Goal: Task Accomplishment & Management: Complete application form

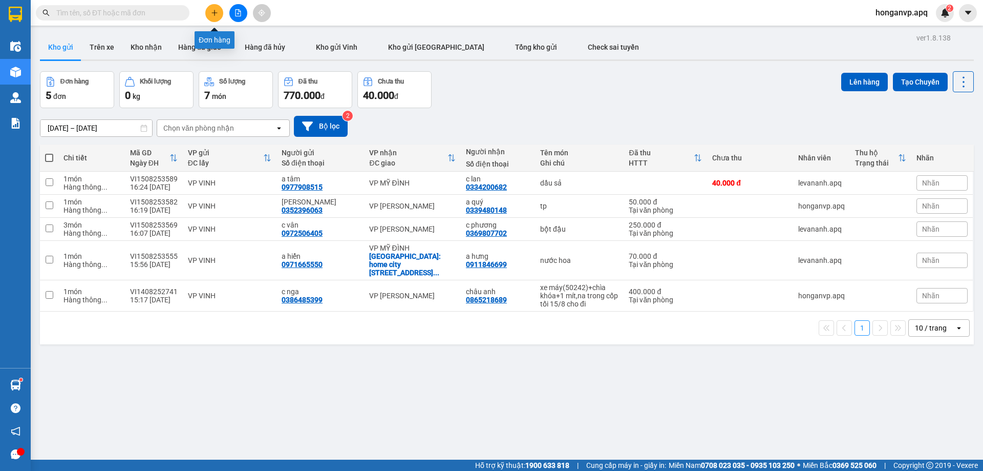
click at [211, 13] on icon "plus" at bounding box center [214, 12] width 7 height 7
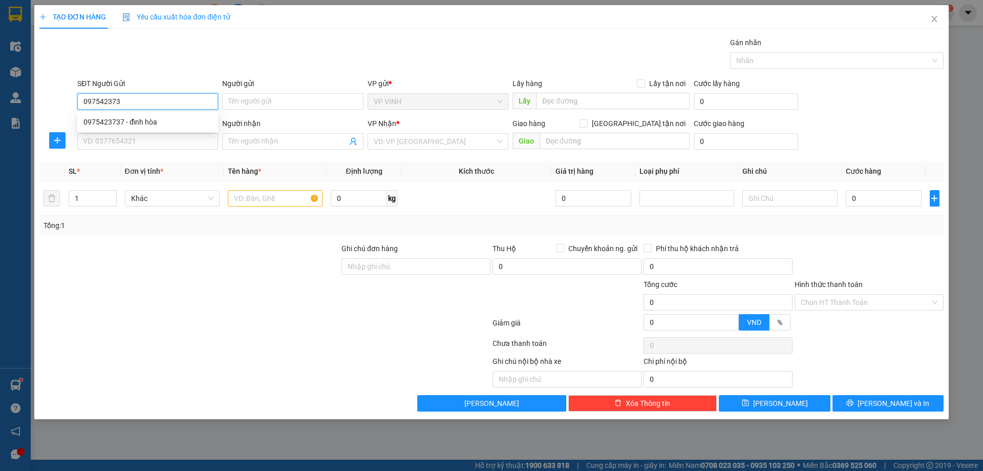
type input "0975423737"
drag, startPoint x: 151, startPoint y: 121, endPoint x: 144, endPoint y: 130, distance: 11.7
click at [151, 121] on div "0975423737 - đỉnh hòa" at bounding box center [147, 121] width 129 height 11
type input "đỉnh hòa"
type input "0975423737"
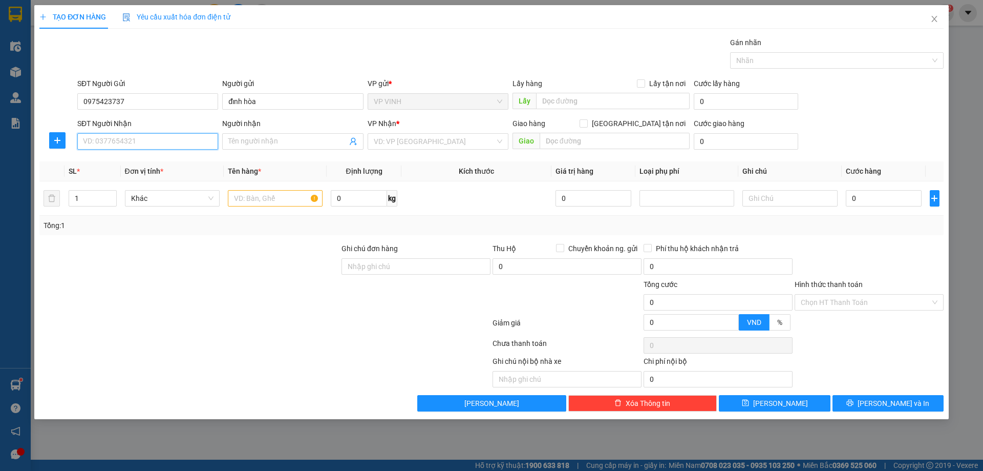
click at [121, 142] on input "SĐT Người Nhận" at bounding box center [147, 141] width 141 height 16
type input "0566664444"
click at [122, 158] on div "0566664444 - a thái" at bounding box center [147, 161] width 129 height 11
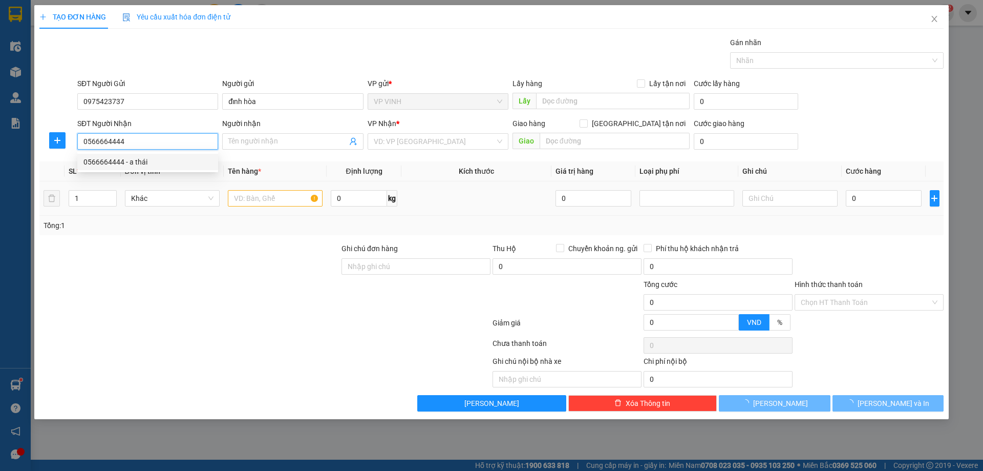
type input "a thái"
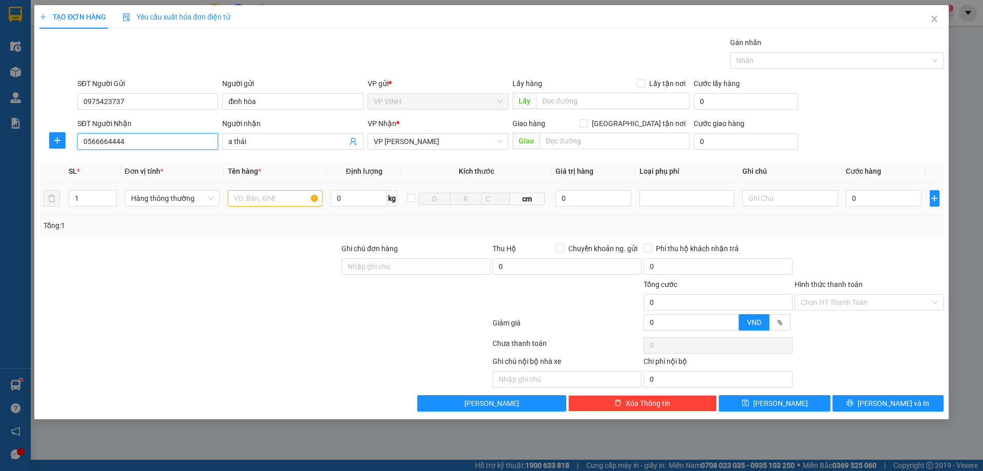
type input "0566664444"
click at [273, 201] on input "text" at bounding box center [275, 198] width 95 height 16
type input "Phụ kiện điện thoại"
click at [599, 195] on input "0" at bounding box center [594, 198] width 76 height 16
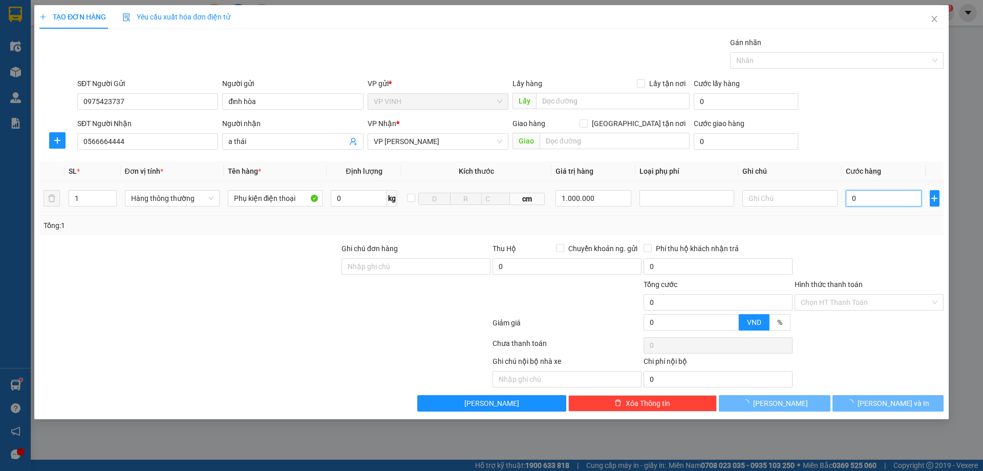
click at [872, 201] on input "0" at bounding box center [884, 198] width 76 height 16
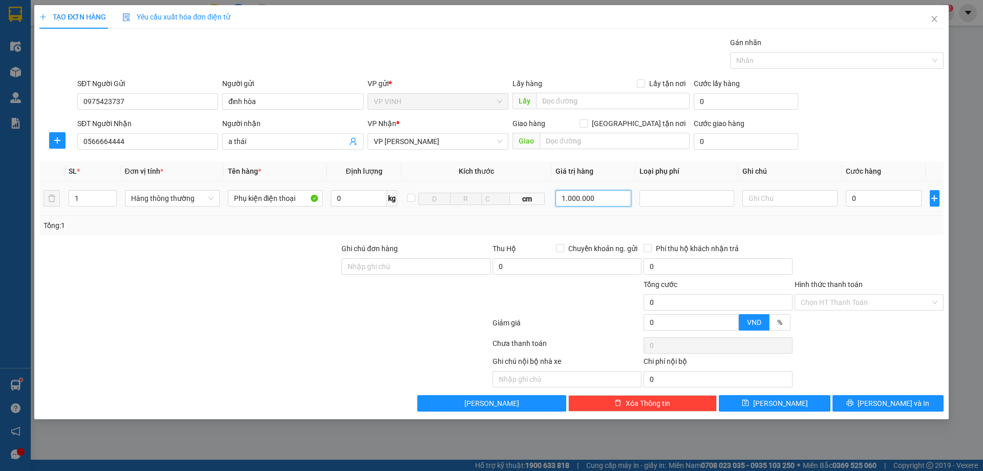
drag, startPoint x: 561, startPoint y: 199, endPoint x: 610, endPoint y: 201, distance: 49.2
click at [610, 201] on input "1.000.000" at bounding box center [594, 198] width 76 height 16
type input "30.000"
click at [868, 194] on input "0" at bounding box center [884, 198] width 76 height 16
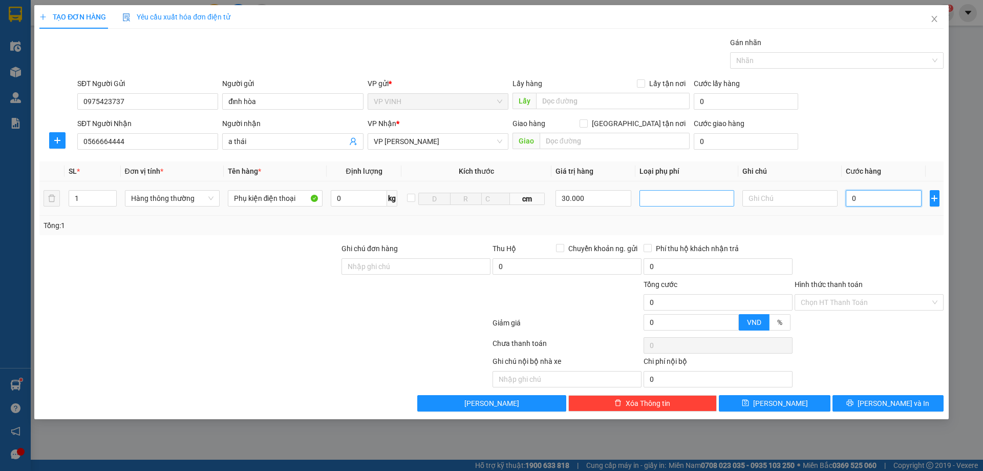
click at [704, 200] on div at bounding box center [687, 198] width 90 height 12
click at [662, 217] on div "Hàng giá trị cao" at bounding box center [687, 218] width 82 height 11
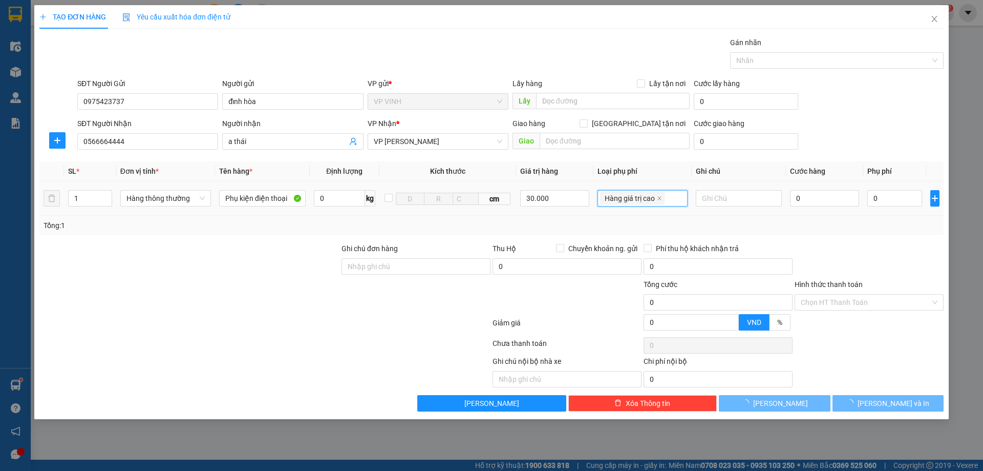
type input "200"
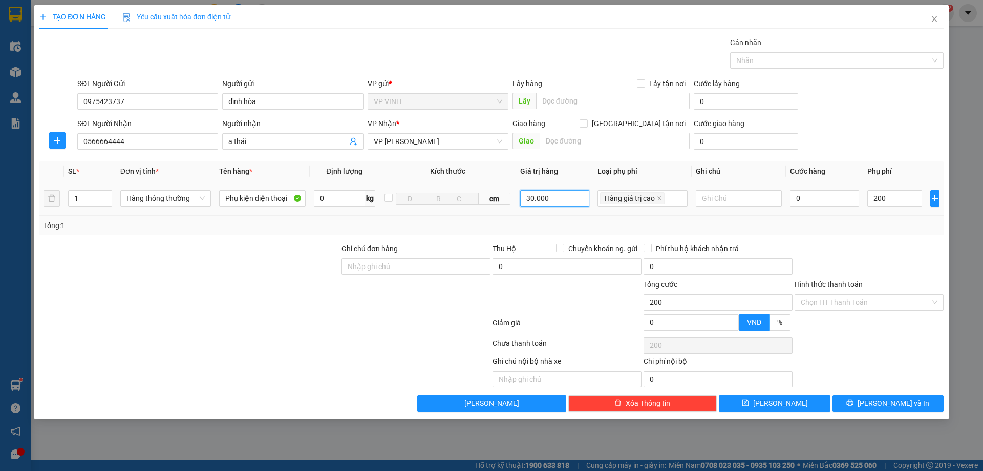
type input "200.000"
click at [529, 197] on input "30.000" at bounding box center [554, 198] width 69 height 16
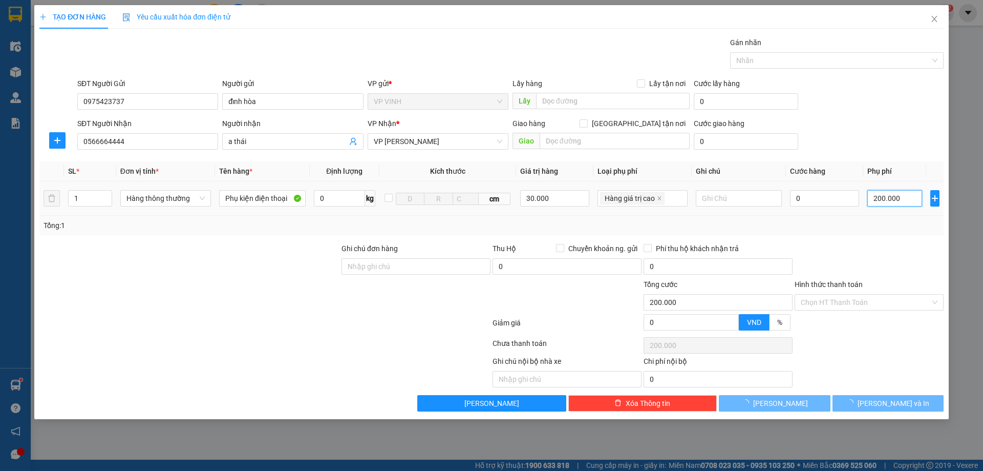
type input "200"
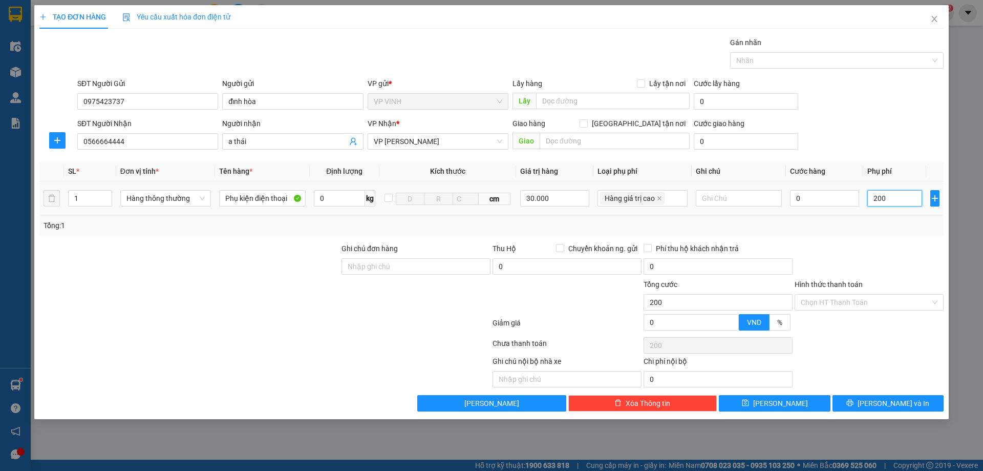
click at [887, 198] on input "200" at bounding box center [894, 198] width 54 height 16
type input "200.000"
click at [529, 198] on input "30.000" at bounding box center [554, 198] width 69 height 16
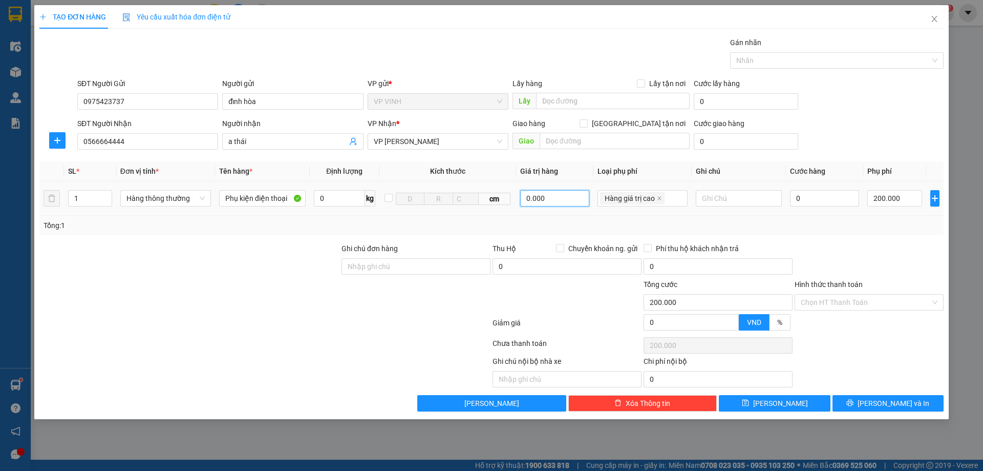
type input "30.000"
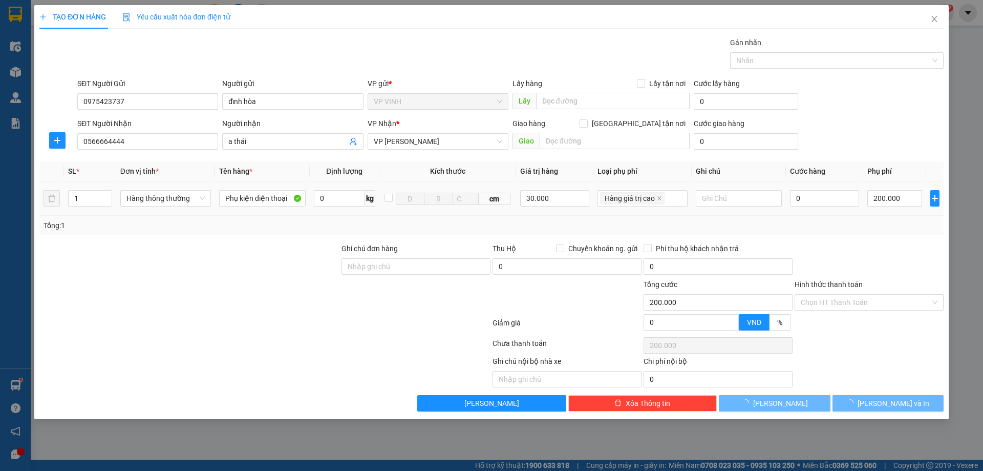
click at [875, 215] on td "200.000" at bounding box center [894, 198] width 62 height 34
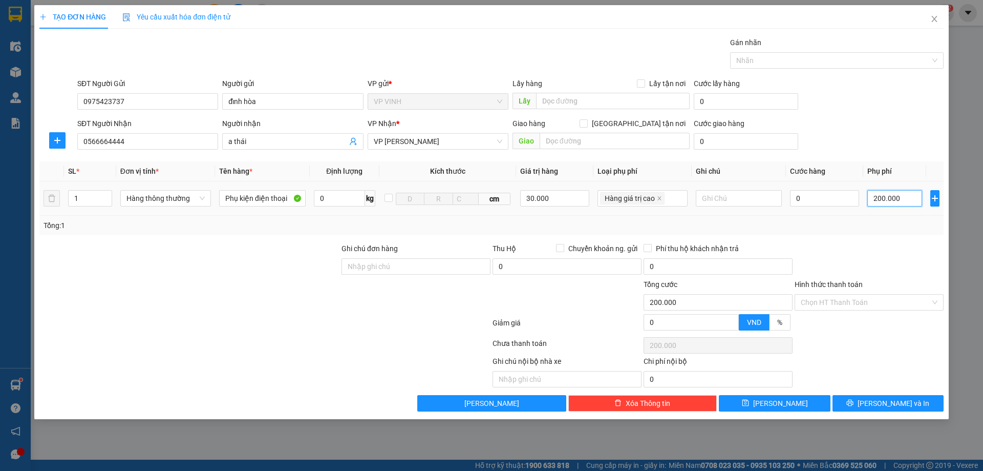
type input "200"
click at [906, 200] on input "200" at bounding box center [894, 198] width 54 height 16
type input "4"
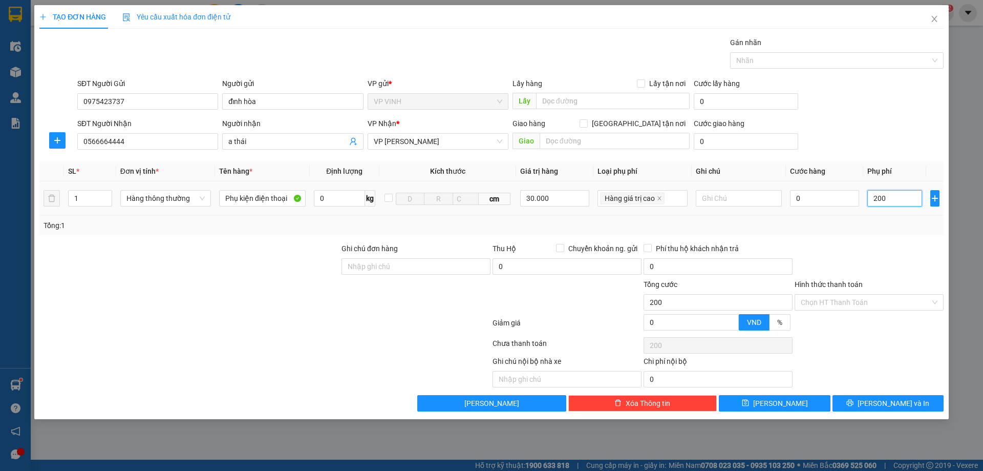
type input "4"
type input "40"
type input "400"
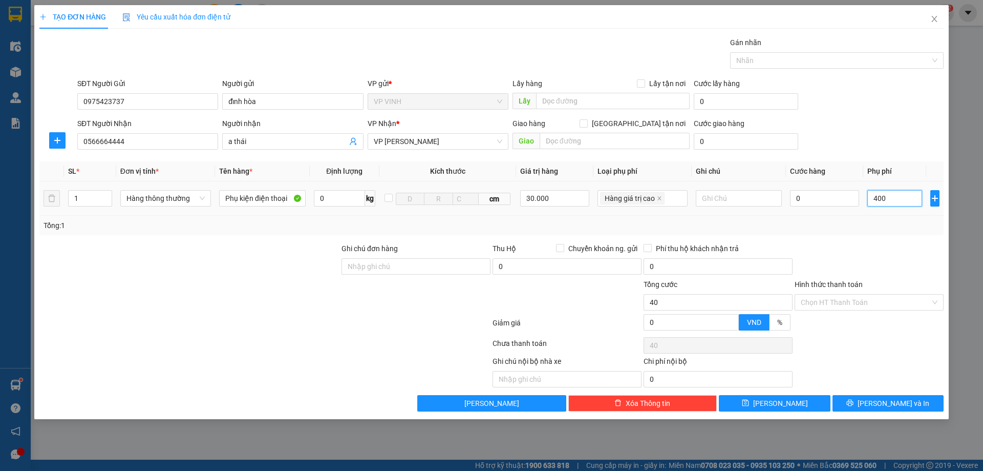
type input "400"
type input "4.000"
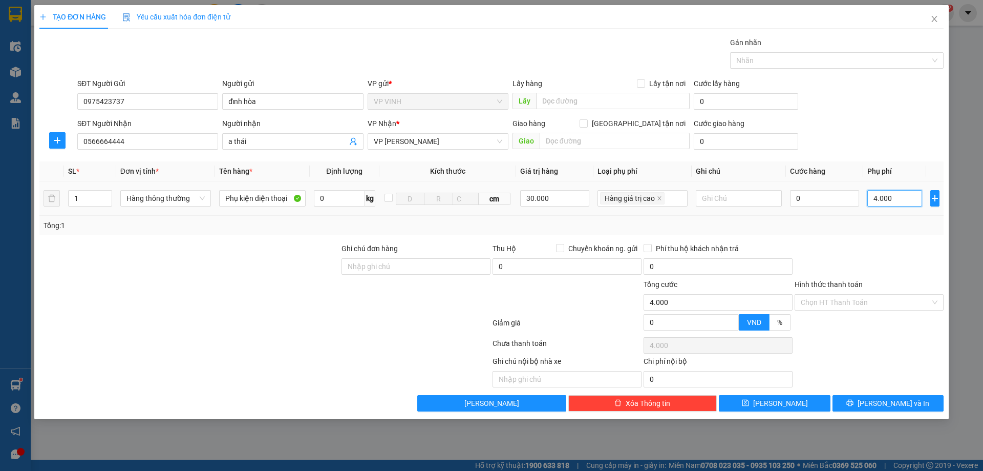
type input "40.000"
click at [861, 404] on button "[PERSON_NAME] và In" at bounding box center [888, 403] width 111 height 16
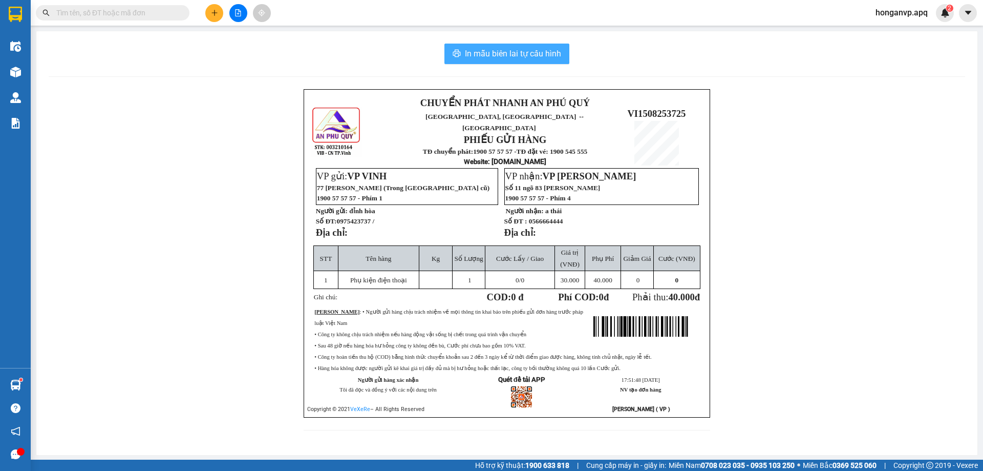
click at [504, 51] on span "In mẫu biên lai tự cấu hình" at bounding box center [513, 53] width 96 height 13
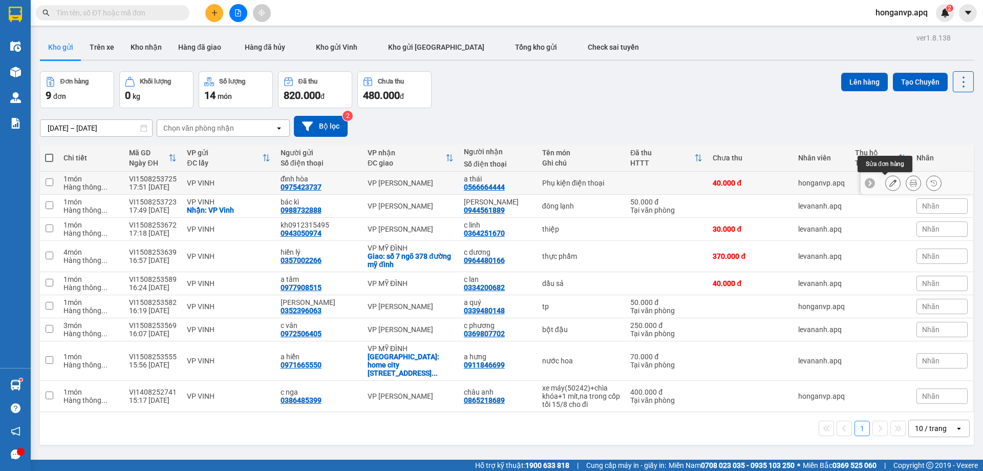
click at [889, 184] on icon at bounding box center [892, 182] width 7 height 7
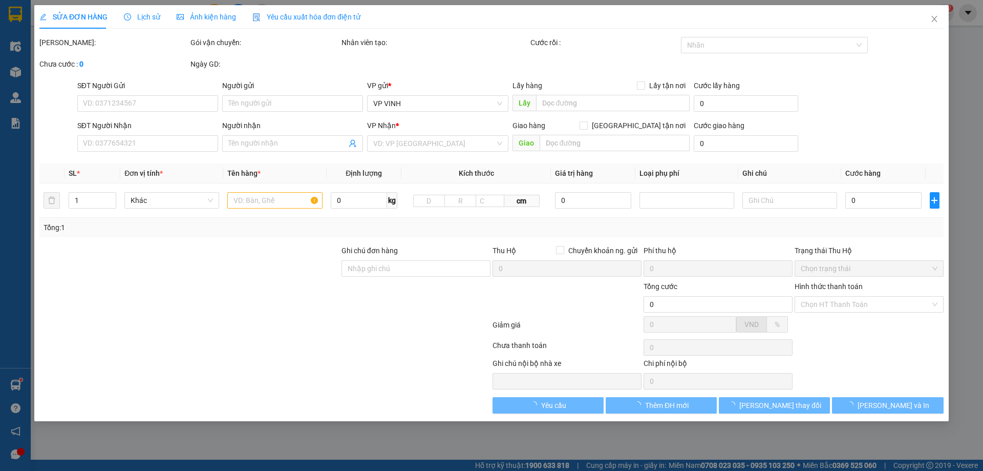
type input "0975423737"
type input "đỉnh hòa"
type input "0566664444"
type input "a thái"
type input "40.000"
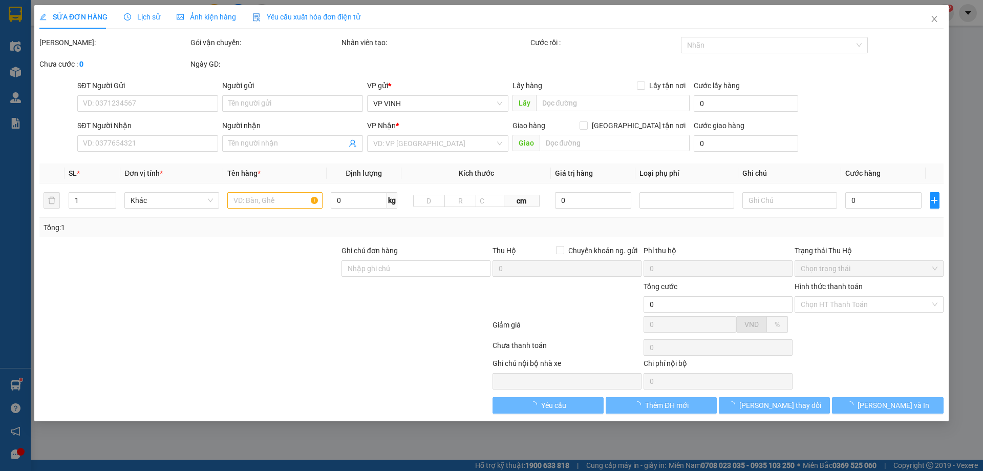
type input "40.000"
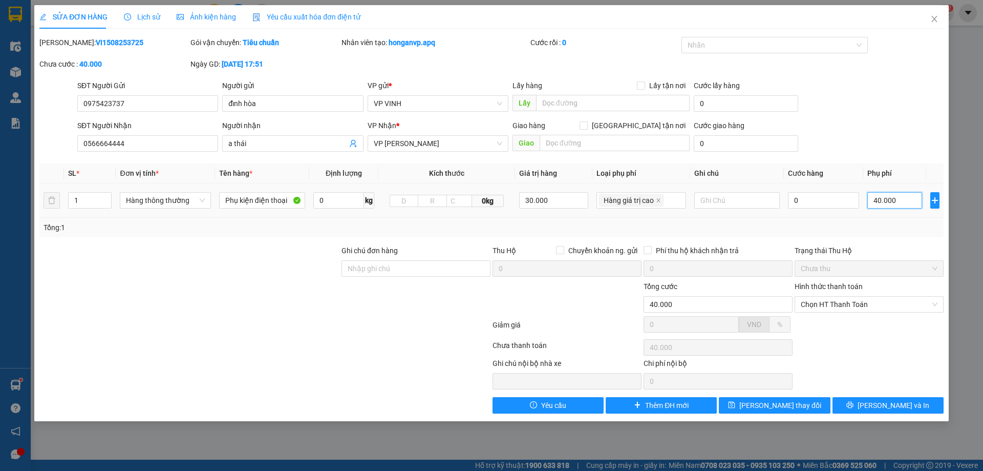
click at [874, 201] on input "40.000" at bounding box center [894, 200] width 54 height 16
click at [808, 196] on input "0" at bounding box center [823, 200] width 71 height 16
type input "40.004"
type input "40"
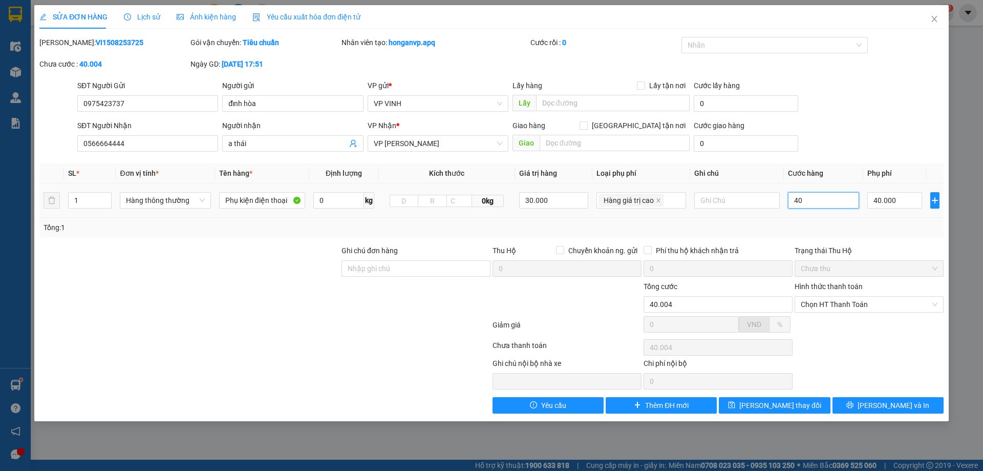
type input "40.040"
type input "40.400"
type input "4.000"
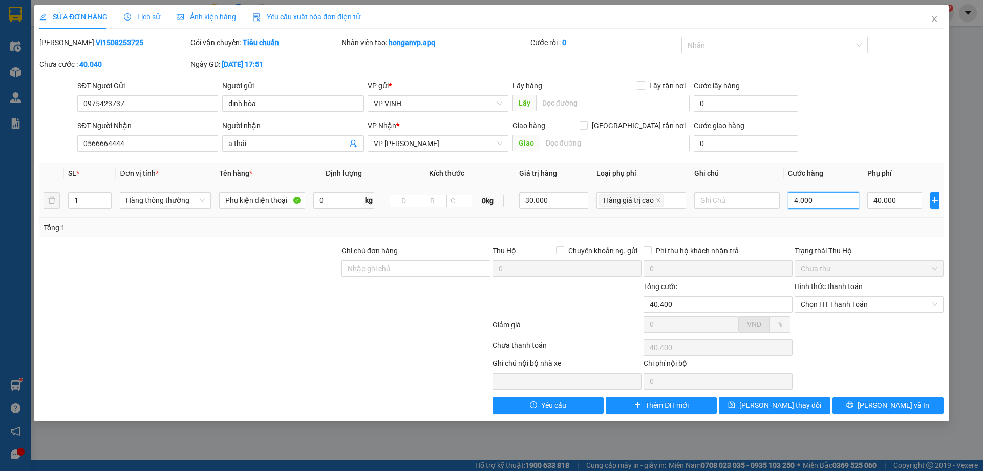
type input "44.000"
type input "80.000"
type input "40.000"
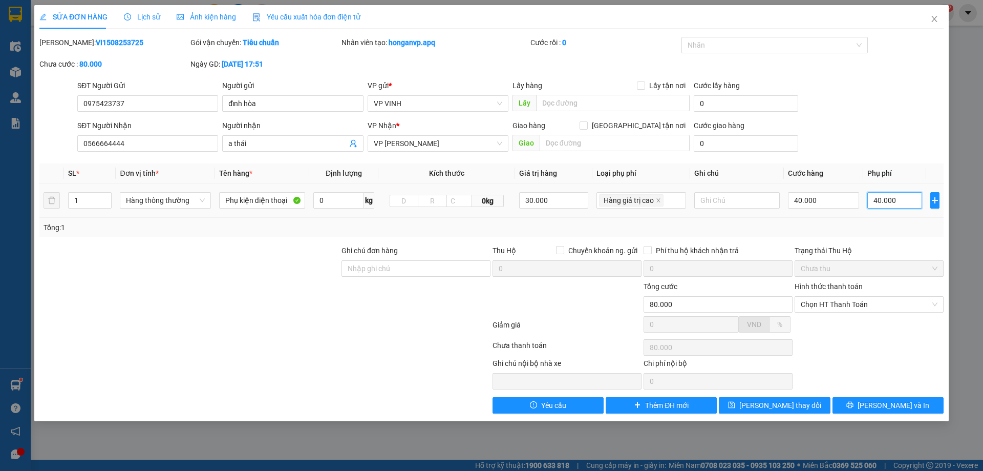
type input "0"
type input "40.000"
type input "0"
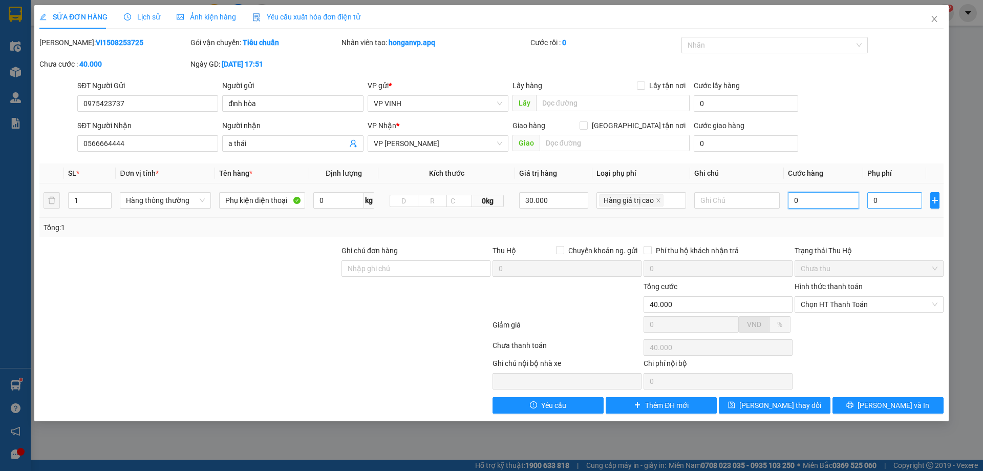
type input "0"
type input "04"
type input "4"
type input "40"
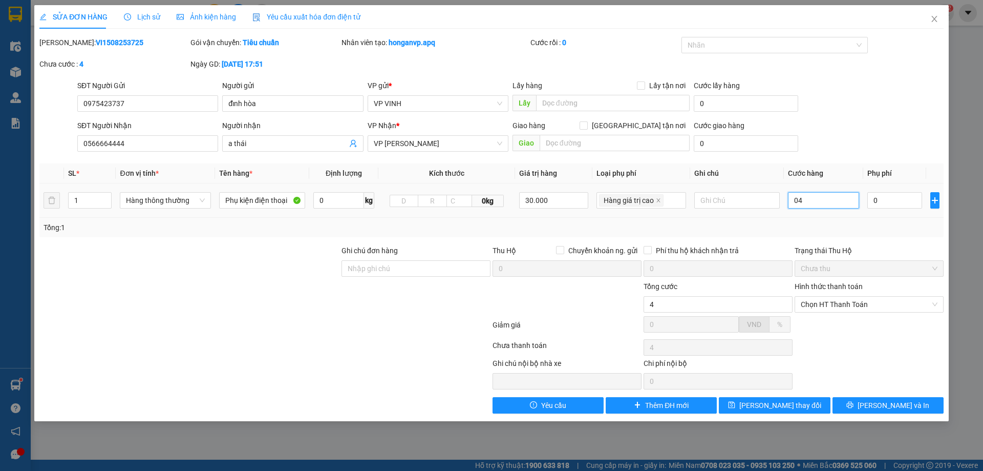
type input "40"
type input "040"
type input "400"
type input "0.400"
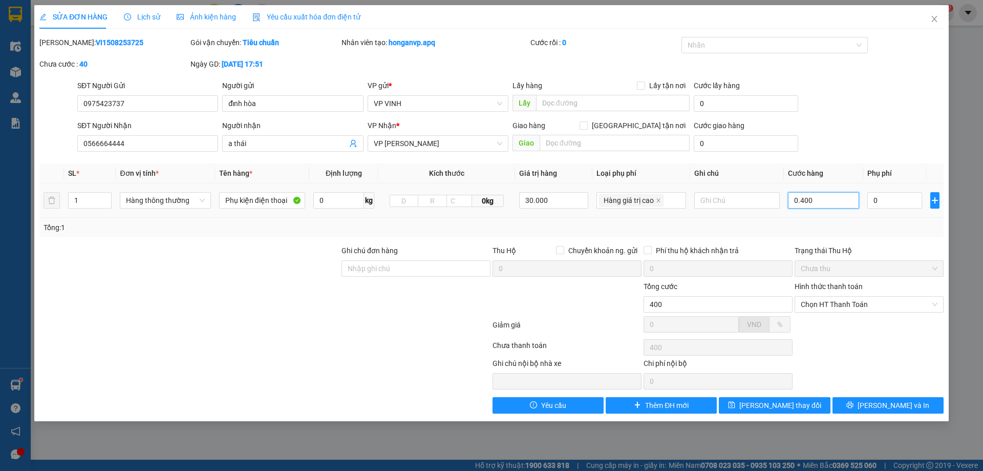
type input "4.000"
type input "04.000"
type input "400"
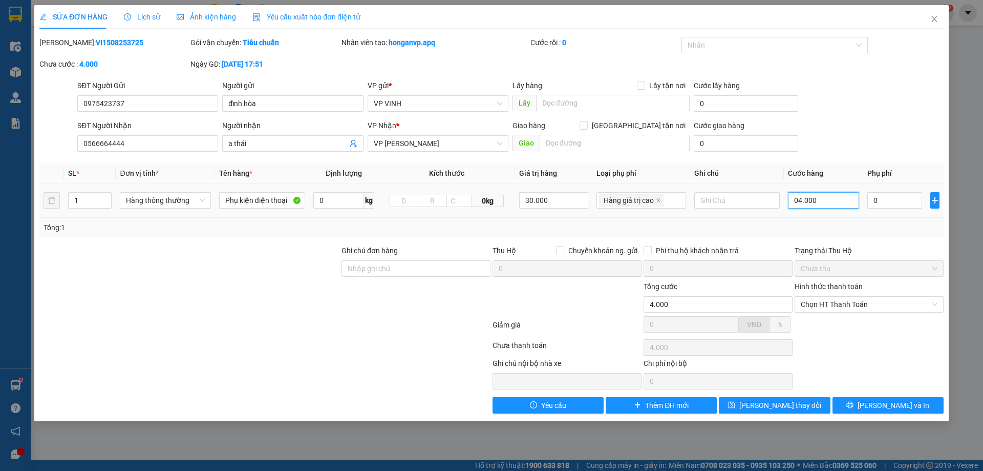
type input "0.400"
type input "40"
type input "040"
type input "4"
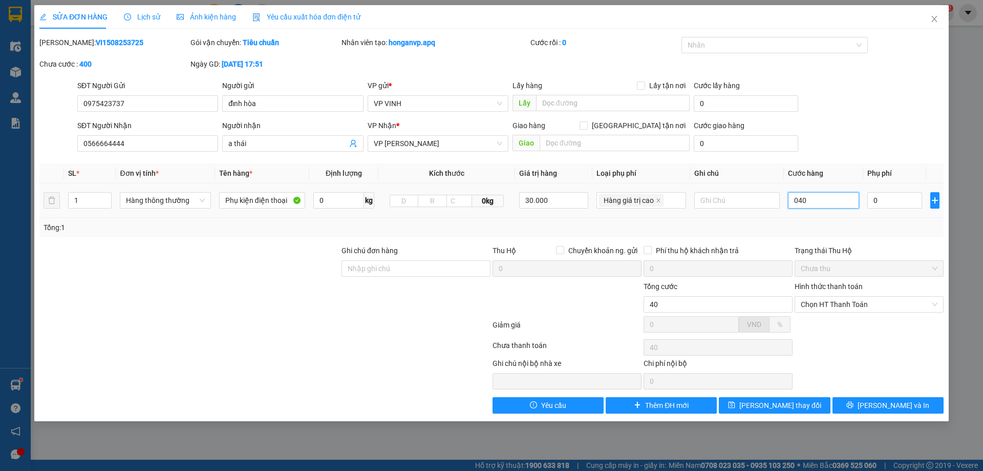
type input "4"
type input "04"
type input "0"
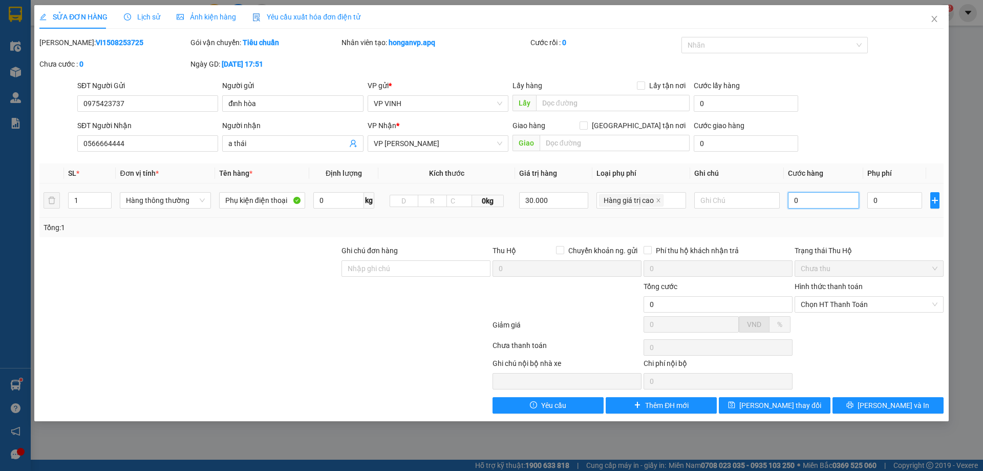
type input "40"
type input "400"
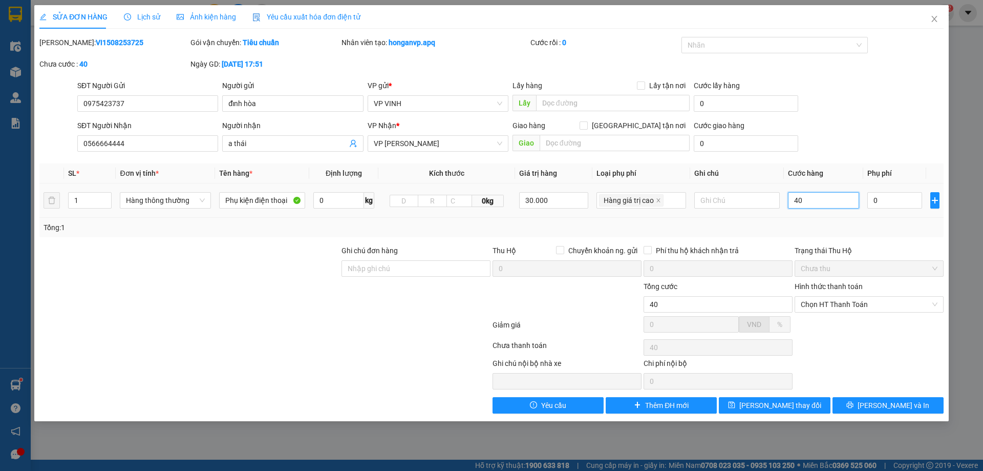
type input "400"
type input "4.000"
type input "40.000"
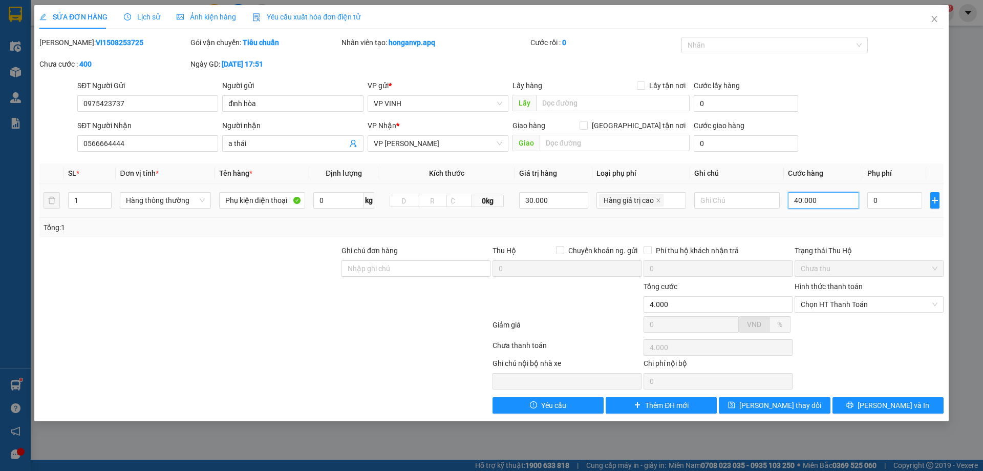
type input "40.000"
type input "400.000"
type input "40.000"
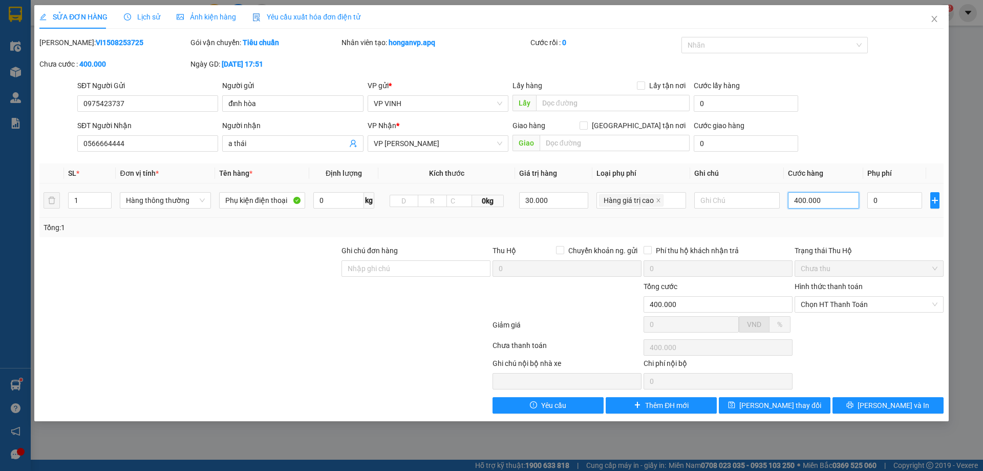
type input "40.000"
click at [862, 409] on button "[PERSON_NAME] và In" at bounding box center [888, 405] width 111 height 16
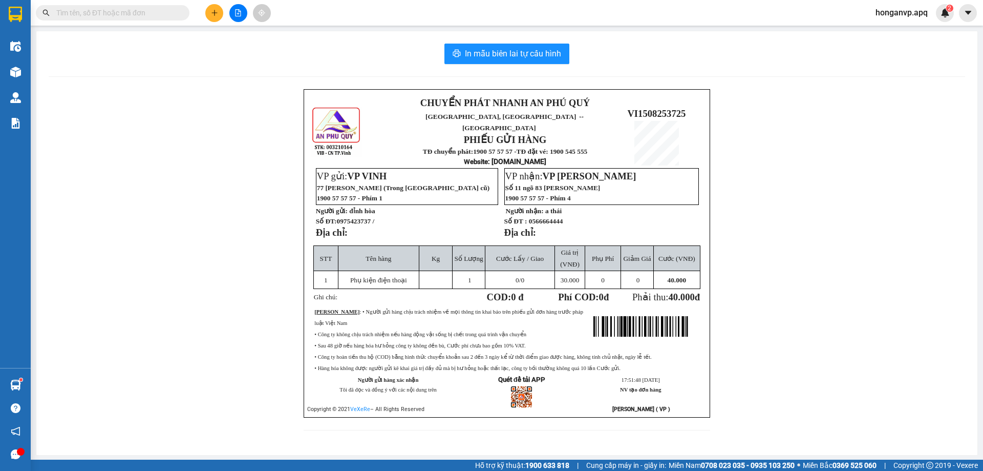
click at [857, 172] on div "CHUYỂN PHÁT NHANH AN PHÚ QUÝ NGHỆ AN, HÀ TĨNH ↔ HÀ NỘI PHIẾU GỬI HÀNG TĐ chuyển…" at bounding box center [507, 265] width 917 height 353
click at [109, 12] on input "text" at bounding box center [116, 12] width 121 height 11
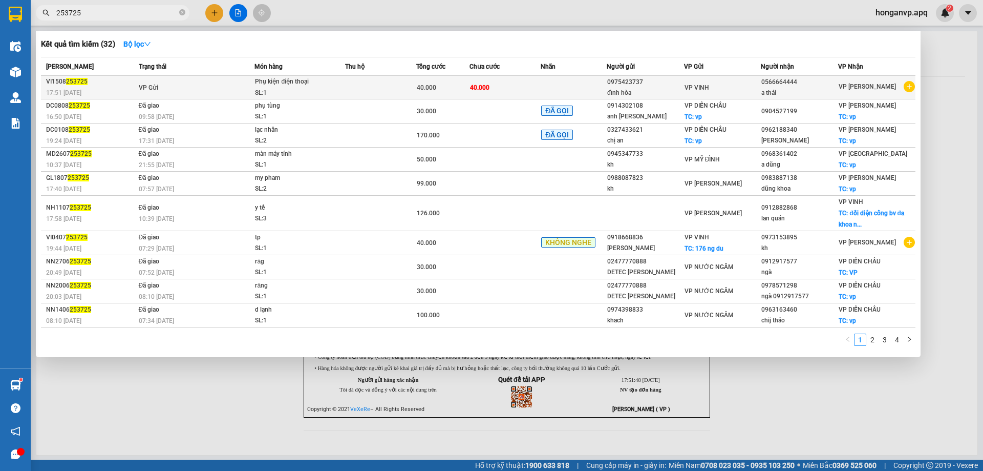
type input "253725"
click at [286, 90] on div "SL: 1" at bounding box center [293, 93] width 77 height 11
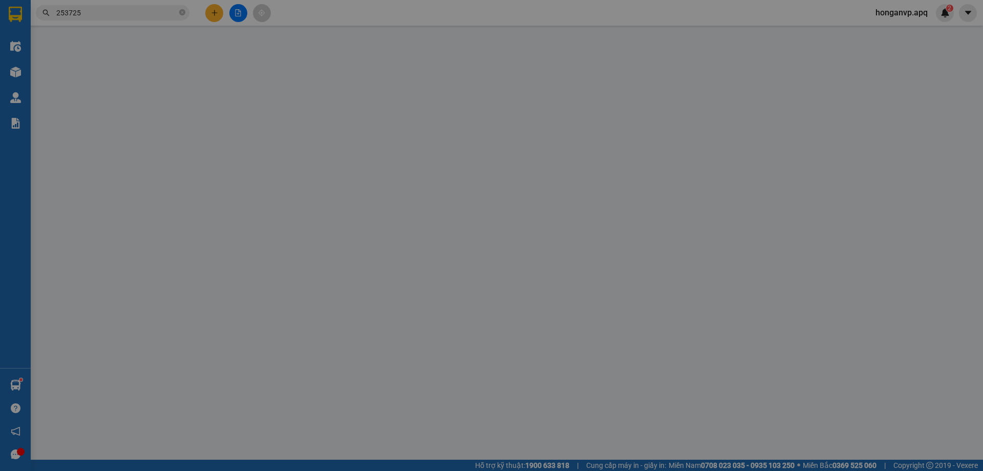
type input "0975423737"
type input "đỉnh hòa"
type input "0566664444"
type input "a thái"
type input "40.000"
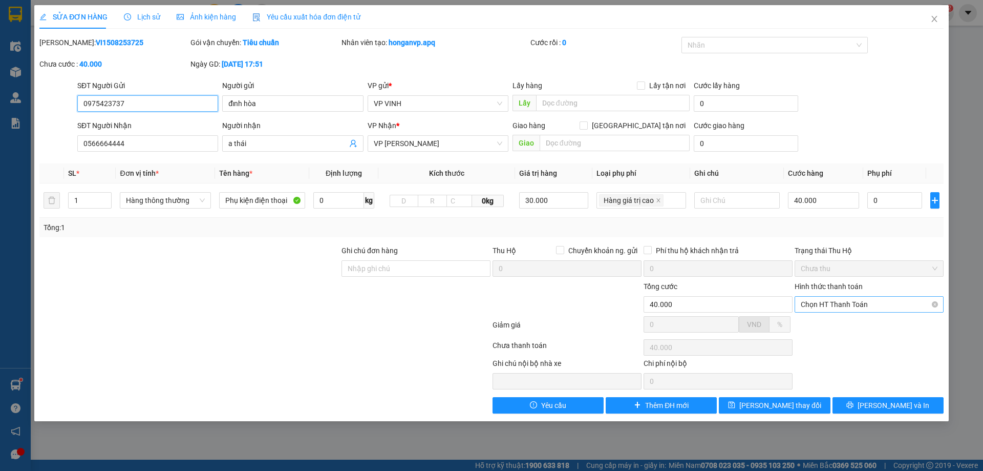
click at [836, 305] on span "Chọn HT Thanh Toán" at bounding box center [869, 303] width 137 height 15
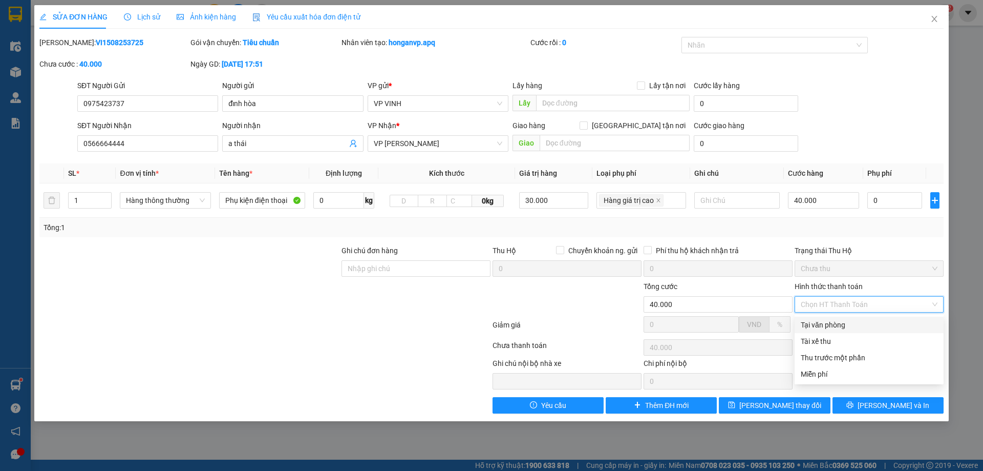
click at [827, 328] on div "Tại văn phòng" at bounding box center [869, 324] width 137 height 11
type input "0"
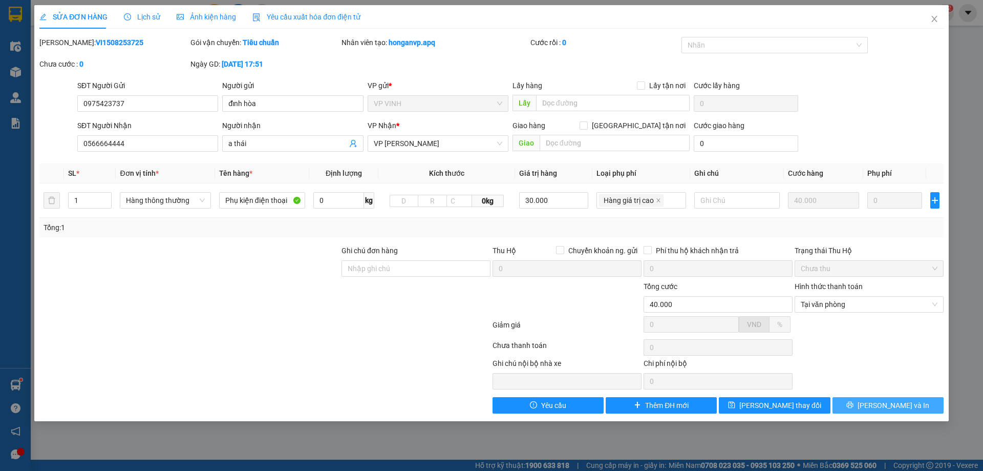
click at [848, 412] on button "[PERSON_NAME] và In" at bounding box center [888, 405] width 111 height 16
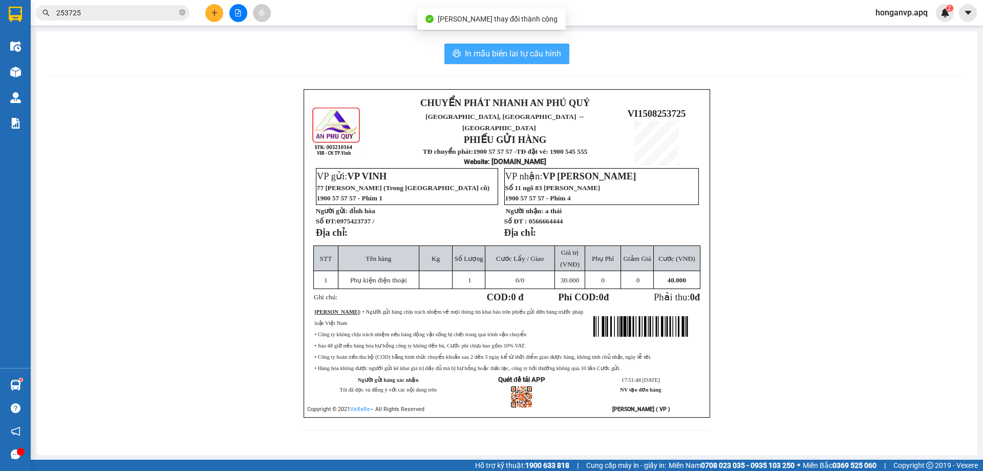
click at [527, 57] on span "In mẫu biên lai tự cấu hình" at bounding box center [513, 53] width 96 height 13
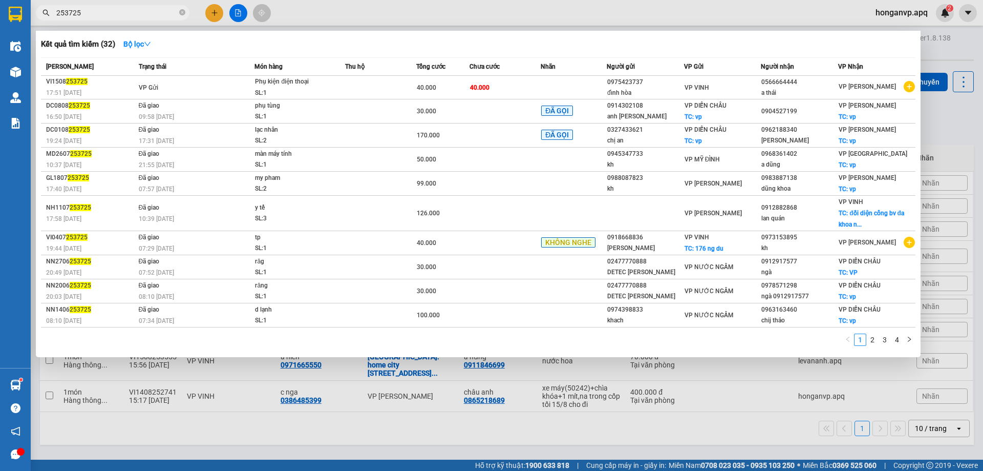
click at [128, 13] on input "253725" at bounding box center [116, 12] width 121 height 11
click at [184, 13] on icon "close-circle" at bounding box center [182, 12] width 6 height 6
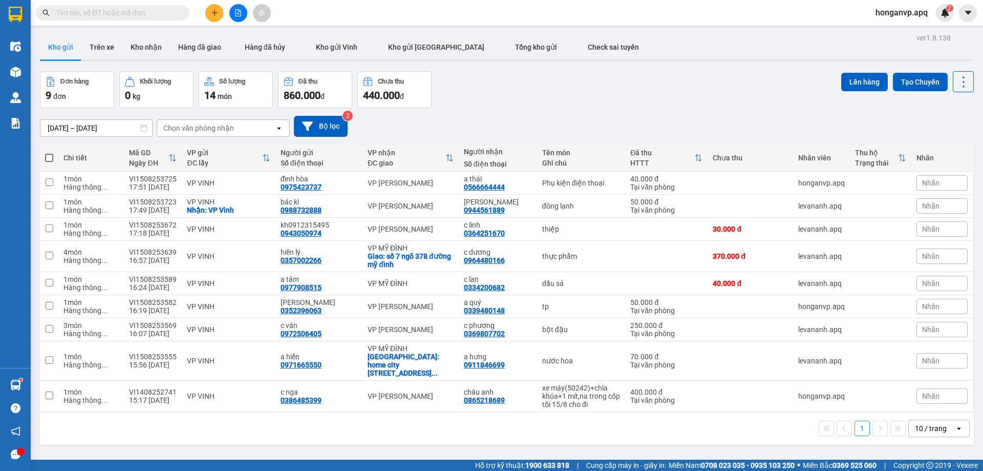
click at [520, 78] on div "Đơn hàng 9 đơn Khối lượng 0 kg Số lượng 14 món Đã thu 860.000 đ Chưa thu 440.00…" at bounding box center [507, 89] width 934 height 37
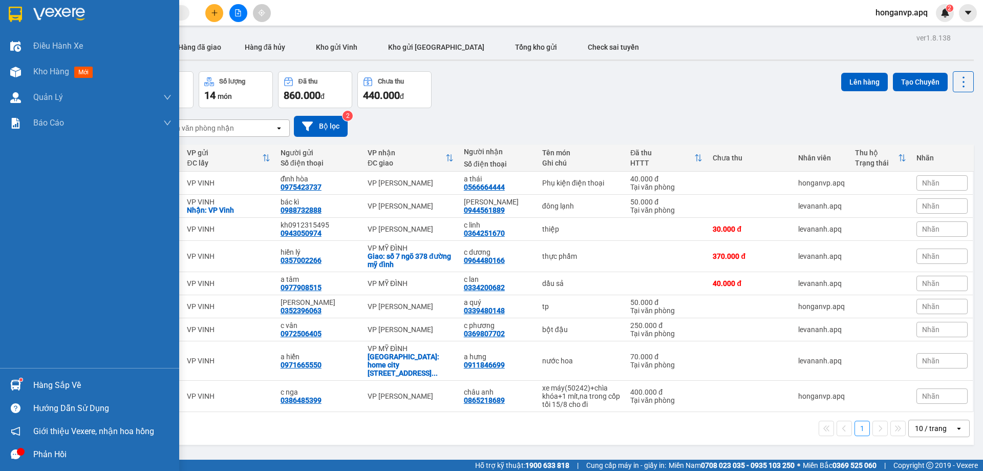
click at [51, 10] on img at bounding box center [59, 14] width 52 height 15
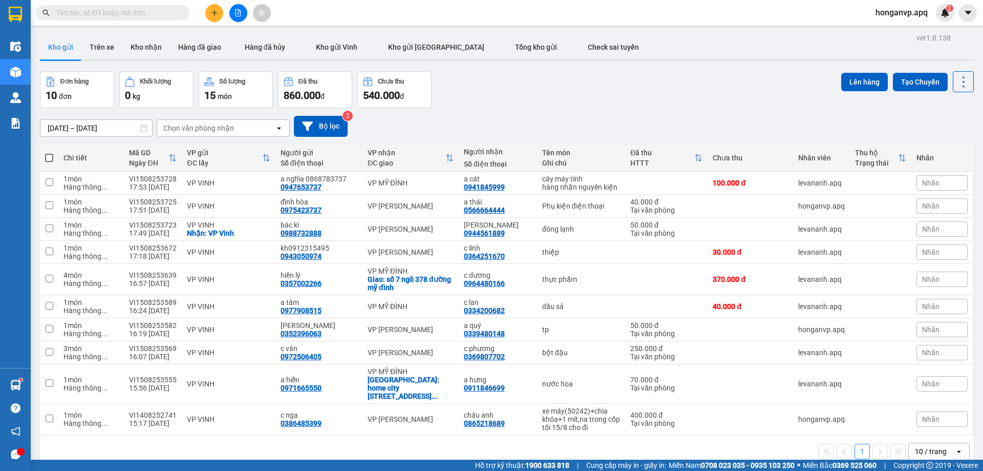
click at [594, 93] on div "Đơn hàng 10 đơn Khối lượng 0 kg Số lượng 15 món Đã thu 860.000 đ Chưa thu 540.0…" at bounding box center [507, 89] width 934 height 37
click at [529, 110] on div "13/08/2025 – 15/08/2025 Press the down arrow key to interact with the calendar …" at bounding box center [507, 126] width 934 height 36
click at [152, 15] on input "text" at bounding box center [116, 12] width 121 height 11
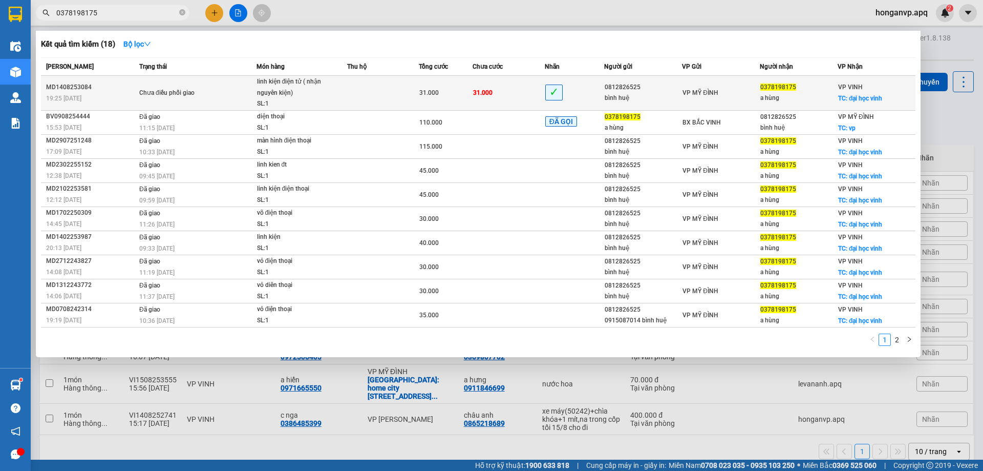
type input "0378198175"
click at [166, 93] on div "Chưa điều phối giao" at bounding box center [177, 93] width 77 height 11
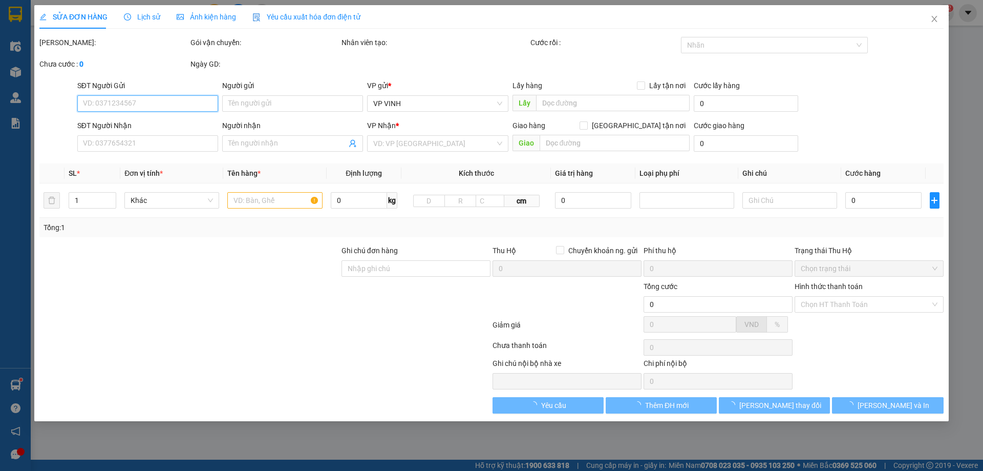
type input "0812826525"
type input "bình huệ"
type input "0378198175"
type input "a hùng"
checkbox input "true"
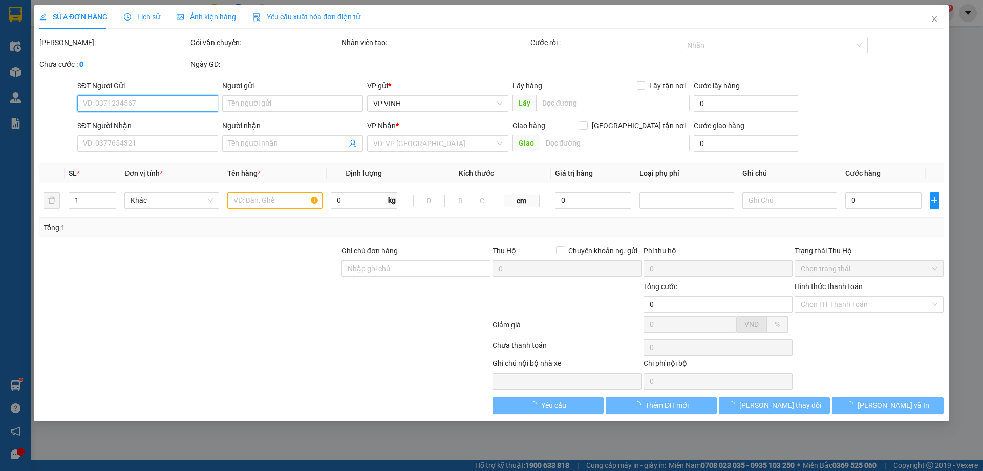
type input "đại học vinh"
type input "31.000"
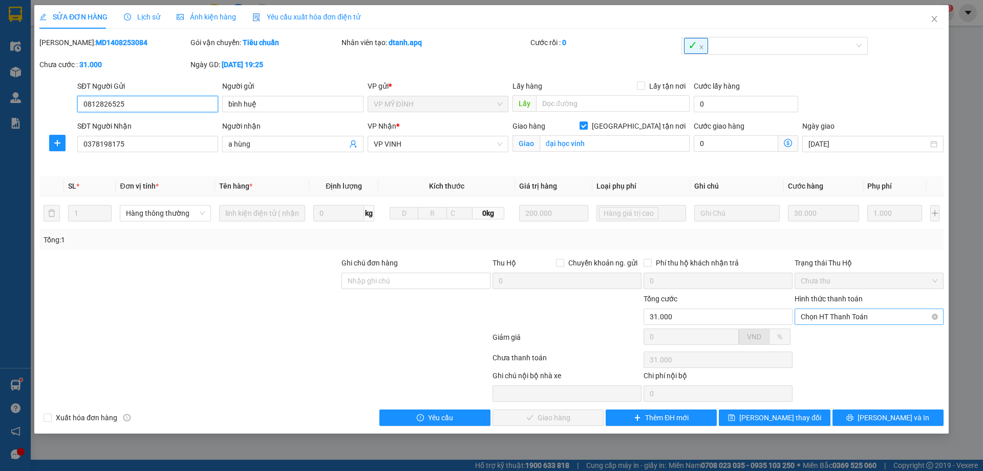
click at [824, 319] on span "Chọn HT Thanh Toán" at bounding box center [869, 316] width 137 height 15
click at [819, 336] on div "Tại văn phòng" at bounding box center [869, 336] width 137 height 11
type input "0"
click at [561, 421] on span "Lưu và Giao hàng" at bounding box center [561, 417] width 98 height 11
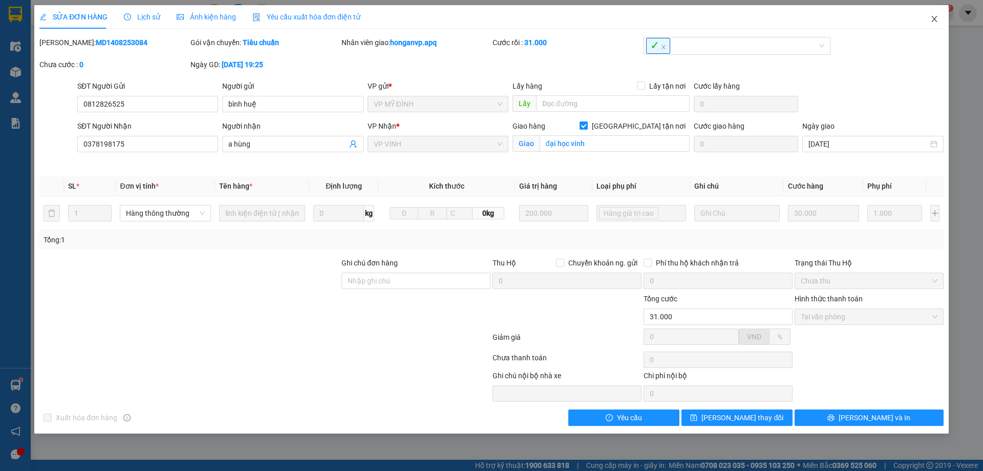
click at [935, 18] on icon "close" at bounding box center [934, 19] width 8 height 8
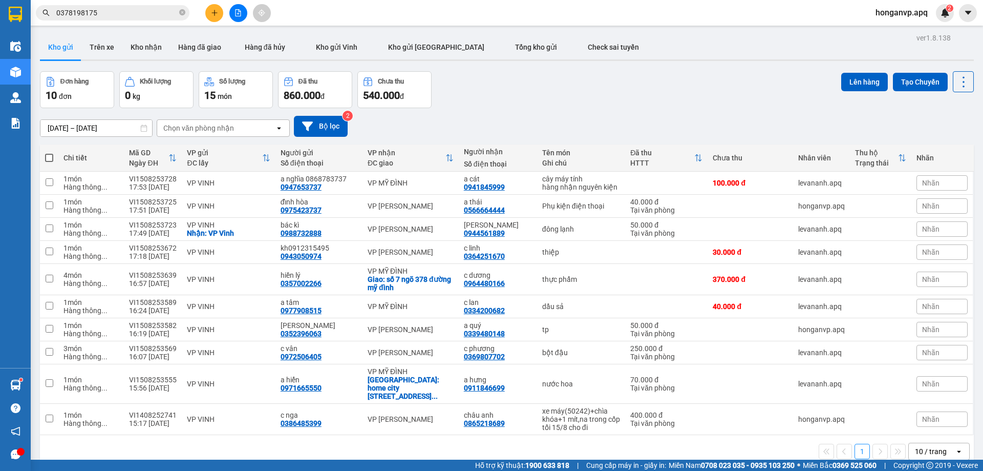
click at [512, 108] on div "13/08/2025 – 15/08/2025 Press the down arrow key to interact with the calendar …" at bounding box center [507, 126] width 934 height 36
click at [180, 12] on icon "close-circle" at bounding box center [182, 12] width 6 height 6
click at [622, 79] on div "Đơn hàng 10 đơn Khối lượng 0 kg Số lượng 15 món Đã thu 860.000 đ Chưa thu 540.0…" at bounding box center [507, 89] width 934 height 37
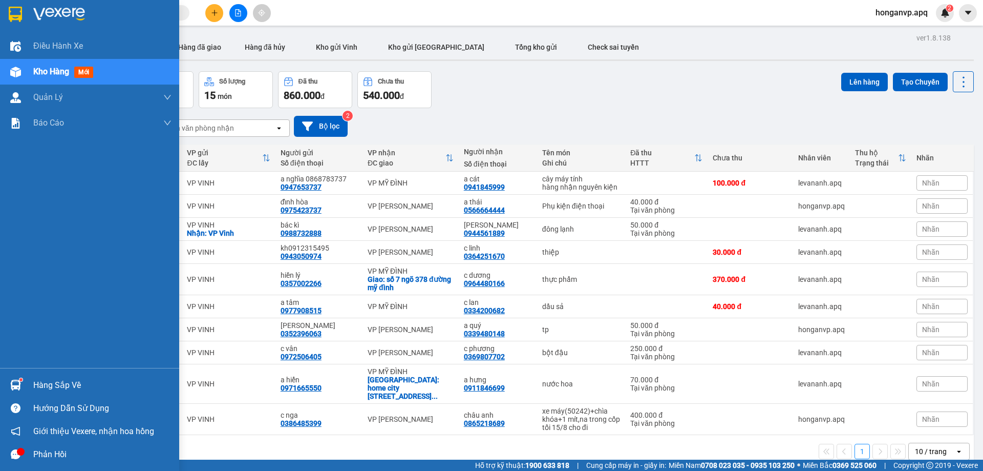
click at [43, 384] on div "Hàng sắp về" at bounding box center [102, 384] width 138 height 15
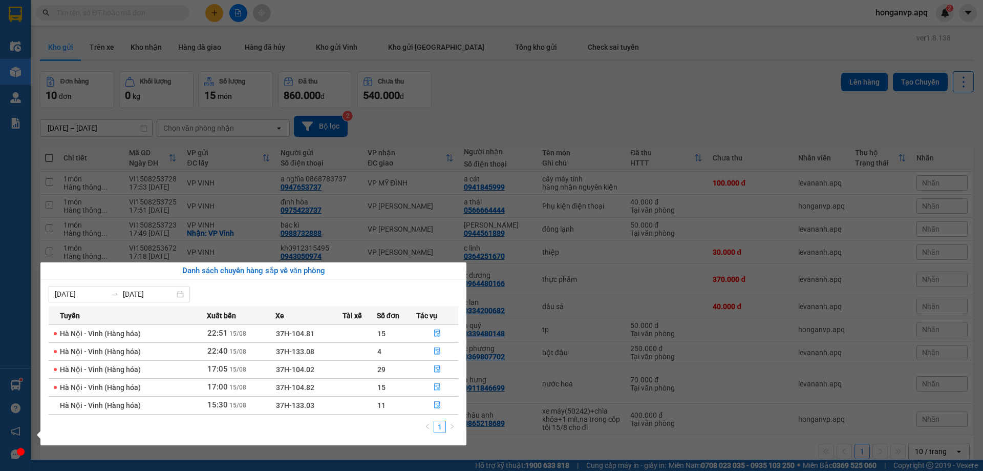
click at [555, 89] on section "Kết quả tìm kiếm ( 18 ) Bộ lọc Mã ĐH Trạng thái Món hàng Thu hộ Tổng cước Chưa …" at bounding box center [491, 235] width 983 height 471
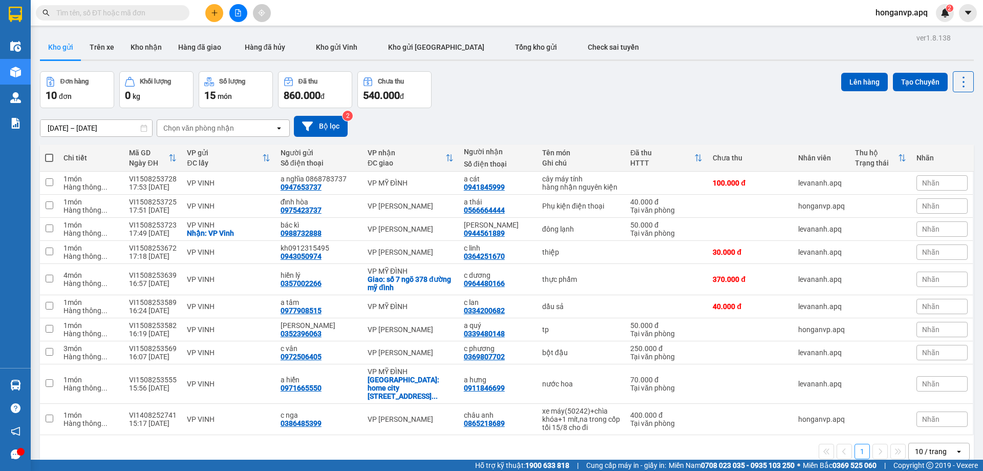
click at [524, 87] on div "Đơn hàng 10 đơn Khối lượng 0 kg Số lượng 15 món Đã thu 860.000 đ Chưa thu 540.0…" at bounding box center [507, 89] width 934 height 37
click at [131, 15] on input "text" at bounding box center [116, 12] width 121 height 11
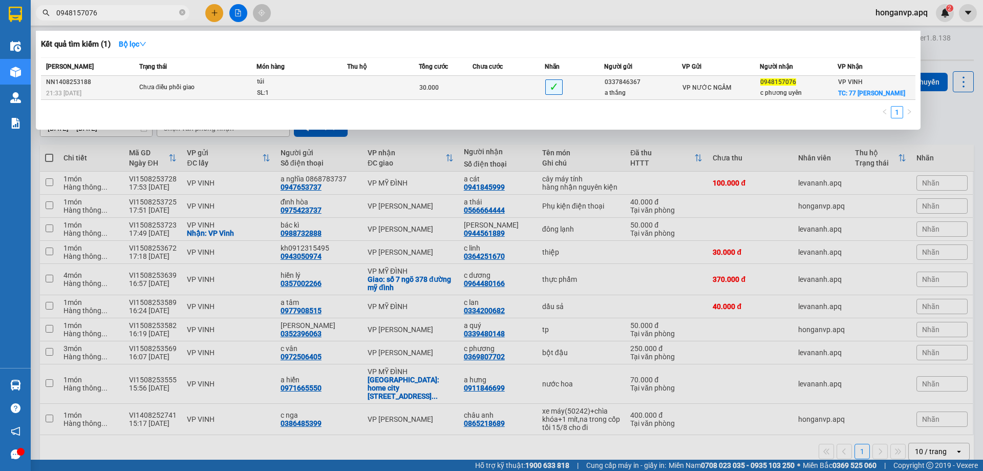
type input "0948157076"
click at [250, 95] on td "Chưa điều phối giao" at bounding box center [197, 88] width 120 height 24
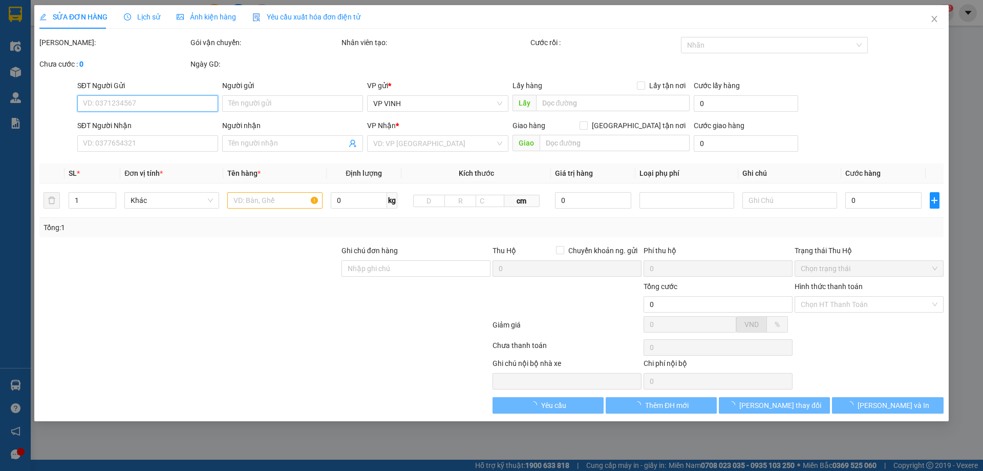
type input "0337846367"
type input "a thắng"
type input "0948157076"
type input "c phương uyên"
checkbox input "true"
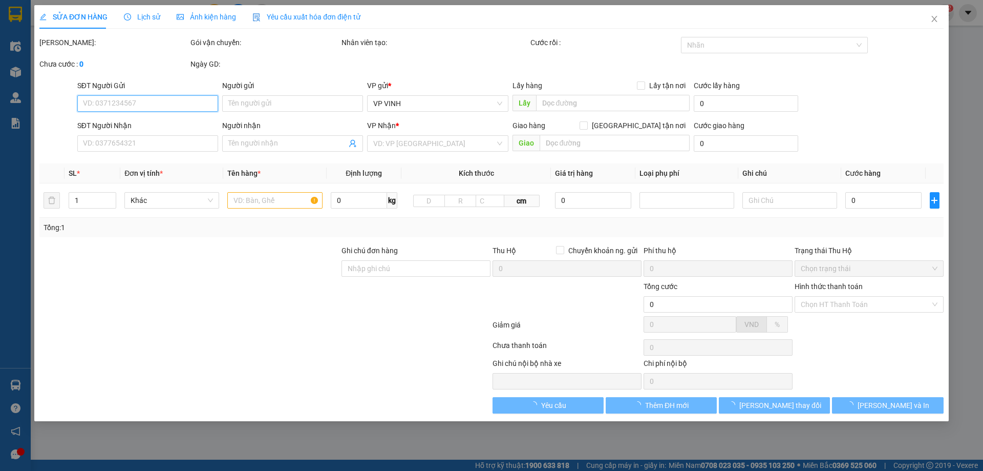
type input "77 lê lợi"
type input "30.000"
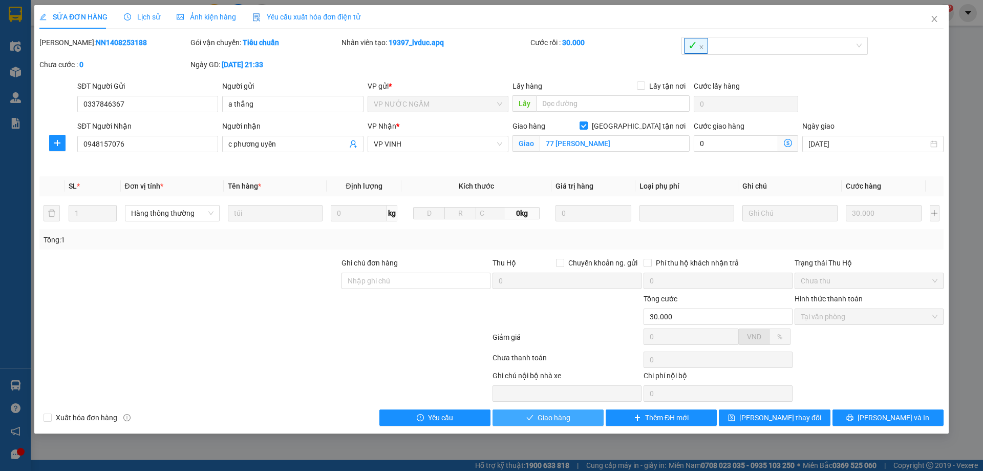
click at [551, 421] on span "Giao hàng" at bounding box center [554, 417] width 33 height 11
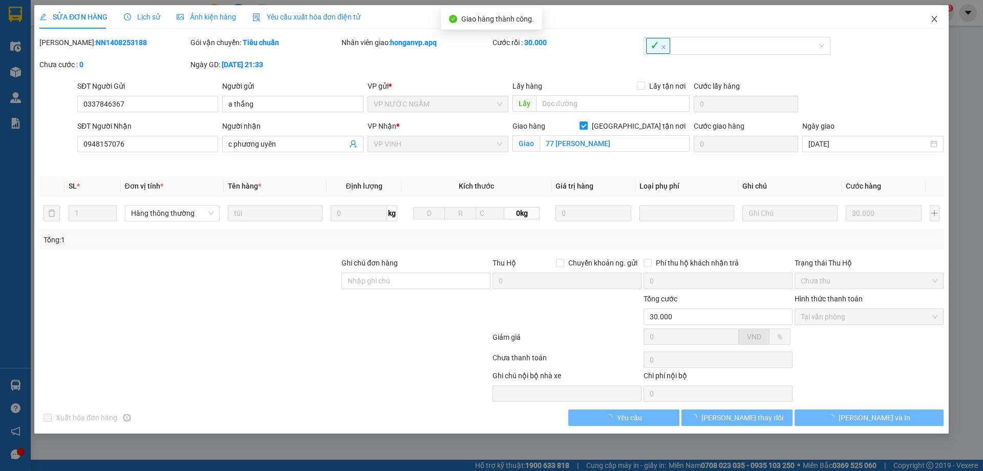
click at [933, 17] on icon "close" at bounding box center [934, 19] width 8 height 8
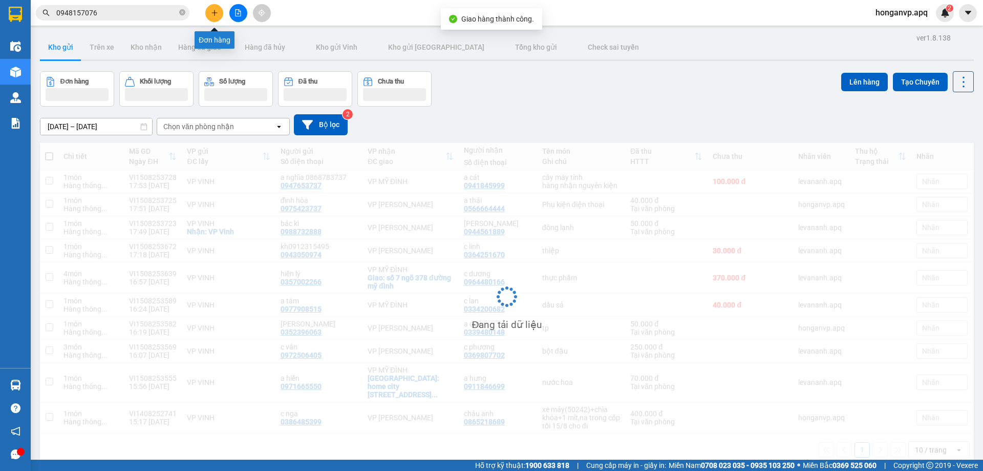
click at [213, 11] on icon "plus" at bounding box center [214, 12] width 7 height 7
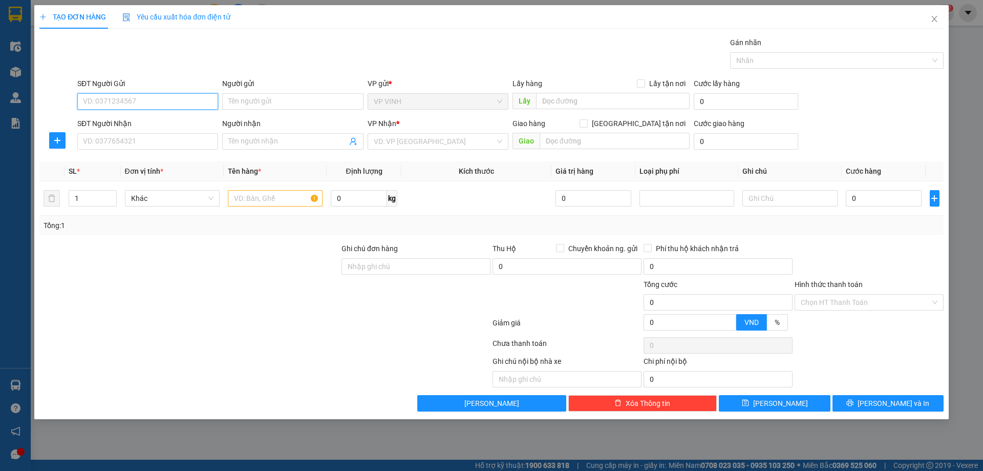
click at [146, 99] on input "SĐT Người Gửi" at bounding box center [147, 101] width 141 height 16
click at [124, 139] on div "0971665999 - thanh nam" at bounding box center [147, 138] width 129 height 11
type input "0971665999"
type input "thanh nam"
type input "0971665999"
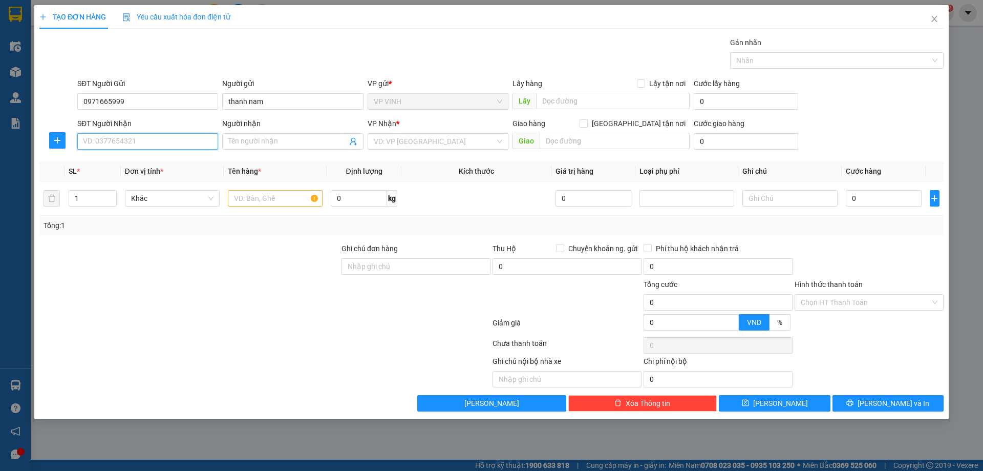
click at [146, 148] on input "SĐT Người Nhận" at bounding box center [147, 141] width 141 height 16
click at [105, 195] on div "0335152221 - xuân" at bounding box center [147, 194] width 129 height 11
type input "0335152221"
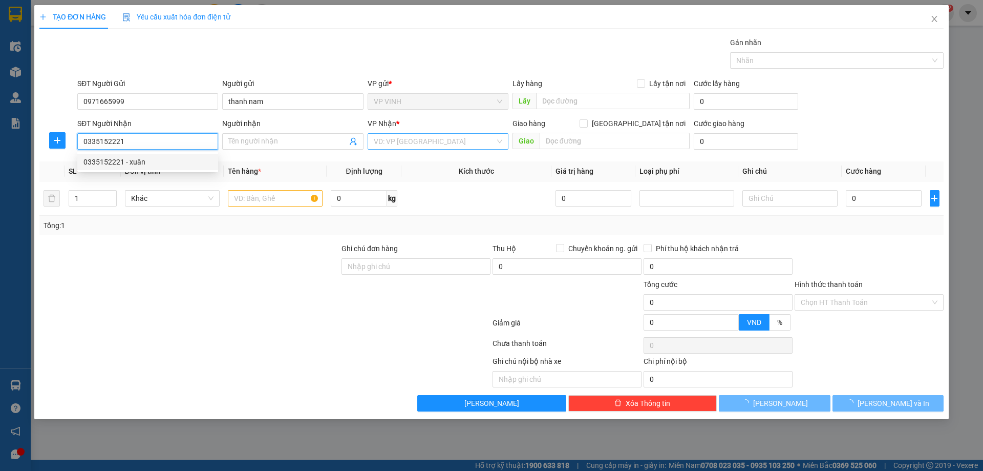
type input "xuân"
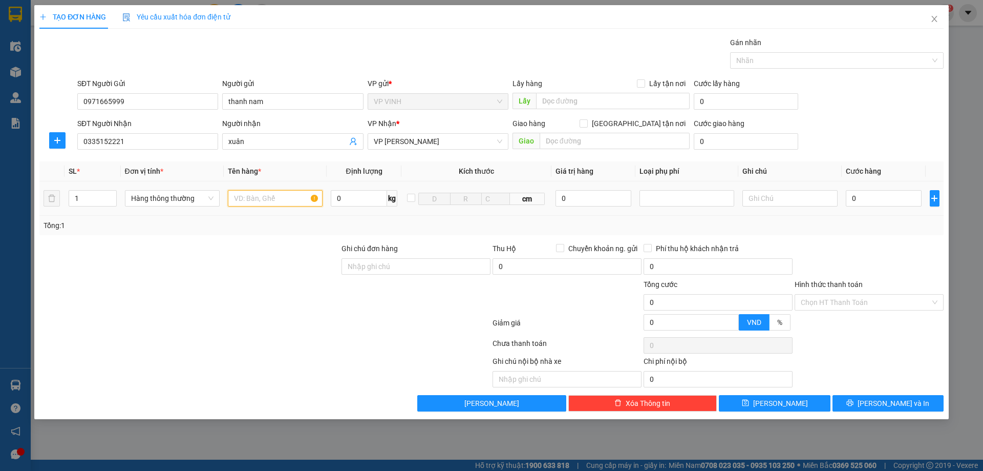
click at [267, 206] on input "text" at bounding box center [275, 198] width 95 height 16
type input "d"
type input "điện thoại"
click at [562, 198] on input "0" at bounding box center [594, 198] width 76 height 16
click at [659, 201] on div at bounding box center [687, 198] width 90 height 12
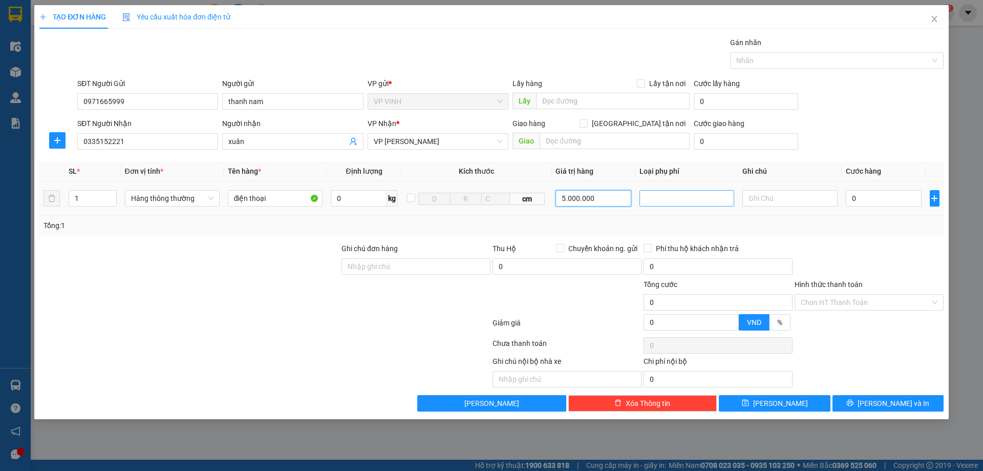
type input "5.000.000"
click at [665, 220] on div "Hàng giá trị cao" at bounding box center [687, 218] width 82 height 11
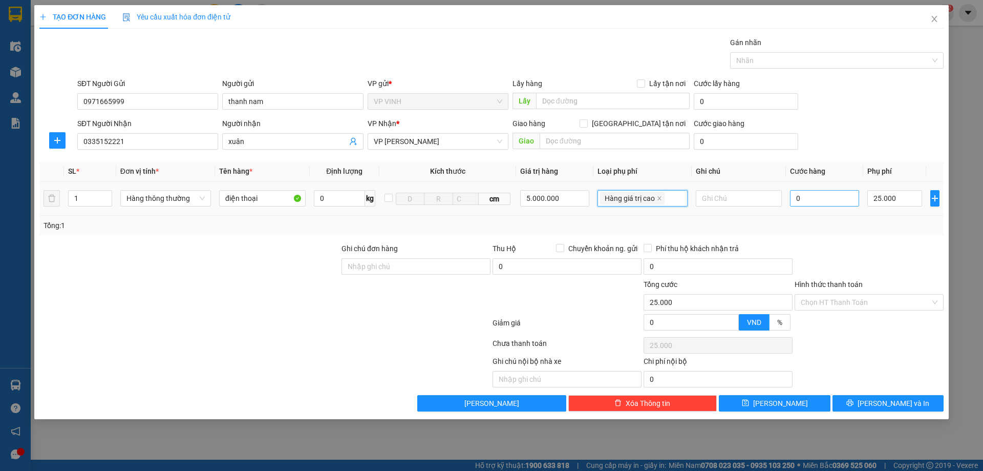
type input "25.000"
click at [839, 194] on input "0" at bounding box center [825, 198] width 70 height 16
type input "5"
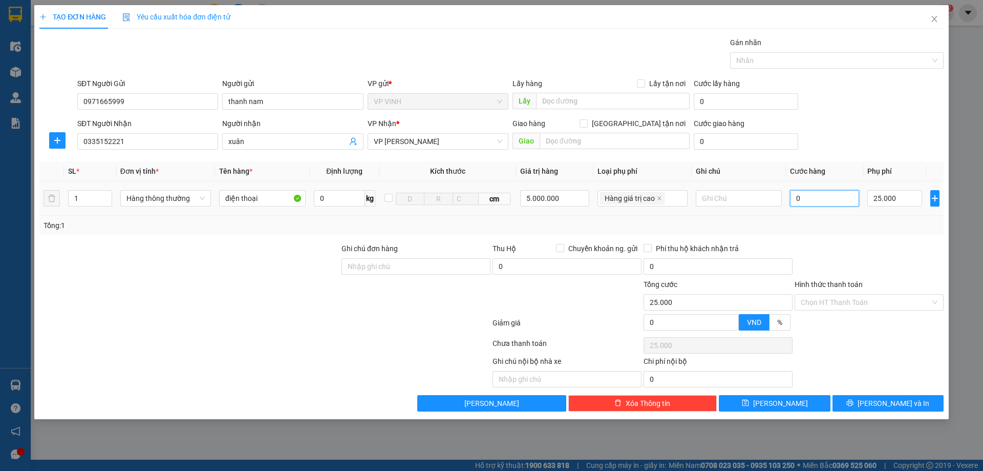
type input "25.005"
type input "50"
type input "25.050"
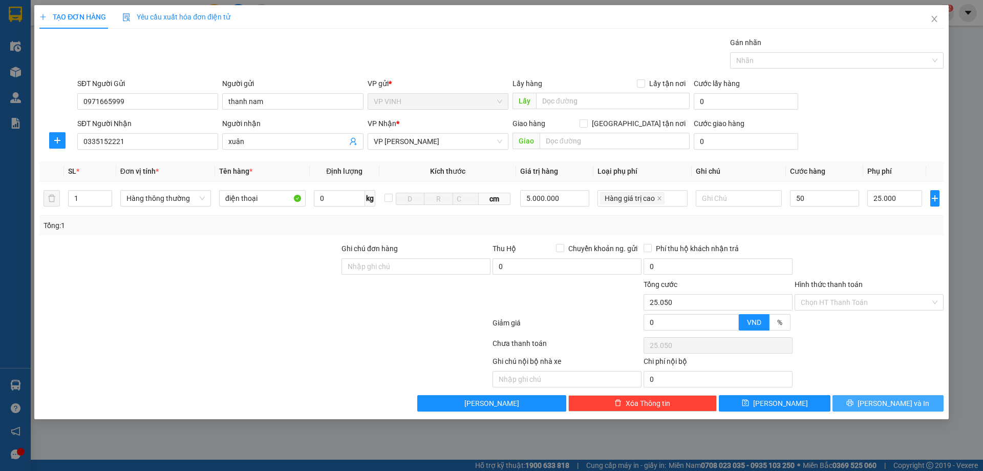
type input "50.000"
type input "75.000"
click at [854, 407] on span "printer" at bounding box center [849, 403] width 7 height 8
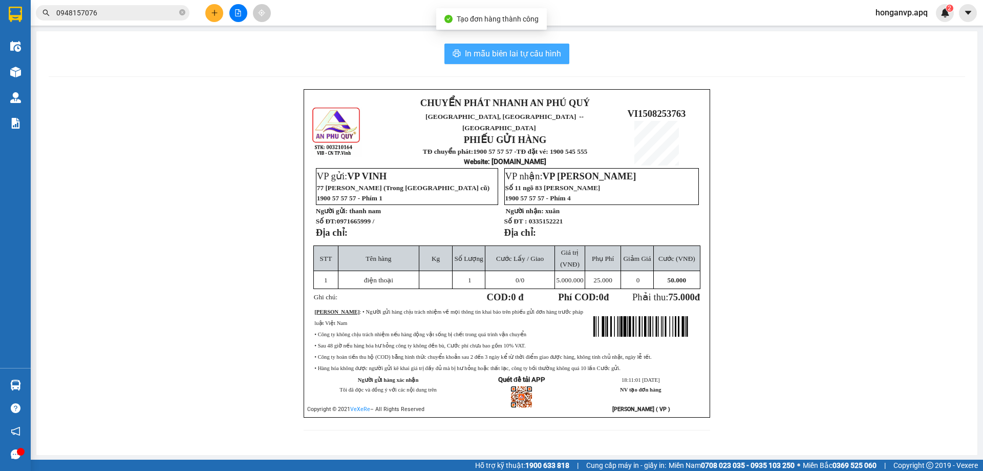
click at [496, 54] on span "In mẫu biên lai tự cấu hình" at bounding box center [513, 53] width 96 height 13
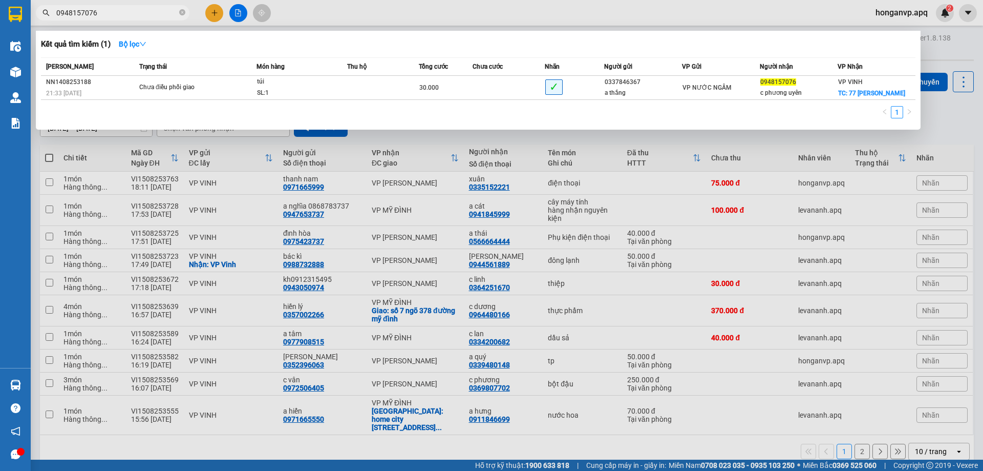
click at [149, 17] on input "0948157076" at bounding box center [116, 12] width 121 height 11
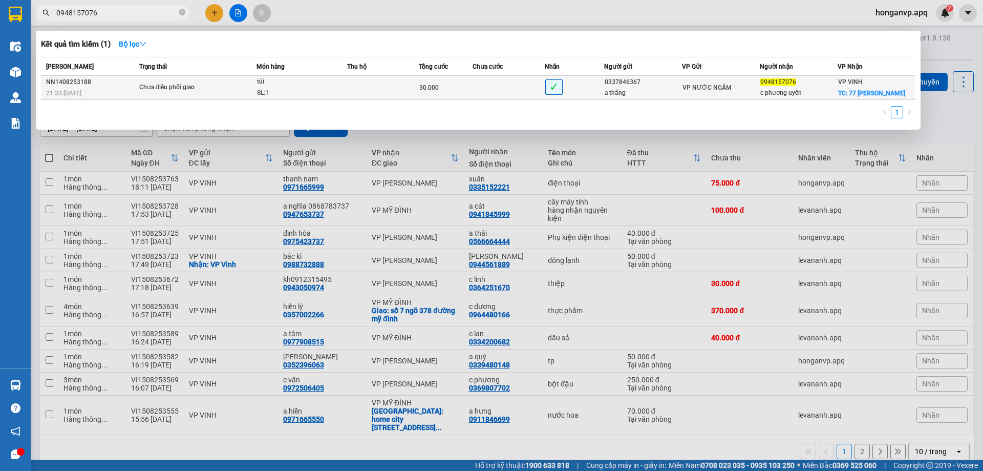
click at [334, 88] on span "túi SL: 1" at bounding box center [302, 87] width 90 height 22
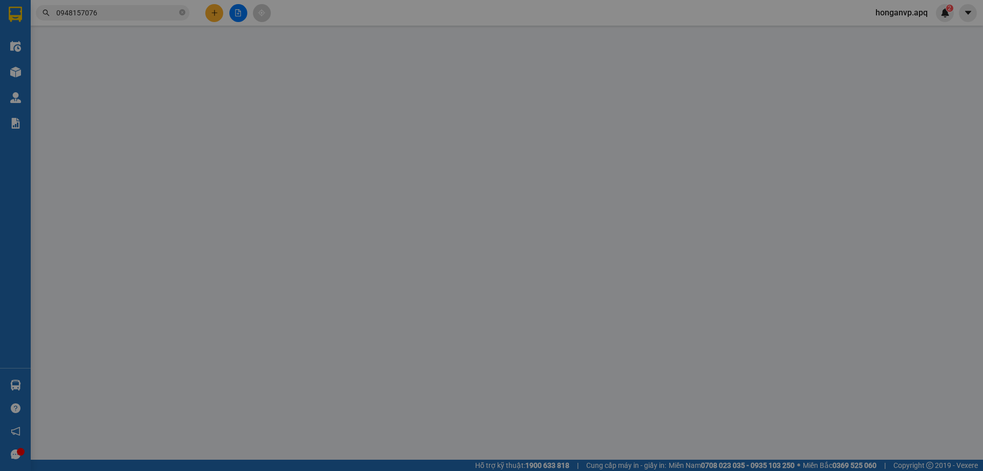
type input "0337846367"
type input "a thắng"
type input "0948157076"
type input "c phương uyên"
checkbox input "true"
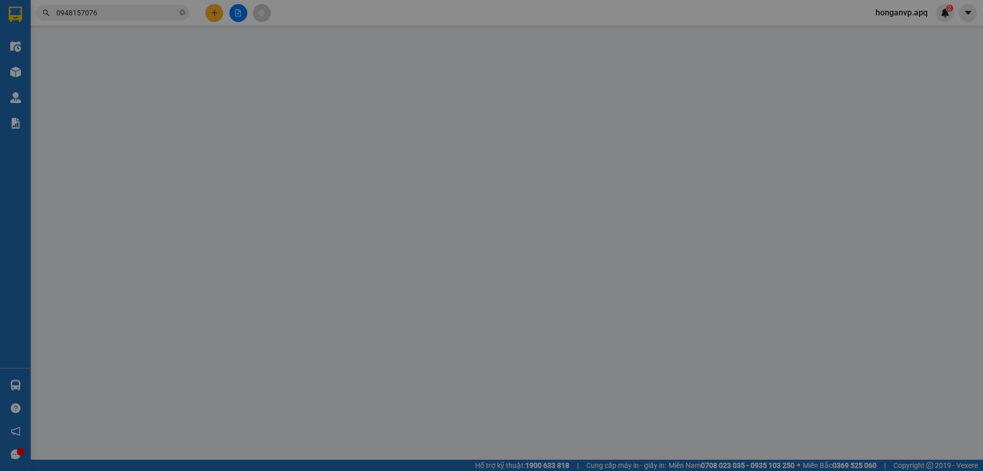
type input "77 lê lợi"
type input "30.000"
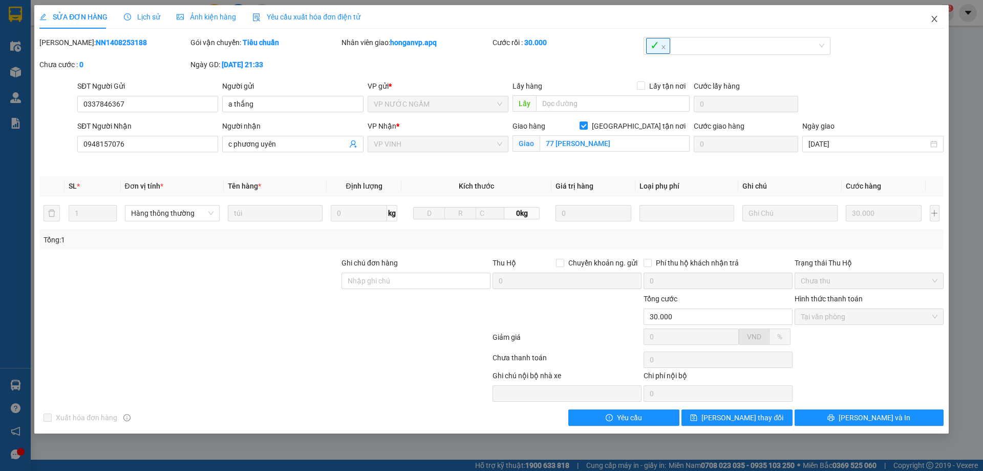
click at [935, 21] on icon "close" at bounding box center [934, 19] width 8 height 8
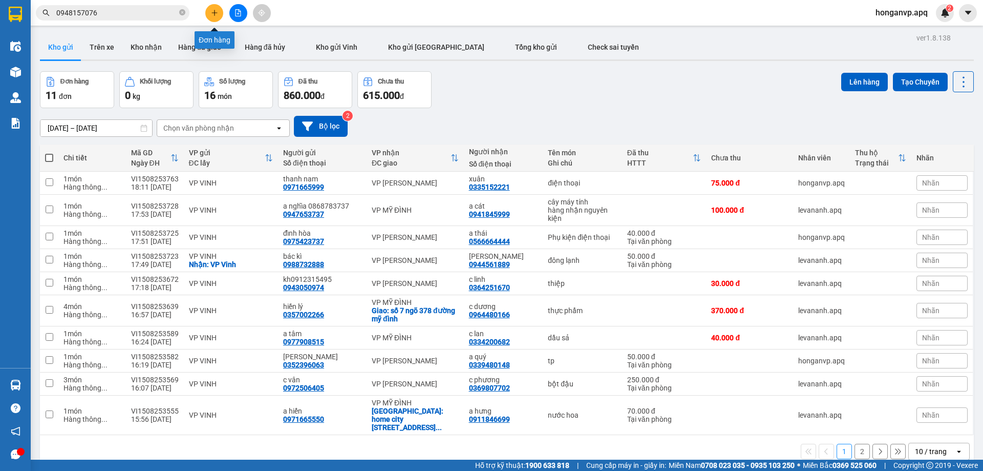
click at [216, 6] on button at bounding box center [214, 13] width 18 height 18
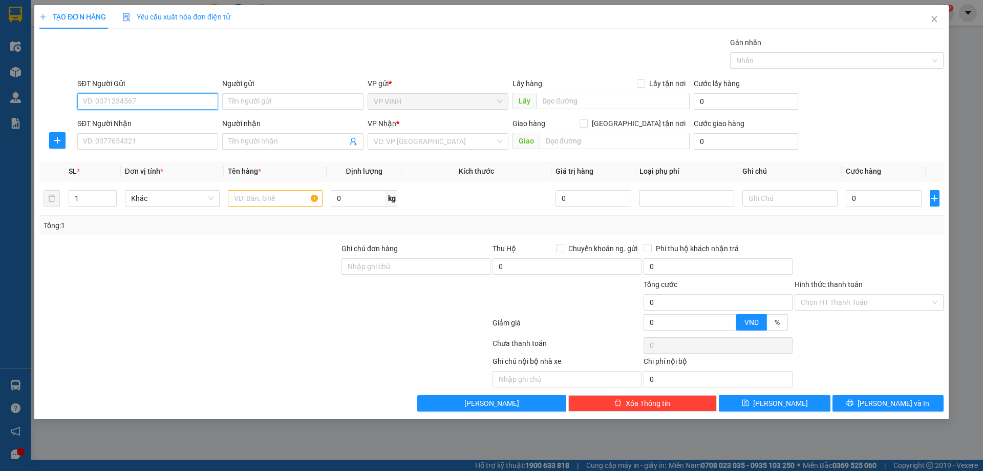
click at [128, 96] on input "SĐT Người Gửi" at bounding box center [147, 101] width 141 height 16
paste input "0973127772"
type input "0973127772"
click at [114, 119] on div "0973127772 - ph vinh" at bounding box center [147, 121] width 129 height 11
type input "ph vinh"
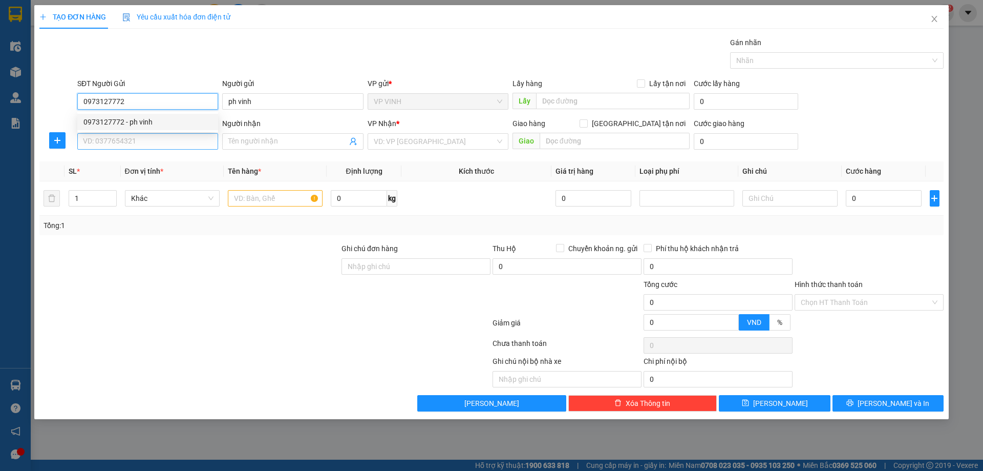
type input "0973127772"
click at [123, 139] on input "SĐT Người Nhận" at bounding box center [147, 141] width 141 height 16
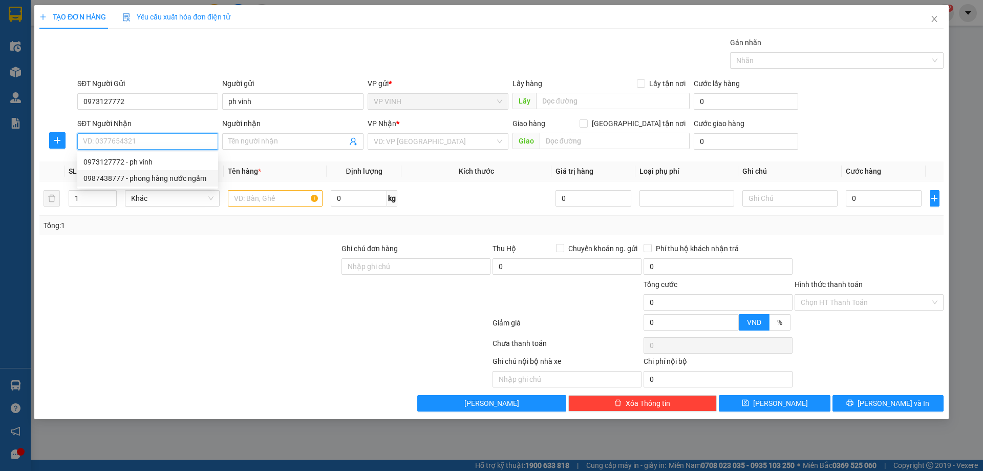
click at [113, 176] on div "0987438777 - phong hàng nước ngầm" at bounding box center [147, 178] width 129 height 11
type input "0987438777"
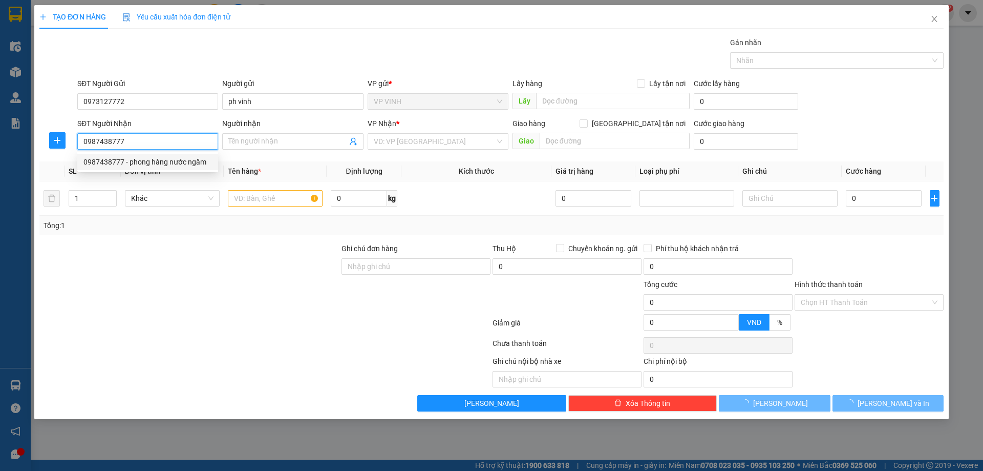
type input "phong hàng nước ngầm"
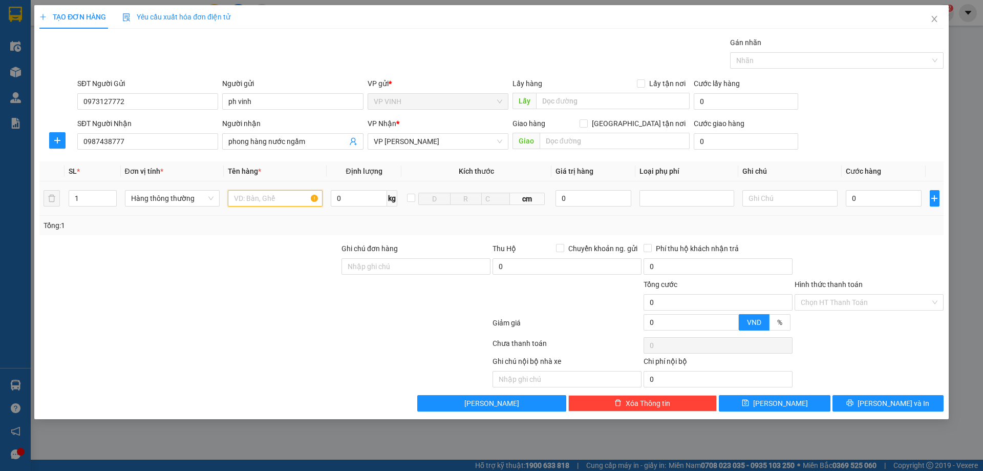
click at [274, 202] on input "text" at bounding box center [275, 198] width 95 height 16
type input "xe đẩy"
click at [866, 299] on input "Hình thức thanh toán" at bounding box center [866, 301] width 130 height 15
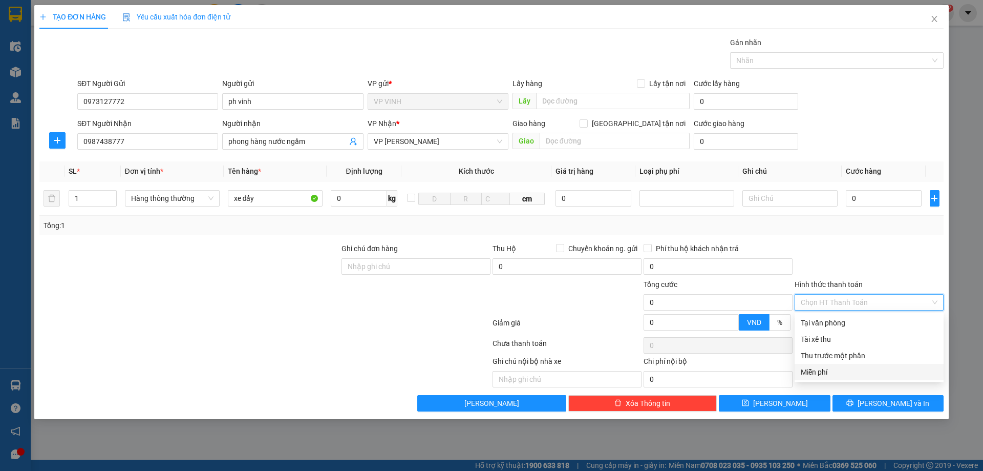
click at [814, 372] on div "Miễn phí" at bounding box center [869, 371] width 137 height 11
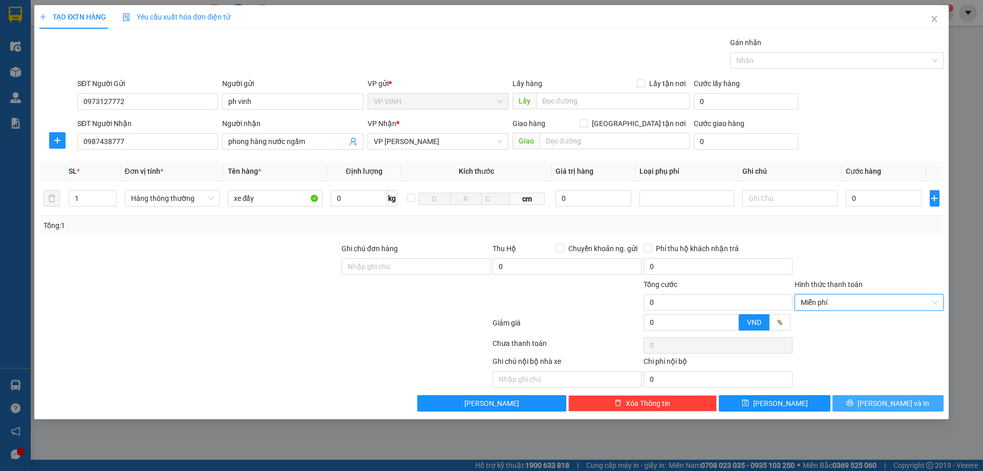
click at [854, 400] on icon "printer" at bounding box center [849, 402] width 7 height 7
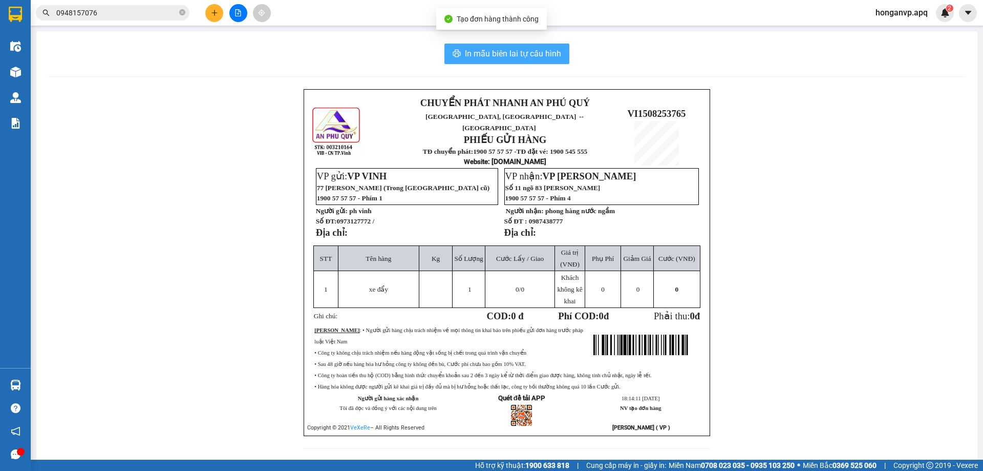
click at [528, 50] on span "In mẫu biên lai tự cấu hình" at bounding box center [513, 53] width 96 height 13
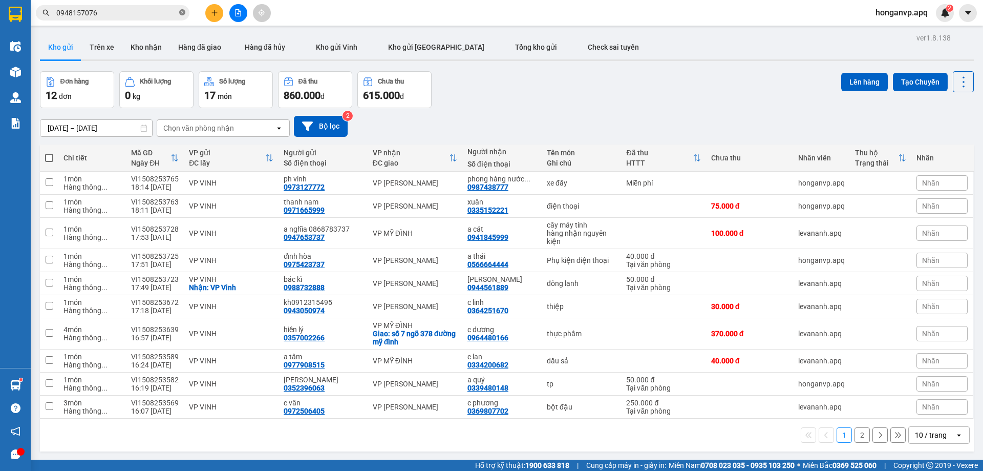
click at [183, 12] on icon "close-circle" at bounding box center [182, 12] width 6 height 6
click at [109, 11] on input "text" at bounding box center [116, 12] width 121 height 11
click at [211, 16] on icon "plus" at bounding box center [214, 12] width 7 height 7
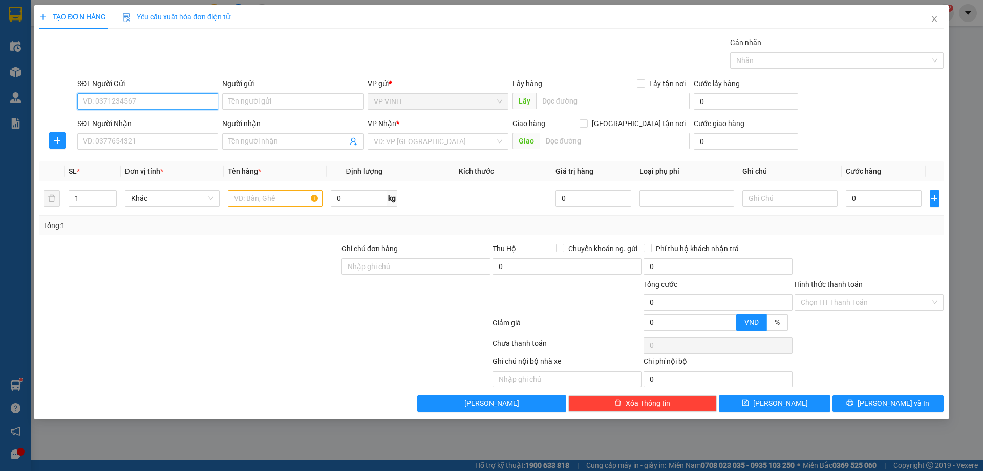
click at [125, 105] on input "SĐT Người Gửi" at bounding box center [147, 101] width 141 height 16
click at [127, 103] on input "SĐT Người Gửi" at bounding box center [147, 101] width 141 height 16
click at [113, 136] on div "0962253535 - kh" at bounding box center [147, 138] width 129 height 11
type input "0962253535"
type input "kh"
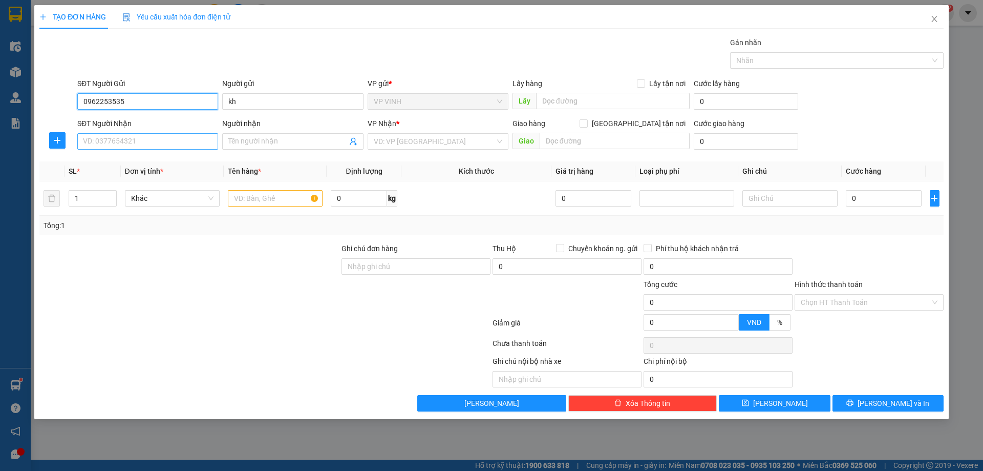
type input "0962253535"
click at [150, 139] on input "SĐT Người Nhận" at bounding box center [147, 141] width 141 height 16
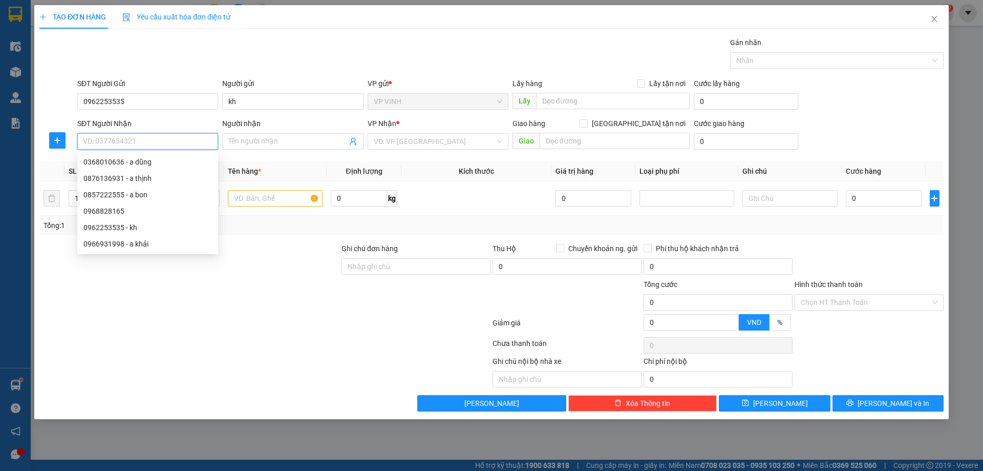
click at [150, 139] on input "SĐT Người Nhận" at bounding box center [147, 141] width 141 height 16
click at [93, 192] on div "0857222555 - a bon" at bounding box center [147, 194] width 129 height 11
type input "0857222555"
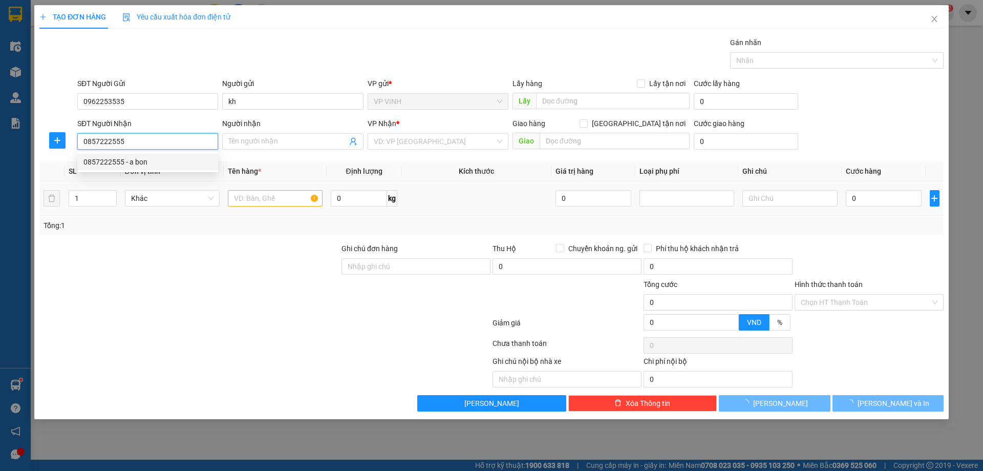
type input "a bon"
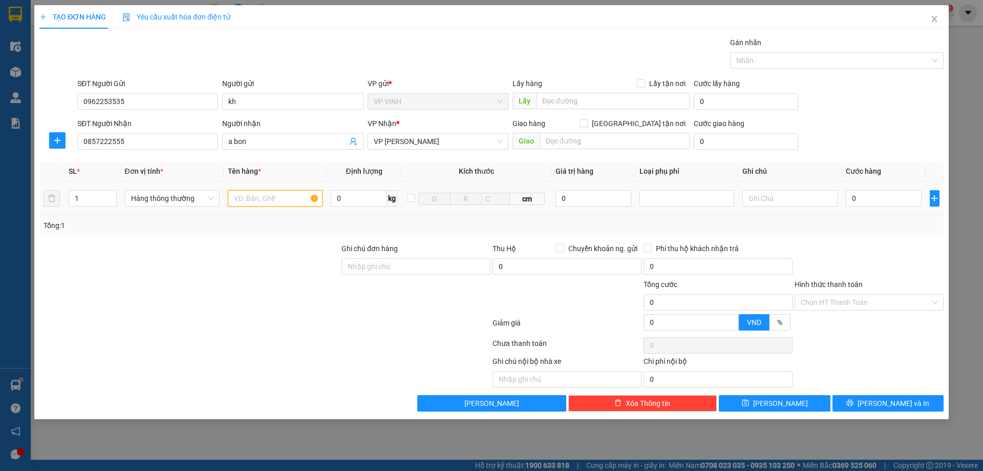
click at [277, 198] on input "text" at bounding box center [275, 198] width 95 height 16
type input "d"
type input "điện thoại"
click at [558, 197] on input "0" at bounding box center [594, 198] width 76 height 16
type input "5.000.000"
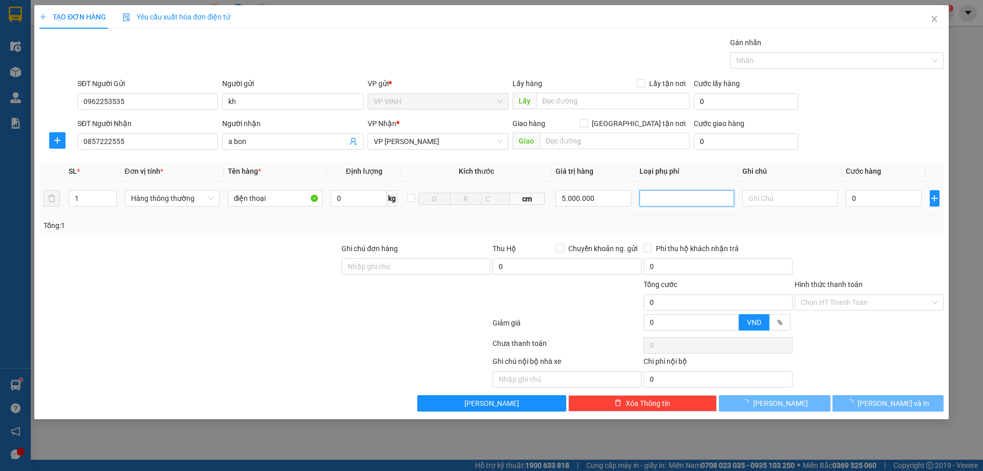
click at [648, 196] on input "search" at bounding box center [647, 198] width 2 height 12
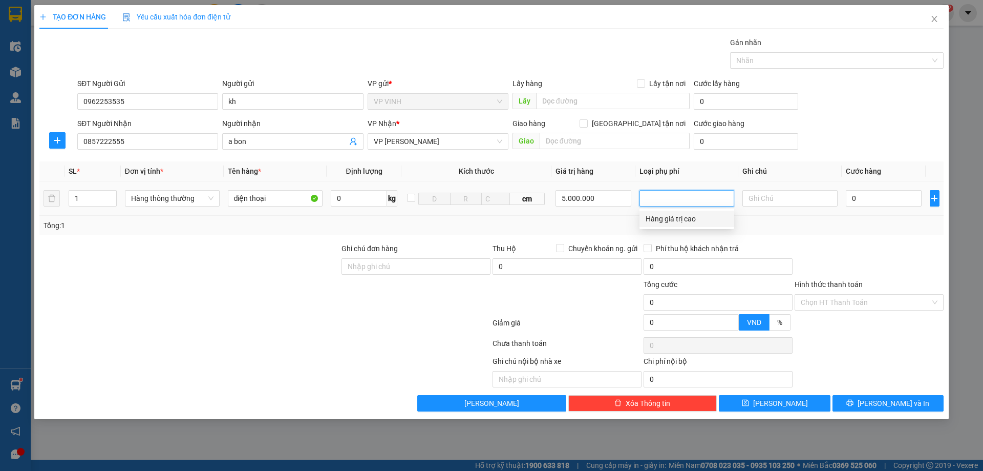
click at [667, 219] on div "Hàng giá trị cao" at bounding box center [687, 218] width 82 height 11
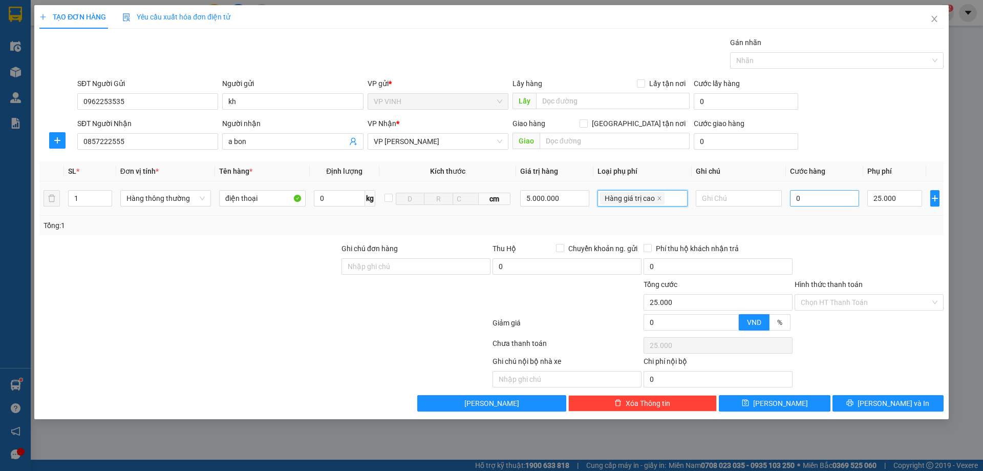
type input "25.000"
click at [820, 194] on input "0" at bounding box center [825, 198] width 70 height 16
type input "5"
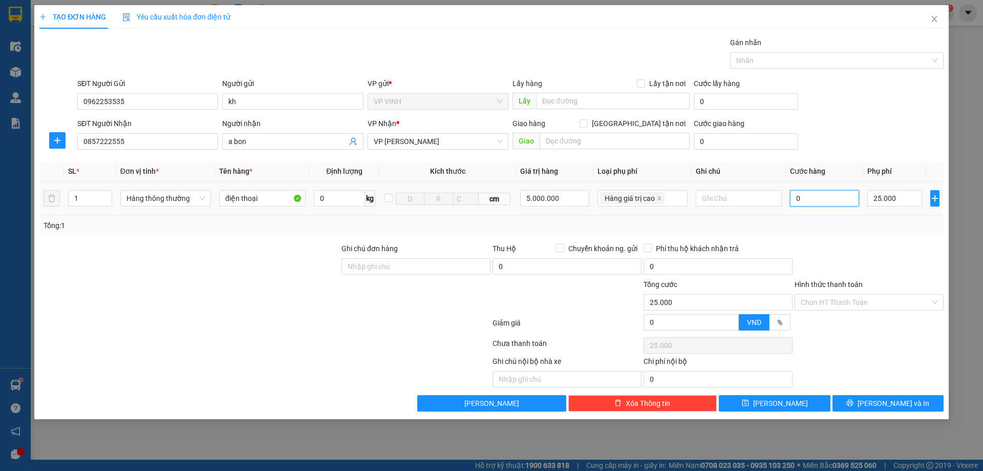
type input "25.005"
type input "50"
type input "25.050"
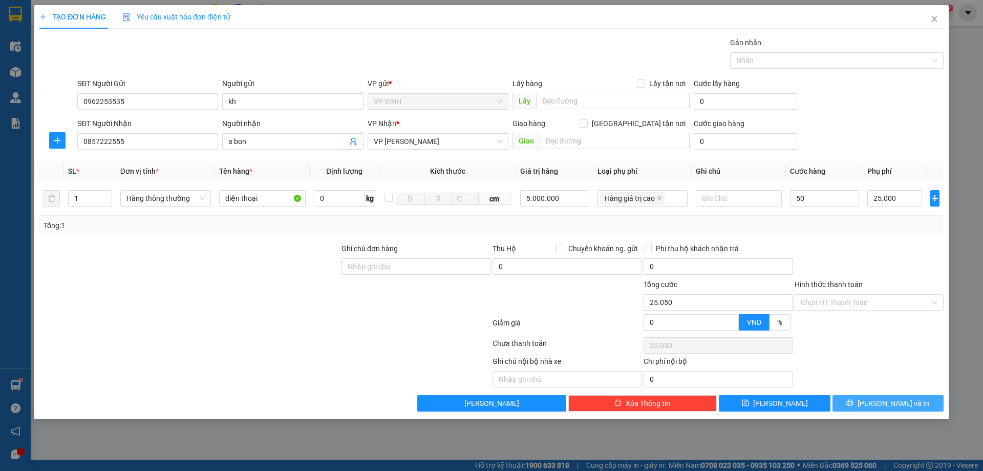
type input "50.000"
type input "75.000"
click at [878, 397] on button "[PERSON_NAME] và In" at bounding box center [888, 403] width 111 height 16
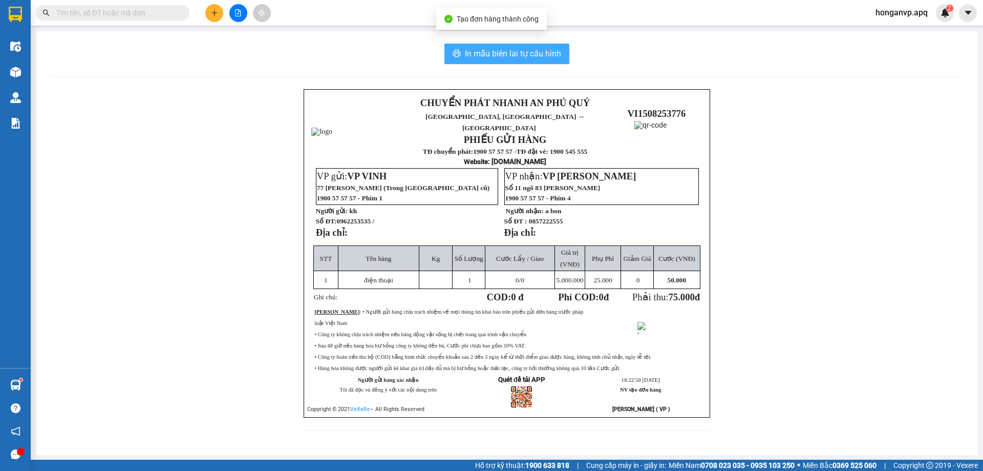
click at [484, 55] on span "In mẫu biên lai tự cấu hình" at bounding box center [513, 53] width 96 height 13
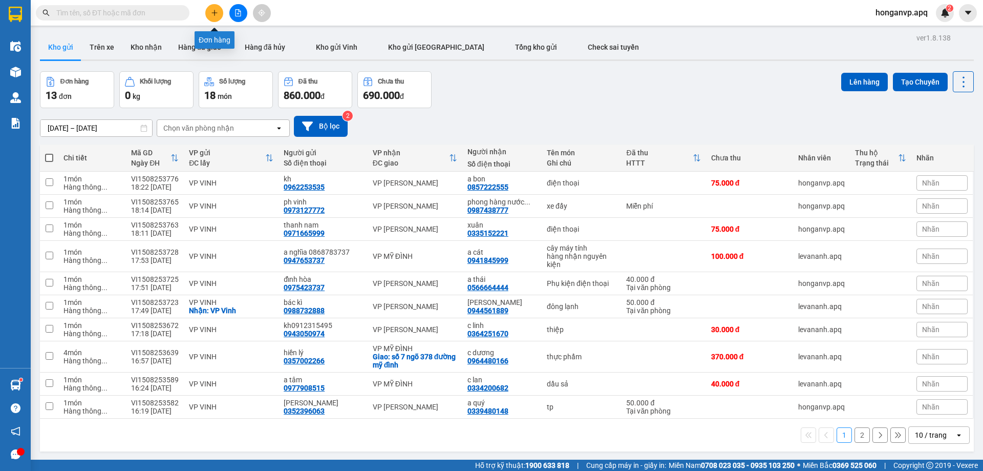
click at [214, 15] on icon "plus" at bounding box center [214, 12] width 7 height 7
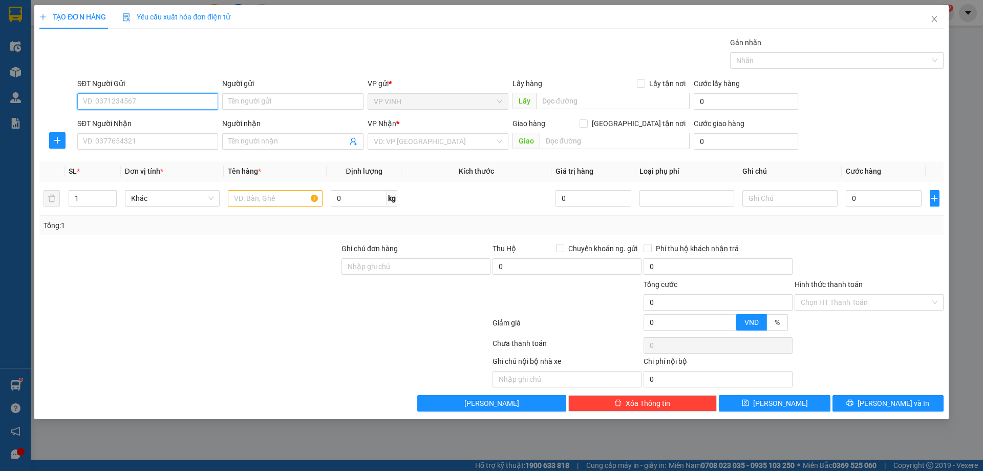
click at [146, 104] on input "SĐT Người Gửi" at bounding box center [147, 101] width 141 height 16
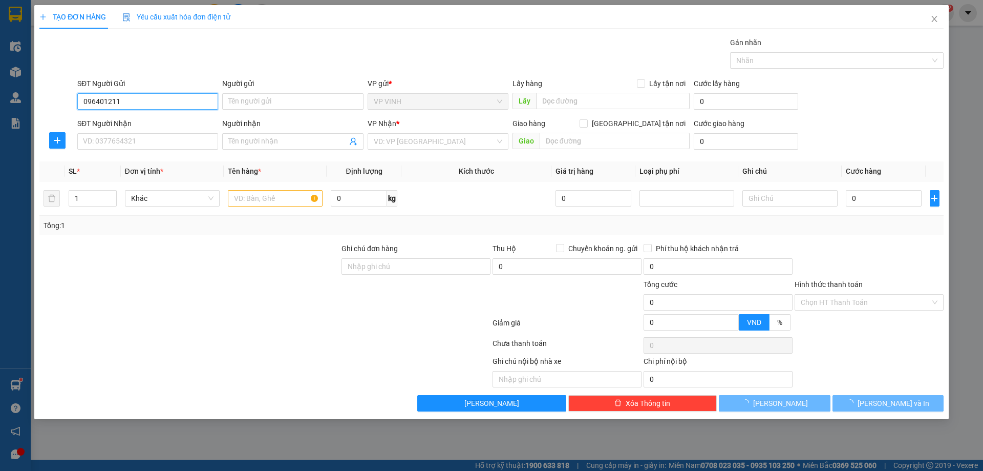
type input "0964012115"
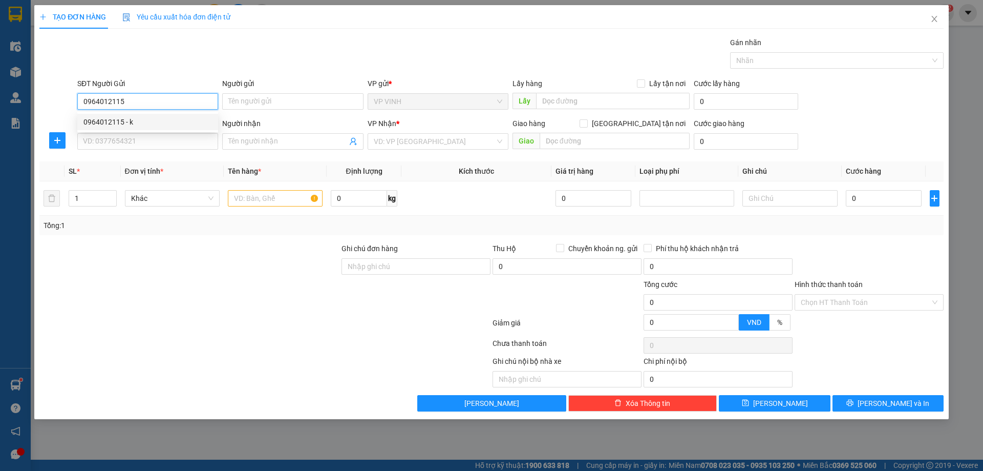
click at [111, 120] on div "0964012115 - k" at bounding box center [147, 121] width 129 height 11
type input "k"
type input "0964012115"
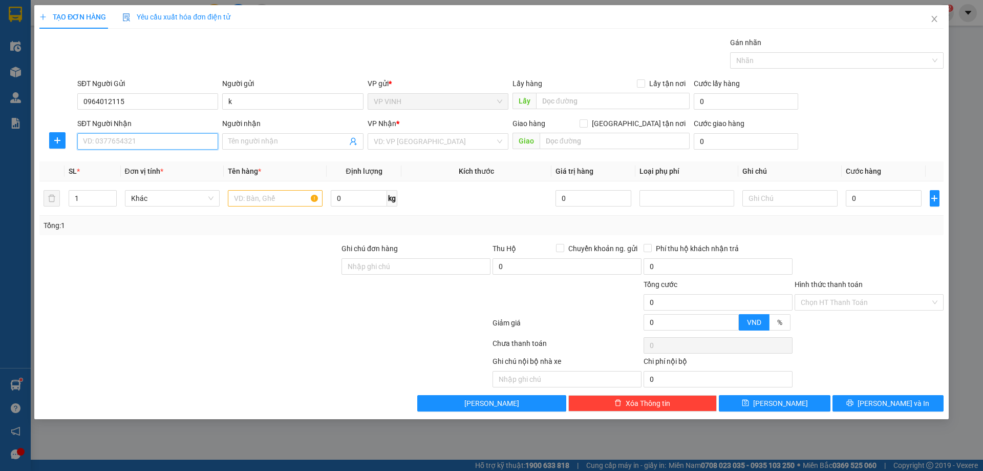
click at [135, 142] on input "SĐT Người Nhận" at bounding box center [147, 141] width 141 height 16
click at [112, 162] on div "0348526005 - a xuân" at bounding box center [147, 161] width 129 height 11
type input "0348526005"
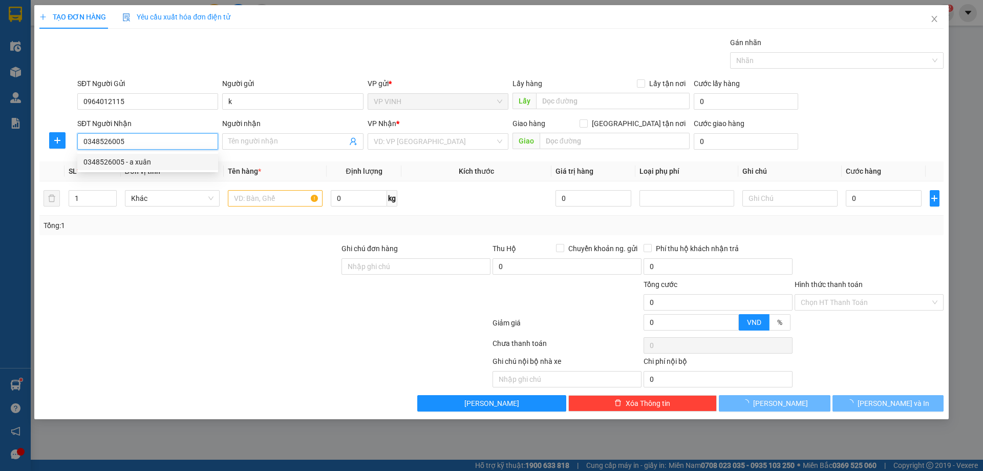
type input "a xuân"
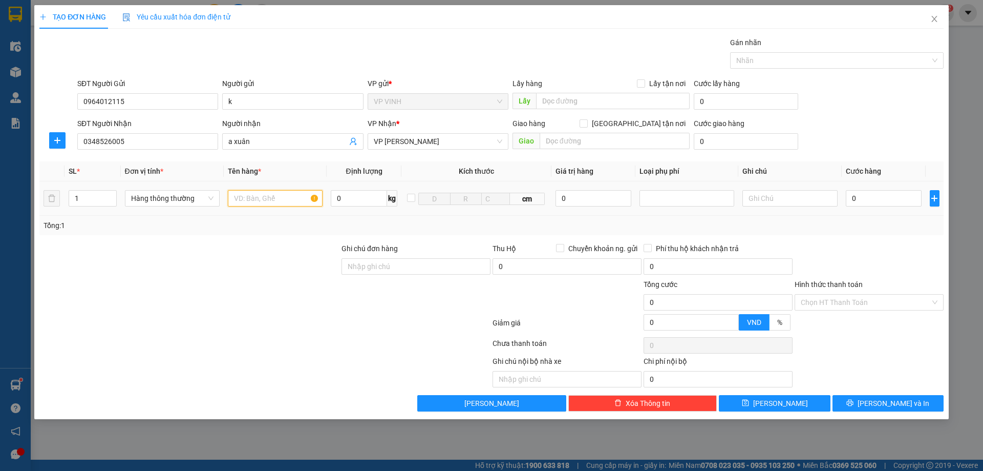
click at [267, 199] on input "text" at bounding box center [275, 198] width 95 height 16
type input "mẫu xn"
click at [888, 199] on input "0" at bounding box center [884, 198] width 76 height 16
type input "3"
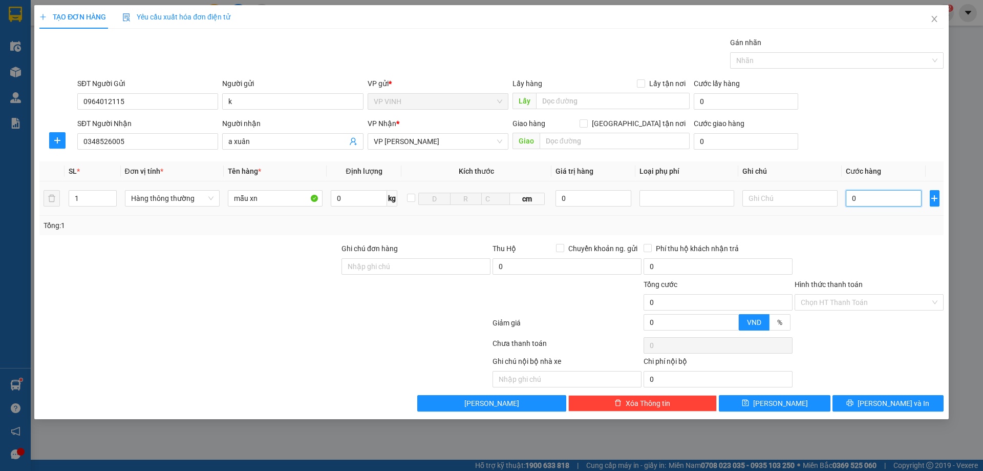
type input "3"
type input "30"
type input "30.000"
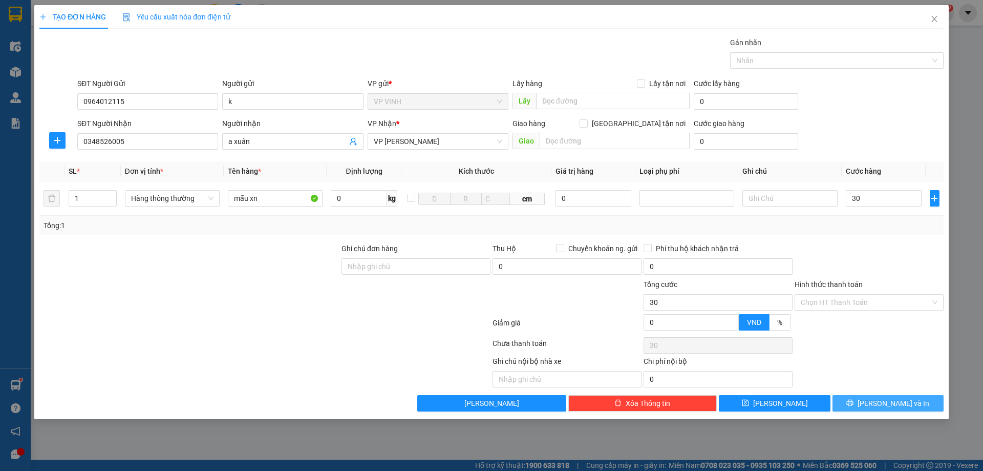
type input "30.000"
click at [883, 403] on span "[PERSON_NAME] và In" at bounding box center [894, 402] width 72 height 11
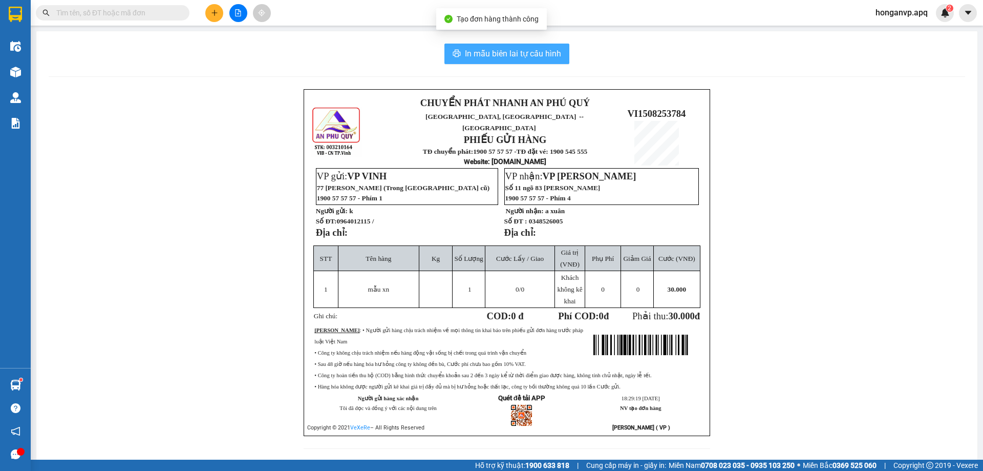
click at [535, 49] on span "In mẫu biên lai tự cấu hình" at bounding box center [513, 53] width 96 height 13
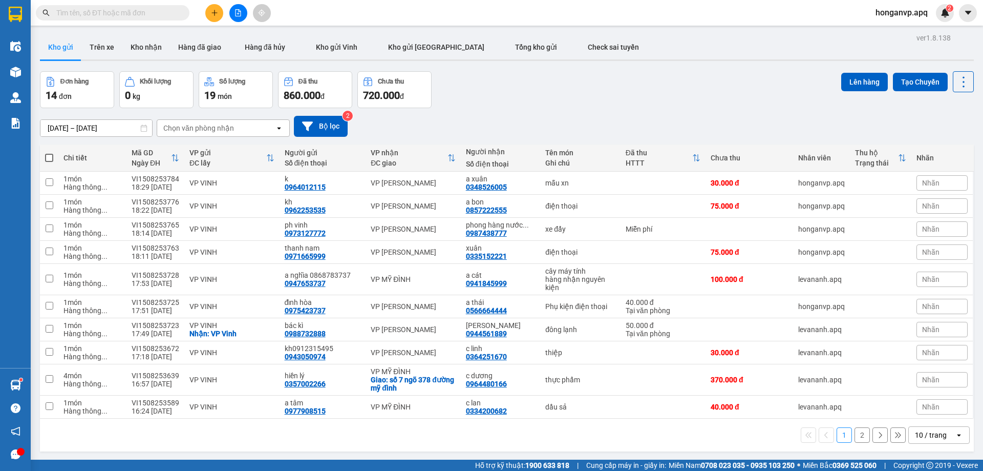
click at [143, 11] on input "text" at bounding box center [116, 12] width 121 height 11
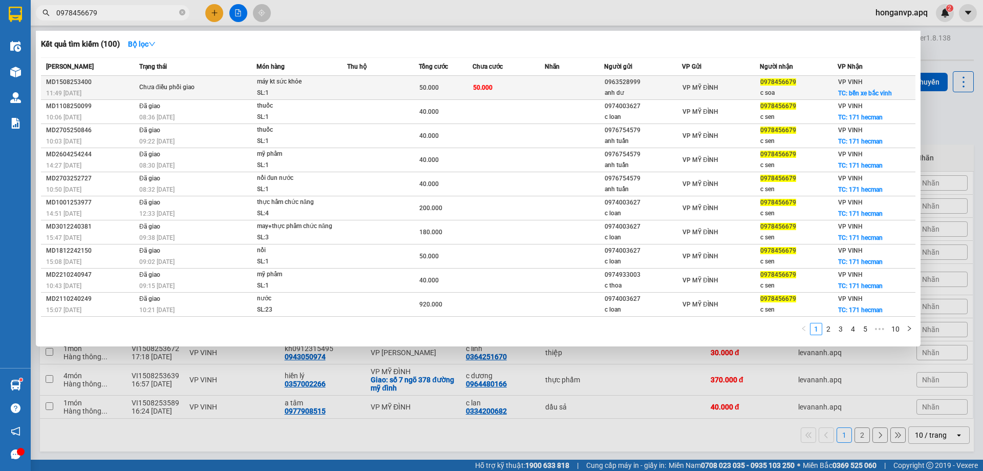
type input "0978456679"
click at [199, 87] on div "Chưa điều phối giao" at bounding box center [177, 87] width 77 height 11
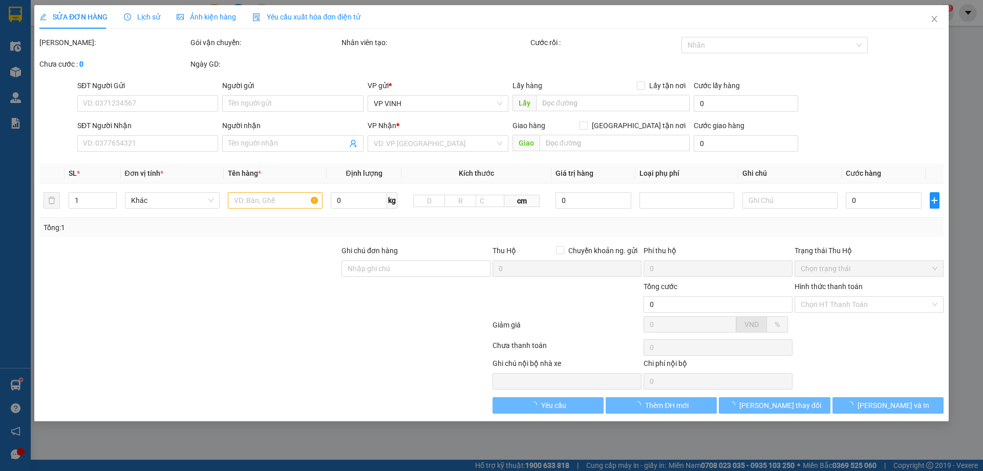
click at [142, 17] on span "Lịch sử" at bounding box center [142, 17] width 36 height 8
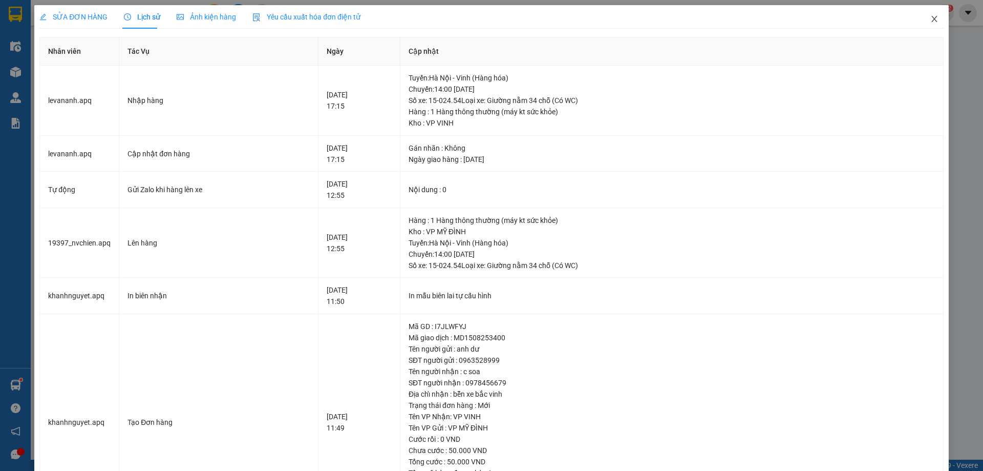
click at [930, 19] on icon "close" at bounding box center [934, 19] width 8 height 8
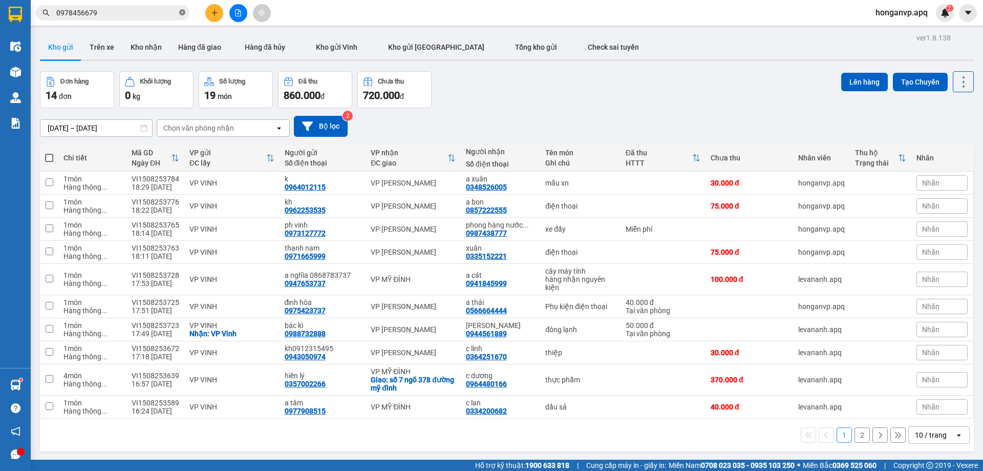
click at [183, 11] on icon "close-circle" at bounding box center [182, 12] width 6 height 6
click at [144, 8] on input "text" at bounding box center [116, 12] width 121 height 11
click at [141, 11] on input "text" at bounding box center [116, 12] width 121 height 11
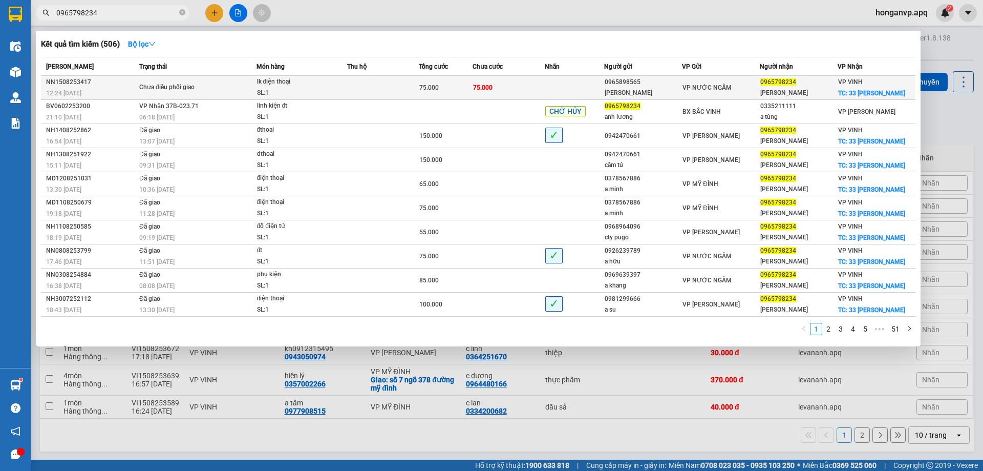
type input "0965798234"
click at [166, 86] on div "Chưa điều phối giao" at bounding box center [177, 87] width 77 height 11
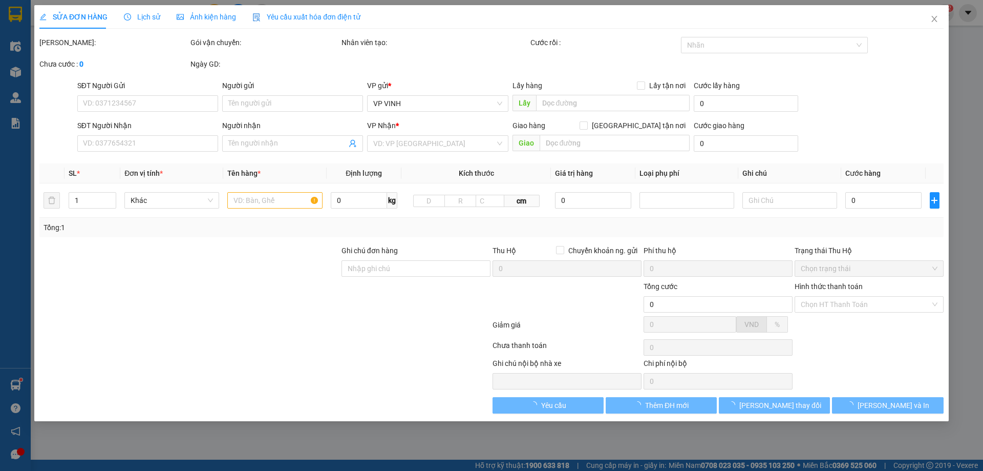
click at [143, 13] on span "Lịch sử" at bounding box center [142, 17] width 36 height 8
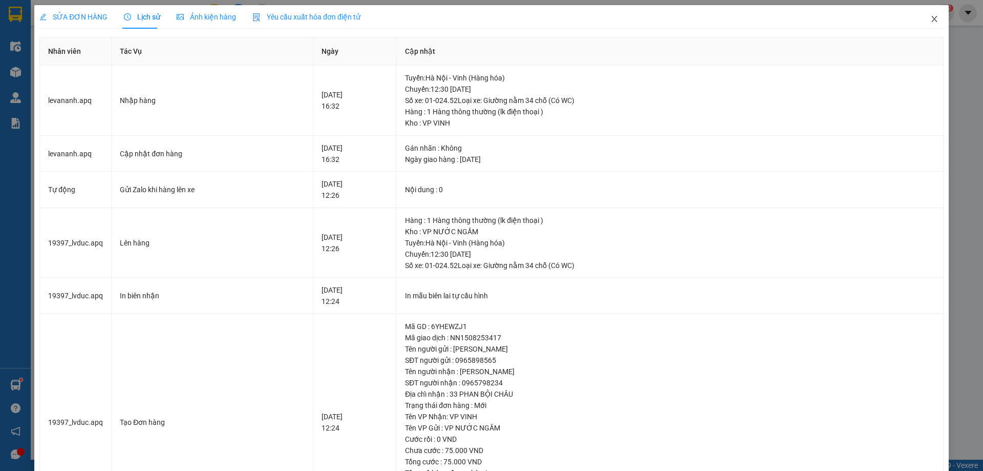
click at [931, 18] on icon "close" at bounding box center [934, 19] width 6 height 6
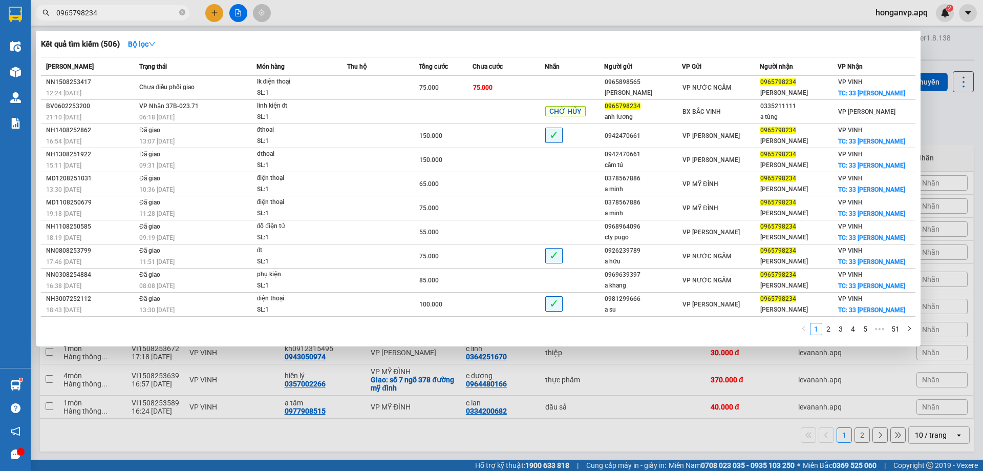
click at [143, 12] on input "0965798234" at bounding box center [116, 12] width 121 height 11
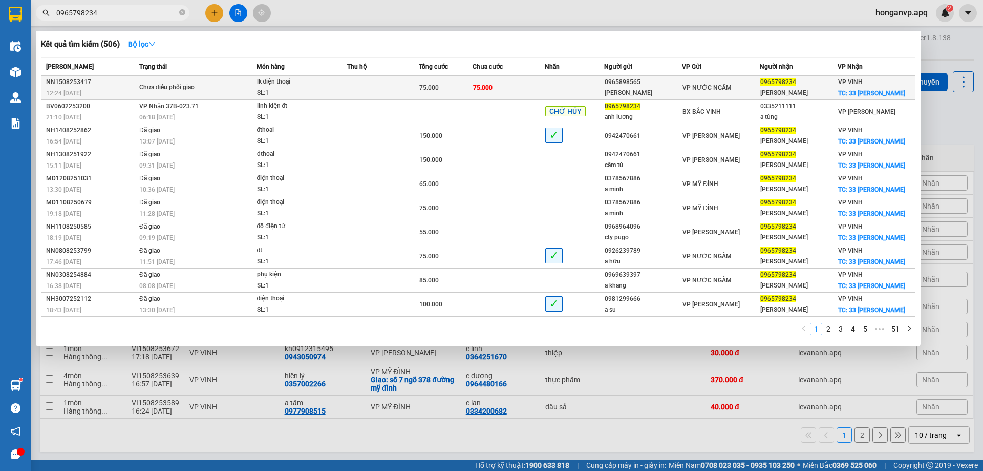
click at [344, 83] on span "lk điện thoại SL: 1" at bounding box center [302, 87] width 90 height 22
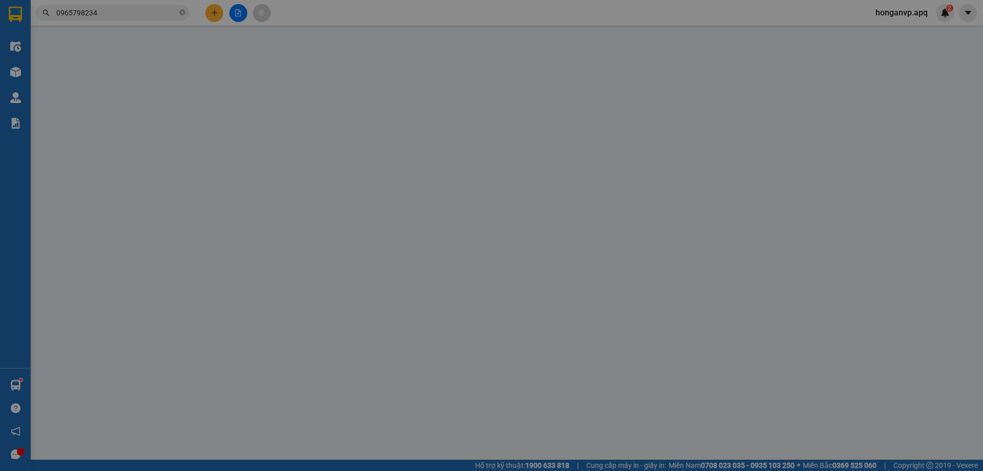
type input "0965898565"
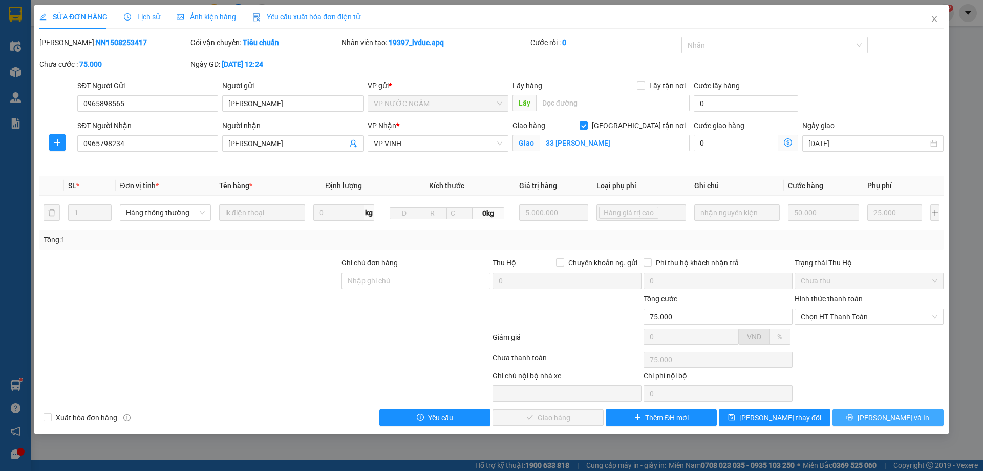
click at [890, 416] on span "[PERSON_NAME] và In" at bounding box center [894, 417] width 72 height 11
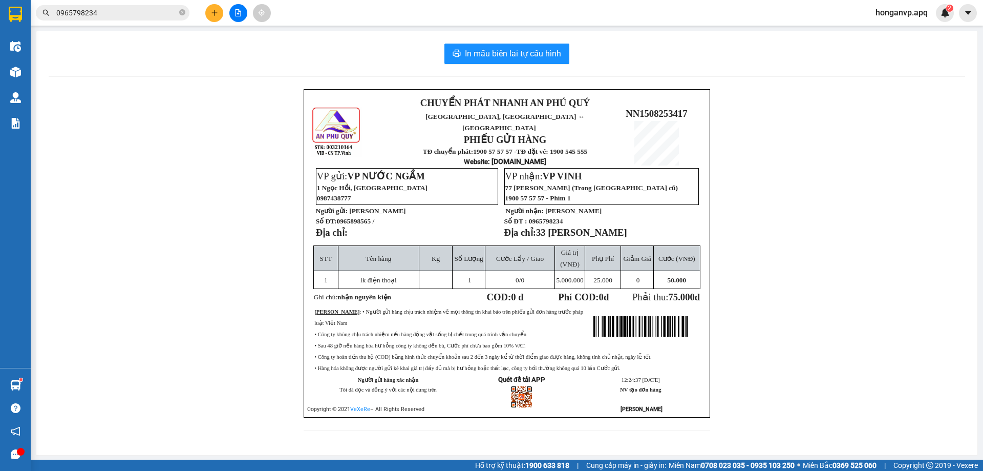
click at [195, 146] on div "CHUYỂN PHÁT NHANH AN PHÚ QUÝ NGHỆ AN, HÀ TĨNH ↔ HÀ NỘI PHIẾU GỬI HÀNG TĐ chuyển…" at bounding box center [507, 265] width 917 height 353
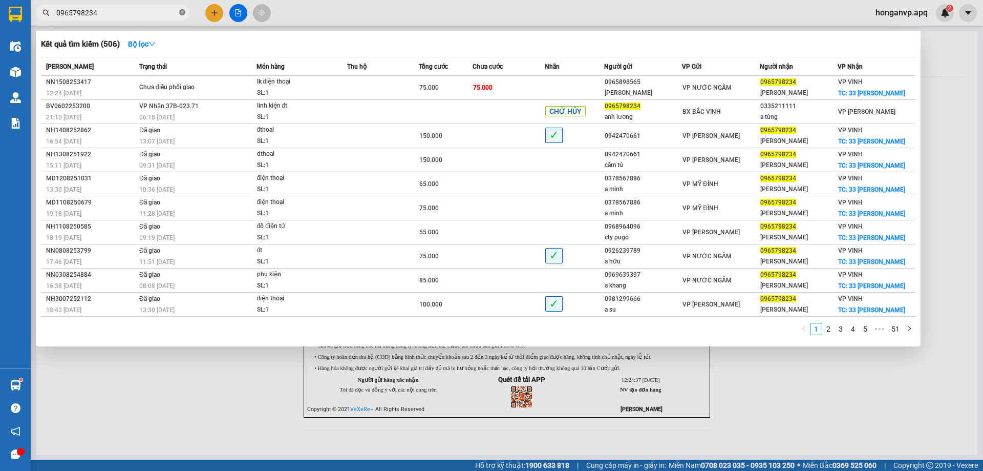
click at [182, 13] on icon "close-circle" at bounding box center [182, 12] width 6 height 6
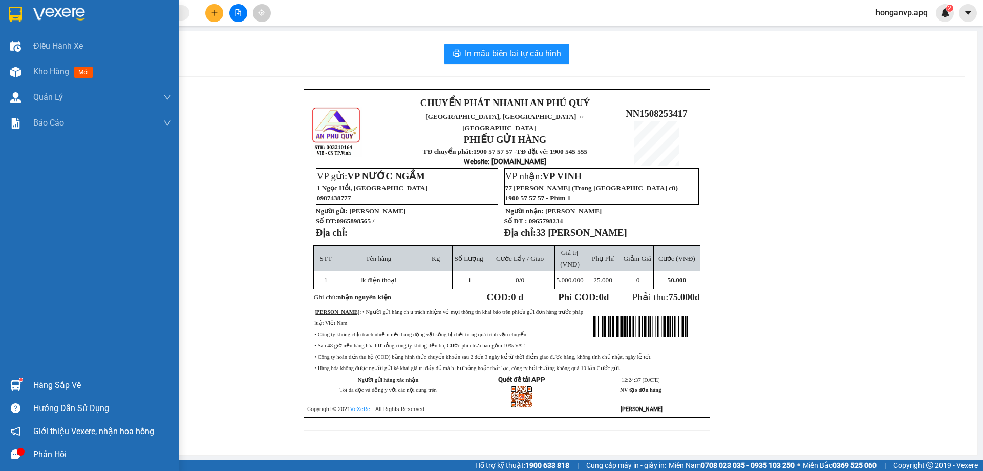
click at [66, 13] on img at bounding box center [59, 14] width 52 height 15
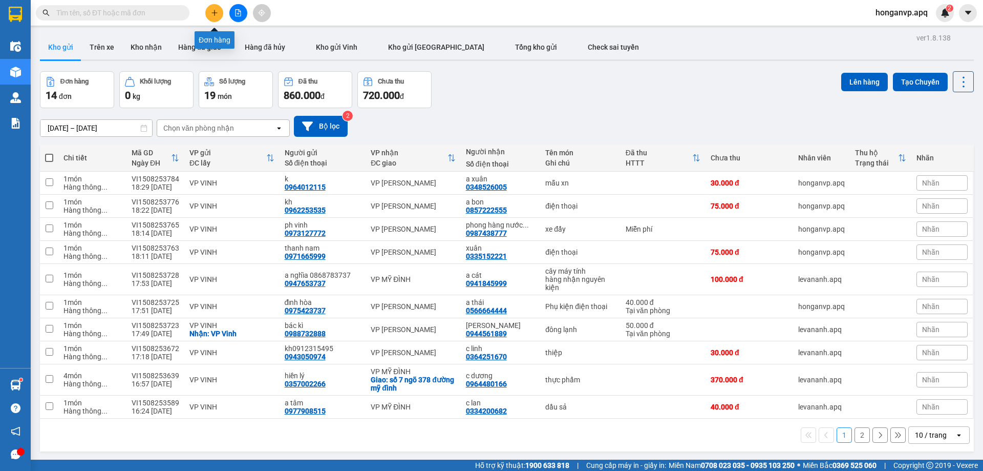
click at [216, 12] on icon "plus" at bounding box center [214, 12] width 7 height 7
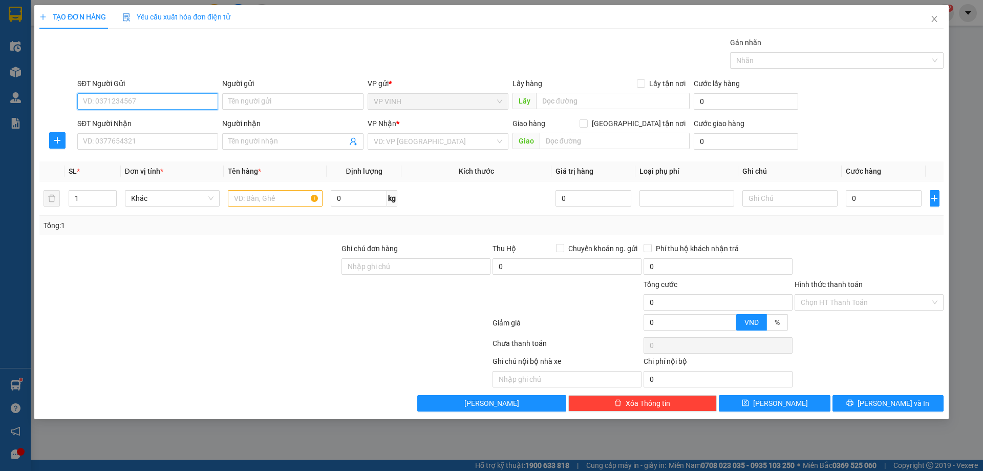
click at [144, 106] on input "SĐT Người Gửi" at bounding box center [147, 101] width 141 height 16
click at [144, 105] on input "SĐT Người Gửi" at bounding box center [147, 101] width 141 height 16
click at [144, 101] on input "SĐT Người Gửi" at bounding box center [147, 101] width 141 height 16
click at [112, 120] on div "0975876292 - C Cảnh" at bounding box center [147, 121] width 129 height 11
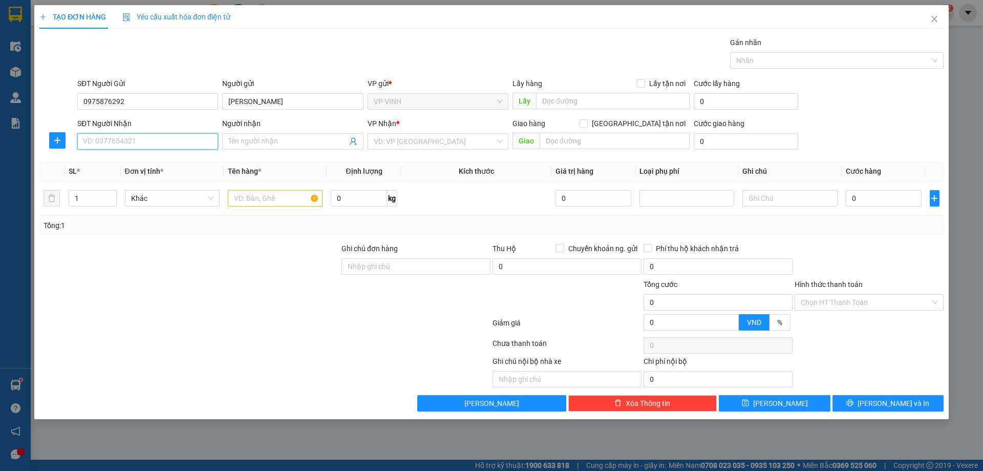
click at [167, 142] on input "SĐT Người Nhận" at bounding box center [147, 141] width 141 height 16
click at [102, 162] on div "0978376234 - đức thị điệp" at bounding box center [147, 161] width 129 height 11
click at [256, 200] on input "text" at bounding box center [275, 198] width 95 height 16
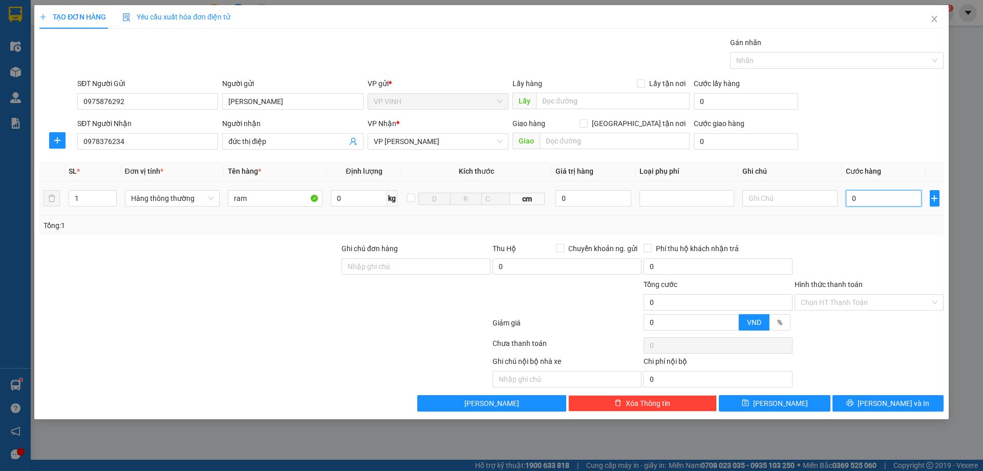
click at [871, 199] on input "0" at bounding box center [884, 198] width 76 height 16
click at [854, 406] on icon "printer" at bounding box center [850, 402] width 7 height 7
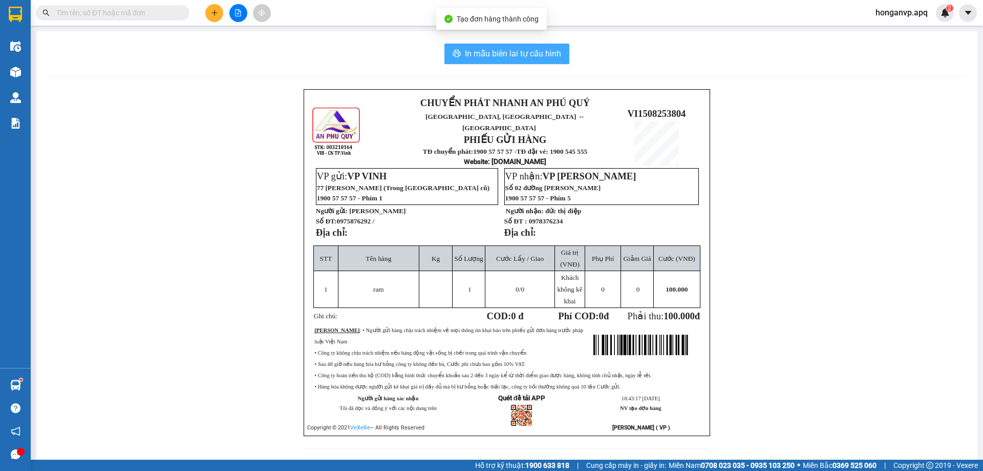
click at [500, 52] on span "In mẫu biên lai tự cấu hình" at bounding box center [513, 53] width 96 height 13
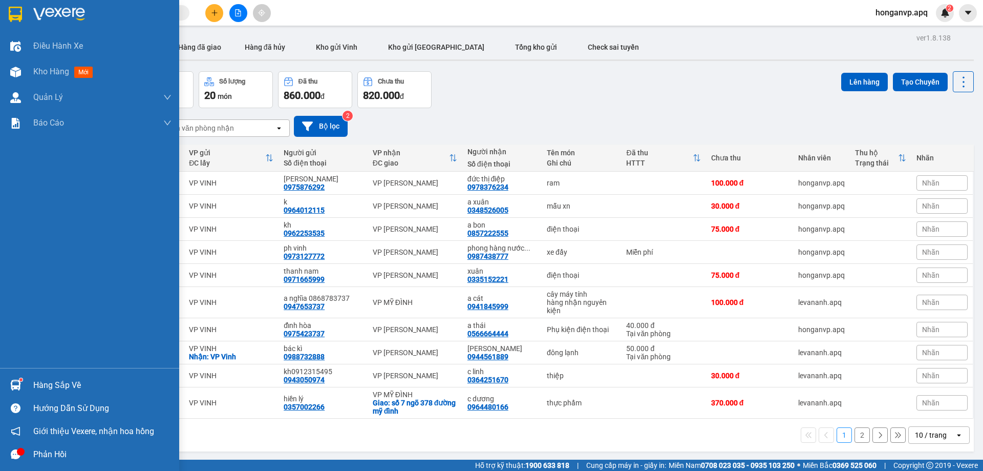
click at [58, 386] on div "Hàng sắp về" at bounding box center [102, 384] width 138 height 15
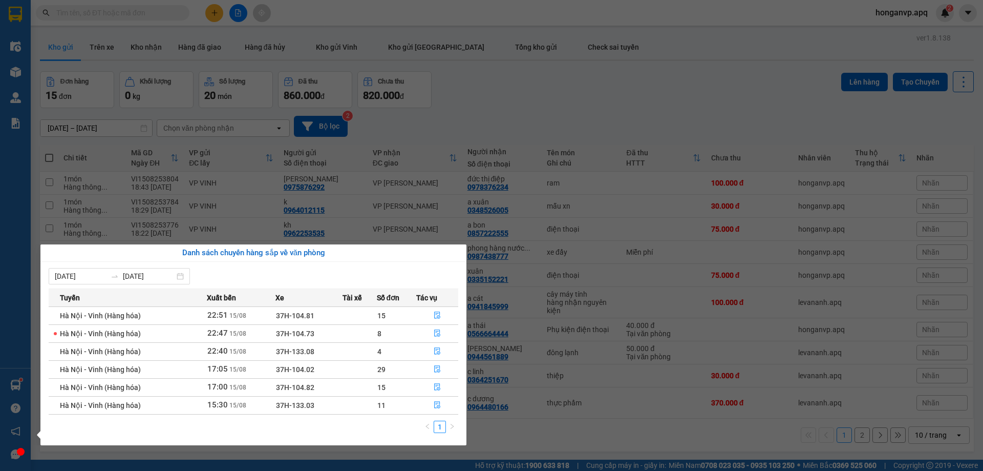
click at [486, 112] on section "Kết quả tìm kiếm ( 506 ) Bộ lọc Mã ĐH Trạng thái Món hàng Thu hộ Tổng cước Chưa…" at bounding box center [491, 235] width 983 height 471
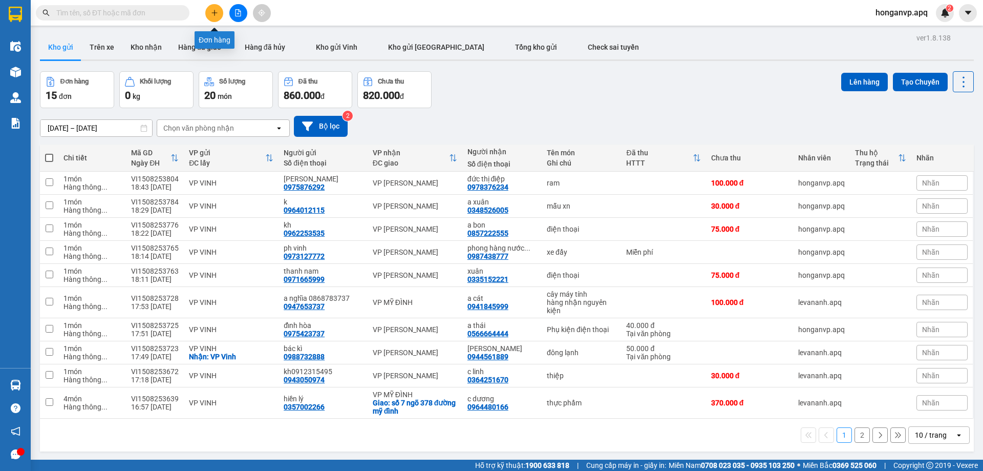
click at [215, 13] on icon "plus" at bounding box center [214, 12] width 7 height 7
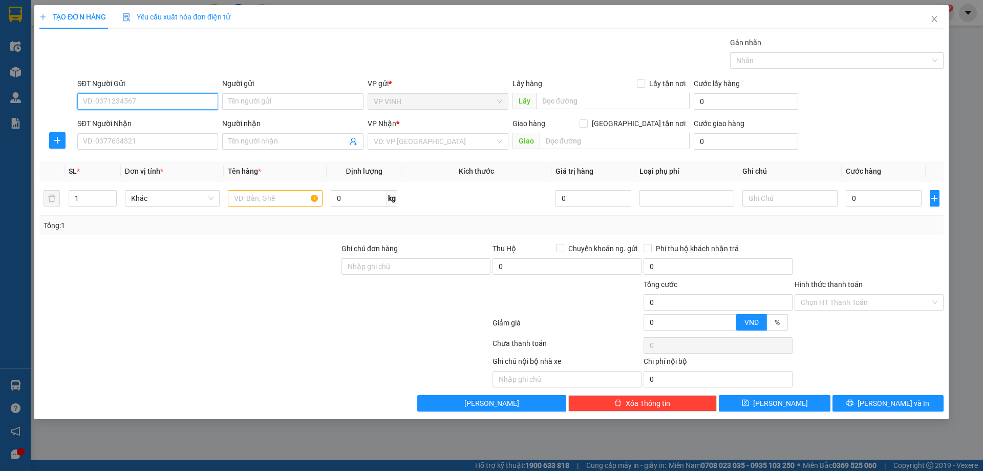
click at [142, 100] on input "SĐT Người Gửi" at bounding box center [147, 101] width 141 height 16
click at [116, 120] on div "0983353637 - a khánh" at bounding box center [147, 121] width 129 height 11
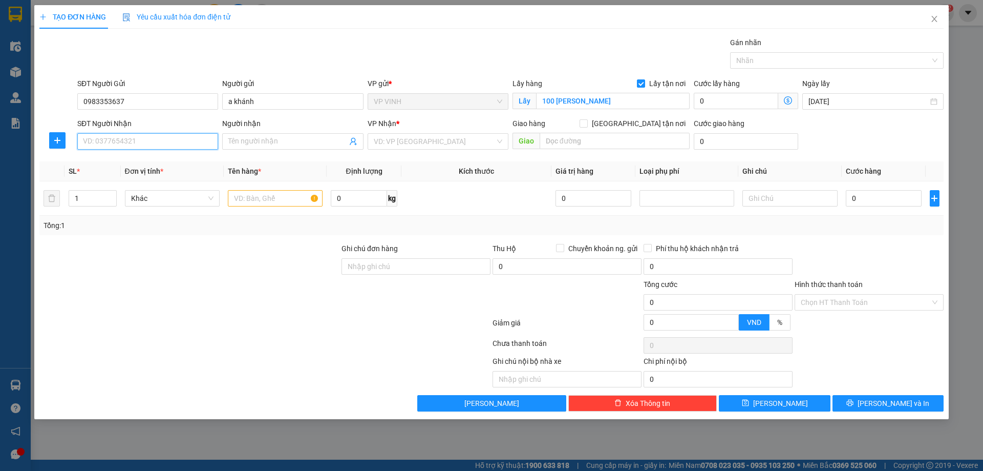
click at [137, 139] on input "SĐT Người Nhận" at bounding box center [147, 141] width 141 height 16
click at [118, 159] on div "0986192775 - c hoa" at bounding box center [147, 161] width 129 height 11
click at [259, 202] on input "text" at bounding box center [275, 198] width 95 height 16
click at [90, 203] on input "1" at bounding box center [92, 197] width 47 height 15
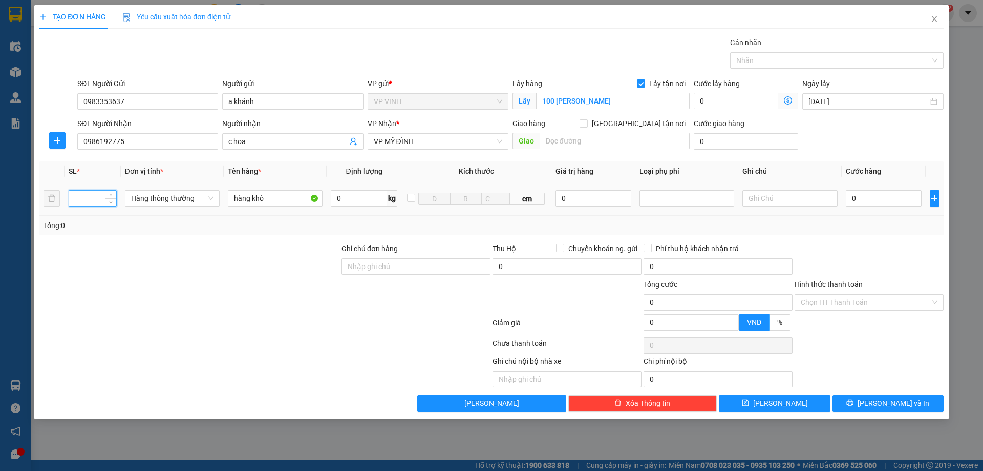
click at [86, 200] on input "number" at bounding box center [92, 197] width 47 height 15
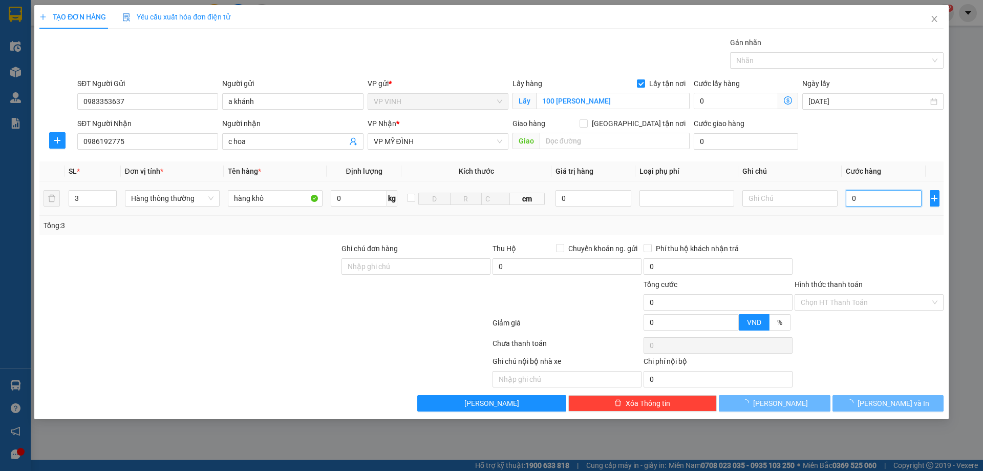
click at [870, 197] on input "0" at bounding box center [884, 198] width 76 height 16
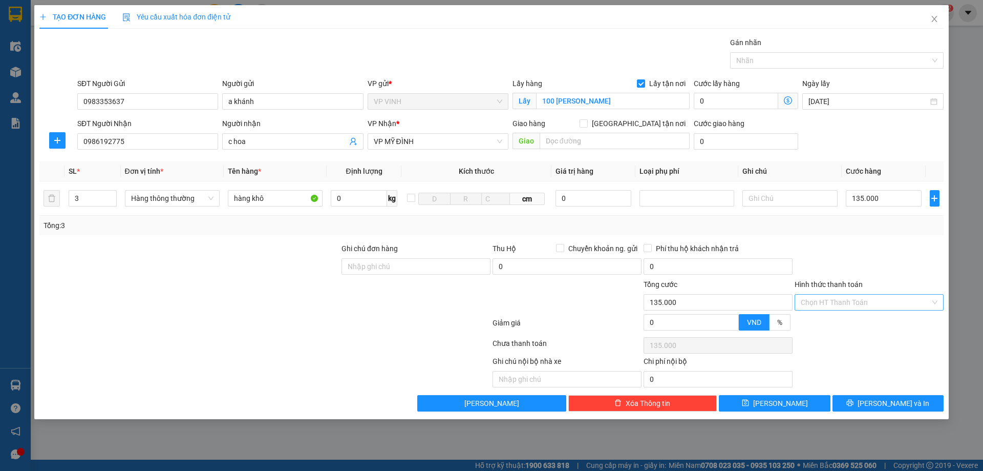
click at [842, 302] on input "Hình thức thanh toán" at bounding box center [866, 301] width 130 height 15
click at [832, 324] on div "Tại văn phòng" at bounding box center [869, 322] width 137 height 11
click at [884, 409] on button "[PERSON_NAME] và In" at bounding box center [888, 403] width 111 height 16
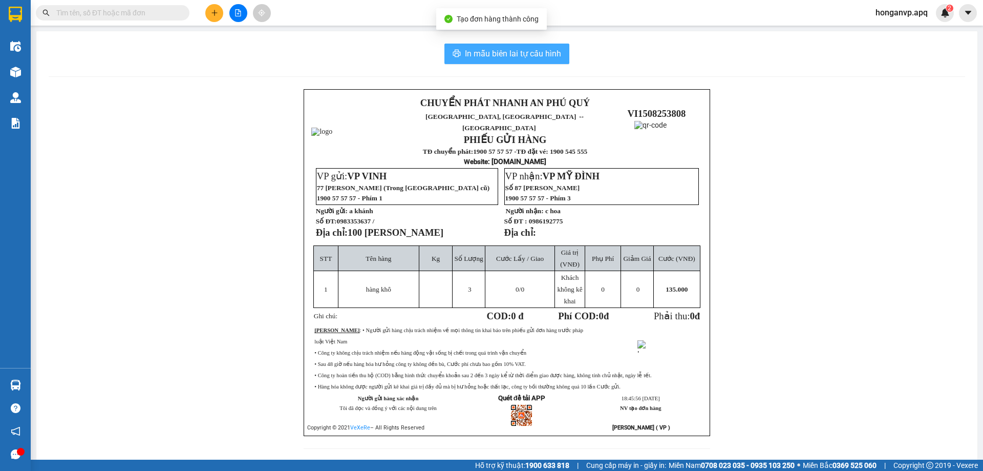
click at [495, 47] on span "In mẫu biên lai tự cấu hình" at bounding box center [513, 53] width 96 height 13
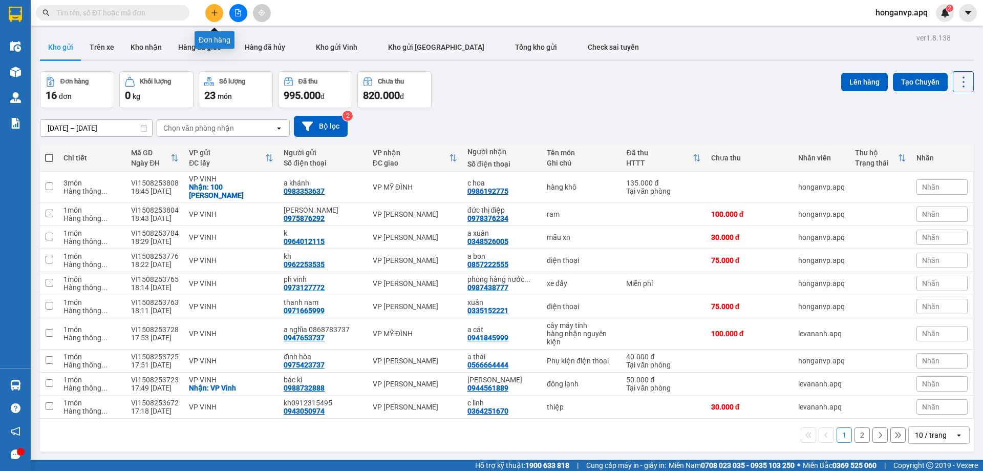
click at [219, 9] on button at bounding box center [214, 13] width 18 height 18
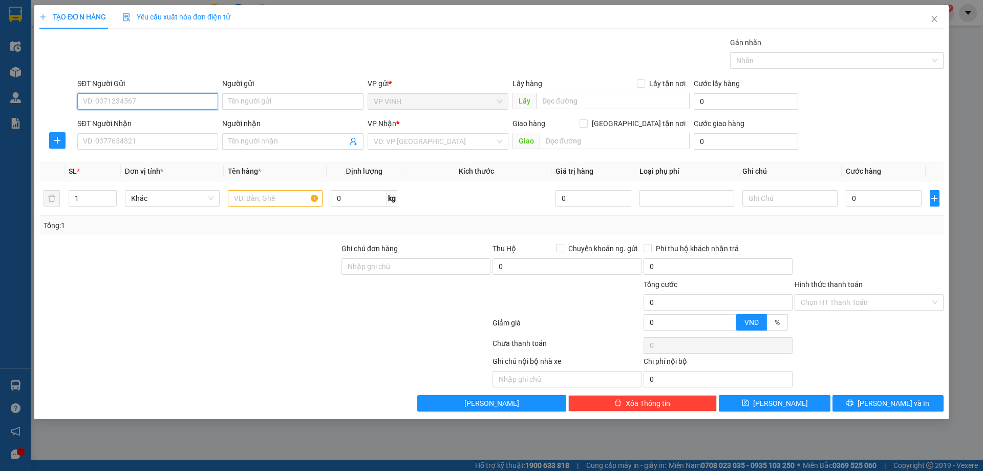
click at [143, 100] on input "SĐT Người Gửi" at bounding box center [147, 101] width 141 height 16
click at [140, 99] on input "SĐT Người Gửi" at bounding box center [147, 101] width 141 height 16
click at [111, 123] on div "0985975286 - c mười" at bounding box center [147, 121] width 129 height 11
click at [115, 142] on input "SĐT Người Nhận" at bounding box center [147, 141] width 141 height 16
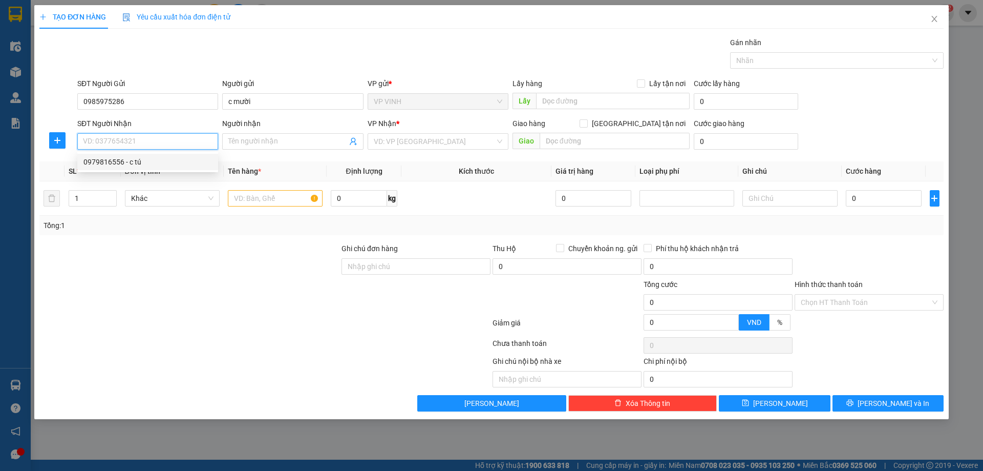
click at [101, 162] on div "0979816556 - c tú" at bounding box center [147, 161] width 129 height 11
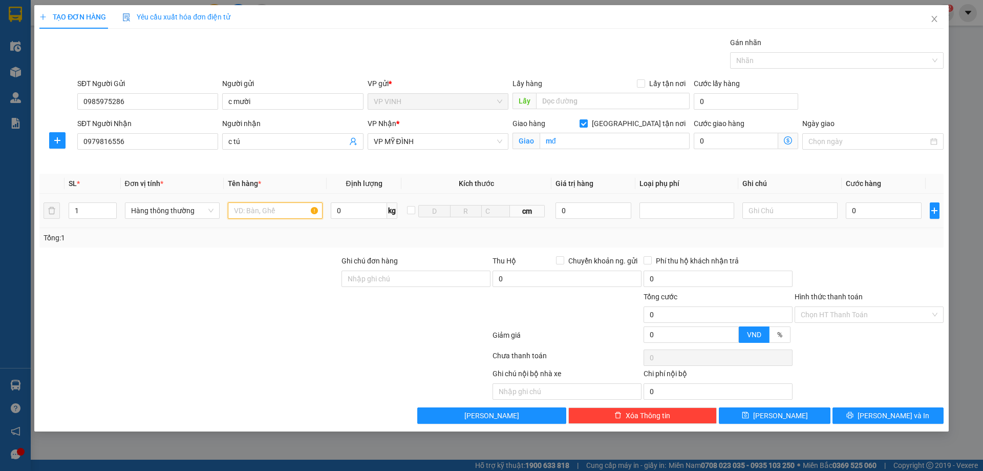
click at [257, 211] on input "text" at bounding box center [275, 210] width 95 height 16
click at [601, 138] on input "mđ" at bounding box center [615, 141] width 150 height 16
click at [790, 143] on icon "dollar-circle" at bounding box center [788, 140] width 8 height 8
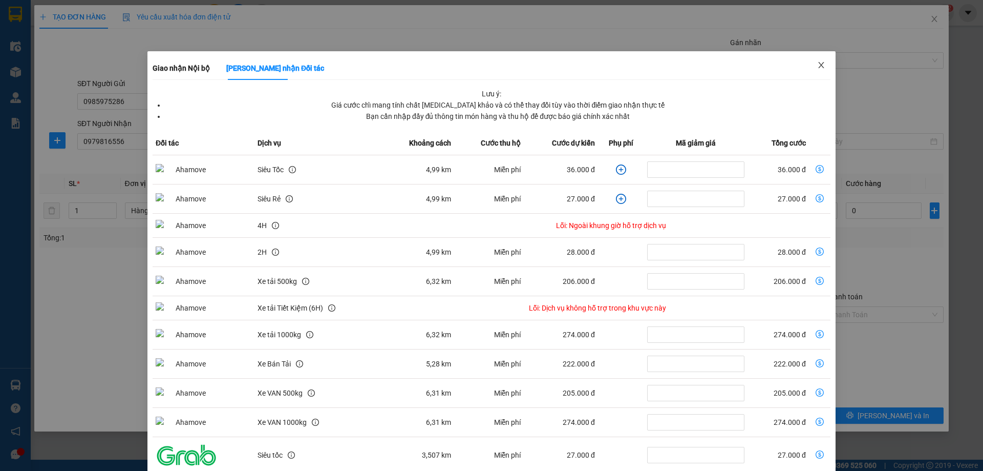
click at [817, 62] on icon "close" at bounding box center [821, 65] width 8 height 8
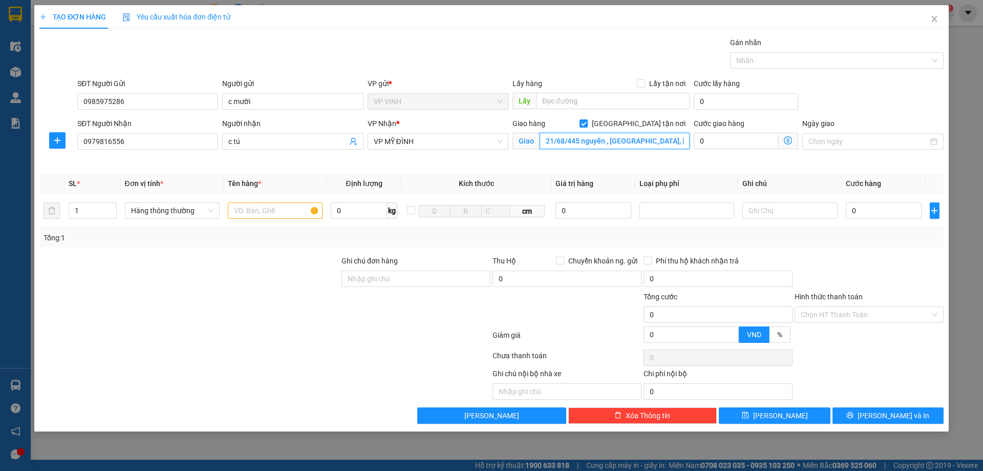
click at [649, 137] on input "21/68/445 nguyễn , yên hòa, cầu giấy" at bounding box center [615, 141] width 150 height 16
click at [587, 122] on input "[GEOGRAPHIC_DATA] tận nơi" at bounding box center [583, 122] width 7 height 7
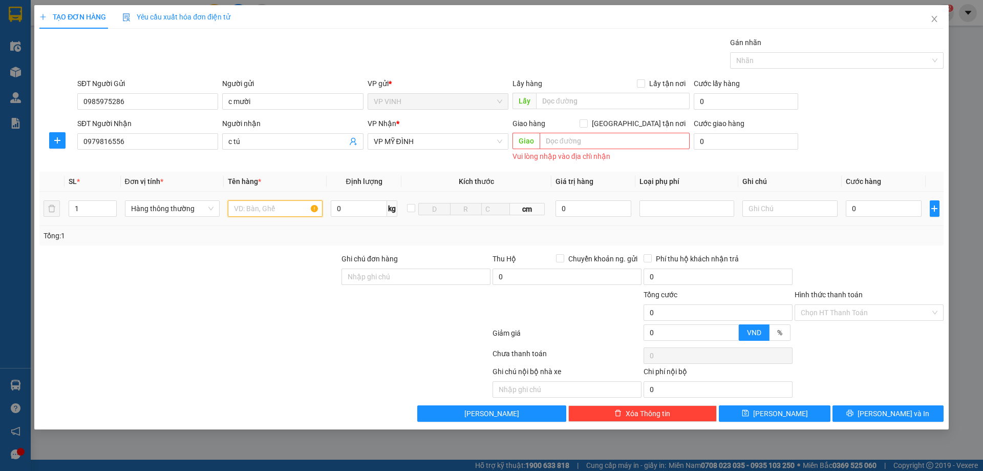
click at [246, 212] on input "text" at bounding box center [275, 208] width 95 height 16
click at [875, 203] on input "0" at bounding box center [884, 208] width 76 height 16
click at [870, 315] on input "Hình thức thanh toán" at bounding box center [866, 312] width 130 height 15
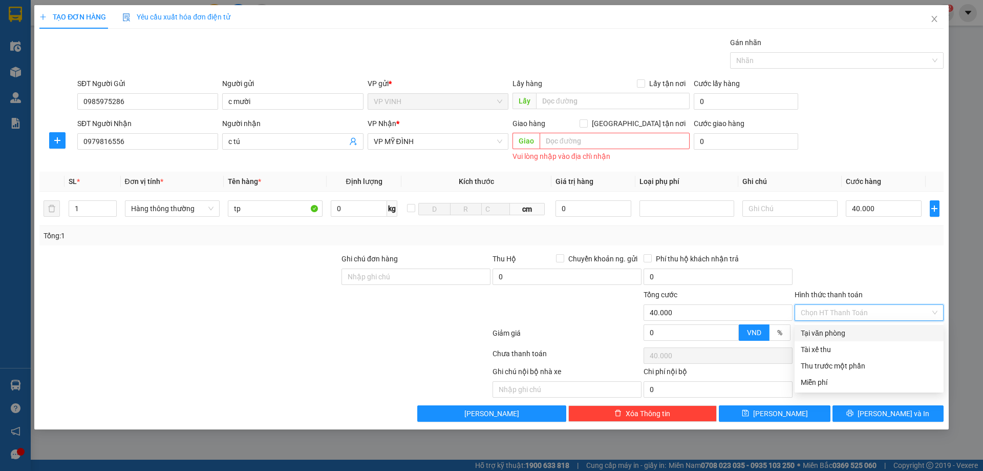
click at [839, 330] on div "Tại văn phòng" at bounding box center [869, 332] width 137 height 11
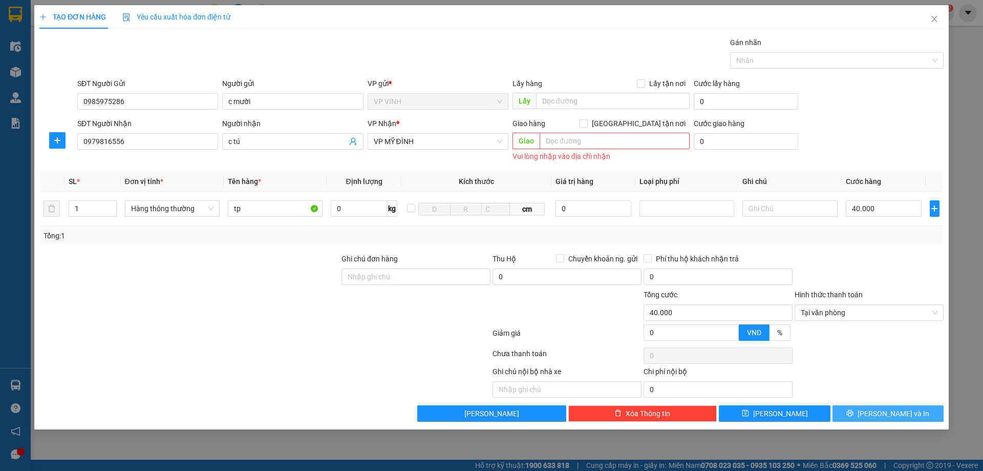
click at [879, 415] on button "[PERSON_NAME] và In" at bounding box center [888, 413] width 111 height 16
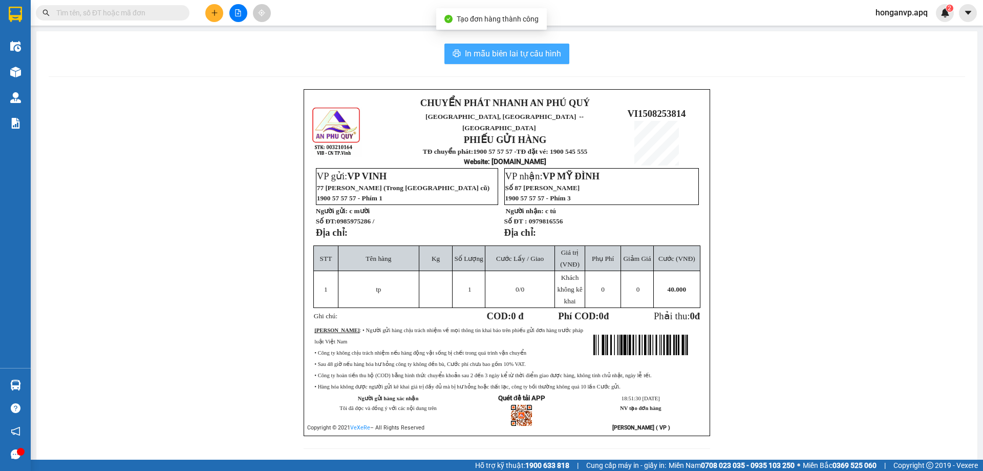
click at [481, 44] on button "In mẫu biên lai tự cấu hình" at bounding box center [506, 54] width 125 height 20
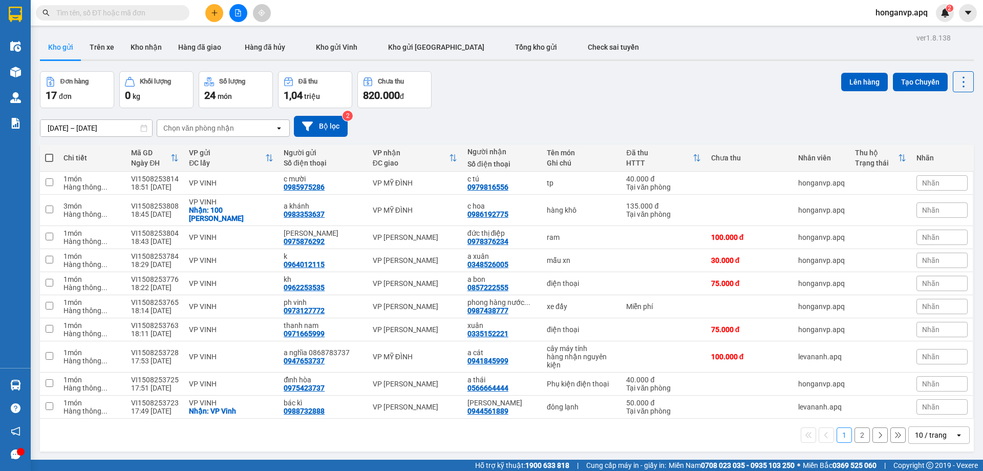
click at [576, 105] on div "Đơn hàng 17 đơn Khối lượng 0 kg Số lượng 24 món Đã thu 1,04 triệu Chưa thu 820.…" at bounding box center [507, 89] width 934 height 37
click at [214, 15] on icon "plus" at bounding box center [214, 12] width 7 height 7
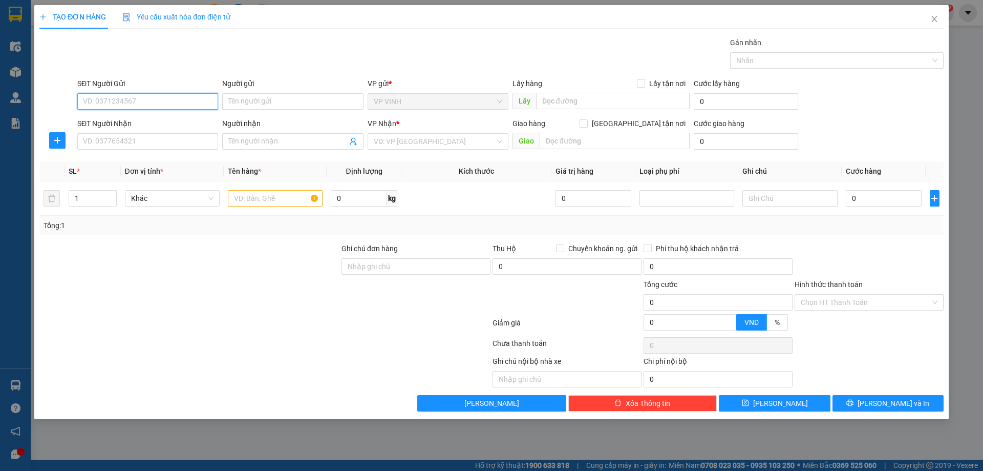
click at [103, 95] on input "SĐT Người Gửi" at bounding box center [147, 101] width 141 height 16
paste input "02383511998"
click at [116, 120] on div "02383511998 - k" at bounding box center [147, 121] width 129 height 11
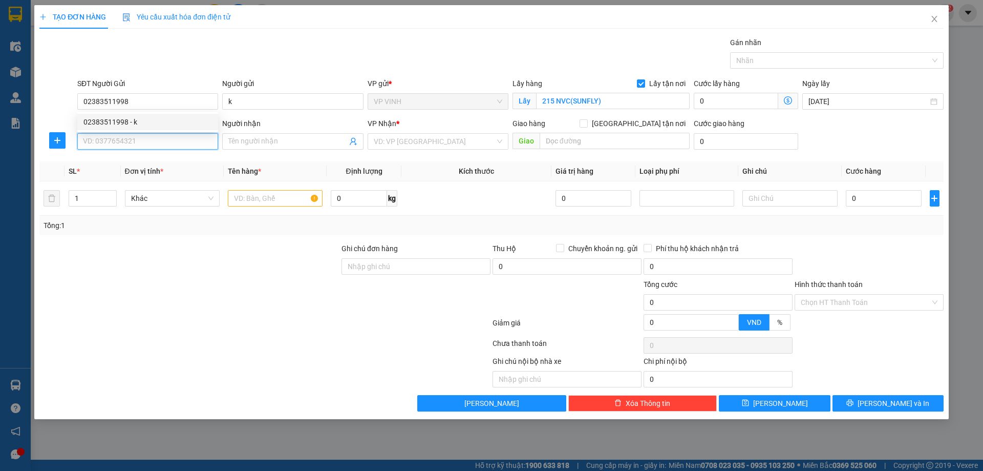
click at [124, 140] on input "SĐT Người Nhận" at bounding box center [147, 141] width 141 height 16
click at [101, 161] on div "0988384117 - a hai" at bounding box center [147, 161] width 129 height 11
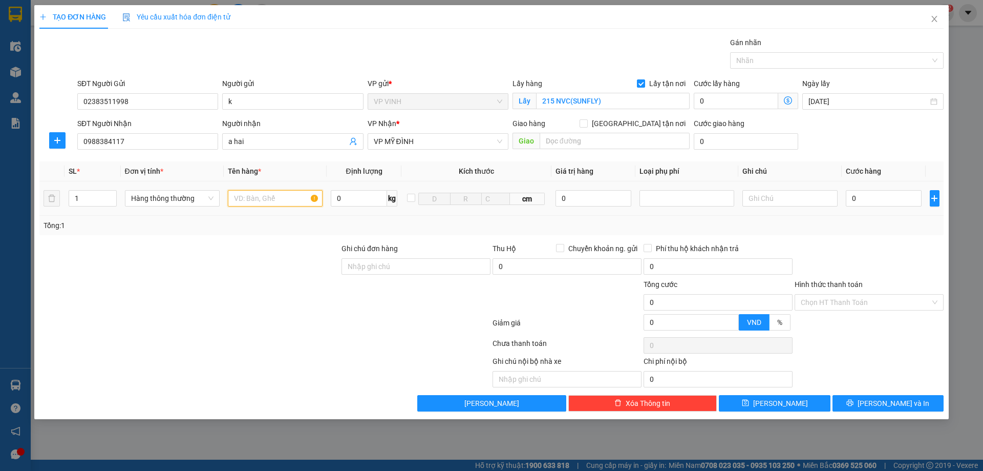
click at [260, 199] on input "text" at bounding box center [275, 198] width 95 height 16
click at [886, 203] on input "0" at bounding box center [884, 198] width 76 height 16
click at [882, 399] on span "[PERSON_NAME] và In" at bounding box center [894, 402] width 72 height 11
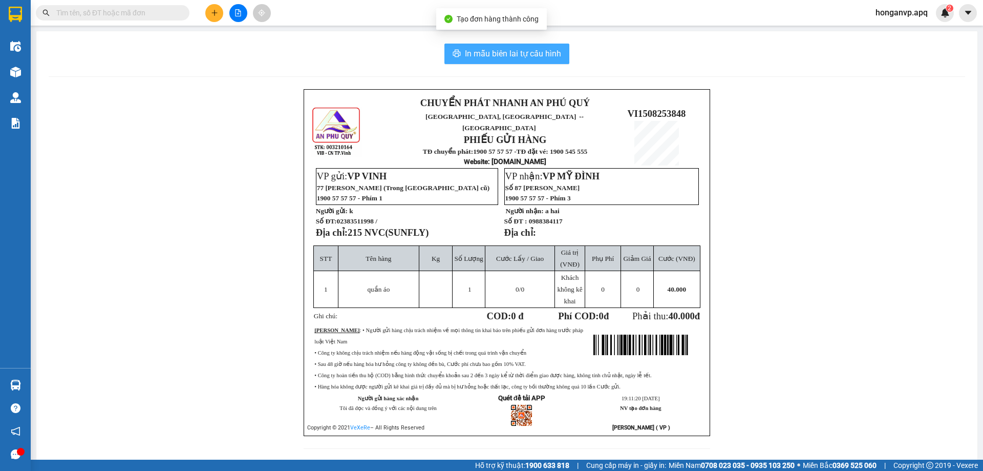
click at [538, 53] on span "In mẫu biên lai tự cấu hình" at bounding box center [513, 53] width 96 height 13
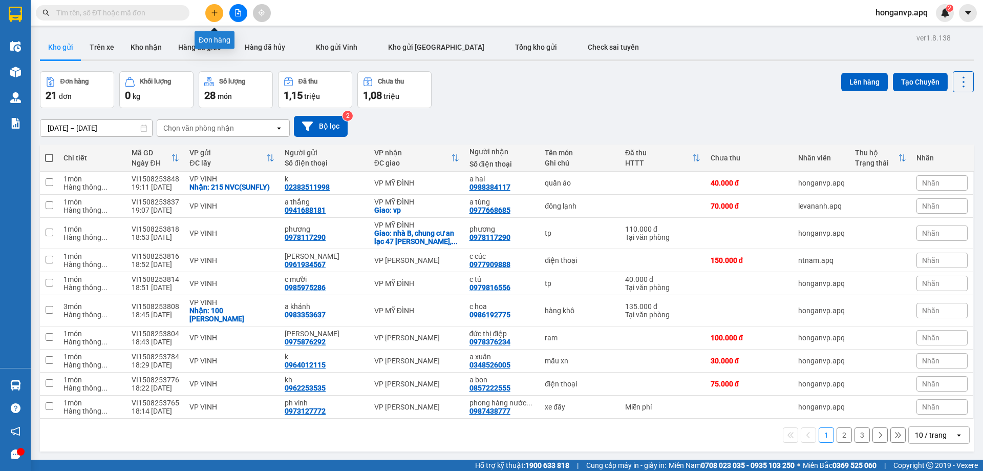
click at [213, 12] on icon "plus" at bounding box center [214, 12] width 7 height 7
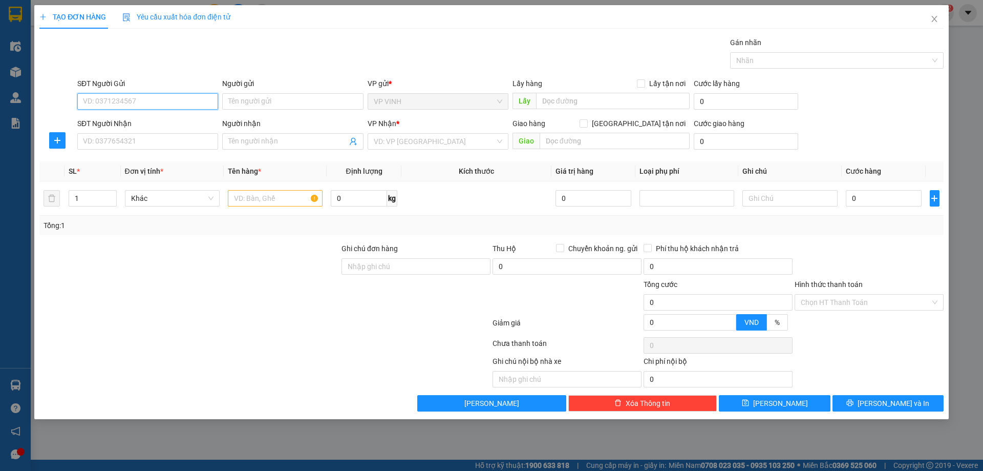
paste input "0899930096"
click at [109, 120] on div "0899930096 - k" at bounding box center [147, 121] width 129 height 11
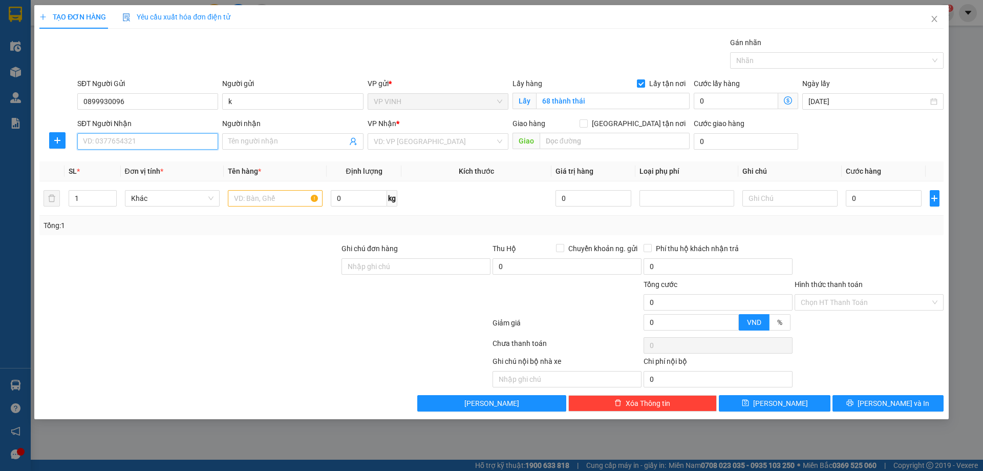
click at [120, 141] on input "SĐT Người Nhận" at bounding box center [147, 141] width 141 height 16
click at [107, 165] on div "0374721954 - vân anh" at bounding box center [147, 161] width 129 height 11
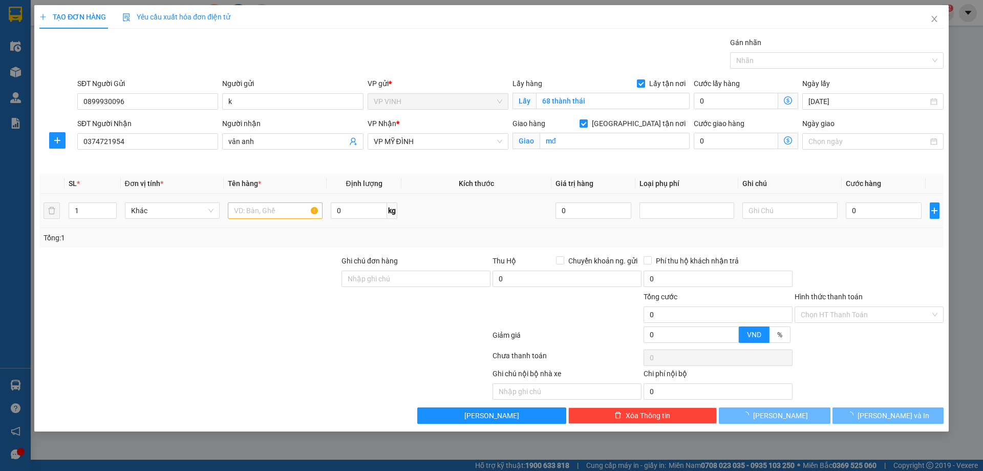
click at [262, 200] on td at bounding box center [275, 211] width 103 height 34
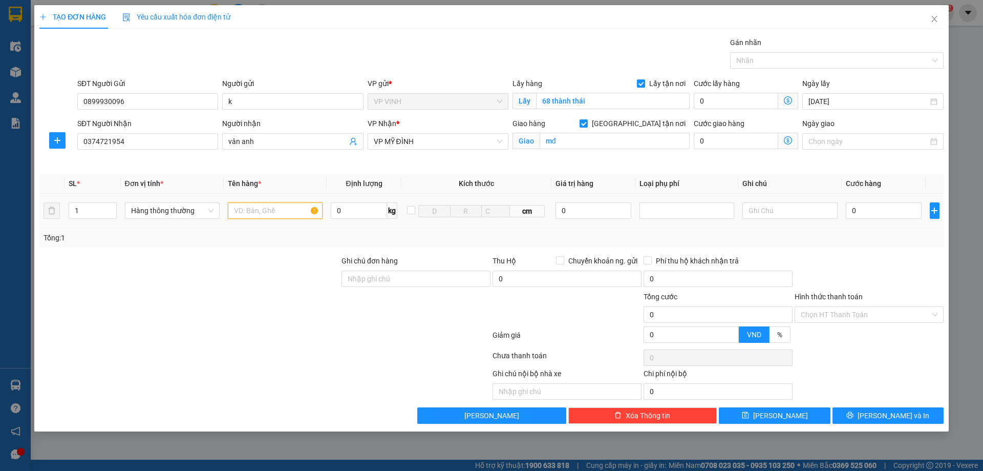
click at [262, 208] on input "text" at bounding box center [275, 210] width 95 height 16
click at [867, 211] on input "0" at bounding box center [884, 210] width 76 height 16
click at [861, 415] on button "[PERSON_NAME] và In" at bounding box center [888, 415] width 111 height 16
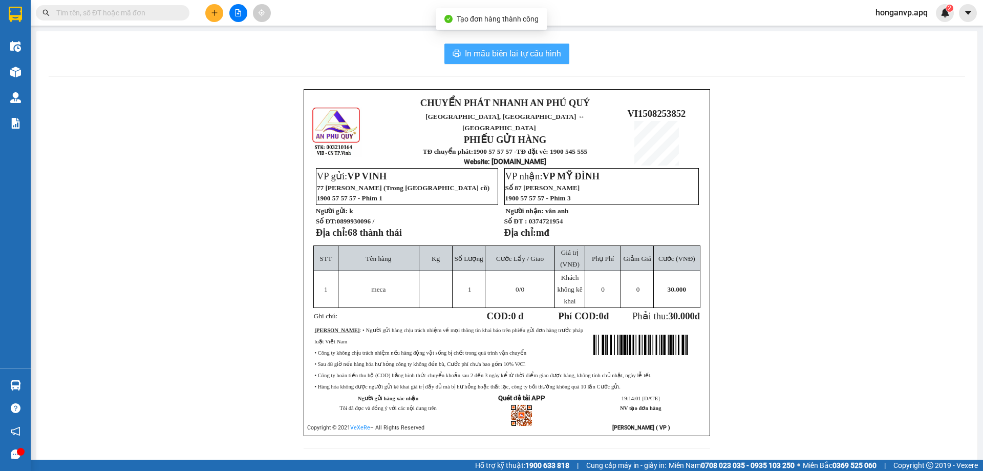
click at [496, 50] on span "In mẫu biên lai tự cấu hình" at bounding box center [513, 53] width 96 height 13
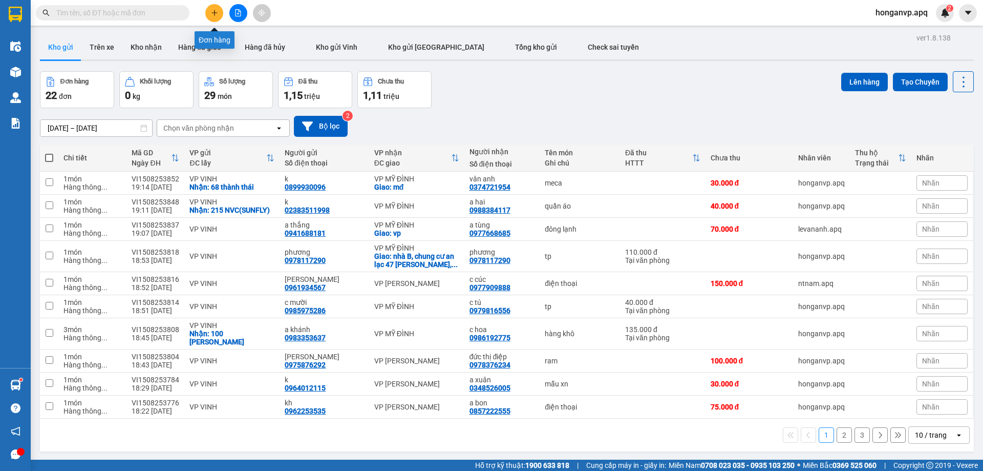
click at [211, 9] on button at bounding box center [214, 13] width 18 height 18
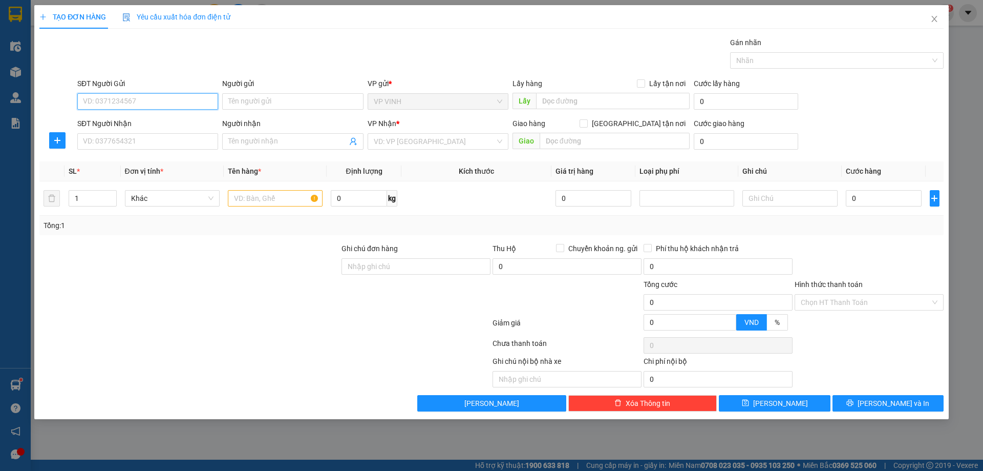
paste input "0941461316"
click at [106, 121] on div "0941461316 - gì đào" at bounding box center [147, 121] width 129 height 11
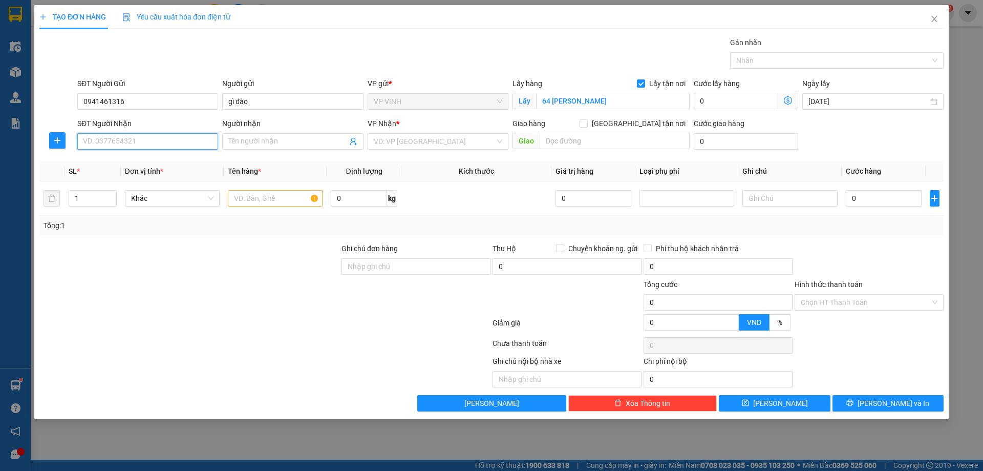
click at [133, 141] on input "SĐT Người Nhận" at bounding box center [147, 141] width 141 height 16
click at [112, 163] on div "0942023511 - dì xuân" at bounding box center [147, 161] width 129 height 11
click at [272, 202] on input "text" at bounding box center [275, 198] width 95 height 16
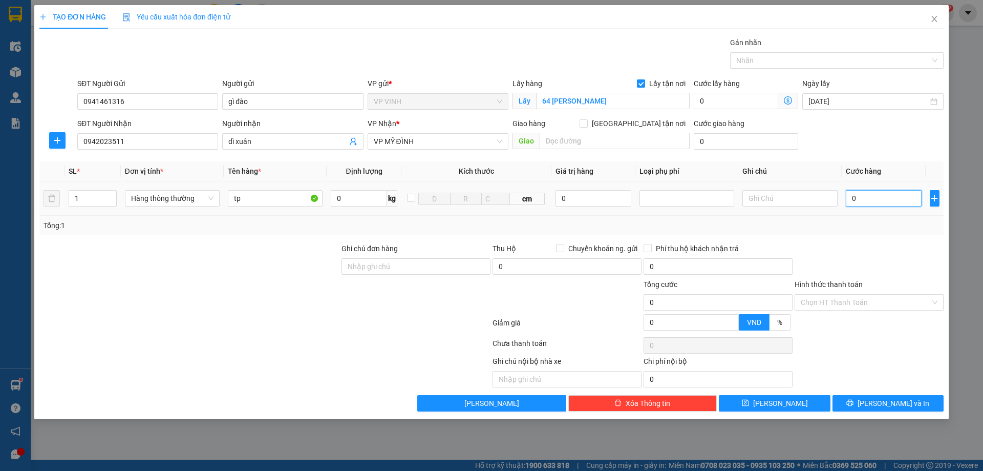
click at [859, 202] on input "0" at bounding box center [884, 198] width 76 height 16
click at [853, 303] on input "Hình thức thanh toán" at bounding box center [866, 301] width 130 height 15
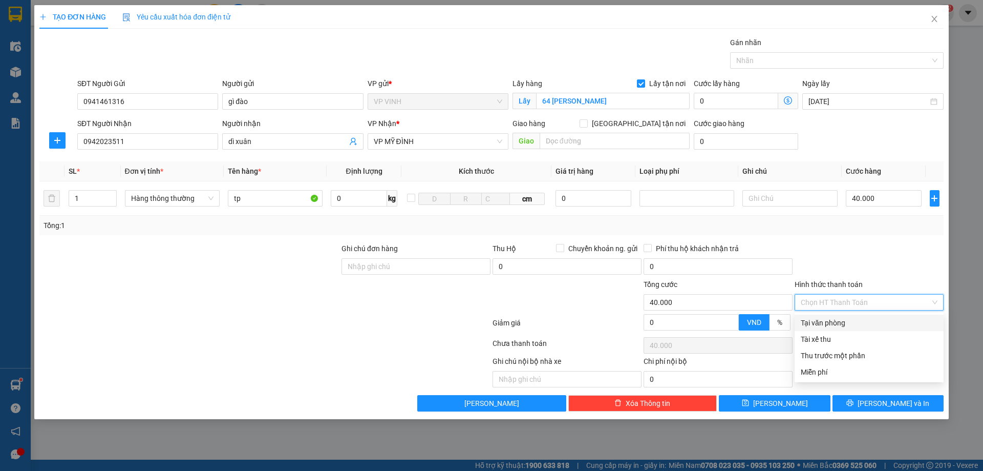
click at [836, 323] on div "Tại văn phòng" at bounding box center [869, 322] width 137 height 11
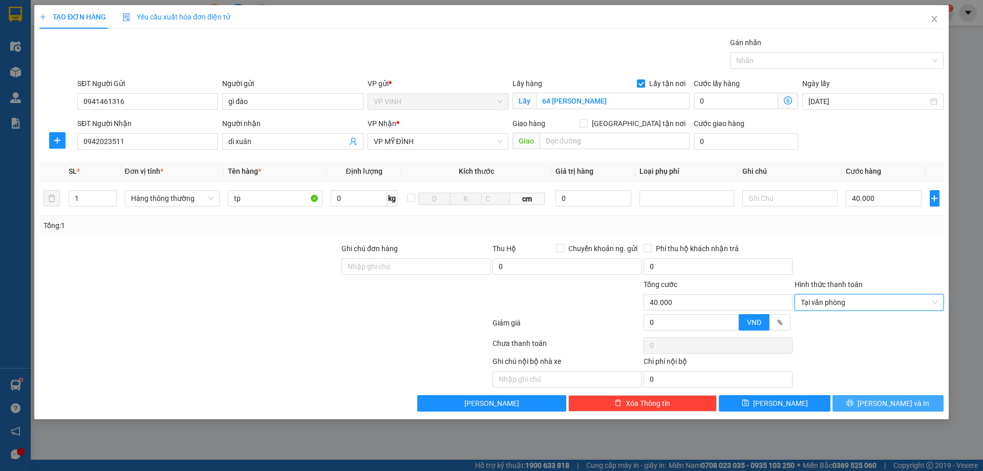
click at [862, 405] on button "[PERSON_NAME] và In" at bounding box center [888, 403] width 111 height 16
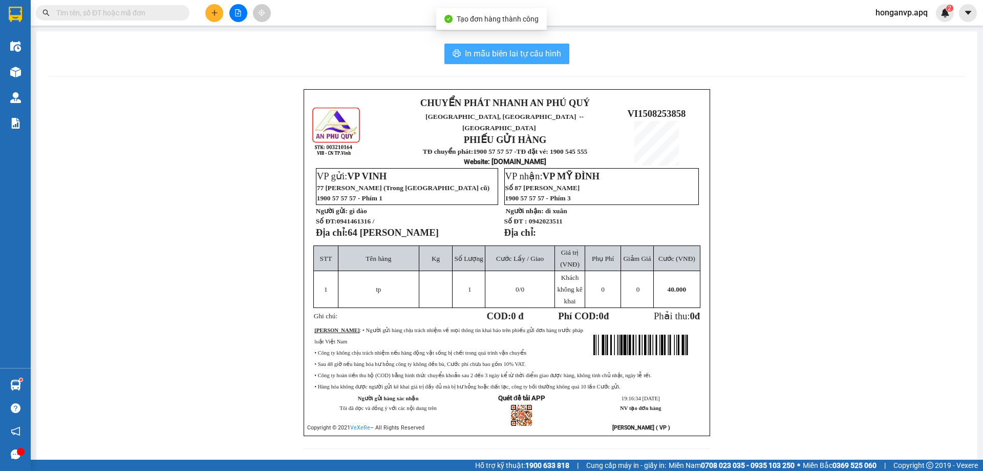
click at [511, 48] on span "In mẫu biên lai tự cấu hình" at bounding box center [513, 53] width 96 height 13
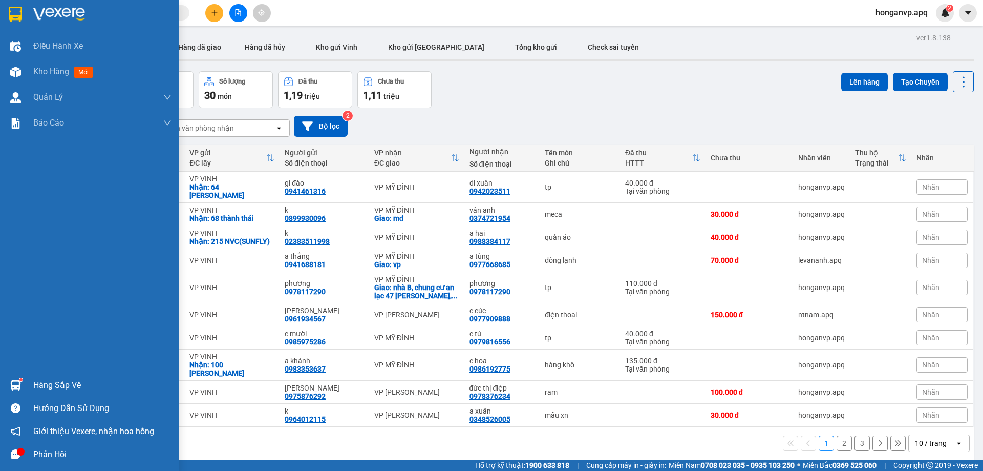
click at [40, 381] on div "Hàng sắp về" at bounding box center [102, 384] width 138 height 15
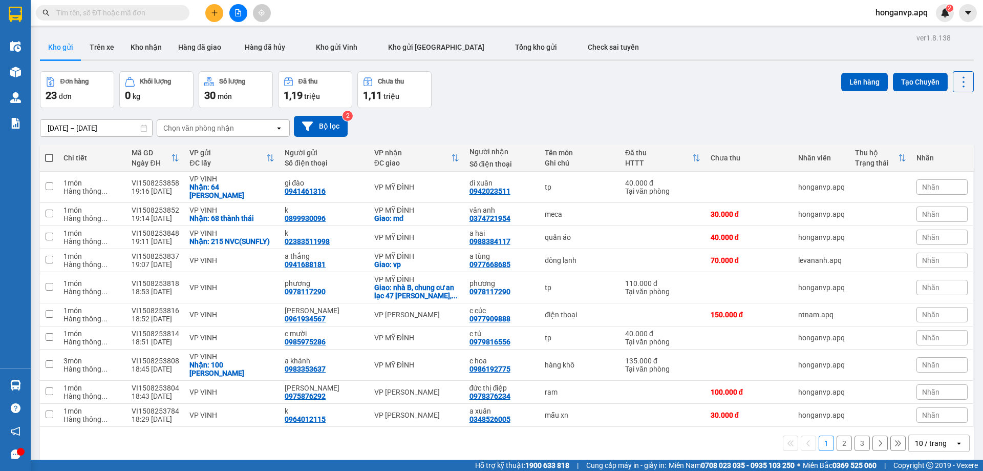
click at [673, 95] on section "Kết quả tìm kiếm ( 506 ) Bộ lọc Mã ĐH Trạng thái Món hàng Thu hộ Tổng cước Chưa…" at bounding box center [491, 235] width 983 height 471
click at [216, 10] on icon "plus" at bounding box center [214, 12] width 7 height 7
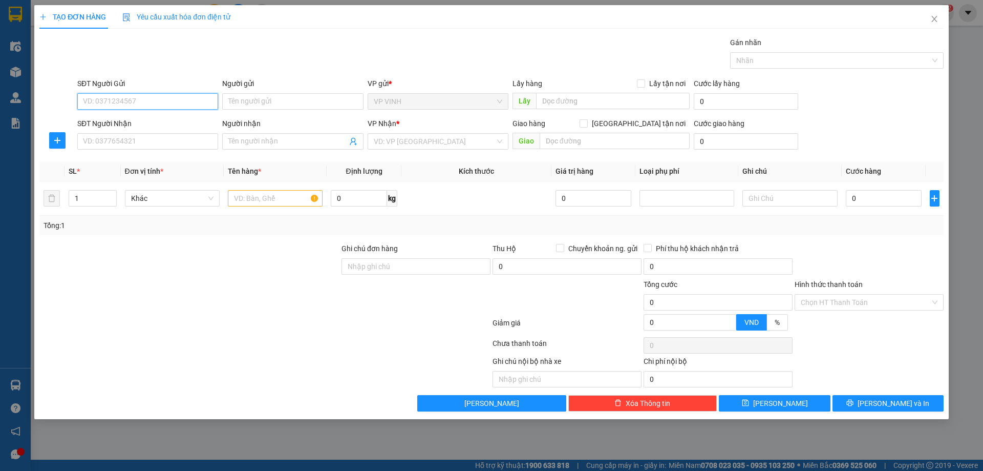
paste input "0843388797"
click at [109, 120] on div "0843388797 - cà bà mai" at bounding box center [147, 121] width 129 height 11
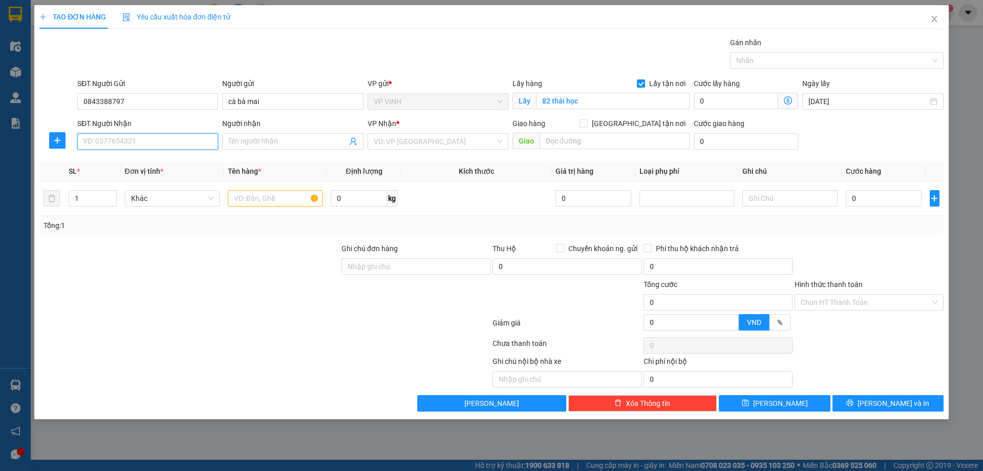
click at [128, 142] on input "SĐT Người Nhận" at bounding box center [147, 141] width 141 height 16
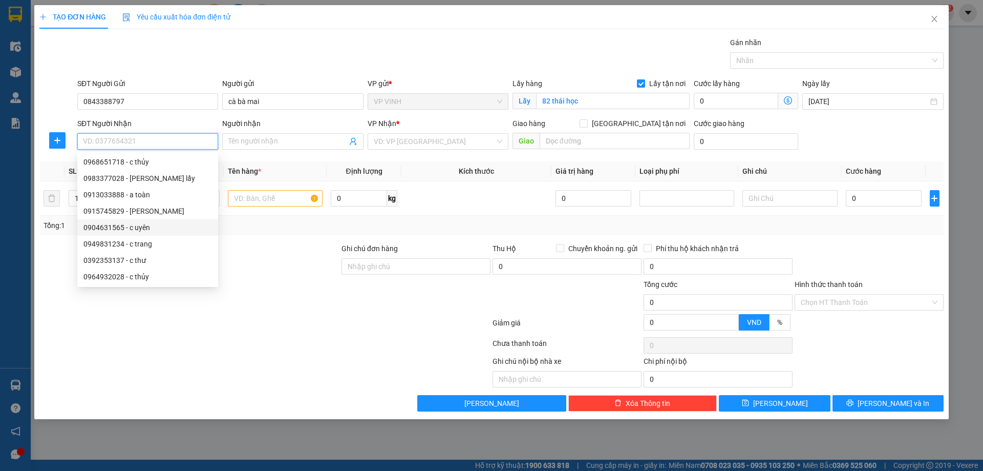
click at [107, 228] on div "0904631565 - c uyên" at bounding box center [147, 227] width 129 height 11
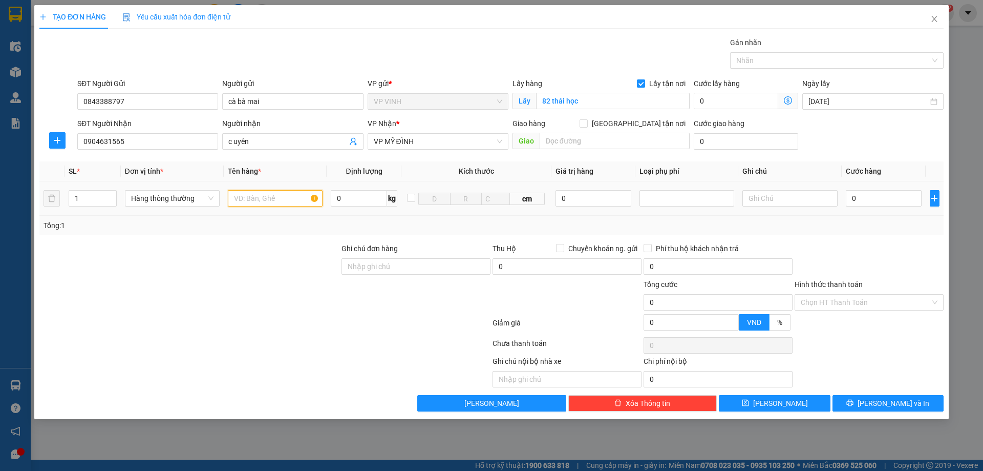
click at [265, 203] on input "text" at bounding box center [275, 198] width 95 height 16
click at [866, 197] on input "0" at bounding box center [884, 198] width 76 height 16
click at [876, 406] on button "[PERSON_NAME] và In" at bounding box center [888, 403] width 111 height 16
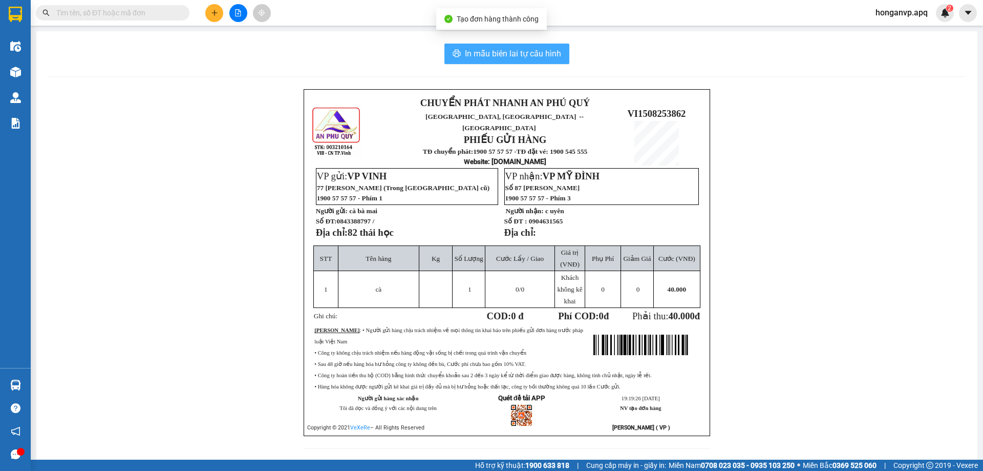
click at [495, 58] on span "In mẫu biên lai tự cấu hình" at bounding box center [513, 53] width 96 height 13
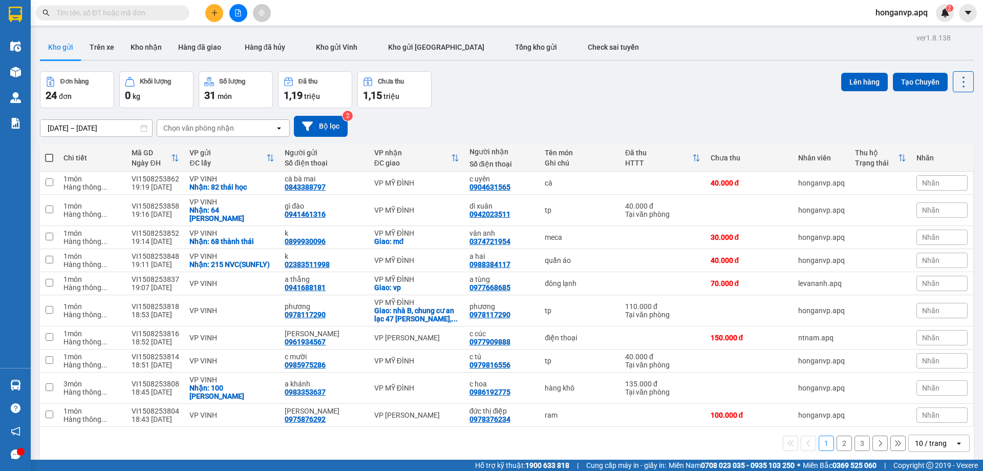
click at [211, 12] on icon "plus" at bounding box center [214, 12] width 7 height 7
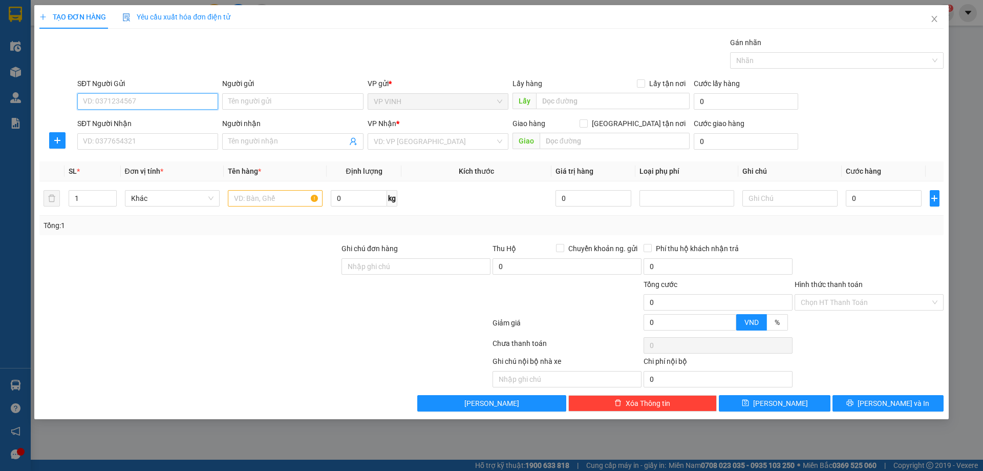
paste input "0944440456"
click at [125, 119] on div "0944440456 - c hạnh" at bounding box center [147, 121] width 129 height 11
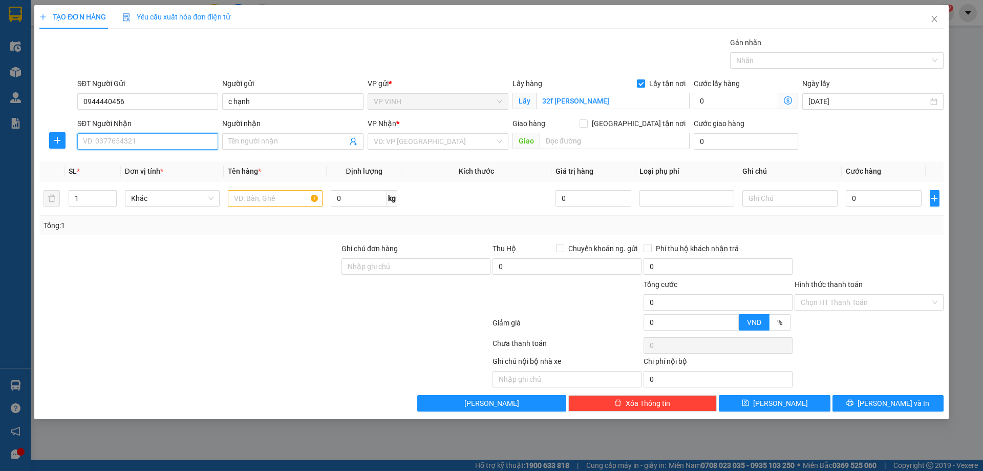
click at [133, 144] on input "SĐT Người Nhận" at bounding box center [147, 141] width 141 height 16
click at [111, 179] on div "0378085599 - lan chi" at bounding box center [147, 178] width 129 height 11
click at [260, 201] on input "text" at bounding box center [275, 198] width 95 height 16
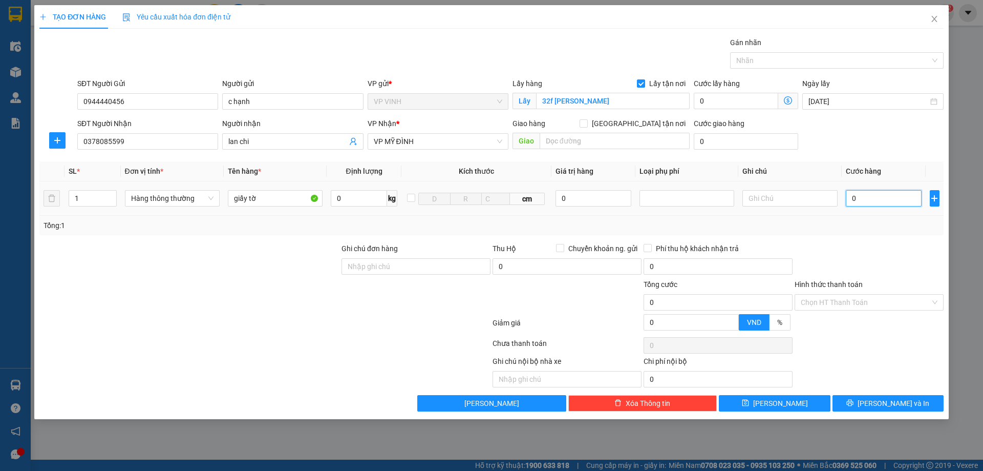
click at [877, 196] on input "0" at bounding box center [884, 198] width 76 height 16
click at [881, 405] on span "[PERSON_NAME] và In" at bounding box center [894, 402] width 72 height 11
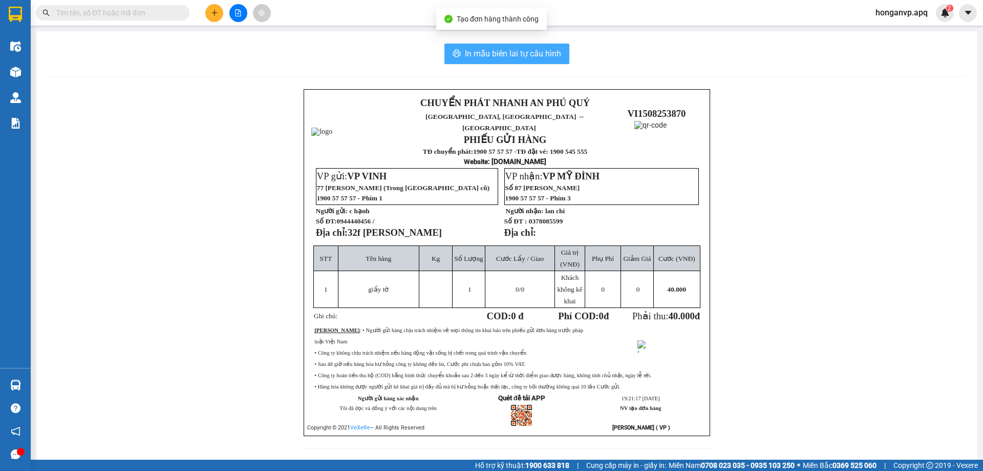
click at [483, 44] on button "In mẫu biên lai tự cấu hình" at bounding box center [506, 54] width 125 height 20
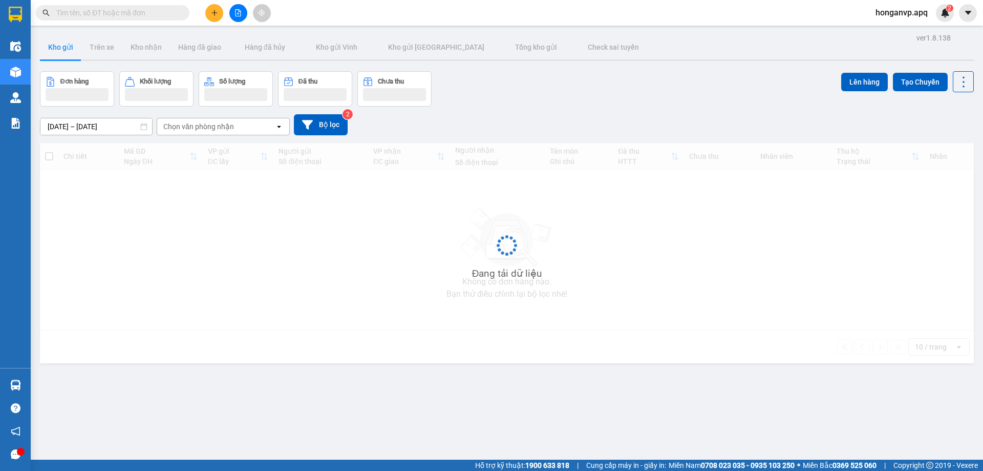
click at [219, 16] on button at bounding box center [214, 13] width 18 height 18
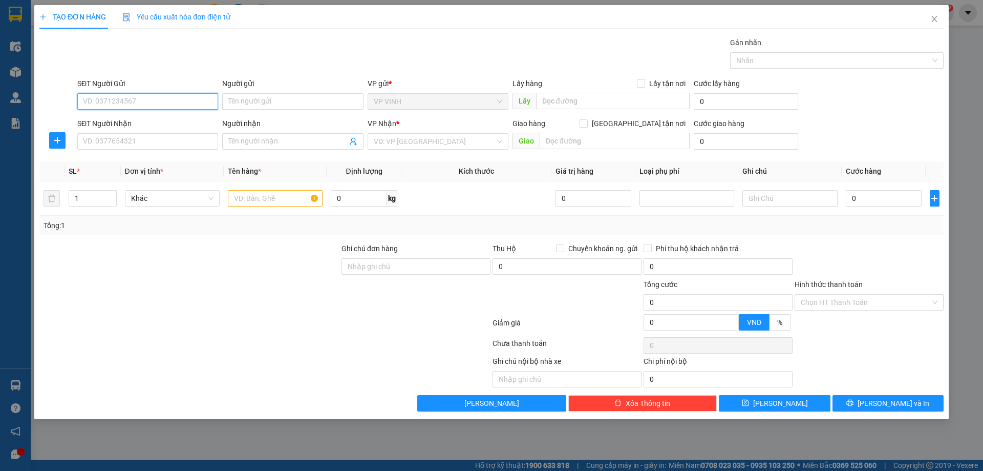
click at [166, 96] on input "SĐT Người Gửi" at bounding box center [147, 101] width 141 height 16
type input "0978117290"
drag, startPoint x: 99, startPoint y: 123, endPoint x: 105, endPoint y: 140, distance: 17.8
click at [99, 123] on div "0978117290 - phương" at bounding box center [147, 121] width 129 height 11
type input "phương"
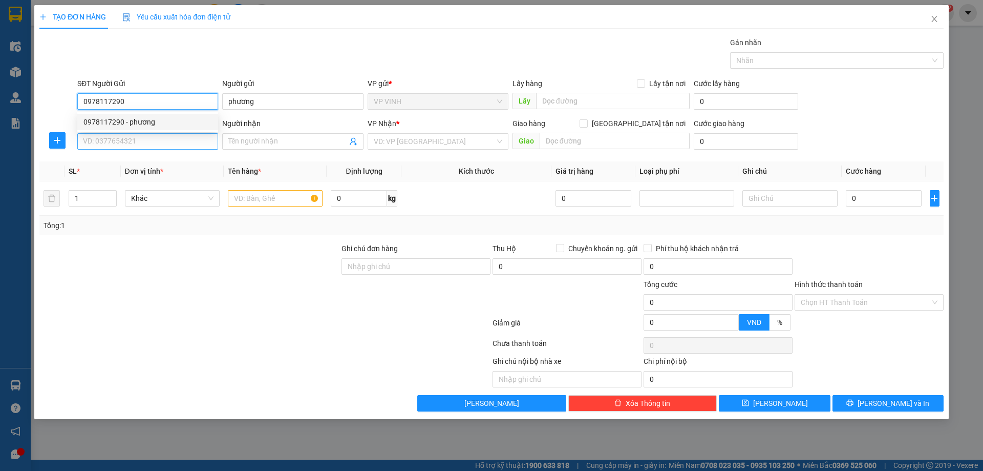
type input "0978117290"
click at [107, 140] on input "SĐT Người Nhận" at bounding box center [147, 141] width 141 height 16
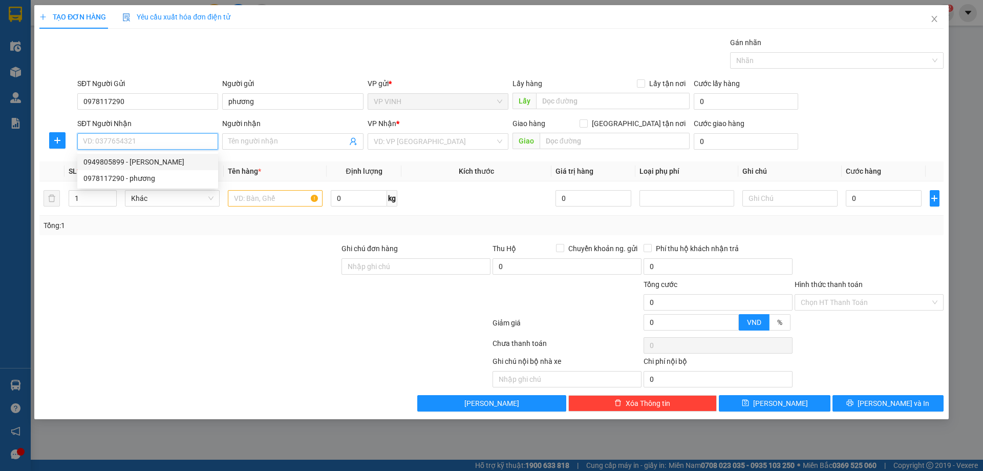
click at [112, 161] on div "0949805899 - [PERSON_NAME]" at bounding box center [147, 161] width 129 height 11
type input "0949805899"
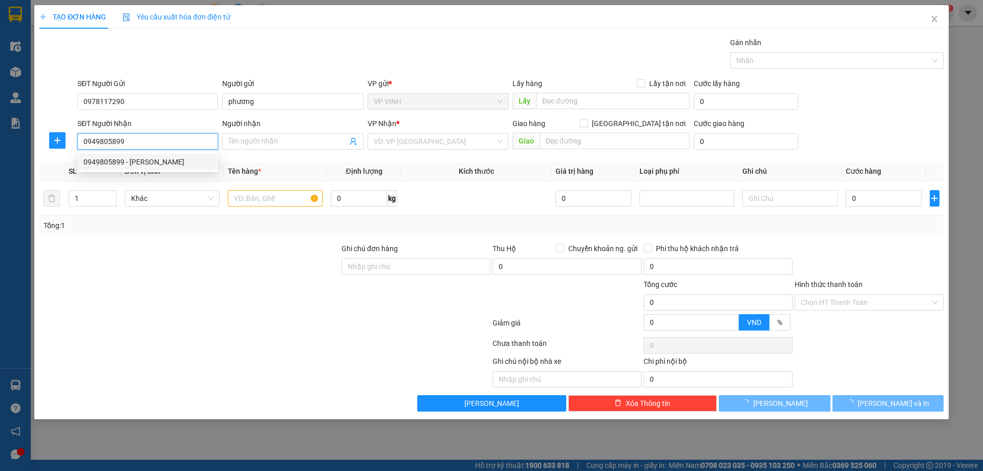
type input "[PERSON_NAME]"
checkbox input "true"
type input "nhà B, chung cư an lạc 47 [PERSON_NAME], nam từ [GEOGRAPHIC_DATA], [GEOGRAPHIC_…"
type input "40.000"
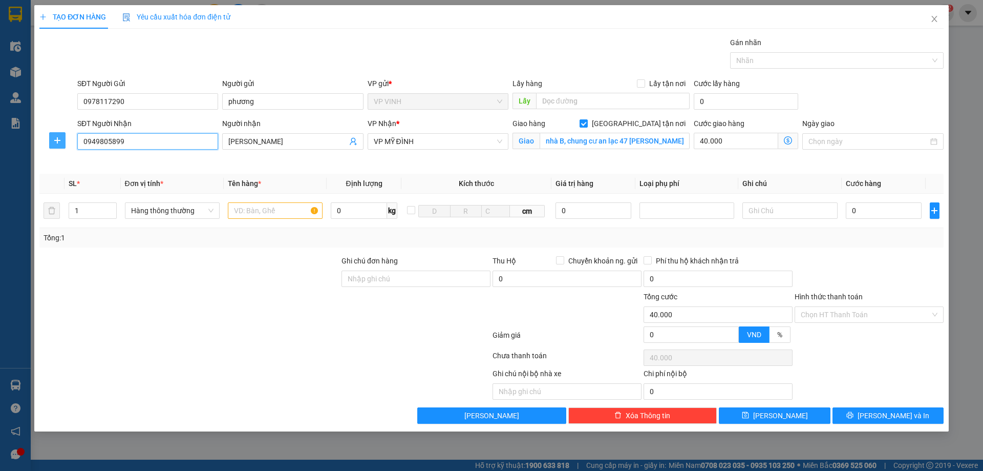
drag, startPoint x: 138, startPoint y: 142, endPoint x: 54, endPoint y: 137, distance: 84.1
click at [54, 137] on div "SĐT Người Nhận 0949805899 Người nhận ngọc linh VP Nhận * VP MỸ ĐÌNH Giao hàng G…" at bounding box center [491, 142] width 906 height 48
click at [106, 179] on div "0978117290 - phương" at bounding box center [147, 178] width 129 height 11
type input "0978117290"
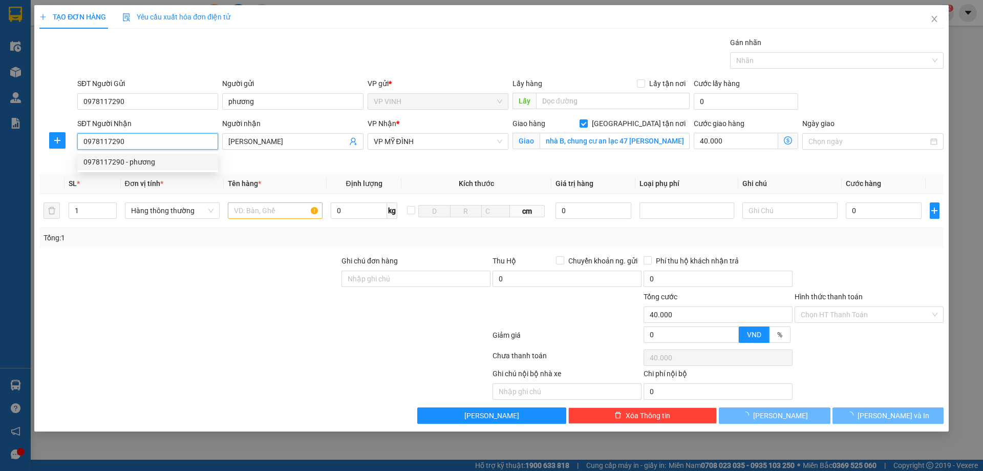
type input "phương"
type input "43 [PERSON_NAME]"
type input "0"
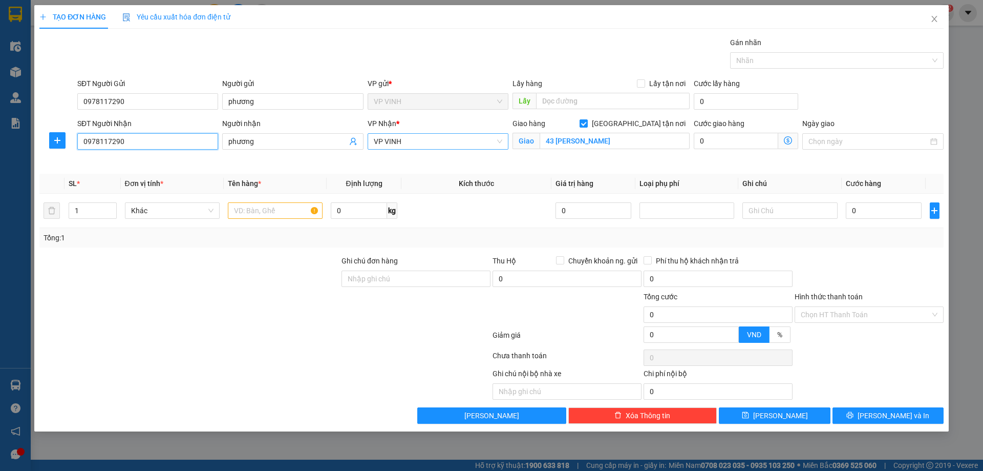
click at [458, 142] on span "VP VINH" at bounding box center [438, 141] width 129 height 15
type input "0978117290"
click at [139, 137] on input "0978117290" at bounding box center [147, 141] width 141 height 16
click at [140, 137] on input "0978117290" at bounding box center [147, 141] width 141 height 16
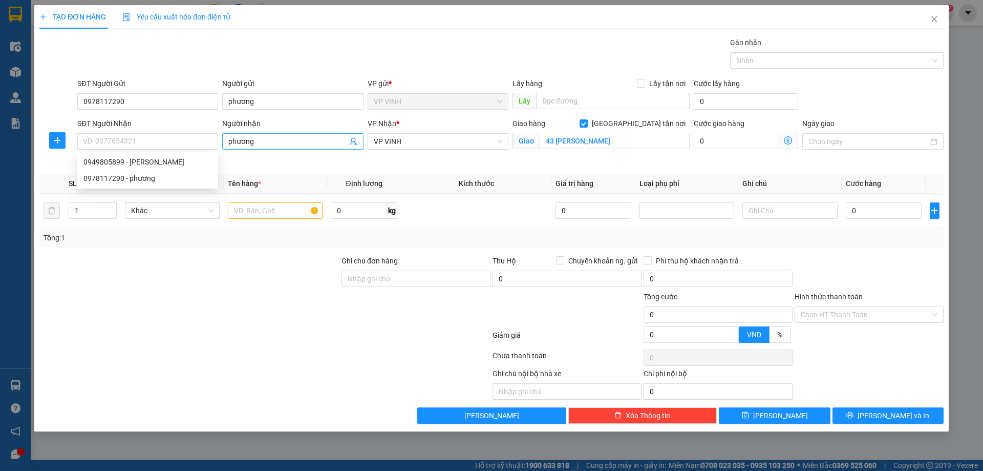
click at [277, 138] on input "phương" at bounding box center [287, 141] width 118 height 11
click at [142, 138] on input "SĐT Người Nhận" at bounding box center [147, 141] width 141 height 16
click at [102, 160] on div "0949805899 - [PERSON_NAME]" at bounding box center [147, 161] width 129 height 11
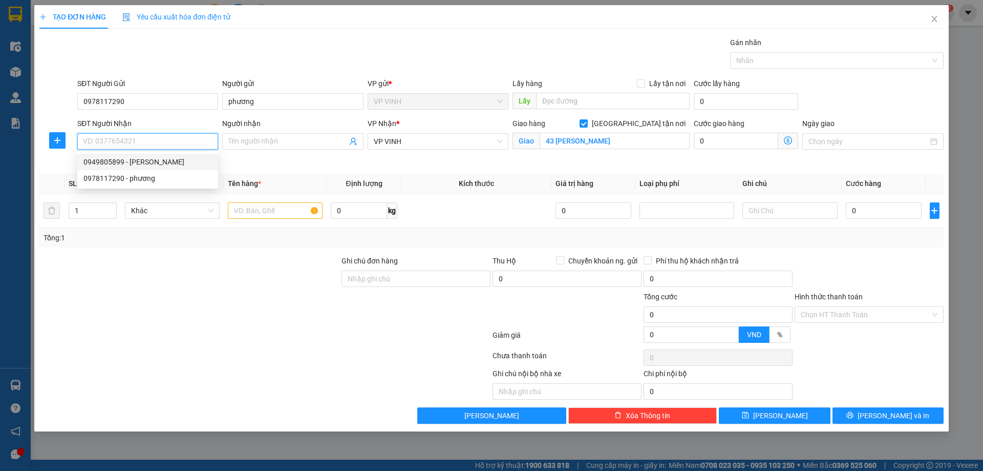
type input "0949805899"
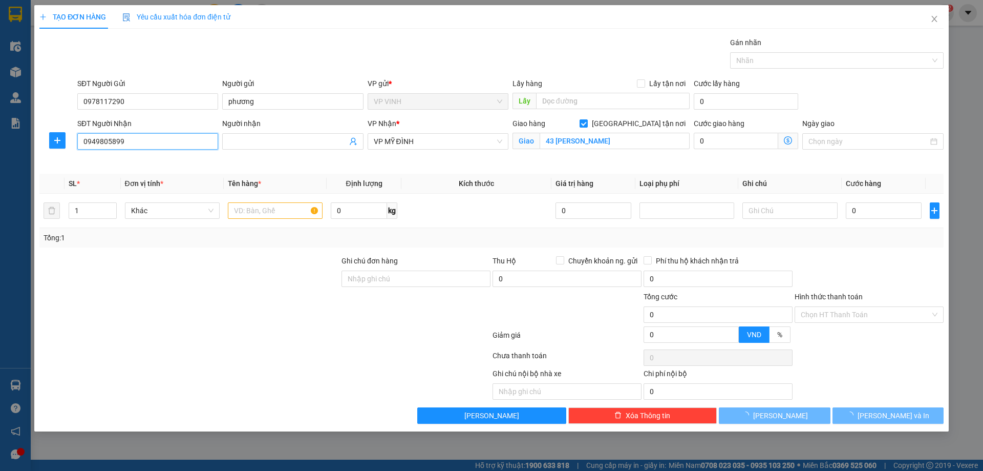
type input "[PERSON_NAME]"
type input "nhà B, chung cư an lạc 47 [PERSON_NAME], nam từ [GEOGRAPHIC_DATA], [GEOGRAPHIC_…"
type input "40.000"
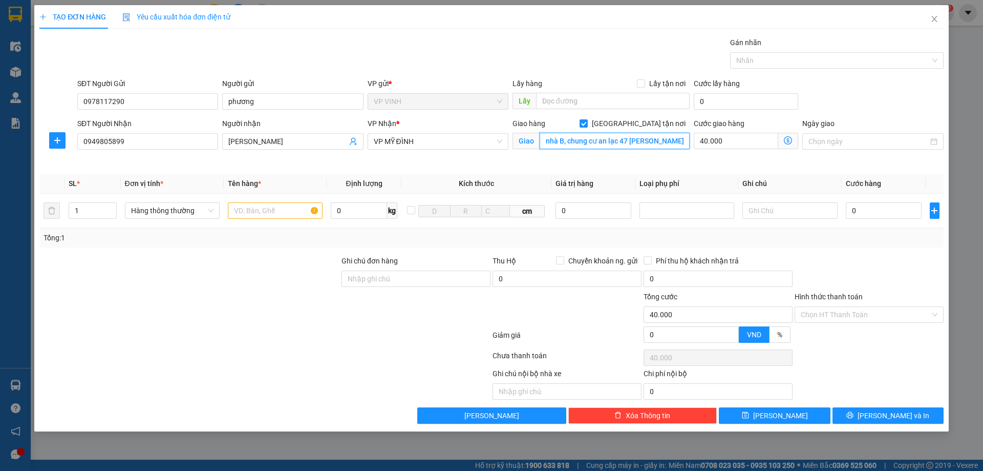
click at [587, 139] on input "nhà B, chung cư an lạc 47 [PERSON_NAME], nam từ [GEOGRAPHIC_DATA], [GEOGRAPHIC_…" at bounding box center [615, 141] width 150 height 16
click at [160, 141] on input "0949805899" at bounding box center [147, 141] width 141 height 16
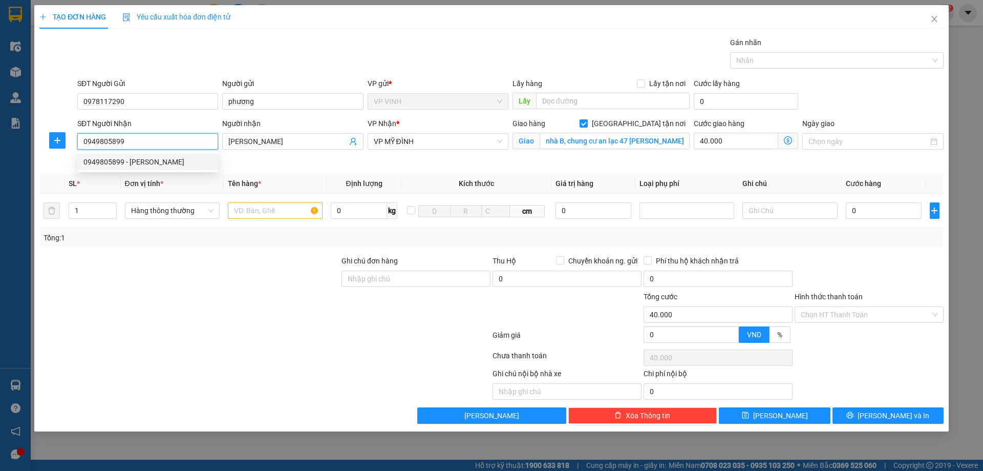
click at [144, 139] on input "0949805899" at bounding box center [147, 141] width 141 height 16
click at [103, 174] on div "0978117290 - phương" at bounding box center [147, 178] width 129 height 11
type input "0978117290"
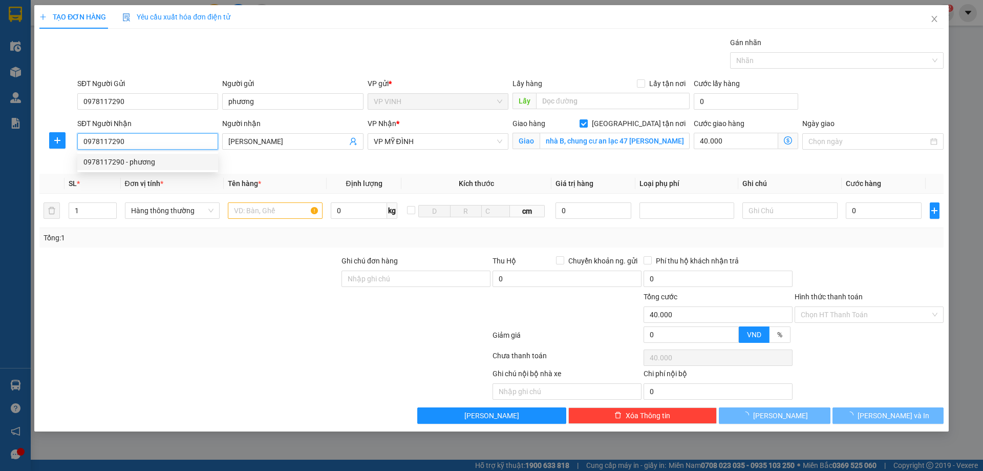
type input "phương"
type input "43 [PERSON_NAME]"
type input "0"
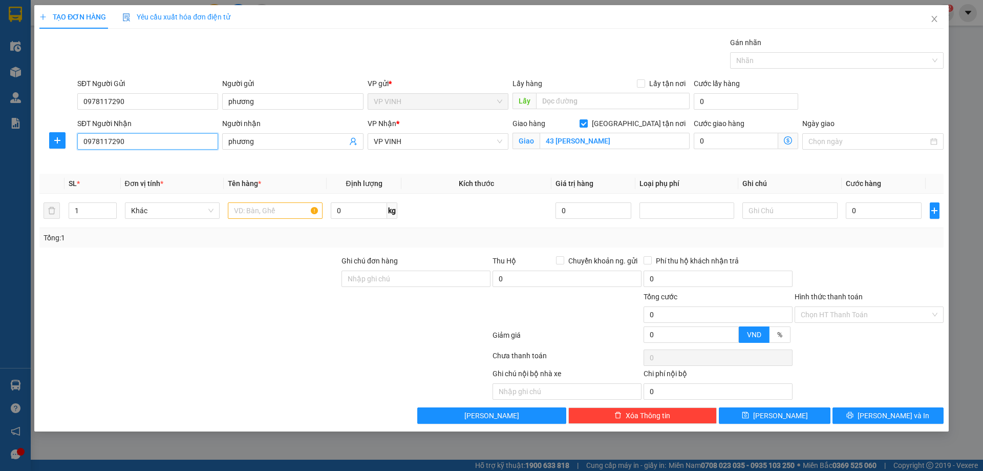
click at [163, 142] on input "0978117290" at bounding box center [147, 141] width 141 height 16
click at [120, 161] on div "0949805899 - [PERSON_NAME]" at bounding box center [147, 161] width 129 height 11
type input "0949805899"
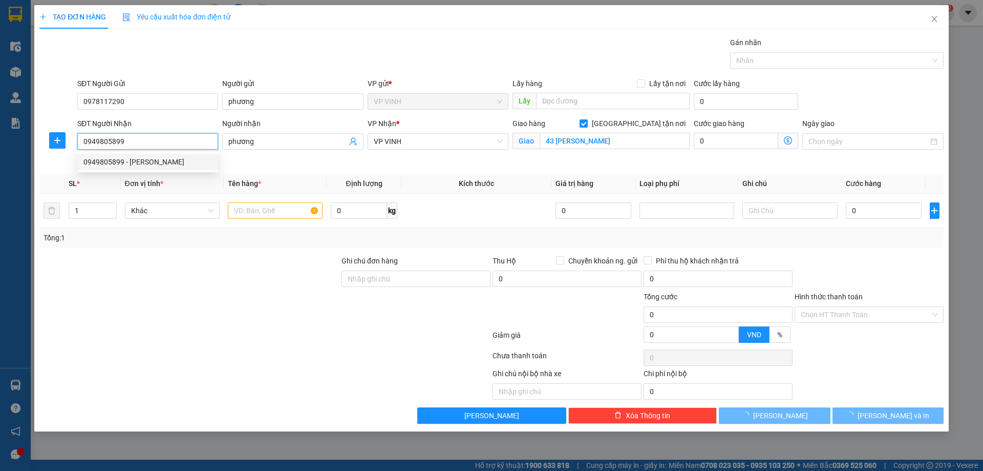
type input "ngọc linh"
type input "nhà B, chung cư an lạc 47 lưu hữu phước, nam từ liêm, hà nội"
type input "40.000"
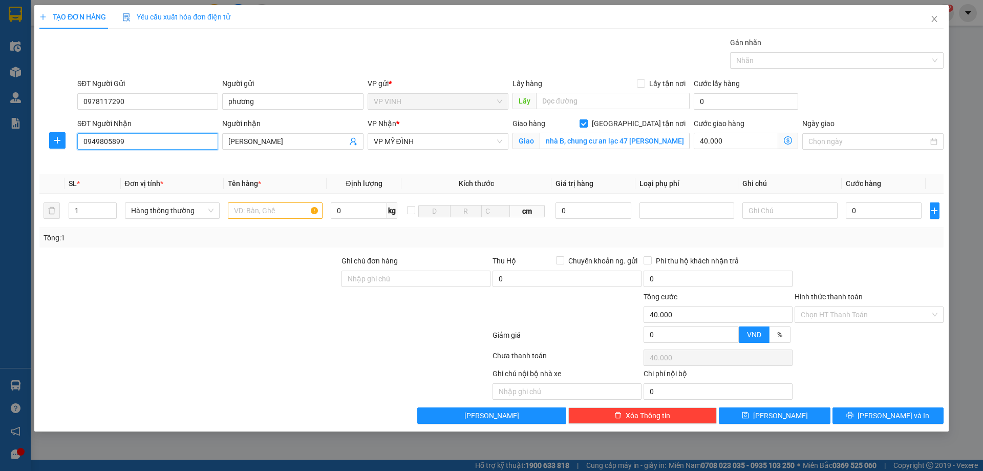
click at [177, 138] on input "0949805899" at bounding box center [147, 141] width 141 height 16
click at [99, 178] on div "0978117290 - phương" at bounding box center [147, 178] width 129 height 11
type input "0978117290"
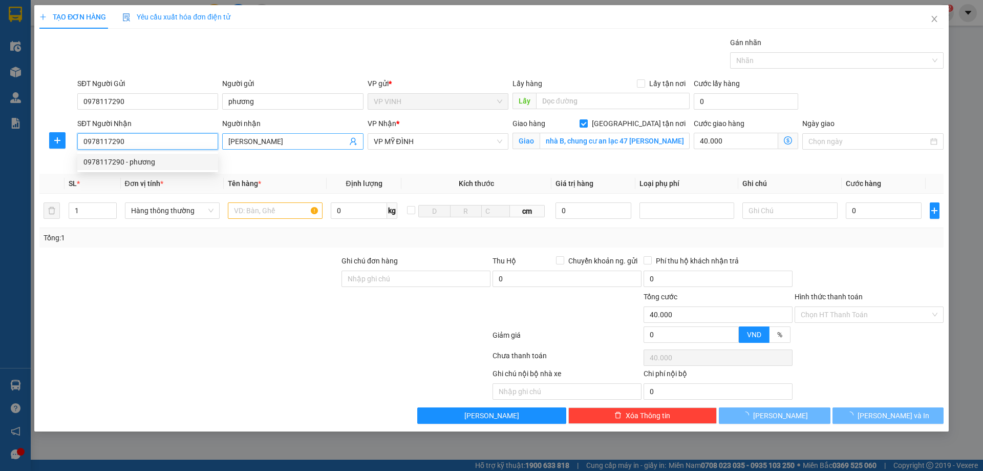
type input "phương"
type input "43 quang trung"
type input "0"
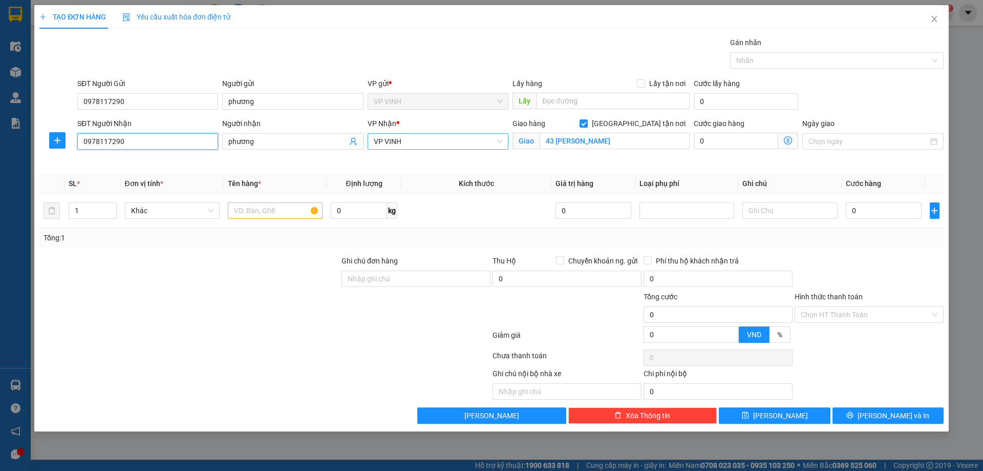
click at [466, 138] on span "VP VINH" at bounding box center [438, 141] width 129 height 15
type input "0978117290"
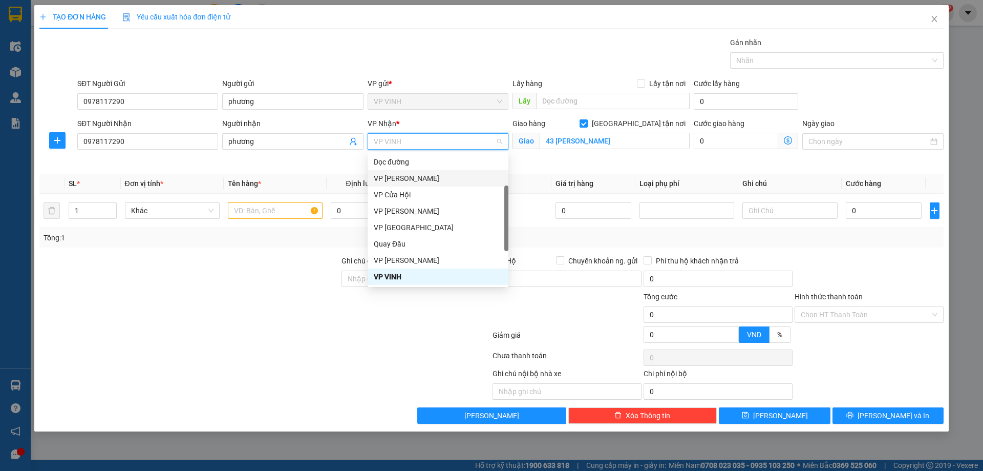
scroll to position [147, 0]
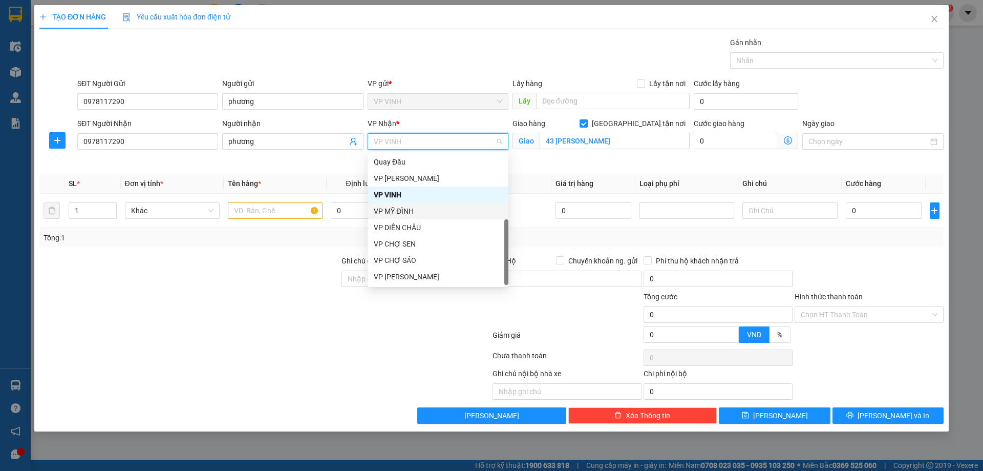
click at [393, 209] on div "VP MỸ ĐÌNH" at bounding box center [438, 210] width 129 height 11
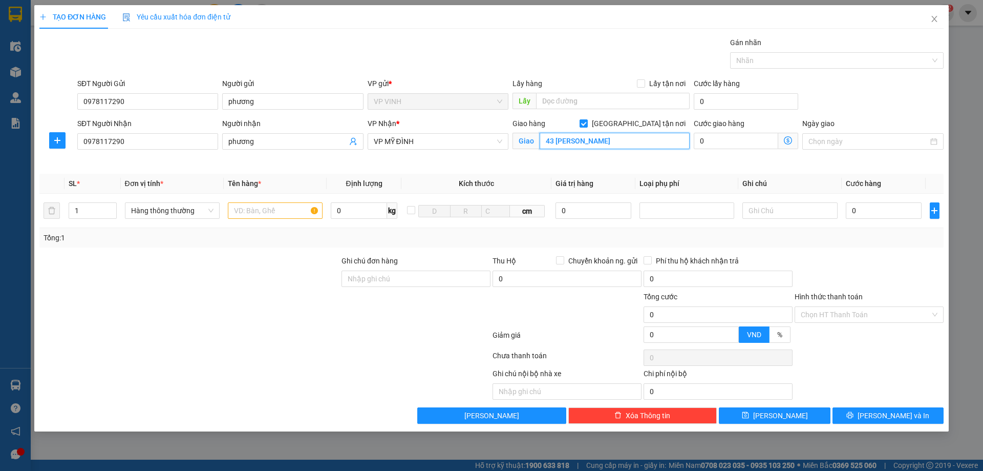
click at [627, 142] on input "43 quang trung" at bounding box center [615, 141] width 150 height 16
click at [603, 143] on input "text" at bounding box center [615, 141] width 150 height 16
paste input "nhà B, chung cư an lạc 47 lưu hữu phước, nam từ liêm, hà nội"
type input "nhà B, chung cư an lạc 47 lưu hữu phước, nam từ liêm, hà nội"
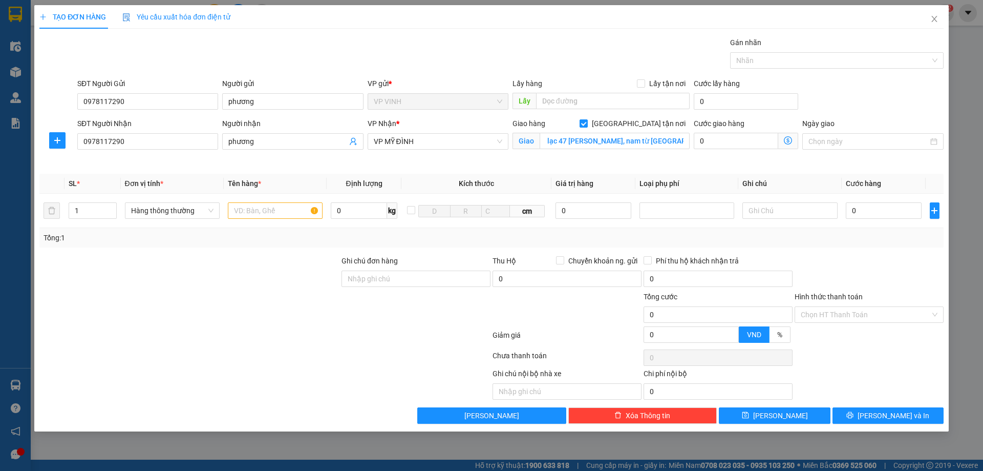
click at [793, 138] on span at bounding box center [788, 141] width 20 height 16
click at [786, 140] on icon "dollar-circle" at bounding box center [788, 140] width 8 height 8
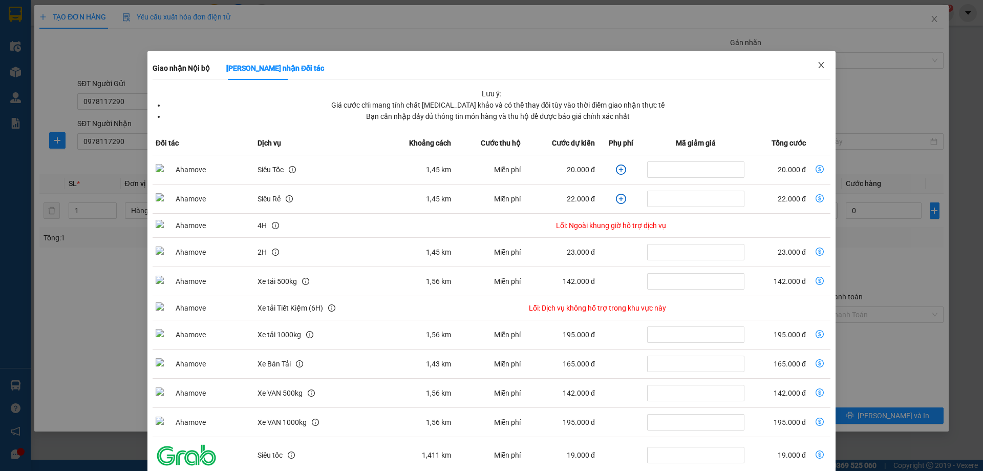
click at [817, 65] on icon "close" at bounding box center [821, 65] width 8 height 8
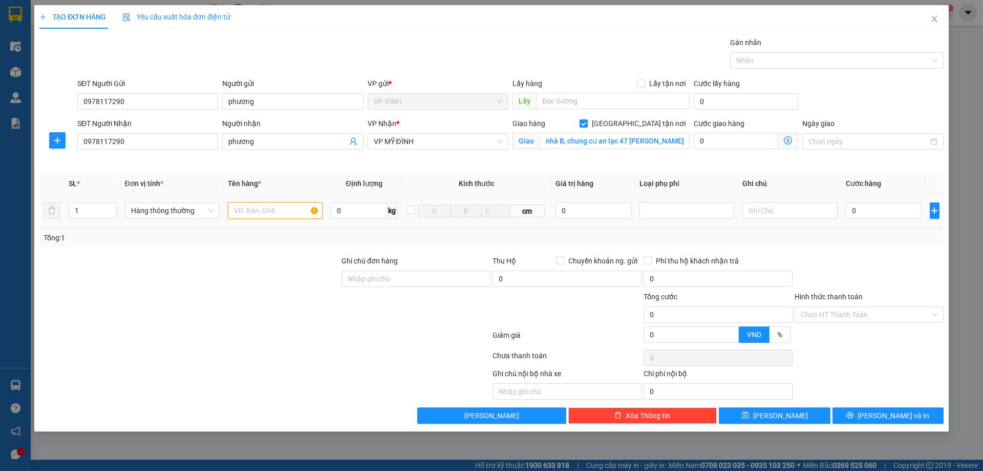
click at [270, 208] on input "text" at bounding box center [275, 210] width 95 height 16
type input "tp"
click at [734, 137] on input "0" at bounding box center [736, 141] width 84 height 16
click at [788, 143] on icon "dollar-circle" at bounding box center [788, 140] width 8 height 8
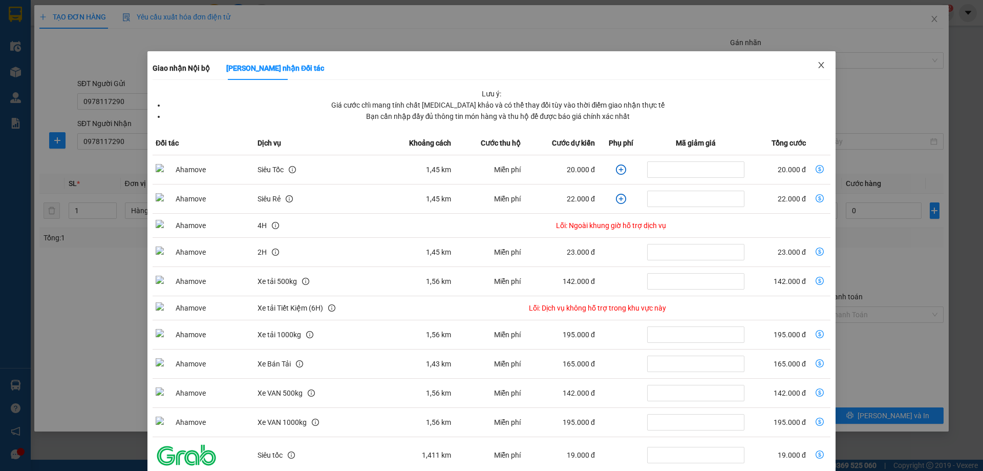
click at [818, 63] on icon "close" at bounding box center [821, 65] width 6 height 6
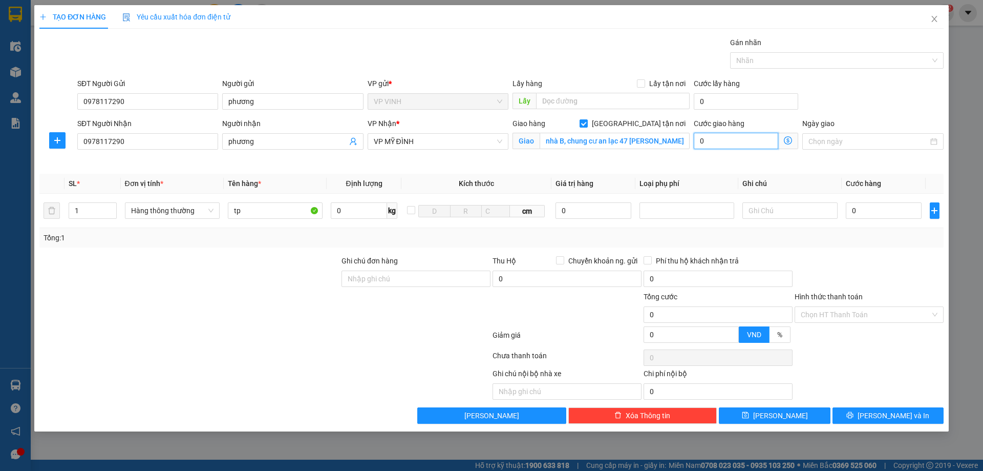
click at [713, 139] on input "0" at bounding box center [736, 141] width 84 height 16
type input "5"
type input "50"
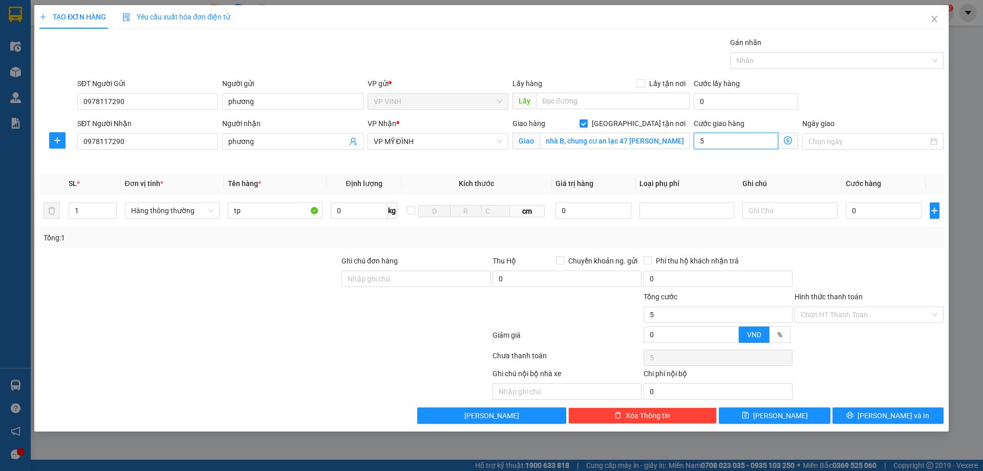
type input "50"
type input "50.000"
click at [582, 165] on div "Giao hàng Giao tận nơi Giao nhà B, chung cư an lạc 47 lưu hữu phước, nam từ liê…" at bounding box center [601, 142] width 181 height 48
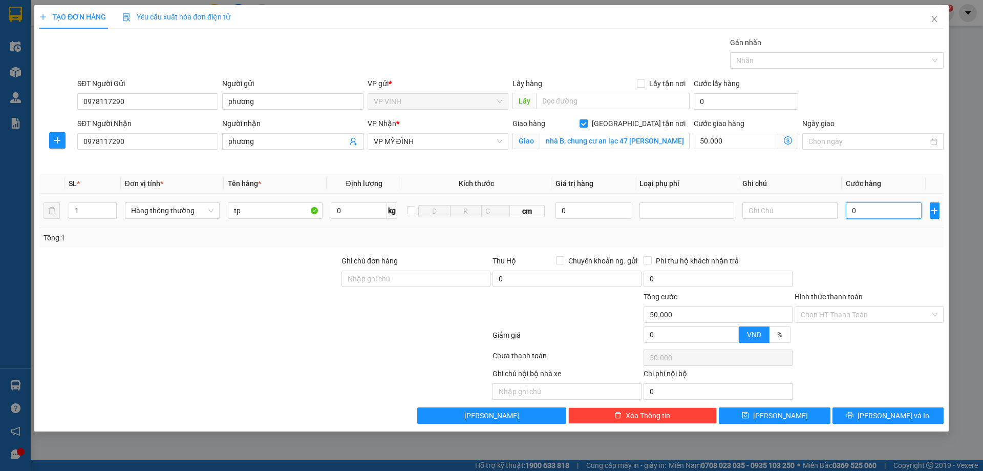
click at [874, 204] on input "0" at bounding box center [884, 210] width 76 height 16
type input "6"
type input "50.006"
type input "60"
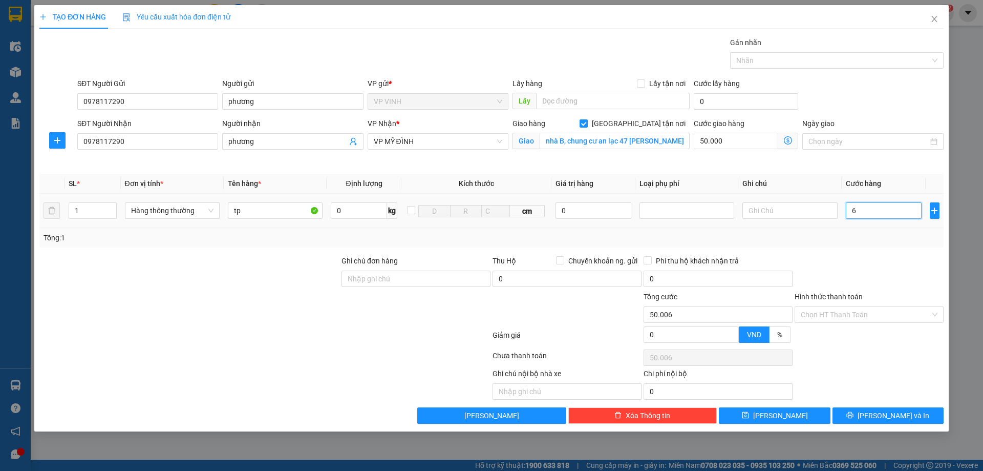
type input "50.060"
type input "60.000"
type input "110.000"
click at [872, 259] on div at bounding box center [869, 273] width 151 height 36
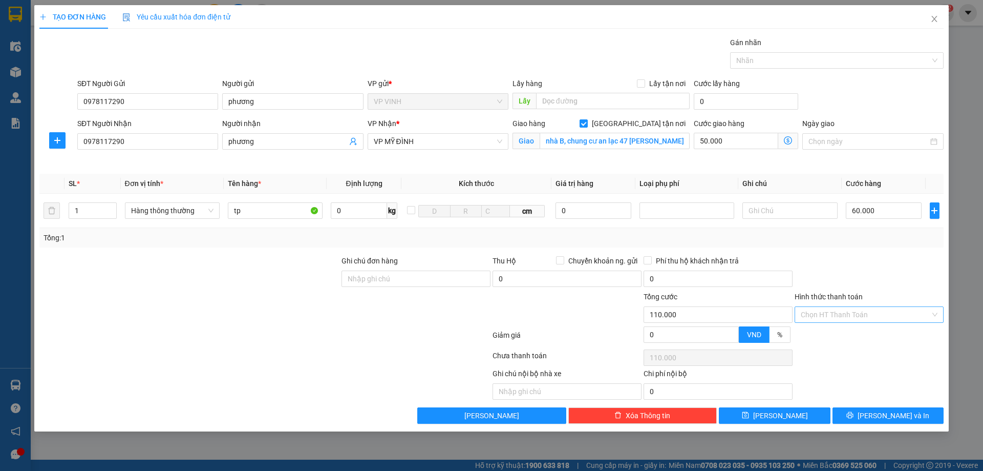
click at [849, 316] on input "Hình thức thanh toán" at bounding box center [866, 314] width 130 height 15
click at [823, 337] on div "Tại văn phòng" at bounding box center [869, 334] width 137 height 11
type input "0"
click at [887, 419] on span "[PERSON_NAME] và In" at bounding box center [894, 415] width 72 height 11
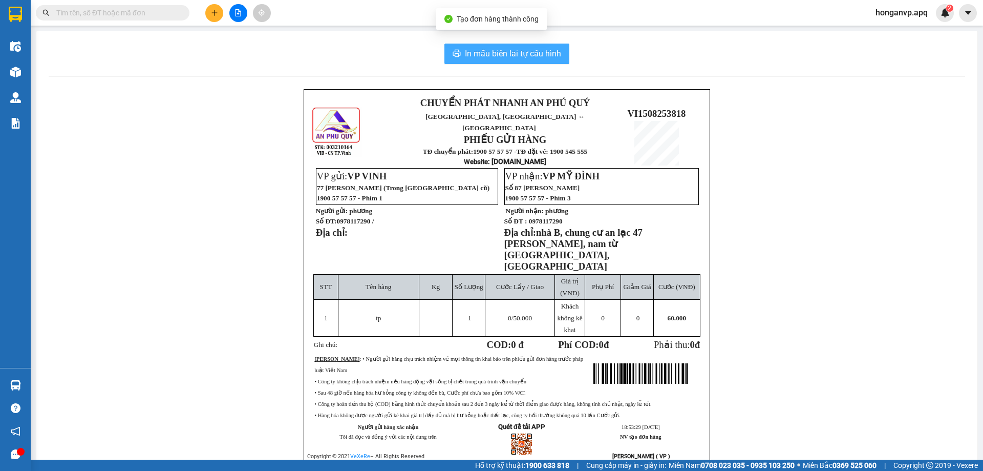
click at [472, 52] on span "In mẫu biên lai tự cấu hình" at bounding box center [513, 53] width 96 height 13
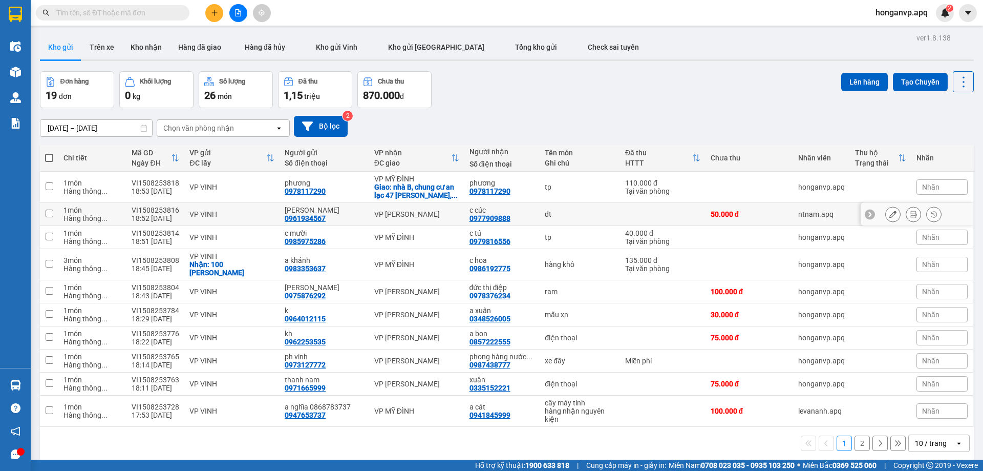
click at [889, 216] on icon at bounding box center [892, 213] width 7 height 7
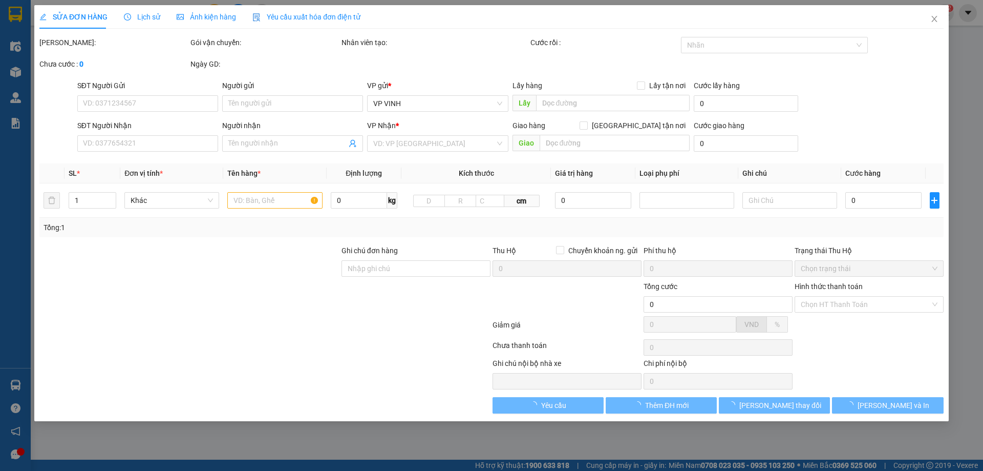
type input "0961934567"
type input "bảo ngọc"
type input "0977909888"
type input "c cúc"
type input "50.000"
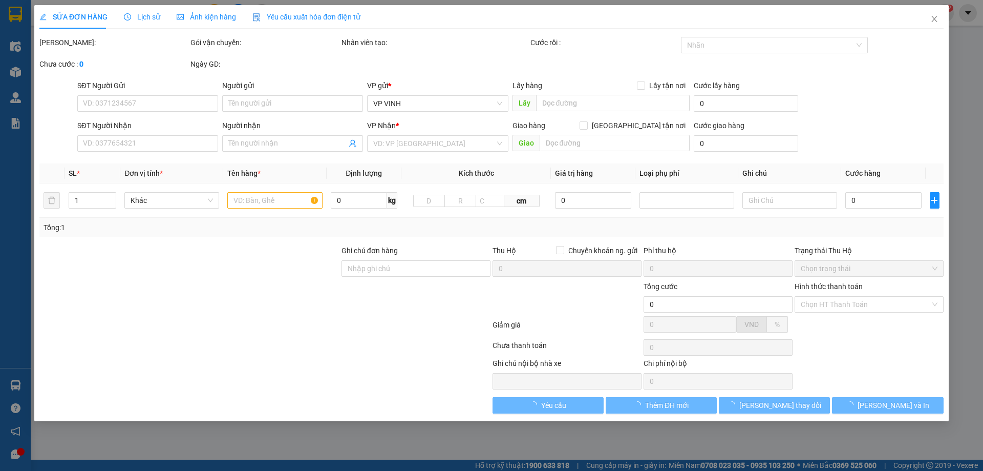
type input "50.000"
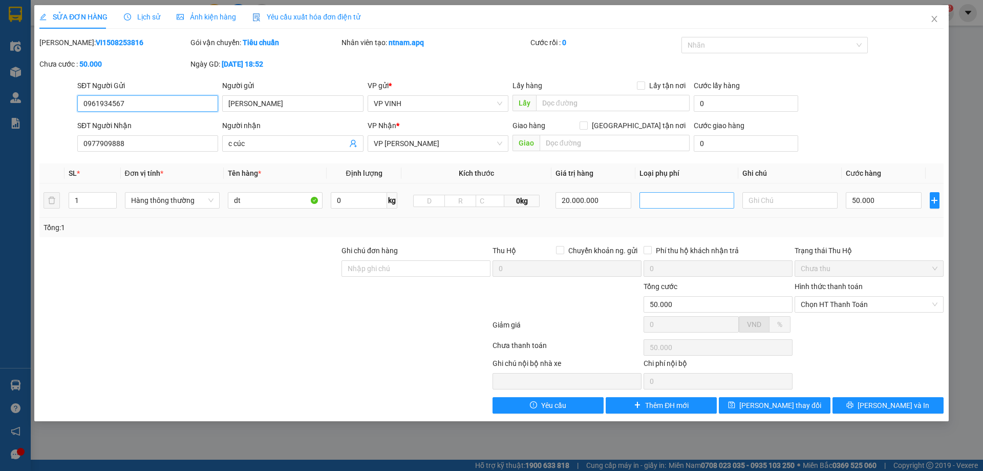
click at [670, 198] on div at bounding box center [687, 200] width 90 height 12
click at [656, 222] on div "Hàng giá trị cao" at bounding box center [687, 220] width 82 height 11
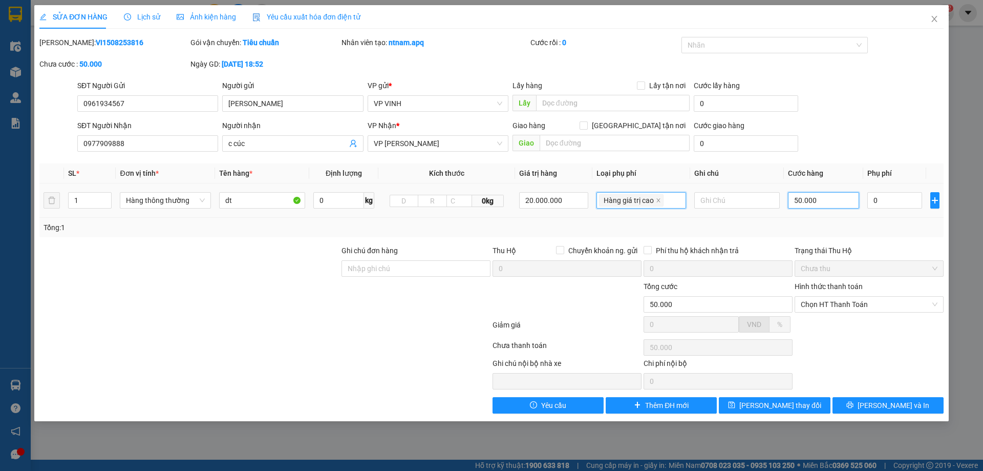
click at [822, 200] on input "50.000" at bounding box center [823, 200] width 71 height 16
type input "0"
click at [656, 198] on icon "close" at bounding box center [658, 200] width 5 height 5
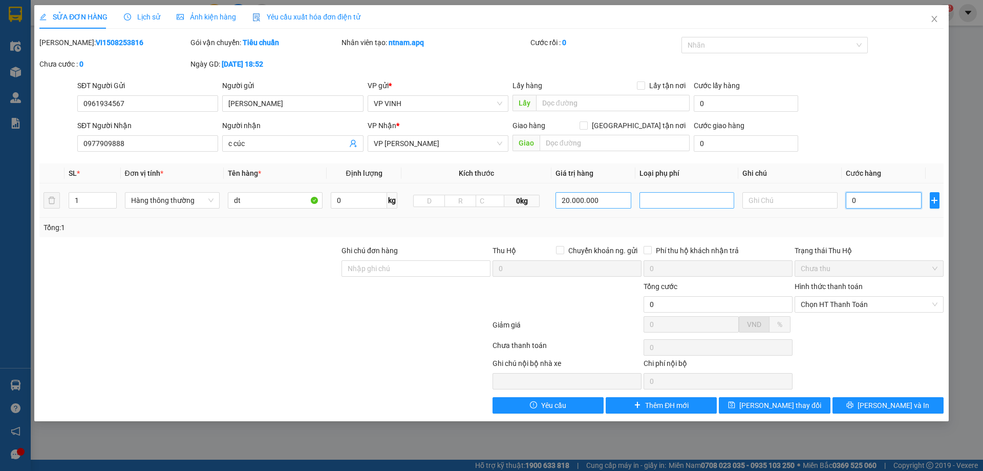
type input "0"
click at [614, 200] on input "20.000.000" at bounding box center [594, 200] width 76 height 16
type input "0"
click at [262, 202] on input "dt" at bounding box center [275, 200] width 95 height 16
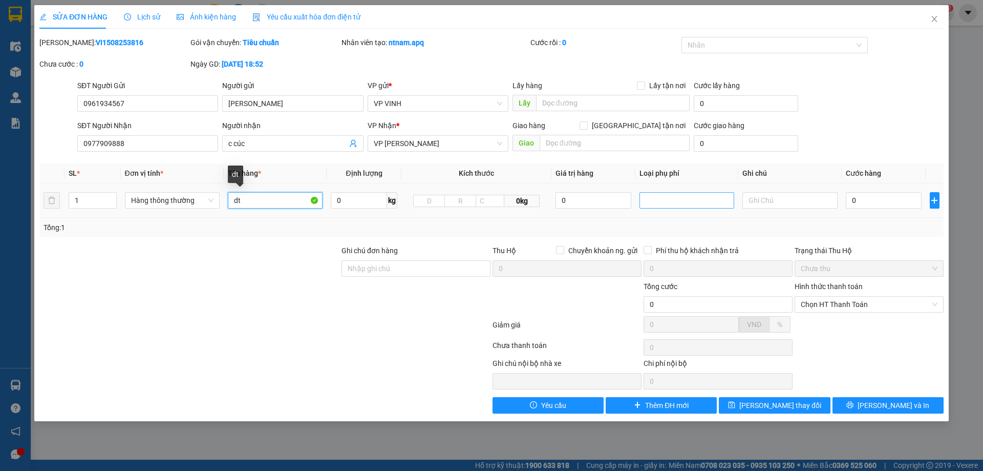
click at [262, 202] on input "dt" at bounding box center [275, 200] width 95 height 16
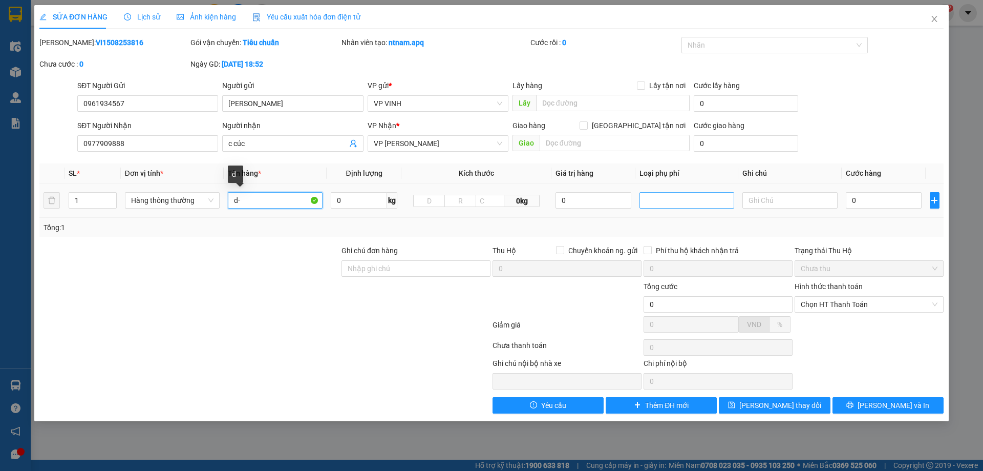
type input "d"
type input "điện thoại"
click at [562, 198] on input "0" at bounding box center [594, 200] width 76 height 16
click at [667, 201] on div at bounding box center [687, 200] width 90 height 12
type input "20.000.000"
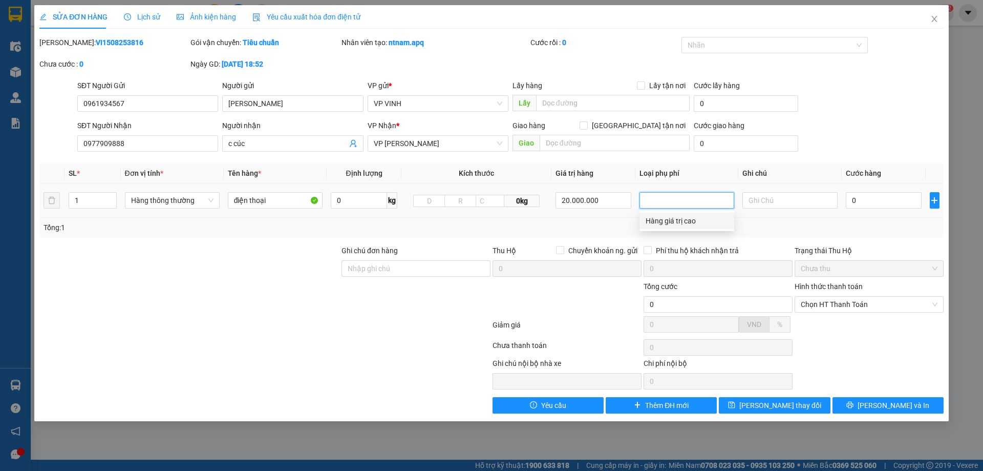
click at [673, 217] on div "Hàng giá trị cao" at bounding box center [687, 220] width 82 height 11
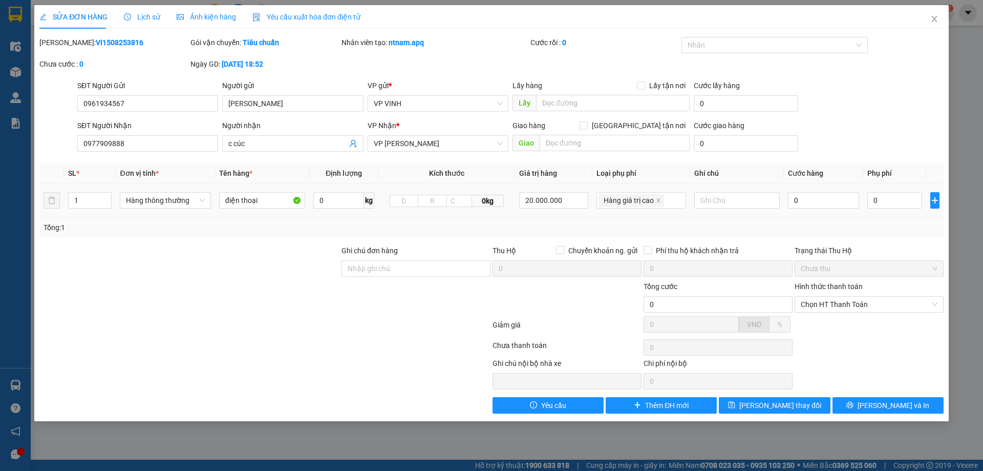
click at [697, 216] on td at bounding box center [737, 200] width 94 height 34
click at [819, 200] on input "0" at bounding box center [823, 200] width 71 height 16
type input "5"
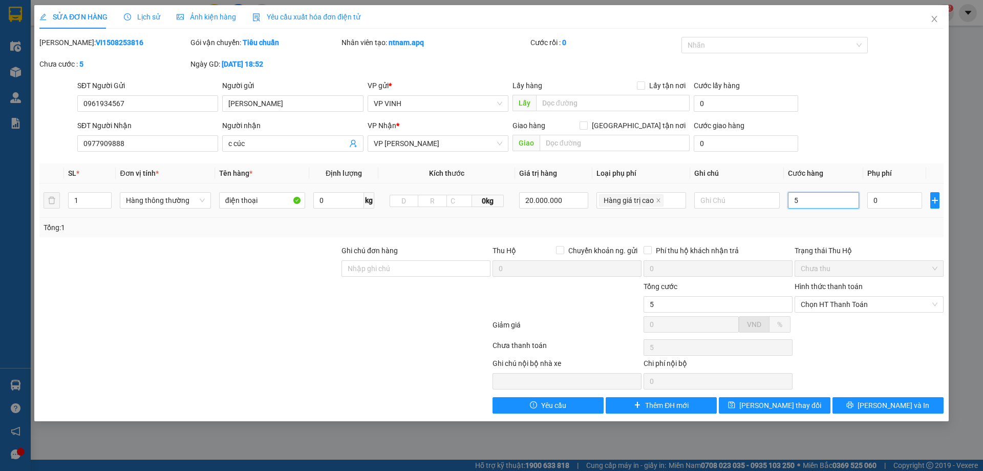
type input "50"
type input "50.000"
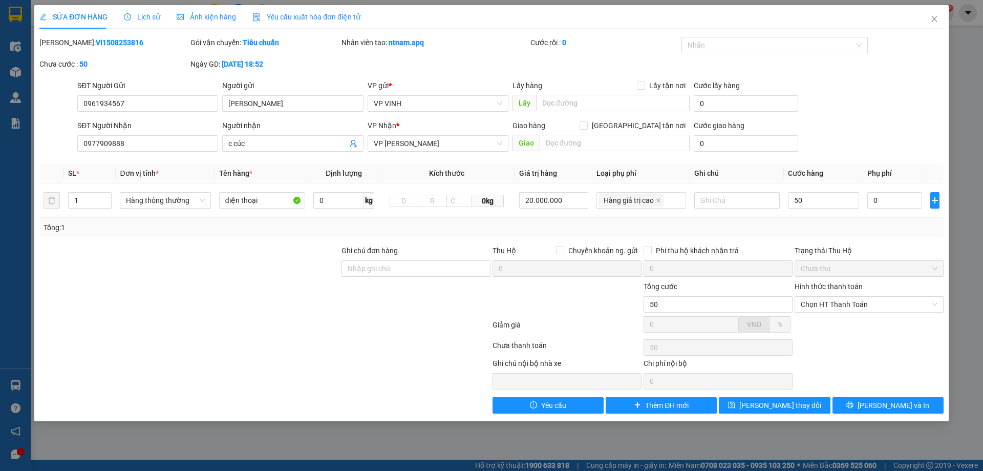
type input "50.000"
click at [831, 226] on div "Tổng: 1" at bounding box center [492, 227] width 896 height 11
click at [874, 199] on input "0" at bounding box center [894, 200] width 54 height 16
type input "50.001"
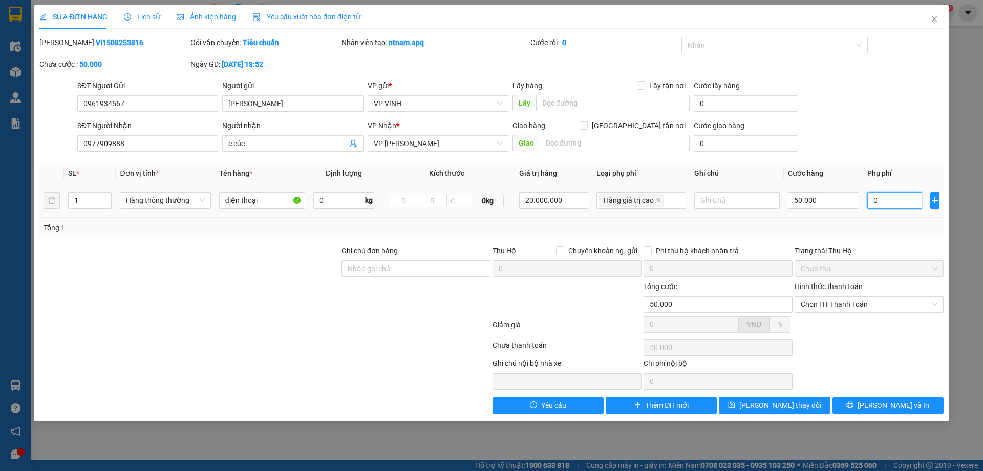
type input "1"
type input "50.010"
type input "10"
type input "50.100"
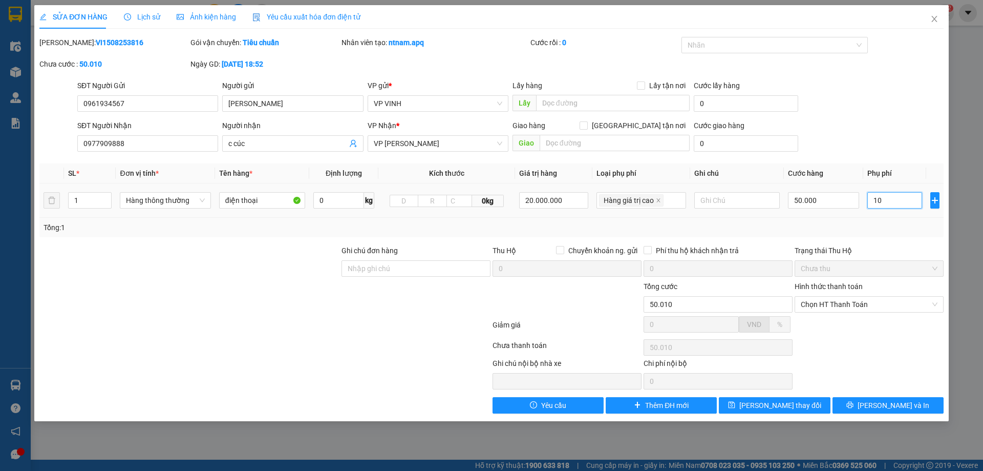
type input "50.100"
type input "100"
type input "150.000"
type input "100.000"
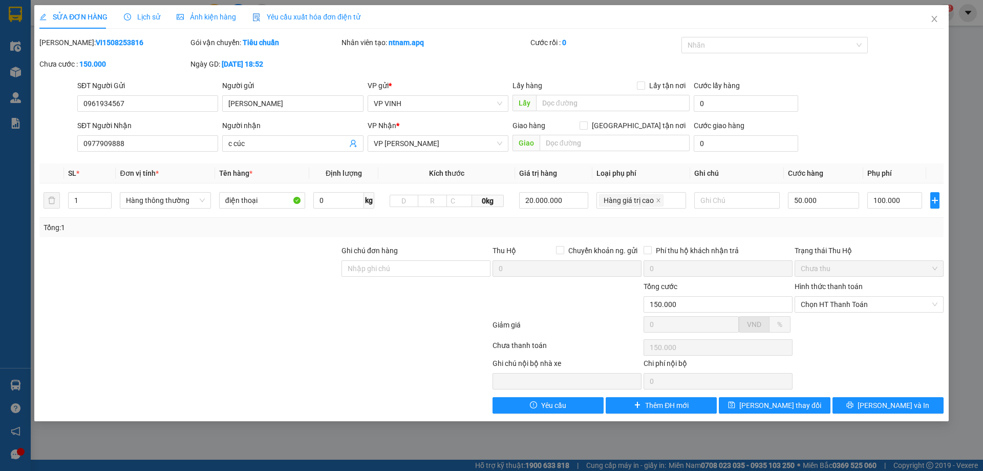
click at [887, 243] on div "Total Paid Fee 0 Total UnPaid Fee 50.000 Cash Collection Total Fee Mã ĐH: VI150…" at bounding box center [491, 225] width 904 height 376
click at [882, 400] on span "[PERSON_NAME] và In" at bounding box center [894, 404] width 72 height 11
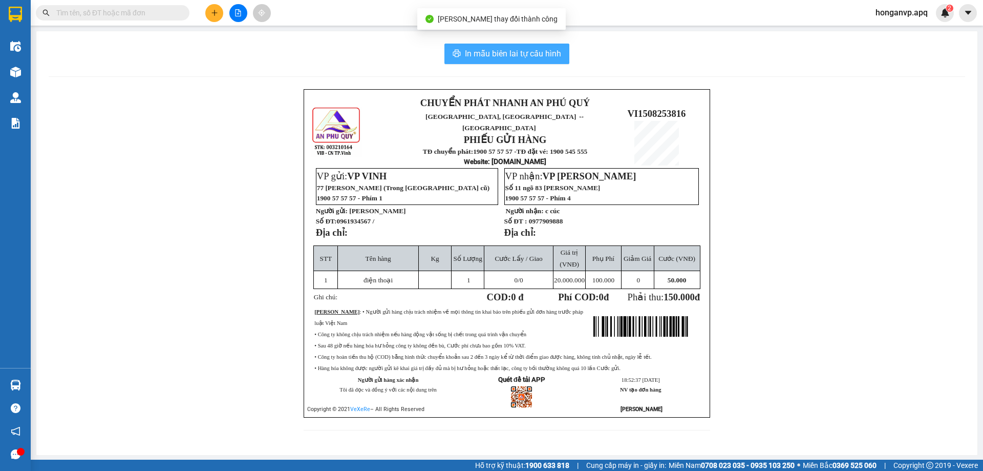
click at [519, 49] on span "In mẫu biên lai tự cấu hình" at bounding box center [513, 53] width 96 height 13
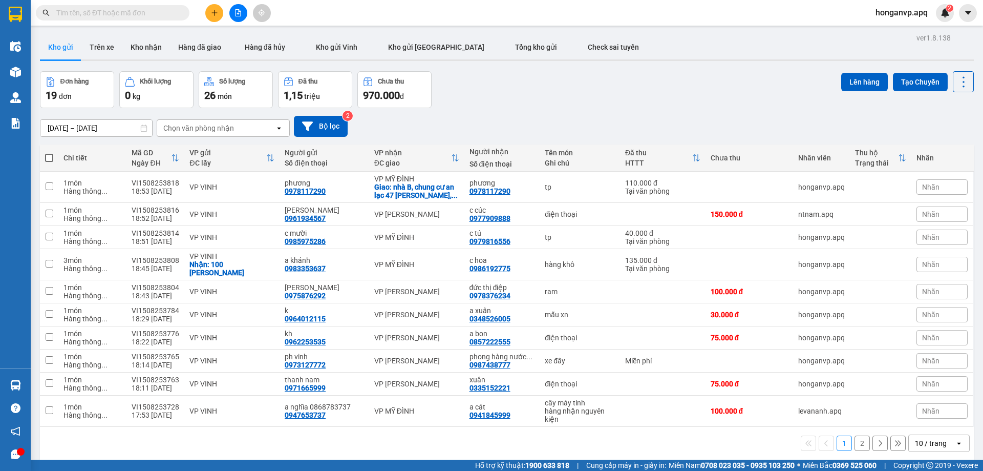
click at [524, 80] on div "Đơn hàng 19 đơn Khối lượng 0 kg Số lượng 26 món Đã thu 1,15 triệu Chưa thu 970.…" at bounding box center [507, 89] width 934 height 37
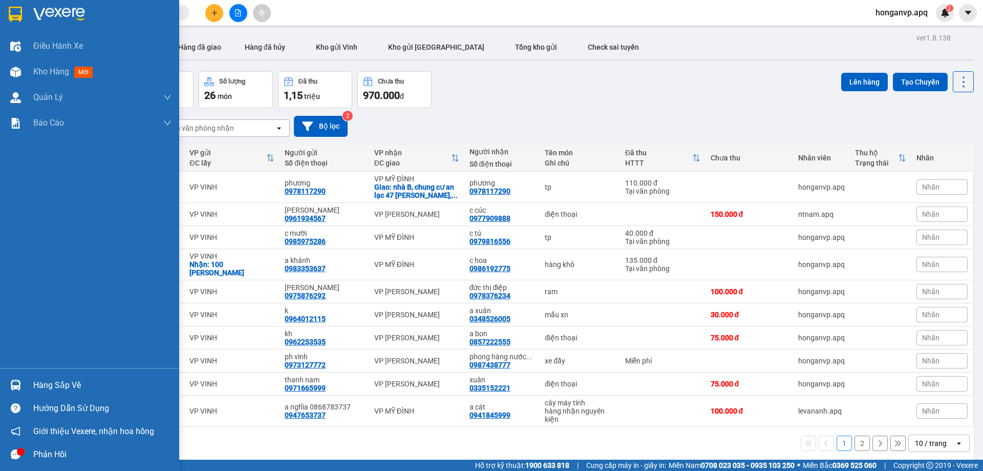
click at [57, 8] on img at bounding box center [59, 14] width 52 height 15
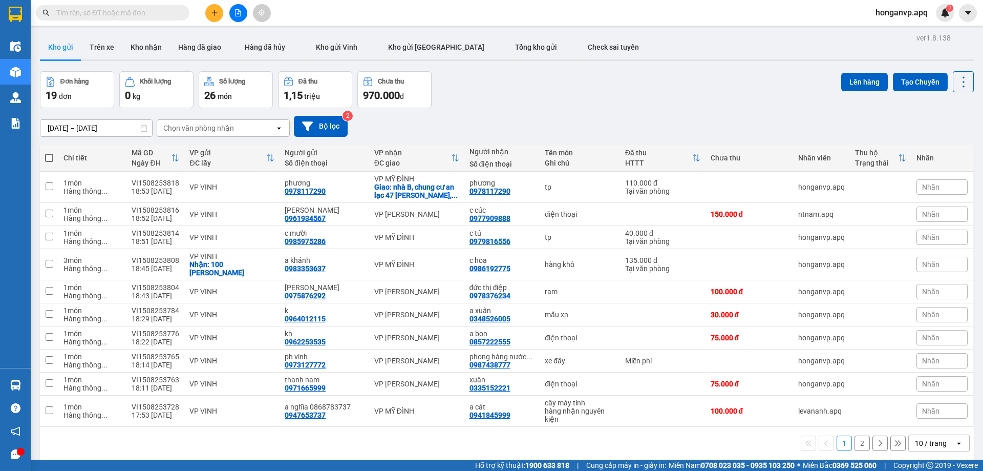
click at [524, 95] on div "Đơn hàng 19 đơn Khối lượng 0 kg Số lượng 26 món Đã thu 1,15 triệu Chưa thu 970.…" at bounding box center [507, 89] width 934 height 37
click at [516, 86] on div "Đơn hàng 19 đơn Khối lượng 0 kg Số lượng 26 món Đã thu 1,15 triệu Chưa thu 970.…" at bounding box center [507, 89] width 934 height 37
click at [500, 104] on div "Đơn hàng 19 đơn Khối lượng 0 kg Số lượng 26 món Đã thu 1,15 triệu Chưa thu 970.…" at bounding box center [507, 89] width 934 height 37
click at [220, 12] on button at bounding box center [214, 13] width 18 height 18
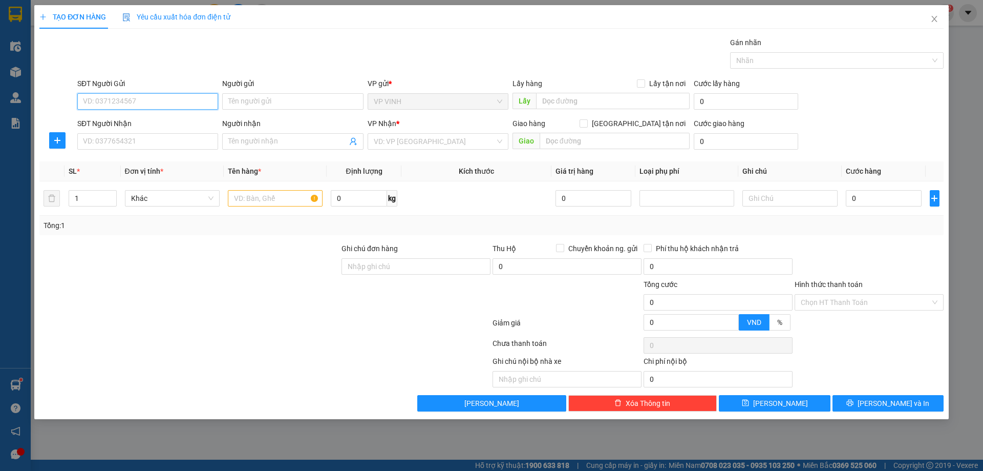
paste input "0982803507"
type input "0982803507"
click at [122, 121] on div "0982803507 - c nhung" at bounding box center [147, 121] width 129 height 11
type input "c nhung"
checkbox input "true"
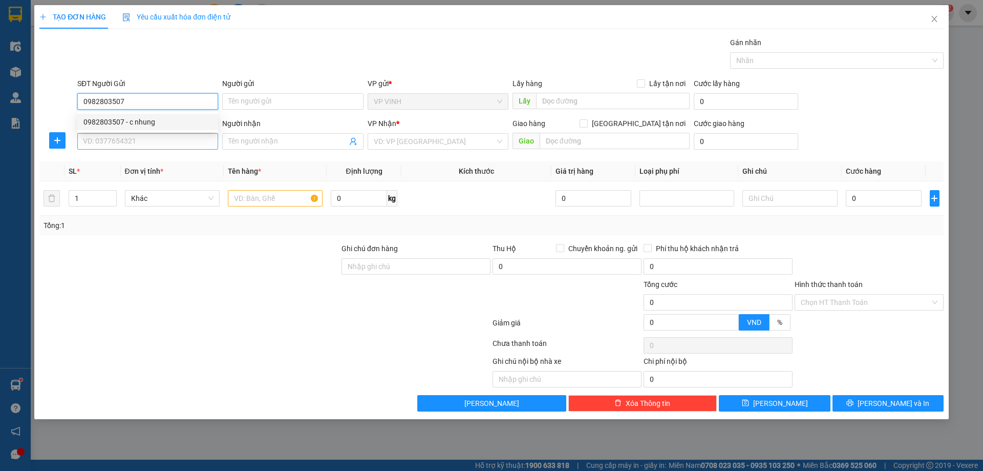
type input "nhung kem nvc"
type input "0982803507"
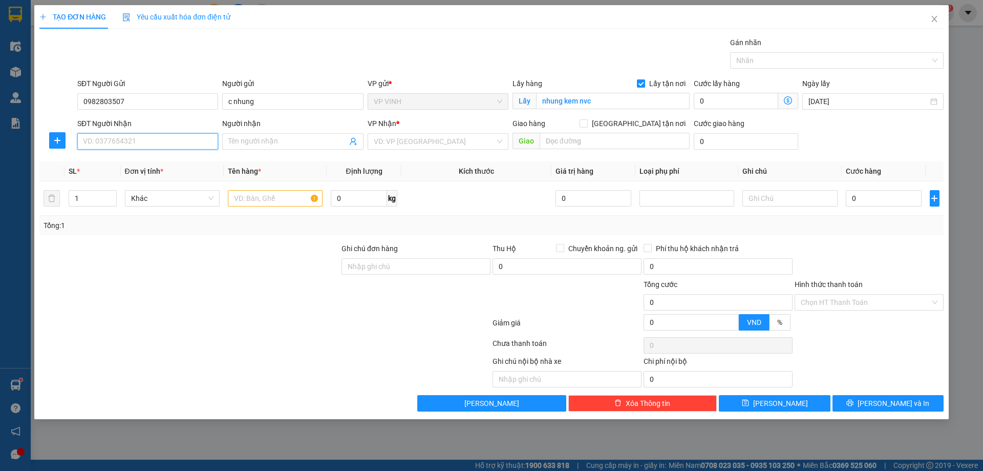
click at [137, 140] on input "SĐT Người Nhận" at bounding box center [147, 141] width 141 height 16
click at [96, 179] on div "0912300200 - nhung phở" at bounding box center [147, 178] width 129 height 11
type input "0912300200"
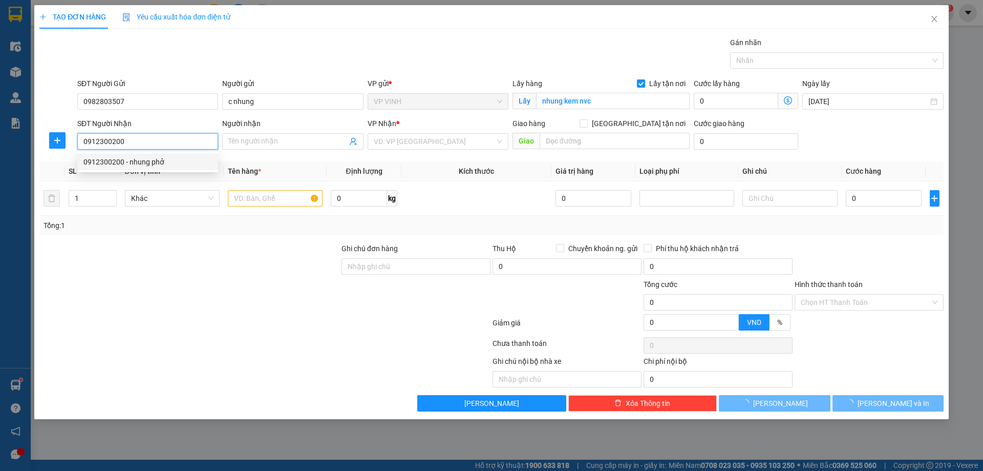
type input "nhung phở"
type input "10"
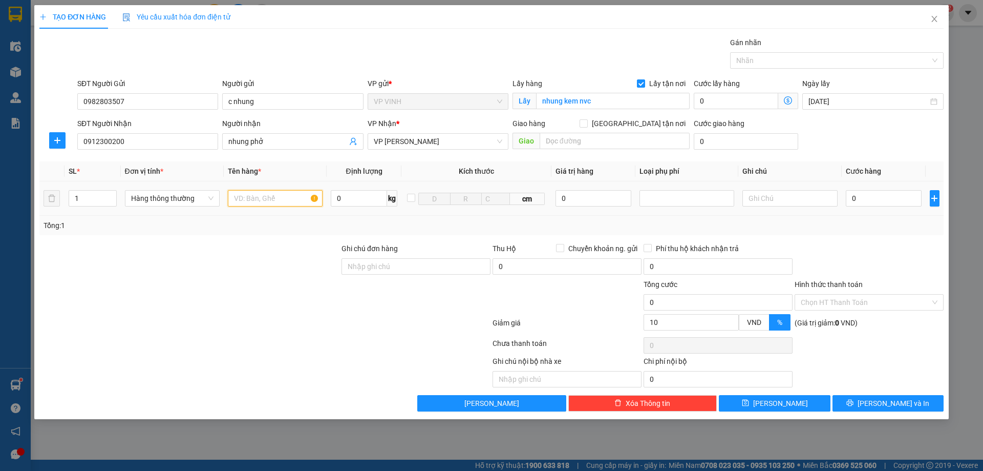
click at [270, 199] on input "text" at bounding box center [275, 198] width 95 height 16
type input "tp"
click at [874, 198] on input "0" at bounding box center [884, 198] width 76 height 16
type input "6"
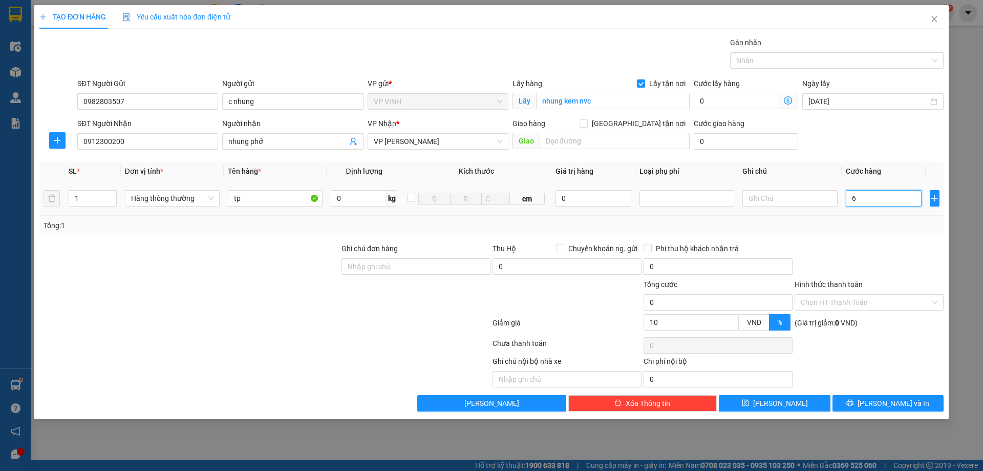
type input "6"
type input "60"
type input "60.000"
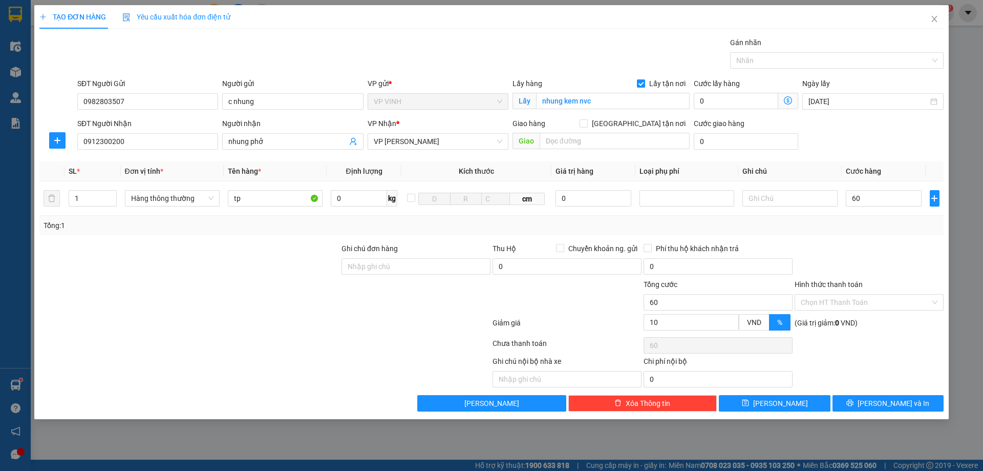
type input "54.000"
click at [874, 241] on div "Transit Pickup Surcharge Ids Transit Deliver Surcharge Ids Transit Deliver Surc…" at bounding box center [491, 224] width 904 height 374
click at [854, 406] on icon "printer" at bounding box center [850, 402] width 7 height 7
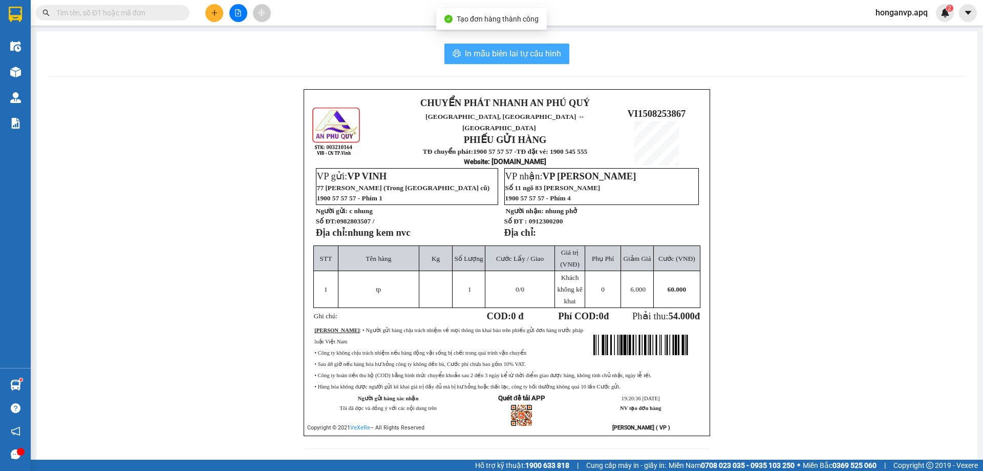
click at [487, 51] on span "In mẫu biên lai tự cấu hình" at bounding box center [513, 53] width 96 height 13
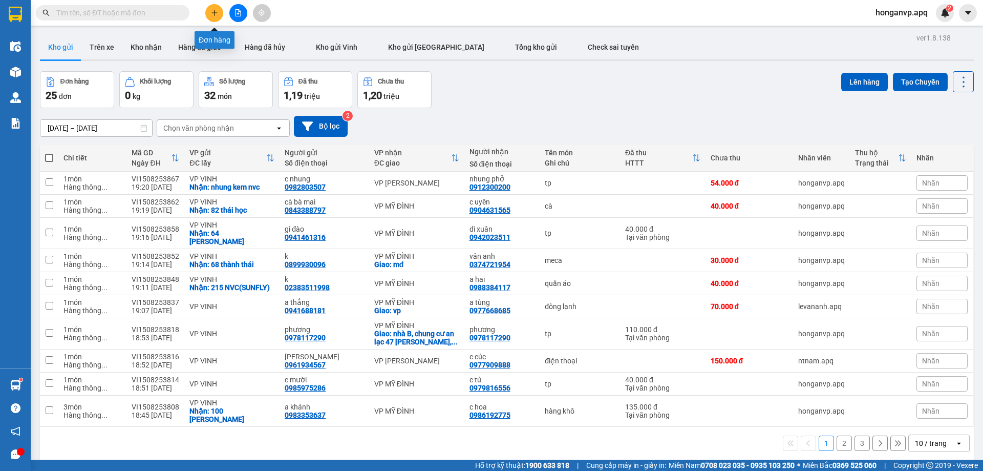
click at [217, 15] on icon "plus" at bounding box center [214, 12] width 7 height 7
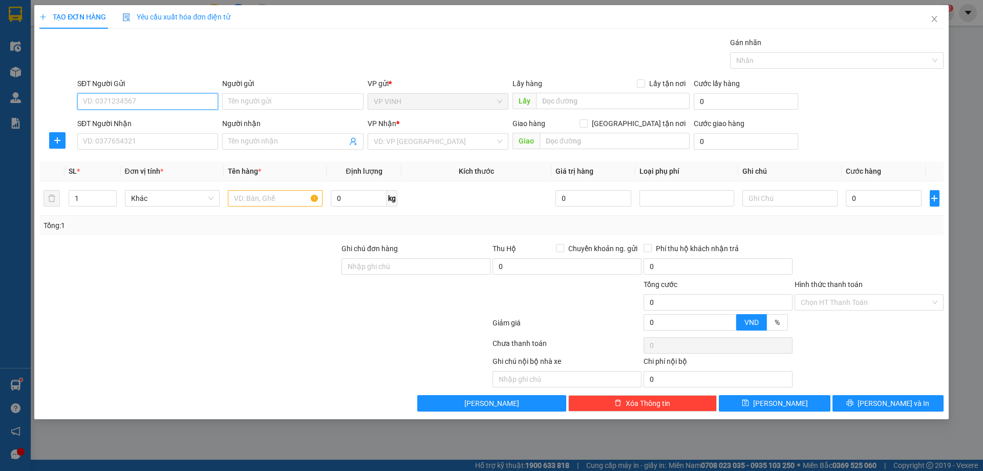
click at [109, 104] on input "SĐT Người Gửi" at bounding box center [147, 101] width 141 height 16
paste input "0865414898"
type input "0865414898"
click at [116, 123] on div "0865414898 - bà mai 0984875900" at bounding box center [147, 121] width 129 height 11
type input "bà mai 0984875900"
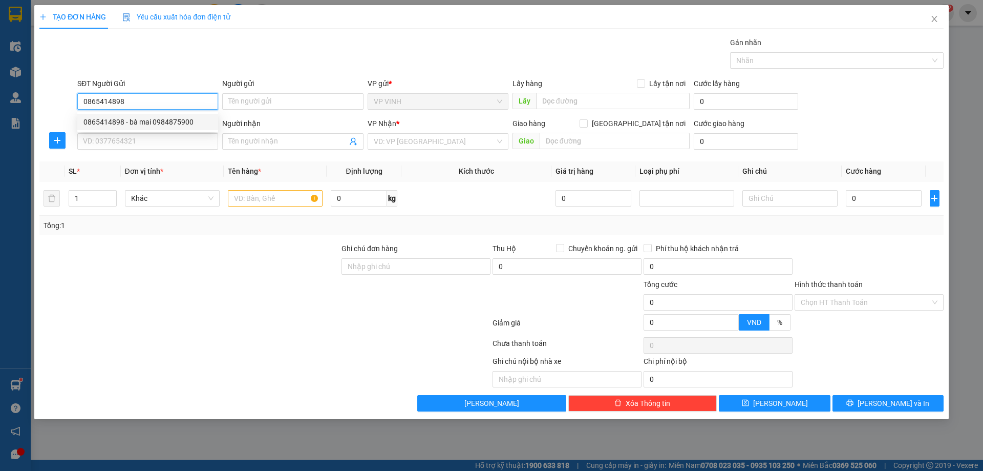
checkbox input "true"
type input "42 ngõ 126 nguyễn thị định"
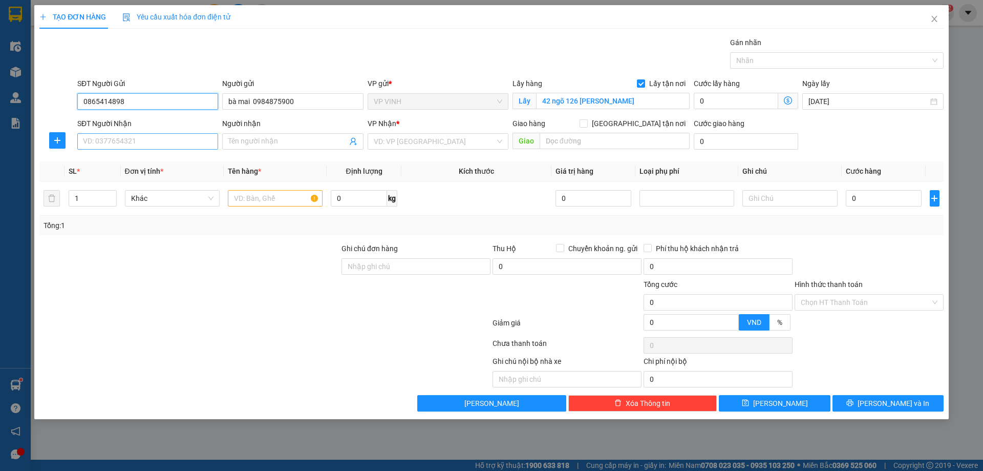
type input "0865414898"
click at [167, 145] on input "SĐT Người Nhận" at bounding box center [147, 141] width 141 height 16
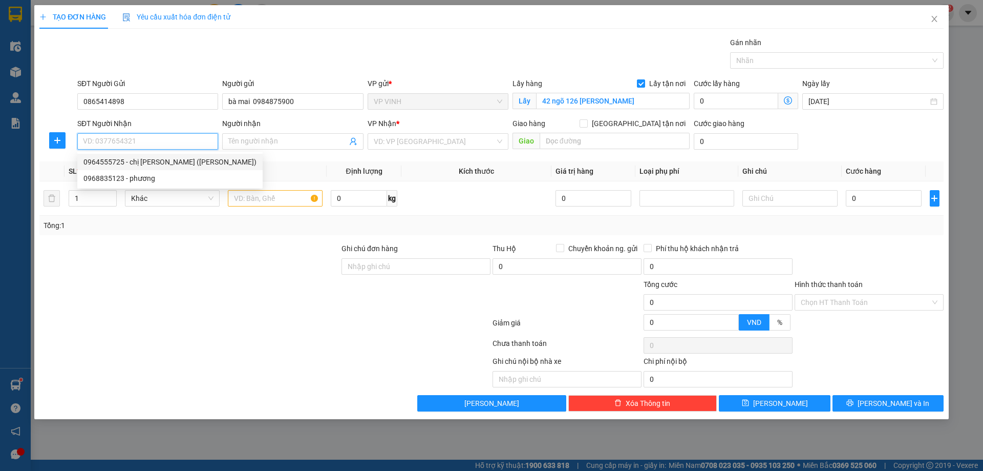
click at [147, 164] on div "0964555725 - chị chuyễn (kun ken)" at bounding box center [169, 161] width 173 height 11
type input "0964555725"
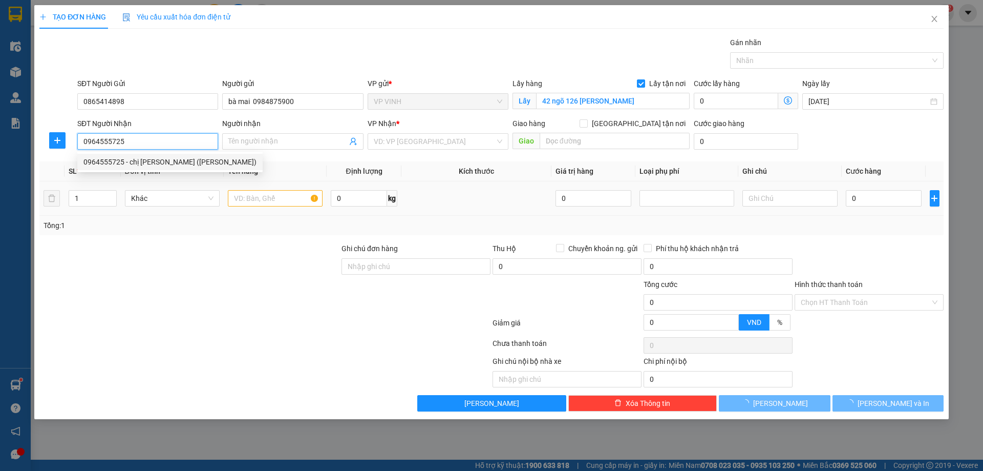
type input "chị chuyễn (kun ken)"
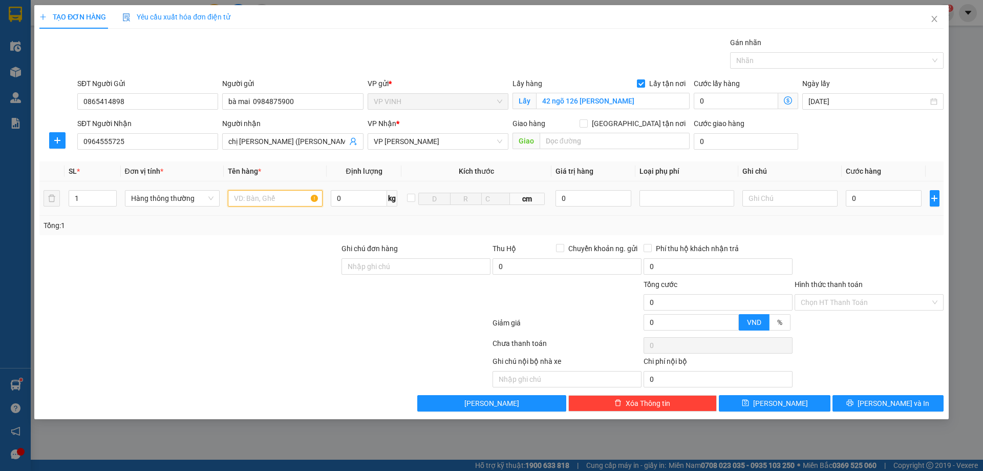
click at [265, 199] on input "text" at bounding box center [275, 198] width 95 height 16
type input "cà"
click at [888, 191] on input "0" at bounding box center [884, 198] width 76 height 16
type input "5"
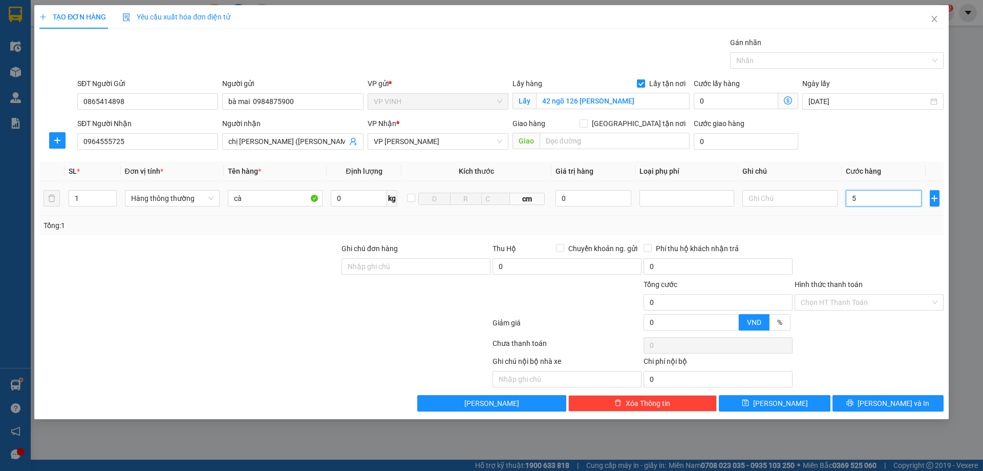
type input "5"
type input "50"
type input "50.000"
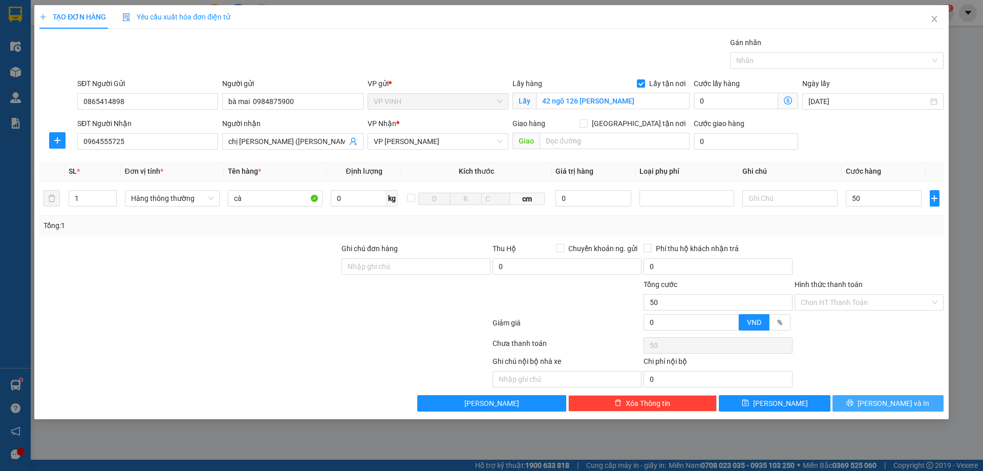
type input "50.000"
click at [878, 403] on button "[PERSON_NAME] và In" at bounding box center [888, 403] width 111 height 16
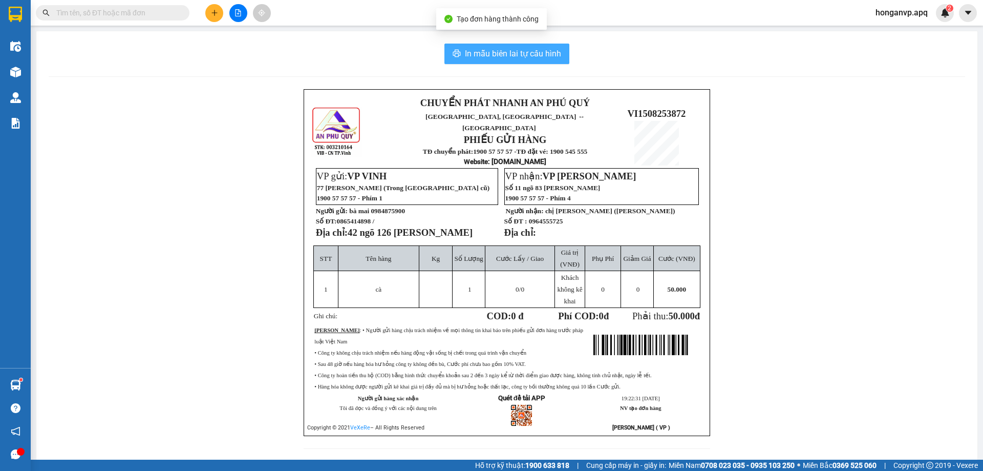
click at [466, 55] on span "In mẫu biên lai tự cấu hình" at bounding box center [513, 53] width 96 height 13
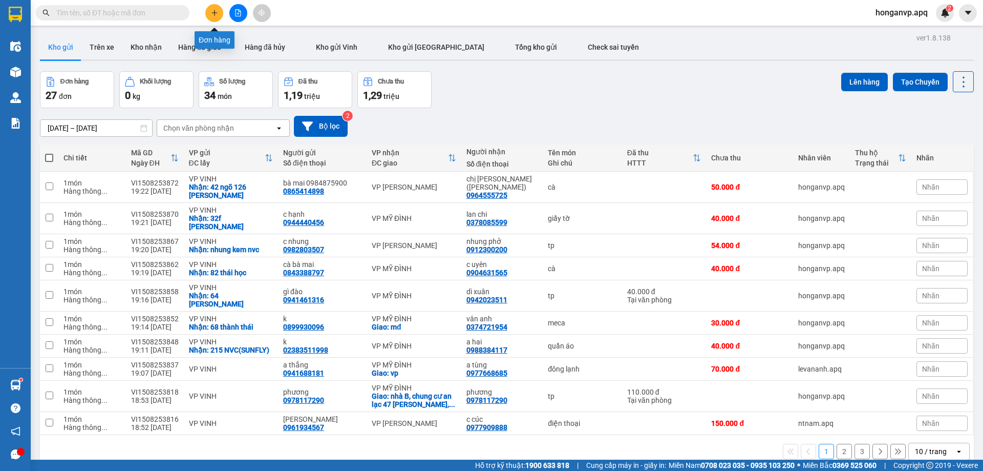
click at [211, 18] on button at bounding box center [214, 13] width 18 height 18
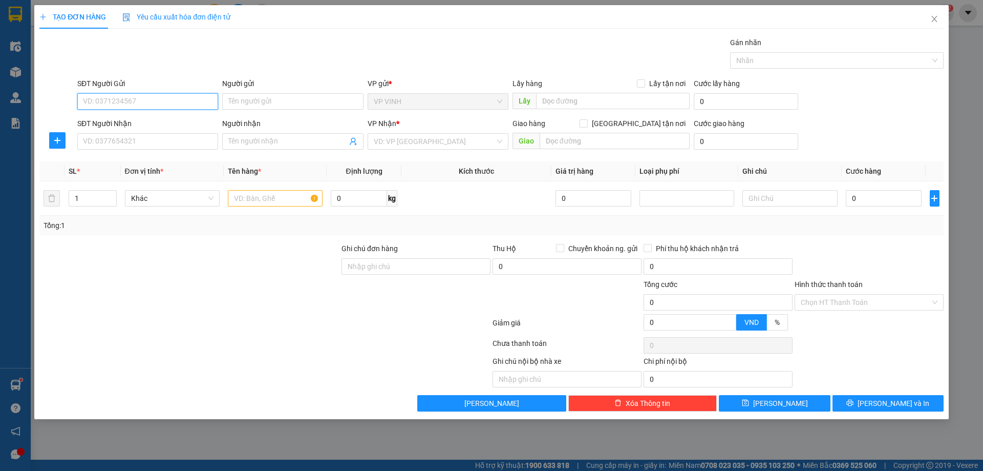
paste input "0949830554"
type input "0949830554"
click at [112, 121] on div "0949830554 - khách" at bounding box center [147, 121] width 129 height 11
type input "khách"
checkbox input "true"
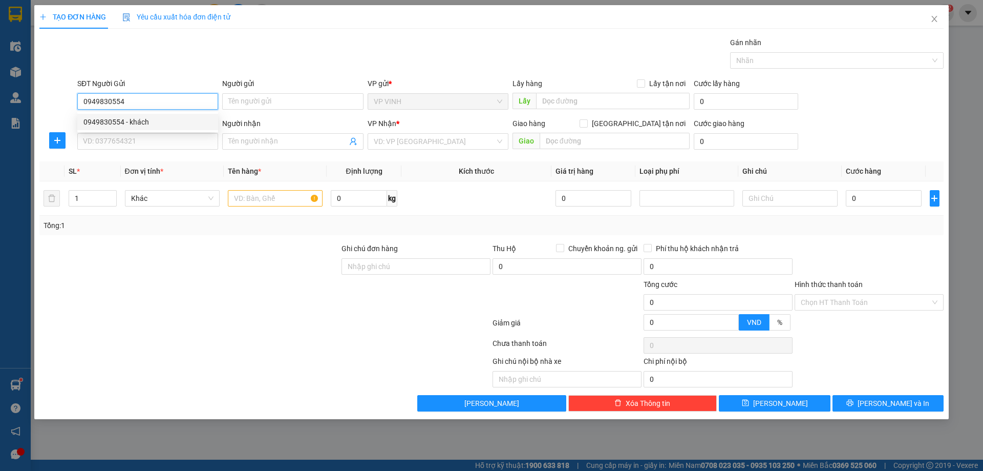
type input "166 trần hưng đạo"
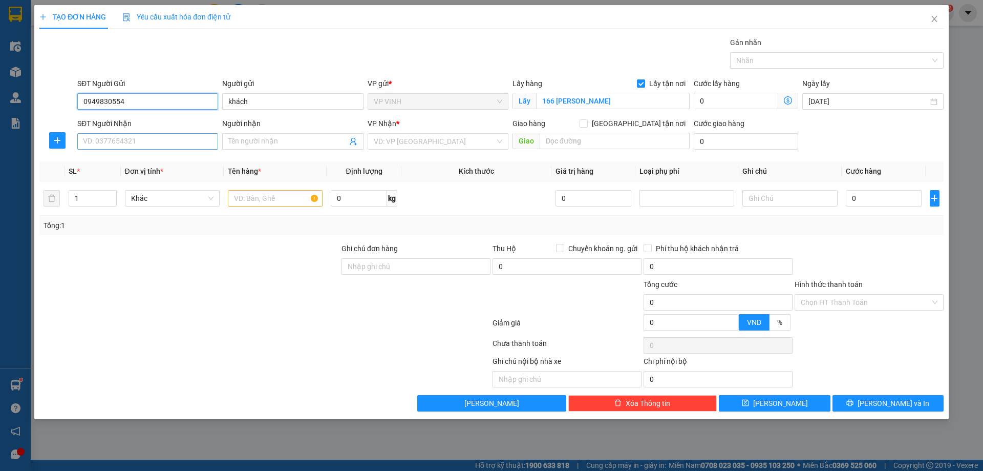
type input "0949830554"
click at [146, 142] on input "SĐT Người Nhận" at bounding box center [147, 141] width 141 height 16
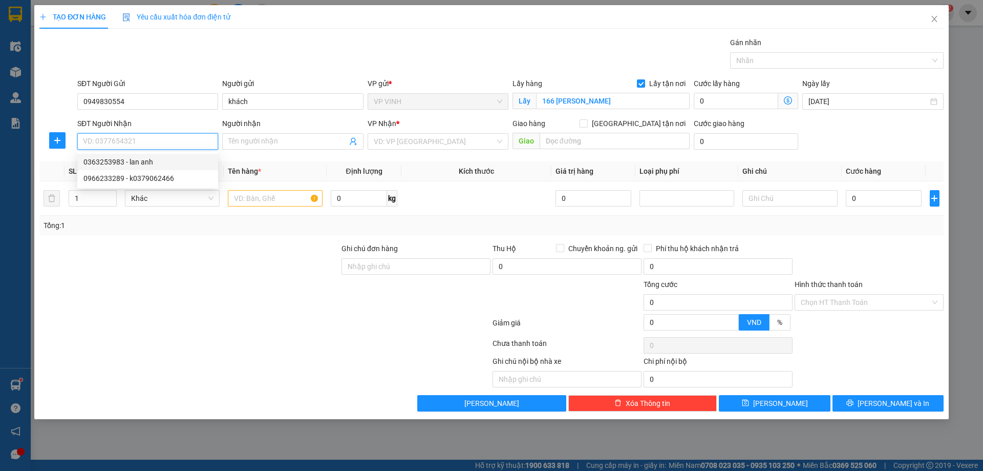
click at [101, 162] on div "0363253983 - lan anh" at bounding box center [147, 161] width 129 height 11
type input "0363253983"
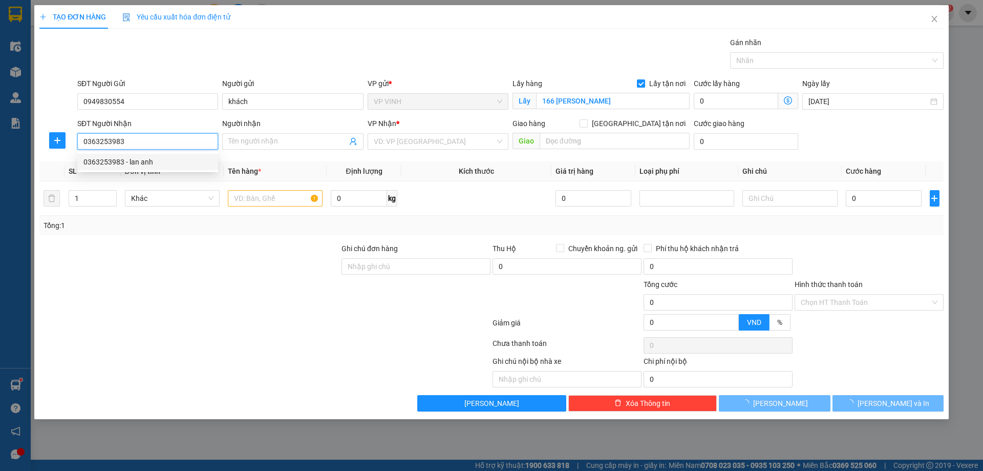
type input "lan anh"
checkbox input "true"
type input "9 hẻm 75 ngõ 42/133 thịnh liệt"
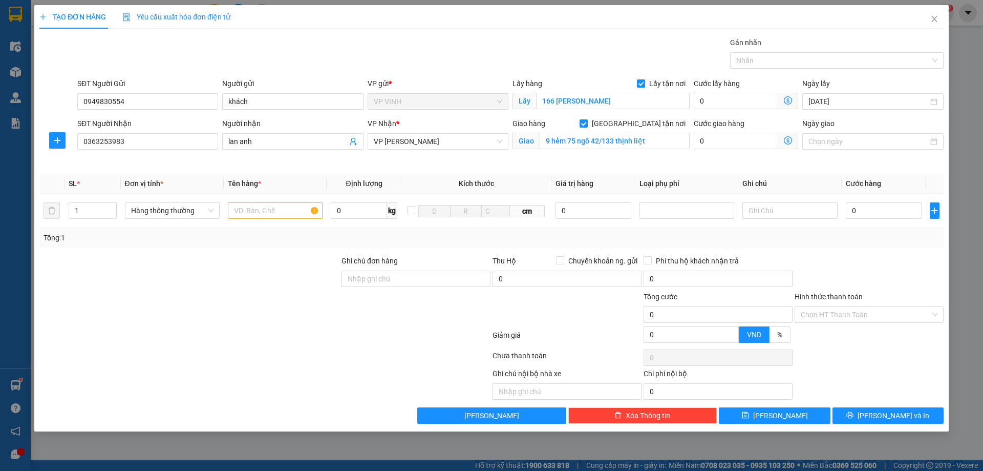
click at [787, 142] on icon "dollar-circle" at bounding box center [788, 140] width 8 height 8
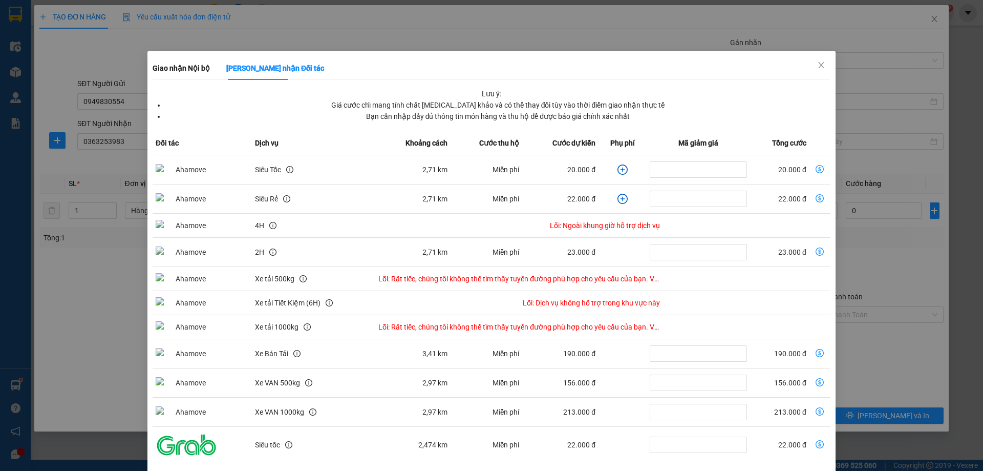
click at [571, 41] on div "Giao nhận Nội bộ Giao nhận Đối tác Lưu ý: Giá cước chỉ mang tính chất tham khảo…" at bounding box center [491, 235] width 983 height 471
click at [818, 64] on icon "close" at bounding box center [821, 65] width 6 height 6
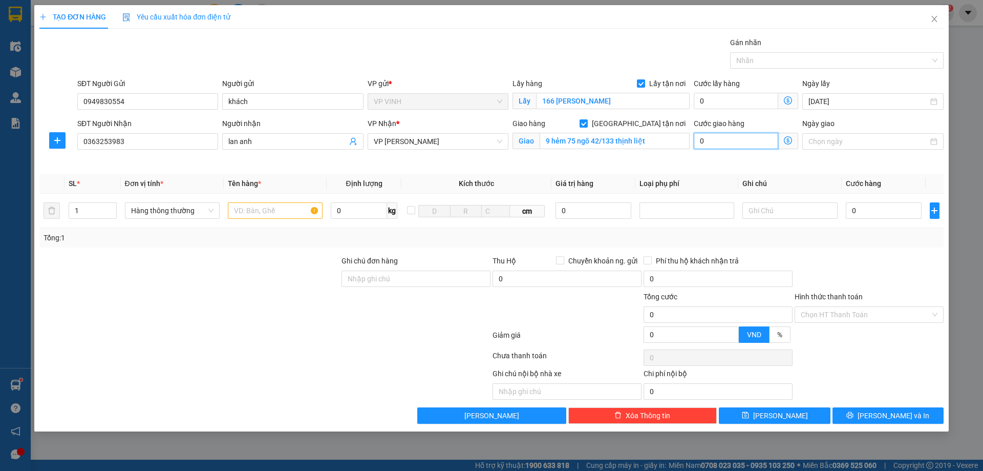
click at [725, 142] on input "0" at bounding box center [736, 141] width 84 height 16
type input "5"
type input "50"
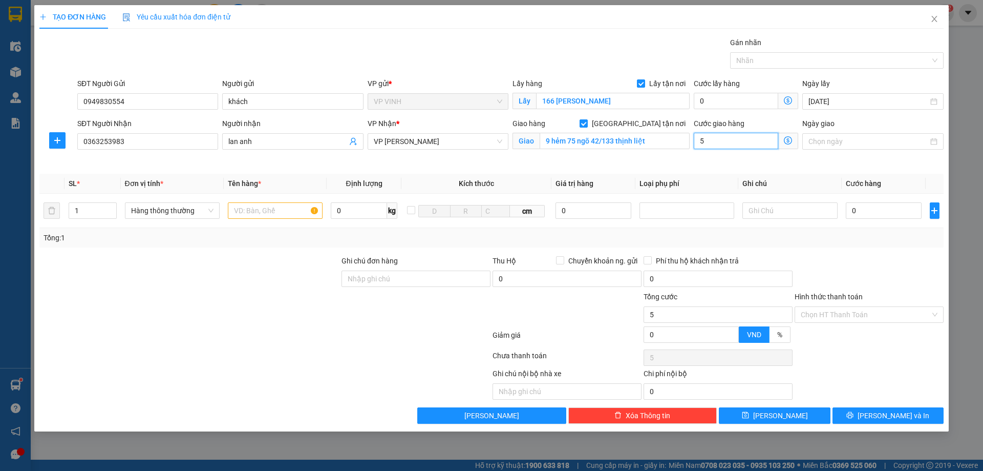
type input "50"
type input "50.000"
click at [268, 217] on input "text" at bounding box center [275, 210] width 95 height 16
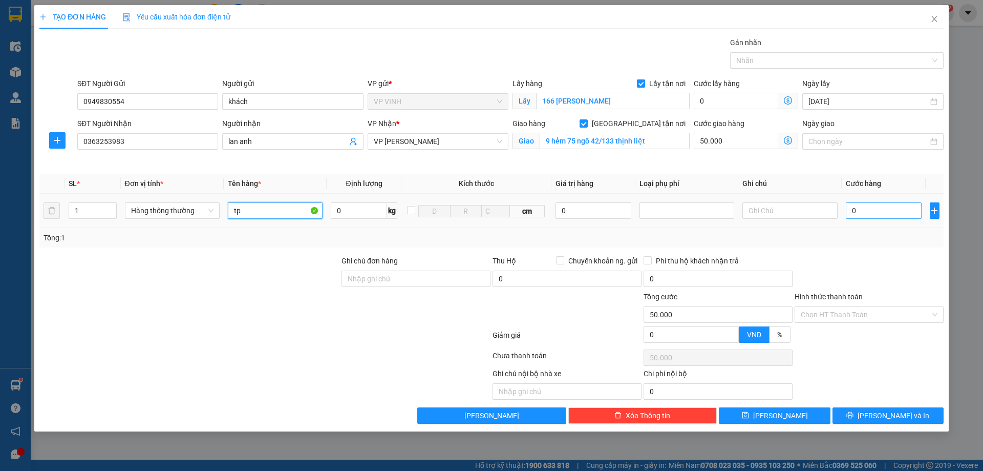
type input "tp"
click at [884, 206] on input "0" at bounding box center [884, 210] width 76 height 16
type input "6"
type input "50.006"
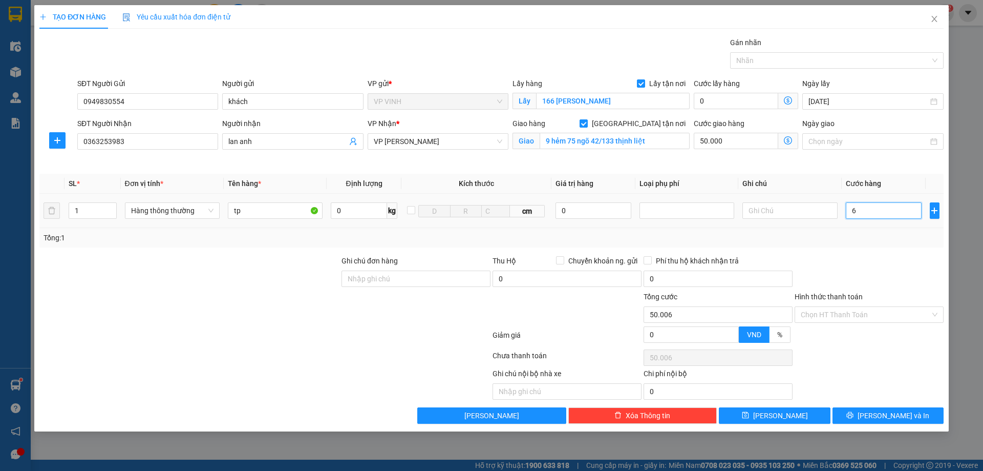
type input "60"
type input "50.060"
type input "60.000"
type input "110.000"
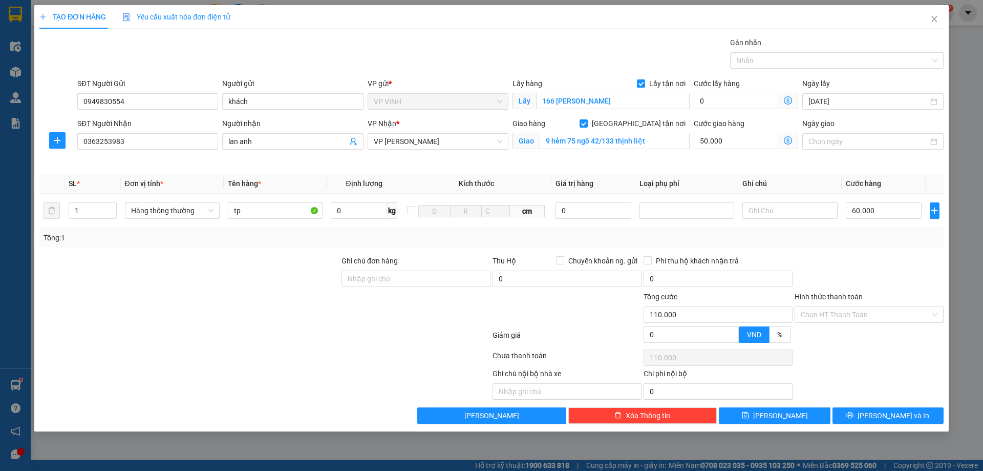
click at [886, 264] on div at bounding box center [869, 273] width 151 height 36
click at [846, 319] on input "Hình thức thanh toán" at bounding box center [866, 314] width 130 height 15
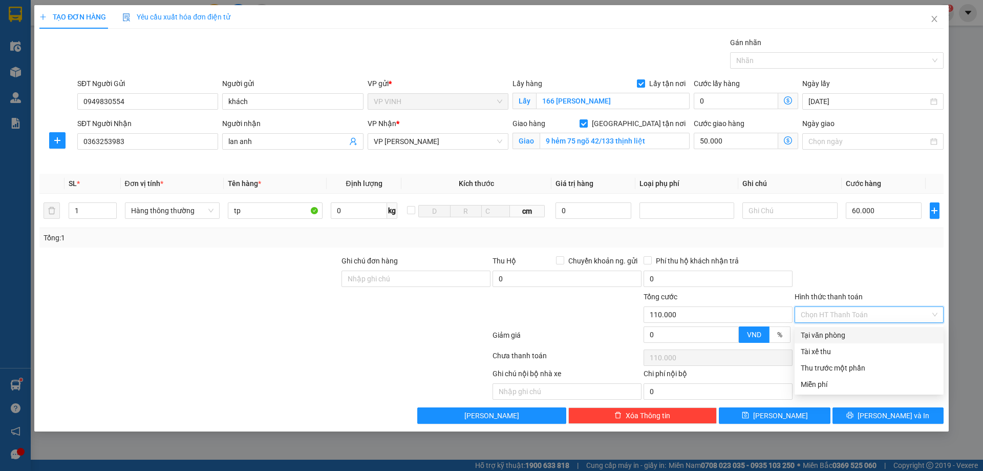
click at [831, 333] on div "Tại văn phòng" at bounding box center [869, 334] width 137 height 11
type input "0"
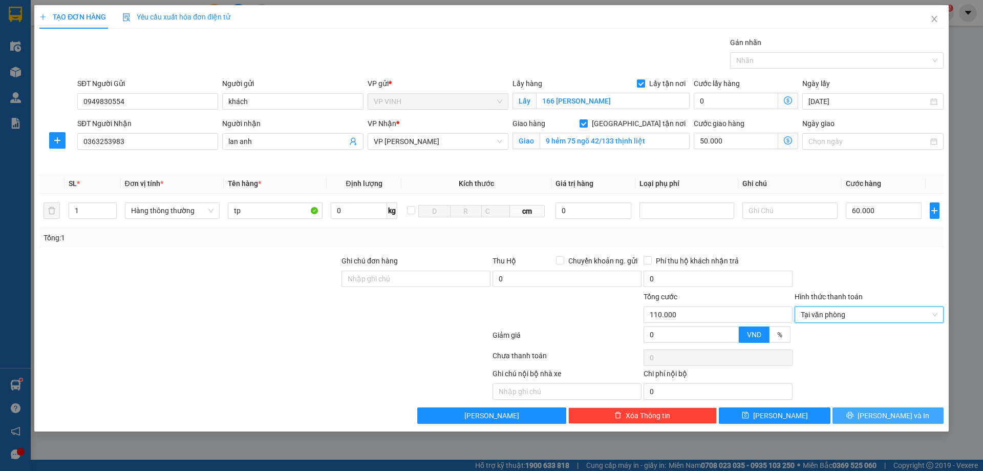
click at [859, 416] on button "[PERSON_NAME] và In" at bounding box center [888, 415] width 111 height 16
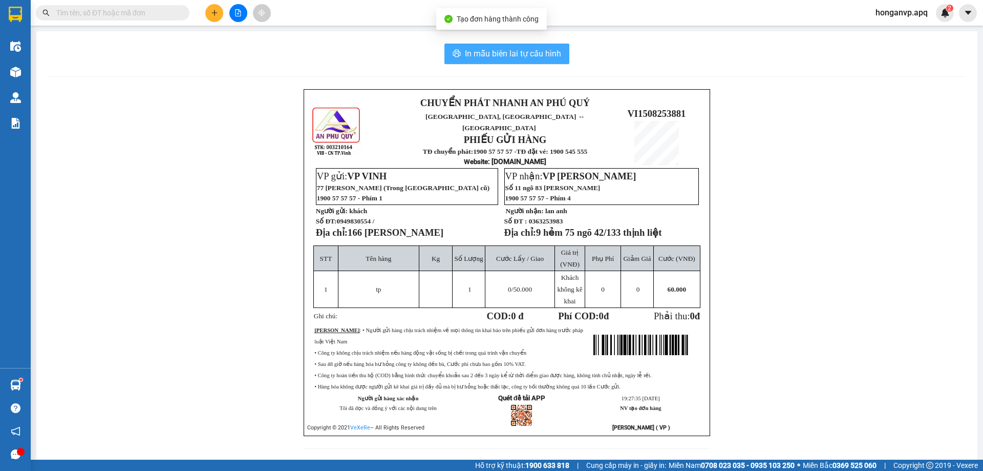
click at [537, 58] on span "In mẫu biên lai tự cấu hình" at bounding box center [513, 53] width 96 height 13
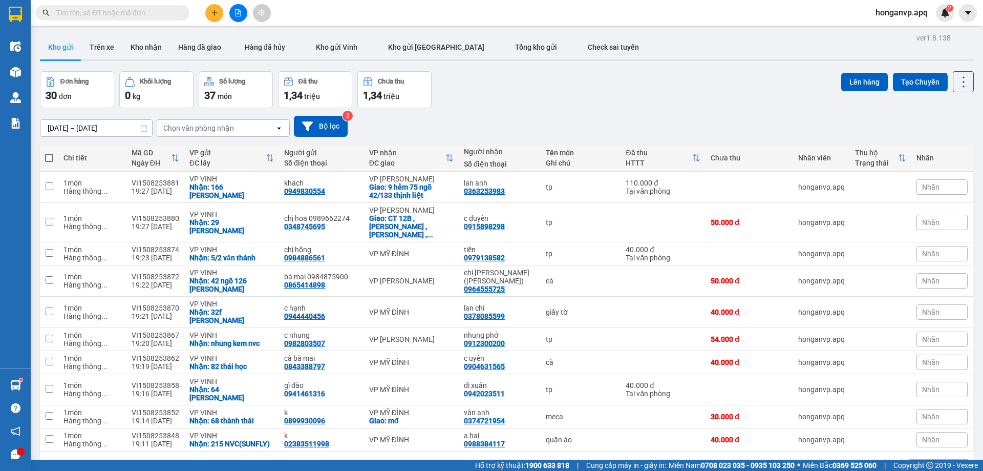
click at [676, 92] on div "Đơn hàng 30 đơn Khối lượng 0 kg Số lượng 37 món Đã thu 1,34 triệu Chưa thu 1,34…" at bounding box center [507, 89] width 934 height 37
click at [216, 11] on icon "plus" at bounding box center [214, 12] width 7 height 7
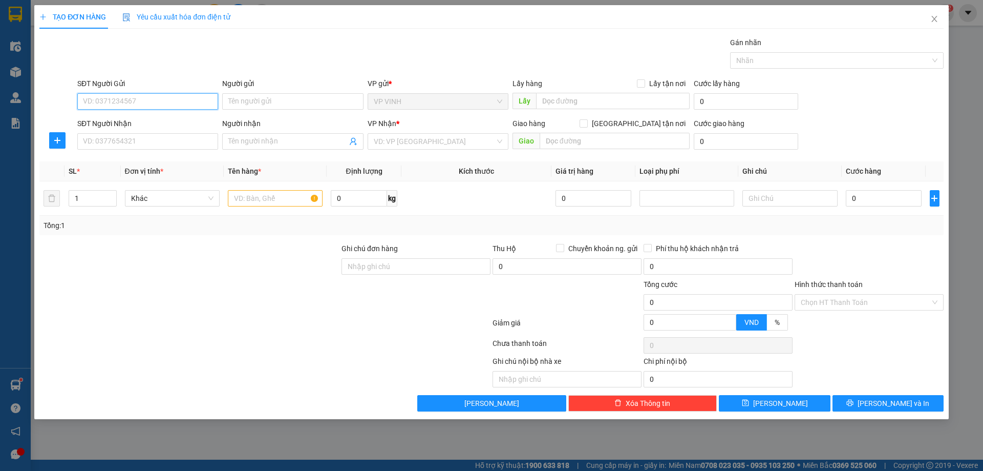
drag, startPoint x: 144, startPoint y: 97, endPoint x: 139, endPoint y: 99, distance: 5.5
paste input "0915088678"
type input "0915088678"
click at [122, 120] on div "0915088678 - c kim dung" at bounding box center [147, 121] width 129 height 11
type input "c kim dung"
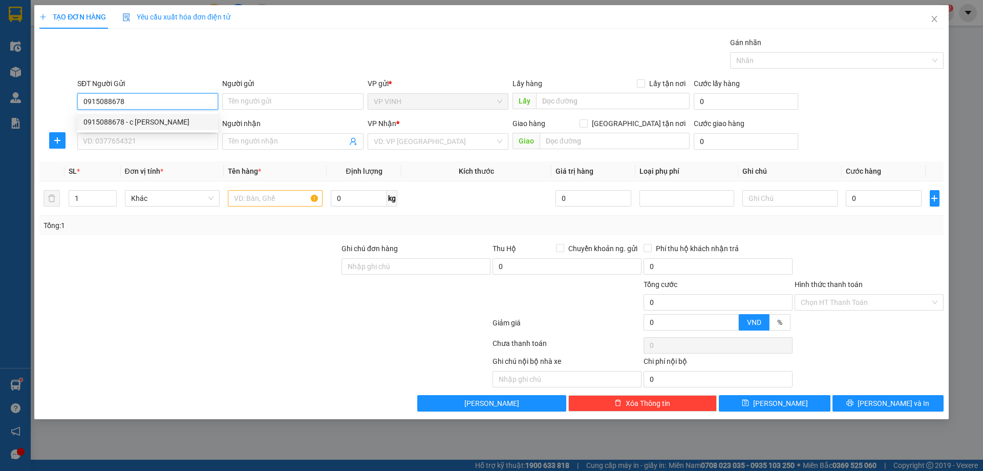
checkbox input "true"
type input "30 yên hòa"
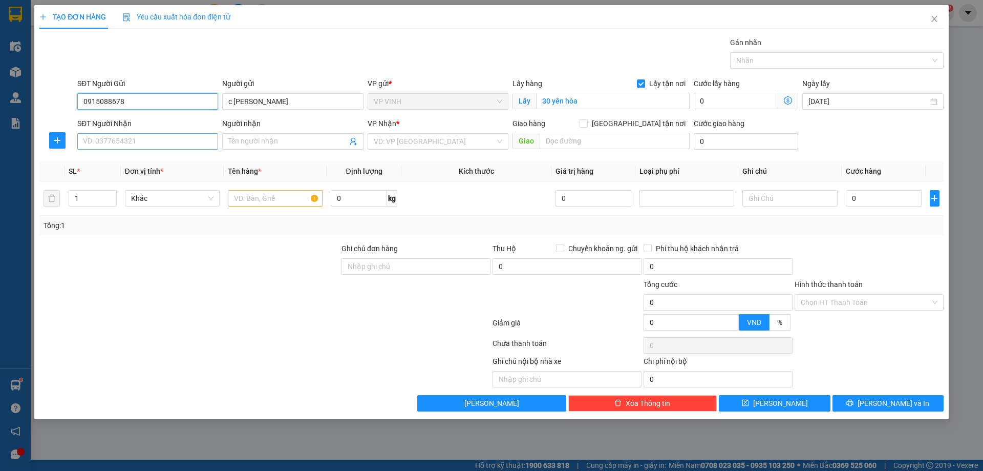
type input "0915088678"
click at [159, 146] on input "SĐT Người Nhận" at bounding box center [147, 141] width 141 height 16
type input "0963781218"
click at [249, 143] on input "Người nhận" at bounding box center [287, 141] width 118 height 11
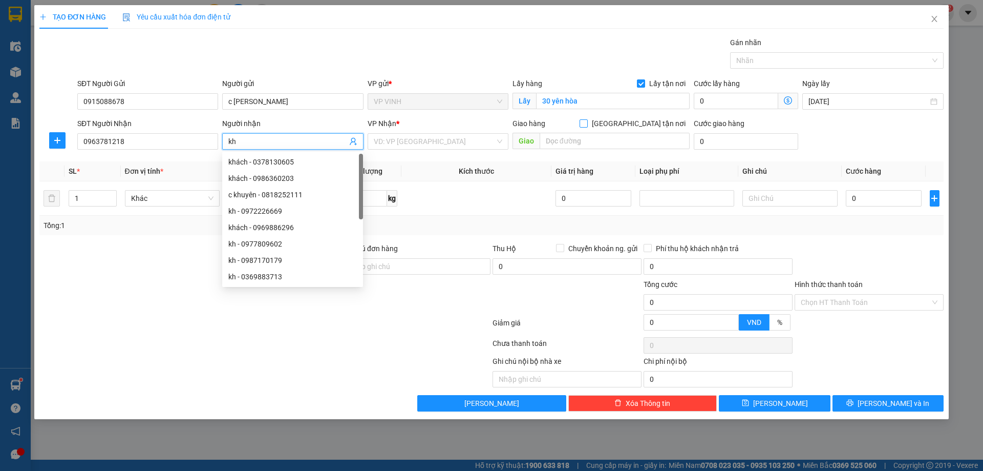
type input "kh"
click at [587, 123] on input "[GEOGRAPHIC_DATA] tận nơi" at bounding box center [583, 122] width 7 height 7
checkbox input "true"
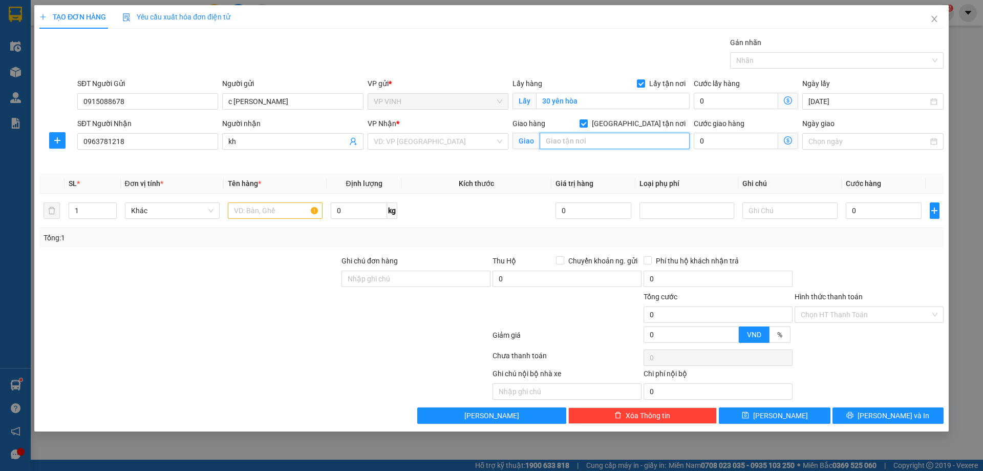
click at [609, 137] on input "text" at bounding box center [615, 141] width 150 height 16
click at [625, 140] on input "48/66 hồ tùng mậu" at bounding box center [615, 141] width 150 height 16
type input "48/66 hồ tùng mậu, mai dịch, cầu giấy"
click at [444, 141] on input "search" at bounding box center [434, 141] width 121 height 15
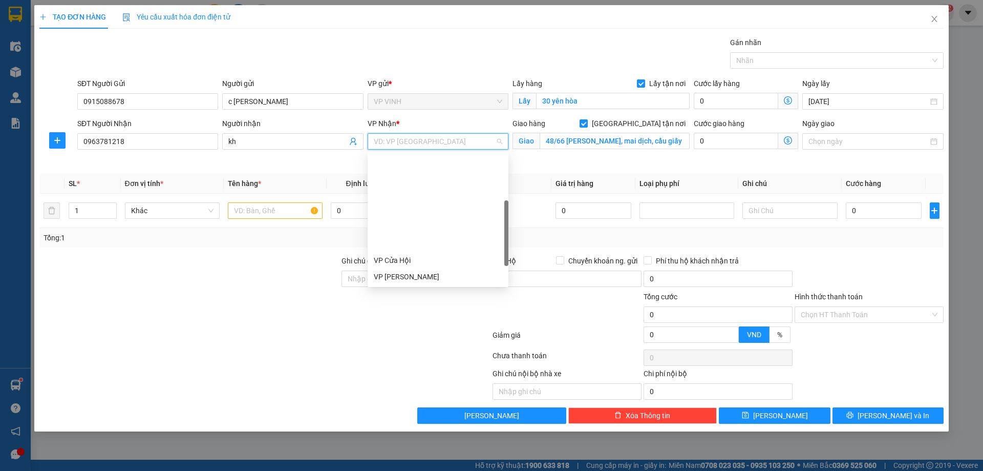
scroll to position [102, 0]
click at [391, 254] on div "VP MỸ ĐÌNH" at bounding box center [438, 255] width 129 height 11
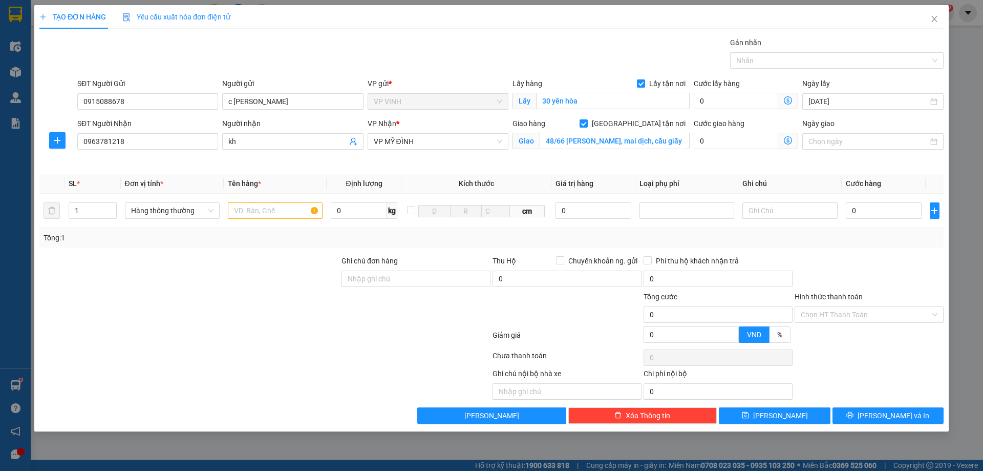
click at [785, 141] on icon "dollar-circle" at bounding box center [788, 140] width 8 height 8
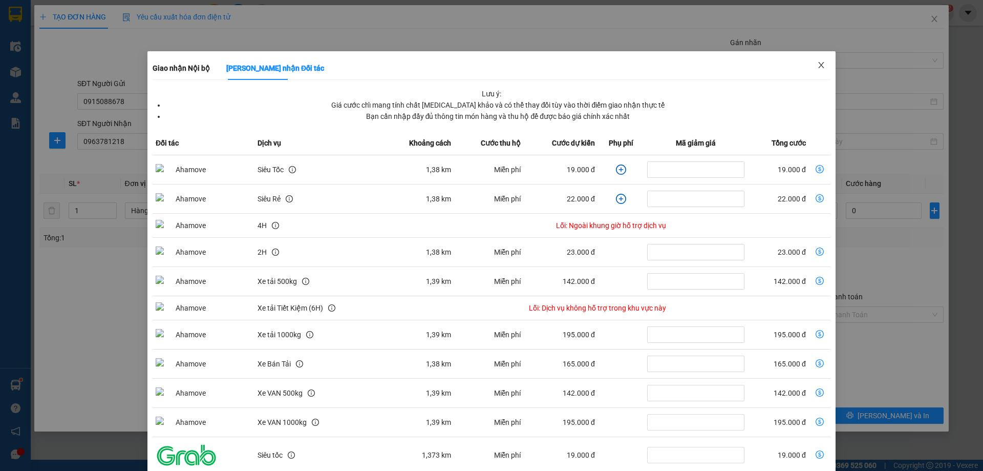
click at [818, 65] on icon "close" at bounding box center [821, 65] width 6 height 6
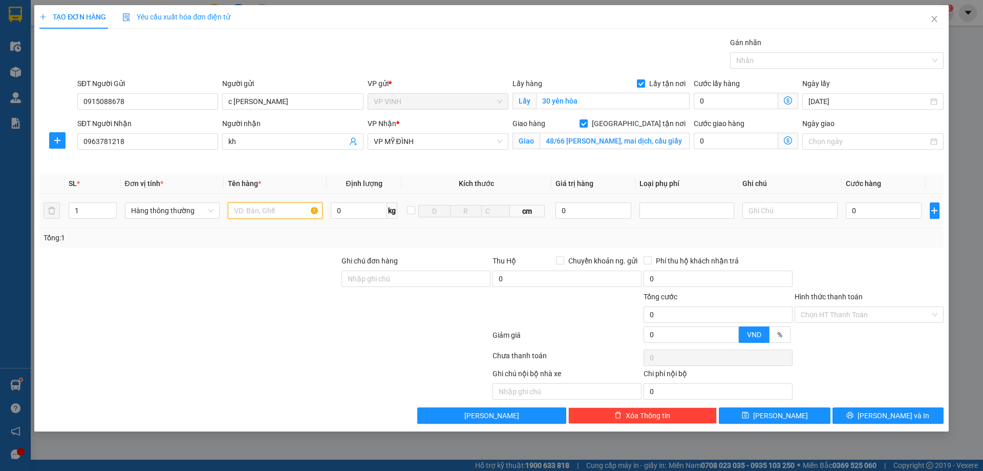
click at [254, 210] on input "text" at bounding box center [275, 210] width 95 height 16
type input "tp"
click at [874, 214] on input "0" at bounding box center [884, 210] width 76 height 16
type input "4"
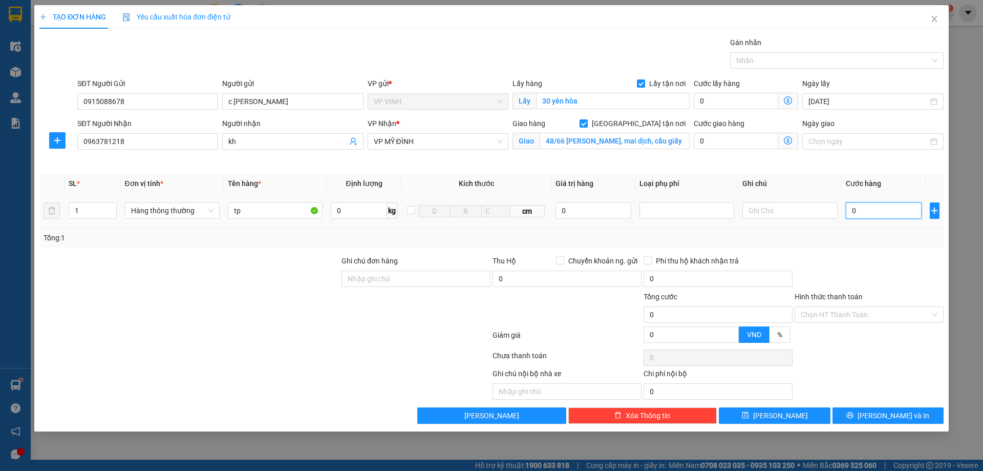
type input "4"
type input "40"
type input "40.000"
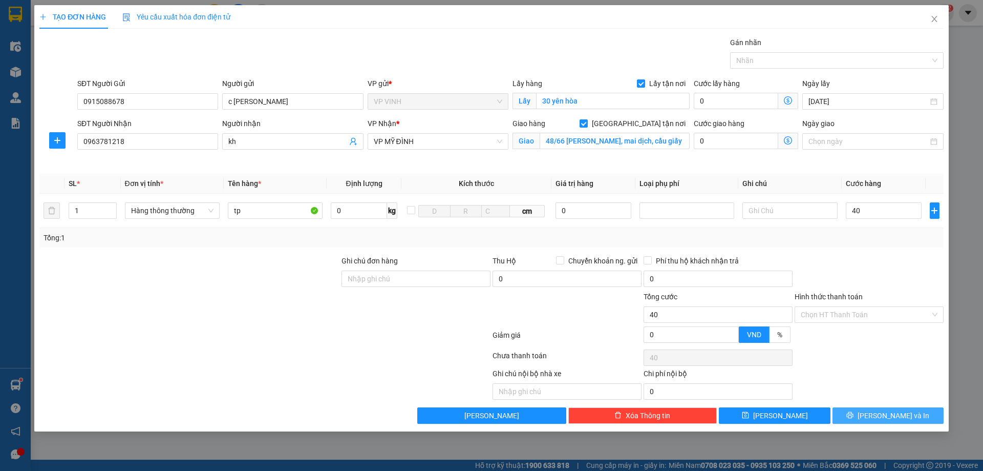
type input "40.000"
click at [876, 413] on button "[PERSON_NAME] và In" at bounding box center [888, 415] width 111 height 16
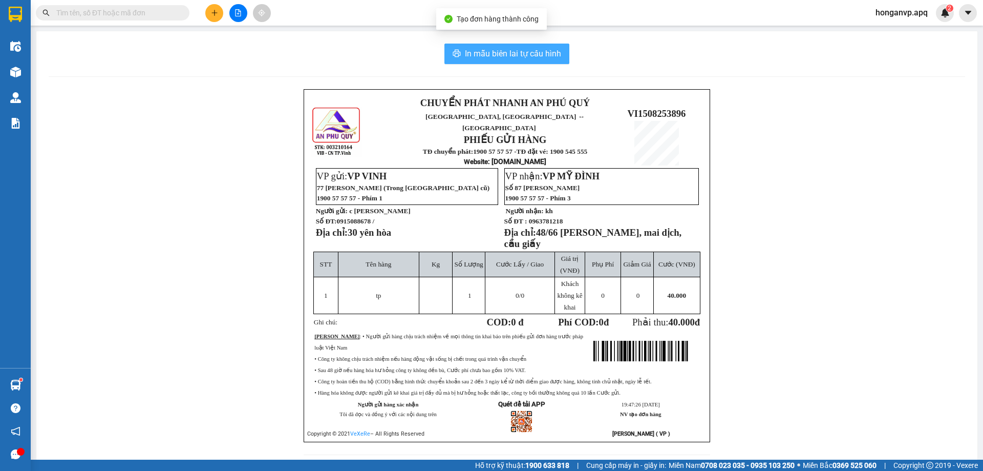
click at [490, 55] on span "In mẫu biên lai tự cấu hình" at bounding box center [513, 53] width 96 height 13
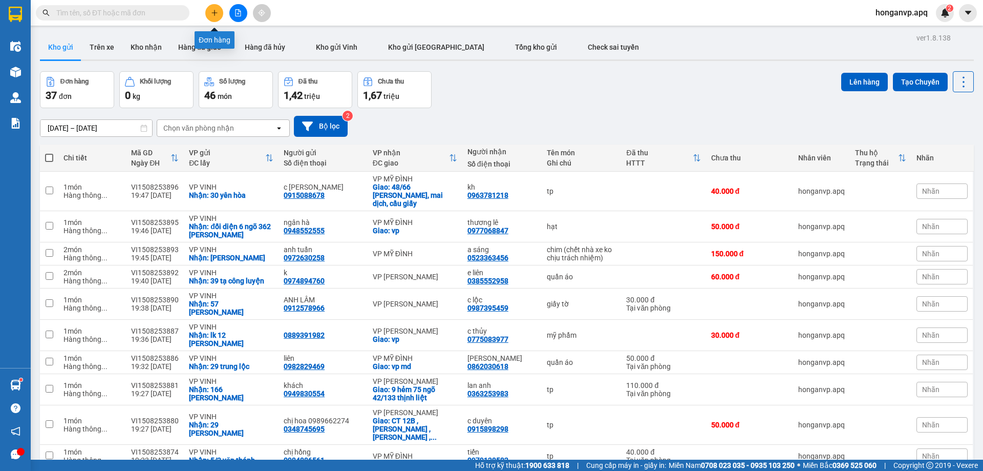
click at [217, 17] on button at bounding box center [214, 13] width 18 height 18
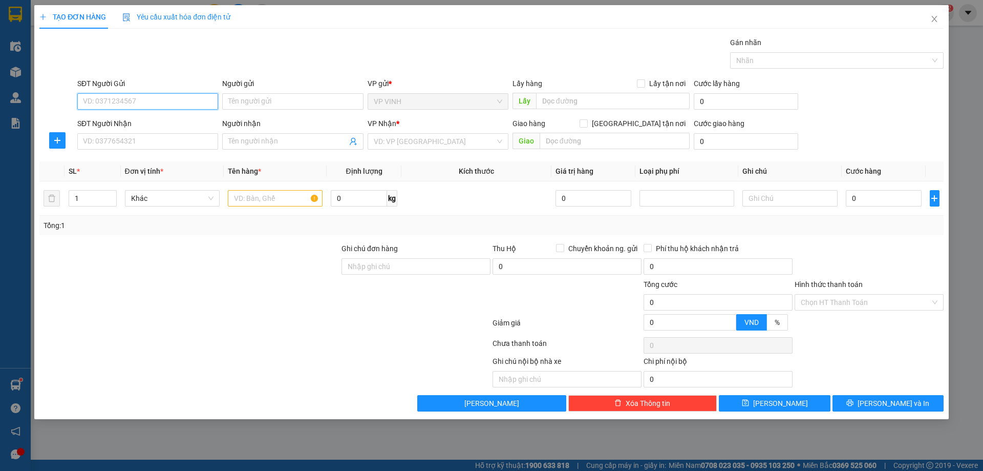
click at [124, 101] on input "SĐT Người Gửi" at bounding box center [147, 101] width 141 height 16
paste input "0914970955"
type input "0914970955"
click at [114, 121] on div "0914970955 - DÌ LÝ" at bounding box center [147, 121] width 129 height 11
type input "DÌ LÝ"
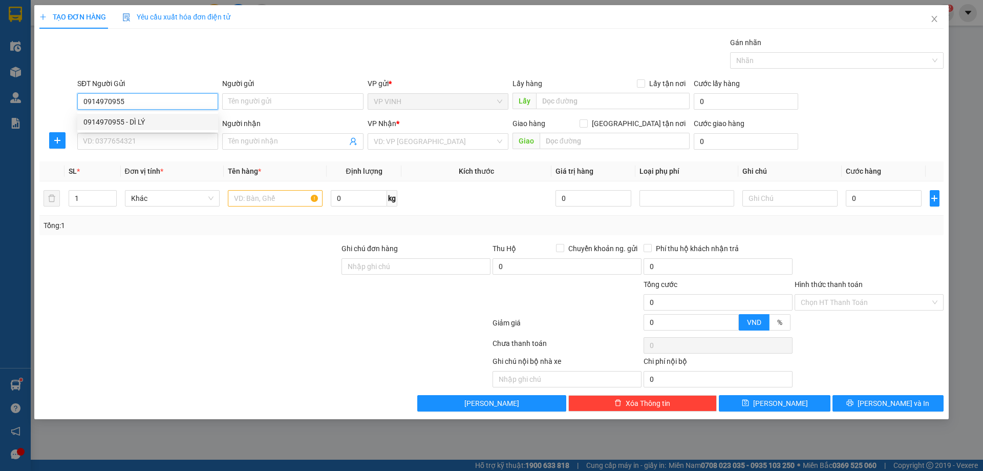
checkbox input "true"
type input "19 dương văn nga"
type input "0914970955"
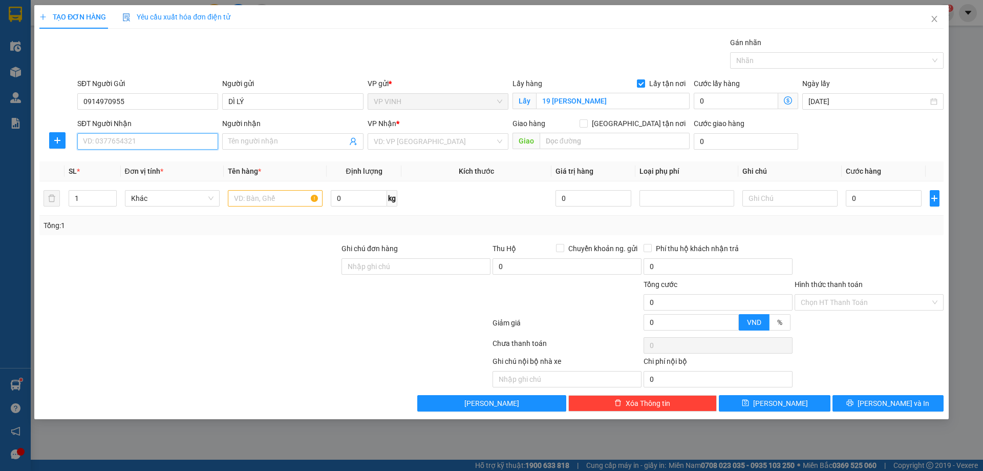
click at [166, 141] on input "SĐT Người Nhận" at bounding box center [147, 141] width 141 height 16
click at [108, 162] on div "0812603434 - a luân ( 0972129371)" at bounding box center [147, 161] width 129 height 11
type input "0812603434"
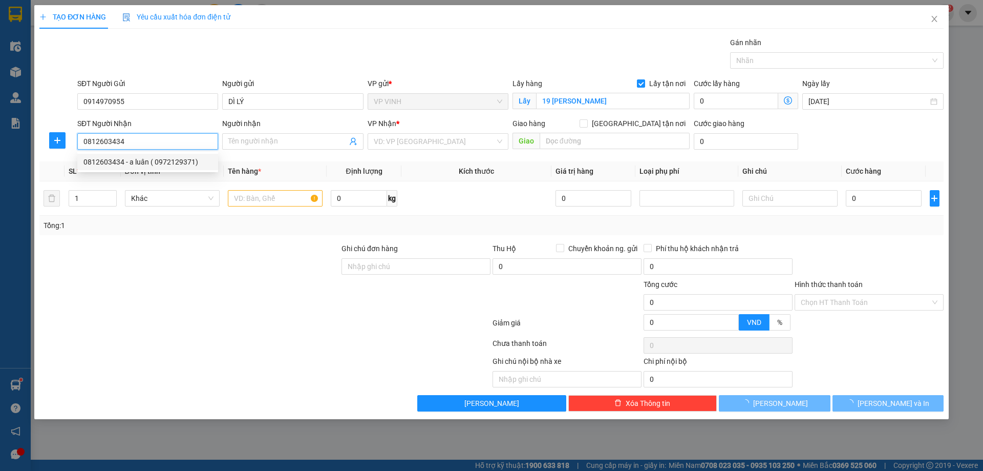
type input "a luân ( 0972129371)"
checkbox input "true"
type input "MĐ"
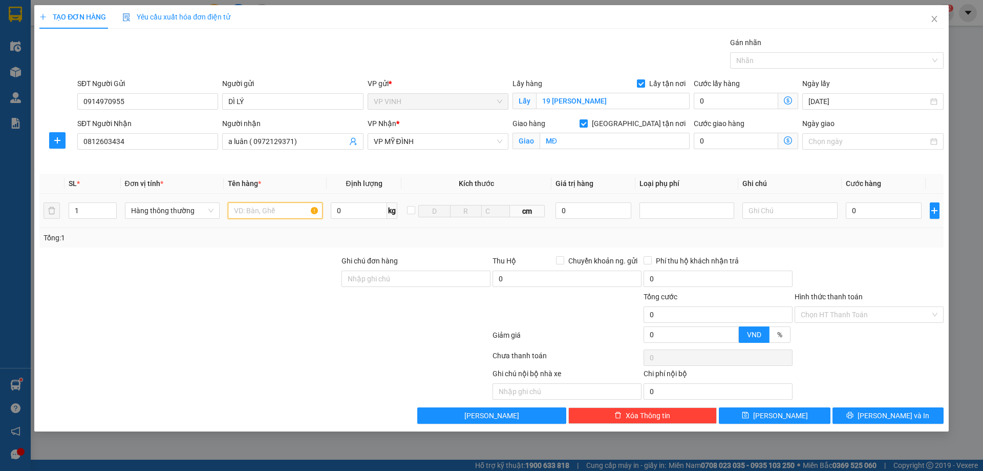
click at [248, 209] on input "text" at bounding box center [275, 210] width 95 height 16
type input "gạo"
click at [881, 217] on input "0" at bounding box center [884, 210] width 76 height 16
type input "4"
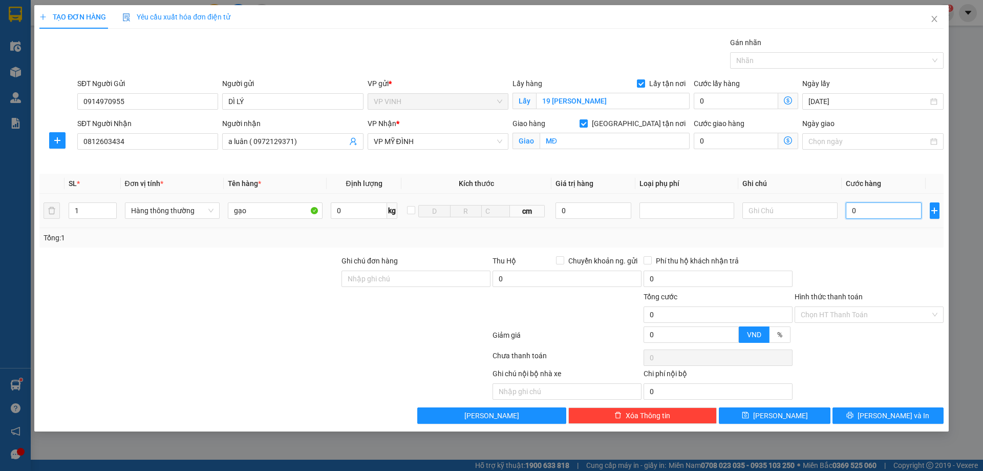
type input "4"
type input "40"
type input "40.000"
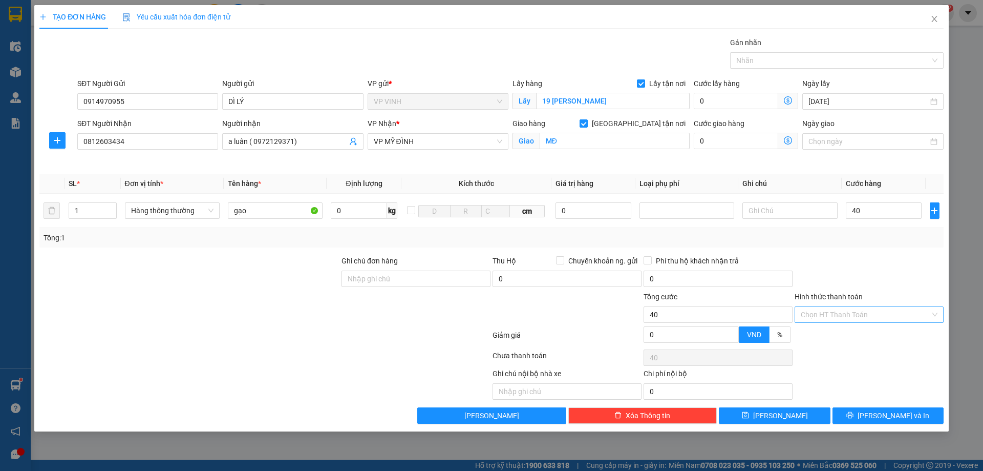
type input "40.000"
click at [834, 316] on input "Hình thức thanh toán" at bounding box center [866, 314] width 130 height 15
click at [826, 331] on div "Tại văn phòng" at bounding box center [869, 334] width 137 height 11
type input "0"
click at [862, 414] on button "[PERSON_NAME] và In" at bounding box center [888, 415] width 111 height 16
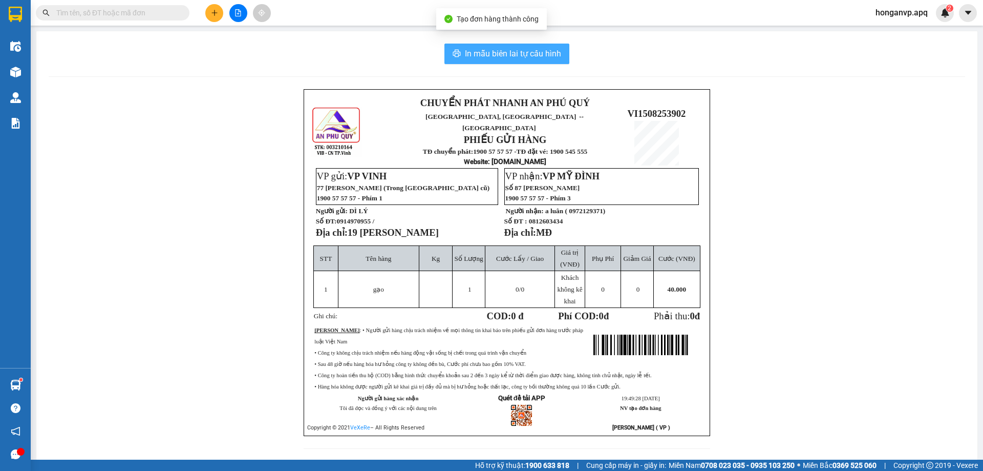
click at [529, 58] on span "In mẫu biên lai tự cấu hình" at bounding box center [513, 53] width 96 height 13
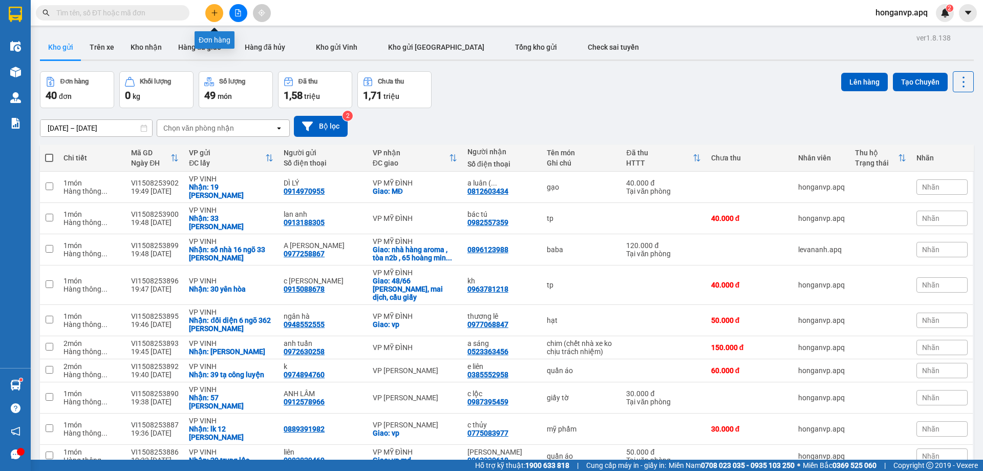
click at [215, 12] on icon "plus" at bounding box center [214, 13] width 1 height 6
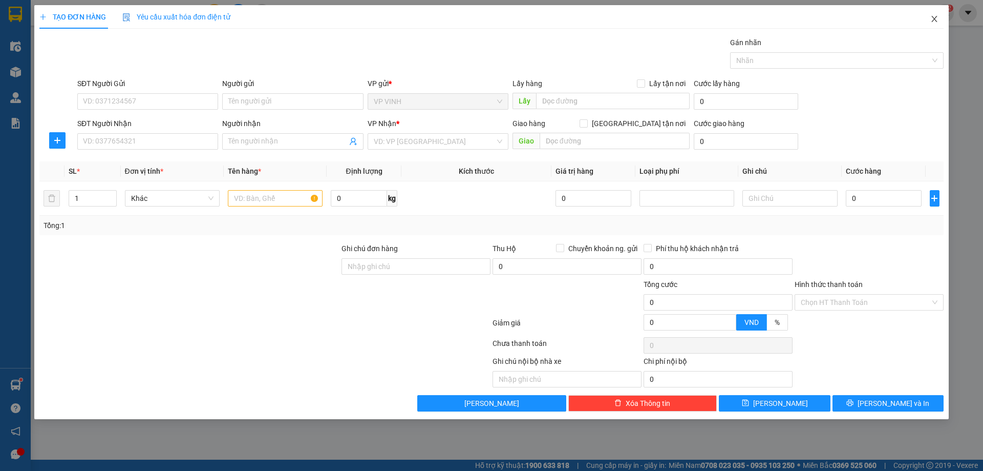
click at [930, 17] on icon "close" at bounding box center [934, 19] width 8 height 8
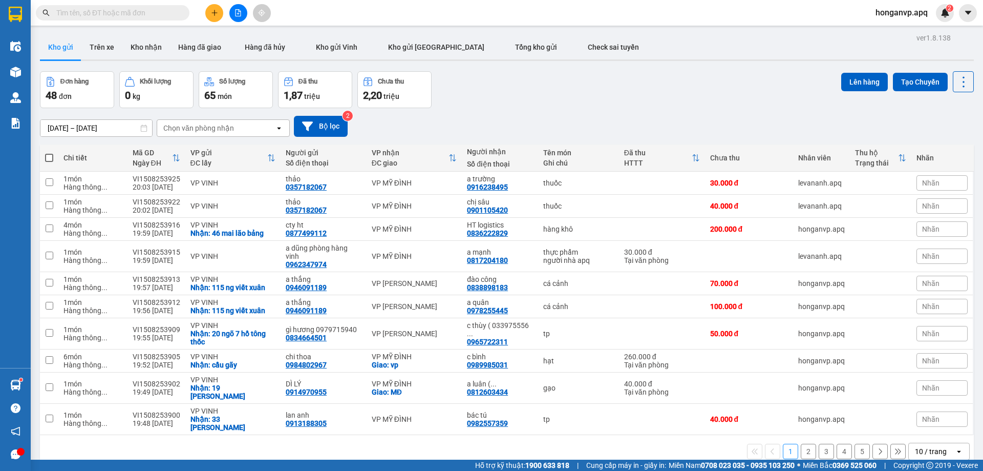
click at [129, 8] on input "text" at bounding box center [116, 12] width 121 height 11
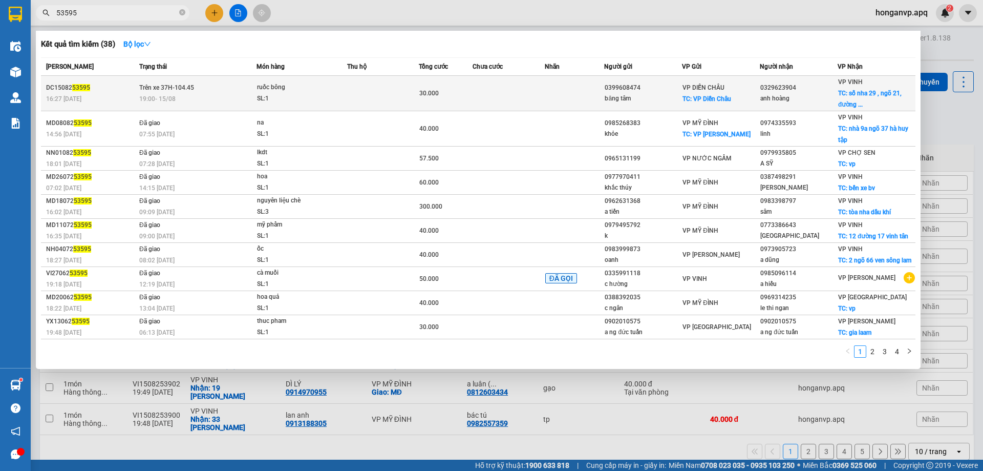
type input "53595"
click at [215, 94] on div "19:00 - 15/08" at bounding box center [197, 98] width 117 height 11
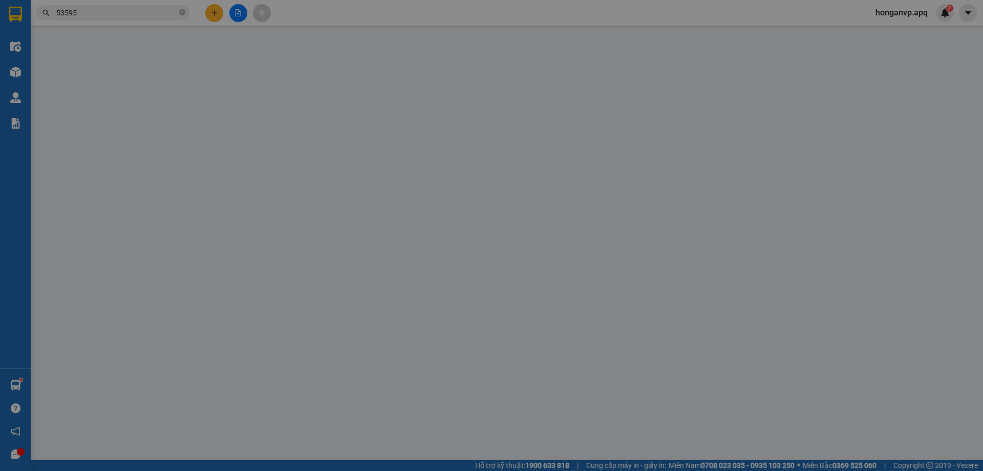
type input "0399608474"
type input "băng tâm"
checkbox input "true"
type input "VP Diễn Châu"
type input "0329623904"
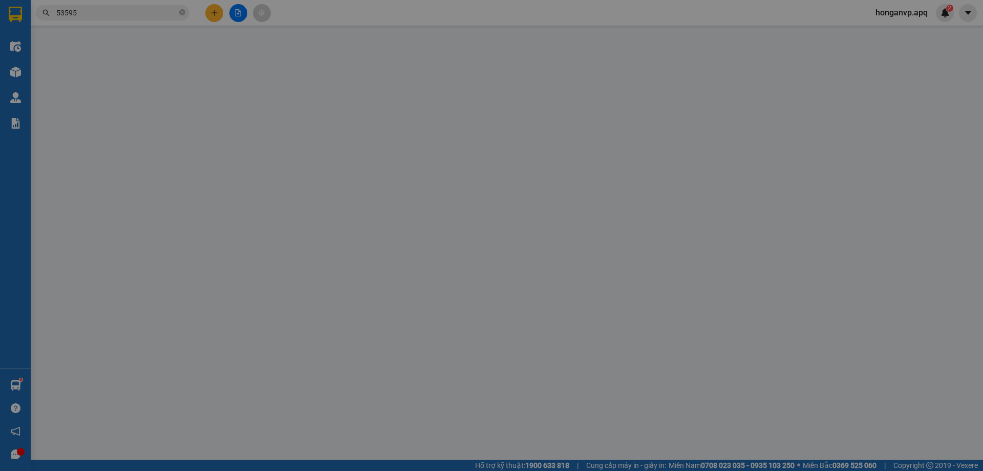
type input "anh hoàng"
checkbox input "true"
type input "số nha 29 , ngõ 21, đường trần đăng dinh , phường trung đô , vinh"
type input "30.000"
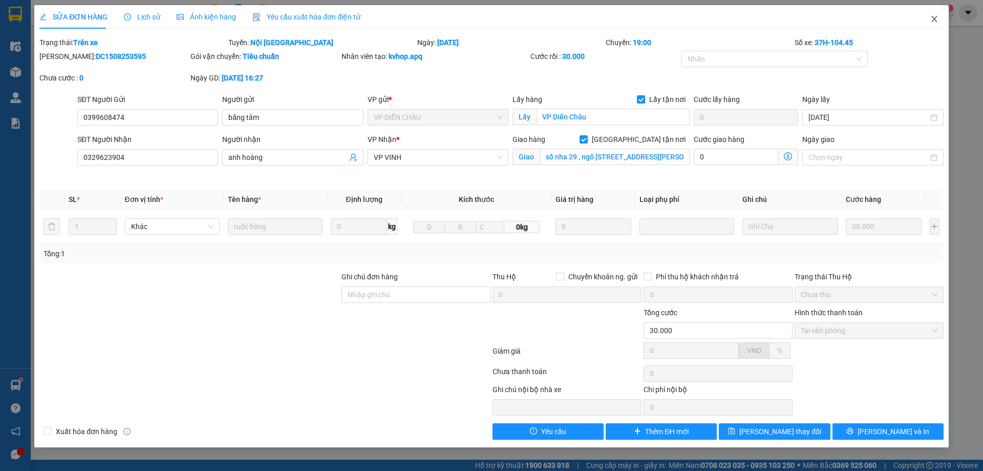
click at [933, 18] on icon "close" at bounding box center [934, 19] width 6 height 6
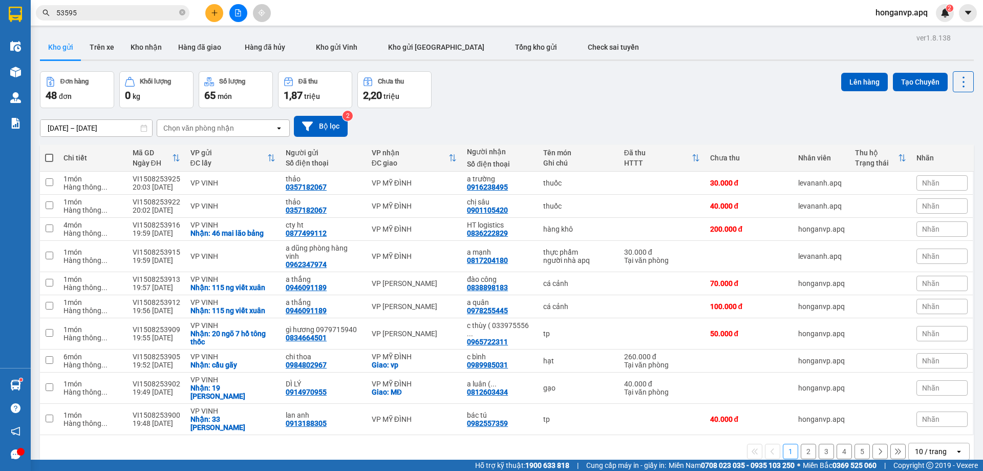
click at [508, 84] on div "Đơn hàng 48 đơn Khối lượng 0 kg Số lượng 65 món Đã thu 1,87 triệu Chưa thu 2,20…" at bounding box center [507, 89] width 934 height 37
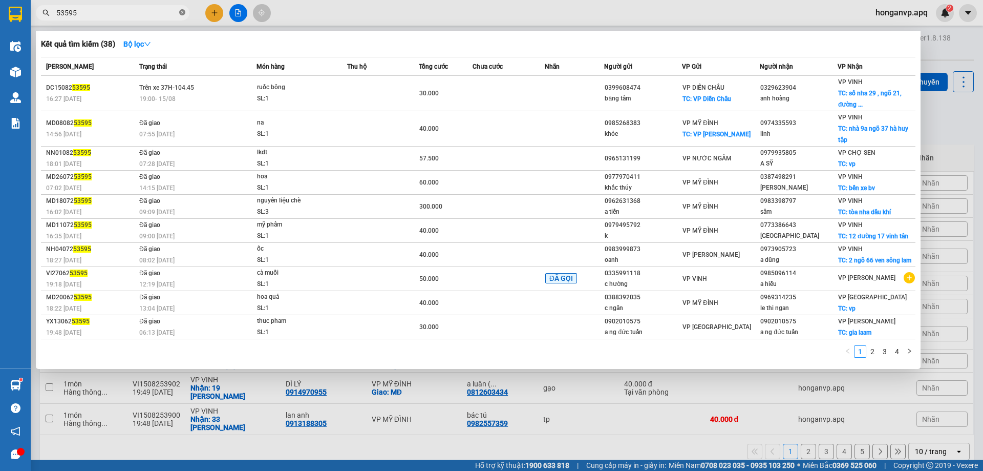
click at [181, 11] on icon "close-circle" at bounding box center [182, 12] width 6 height 6
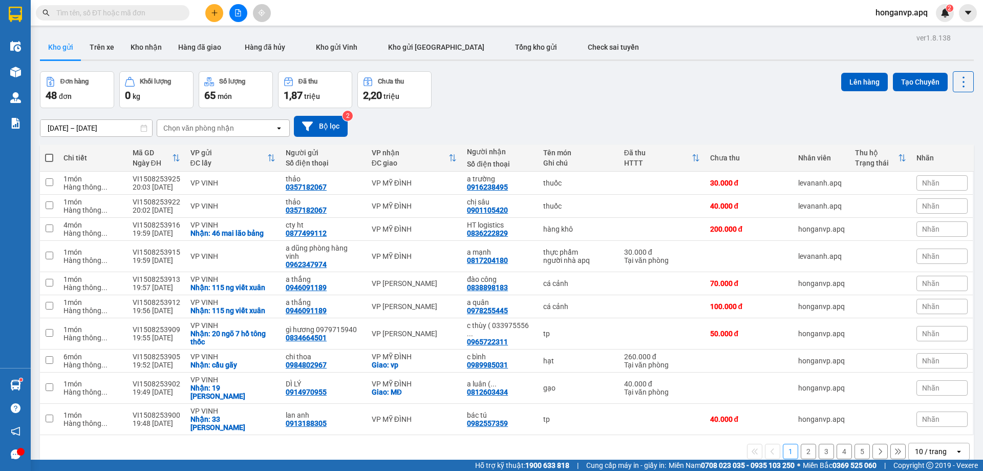
click at [546, 86] on div "Đơn hàng 48 đơn Khối lượng 0 kg Số lượng 65 món Đã thu 1,87 triệu Chưa thu 2,20…" at bounding box center [507, 89] width 934 height 37
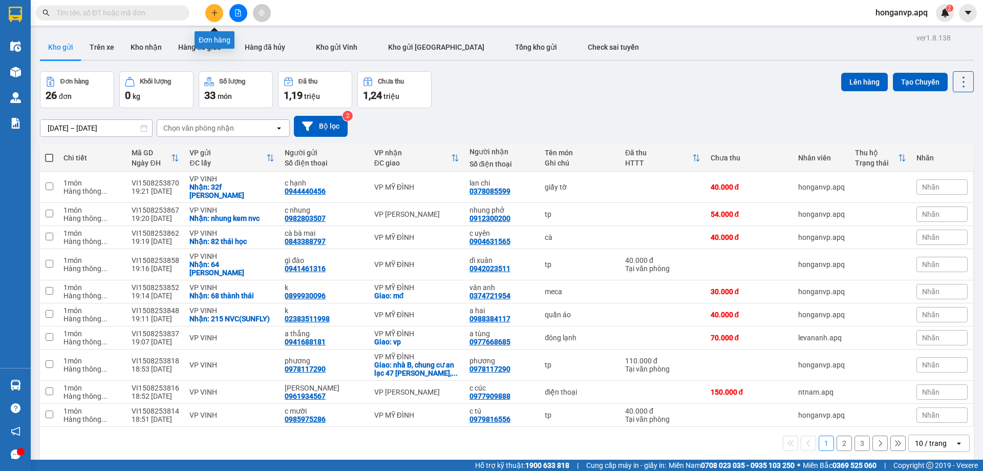
click at [210, 11] on button at bounding box center [214, 13] width 18 height 18
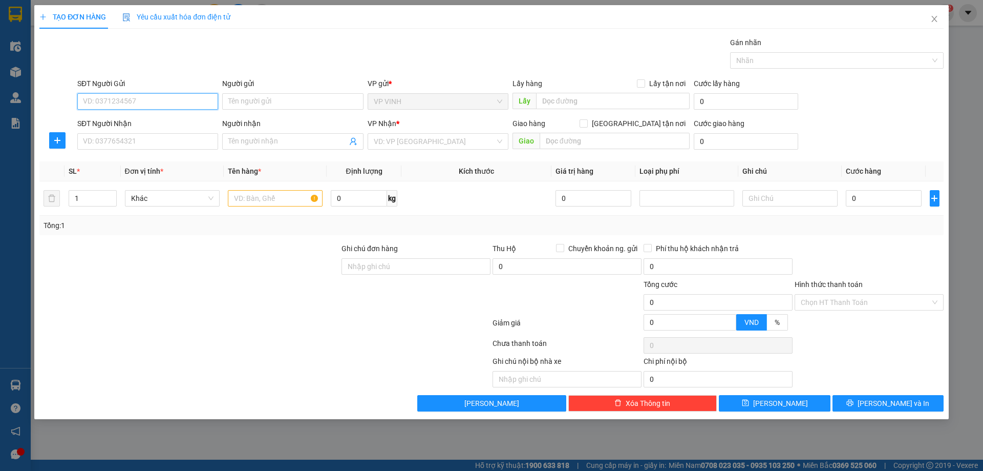
paste input "0984886561"
type input "0984886561"
click at [116, 122] on div "0984886561 - chị hồng" at bounding box center [147, 121] width 129 height 11
type input "chị hồng"
checkbox input "true"
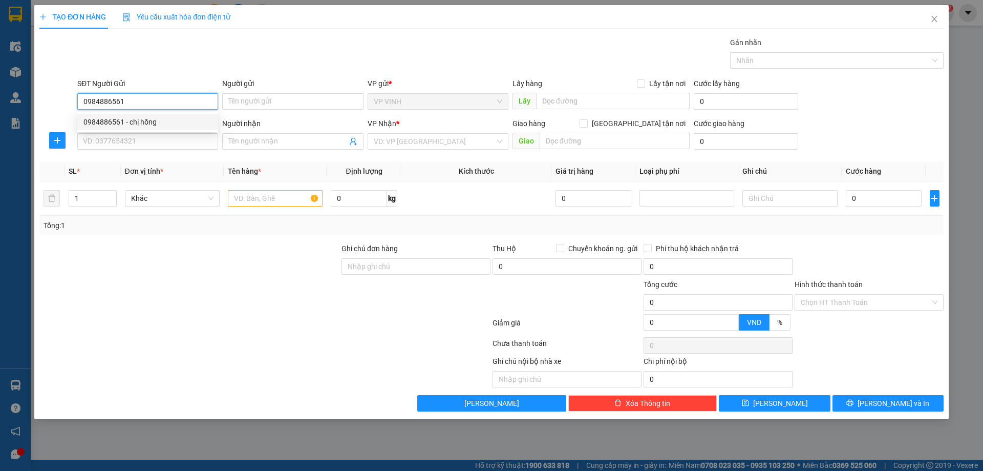
type input "5/2 văn thánh"
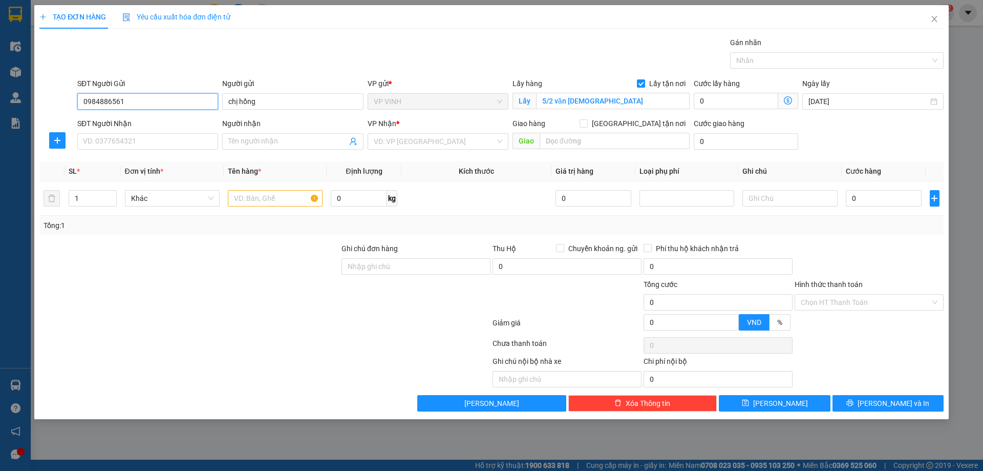
type input "0984886561"
click at [146, 140] on input "SĐT Người Nhận" at bounding box center [147, 141] width 141 height 16
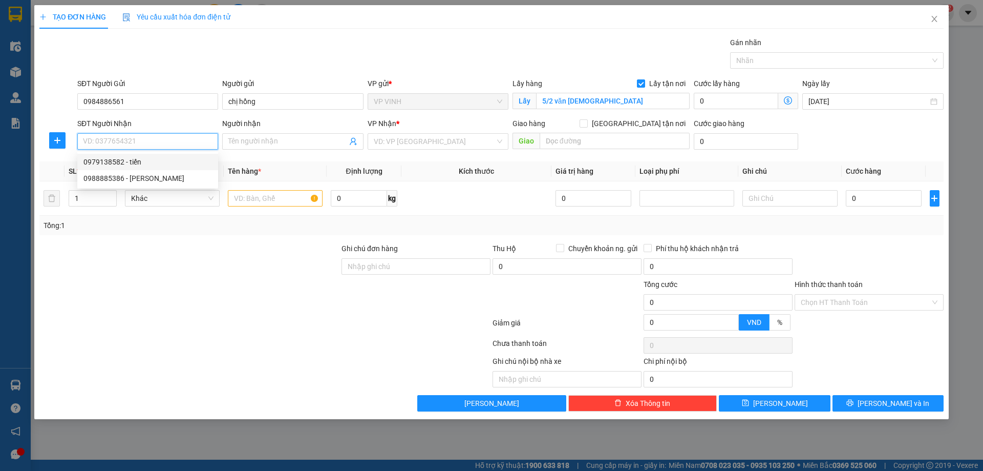
click at [102, 162] on div "0979138582 - tiến" at bounding box center [147, 161] width 129 height 11
type input "0979138582"
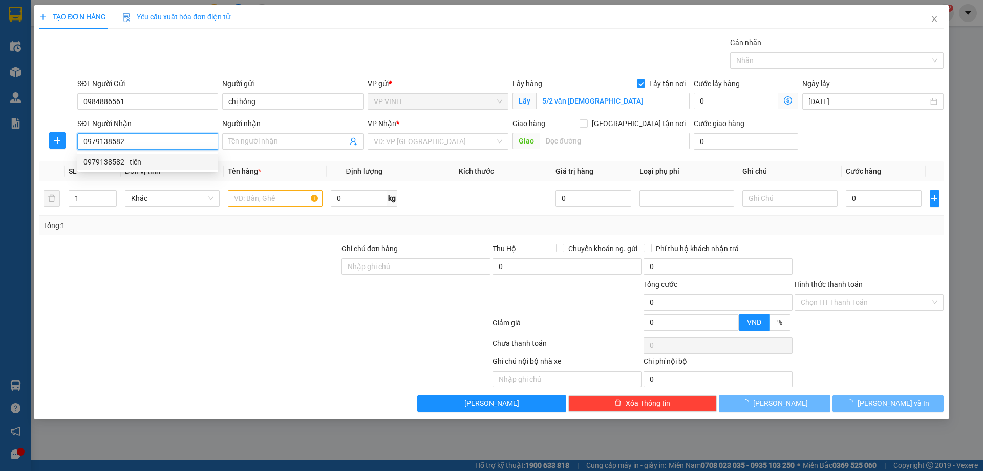
type input "tiến"
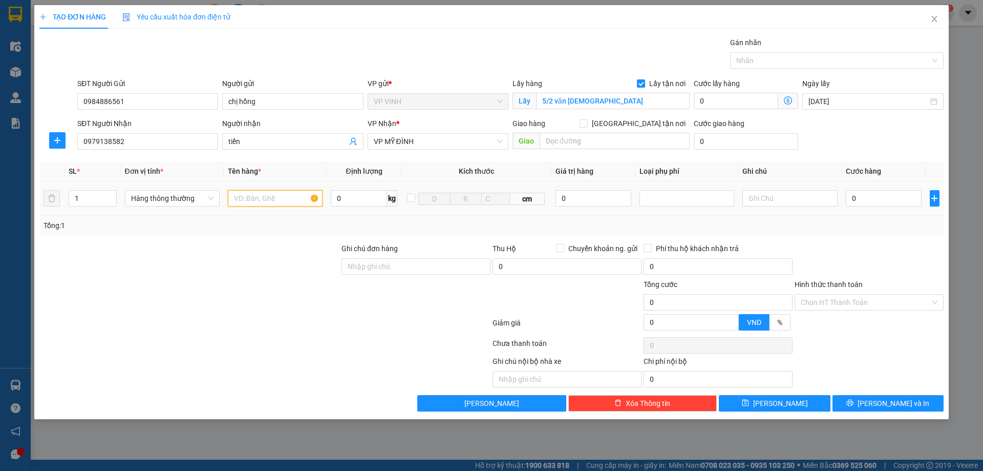
click at [270, 200] on input "text" at bounding box center [275, 198] width 95 height 16
type input "tp"
click at [865, 200] on input "0" at bounding box center [884, 198] width 76 height 16
type input "4"
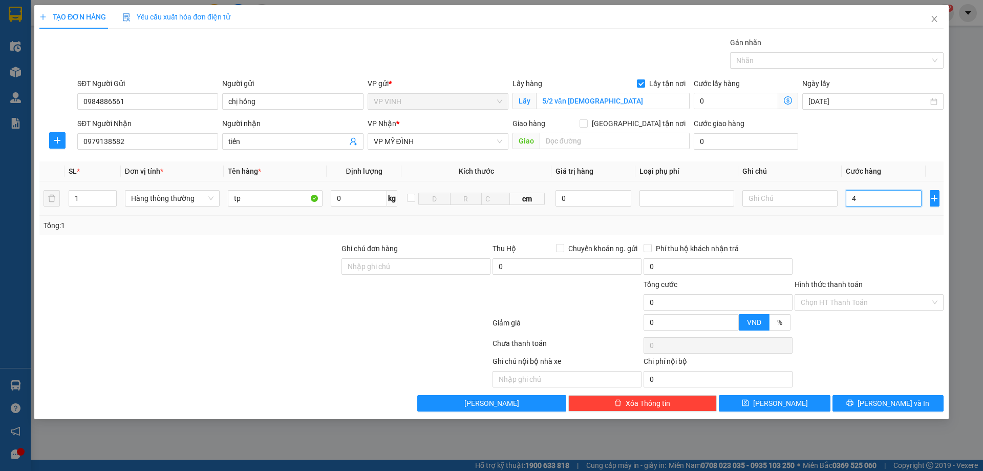
type input "4"
type input "40"
type input "40.000"
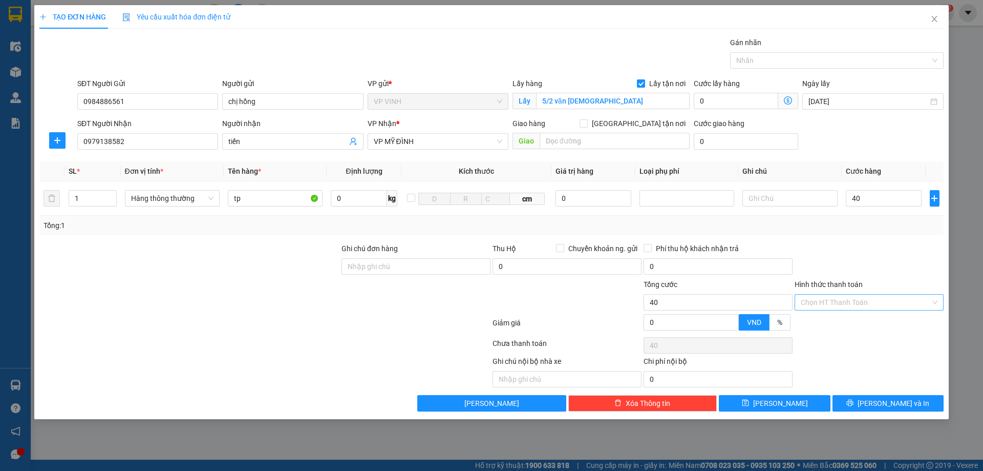
type input "40.000"
click at [850, 302] on input "Hình thức thanh toán" at bounding box center [866, 301] width 130 height 15
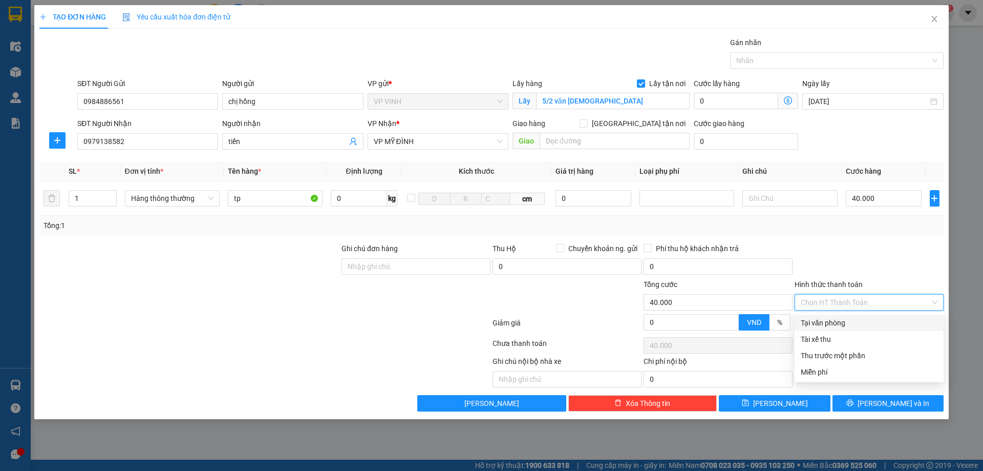
click at [837, 319] on div "Tại văn phòng" at bounding box center [869, 322] width 137 height 11
type input "0"
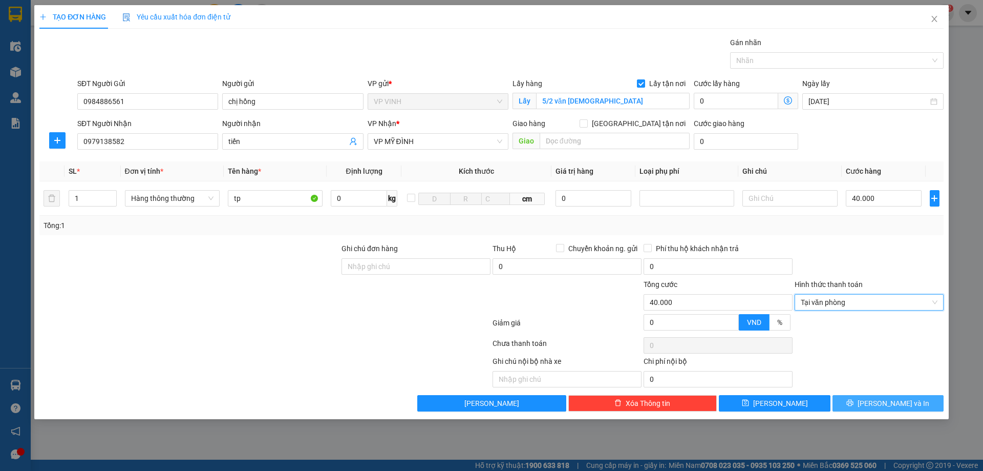
click at [853, 404] on button "[PERSON_NAME] và In" at bounding box center [888, 403] width 111 height 16
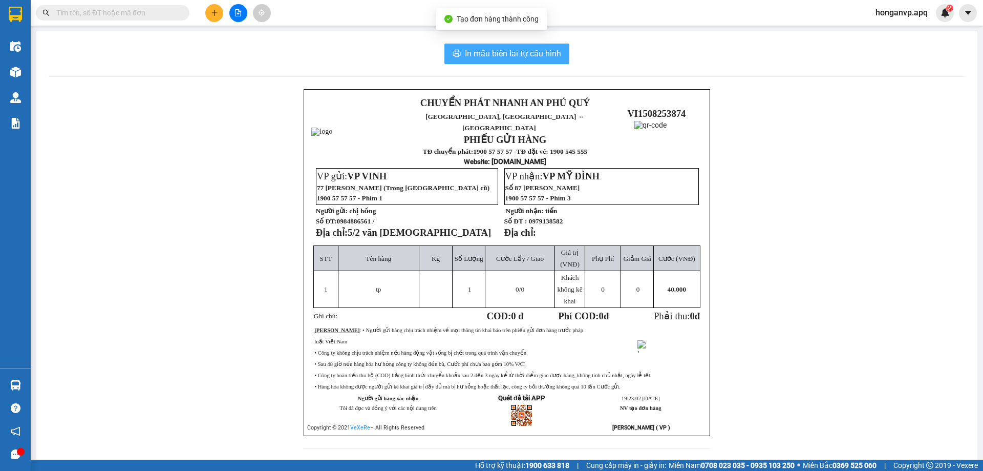
click at [482, 50] on span "In mẫu biên lai tự cấu hình" at bounding box center [513, 53] width 96 height 13
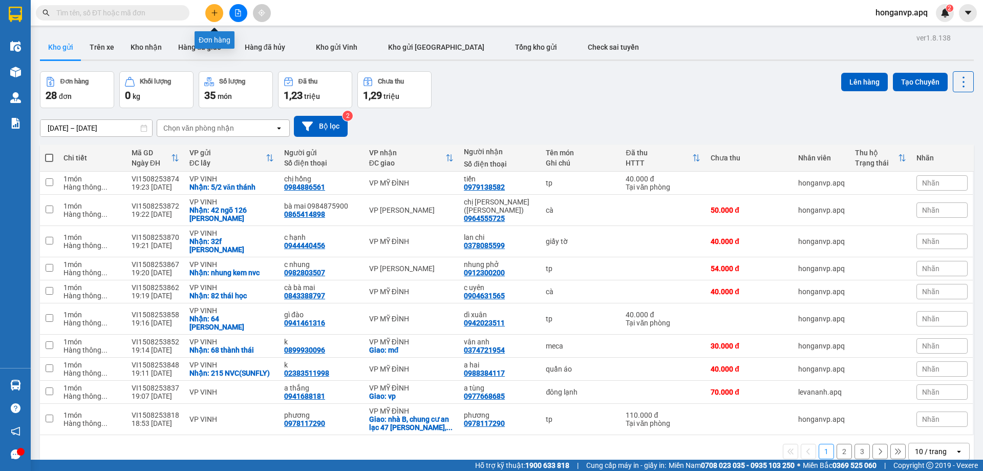
click at [211, 15] on icon "plus" at bounding box center [214, 12] width 7 height 7
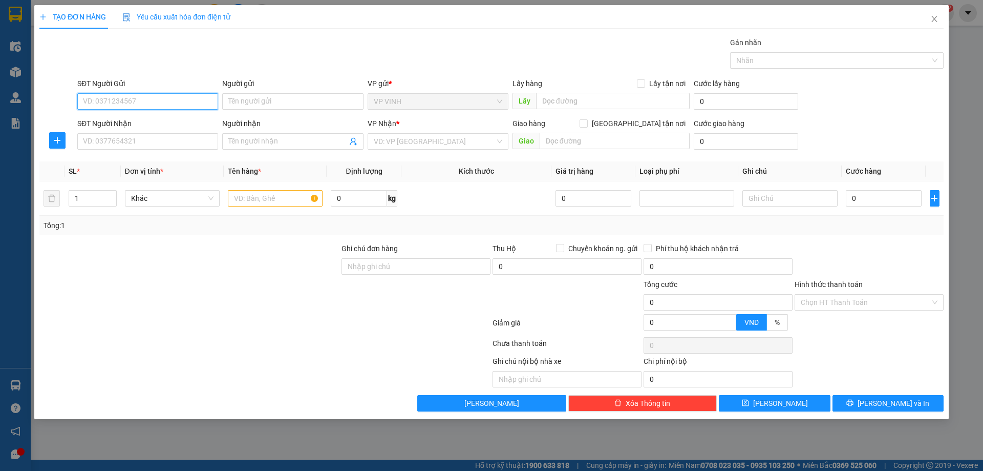
paste input "0348745695"
type input "0348745695"
click at [125, 118] on div "0348745695 - chị hoa 0989662274" at bounding box center [147, 121] width 129 height 11
type input "chị hoa 0989662274"
checkbox input "true"
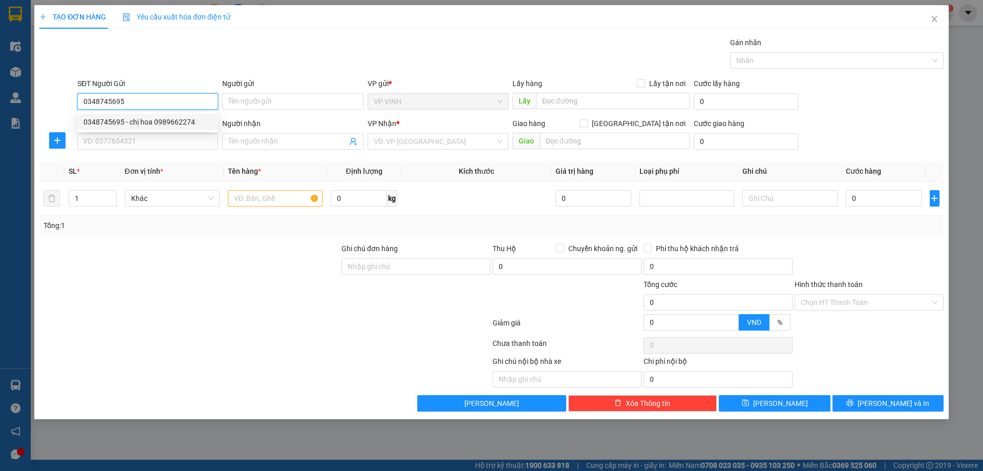
type input "29 ngô sỹ liên"
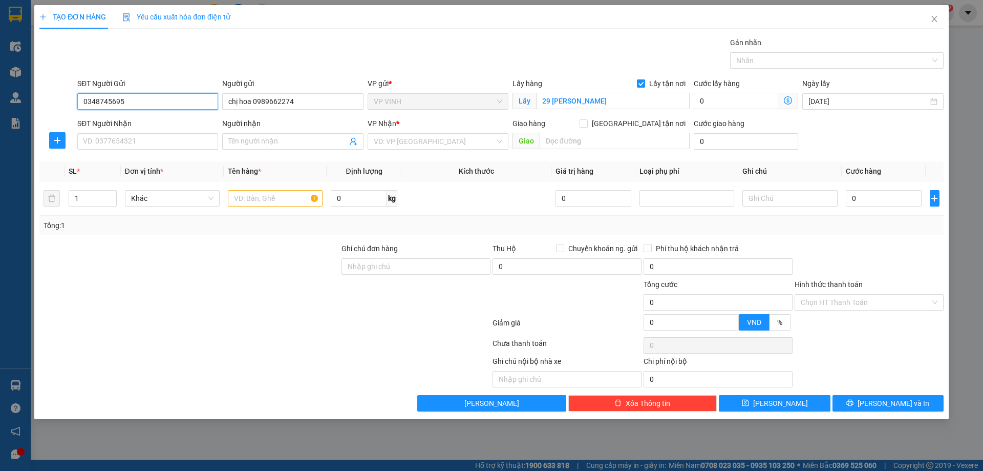
type input "0348745695"
click at [145, 142] on input "SĐT Người Nhận" at bounding box center [147, 141] width 141 height 16
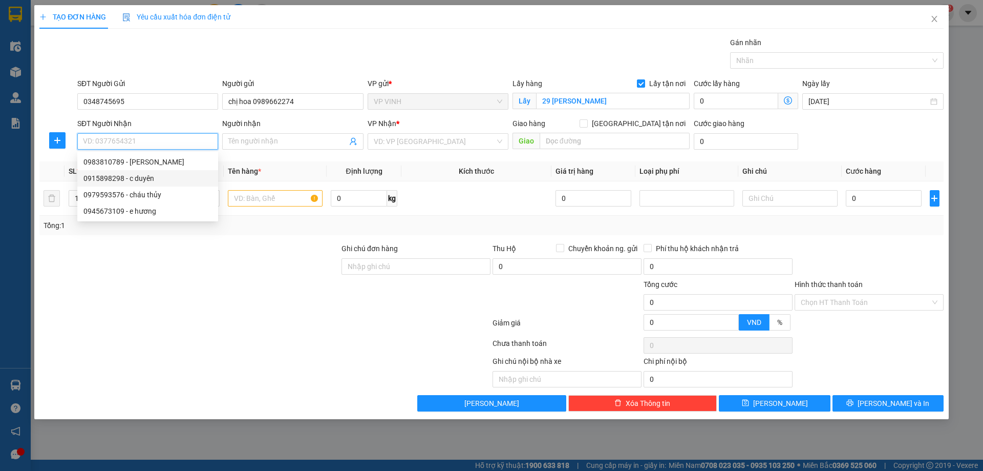
click at [106, 174] on div "0915898298 - c duyên" at bounding box center [147, 178] width 129 height 11
type input "0915898298"
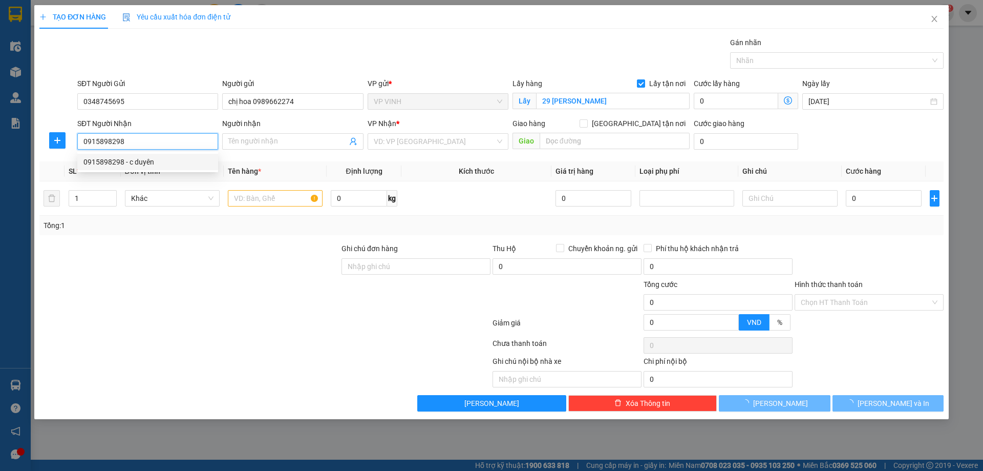
type input "c duyên"
checkbox input "true"
type input "CT 12B , Chung Cư Kim Văn , Kim Lũ , Nguyễn Xiển ,Hoàng Mai"
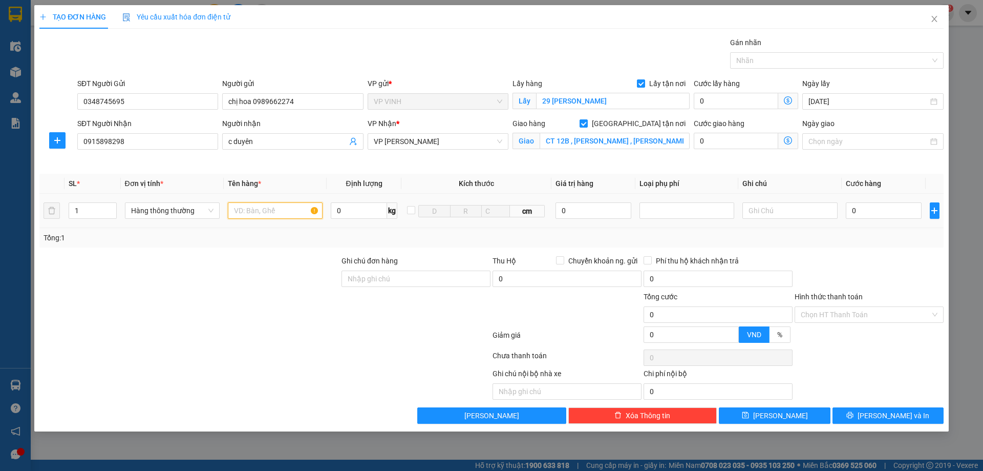
click at [281, 208] on input "text" at bounding box center [275, 210] width 95 height 16
type input "tp"
click at [875, 204] on input "0" at bounding box center [884, 210] width 76 height 16
type input "5"
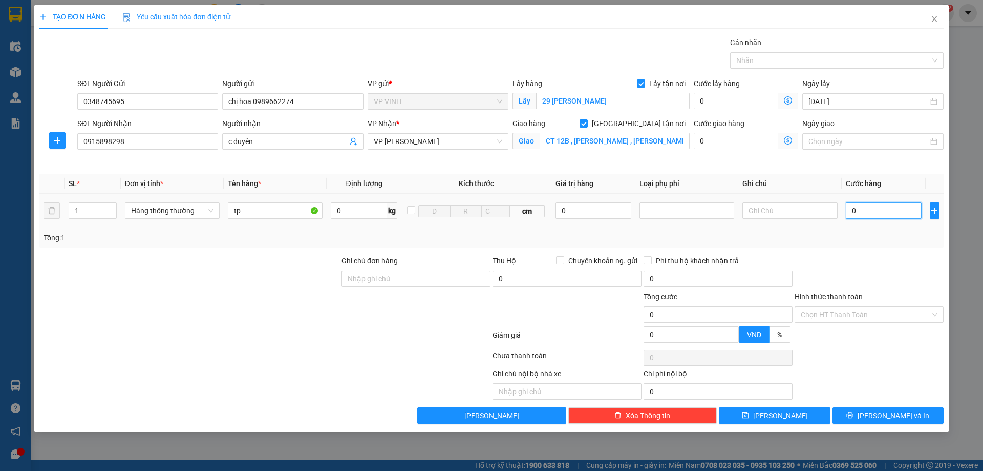
type input "5"
type input "50"
type input "50.000"
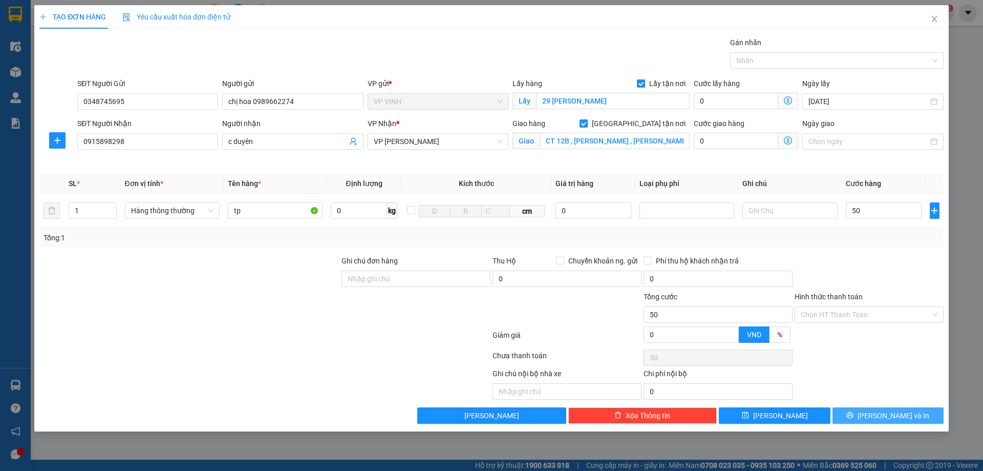
type input "50.000"
click at [854, 415] on icon "printer" at bounding box center [850, 415] width 7 height 7
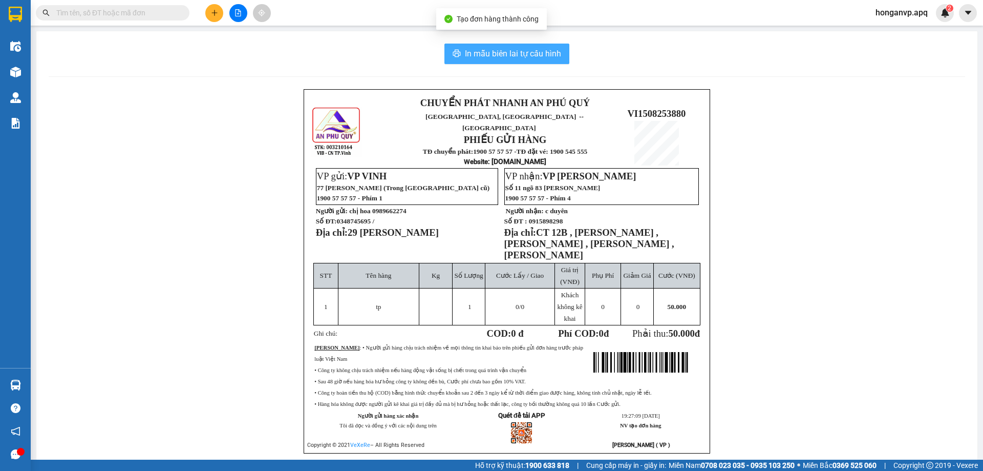
click at [505, 57] on span "In mẫu biên lai tự cấu hình" at bounding box center [513, 53] width 96 height 13
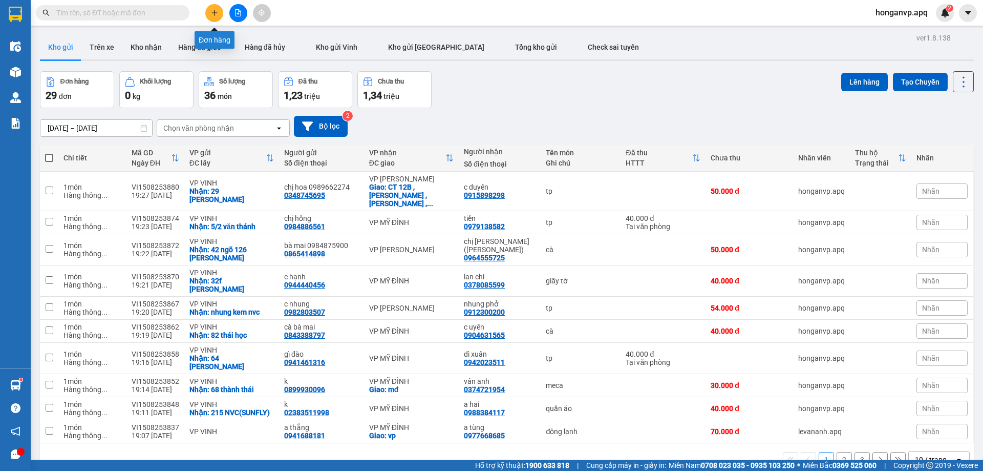
click at [216, 11] on icon "plus" at bounding box center [214, 12] width 7 height 7
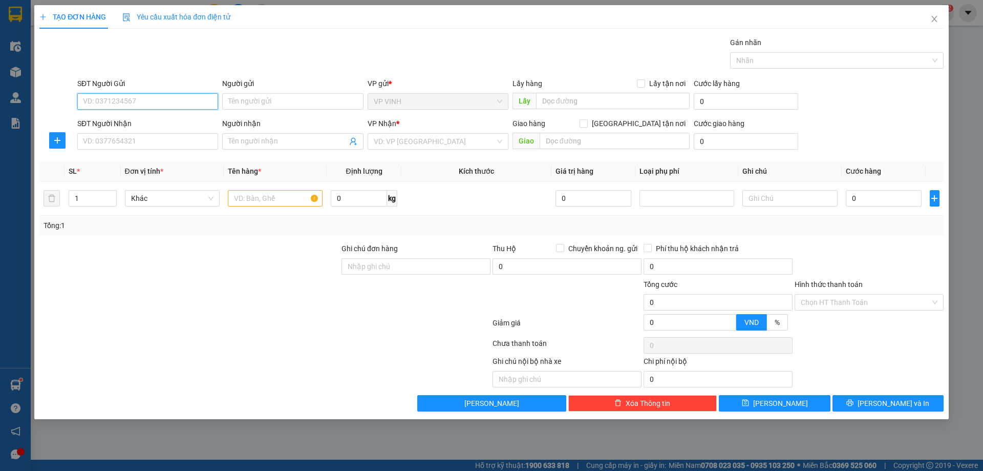
click at [106, 99] on input "SĐT Người Gửi" at bounding box center [147, 101] width 141 height 16
paste input "0982829469"
type input "0982829469"
click at [105, 119] on div "0982829469 - liên" at bounding box center [147, 121] width 129 height 11
type input "liên"
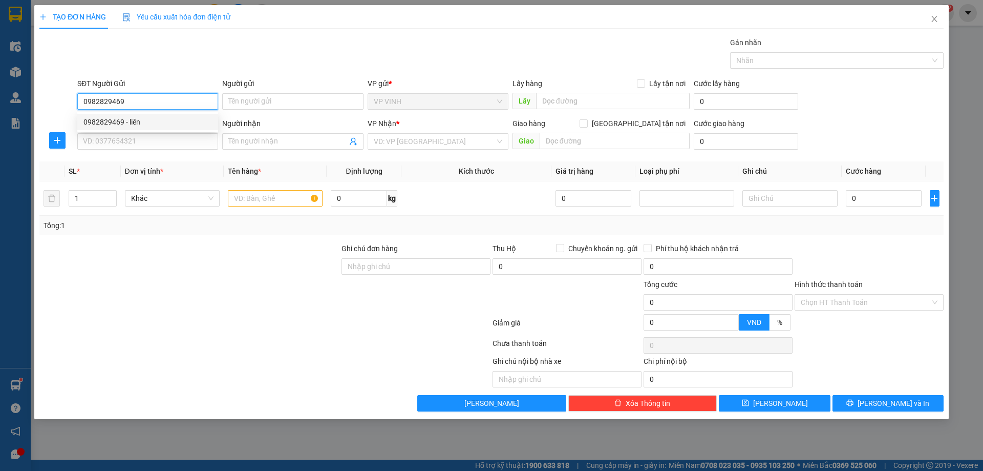
checkbox input "true"
type input "29 trung lộc"
type input "0982829469"
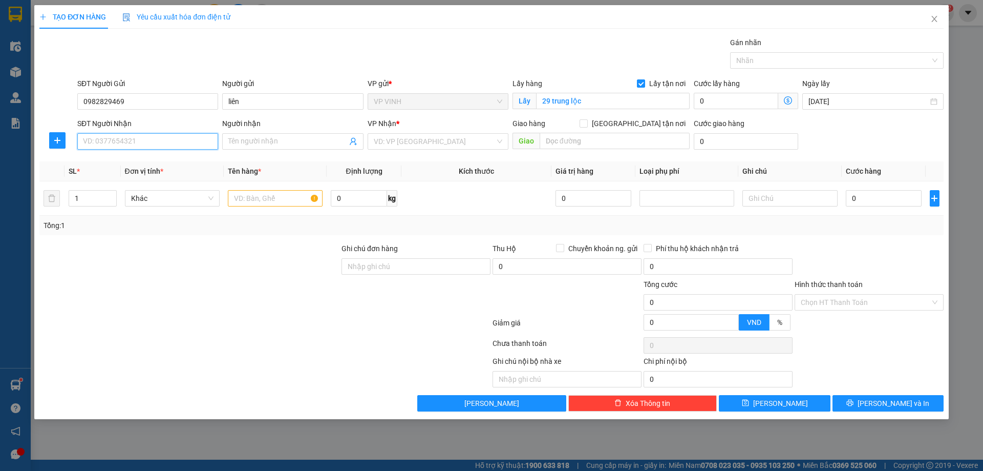
click at [122, 141] on input "SĐT Người Nhận" at bounding box center [147, 141] width 141 height 16
click at [104, 179] on div "0862030618 - cao nguyễn" at bounding box center [147, 178] width 129 height 11
type input "0862030618"
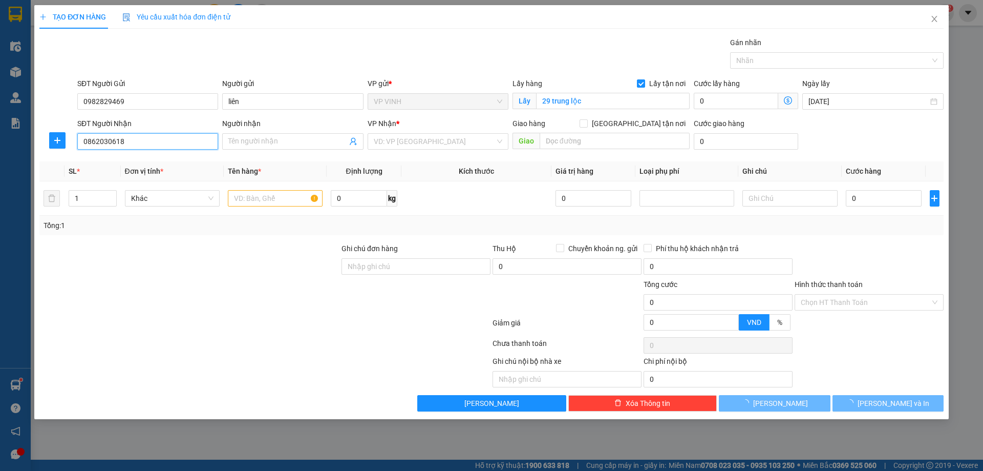
type input "cao nguyễn"
checkbox input "true"
type input "vp md"
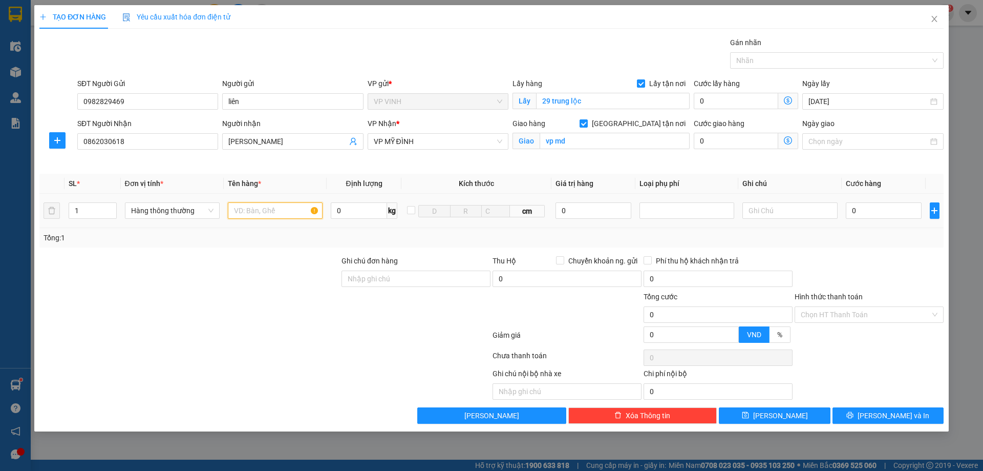
click at [275, 213] on input "text" at bounding box center [275, 210] width 95 height 16
type input "quần áo"
click at [559, 210] on input "0" at bounding box center [594, 210] width 76 height 16
click at [862, 217] on input "0" at bounding box center [884, 210] width 76 height 16
type input "5"
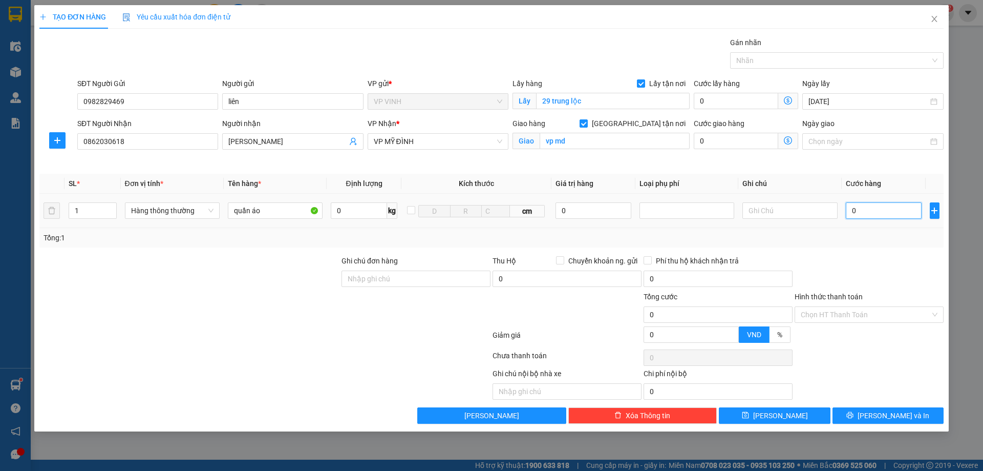
type input "5"
type input "50"
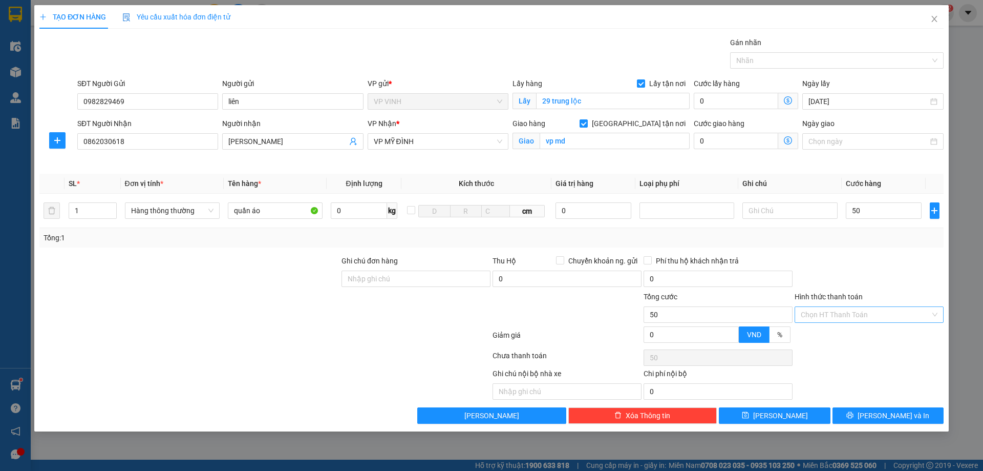
type input "50.000"
click at [865, 313] on input "Hình thức thanh toán" at bounding box center [866, 314] width 130 height 15
click at [813, 341] on div "Tại văn phòng" at bounding box center [869, 335] width 149 height 16
type input "0"
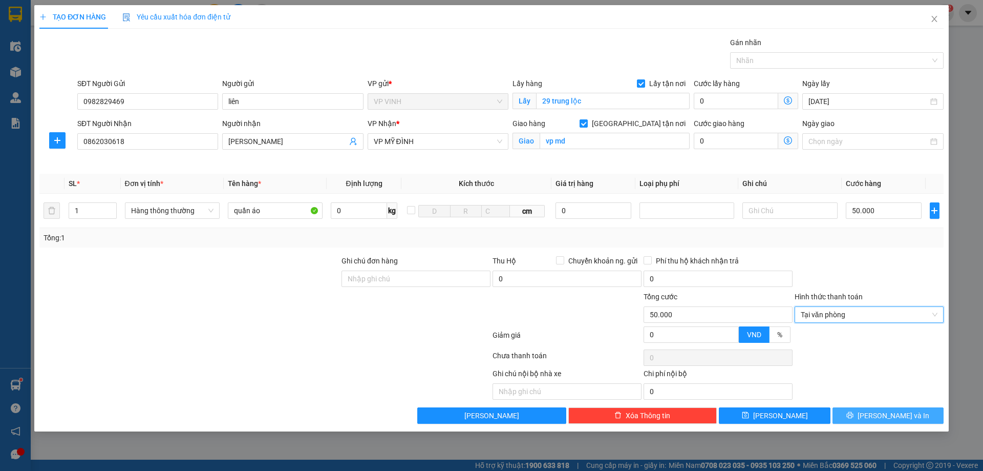
click at [854, 414] on icon "printer" at bounding box center [849, 414] width 7 height 7
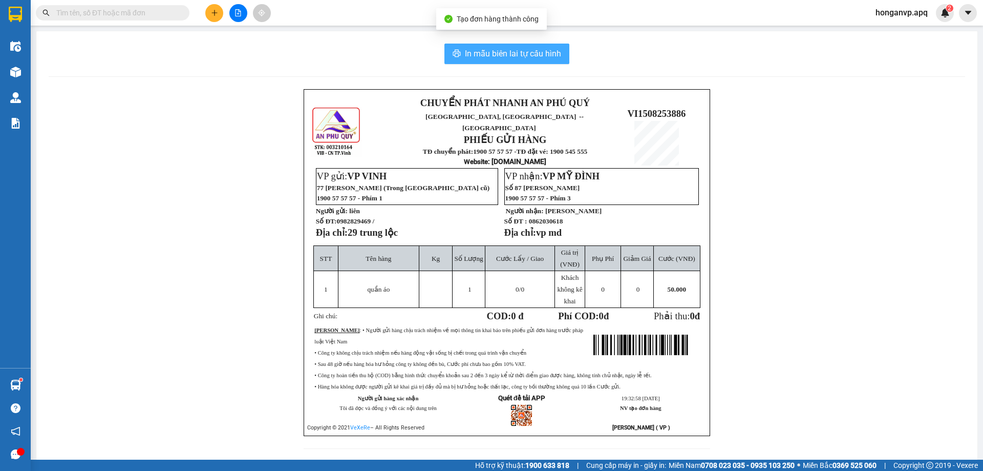
click at [480, 55] on span "In mẫu biên lai tự cấu hình" at bounding box center [513, 53] width 96 height 13
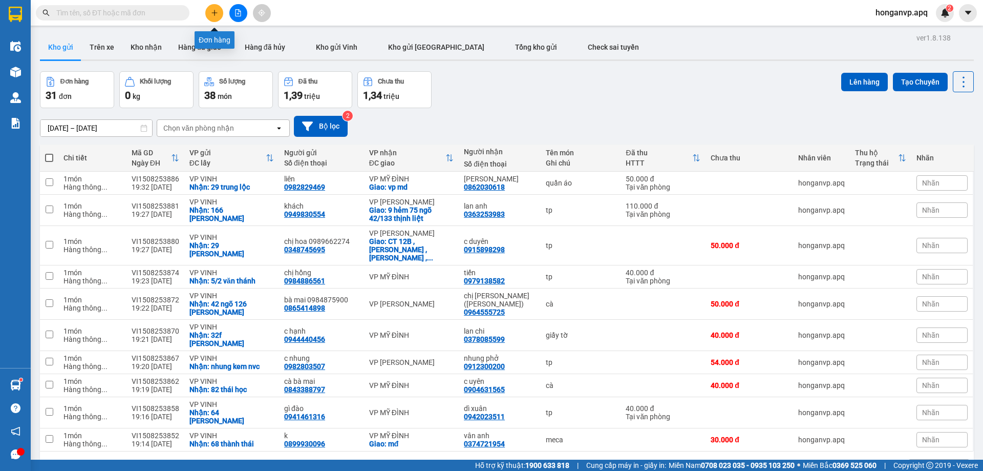
click at [206, 12] on button at bounding box center [214, 13] width 18 height 18
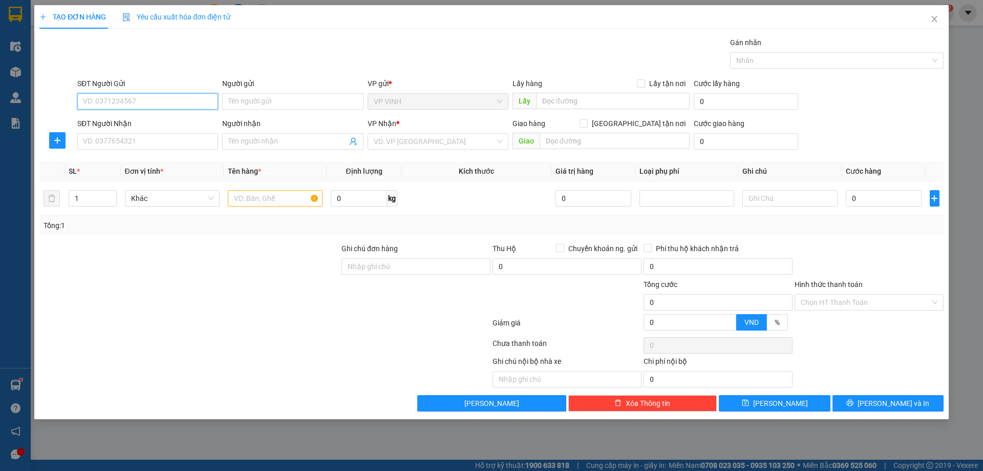
click at [105, 100] on input "SĐT Người Gửi" at bounding box center [147, 101] width 141 height 16
paste input "0889391982"
click at [134, 99] on input "0889391982" at bounding box center [147, 101] width 141 height 16
click at [83, 99] on input "0889391982" at bounding box center [147, 101] width 141 height 16
click at [153, 104] on input "0889391982" at bounding box center [147, 101] width 141 height 16
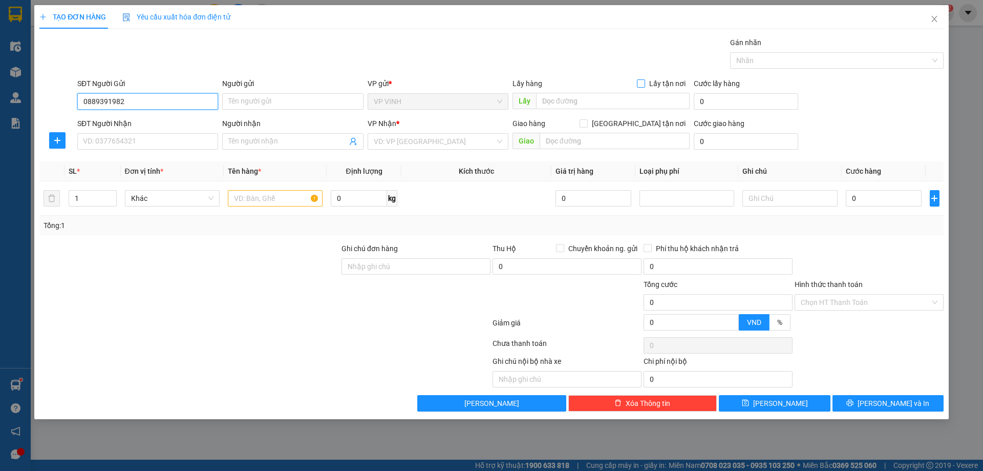
type input "0889391982"
click at [642, 82] on input "Lấy tận nơi" at bounding box center [640, 82] width 7 height 7
checkbox input "true"
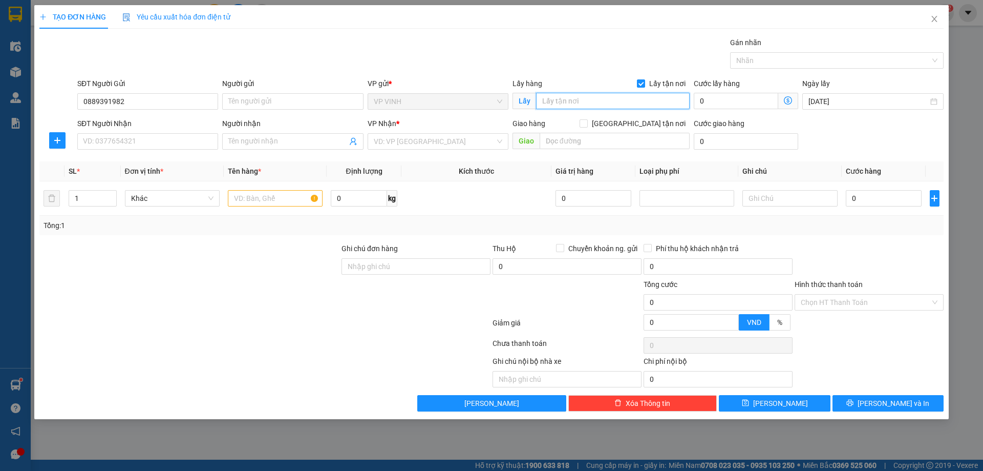
click at [601, 101] on input "text" at bounding box center [613, 101] width 154 height 16
type input "lk 12 lê nin"
click at [141, 144] on input "SĐT Người Nhận" at bounding box center [147, 141] width 141 height 16
type input "0775083977"
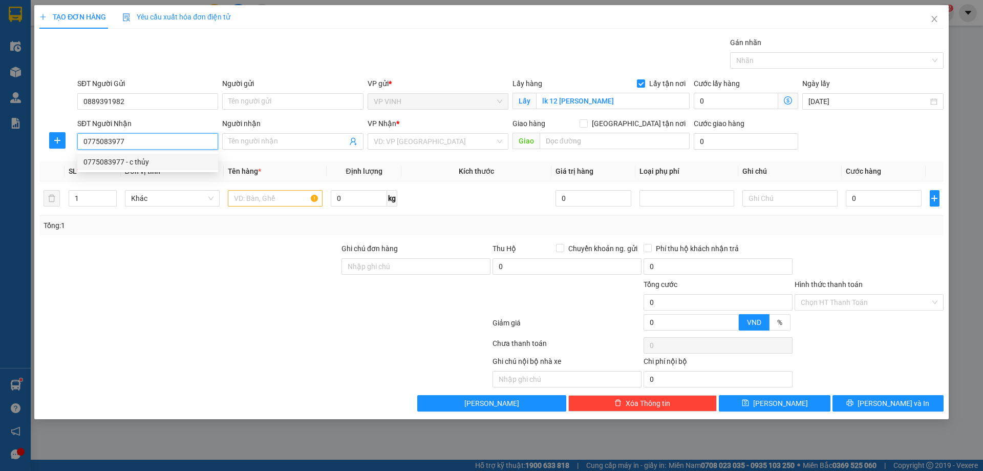
click at [115, 162] on div "0775083977 - c thủy" at bounding box center [147, 161] width 129 height 11
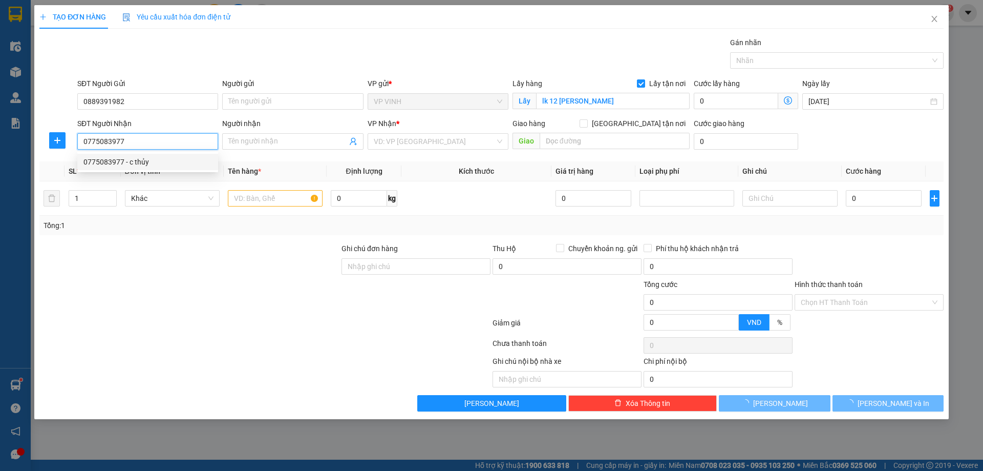
type input "c thủy"
checkbox input "true"
type input "vp"
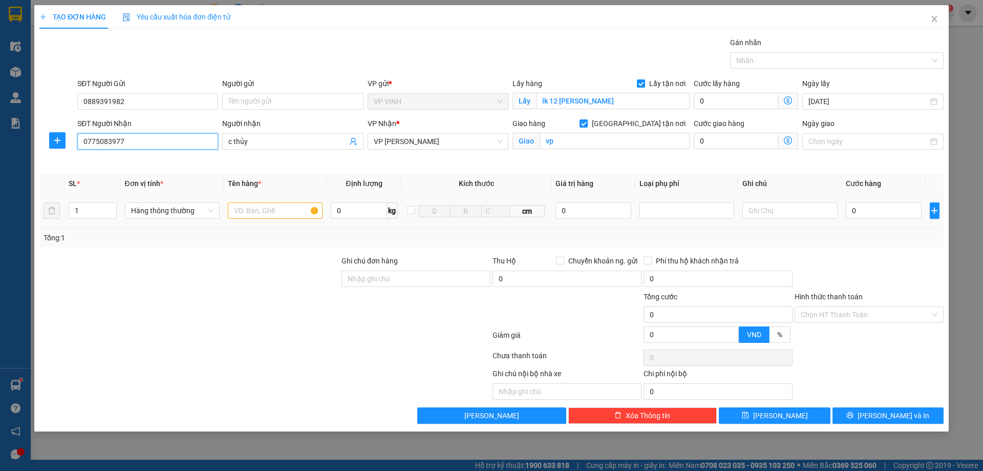
type input "0775083977"
click at [260, 213] on input "text" at bounding box center [275, 210] width 95 height 16
type input "mỹ phẩm"
click at [852, 211] on input "0" at bounding box center [884, 210] width 76 height 16
type input "3"
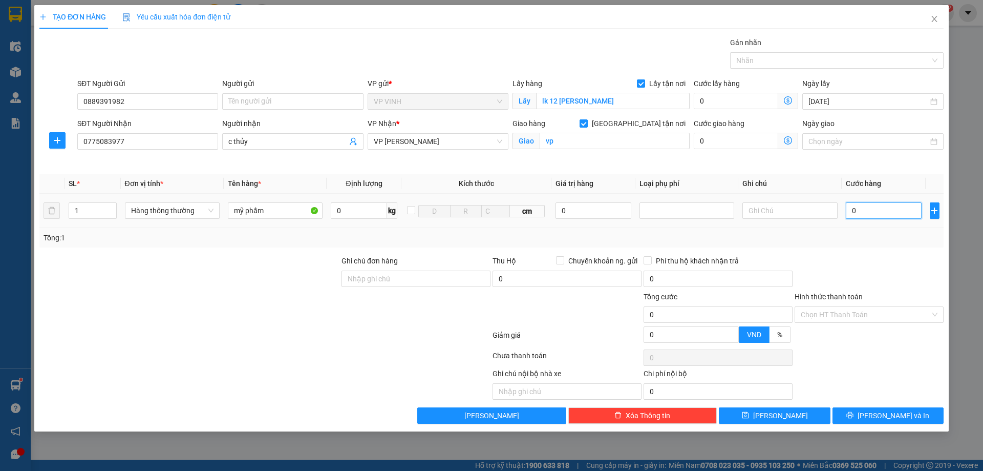
type input "3"
type input "30"
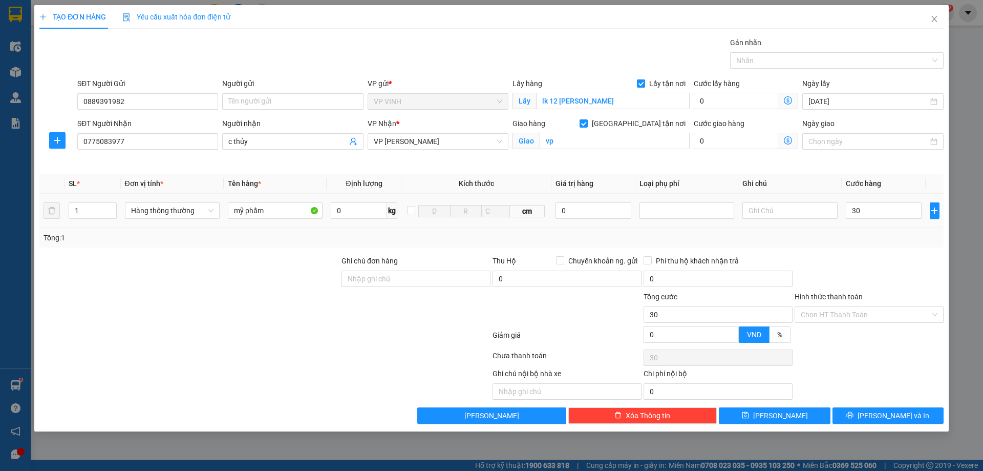
type input "30.000"
click at [851, 268] on div at bounding box center [869, 273] width 151 height 36
click at [854, 413] on icon "printer" at bounding box center [849, 414] width 7 height 7
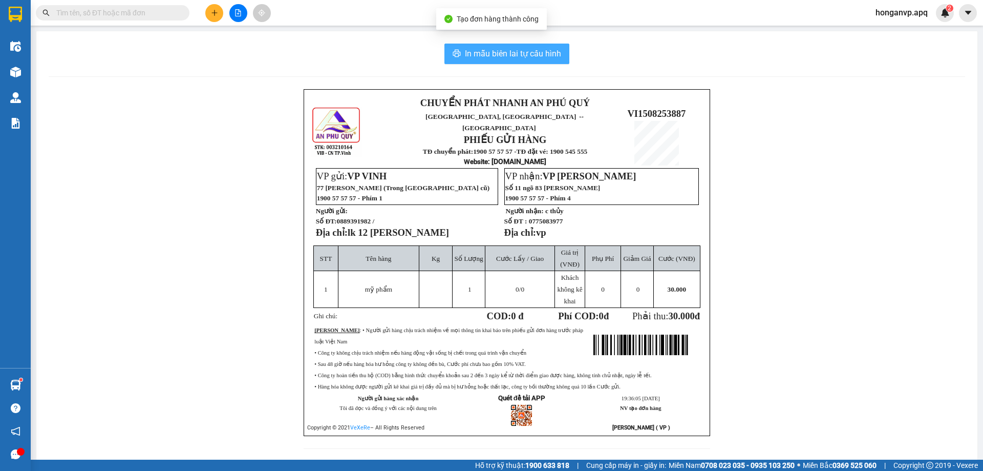
click at [539, 50] on span "In mẫu biên lai tự cấu hình" at bounding box center [513, 53] width 96 height 13
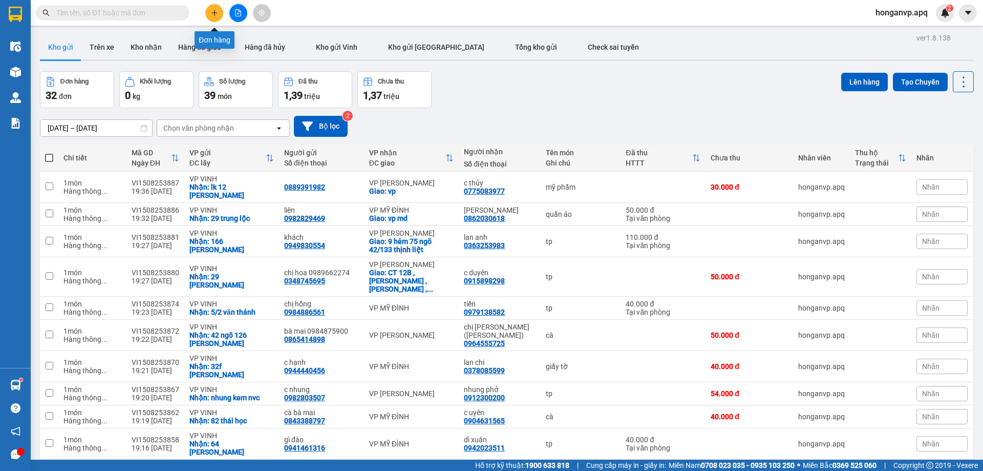
click at [211, 12] on icon "plus" at bounding box center [214, 12] width 7 height 7
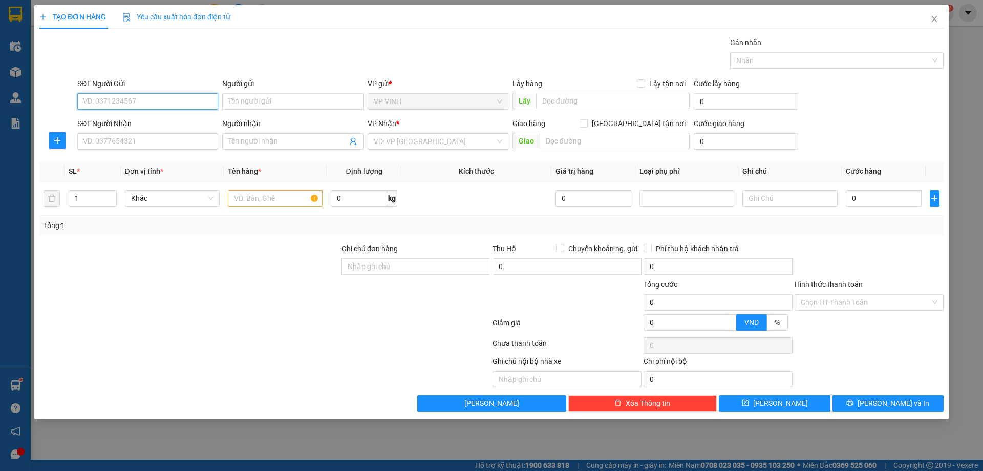
click at [100, 100] on input "SĐT Người Gửi" at bounding box center [147, 101] width 141 height 16
paste input "0912578966"
type input "0912578966"
click at [109, 118] on div "0912578966 - ANH LÂM" at bounding box center [147, 121] width 129 height 11
type input "ANH LÂM"
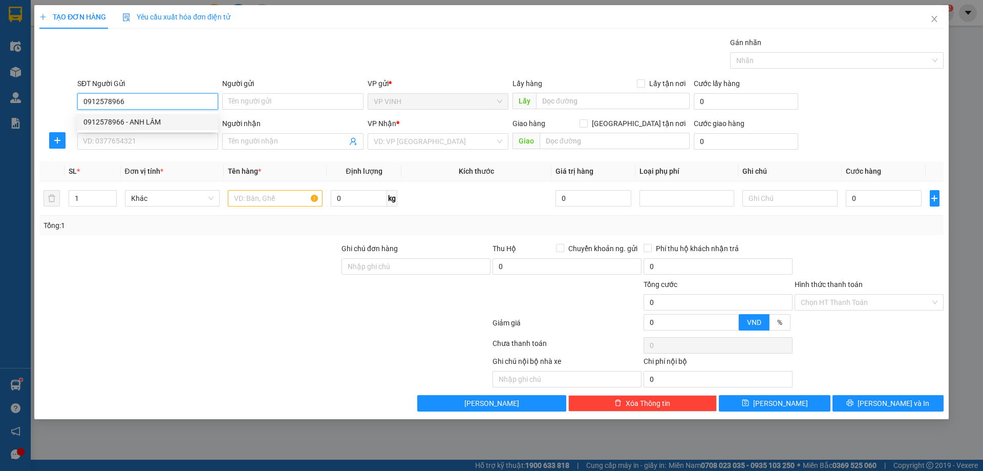
checkbox input "true"
type input "57 bùi thị xuân"
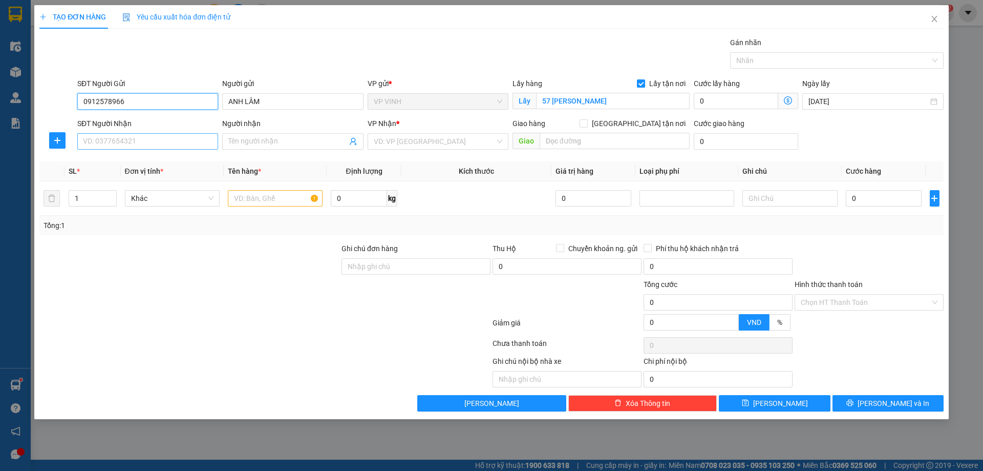
type input "0912578966"
click at [133, 144] on input "SĐT Người Nhận" at bounding box center [147, 141] width 141 height 16
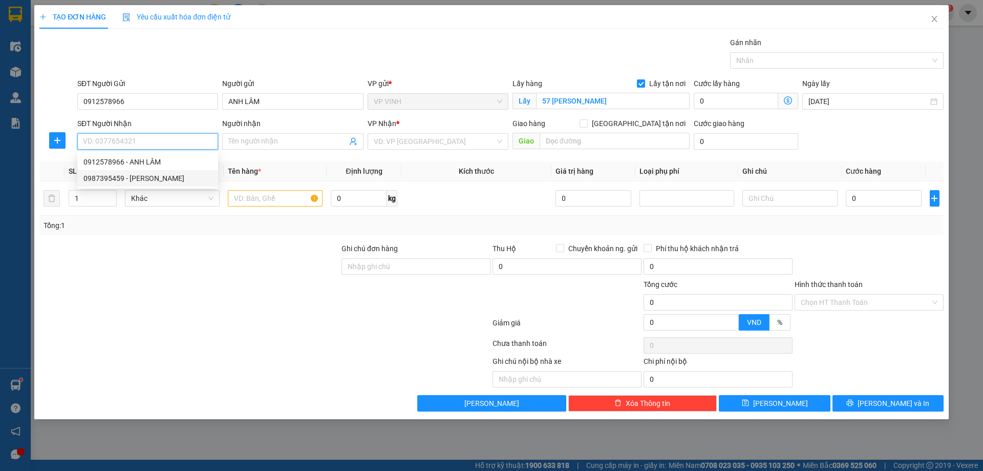
click at [103, 181] on div "0987395459 - c lộc" at bounding box center [147, 178] width 129 height 11
type input "0987395459"
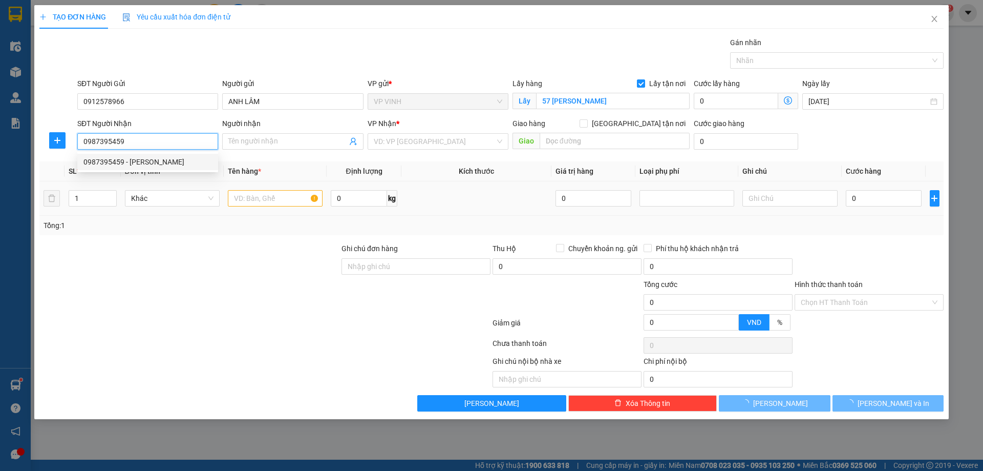
type input "c lộc"
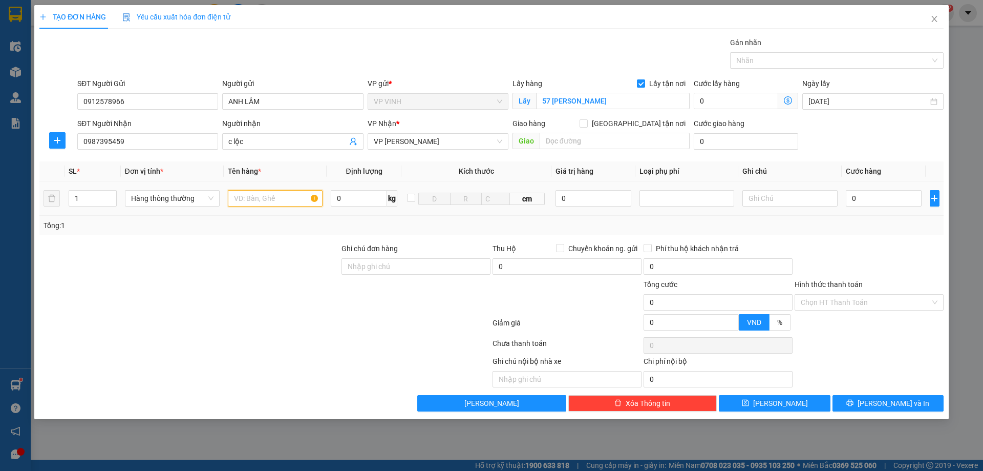
click at [257, 198] on input "text" at bounding box center [275, 198] width 95 height 16
type input "giấy tờ"
click at [862, 195] on input "0" at bounding box center [884, 198] width 76 height 16
type input "3"
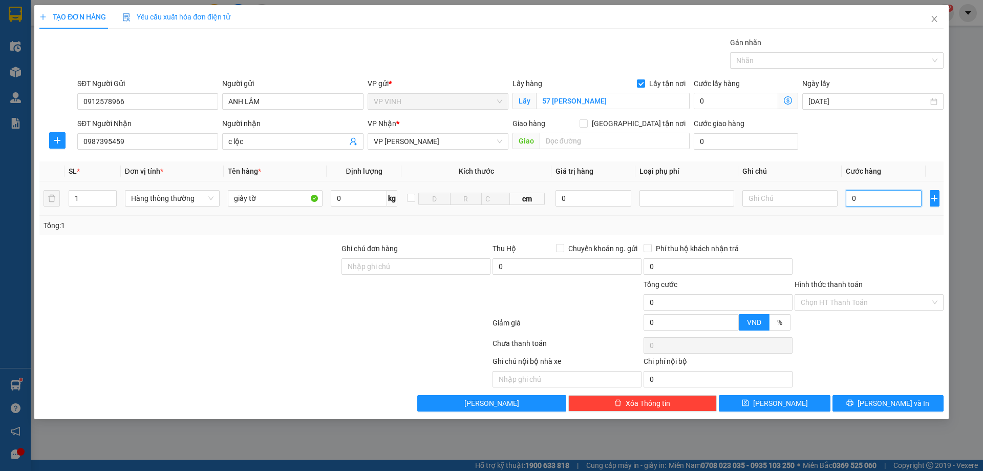
type input "3"
type input "30"
type input "30.000"
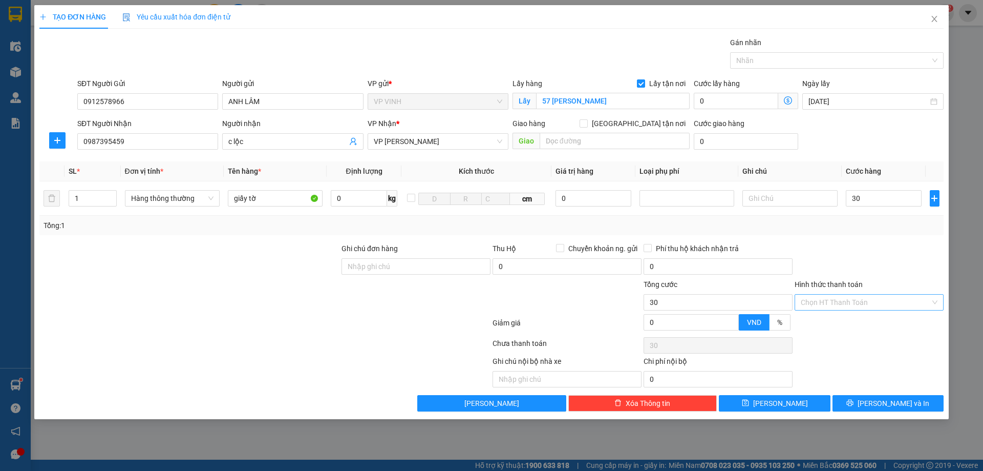
type input "30.000"
click at [867, 295] on input "Hình thức thanh toán" at bounding box center [866, 301] width 130 height 15
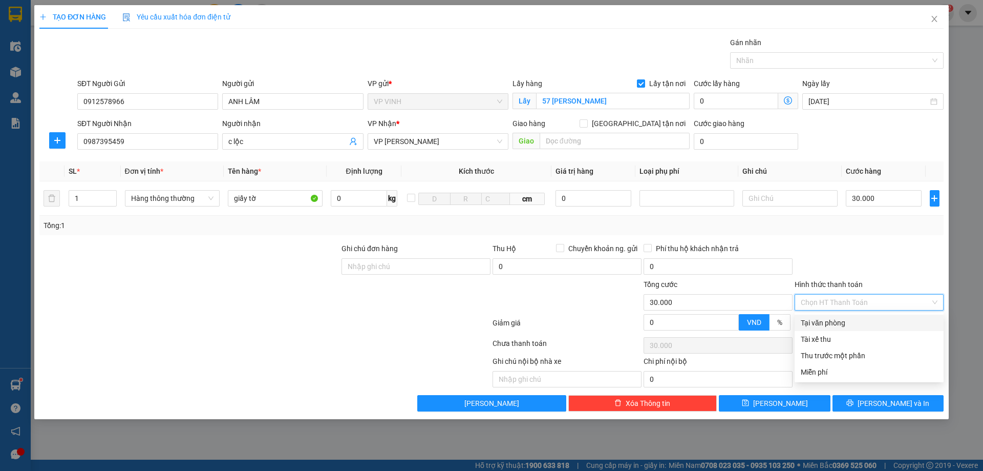
click at [839, 327] on div "Tại văn phòng" at bounding box center [869, 322] width 137 height 11
type input "0"
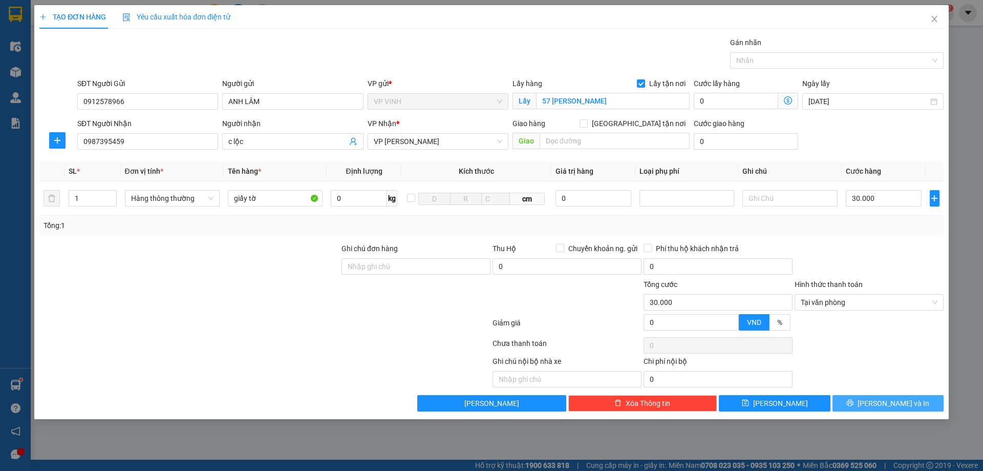
click at [867, 408] on button "[PERSON_NAME] và In" at bounding box center [888, 403] width 111 height 16
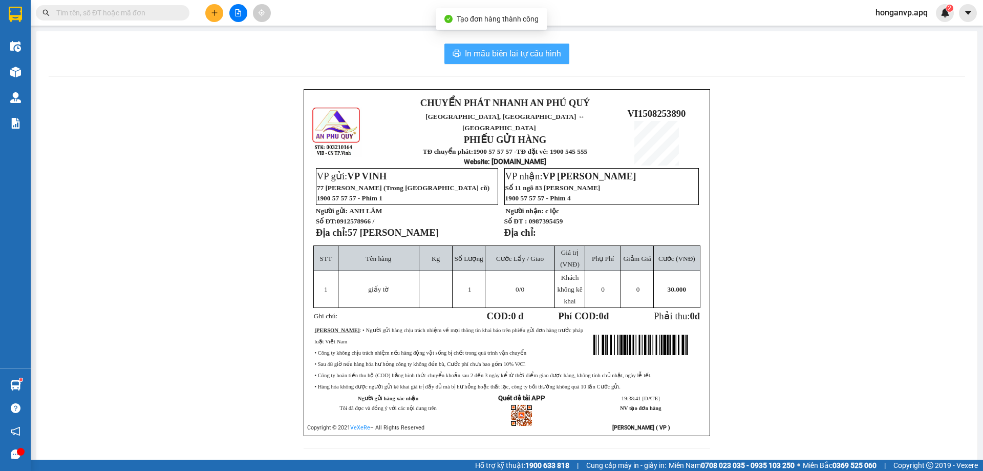
click at [507, 54] on span "In mẫu biên lai tự cấu hình" at bounding box center [513, 53] width 96 height 13
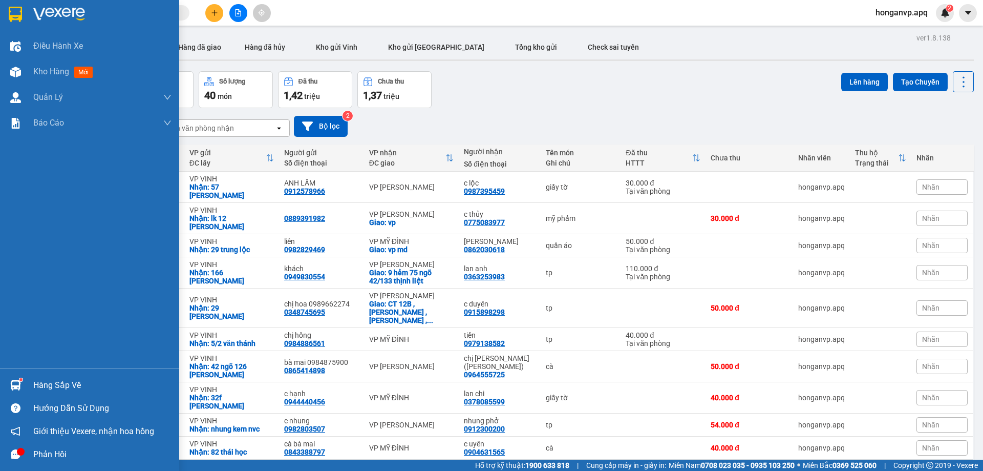
click at [33, 381] on div "Hàng sắp về" at bounding box center [102, 384] width 138 height 15
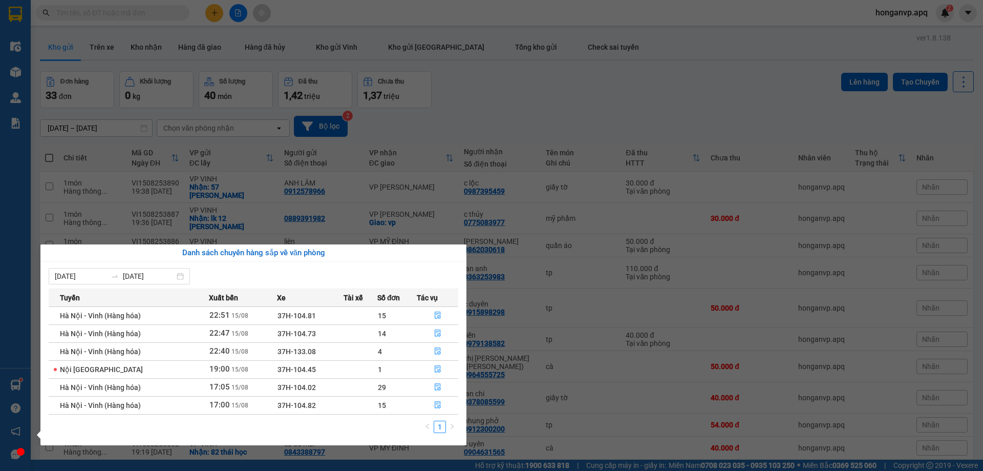
click at [185, 421] on div "1" at bounding box center [254, 429] width 410 height 18
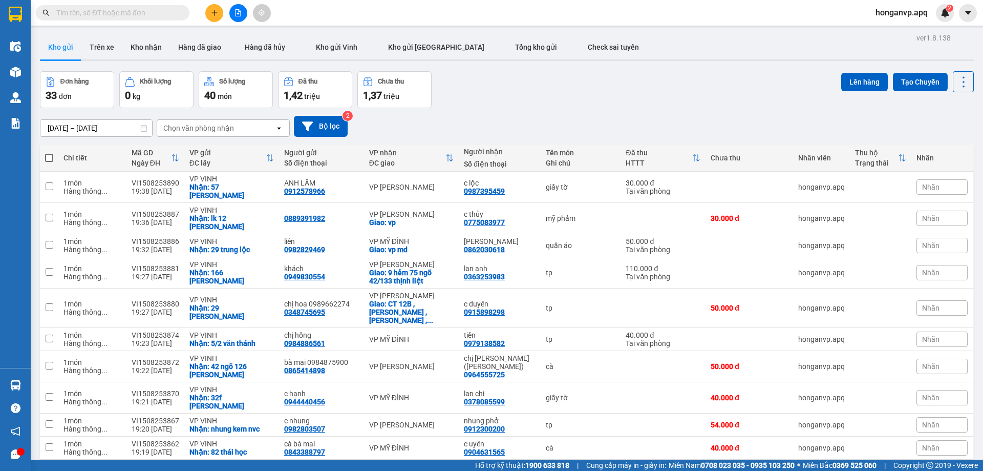
click at [563, 86] on section "Kết quả tìm kiếm ( 506 ) Bộ lọc Mã ĐH Trạng thái Món hàng Thu hộ Tổng cước Chưa…" at bounding box center [491, 235] width 983 height 471
click at [563, 86] on div "Đơn hàng 33 đơn Khối lượng 0 kg Số lượng 40 món Đã thu 1,42 triệu Chưa thu 1,37…" at bounding box center [507, 89] width 934 height 37
click at [217, 17] on button at bounding box center [214, 13] width 18 height 18
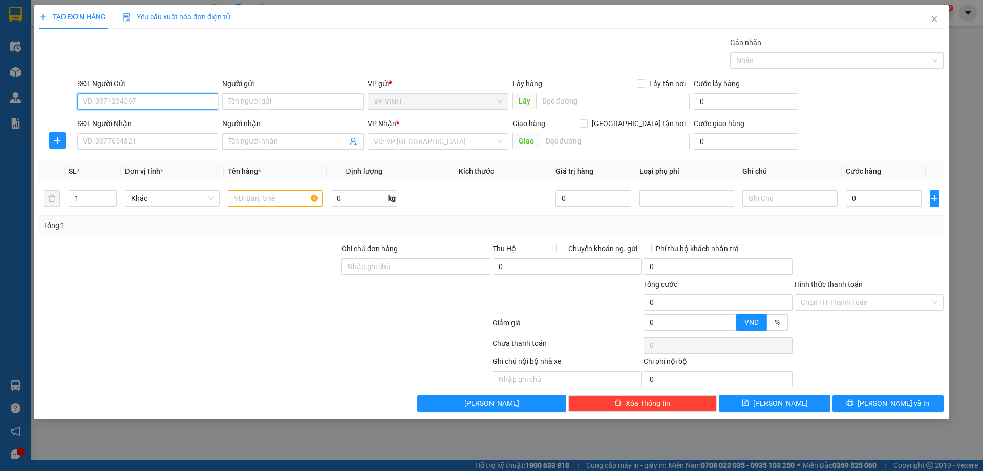
click at [113, 106] on input "SĐT Người Gửi" at bounding box center [147, 101] width 141 height 16
paste input "0974894760"
type input "0974894760"
click at [113, 121] on div "0974894760 - k" at bounding box center [147, 121] width 129 height 11
type input "k"
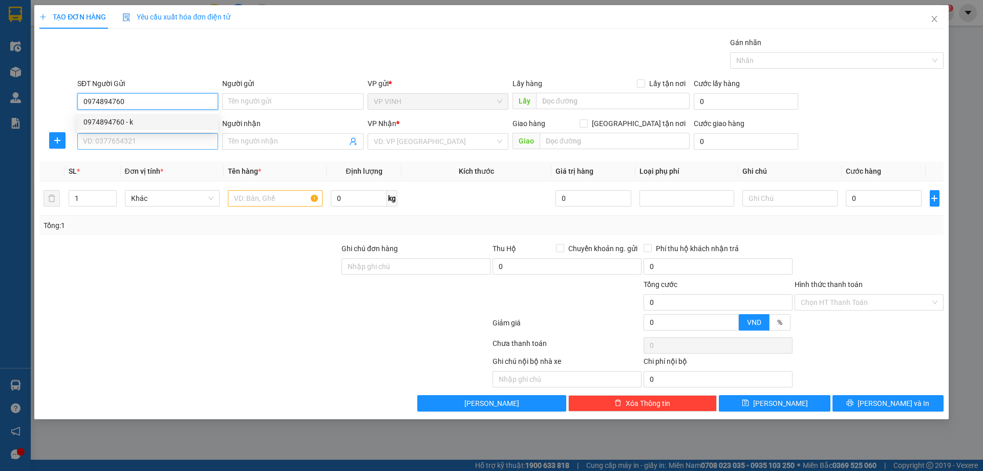
checkbox input "true"
type input "39 tạ công luyện"
type input "0974894760"
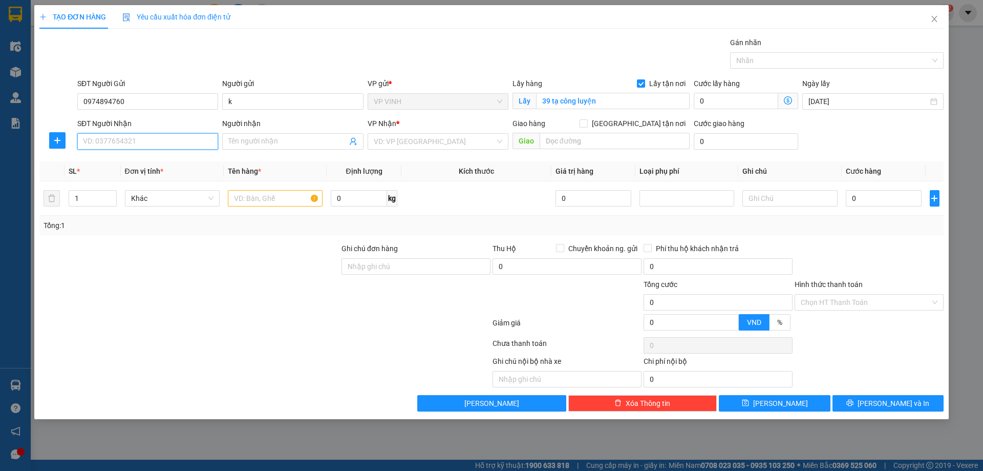
click at [154, 144] on input "SĐT Người Nhận" at bounding box center [147, 141] width 141 height 16
click at [102, 161] on div "0385552958 - e liên" at bounding box center [147, 161] width 129 height 11
type input "0385552958"
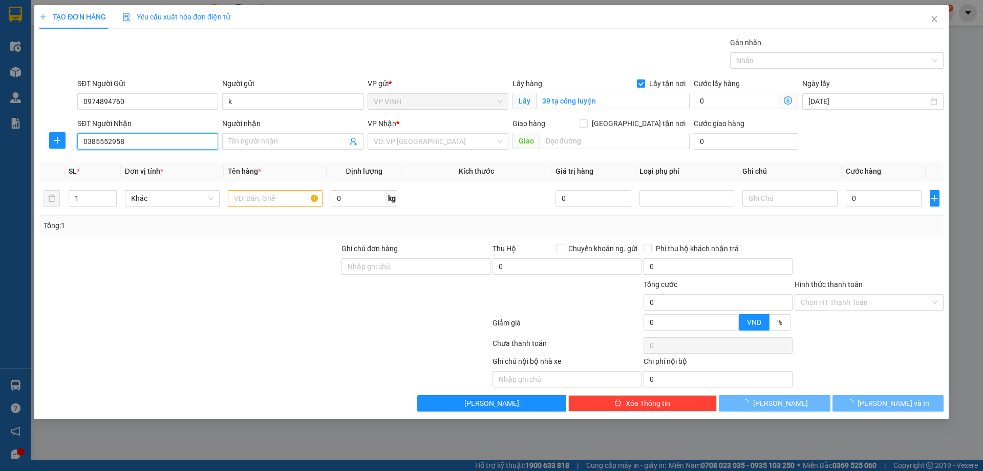
type input "e liên"
checkbox input "true"
type input "4 ngõ 71 hoàng văn thái, khương trung, thanh xuân, hà nội"
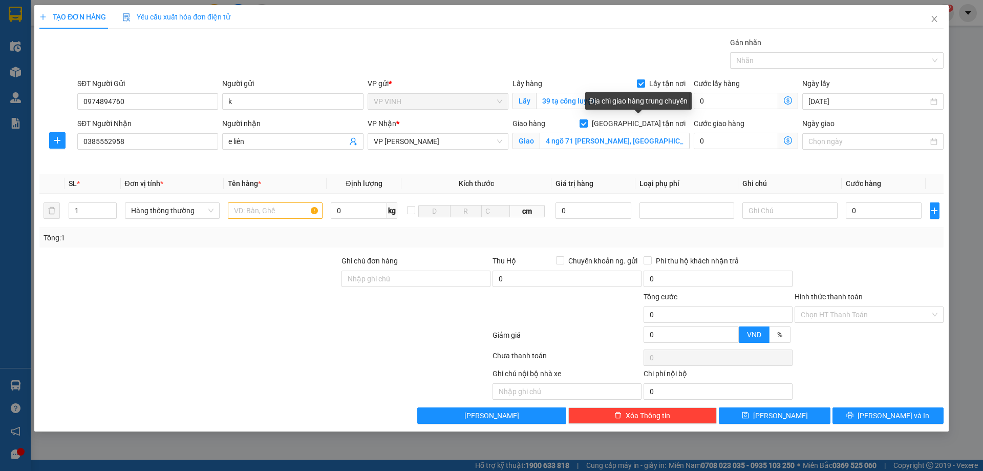
click at [587, 123] on input "[GEOGRAPHIC_DATA] tận nơi" at bounding box center [583, 122] width 7 height 7
checkbox input "false"
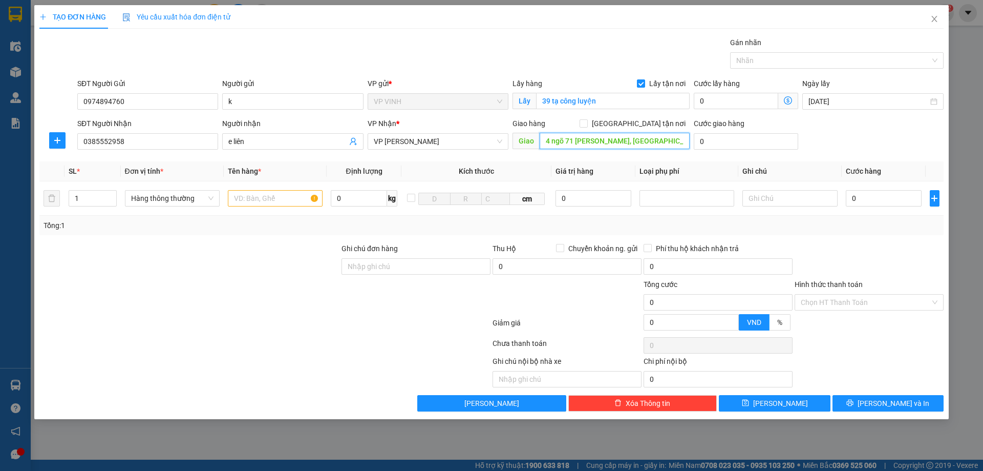
click at [627, 140] on input "4 ngõ 71 hoàng văn thái, khương trung, thanh xuân, hà nội" at bounding box center [615, 141] width 150 height 16
click at [96, 200] on input "1" at bounding box center [92, 197] width 47 height 15
type input "2"
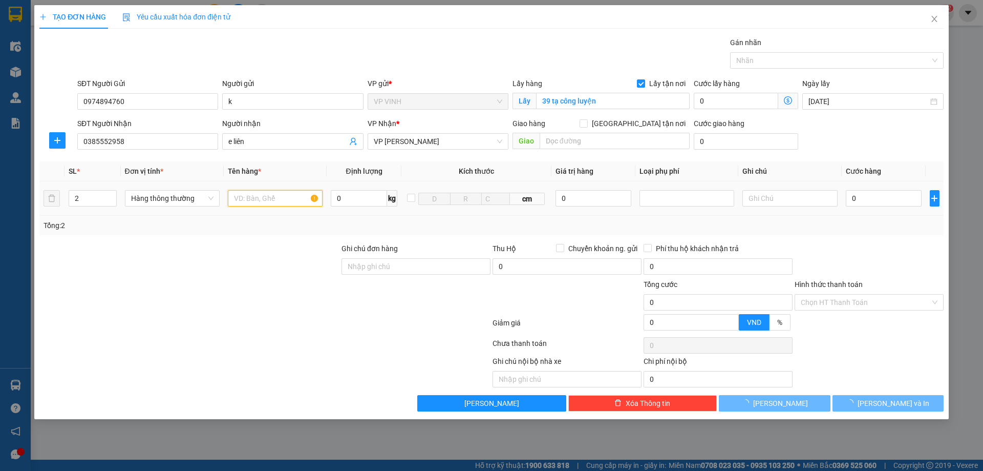
click at [284, 201] on input "text" at bounding box center [275, 198] width 95 height 16
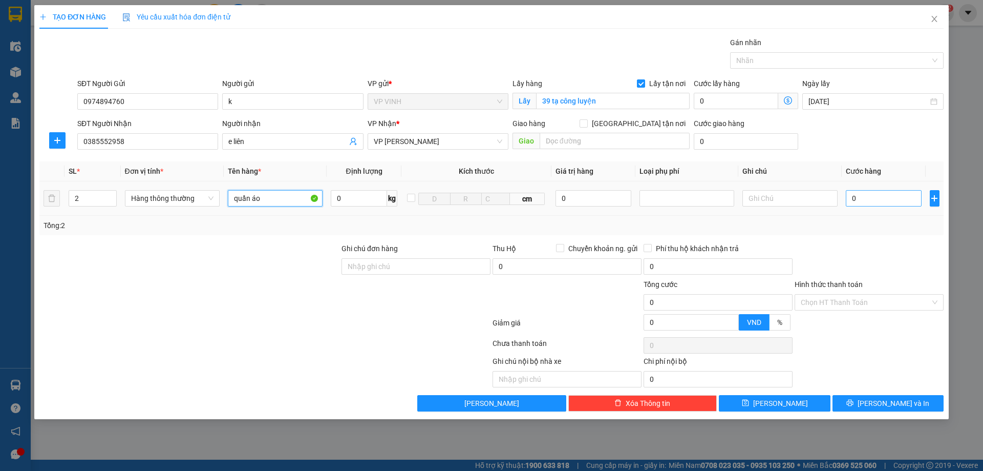
type input "quần áo"
click at [879, 197] on input "0" at bounding box center [884, 198] width 76 height 16
type input "6"
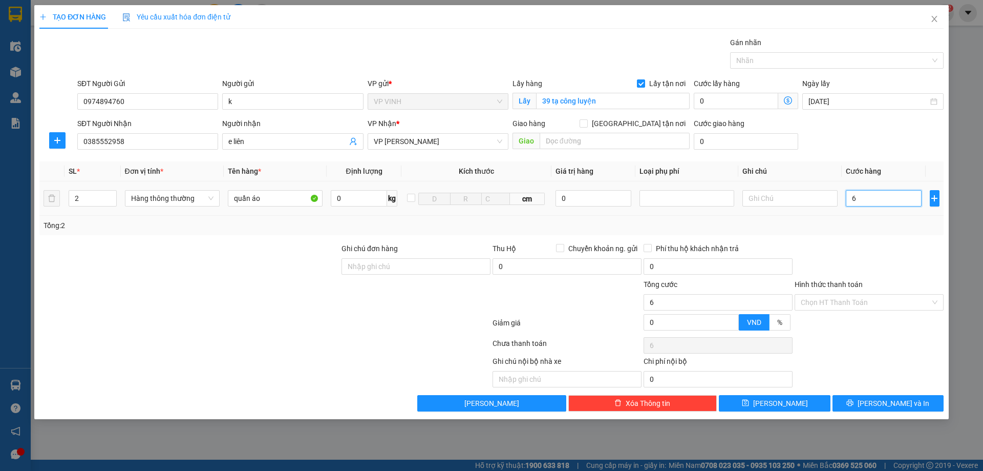
type input "6-"
type input "0"
type input "6"
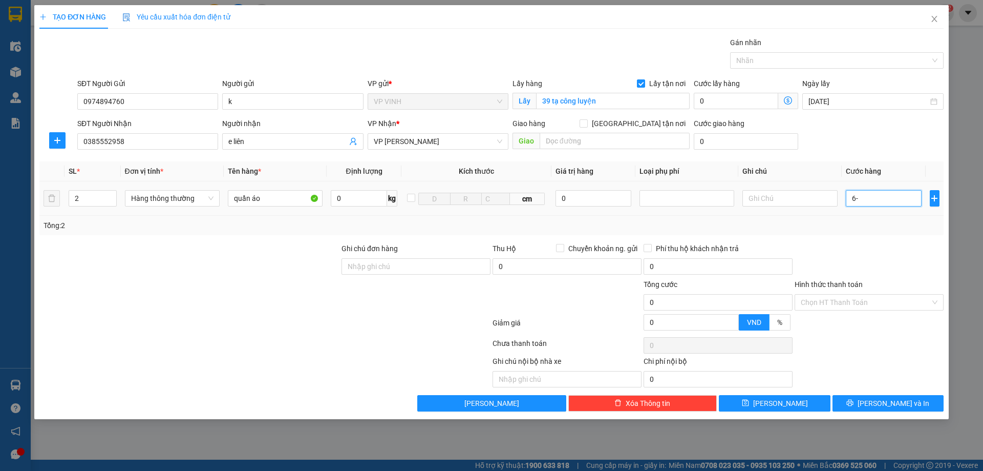
type input "6"
type input "60"
type input "60.000"
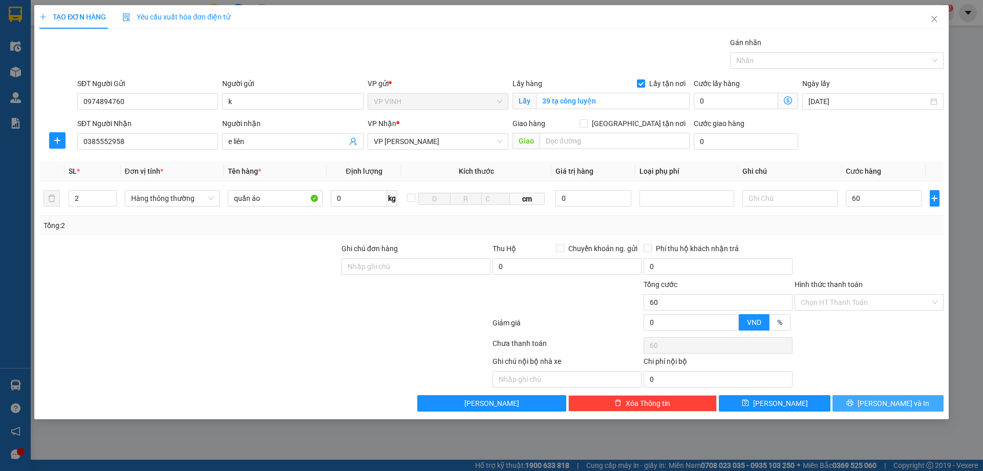
type input "60.000"
click at [878, 405] on button "[PERSON_NAME] và In" at bounding box center [888, 403] width 111 height 16
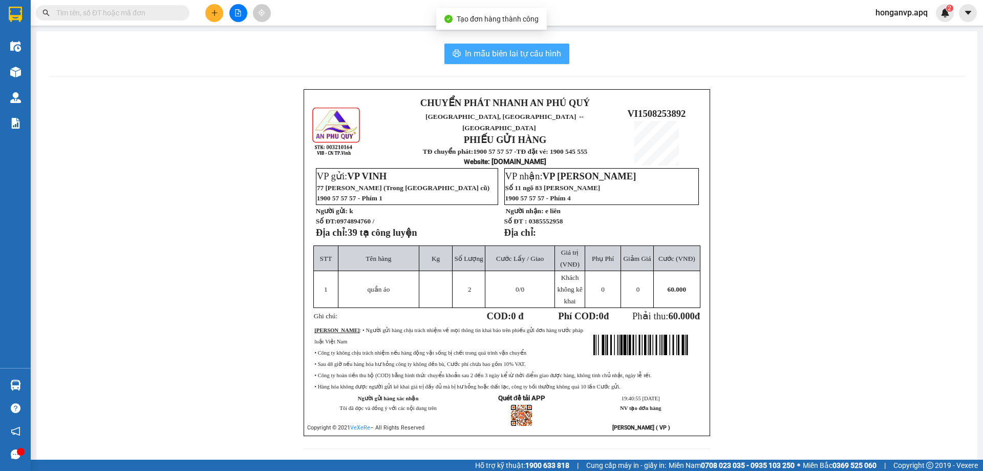
click at [503, 53] on span "In mẫu biên lai tự cấu hình" at bounding box center [513, 53] width 96 height 13
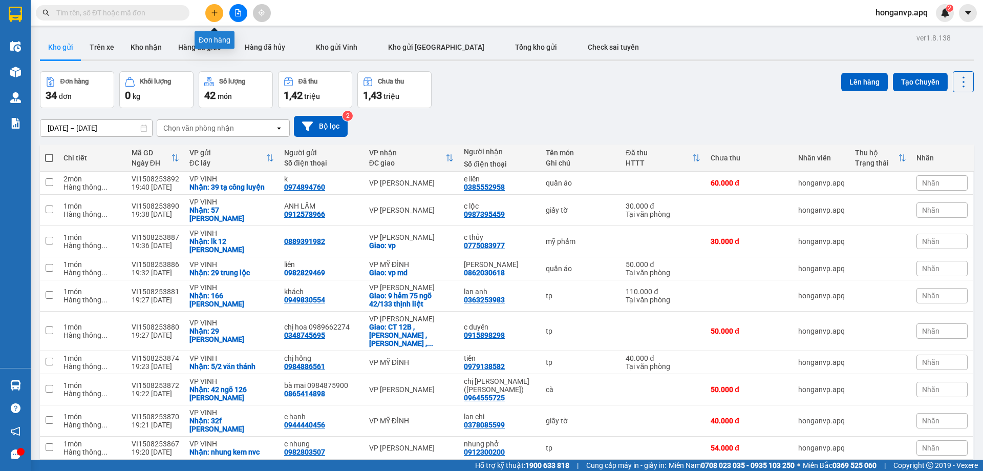
click at [215, 18] on button at bounding box center [214, 13] width 18 height 18
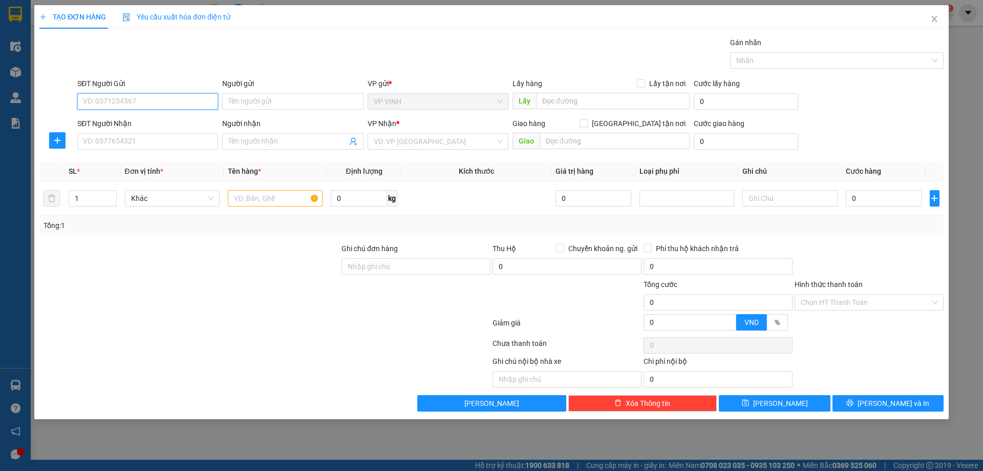
click at [114, 100] on input "SĐT Người Gửi" at bounding box center [147, 101] width 141 height 16
paste input "0972630258"
type input "0972630258"
click at [123, 122] on div "0972630258 - anh tuấn" at bounding box center [147, 121] width 129 height 11
type input "anh tuấn"
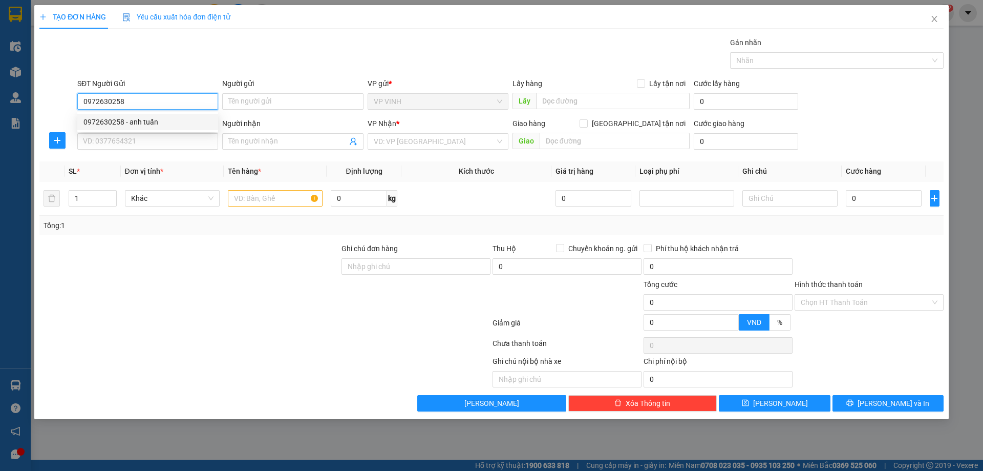
checkbox input "true"
type input "304 phạm hồng thái"
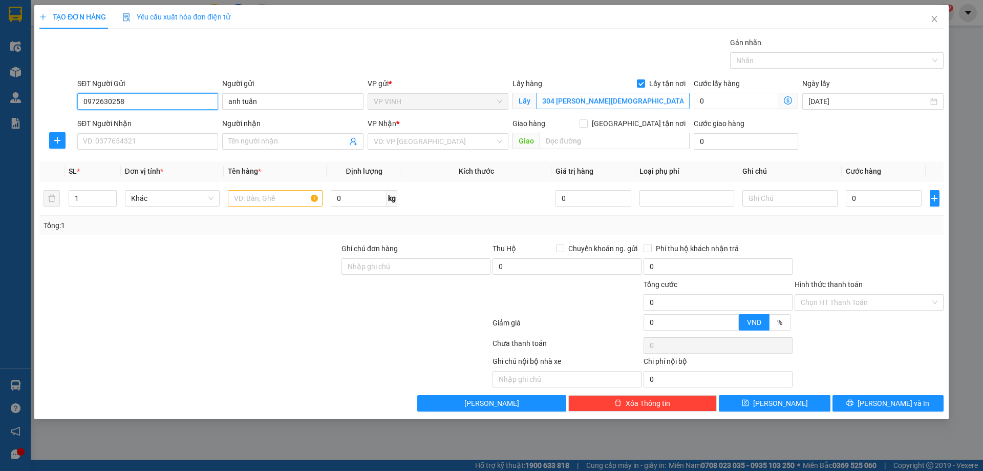
type input "0972630258"
click at [626, 107] on input "304 phạm hồng thái" at bounding box center [613, 101] width 154 height 16
type input "[PERSON_NAME]"
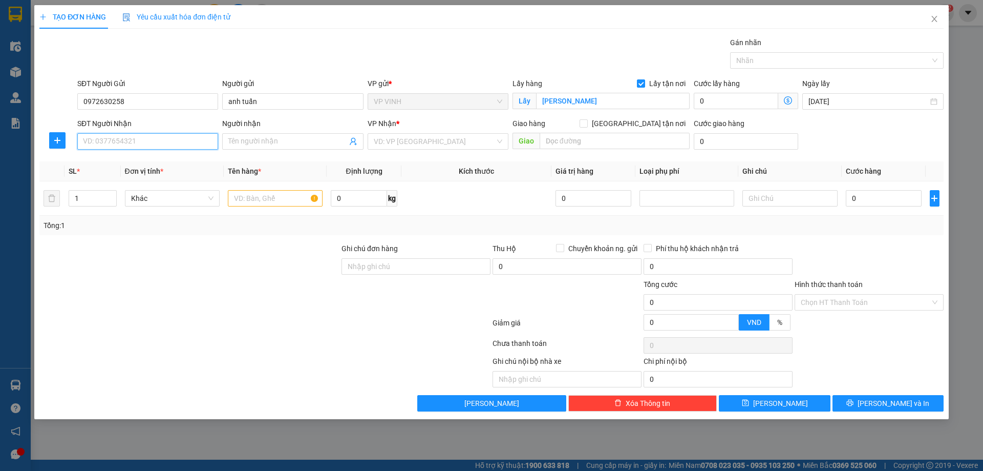
click at [126, 140] on input "SĐT Người Nhận" at bounding box center [147, 141] width 141 height 16
click at [132, 134] on input "SĐT Người Nhận" at bounding box center [147, 141] width 141 height 16
type input "0523363456"
click at [248, 139] on input "Người nhận" at bounding box center [287, 141] width 118 height 11
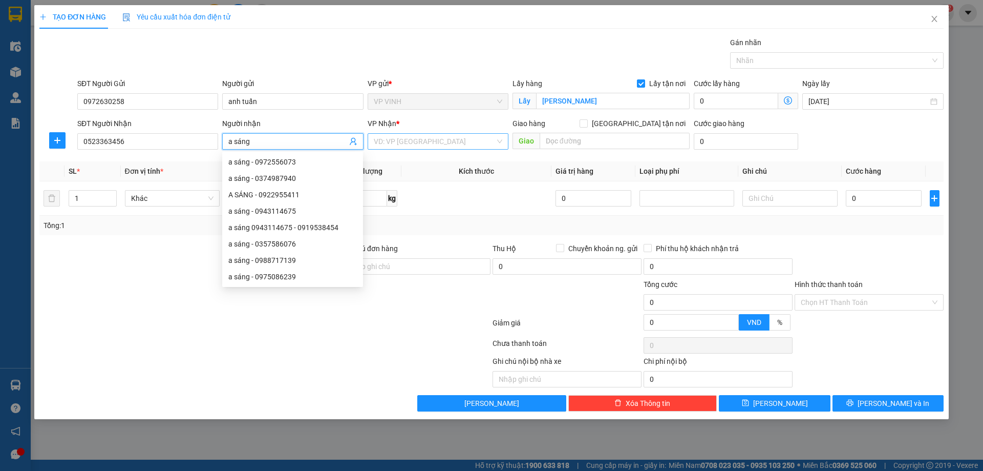
type input "a sáng"
click at [424, 142] on input "search" at bounding box center [434, 141] width 121 height 15
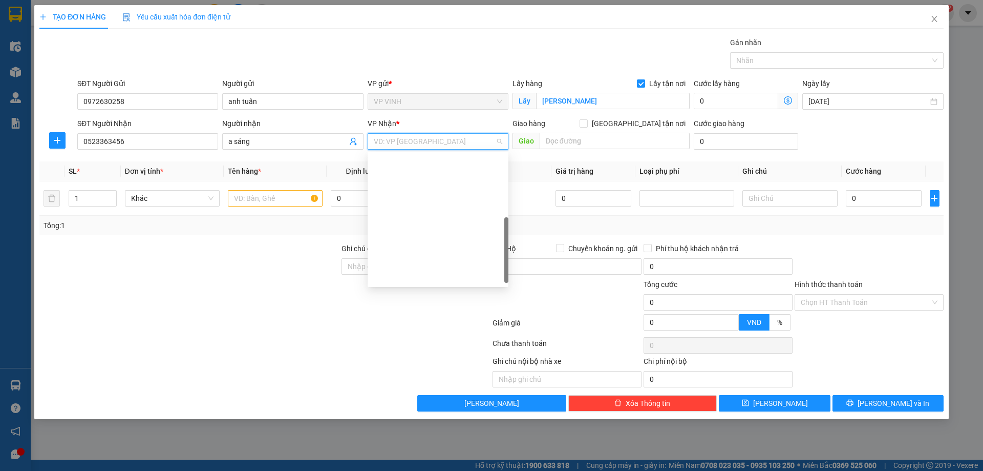
scroll to position [143, 0]
click at [410, 210] on div "VP MỸ ĐÌNH" at bounding box center [438, 214] width 129 height 11
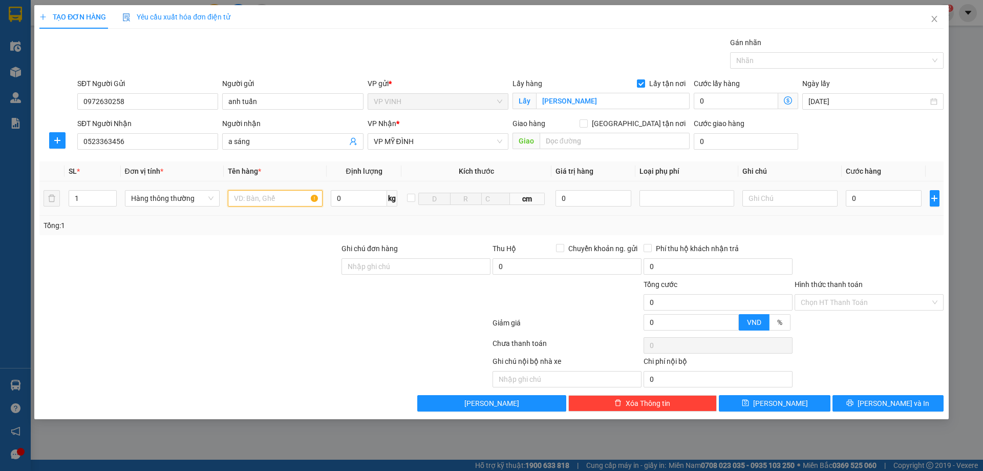
click at [287, 202] on input "text" at bounding box center [275, 198] width 95 height 16
click at [90, 199] on input "1" at bounding box center [92, 197] width 47 height 15
type input "2"
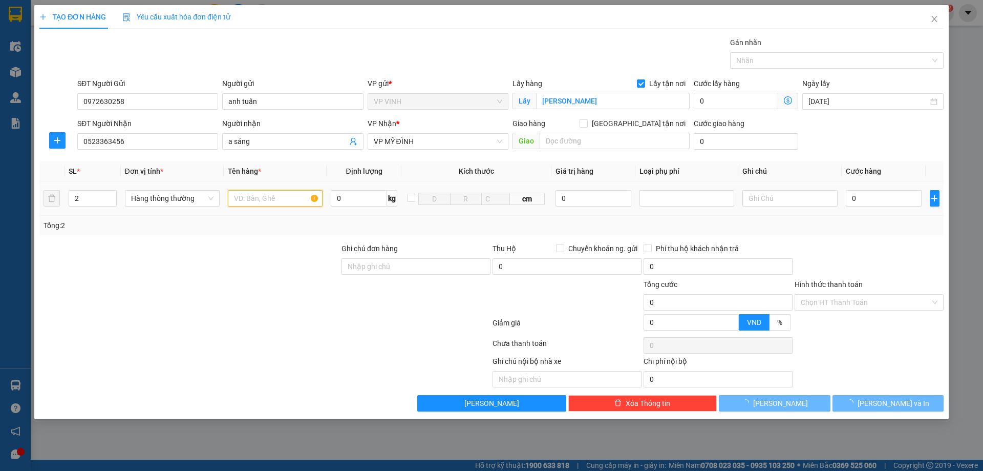
click at [251, 201] on input "text" at bounding box center [275, 198] width 95 height 16
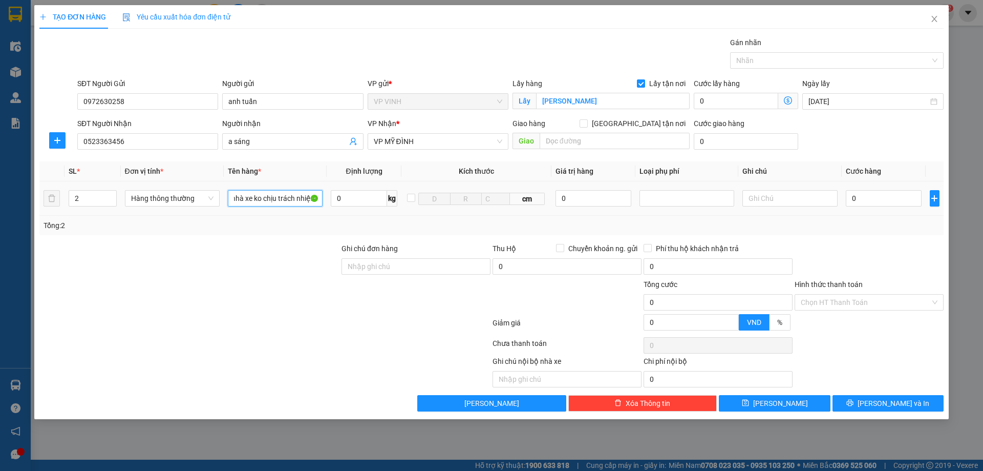
scroll to position [0, 39]
type input "chim (chết nhà xe ko chịu trách nhiệm)"
click at [859, 200] on input "0" at bounding box center [884, 198] width 76 height 16
type input "1"
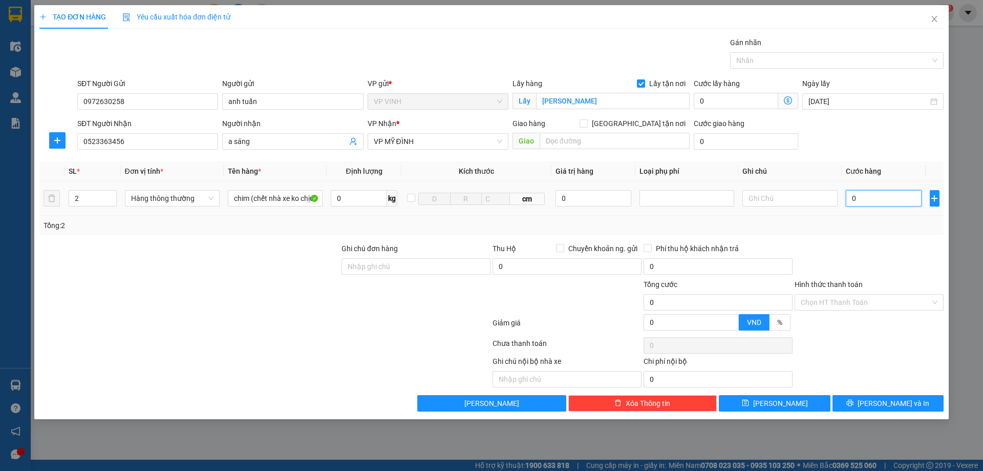
type input "1"
type input "15"
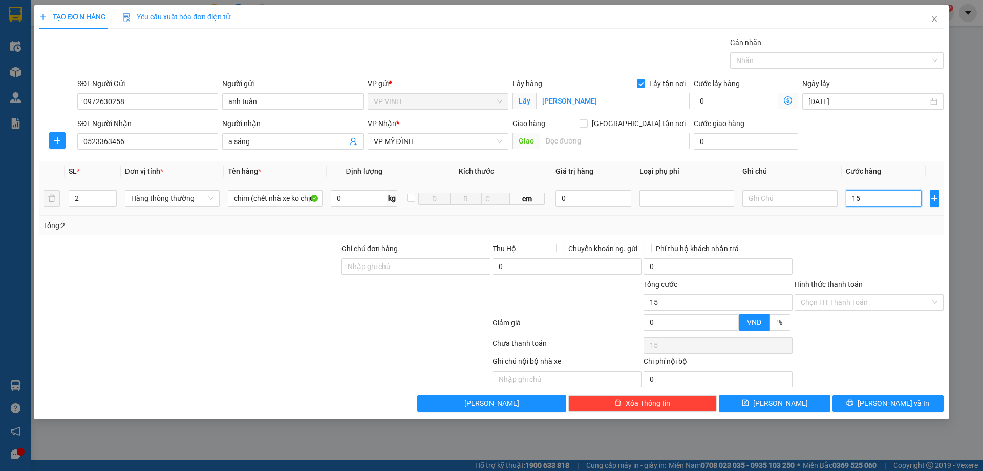
type input "150"
type input "150.000"
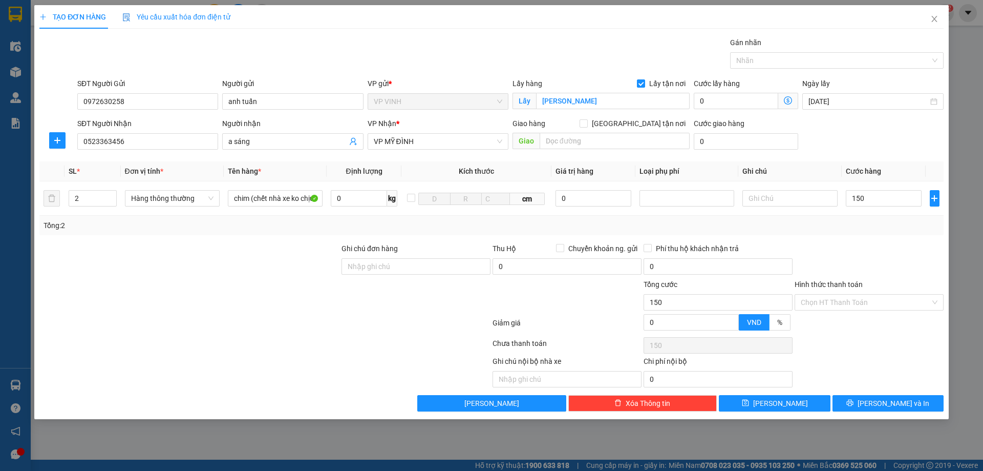
type input "150.000"
click at [872, 267] on div at bounding box center [869, 261] width 151 height 36
click at [870, 410] on button "[PERSON_NAME] và In" at bounding box center [888, 403] width 111 height 16
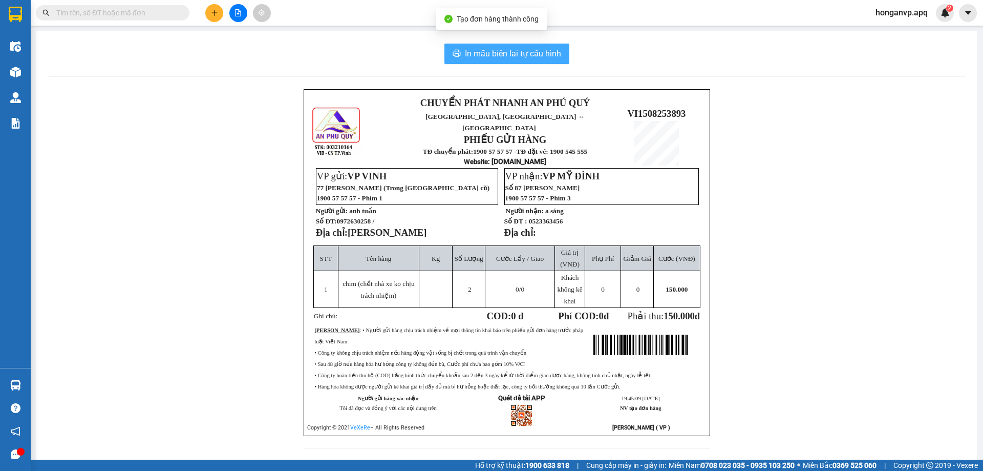
click at [519, 52] on span "In mẫu biên lai tự cấu hình" at bounding box center [513, 53] width 96 height 13
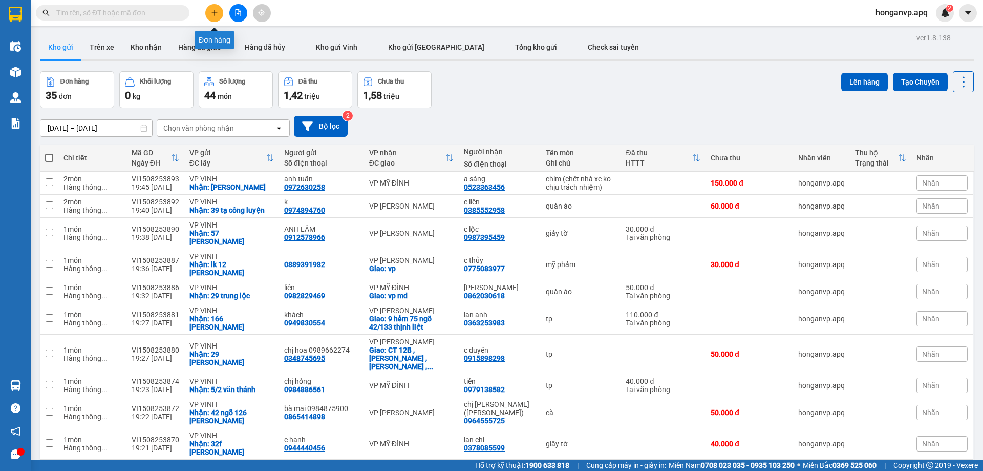
click at [217, 16] on button at bounding box center [214, 13] width 18 height 18
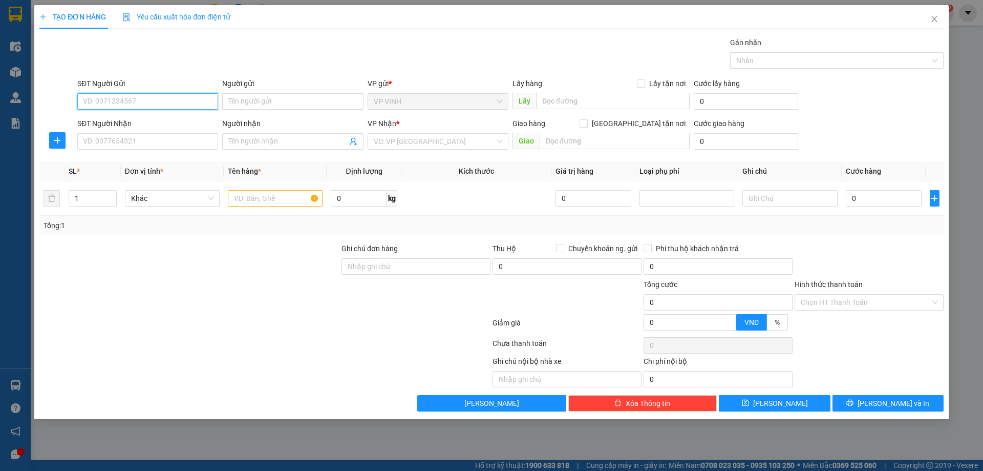
click at [117, 102] on input "SĐT Người Gửi" at bounding box center [147, 101] width 141 height 16
paste input "0948552555"
type input "0948552555"
click at [108, 119] on div "0948552555 - ngân hà" at bounding box center [147, 121] width 129 height 11
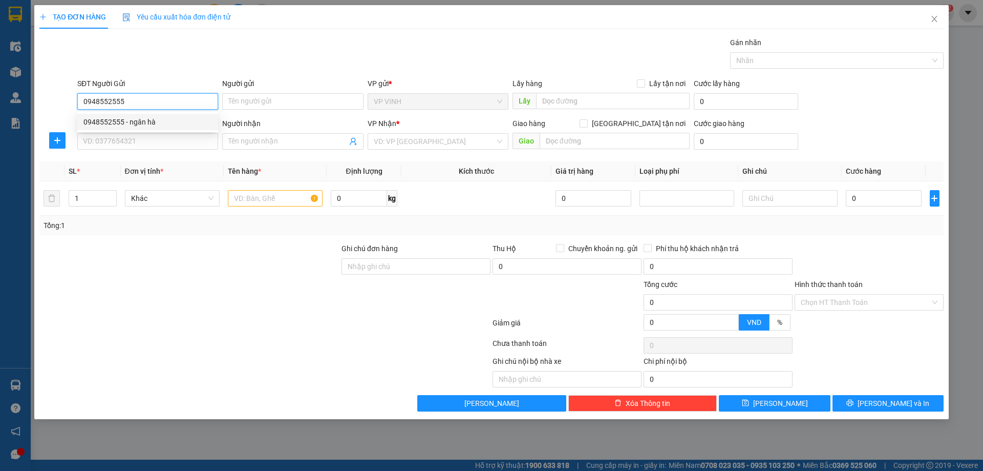
type input "ngân hà"
checkbox input "true"
type input "đối diện 6 ngõ 362 phạm hồng thái"
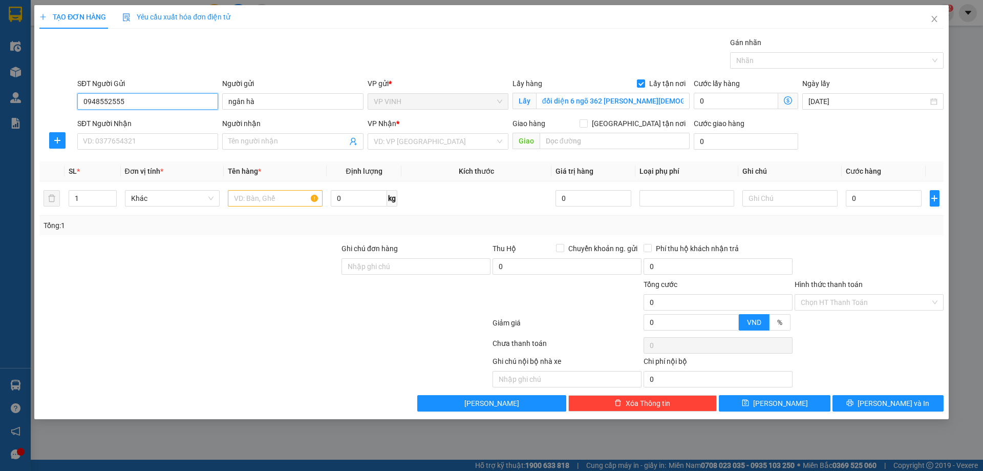
type input "0948552555"
click at [164, 140] on input "SĐT Người Nhận" at bounding box center [147, 141] width 141 height 16
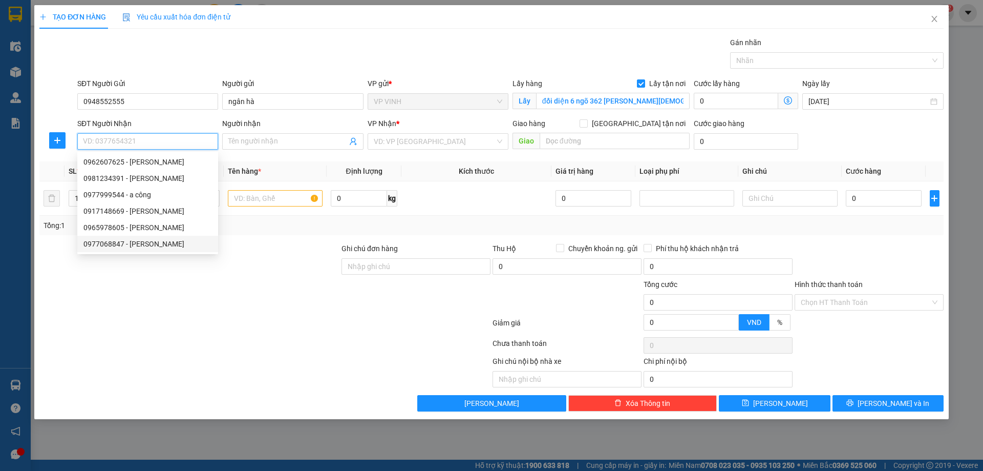
click at [108, 245] on div "0977068847 - thương lê" at bounding box center [147, 243] width 129 height 11
type input "0977068847"
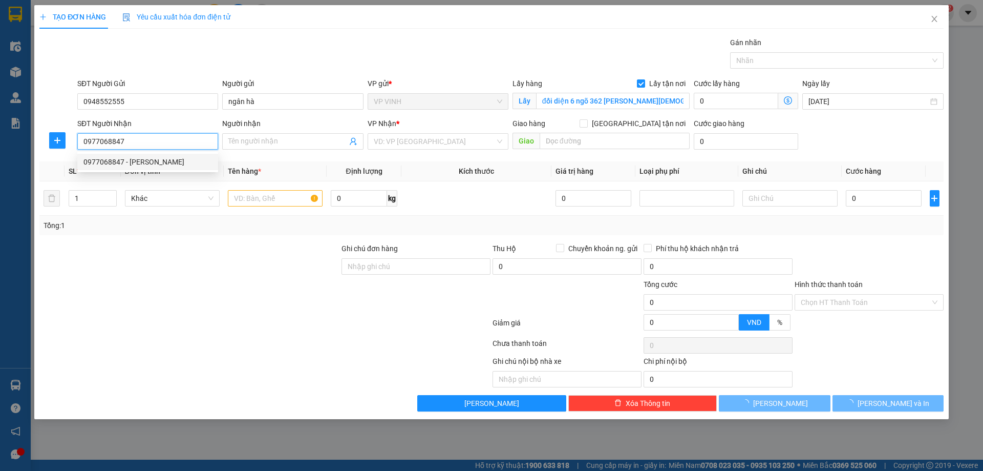
type input "thương lê"
checkbox input "true"
type input "vp"
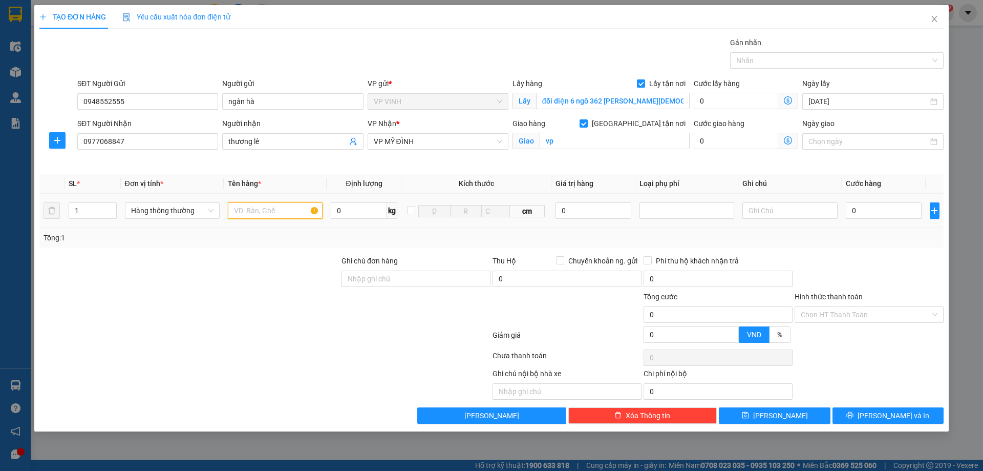
click at [276, 210] on input "text" at bounding box center [275, 210] width 95 height 16
type input "hạt"
click at [890, 213] on input "0" at bounding box center [884, 210] width 76 height 16
type input "5"
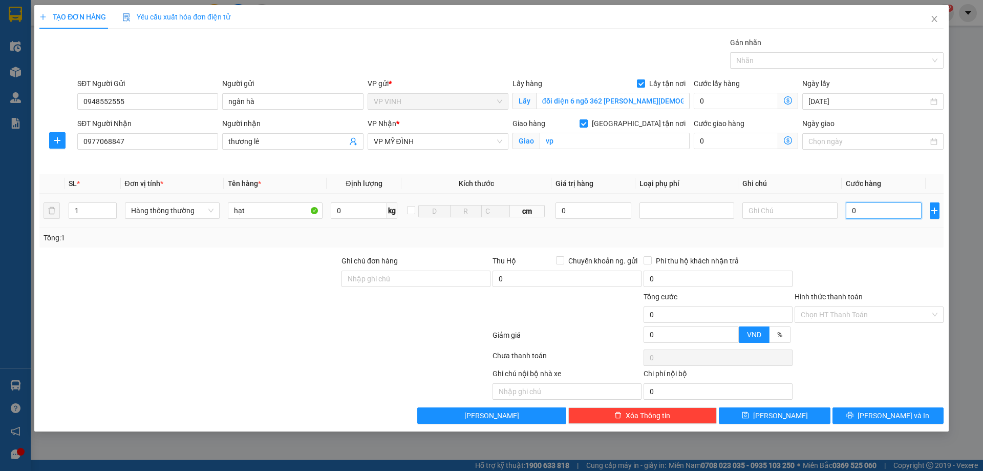
type input "5"
type input "50"
type input "50.000"
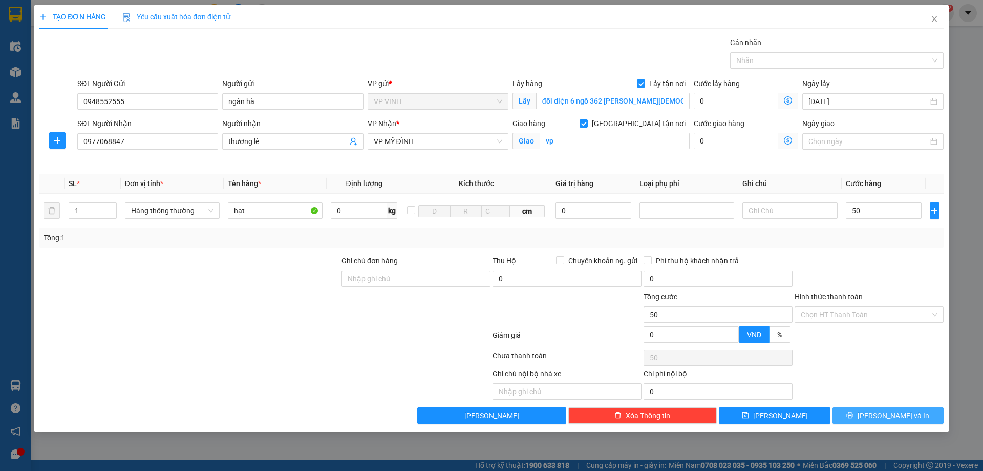
type input "50.000"
click at [847, 415] on button "[PERSON_NAME] và In" at bounding box center [888, 415] width 111 height 16
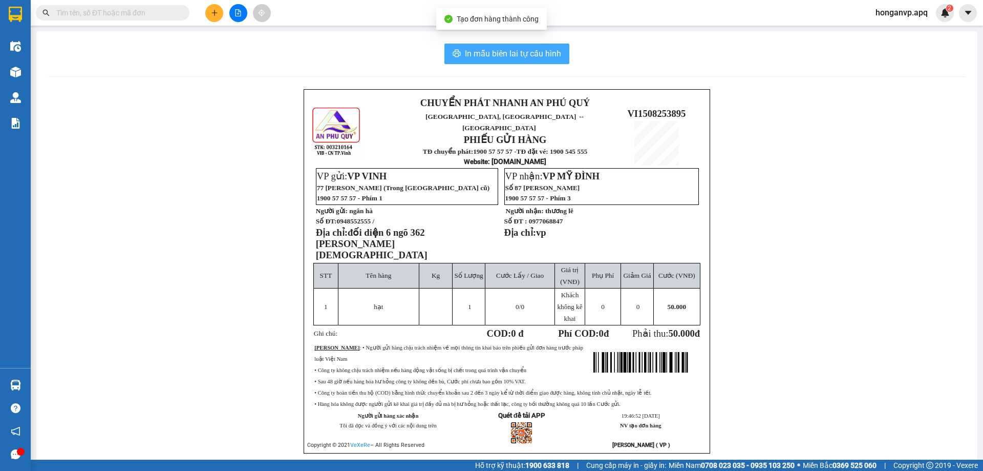
click at [515, 56] on span "In mẫu biên lai tự cấu hình" at bounding box center [513, 53] width 96 height 13
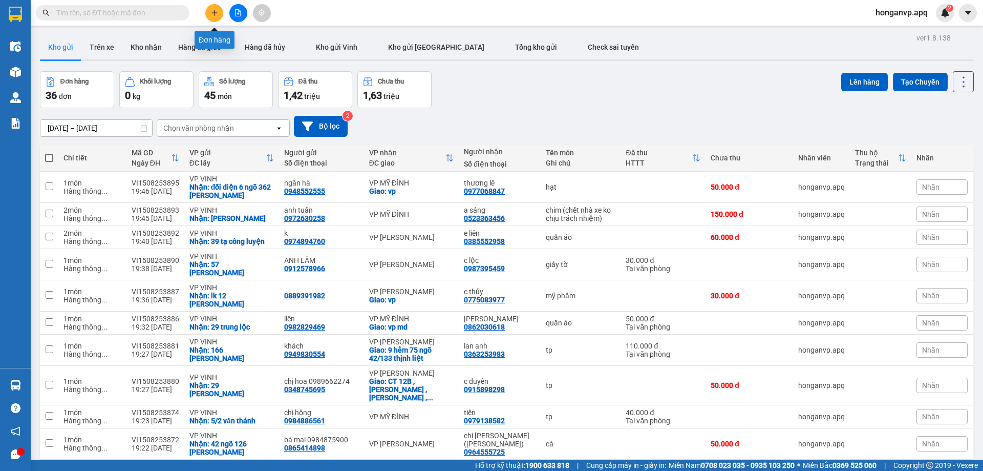
click at [209, 13] on button at bounding box center [214, 13] width 18 height 18
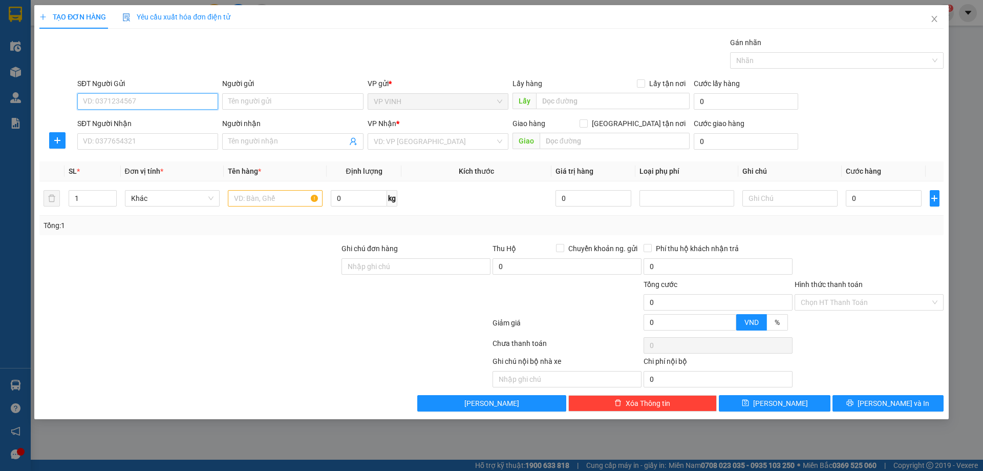
click at [107, 103] on input "SĐT Người Gửi" at bounding box center [147, 101] width 141 height 16
paste input "0913188305"
type input "0913188305"
click at [132, 121] on div "0913188305 - lan anh" at bounding box center [147, 121] width 129 height 11
type input "lan anh"
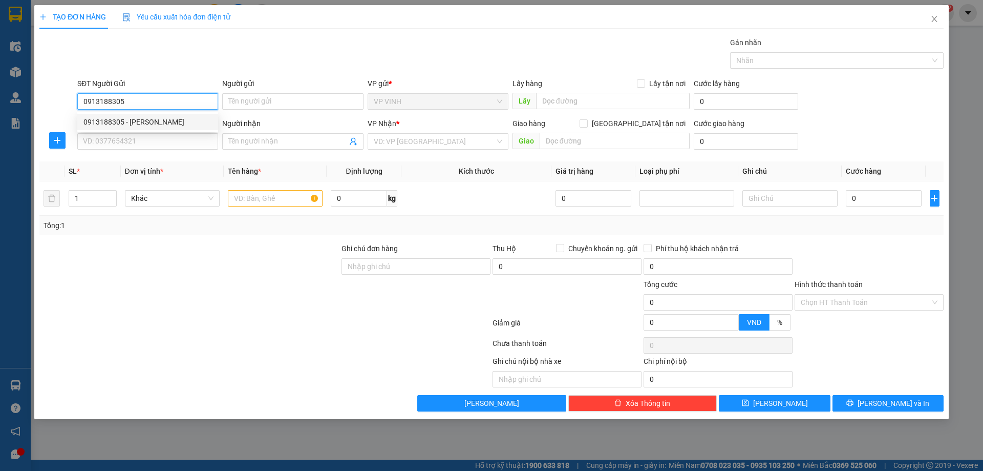
checkbox input "true"
type input "33 lê viết hùng"
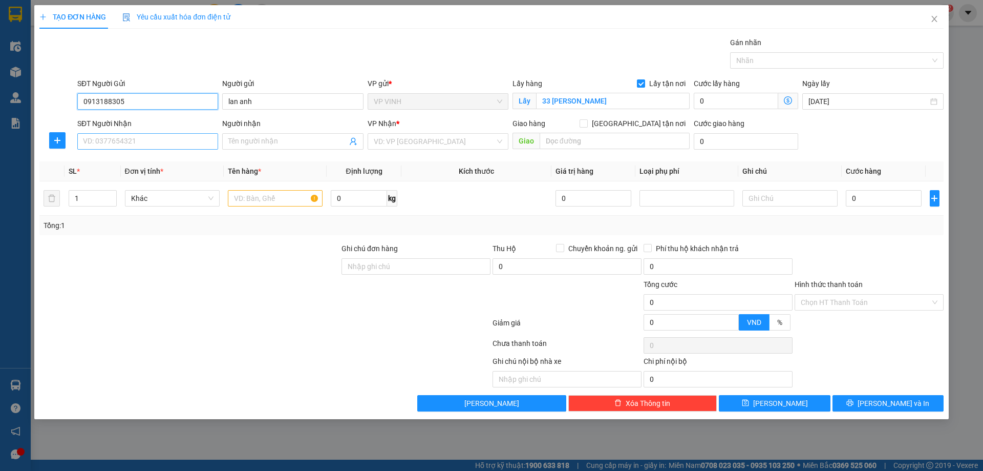
type input "0913188305"
click at [136, 141] on input "SĐT Người Nhận" at bounding box center [147, 141] width 141 height 16
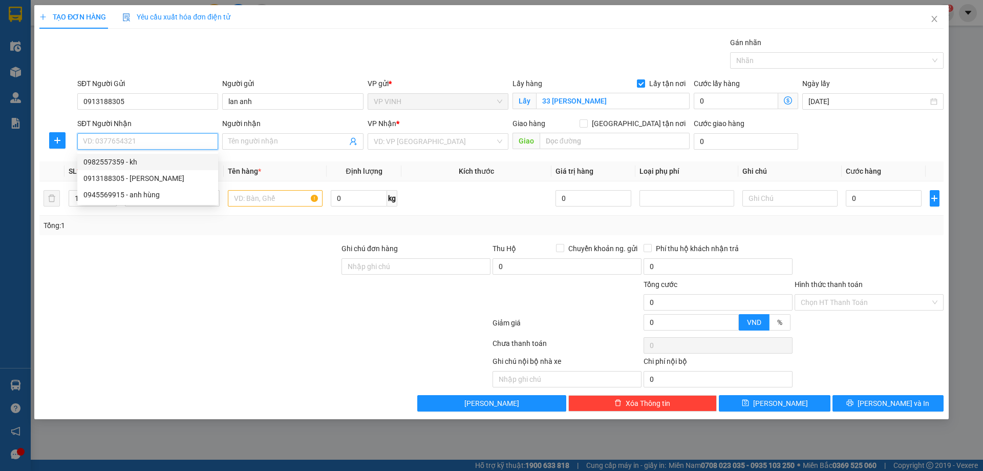
click at [89, 161] on div "0982557359 - kh" at bounding box center [147, 161] width 129 height 11
type input "0982557359"
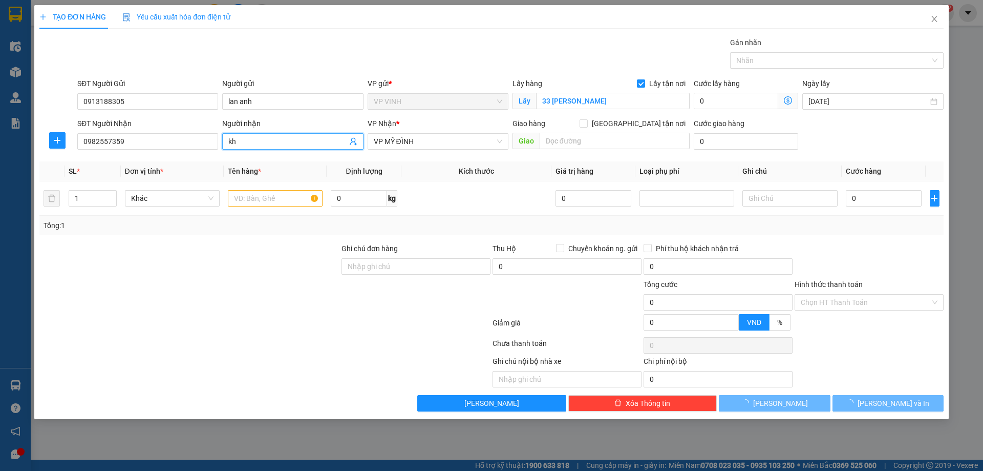
click at [279, 144] on input "kh" at bounding box center [287, 141] width 118 height 11
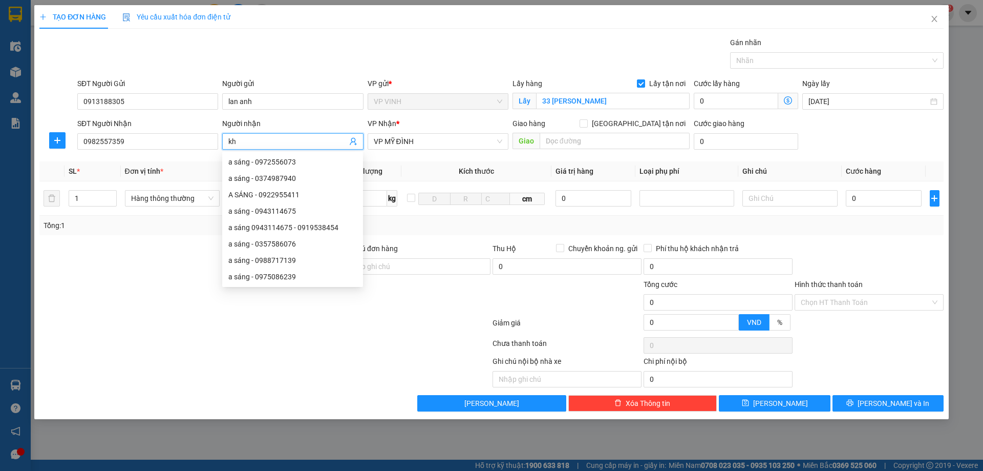
click at [279, 144] on input "kh" at bounding box center [287, 141] width 118 height 11
type input "bác tú"
click at [153, 301] on div at bounding box center [189, 297] width 302 height 36
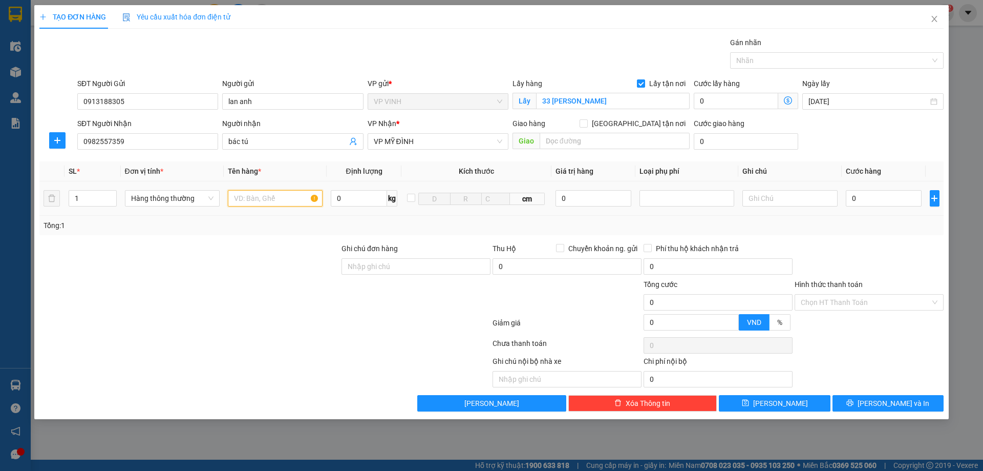
click at [257, 202] on input "text" at bounding box center [275, 198] width 95 height 16
type input "tp"
click at [884, 195] on input "0" at bounding box center [884, 198] width 76 height 16
type input "4"
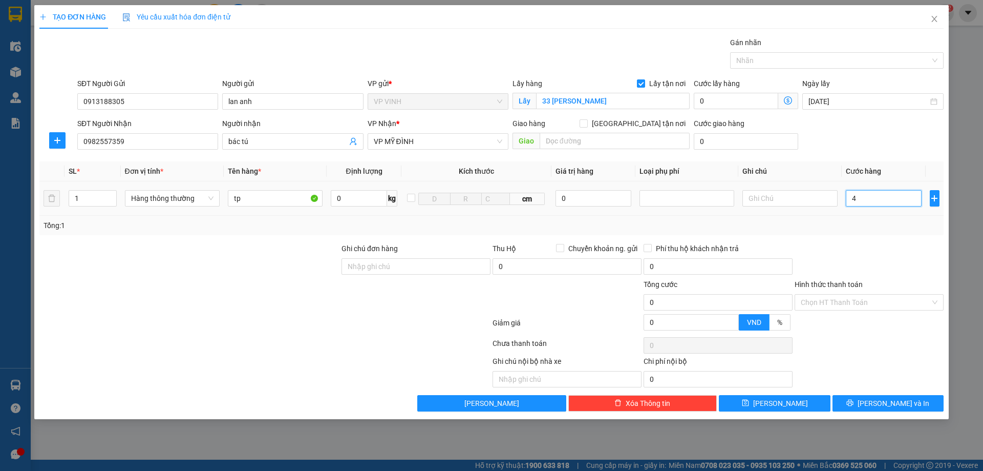
type input "4"
type input "40"
type input "40.000"
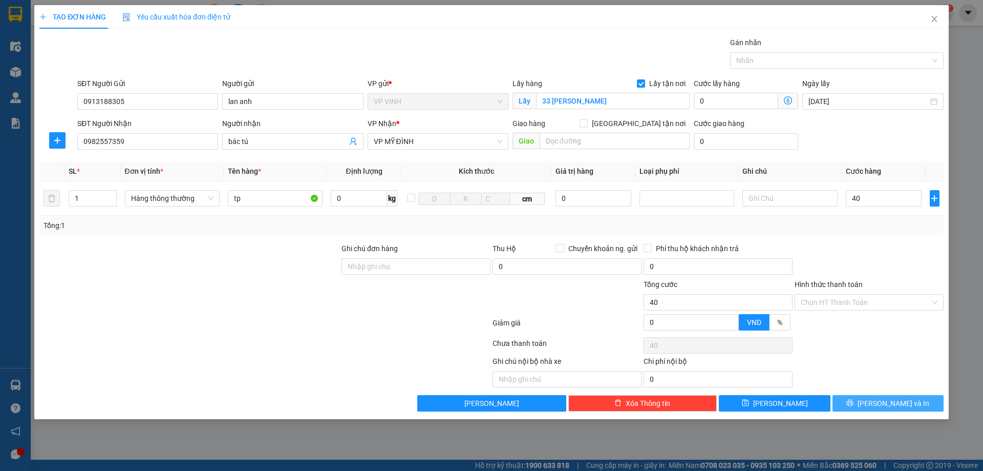
type input "40.000"
click at [882, 403] on span "[PERSON_NAME] và In" at bounding box center [894, 402] width 72 height 11
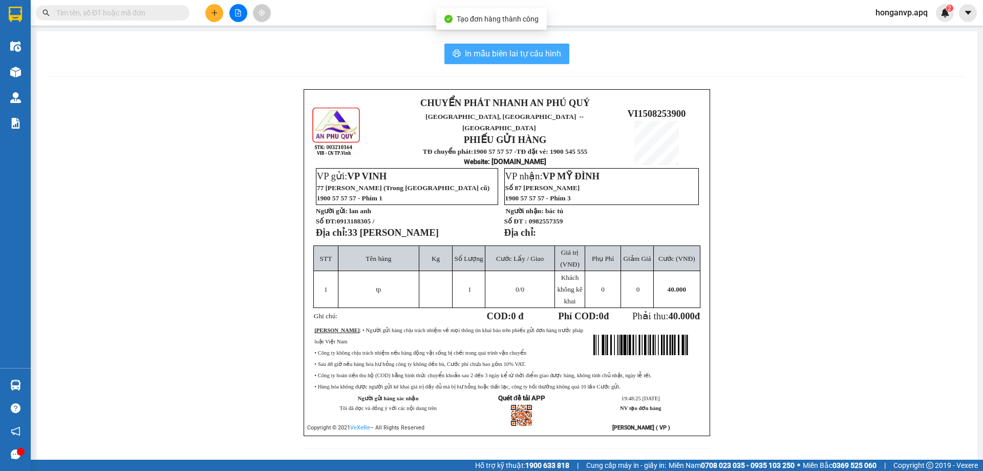
click at [537, 59] on span "In mẫu biên lai tự cấu hình" at bounding box center [513, 53] width 96 height 13
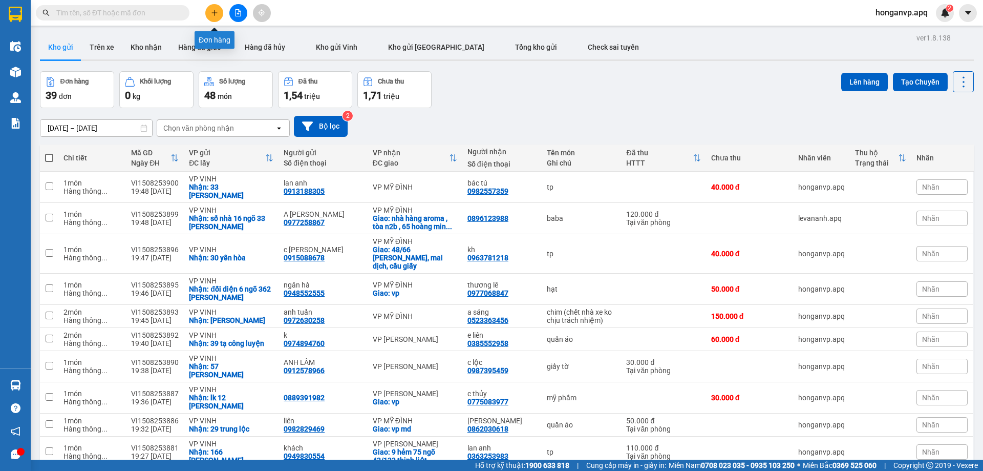
click at [211, 14] on icon "plus" at bounding box center [214, 12] width 7 height 7
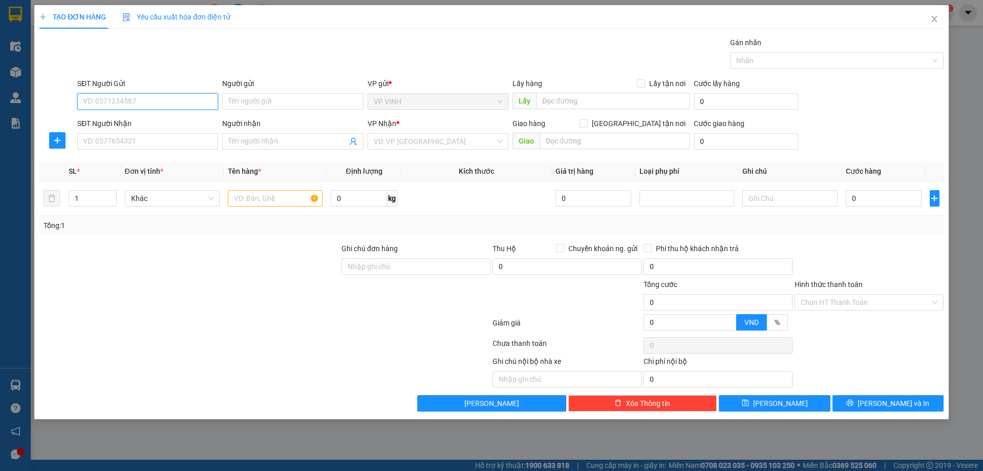
click at [103, 101] on input "SĐT Người Gửi" at bounding box center [147, 101] width 141 height 16
paste input "0984802967"
type input "0984802967"
click at [110, 122] on div "0984802967 - chi thoa" at bounding box center [147, 121] width 129 height 11
type input "chi thoa"
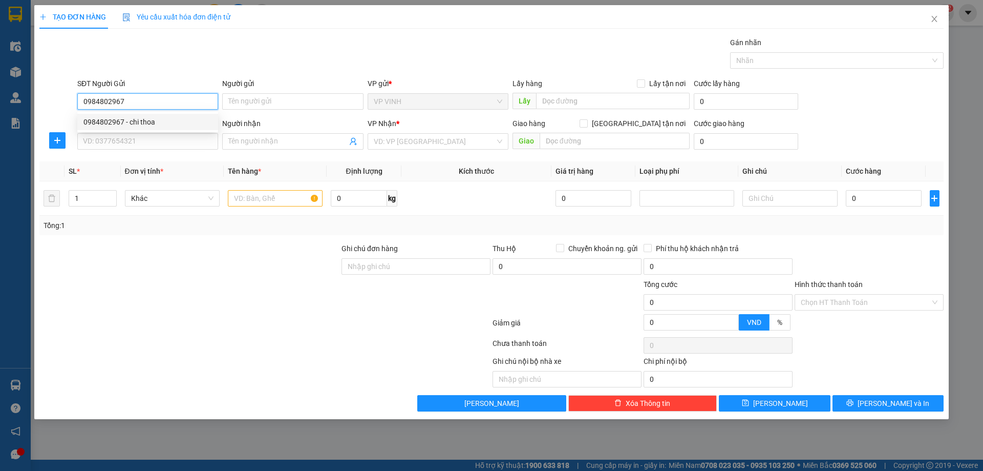
checkbox input "true"
type input "cầu gãy"
type input "0984802967"
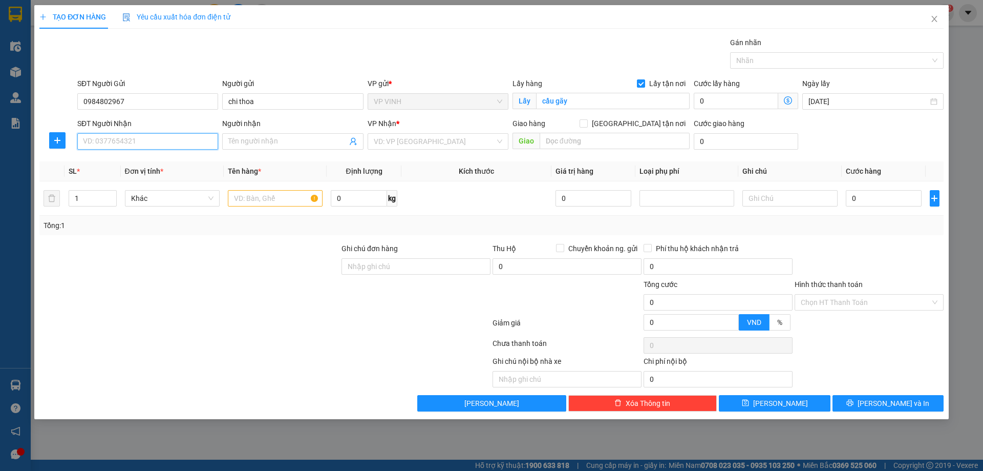
click at [158, 146] on input "SĐT Người Nhận" at bounding box center [147, 141] width 141 height 16
click at [90, 180] on div "0989985031 - c bình" at bounding box center [147, 178] width 129 height 11
type input "0989985031"
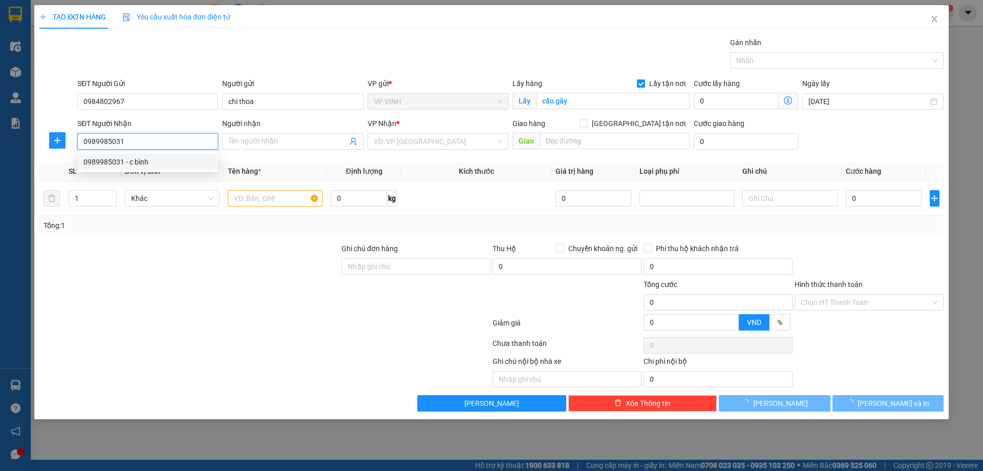
type input "c bình"
checkbox input "true"
type input "vp"
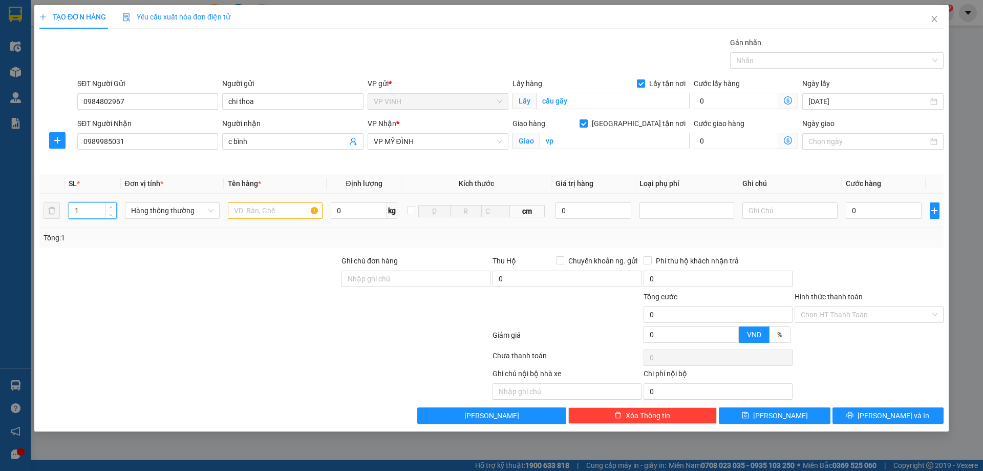
click at [86, 206] on input "1" at bounding box center [92, 210] width 47 height 15
type input "6"
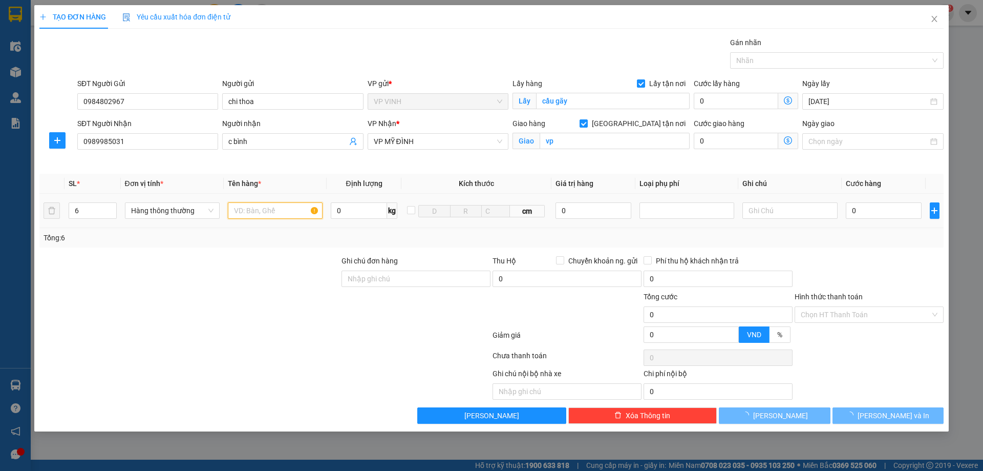
click at [264, 212] on input "text" at bounding box center [275, 210] width 95 height 16
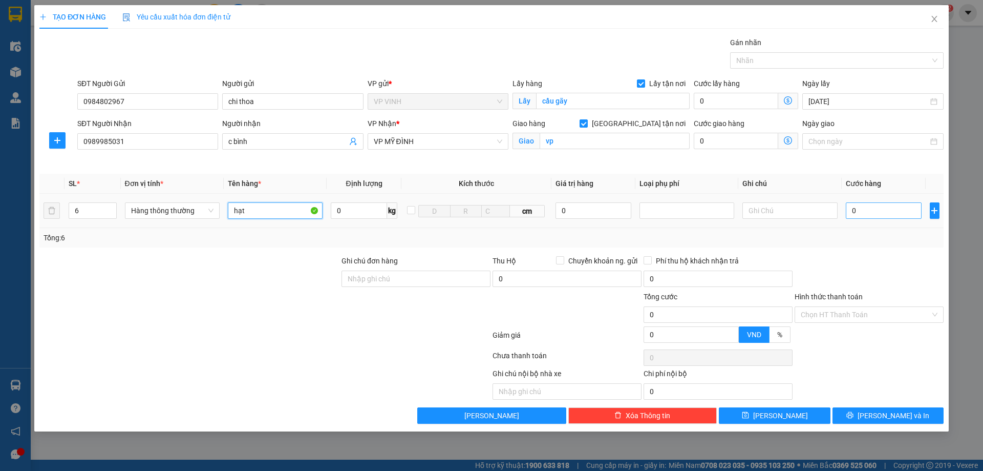
type input "hạt"
click at [878, 214] on input "0" at bounding box center [884, 210] width 76 height 16
type input "2"
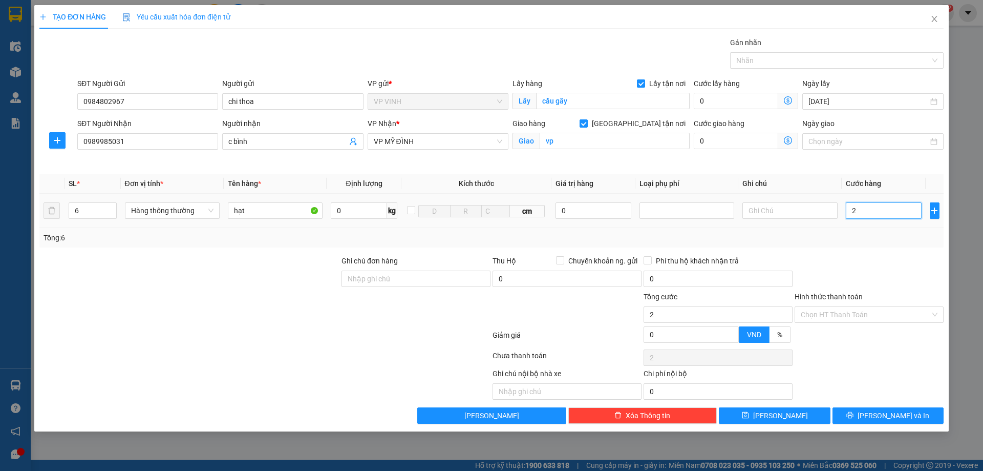
type input "26"
type input "260"
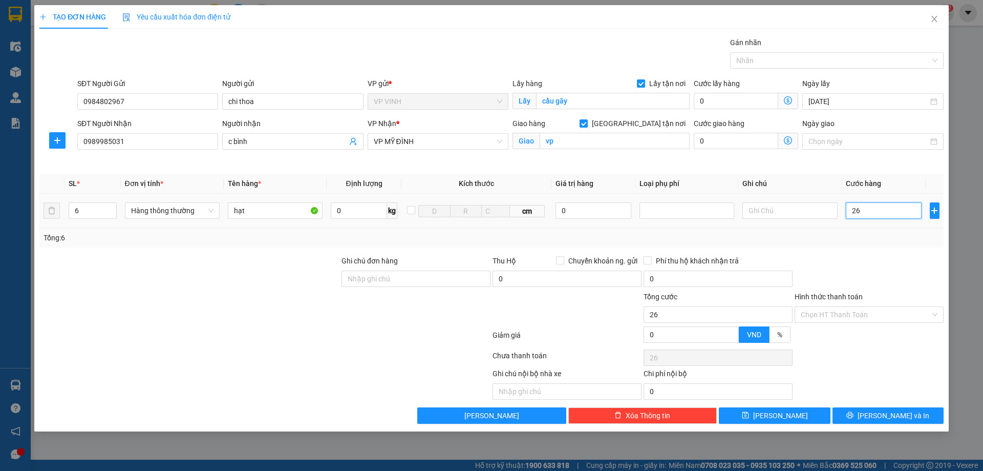
type input "260"
type input "260.000"
click at [848, 315] on input "Hình thức thanh toán" at bounding box center [866, 314] width 130 height 15
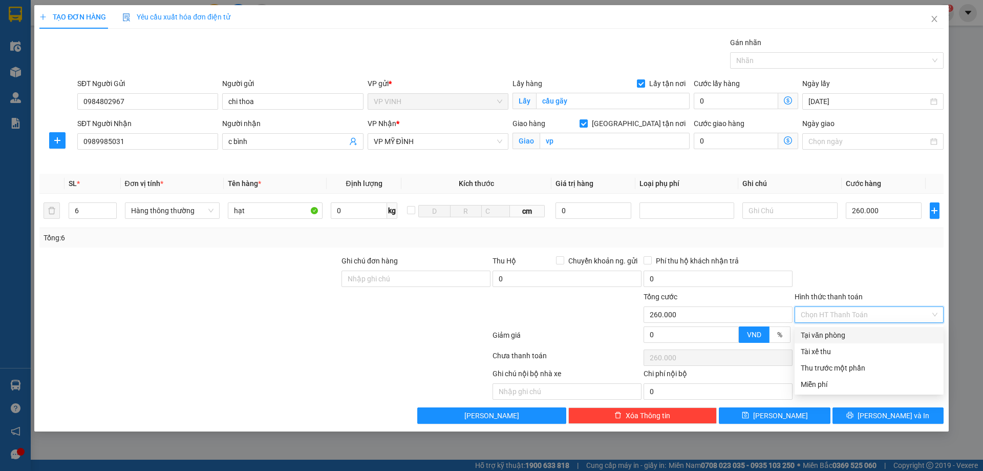
click at [826, 339] on div "Tại văn phòng" at bounding box center [869, 334] width 137 height 11
type input "0"
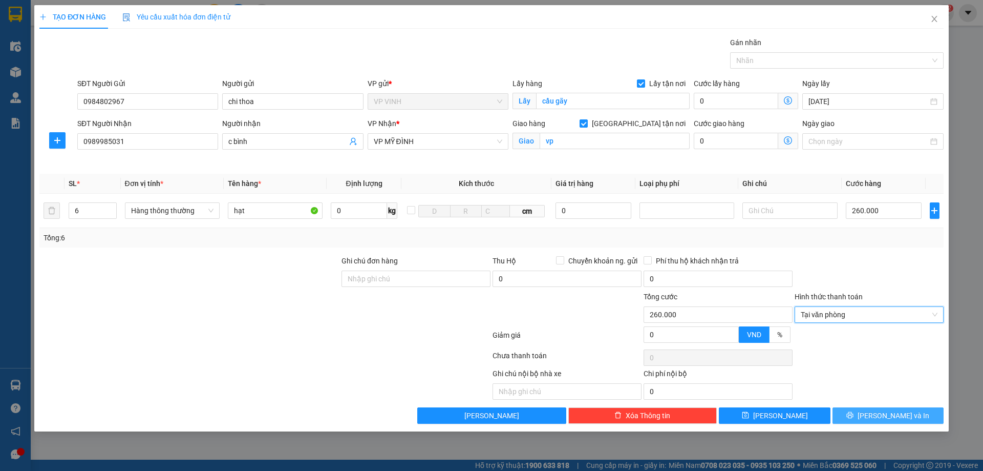
click at [845, 418] on button "[PERSON_NAME] và In" at bounding box center [888, 415] width 111 height 16
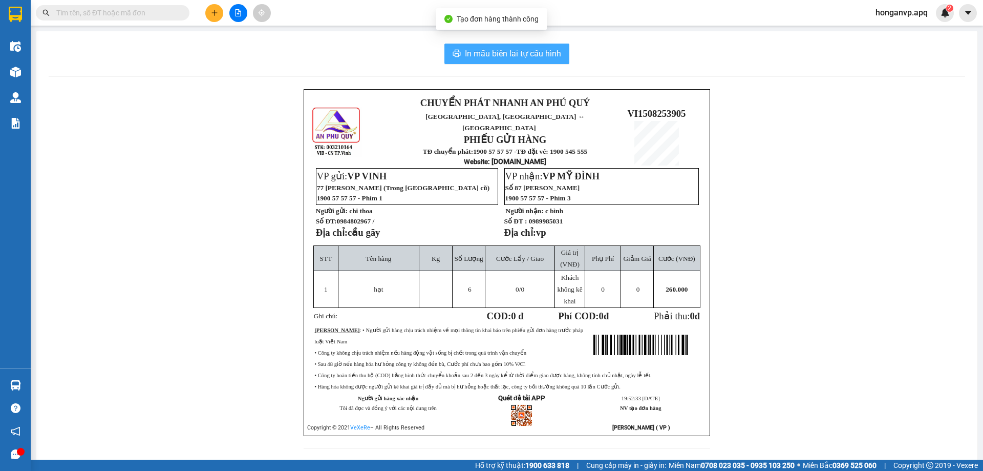
click at [504, 60] on button "In mẫu biên lai tự cấu hình" at bounding box center [506, 54] width 125 height 20
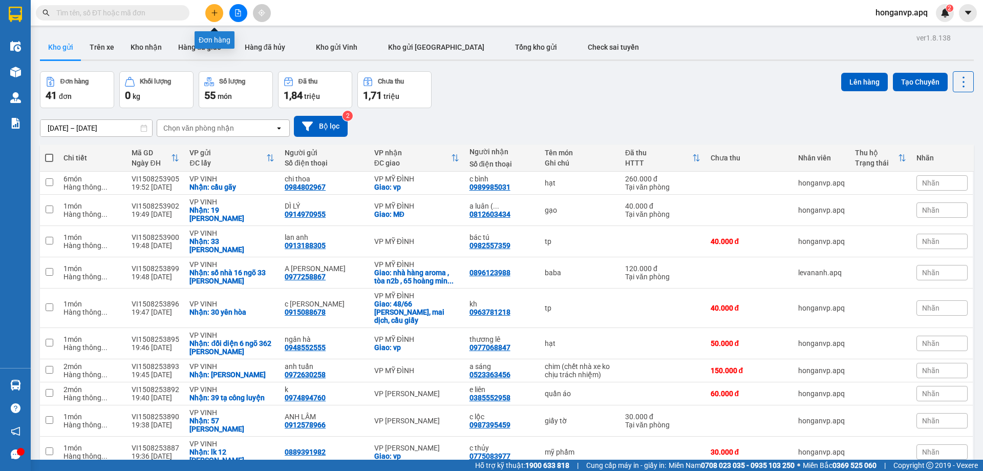
click at [215, 15] on icon "plus" at bounding box center [214, 12] width 7 height 7
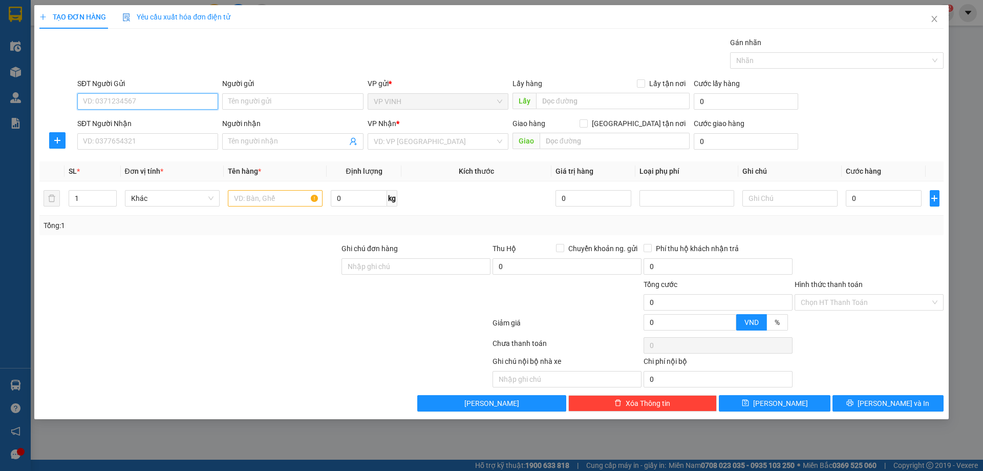
click at [115, 103] on input "SĐT Người Gửi" at bounding box center [147, 101] width 141 height 16
paste input "0834664501"
type input "0834664501"
click at [140, 122] on div "0834664501 - gì hương 0979715940" at bounding box center [147, 121] width 129 height 11
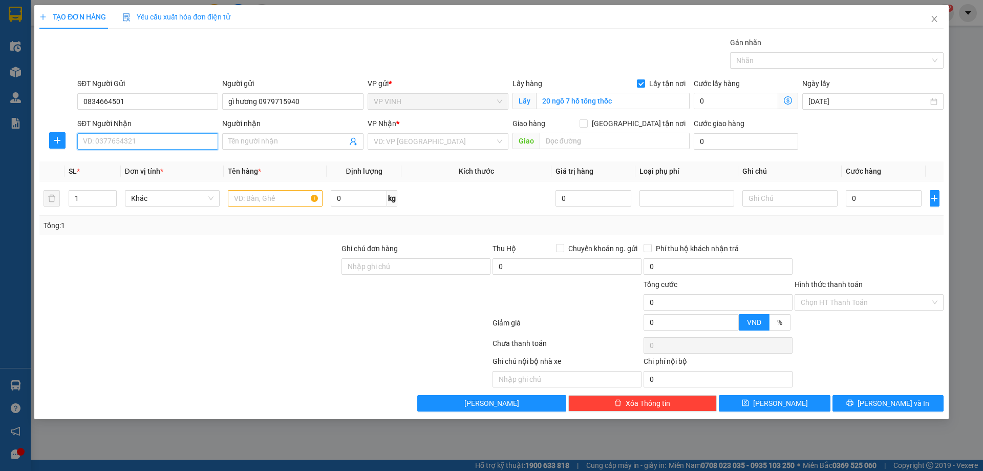
click at [139, 142] on input "SĐT Người Nhận" at bounding box center [147, 141] width 141 height 16
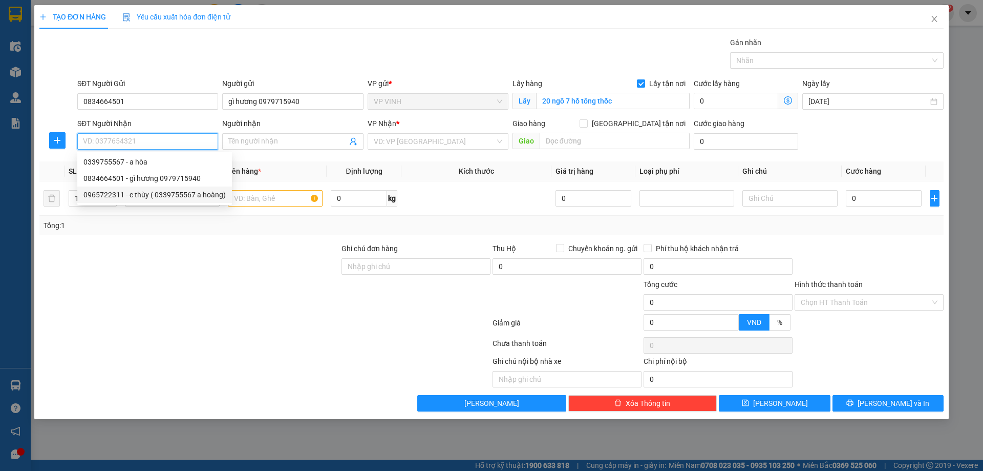
click at [107, 195] on div "0965722311 - c thùy ( 0339755567 a hoàng)" at bounding box center [154, 194] width 142 height 11
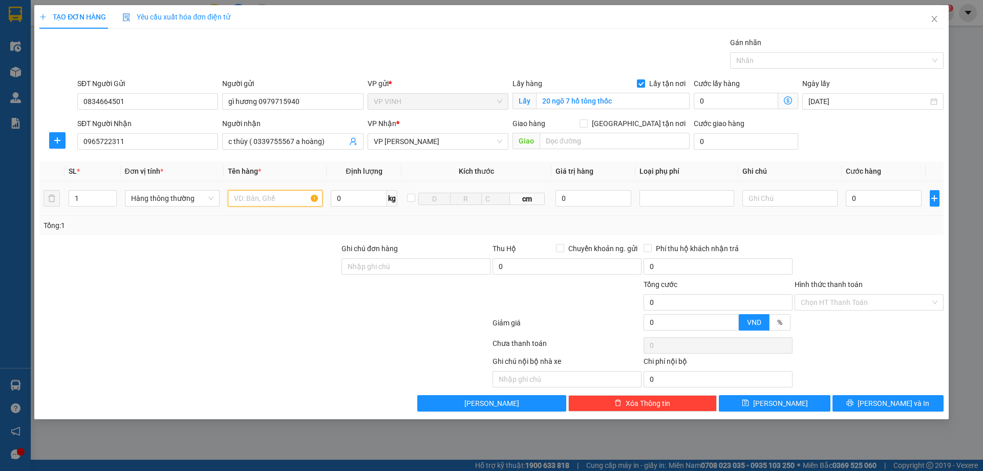
click at [257, 200] on input "text" at bounding box center [275, 198] width 95 height 16
click at [869, 200] on input "0" at bounding box center [884, 198] width 76 height 16
click at [884, 404] on span "[PERSON_NAME] và In" at bounding box center [894, 402] width 72 height 11
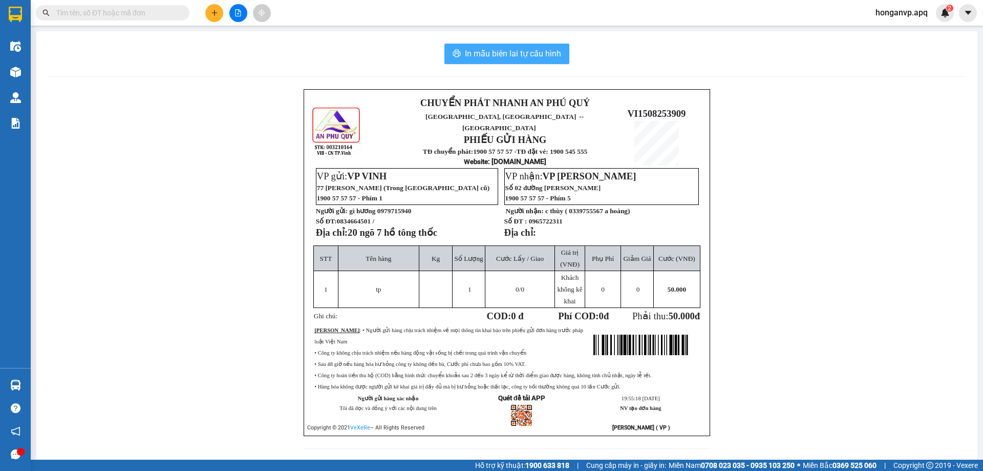
click at [493, 55] on span "In mẫu biên lai tự cấu hình" at bounding box center [513, 53] width 96 height 13
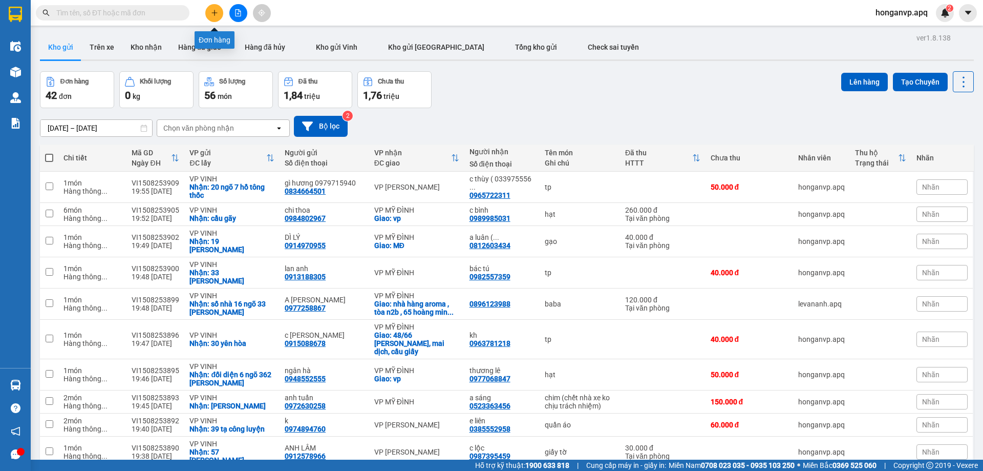
click at [211, 12] on icon "plus" at bounding box center [214, 12] width 7 height 7
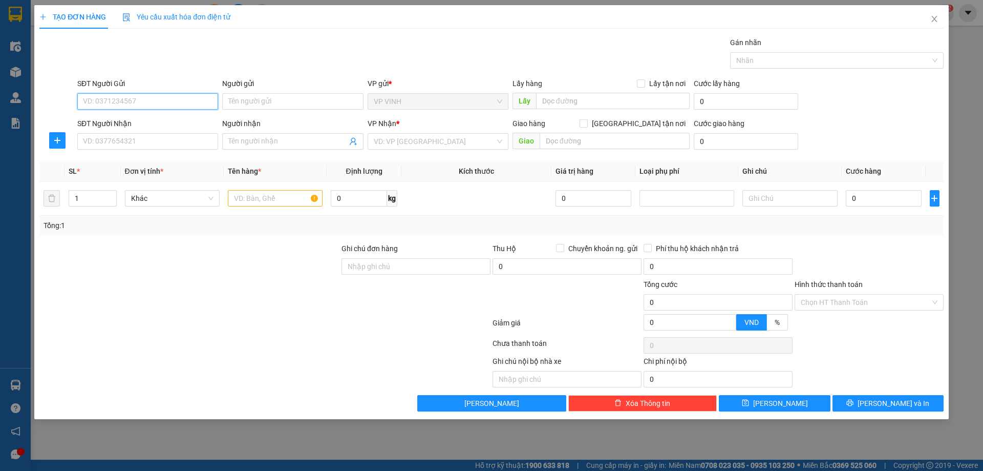
click at [116, 99] on input "SĐT Người Gửi" at bounding box center [147, 101] width 141 height 16
paste input "0946091189"
click at [120, 121] on div "0946091189 - a thắng" at bounding box center [147, 121] width 129 height 11
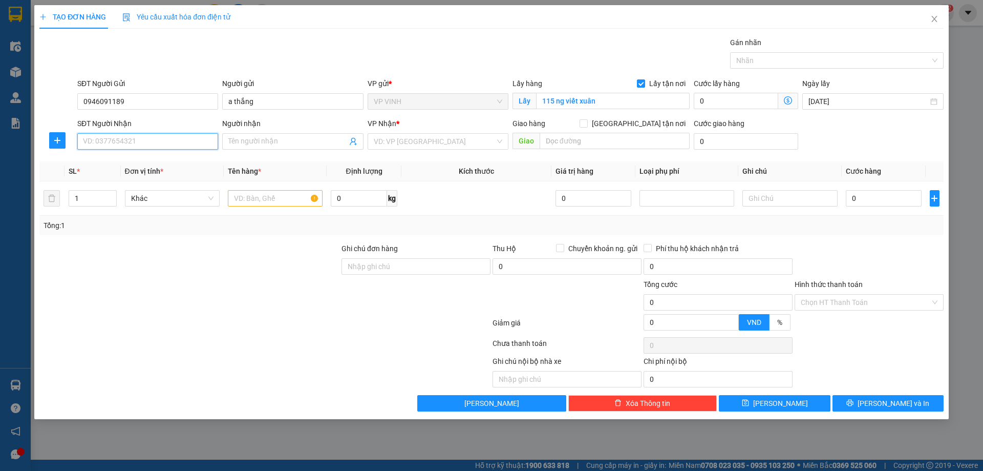
click at [143, 144] on input "SĐT Người Nhận" at bounding box center [147, 141] width 141 height 16
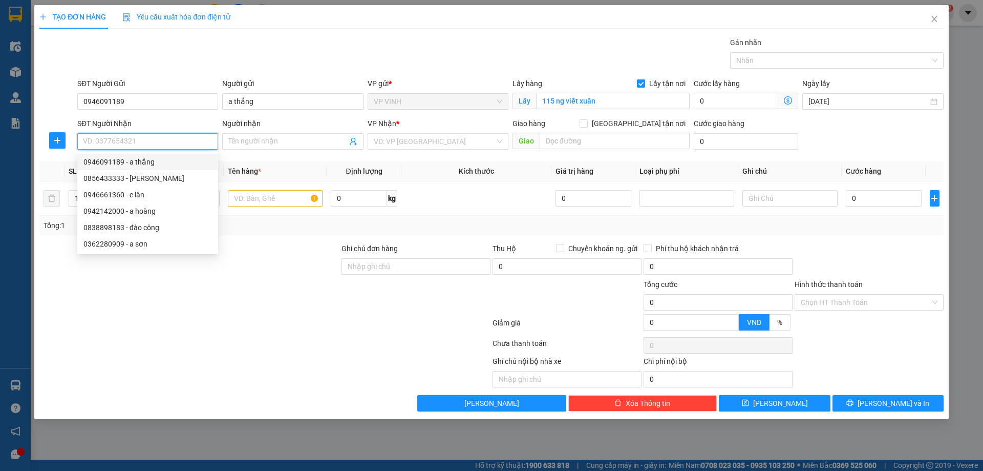
click at [138, 143] on input "SĐT Người Nhận" at bounding box center [147, 141] width 141 height 16
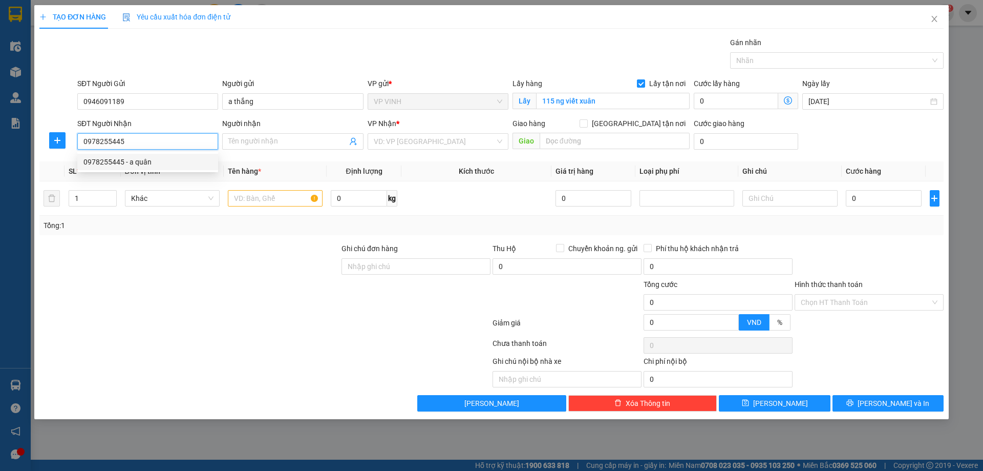
click at [120, 161] on div "0978255445 - a quân" at bounding box center [147, 161] width 129 height 11
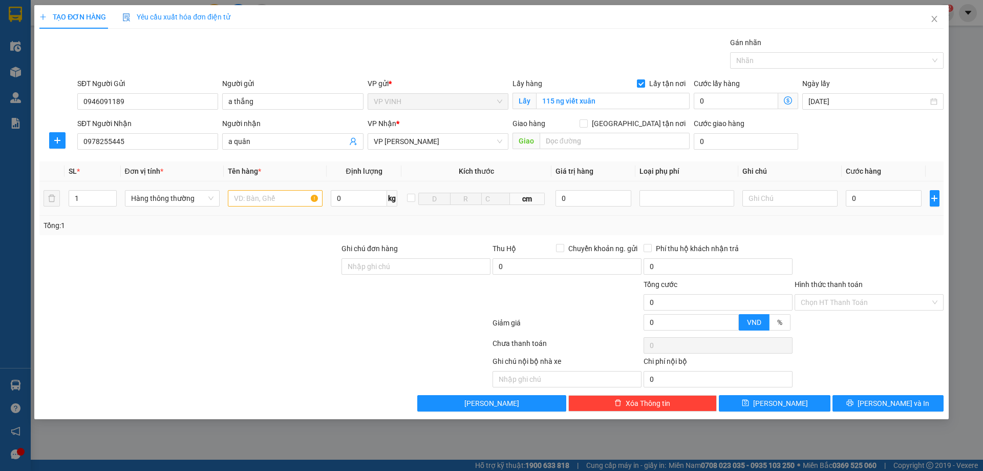
click at [263, 206] on div at bounding box center [275, 198] width 95 height 20
click at [261, 199] on input "text" at bounding box center [275, 198] width 95 height 16
click at [864, 203] on input "0" at bounding box center [884, 198] width 76 height 16
click at [854, 405] on icon "printer" at bounding box center [850, 402] width 7 height 7
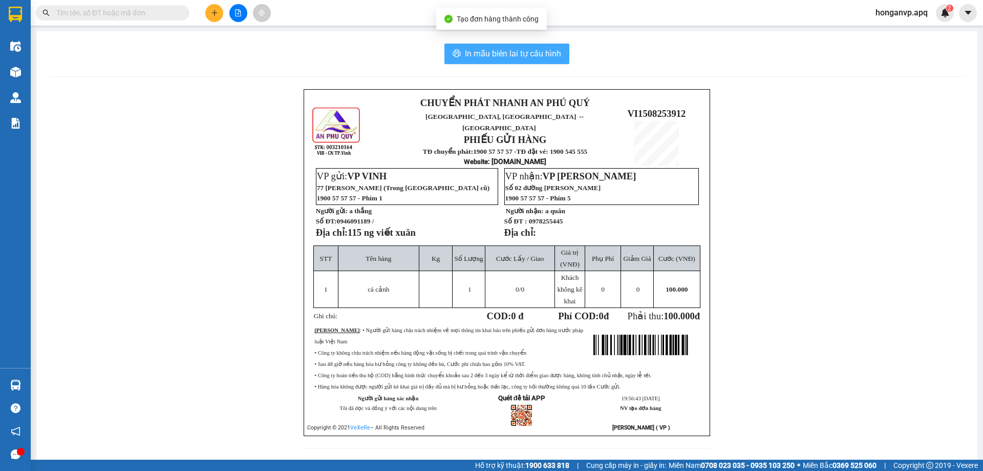
click at [524, 52] on span "In mẫu biên lai tự cấu hình" at bounding box center [513, 53] width 96 height 13
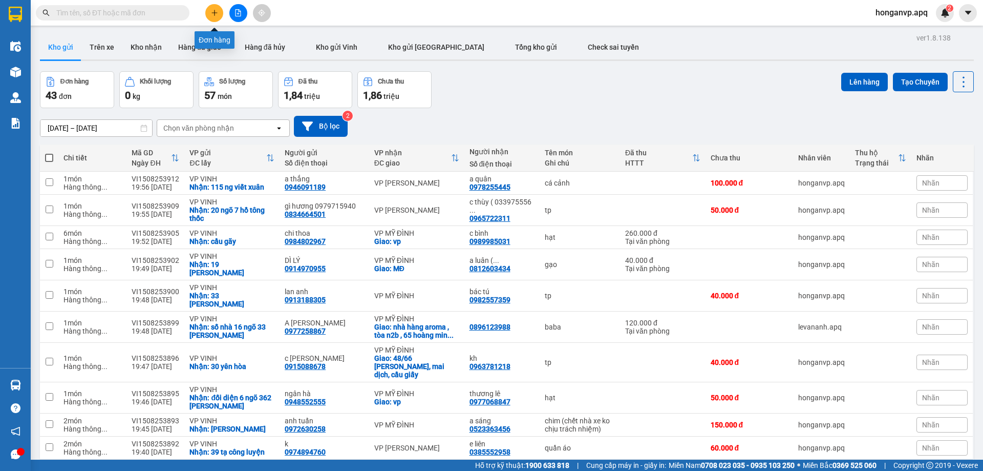
click at [214, 14] on icon "plus" at bounding box center [214, 12] width 7 height 7
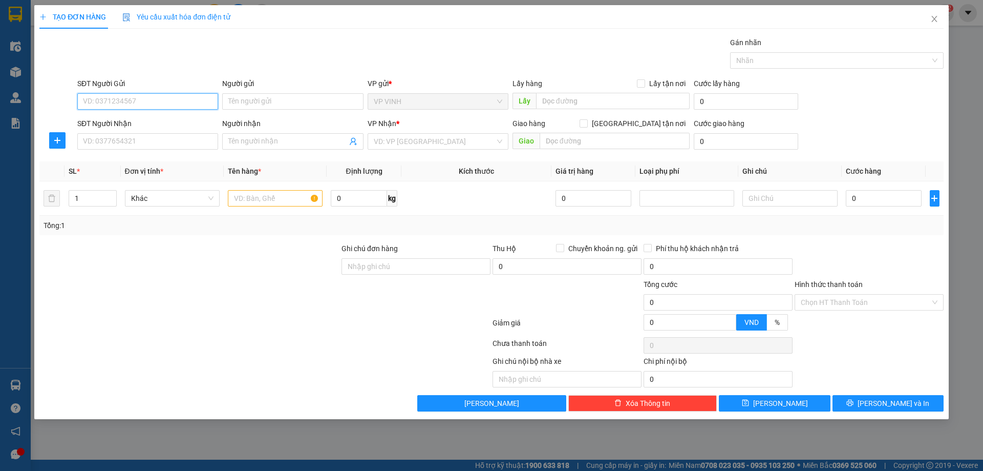
click at [134, 98] on input "SĐT Người Gửi" at bounding box center [147, 101] width 141 height 16
paste input "0946091189"
click at [118, 120] on div "0946091189 - a thắng" at bounding box center [147, 121] width 129 height 11
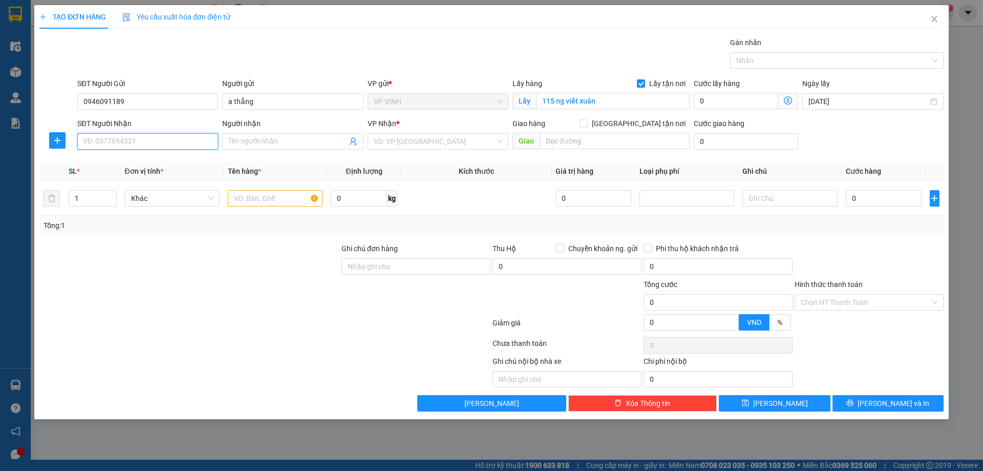
click at [144, 144] on input "SĐT Người Nhận" at bounding box center [147, 141] width 141 height 16
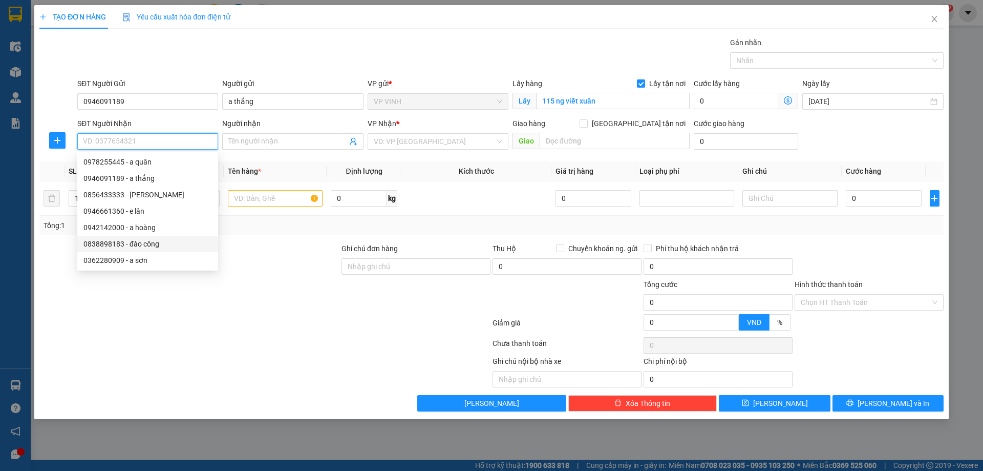
click at [113, 243] on div "0838898183 - đào công" at bounding box center [147, 243] width 129 height 11
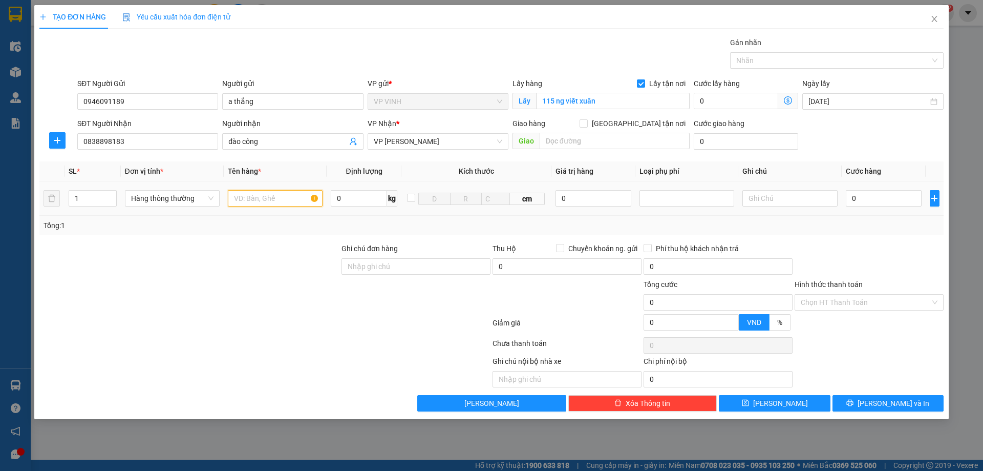
click at [279, 202] on input "text" at bounding box center [275, 198] width 95 height 16
click at [881, 195] on input "0" at bounding box center [884, 198] width 76 height 16
click at [876, 251] on div at bounding box center [869, 261] width 151 height 36
click at [884, 404] on span "[PERSON_NAME] và In" at bounding box center [894, 402] width 72 height 11
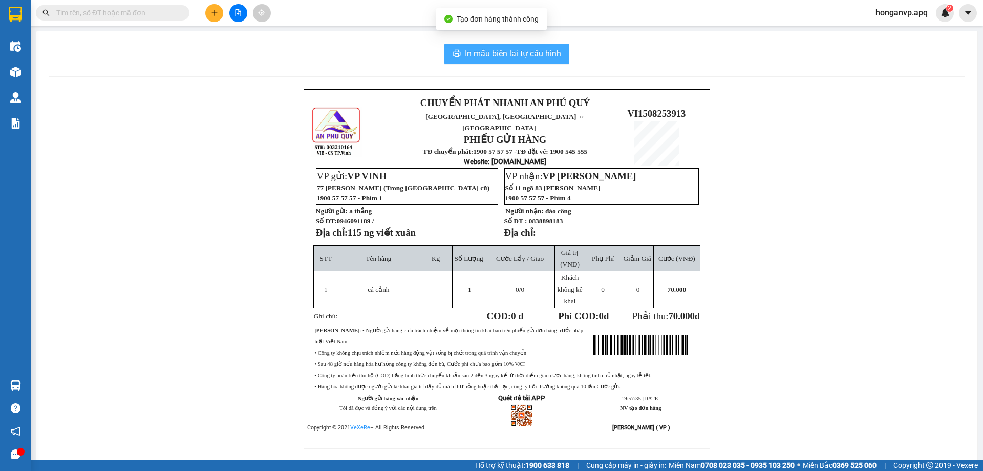
click at [504, 52] on span "In mẫu biên lai tự cấu hình" at bounding box center [513, 53] width 96 height 13
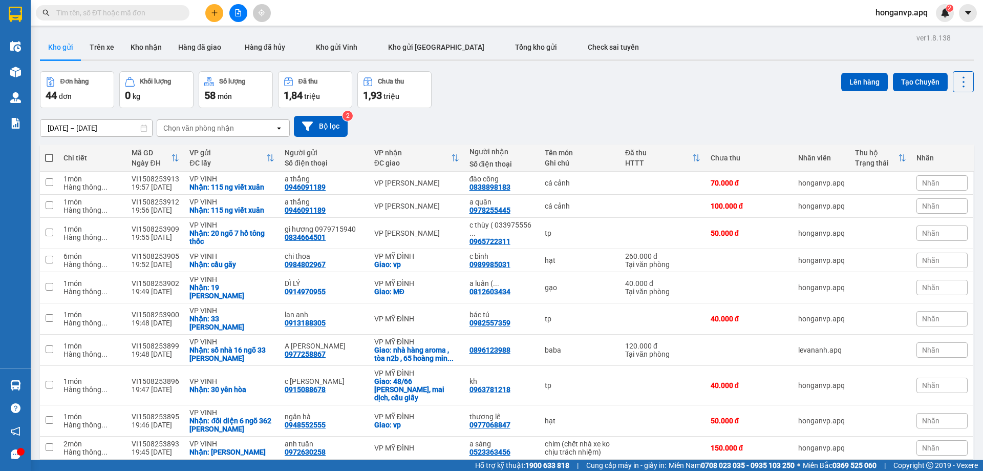
click at [598, 89] on div "Đơn hàng 44 đơn Khối lượng 0 kg Số lượng 58 món Đã thu 1,84 triệu Chưa thu 1,93…" at bounding box center [507, 89] width 934 height 37
click at [211, 14] on icon "plus" at bounding box center [214, 12] width 7 height 7
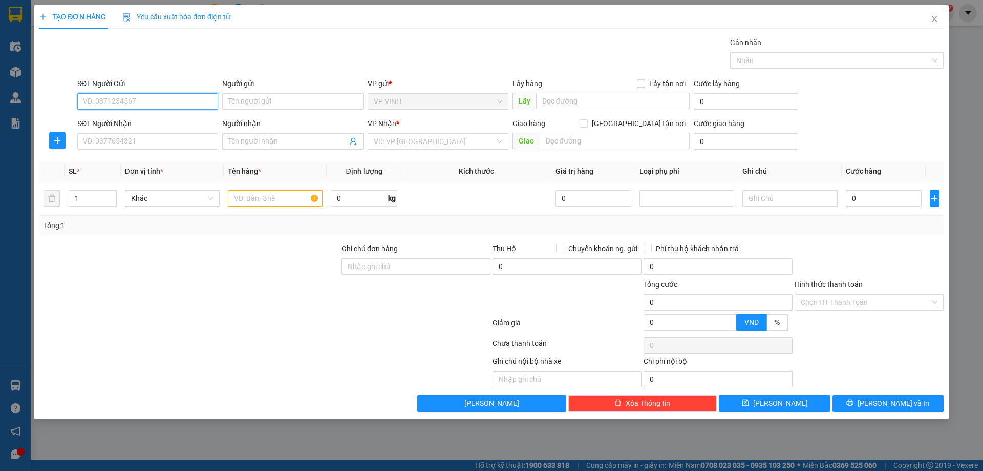
click at [118, 101] on input "SĐT Người Gửi" at bounding box center [147, 101] width 141 height 16
paste input "0877499112"
click at [100, 120] on div "0877499112 - cty ht" at bounding box center [147, 121] width 129 height 11
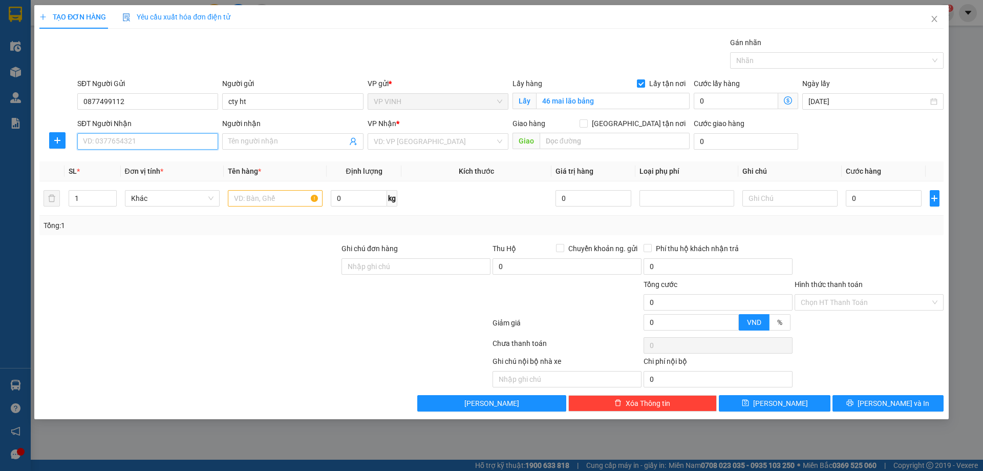
click at [162, 137] on input "SĐT Người Nhận" at bounding box center [147, 141] width 141 height 16
click at [114, 180] on div "0836222829 - HT logistics" at bounding box center [147, 178] width 129 height 11
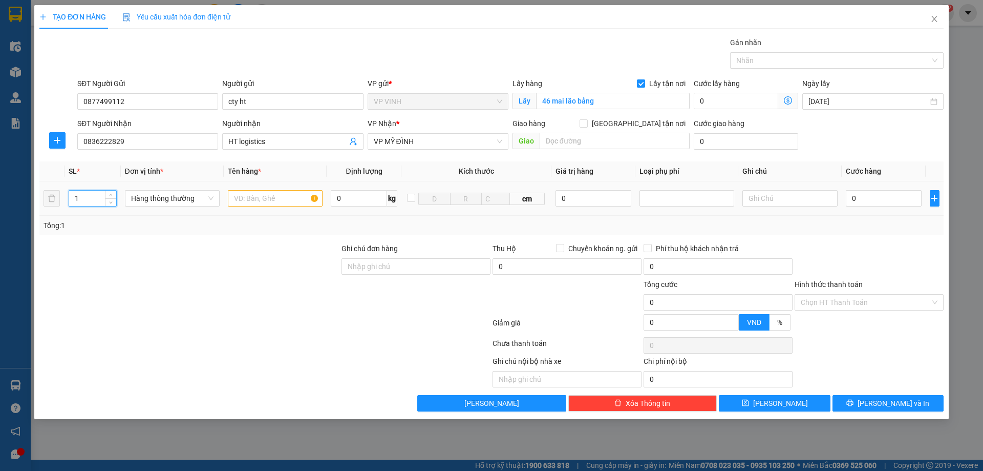
click at [87, 202] on input "1" at bounding box center [92, 197] width 47 height 15
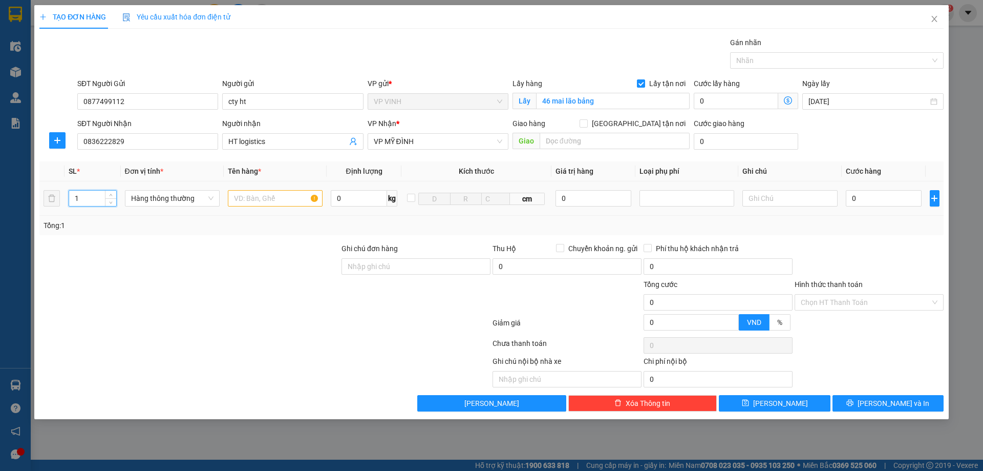
click at [87, 202] on input "1" at bounding box center [92, 197] width 47 height 15
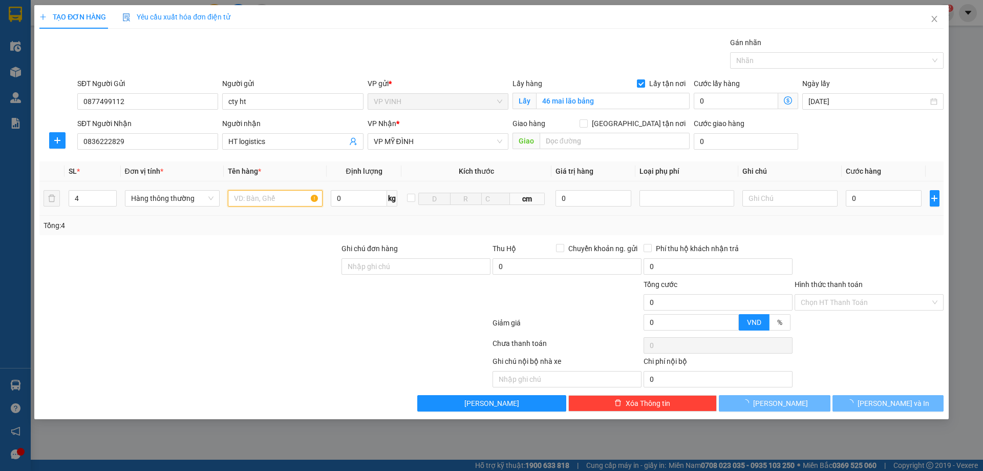
click at [269, 197] on input "text" at bounding box center [275, 198] width 95 height 16
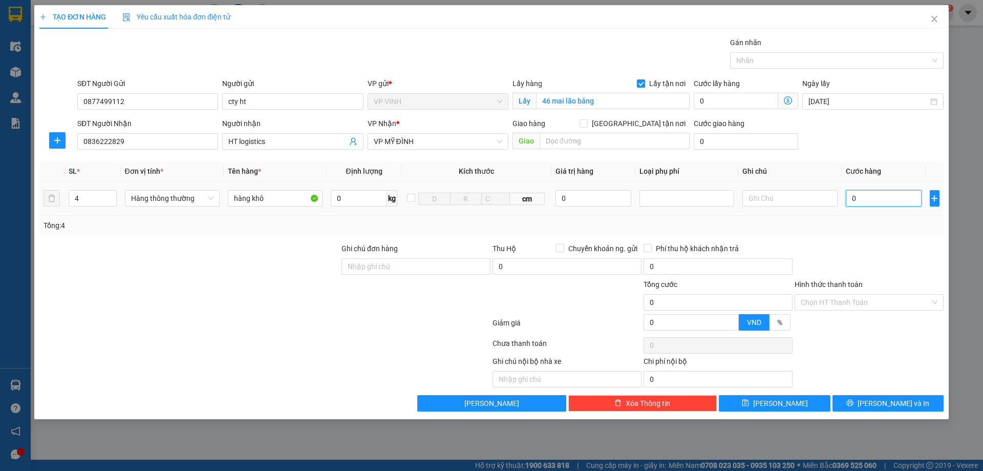
click at [880, 197] on input "0" at bounding box center [884, 198] width 76 height 16
click at [887, 261] on div at bounding box center [869, 261] width 151 height 36
click at [878, 412] on div "TẠO ĐƠN HÀNG Yêu cầu xuất hóa đơn điện tử Transit Pickup Surcharge Ids Transit …" at bounding box center [491, 212] width 915 height 414
click at [878, 405] on button "[PERSON_NAME] và In" at bounding box center [888, 403] width 111 height 16
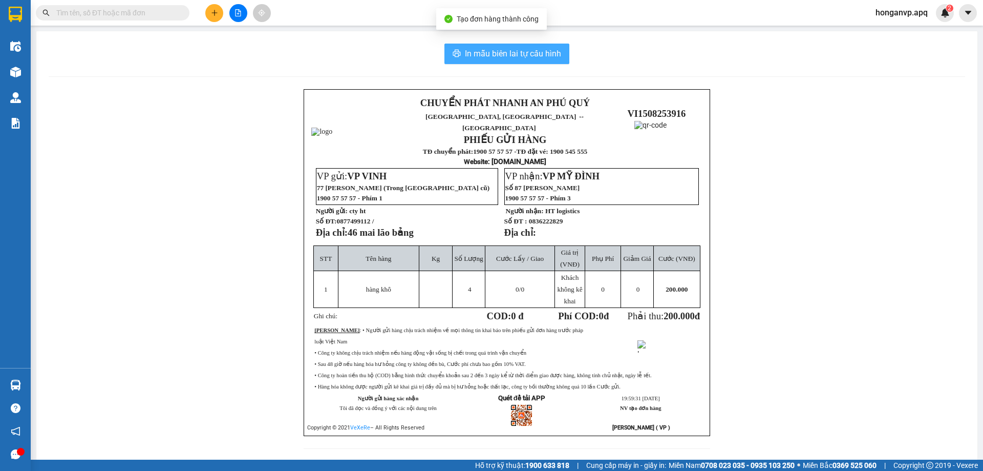
click at [543, 55] on span "In mẫu biên lai tự cấu hình" at bounding box center [513, 53] width 96 height 13
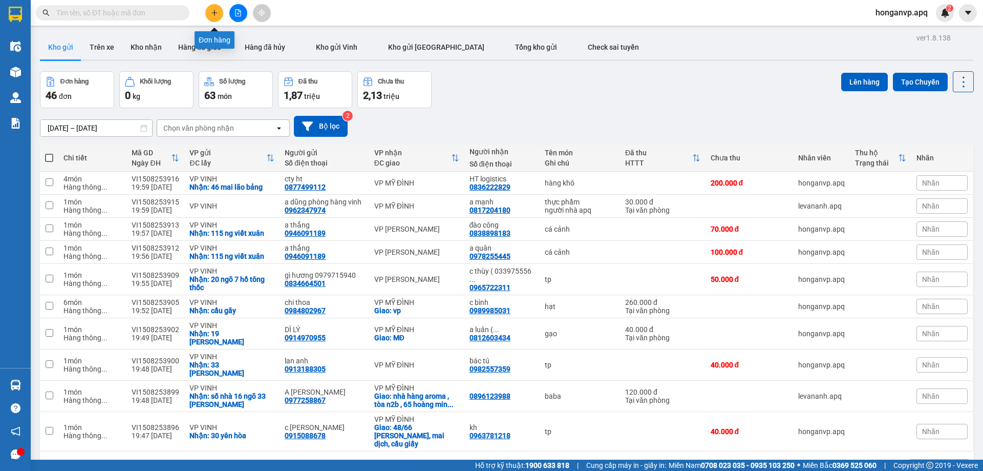
click at [214, 16] on icon "plus" at bounding box center [214, 12] width 7 height 7
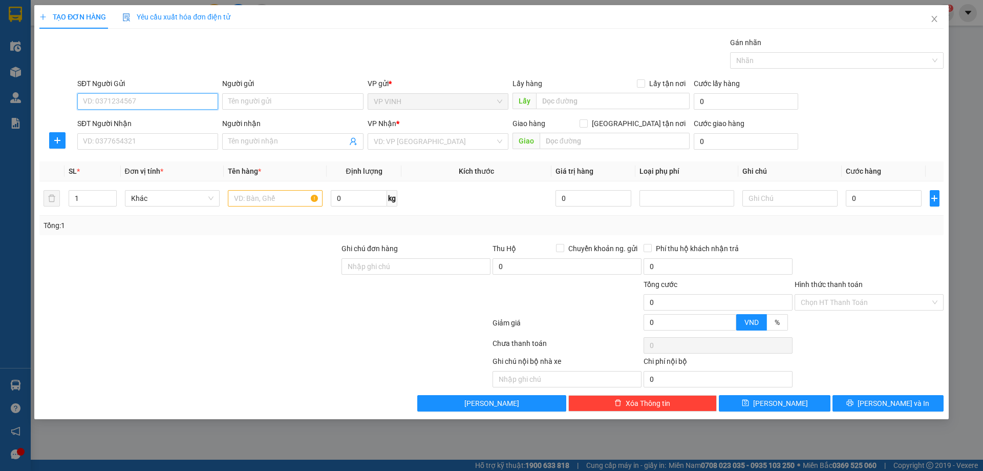
paste input "0932456606"
click at [276, 103] on input "Người gửi" at bounding box center [292, 101] width 141 height 16
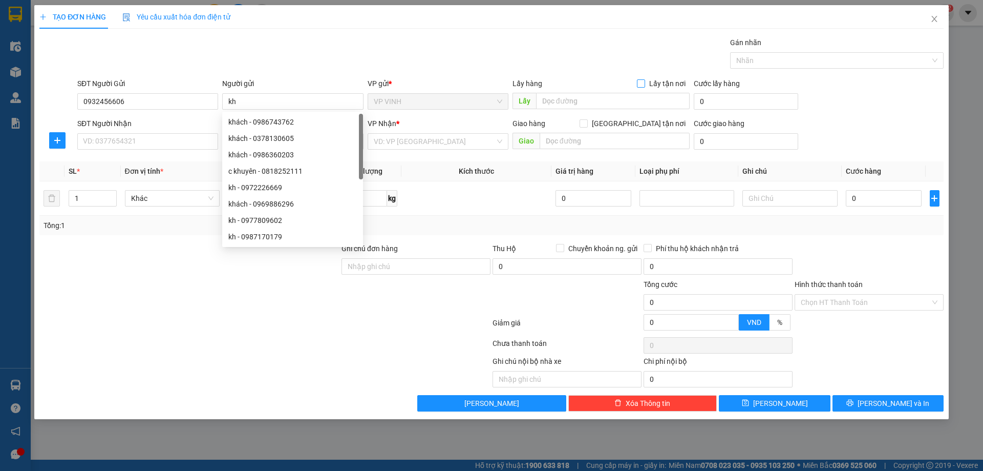
click at [641, 85] on input "Lấy tận nơi" at bounding box center [640, 82] width 7 height 7
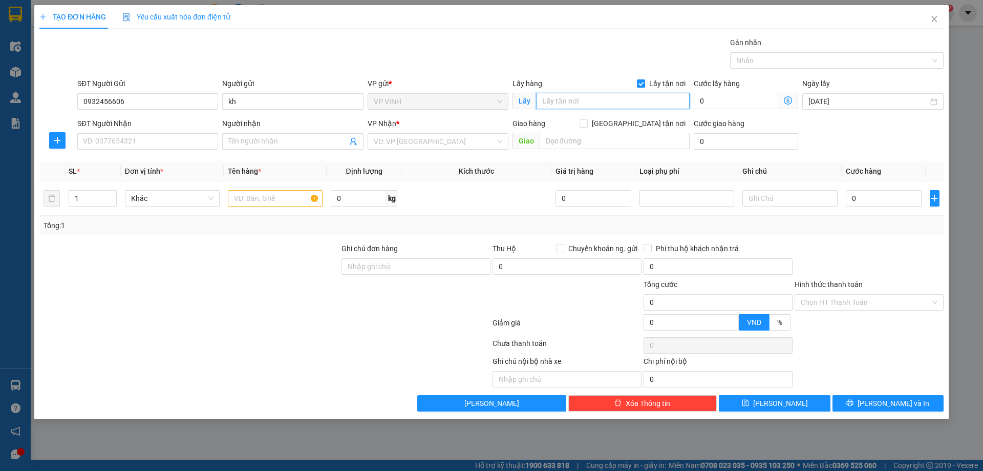
click at [597, 100] on input "text" at bounding box center [613, 101] width 154 height 16
click at [598, 102] on input "113 phamjhoongf thái" at bounding box center [613, 101] width 154 height 16
click at [600, 103] on input "113 phamjhoongf thái" at bounding box center [613, 101] width 154 height 16
click at [161, 144] on input "SĐT Người Nhận" at bounding box center [147, 141] width 141 height 16
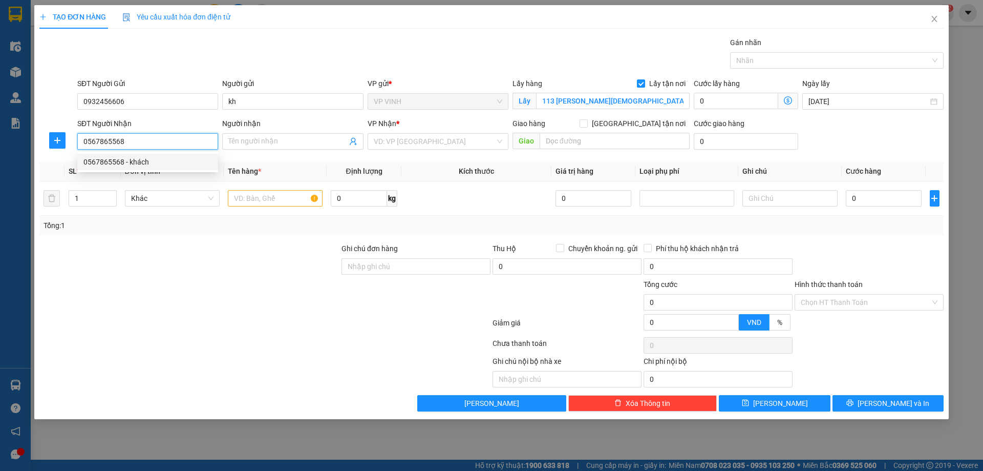
click at [117, 163] on div "0567865568 - khách" at bounding box center [147, 161] width 129 height 11
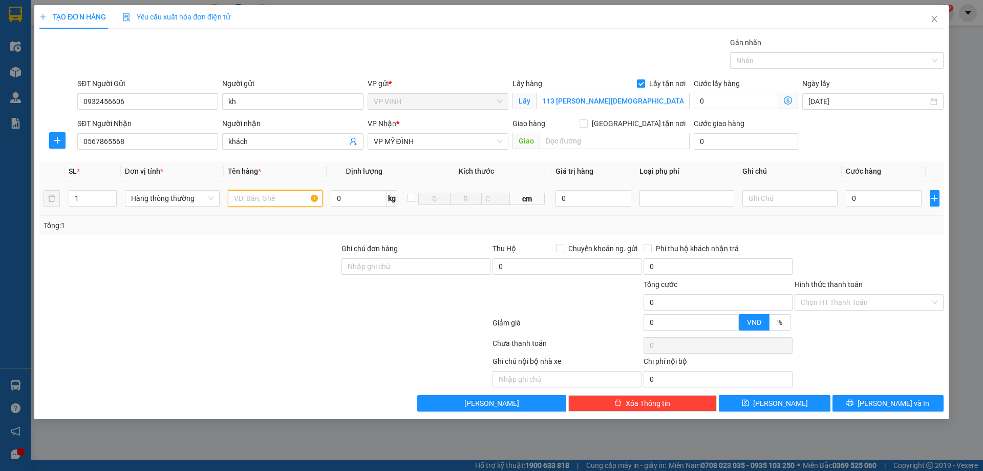
click at [279, 199] on input "text" at bounding box center [275, 198] width 95 height 16
click at [279, 200] on input "thuwcjphaamr chức năng" at bounding box center [275, 198] width 95 height 16
click at [859, 203] on input "0" at bounding box center [884, 198] width 76 height 16
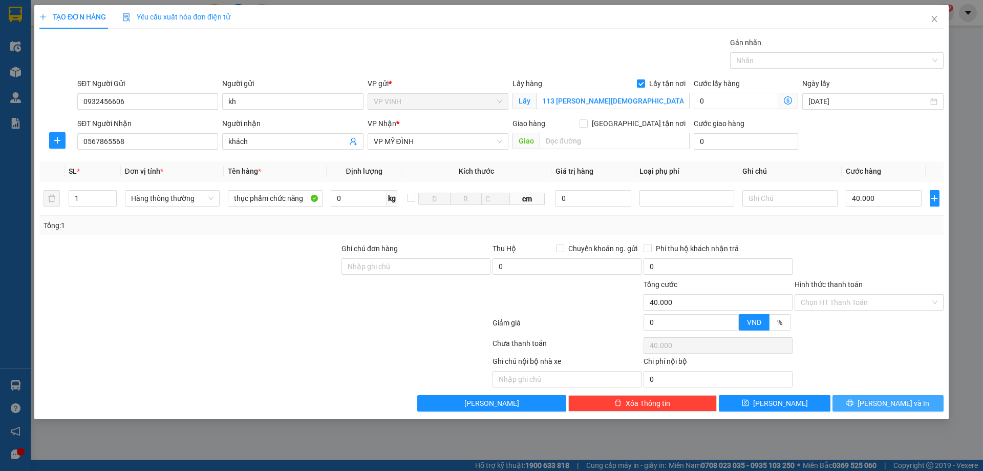
click at [863, 403] on button "[PERSON_NAME] và In" at bounding box center [888, 403] width 111 height 16
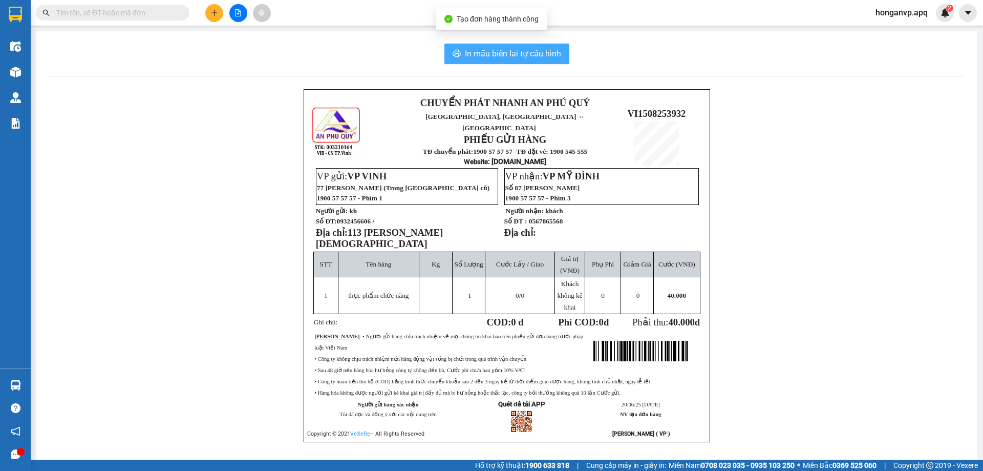
click at [497, 56] on span "In mẫu biên lai tự cấu hình" at bounding box center [513, 53] width 96 height 13
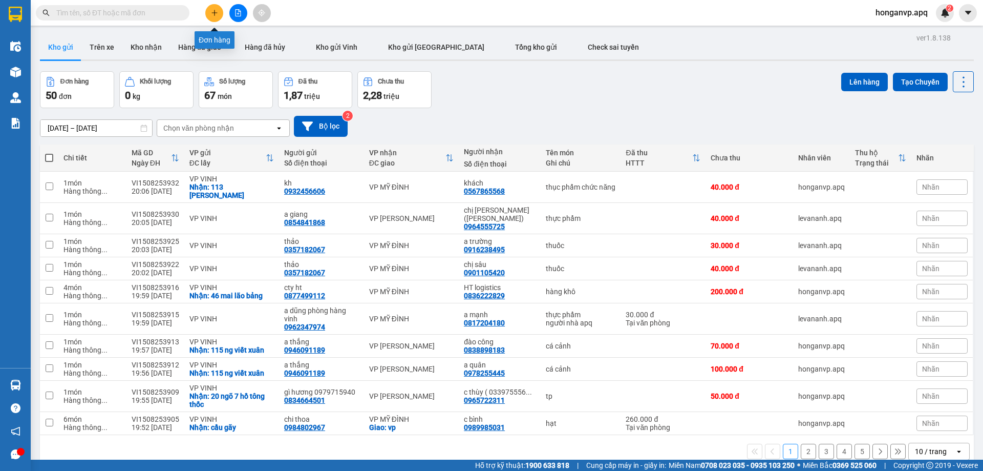
click at [216, 8] on button at bounding box center [214, 13] width 18 height 18
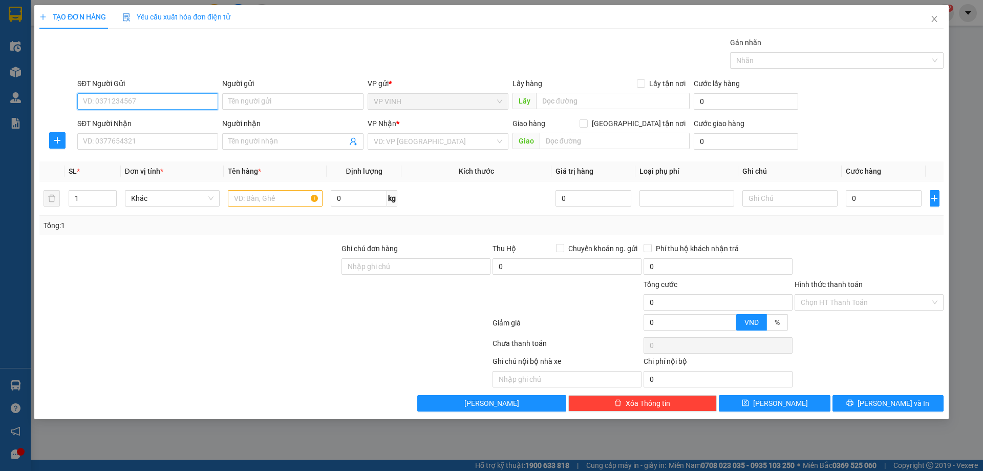
click at [112, 97] on input "SĐT Người Gửi" at bounding box center [147, 101] width 141 height 16
paste input "0973899811"
click at [133, 122] on div "0973899811 - minh nguyệt" at bounding box center [147, 121] width 129 height 11
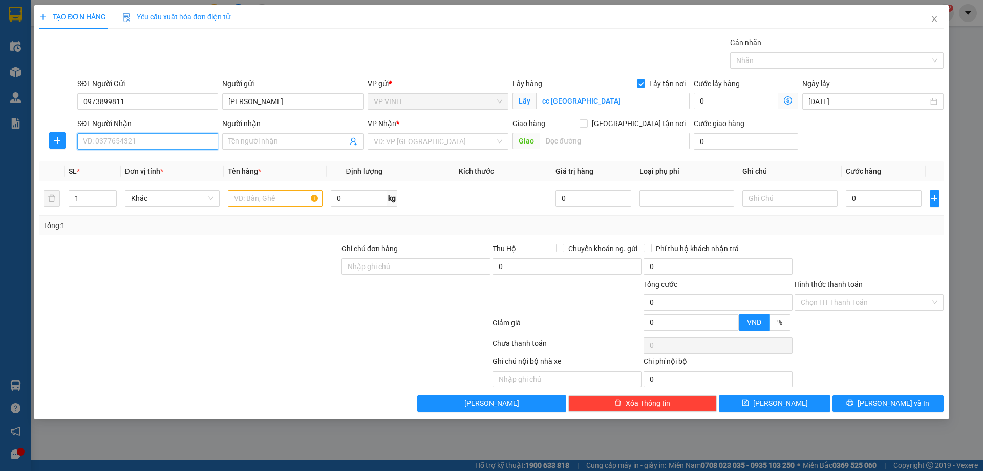
click at [154, 145] on input "SĐT Người Nhận" at bounding box center [147, 141] width 141 height 16
click at [109, 159] on div "0763044567 - a tuấn" at bounding box center [147, 161] width 129 height 11
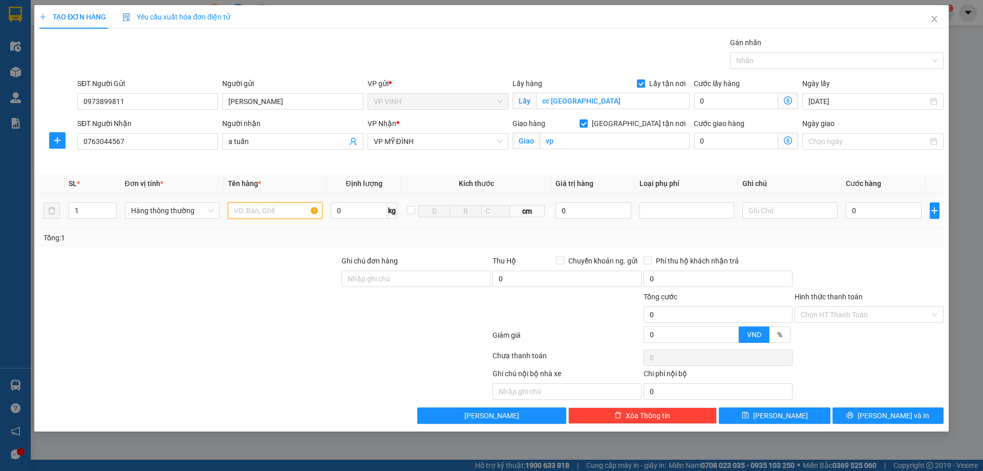
click at [244, 208] on input "text" at bounding box center [275, 210] width 95 height 16
click at [881, 218] on input "0" at bounding box center [884, 210] width 76 height 16
click at [561, 206] on input "0" at bounding box center [594, 210] width 76 height 16
click at [670, 212] on div at bounding box center [687, 210] width 90 height 12
click at [674, 228] on div "Hàng giá trị cao" at bounding box center [687, 230] width 82 height 11
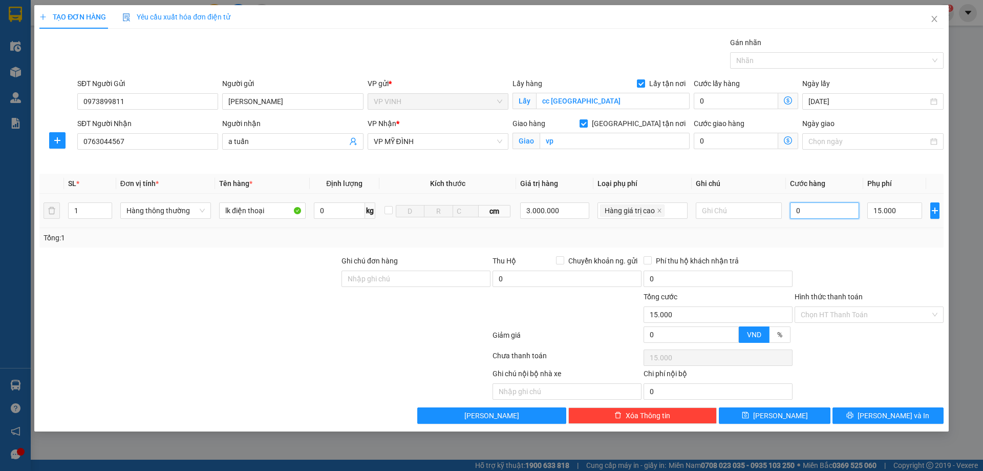
click at [809, 208] on input "0" at bounding box center [825, 210] width 70 height 16
click at [858, 263] on div at bounding box center [869, 273] width 151 height 36
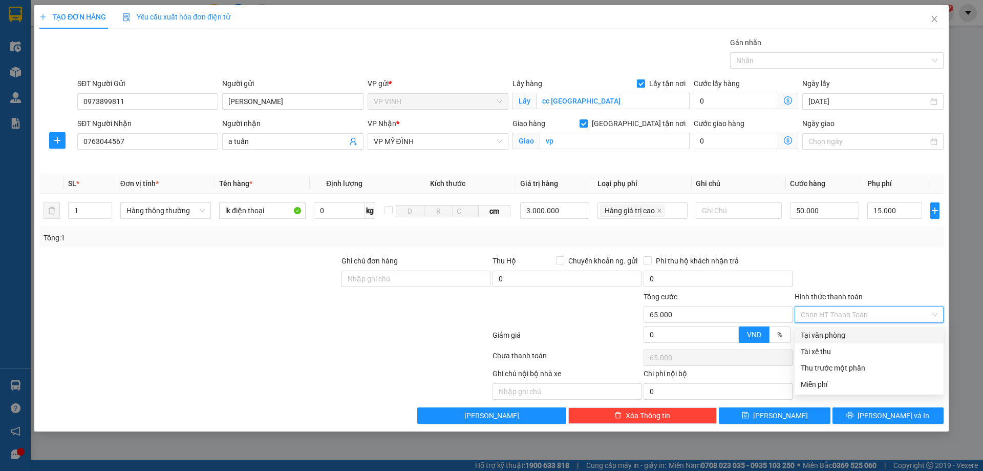
click at [853, 316] on input "Hình thức thanh toán" at bounding box center [866, 314] width 130 height 15
click at [841, 336] on div "Tại văn phòng" at bounding box center [869, 334] width 137 height 11
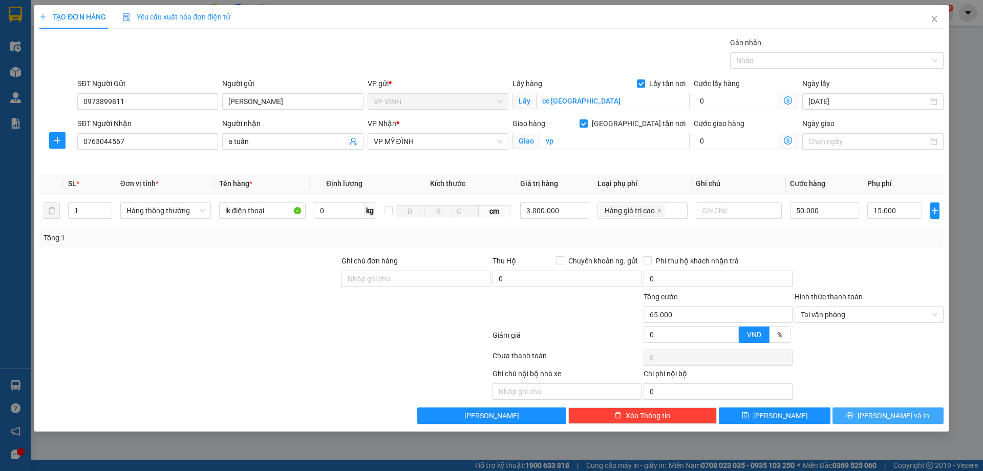
click at [854, 414] on icon "printer" at bounding box center [849, 414] width 7 height 7
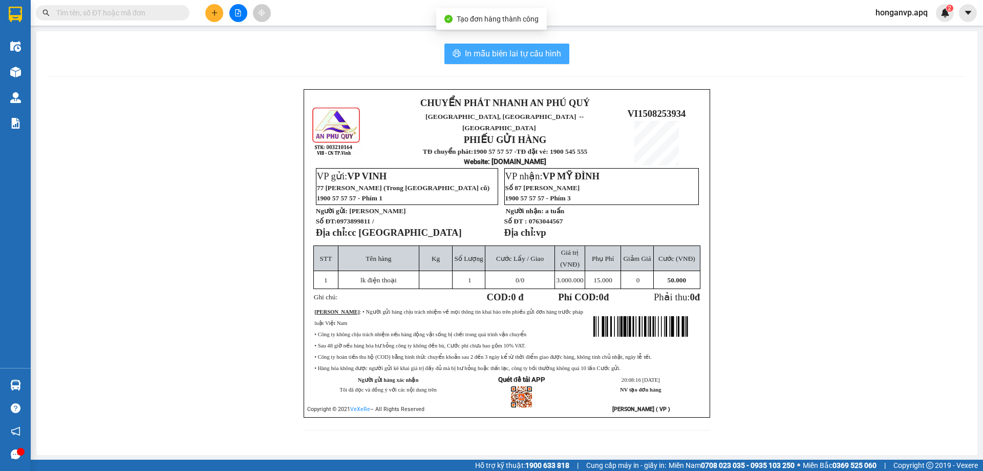
click at [496, 60] on button "In mẫu biên lai tự cấu hình" at bounding box center [506, 54] width 125 height 20
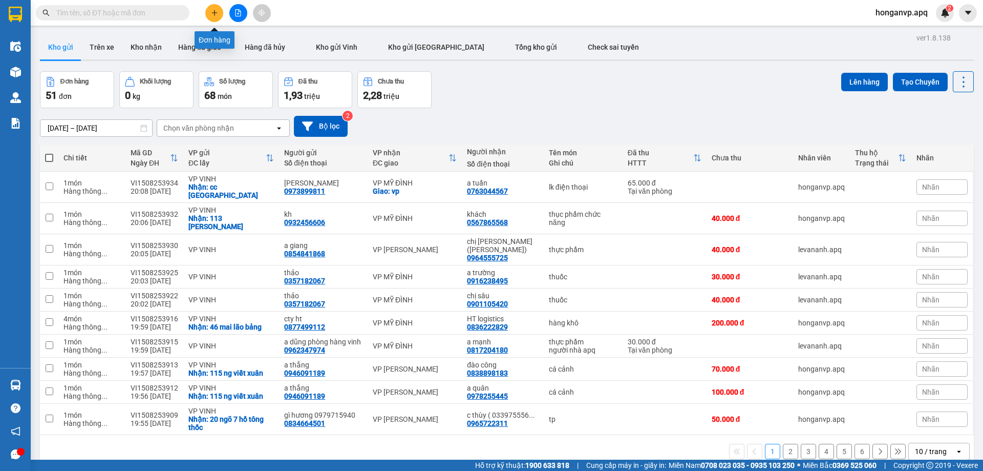
click at [210, 17] on button at bounding box center [214, 13] width 18 height 18
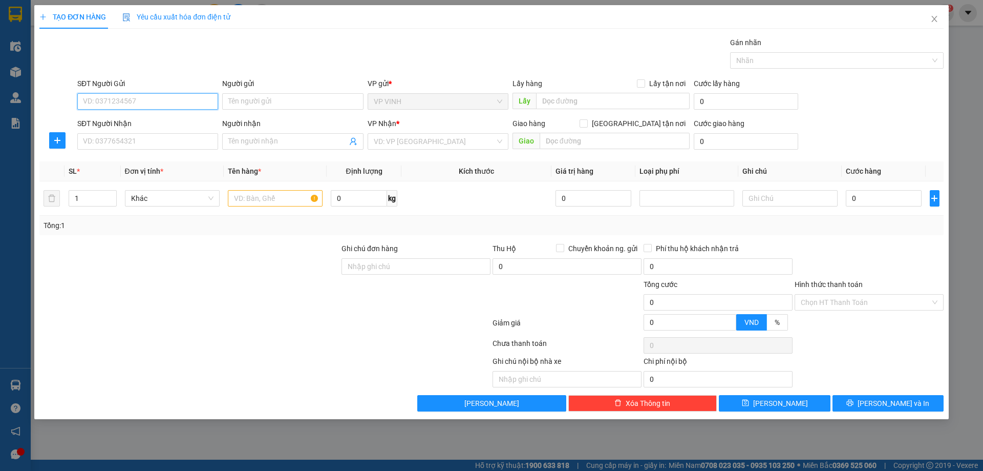
click at [108, 97] on input "SĐT Người Gửi" at bounding box center [147, 101] width 141 height 16
paste input "0946371137"
click at [95, 121] on div "0946371137 - khách" at bounding box center [147, 121] width 129 height 11
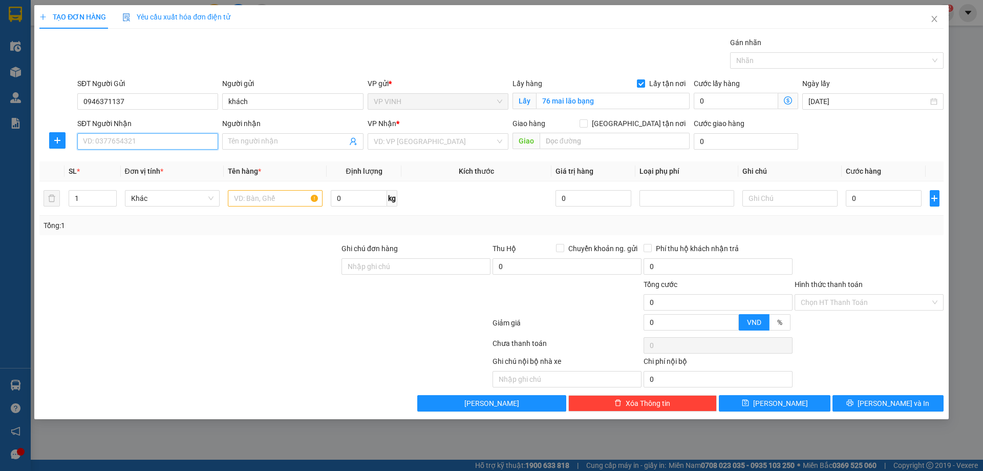
click at [150, 142] on input "SĐT Người Nhận" at bounding box center [147, 141] width 141 height 16
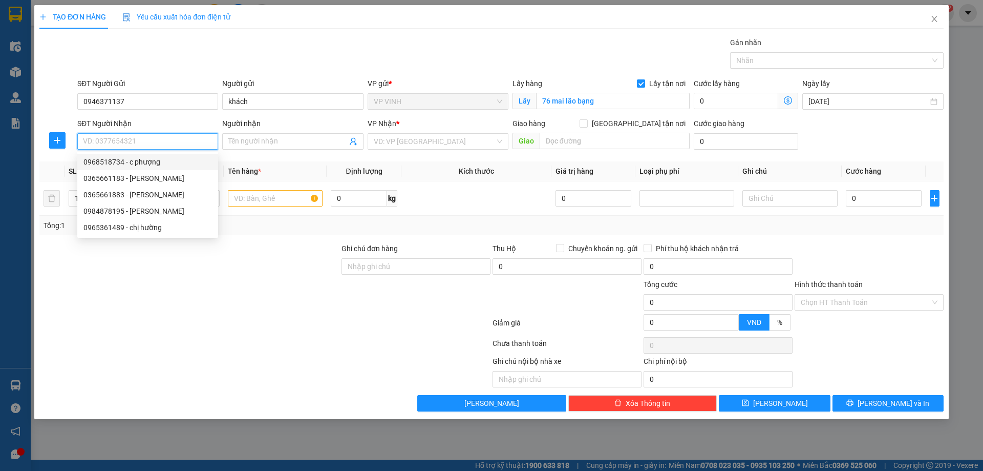
click at [114, 164] on div "0968518734 - c phượng" at bounding box center [147, 161] width 129 height 11
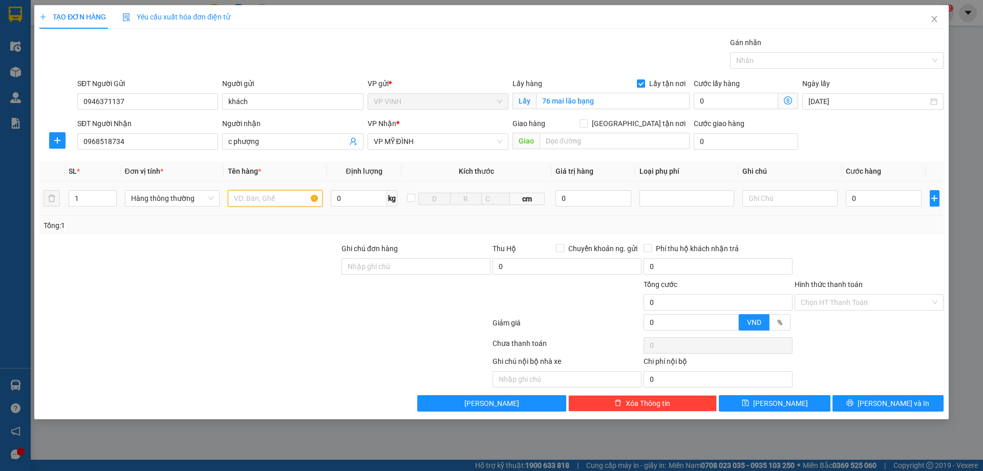
click at [273, 203] on input "text" at bounding box center [275, 198] width 95 height 16
click at [863, 196] on input "0" at bounding box center [884, 198] width 76 height 16
click at [854, 305] on input "Hình thức thanh toán" at bounding box center [866, 301] width 130 height 15
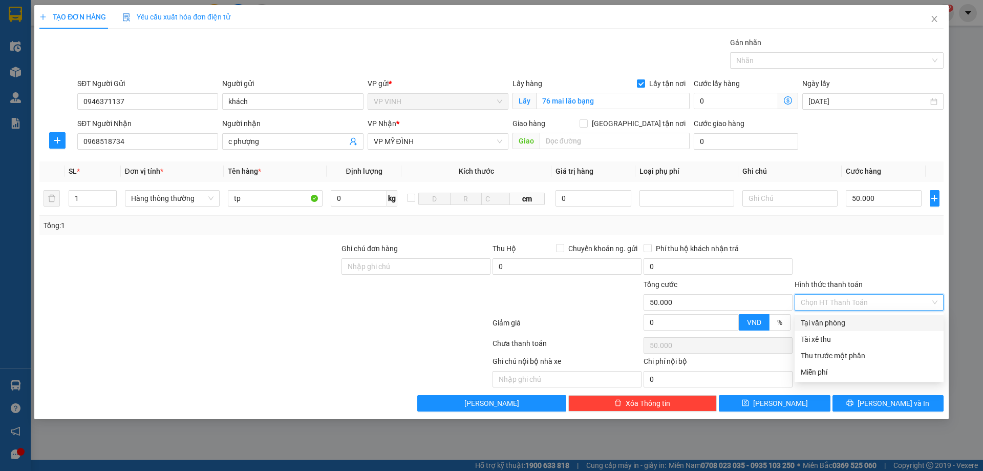
click at [829, 318] on div "Tại văn phòng" at bounding box center [869, 322] width 137 height 11
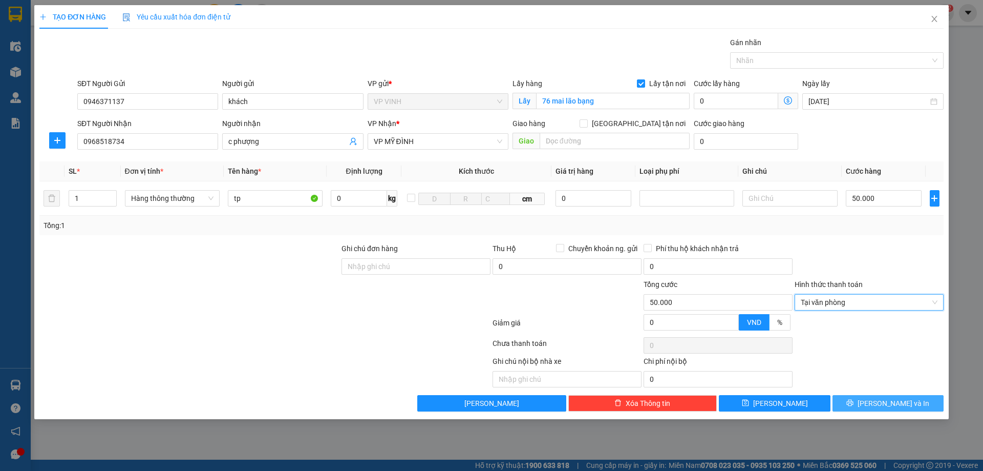
click at [866, 401] on button "[PERSON_NAME] và In" at bounding box center [888, 403] width 111 height 16
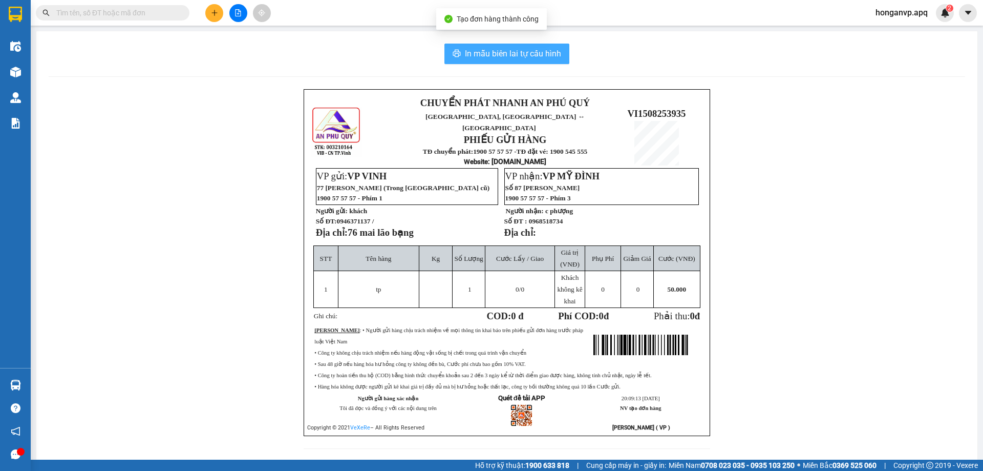
click at [479, 52] on span "In mẫu biên lai tự cấu hình" at bounding box center [513, 53] width 96 height 13
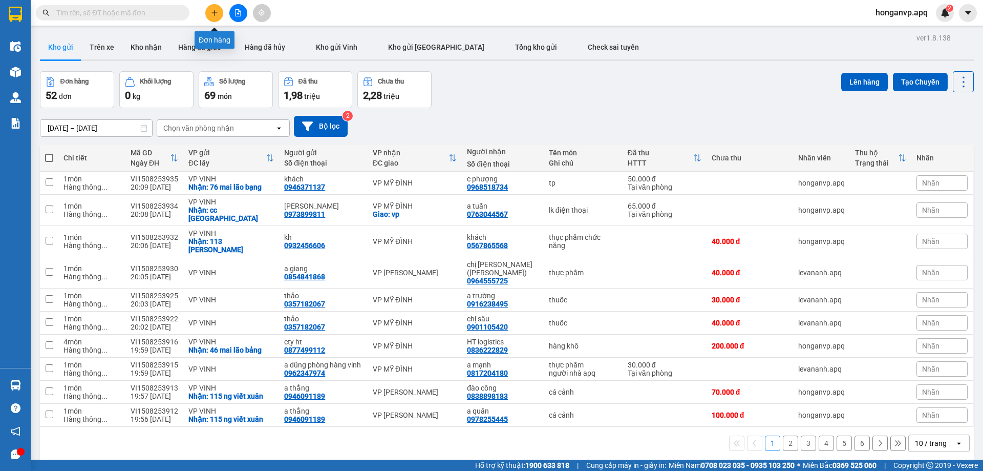
click at [209, 13] on button at bounding box center [214, 13] width 18 height 18
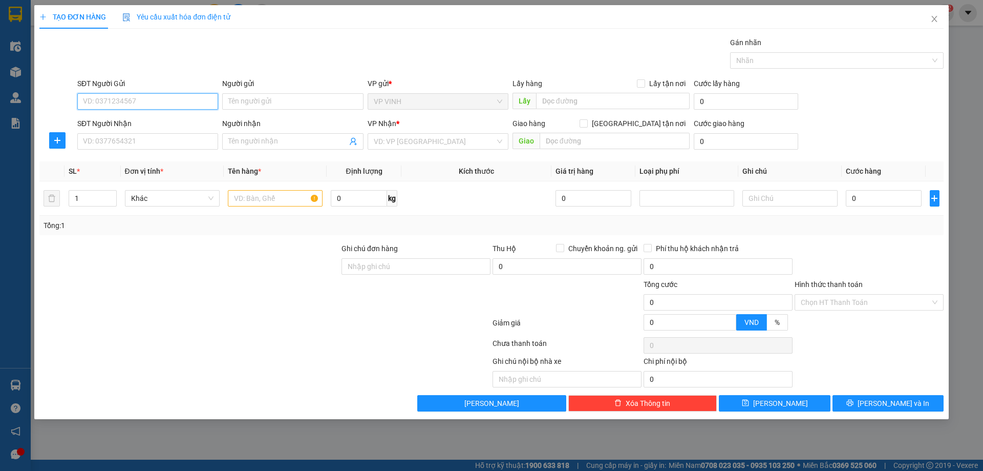
click at [104, 107] on input "SĐT Người Gửi" at bounding box center [147, 101] width 141 height 16
paste input "0916647660"
click at [110, 121] on div "0916647660 - kh" at bounding box center [147, 121] width 129 height 11
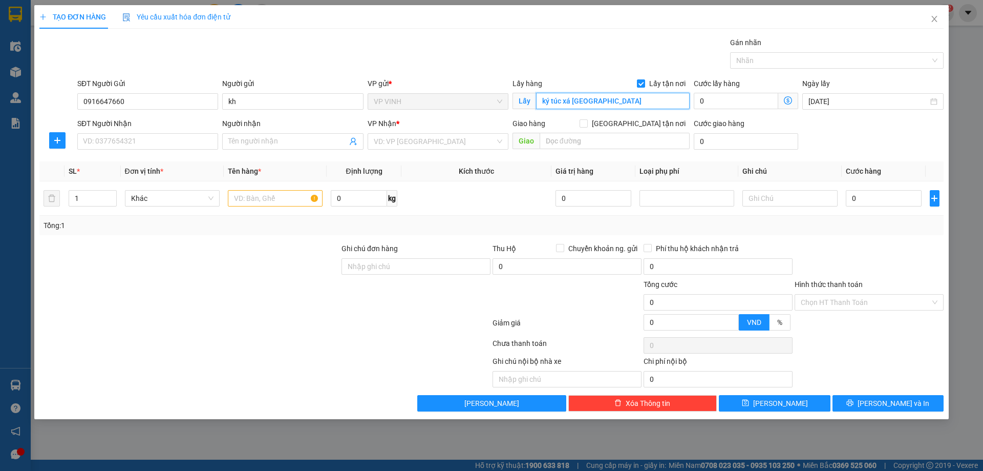
click at [619, 99] on input "ký túc xá đại học vinh" at bounding box center [613, 101] width 154 height 16
click at [620, 99] on input "ký túc xá đại học vinh" at bounding box center [613, 101] width 154 height 16
click at [101, 323] on div at bounding box center [264, 324] width 453 height 20
click at [136, 142] on input "SĐT Người Nhận" at bounding box center [147, 141] width 141 height 16
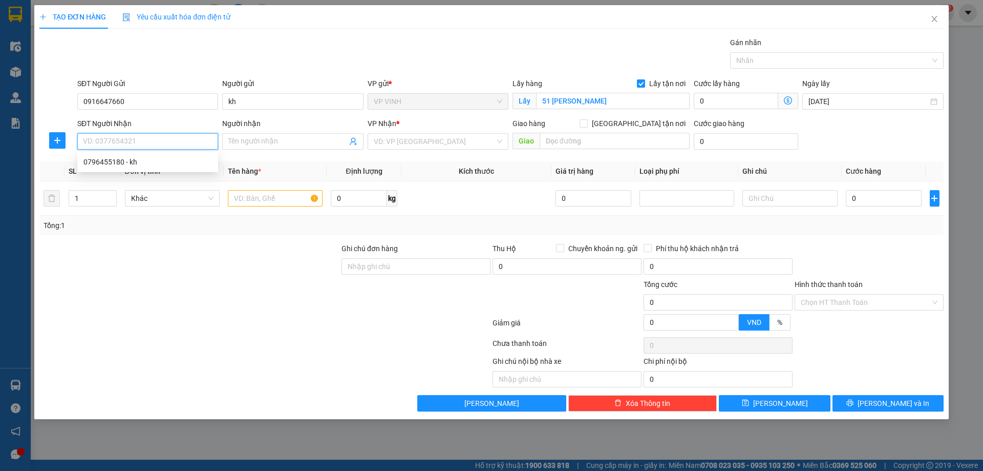
click at [117, 139] on input "SĐT Người Nhận" at bounding box center [147, 141] width 141 height 16
click at [260, 140] on input "Người nhận" at bounding box center [287, 141] width 118 height 11
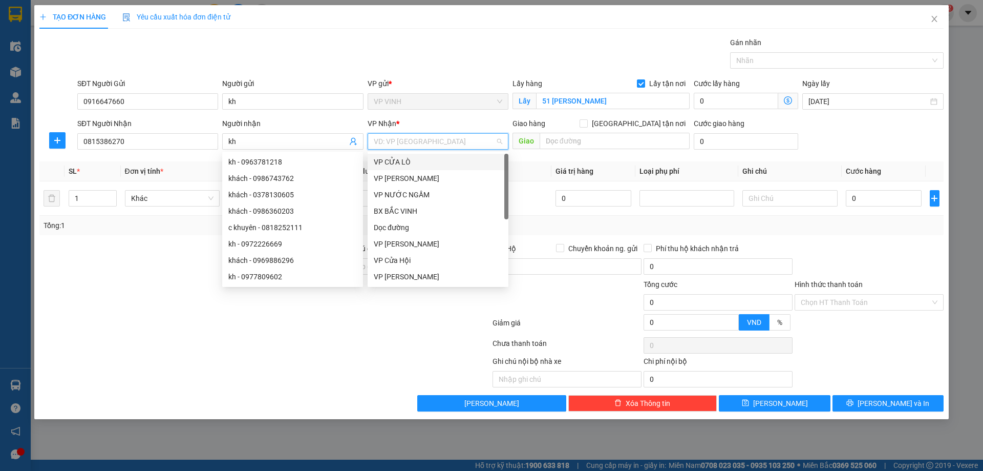
click at [423, 144] on input "search" at bounding box center [434, 141] width 121 height 15
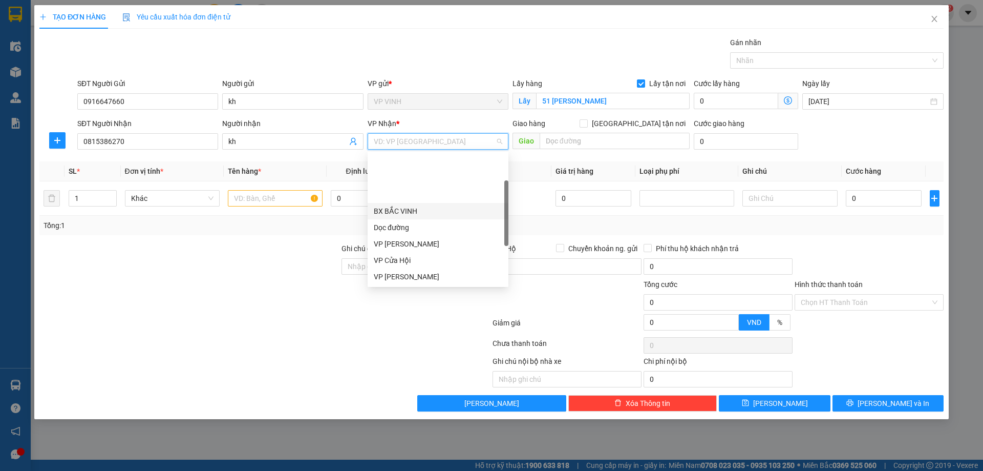
scroll to position [147, 0]
click at [406, 210] on div "VP MỸ ĐÌNH" at bounding box center [438, 210] width 129 height 11
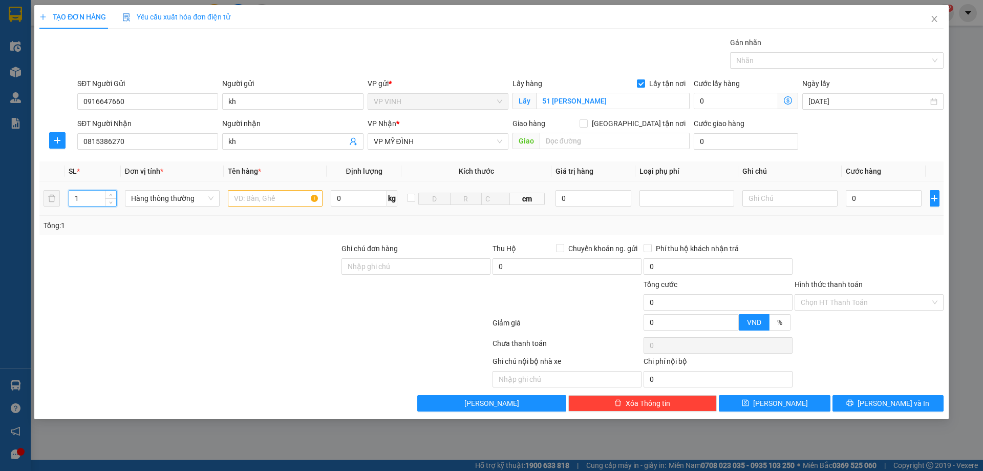
click at [93, 196] on input "1" at bounding box center [92, 197] width 47 height 15
click at [251, 199] on input "text" at bounding box center [275, 198] width 95 height 16
click at [881, 200] on input "0" at bounding box center [884, 198] width 76 height 16
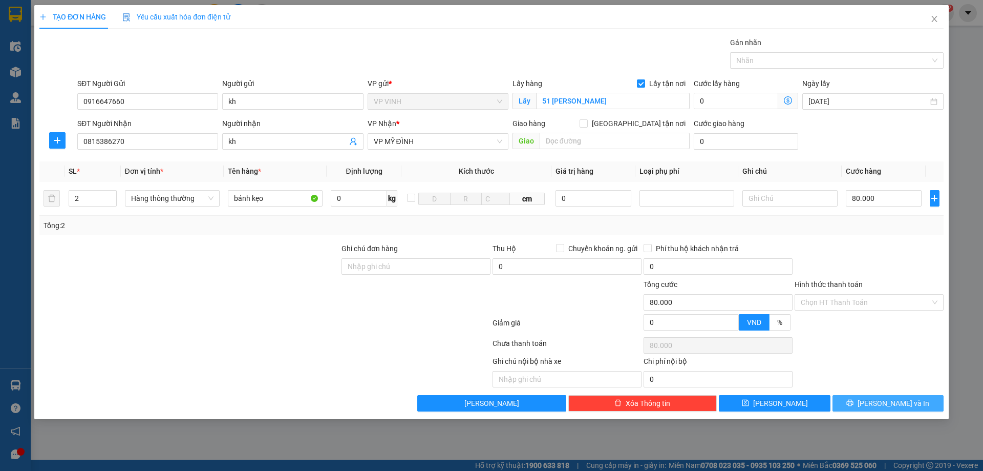
click at [899, 406] on span "[PERSON_NAME] và In" at bounding box center [894, 402] width 72 height 11
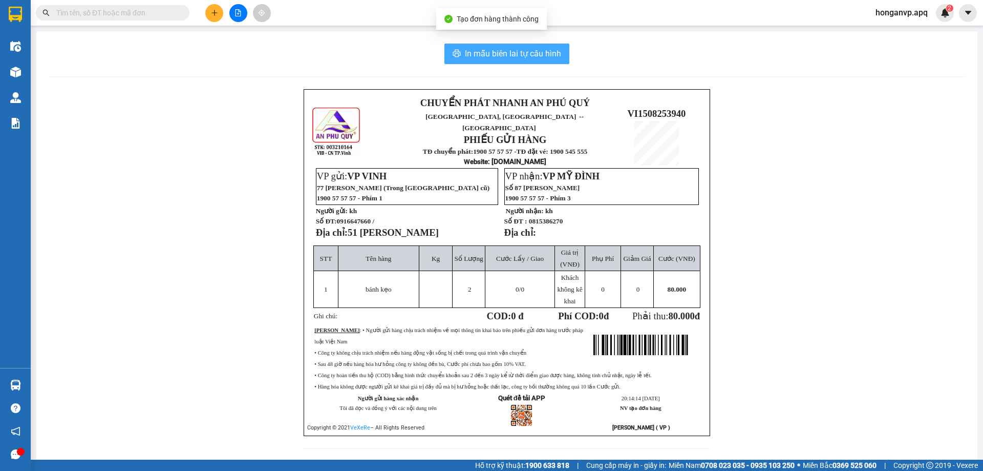
click at [522, 54] on span "In mẫu biên lai tự cấu hình" at bounding box center [513, 53] width 96 height 13
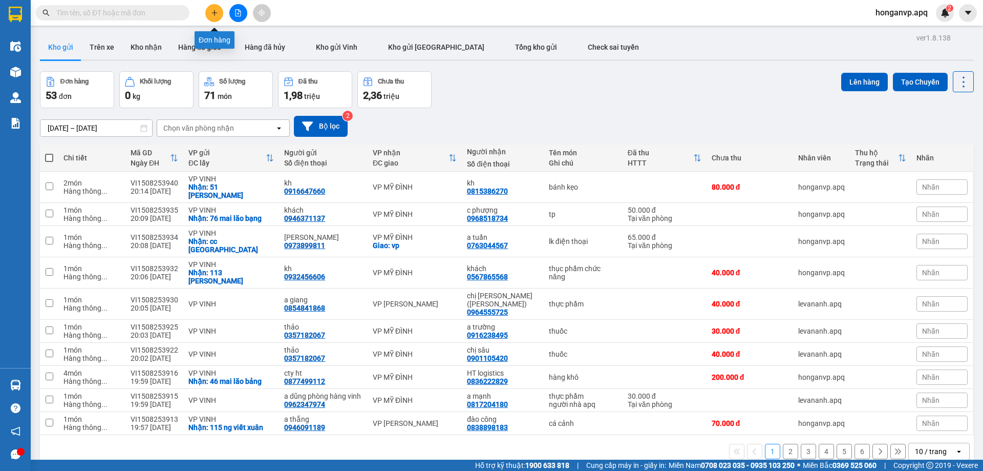
click at [219, 12] on button at bounding box center [214, 13] width 18 height 18
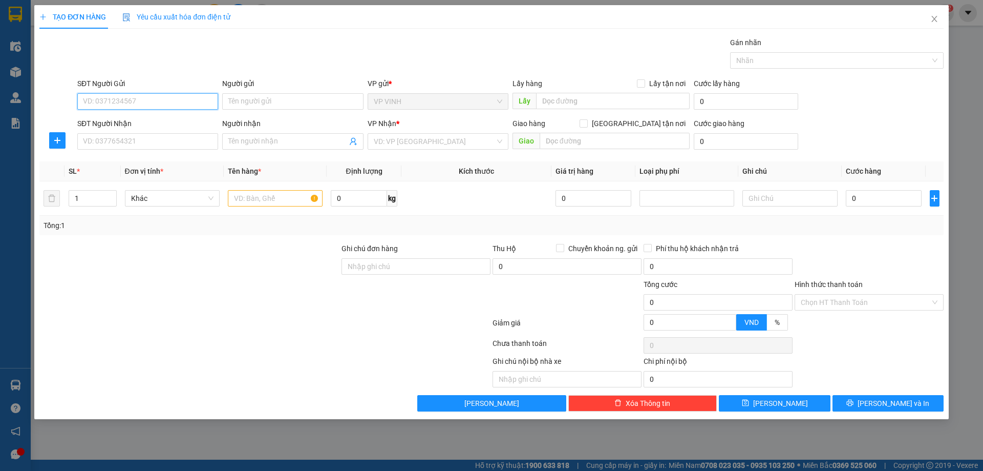
click at [122, 103] on input "SĐT Người Gửi" at bounding box center [147, 101] width 141 height 16
paste input "0916647660"
click at [115, 122] on div "0916647660 - kh" at bounding box center [147, 121] width 129 height 11
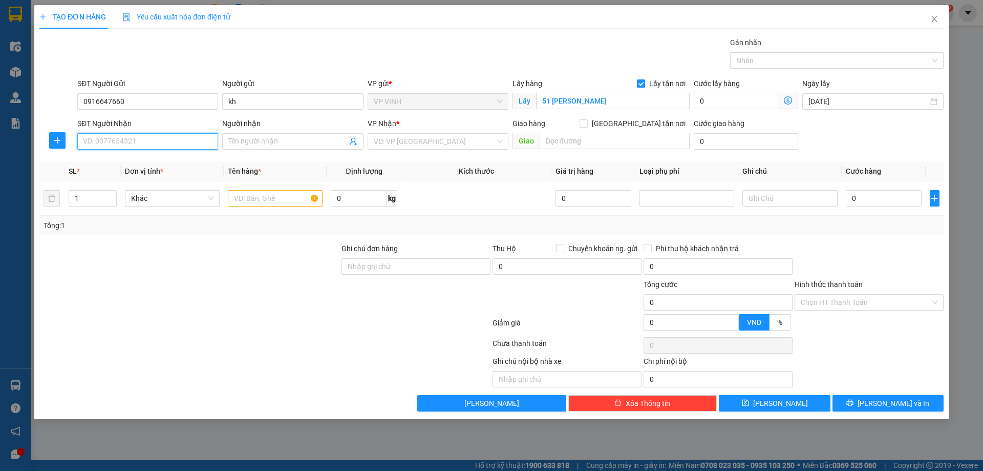
click at [127, 143] on input "SĐT Người Nhận" at bounding box center [147, 141] width 141 height 16
click at [108, 159] on div "0796455180 - kh" at bounding box center [147, 161] width 129 height 11
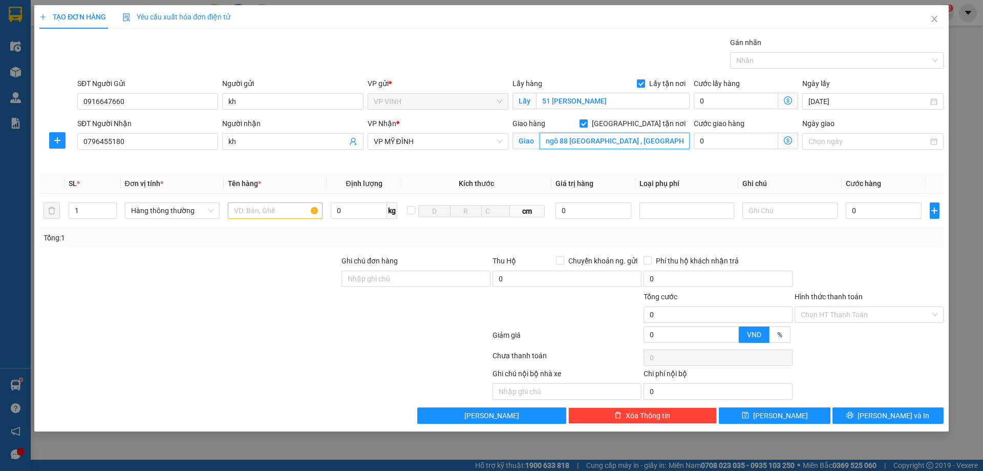
click at [648, 142] on input "ngõ 88 đường chiến thắng , phường văn quán , quận hà đông ,hà nội" at bounding box center [615, 141] width 150 height 16
click at [587, 122] on input "[GEOGRAPHIC_DATA] tận nơi" at bounding box center [583, 122] width 7 height 7
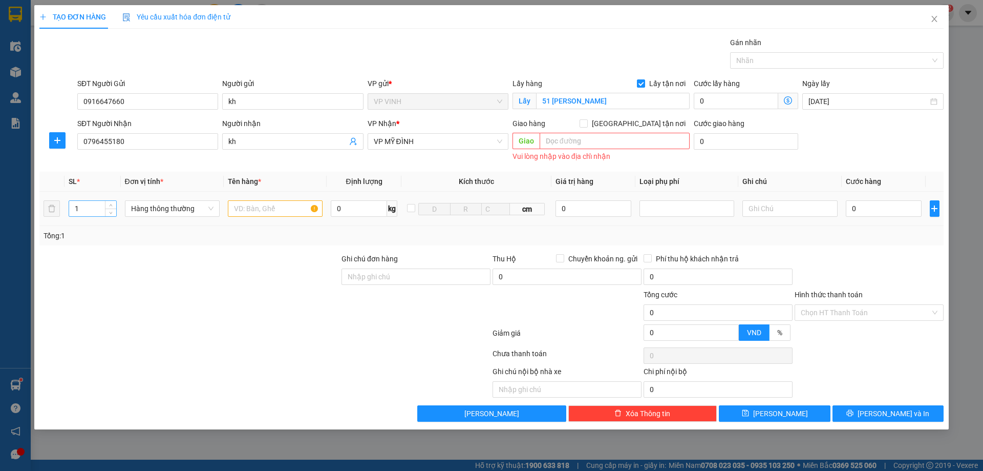
click at [84, 210] on input "1" at bounding box center [92, 208] width 47 height 15
click at [252, 208] on input "text" at bounding box center [275, 208] width 95 height 16
click at [866, 205] on input "0" at bounding box center [884, 208] width 76 height 16
click at [868, 418] on button "[PERSON_NAME] và In" at bounding box center [888, 413] width 111 height 16
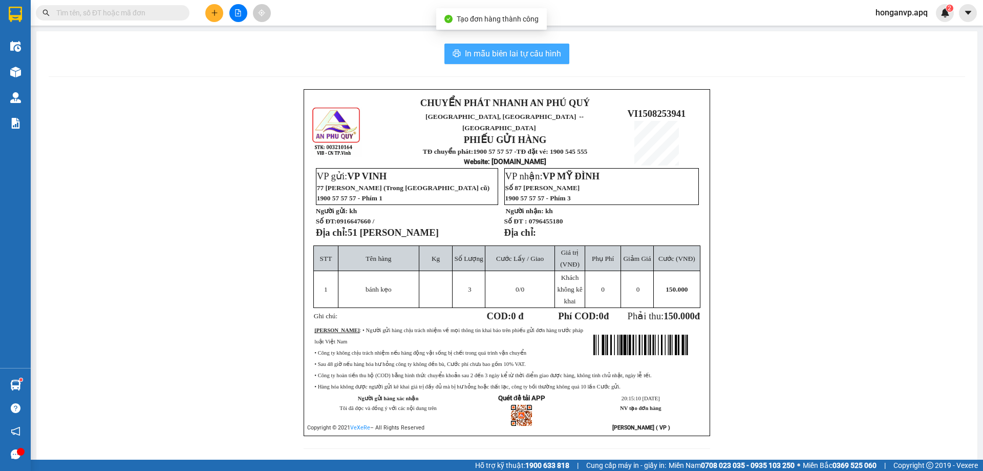
click at [530, 52] on span "In mẫu biên lai tự cấu hình" at bounding box center [513, 53] width 96 height 13
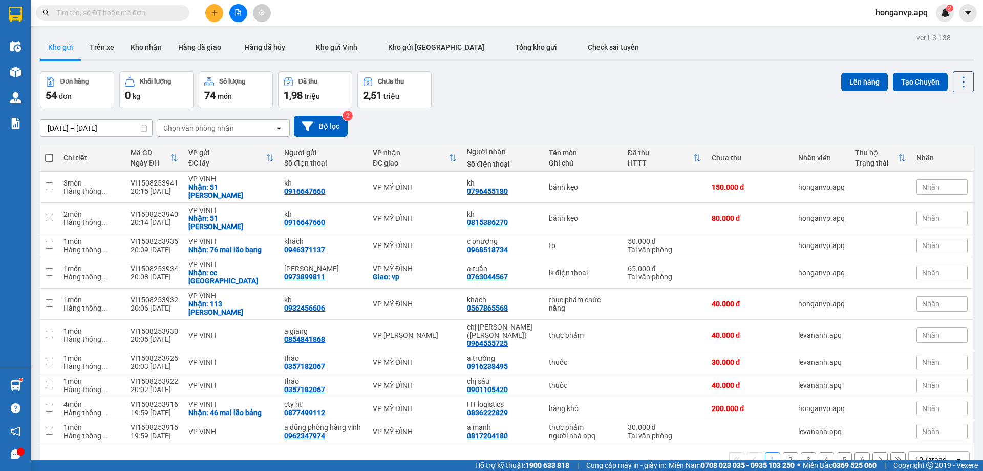
click at [211, 19] on button at bounding box center [214, 13] width 18 height 18
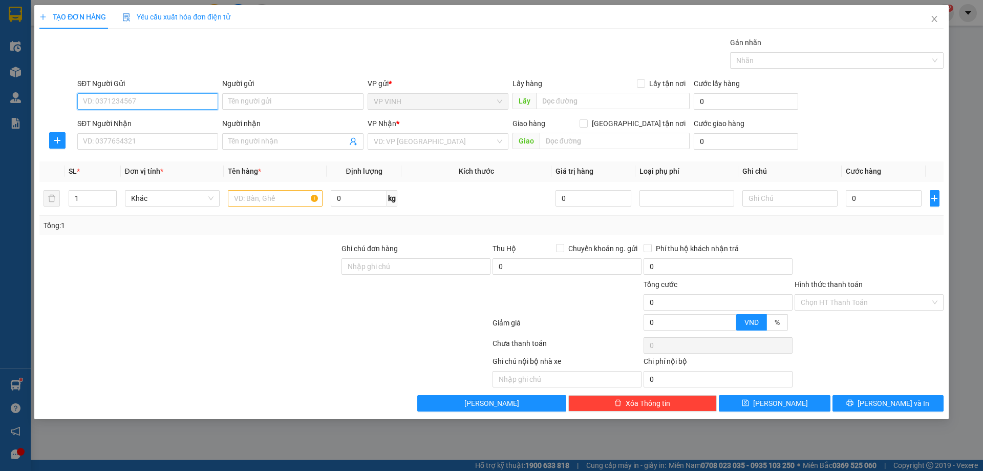
click at [137, 102] on input "SĐT Người Gửi" at bounding box center [147, 101] width 141 height 16
paste input "0904966770"
click at [115, 120] on div "0904966770 - c thu" at bounding box center [147, 121] width 129 height 11
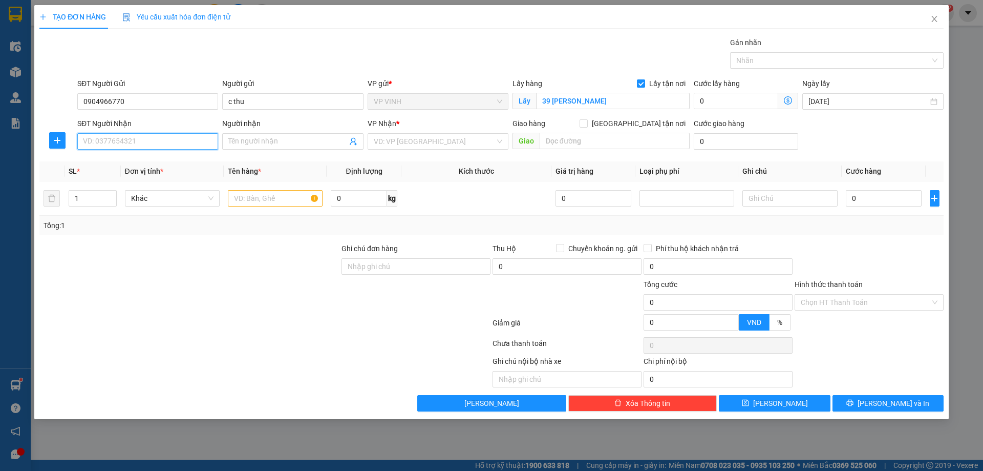
click at [180, 141] on input "SĐT Người Nhận" at bounding box center [147, 141] width 141 height 16
click at [112, 164] on div "0963901738 - c huệ" at bounding box center [147, 161] width 129 height 11
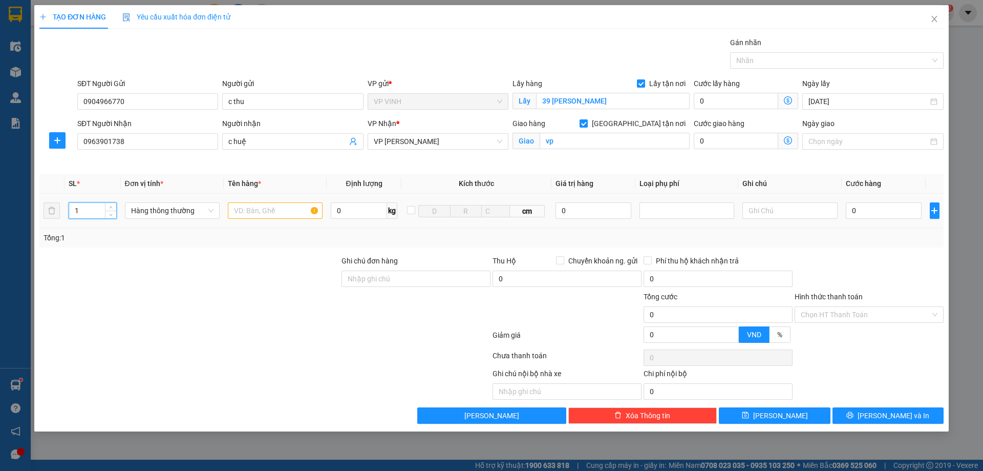
click at [96, 215] on input "1" at bounding box center [92, 210] width 47 height 15
click at [277, 206] on input "text" at bounding box center [275, 210] width 95 height 16
click at [862, 207] on input "0" at bounding box center [884, 210] width 76 height 16
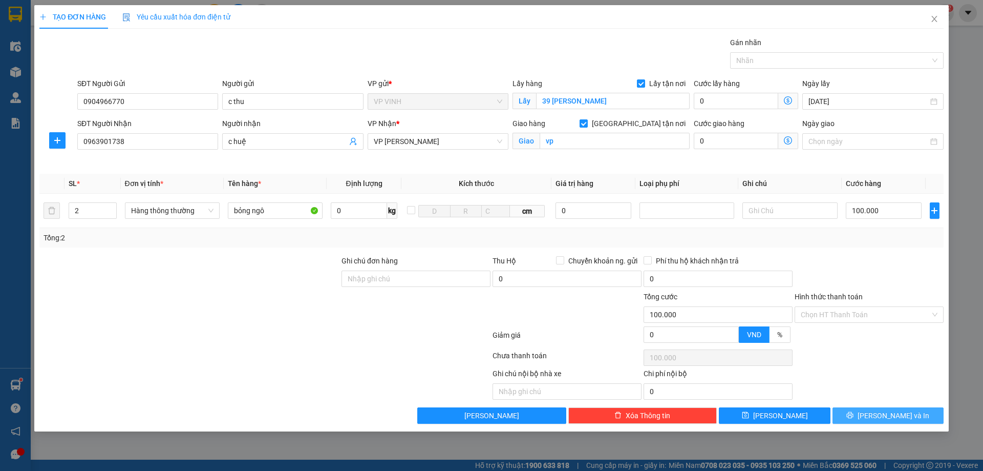
click at [883, 418] on span "[PERSON_NAME] và In" at bounding box center [894, 415] width 72 height 11
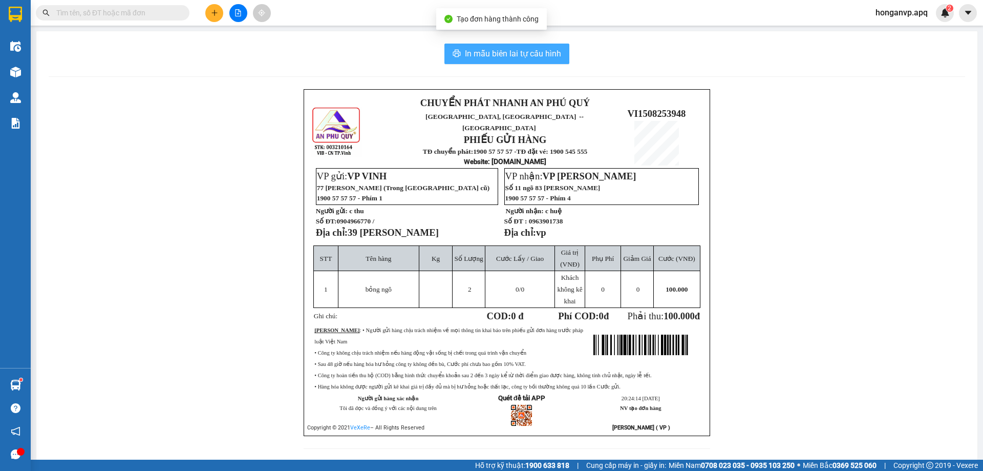
click at [479, 56] on span "In mẫu biên lai tự cấu hình" at bounding box center [513, 53] width 96 height 13
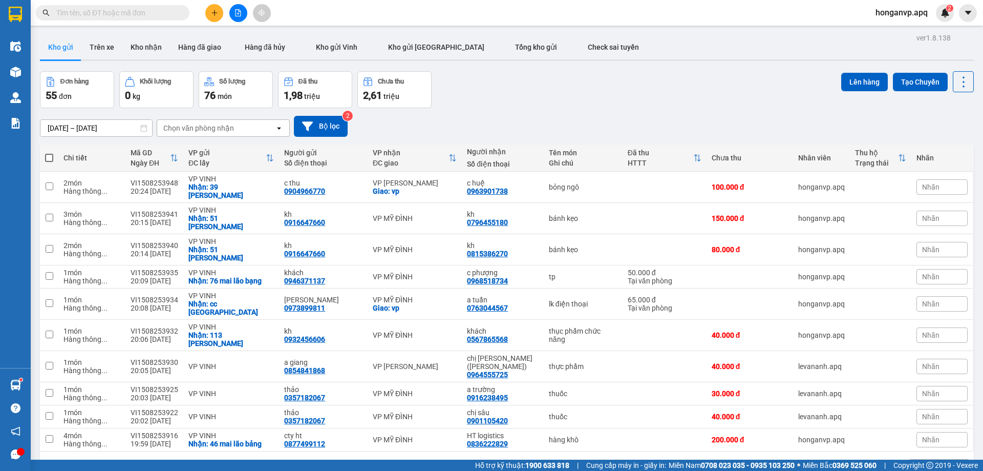
click at [116, 13] on input "text" at bounding box center [116, 12] width 121 height 11
paste input "0987022177"
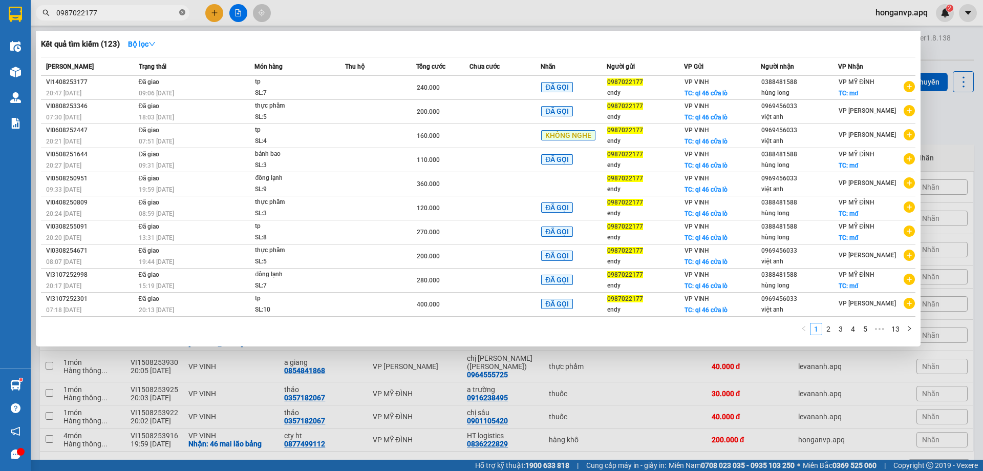
click at [181, 14] on icon "close-circle" at bounding box center [182, 12] width 6 height 6
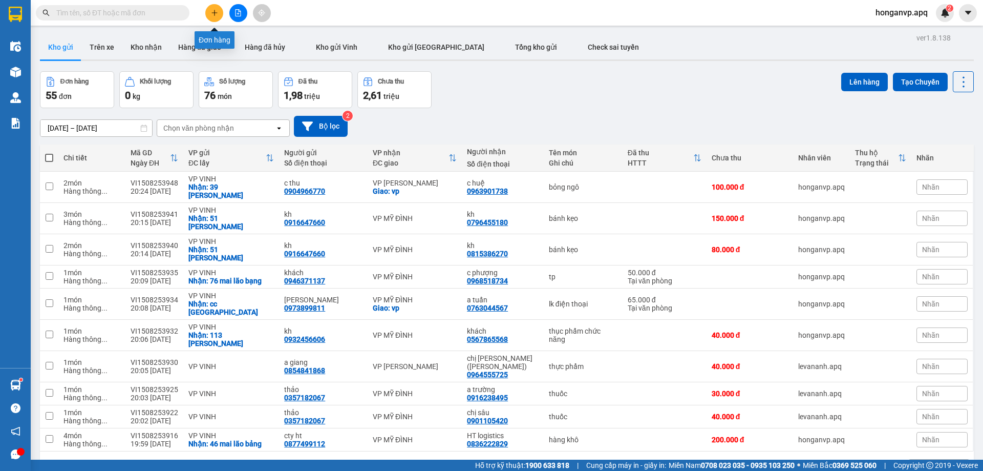
click at [217, 15] on icon "plus" at bounding box center [214, 12] width 7 height 7
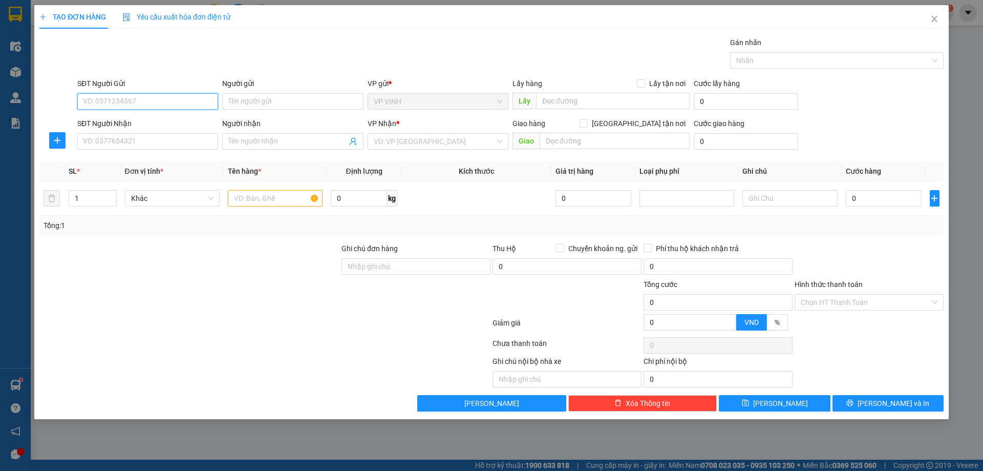
click at [115, 105] on input "SĐT Người Gửi" at bounding box center [147, 101] width 141 height 16
paste input "0337071111"
click at [117, 123] on div "0337071111 - thắng" at bounding box center [147, 121] width 129 height 11
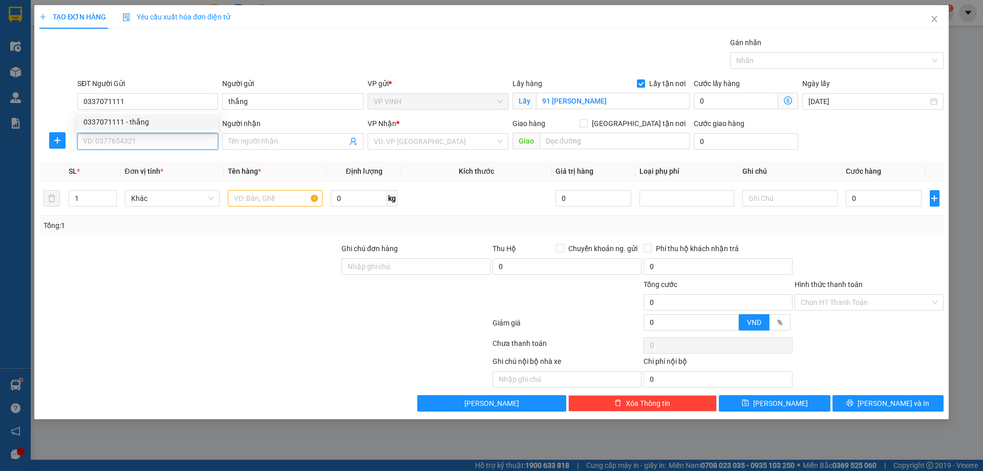
click at [132, 139] on input "SĐT Người Nhận" at bounding box center [147, 141] width 141 height 16
click at [103, 161] on div "0339823199 - a hà" at bounding box center [147, 161] width 129 height 11
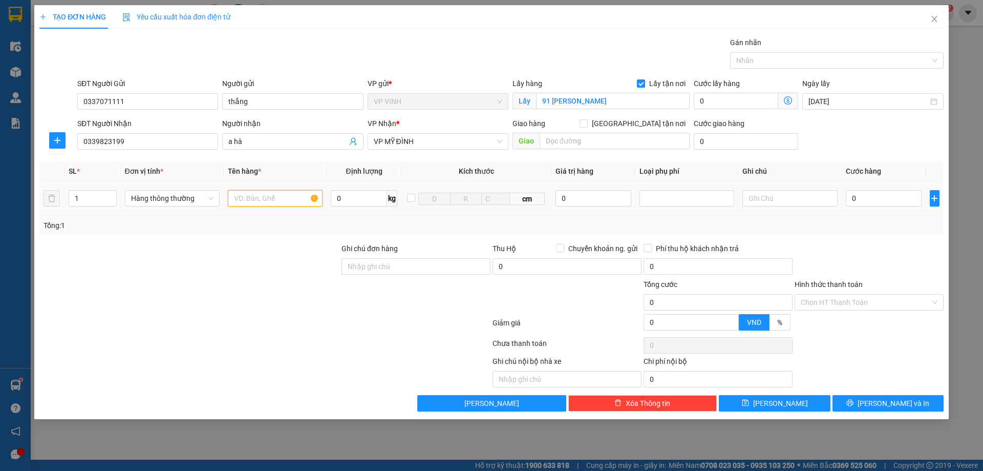
click at [265, 199] on input "text" at bounding box center [275, 198] width 95 height 16
click at [864, 192] on input "0" at bounding box center [884, 198] width 76 height 16
click at [845, 302] on input "Hình thức thanh toán" at bounding box center [866, 301] width 130 height 15
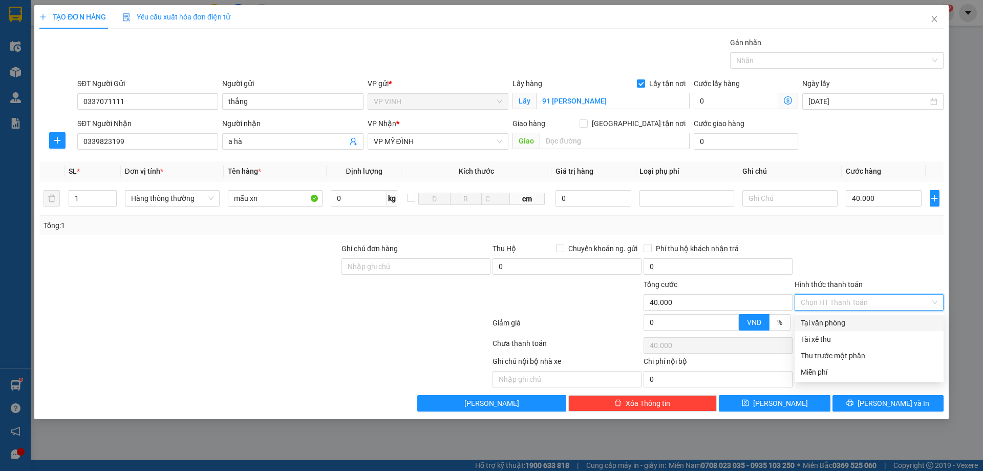
click at [835, 320] on div "Tại văn phòng" at bounding box center [869, 322] width 137 height 11
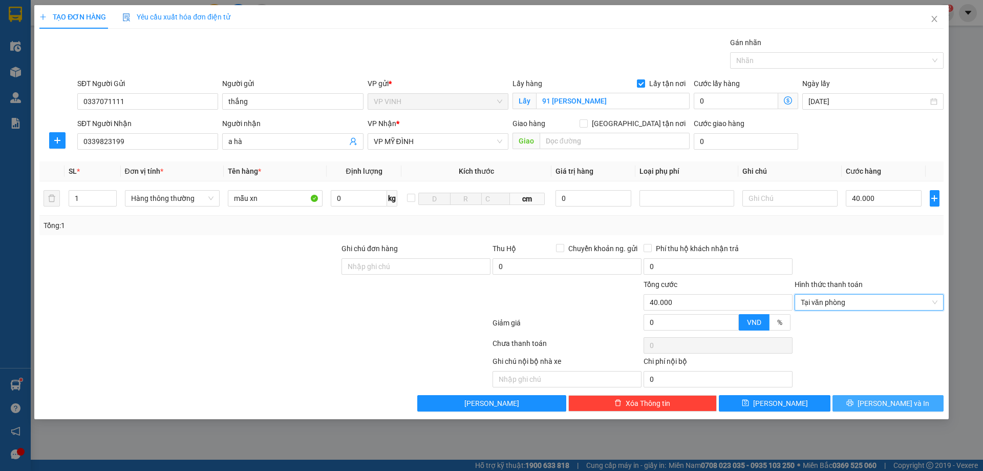
click at [863, 407] on button "[PERSON_NAME] và In" at bounding box center [888, 403] width 111 height 16
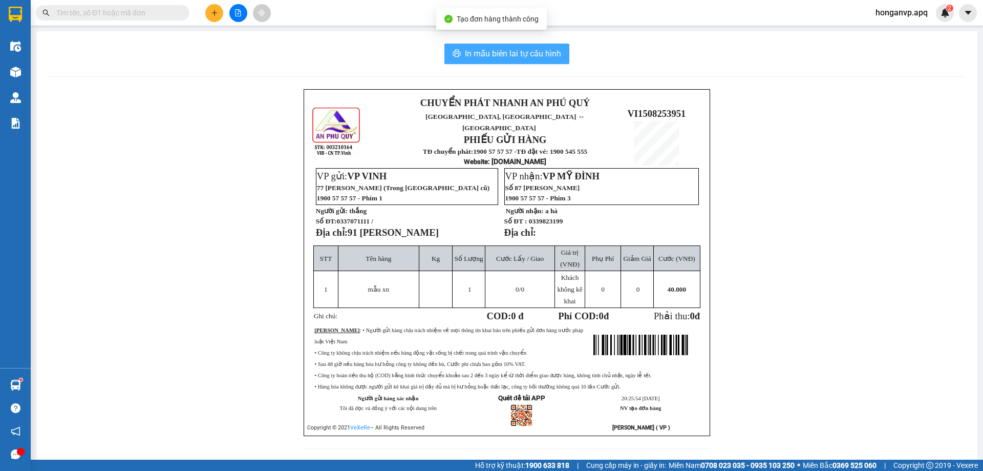
click at [533, 53] on span "In mẫu biên lai tự cấu hình" at bounding box center [513, 53] width 96 height 13
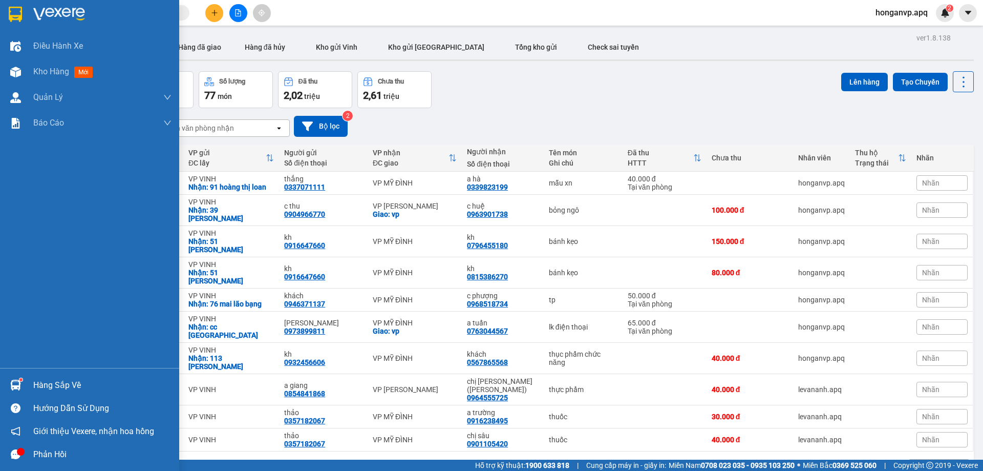
click at [48, 7] on img at bounding box center [59, 14] width 52 height 15
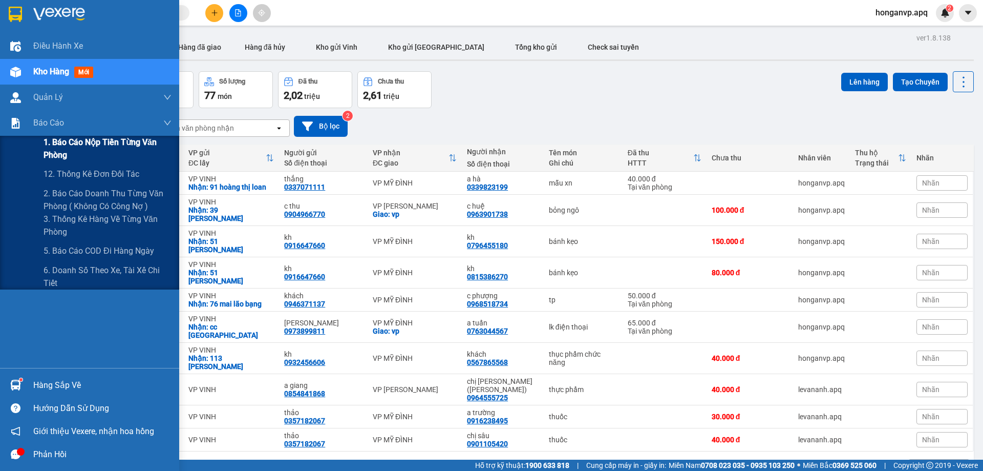
click at [116, 146] on span "1. Báo cáo nộp tiền từng văn phòng" at bounding box center [108, 149] width 128 height 26
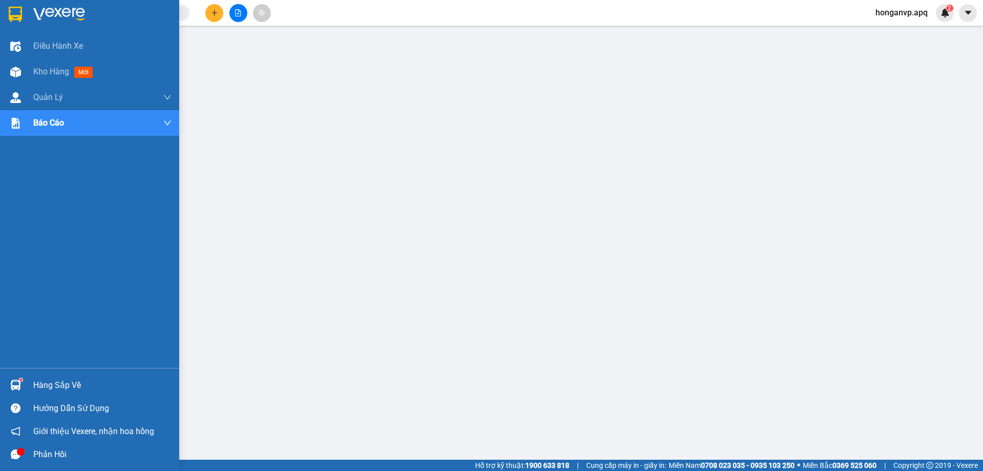
click at [56, 14] on img at bounding box center [59, 14] width 52 height 15
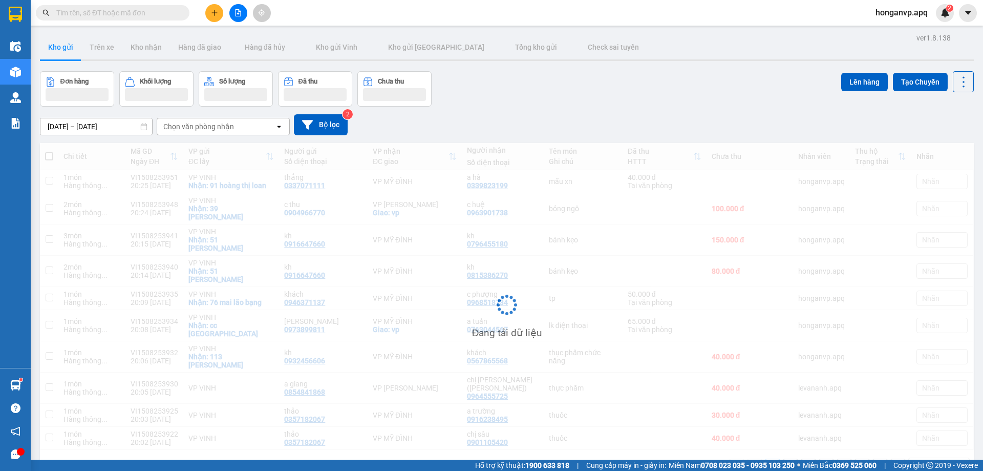
click at [529, 101] on div "Đơn hàng Khối lượng Số lượng Đã thu Chưa thu Lên hàng Tạo Chuyến" at bounding box center [507, 88] width 934 height 35
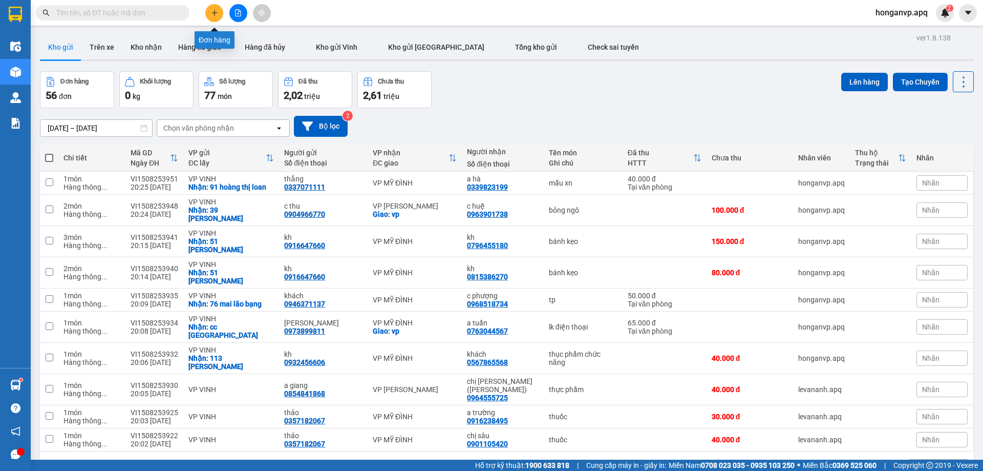
click at [214, 15] on icon "plus" at bounding box center [214, 12] width 7 height 7
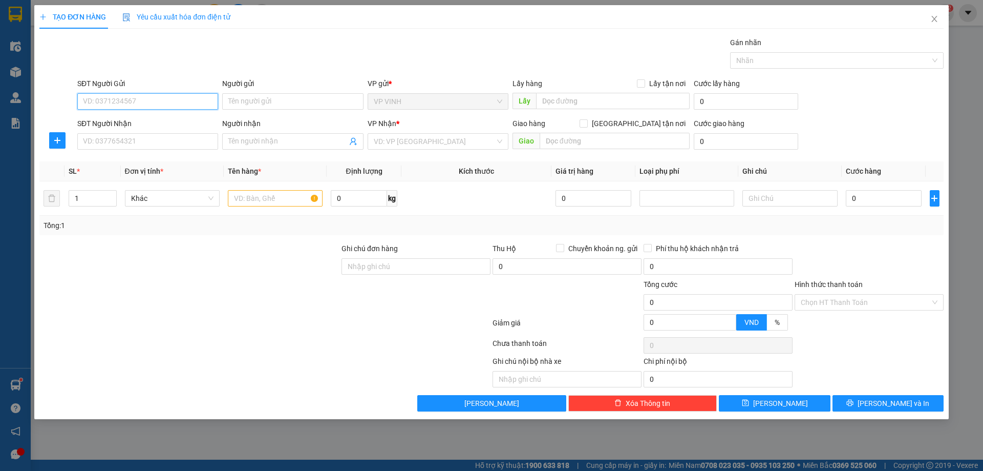
click at [123, 100] on input "SĐT Người Gửi" at bounding box center [147, 101] width 141 height 16
paste input "0979561698"
type input "0979561698"
click at [139, 123] on div "0979561698 - a LÂM0972777498" at bounding box center [147, 121] width 129 height 11
type input "a LÂM0972777498"
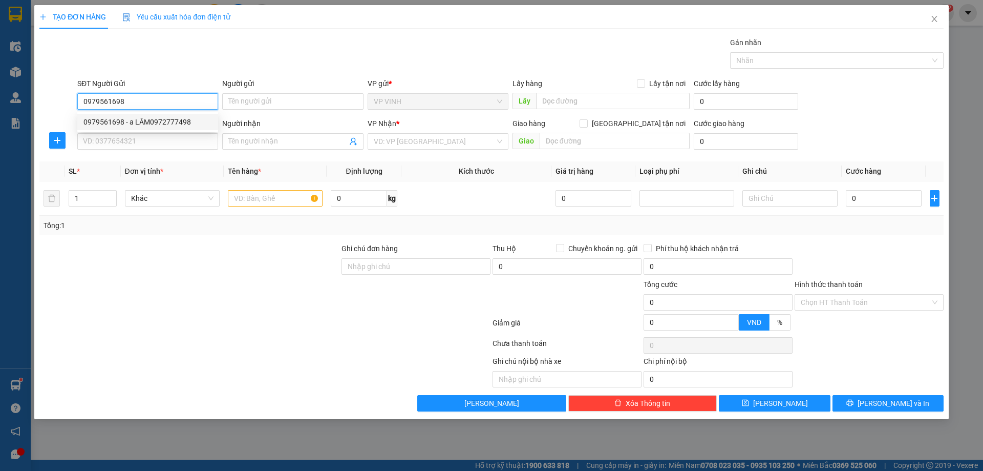
checkbox input "true"
type input "27 [PERSON_NAME]"
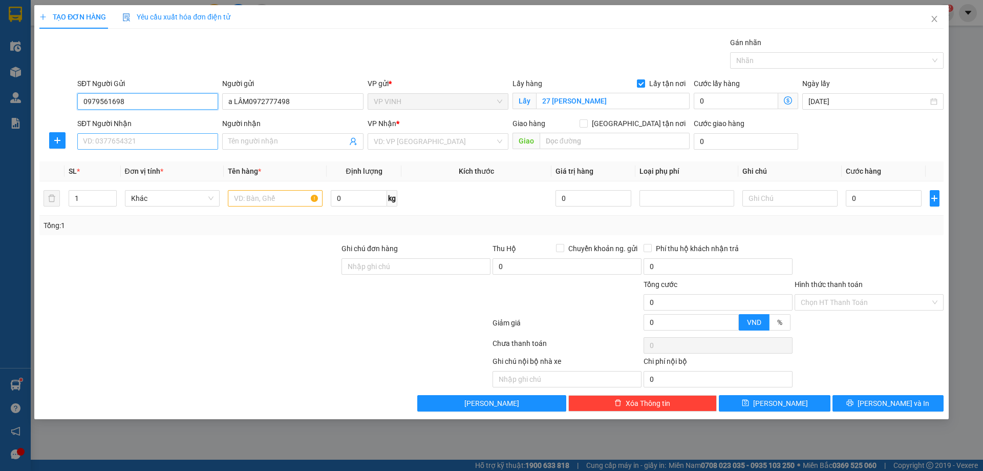
type input "0979561698"
click at [159, 144] on input "SĐT Người Nhận" at bounding box center [147, 141] width 141 height 16
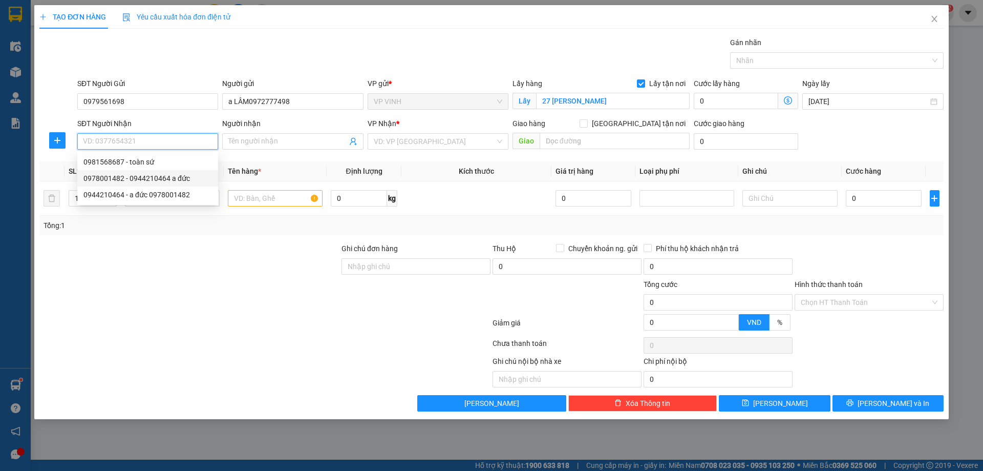
click at [143, 179] on div "0978001482 - 0944210464 a đức" at bounding box center [147, 178] width 129 height 11
type input "0978001482"
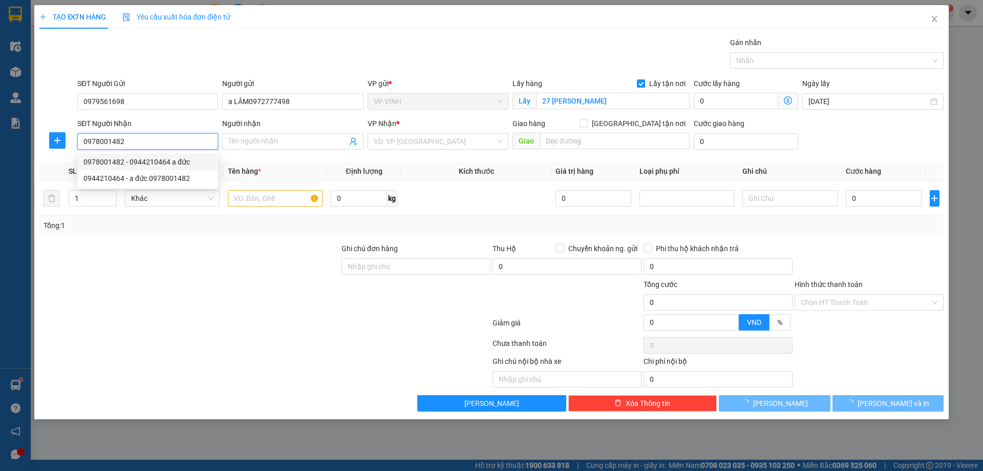
type input "0944210464 a đức"
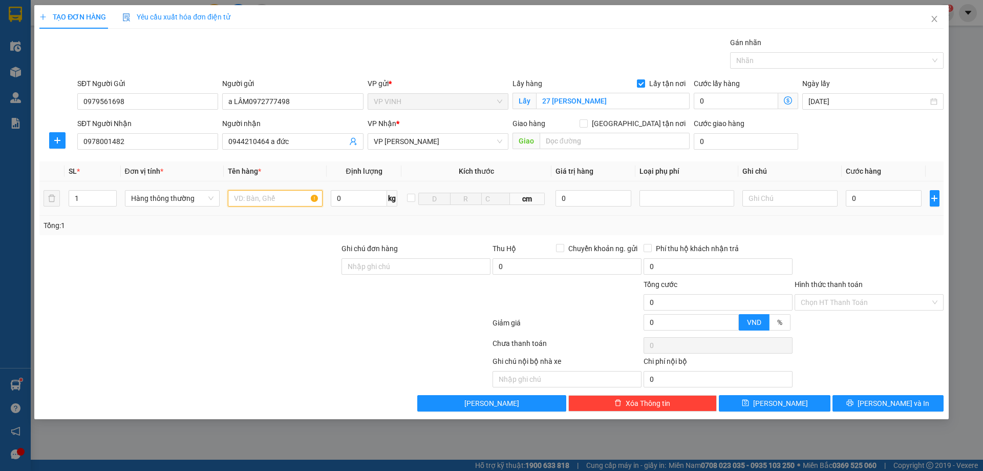
click at [266, 200] on input "text" at bounding box center [275, 198] width 95 height 16
type input "răng"
click at [868, 198] on input "0" at bounding box center [884, 198] width 76 height 16
type input "3"
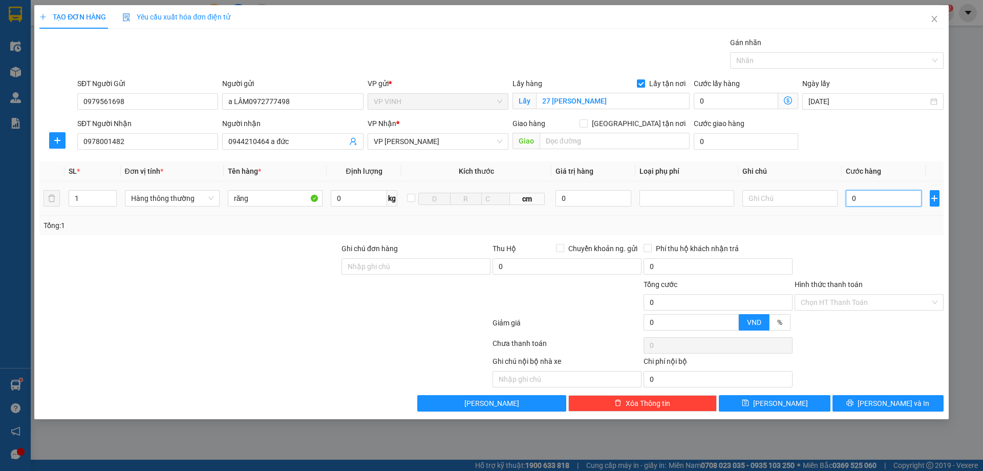
type input "3"
type input "30"
type input "30.000"
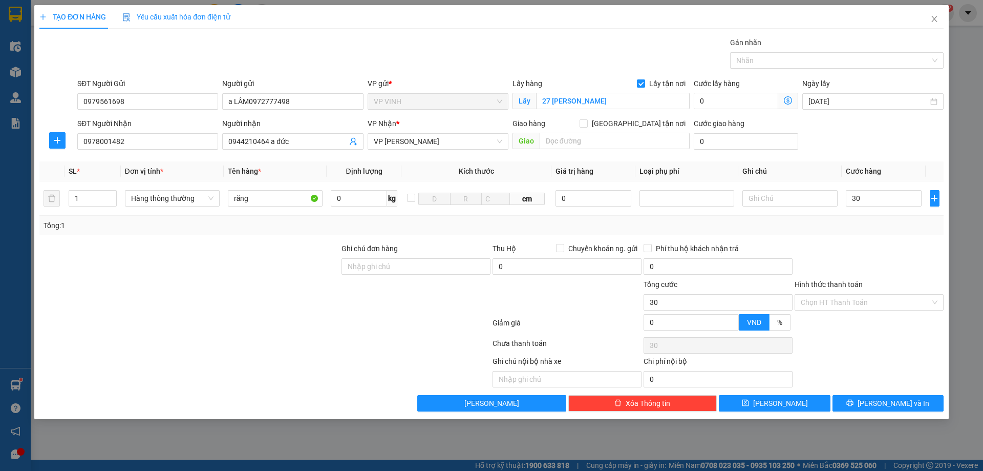
type input "30.000"
click at [859, 412] on div "TẠO ĐƠN HÀNG Yêu cầu xuất hóa đơn điện tử Transit Pickup Surcharge Ids Transit …" at bounding box center [491, 212] width 915 height 414
click at [860, 403] on button "[PERSON_NAME] và In" at bounding box center [888, 403] width 111 height 16
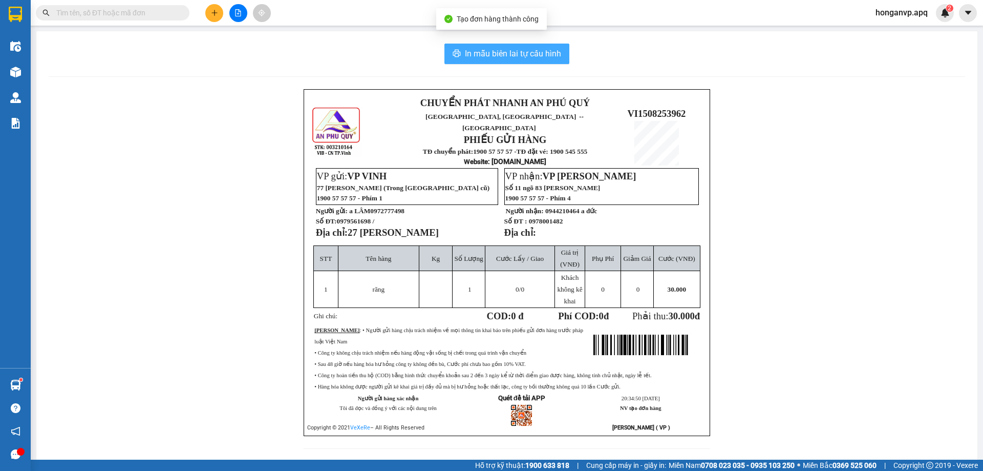
click at [521, 53] on span "In mẫu biên lai tự cấu hình" at bounding box center [513, 53] width 96 height 13
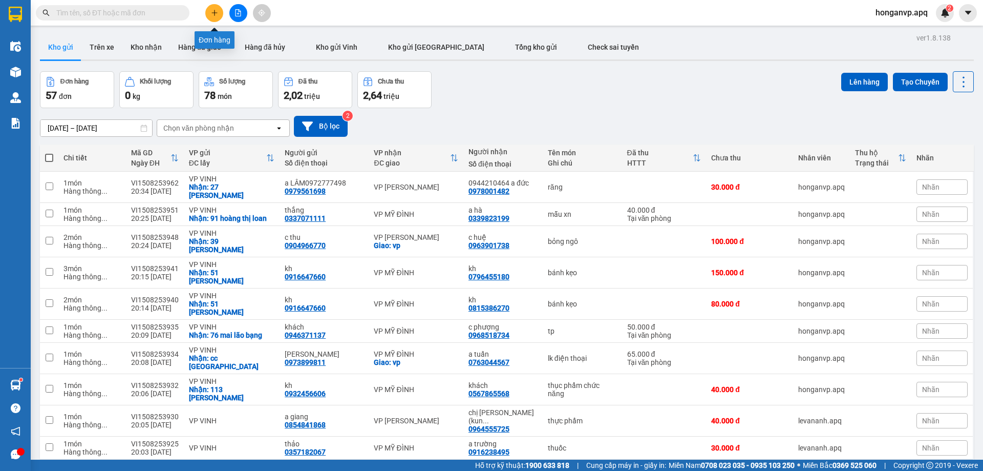
click at [220, 12] on button at bounding box center [214, 13] width 18 height 18
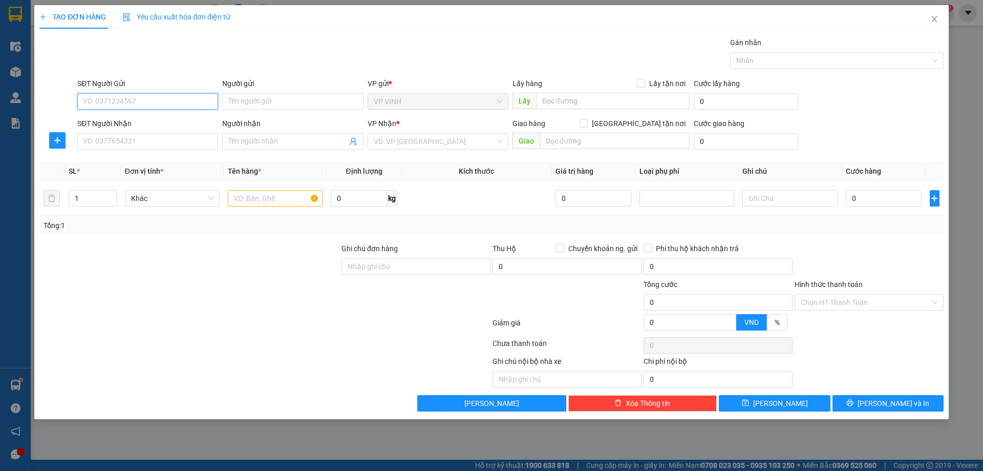
click at [162, 101] on input "SĐT Người Gửi" at bounding box center [147, 101] width 141 height 16
paste input "0979561698"
type input "0979561698"
click at [134, 120] on div "0979561698 - a LÂM0972777498" at bounding box center [147, 121] width 129 height 11
type input "a LÂM0972777498"
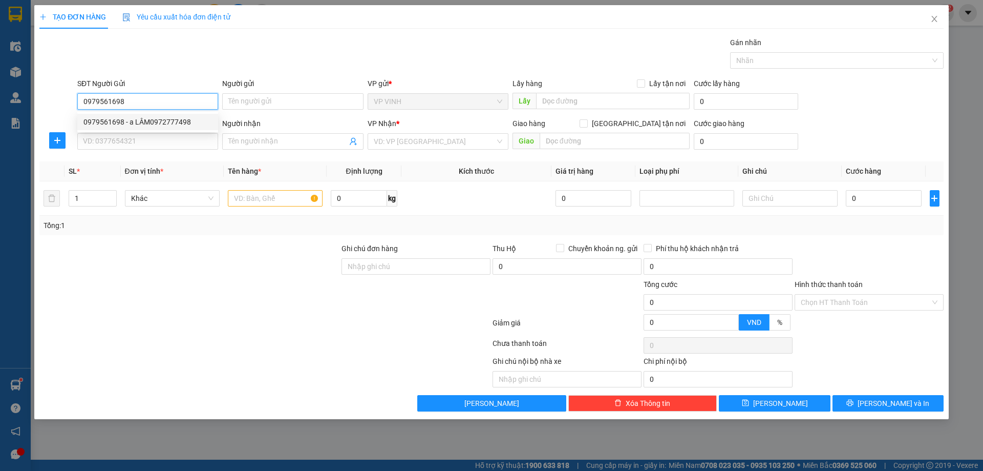
checkbox input "true"
type input "27 [PERSON_NAME]"
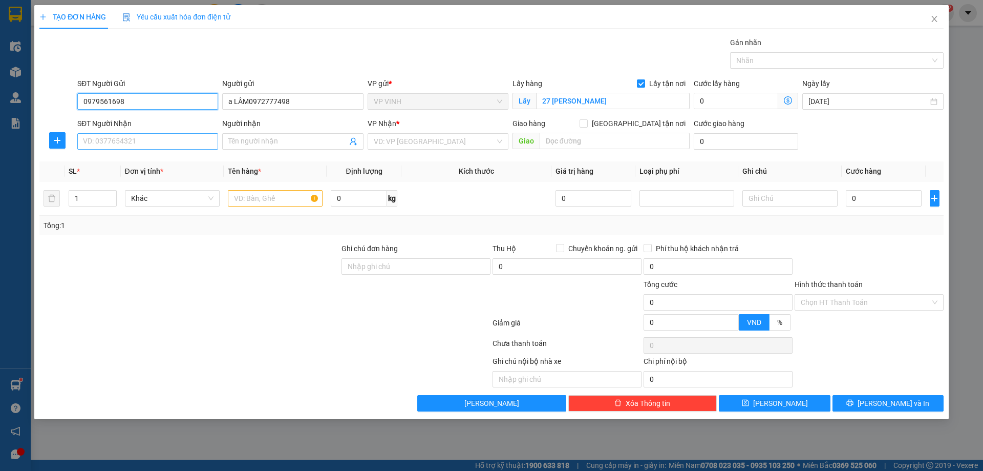
type input "0979561698"
click at [122, 139] on input "SĐT Người Nhận" at bounding box center [147, 141] width 141 height 16
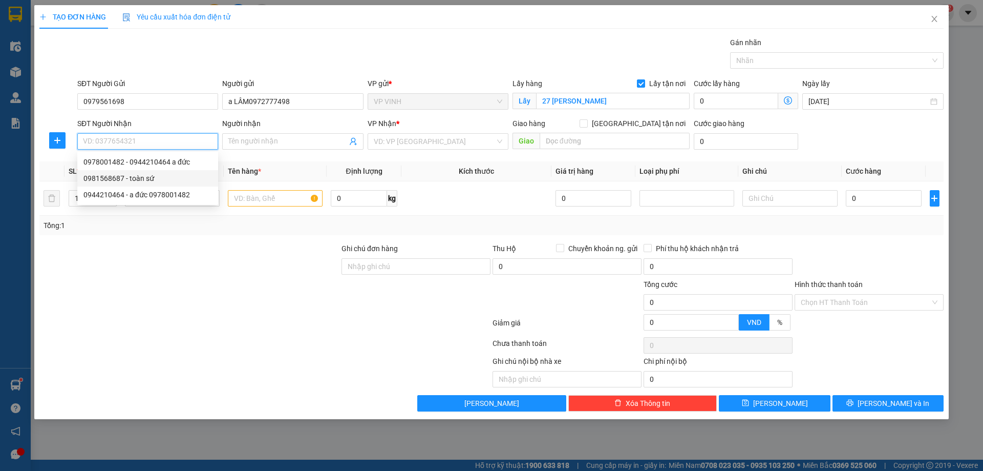
click at [115, 178] on div "0981568687 - toàn sứ" at bounding box center [147, 178] width 129 height 11
type input "0981568687"
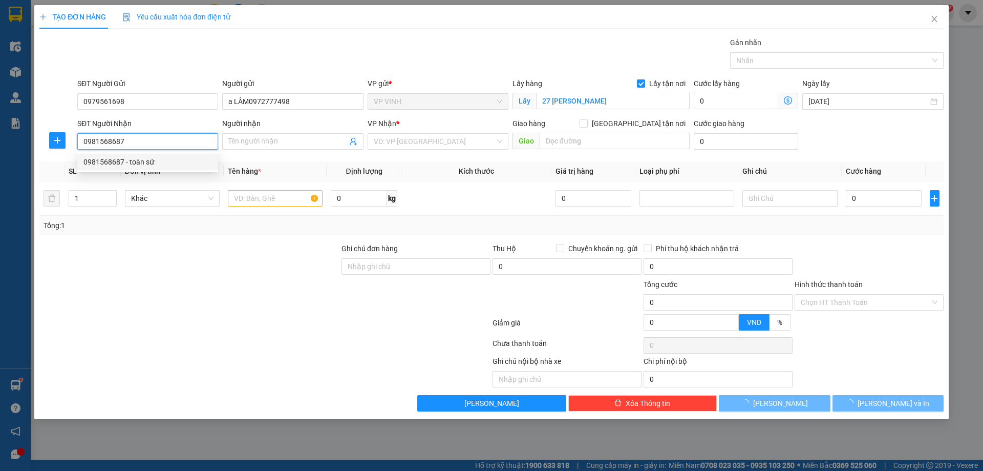
type input "toàn sứ"
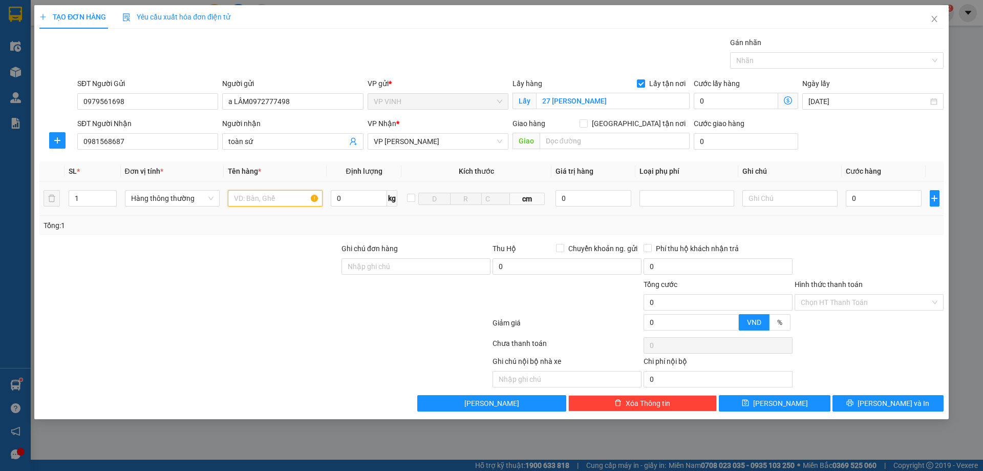
click at [258, 197] on input "text" at bounding box center [275, 198] width 95 height 16
click at [258, 198] on input "text" at bounding box center [275, 198] width 95 height 16
type input "răng"
click at [887, 201] on input "0" at bounding box center [884, 198] width 76 height 16
type input "3"
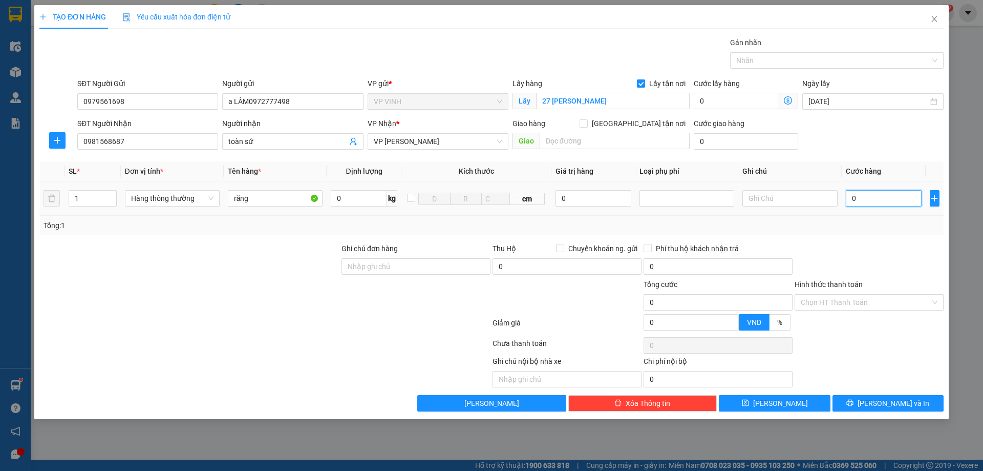
type input "3"
type input "30"
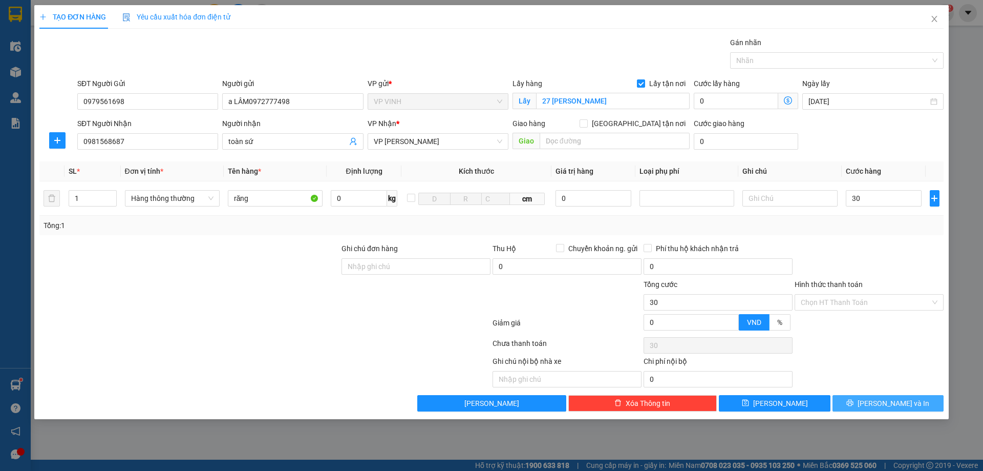
type input "30.000"
click at [867, 410] on button "[PERSON_NAME] và In" at bounding box center [888, 403] width 111 height 16
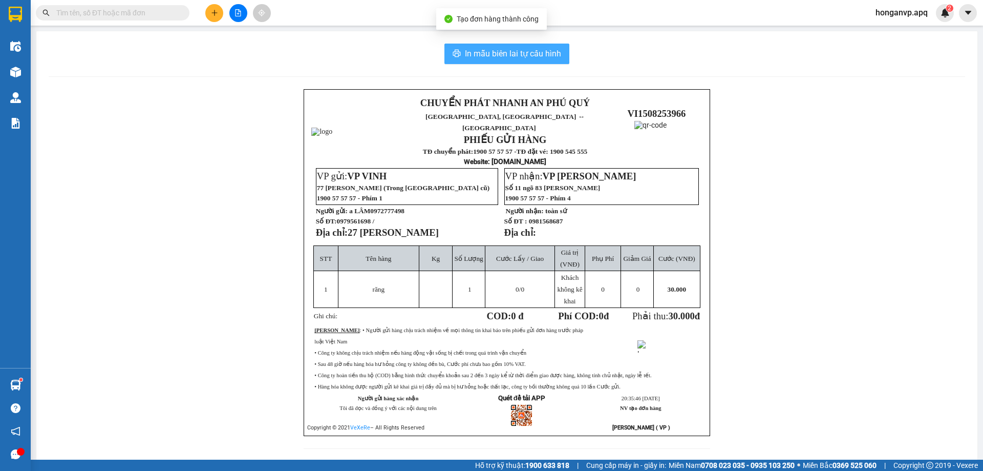
click at [541, 51] on span "In mẫu biên lai tự cấu hình" at bounding box center [513, 53] width 96 height 13
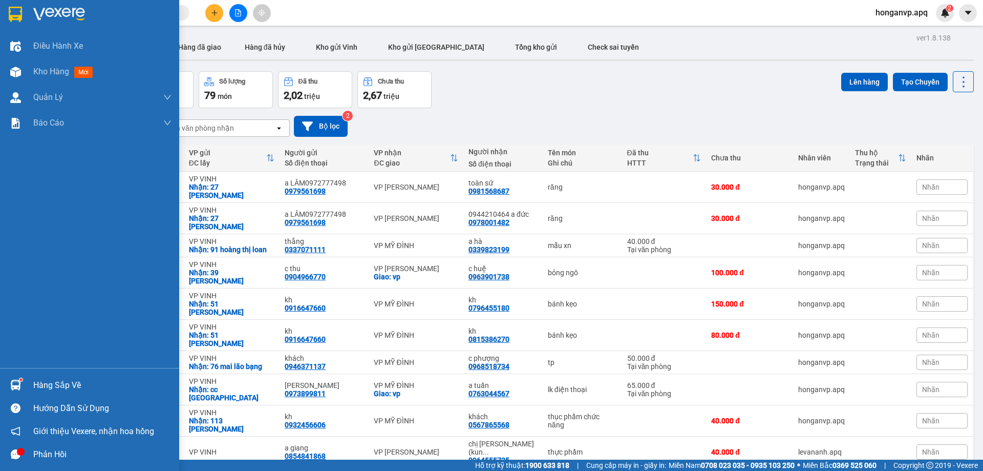
click at [64, 4] on div at bounding box center [89, 16] width 179 height 33
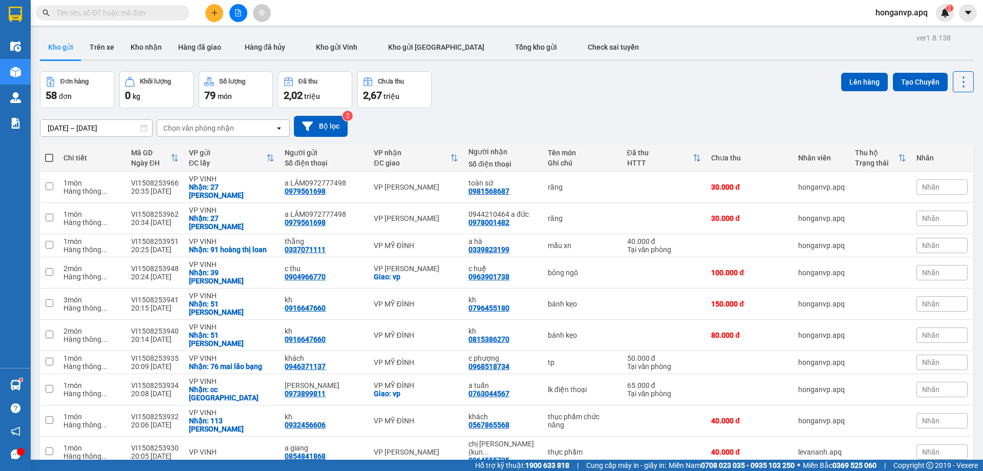
click at [207, 130] on div "Chọn văn phòng nhận" at bounding box center [198, 128] width 71 height 10
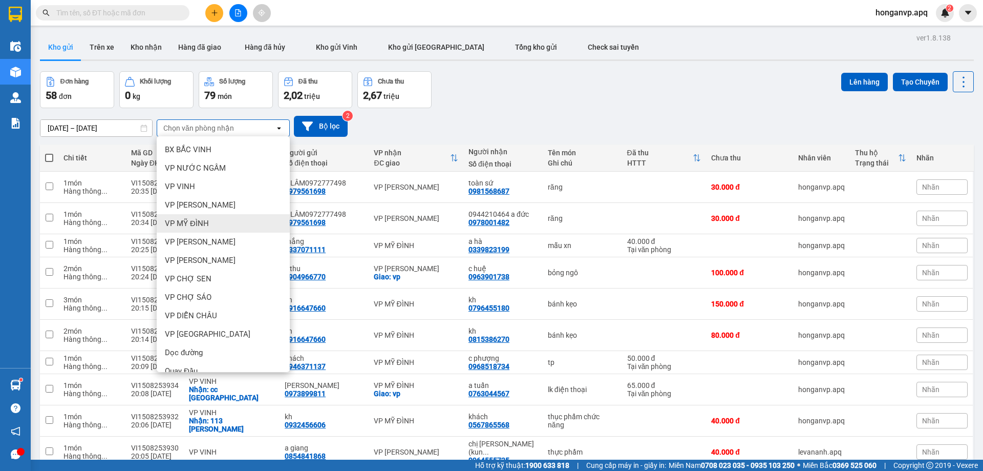
click at [188, 224] on span "VP MỸ ĐÌNH" at bounding box center [187, 223] width 44 height 10
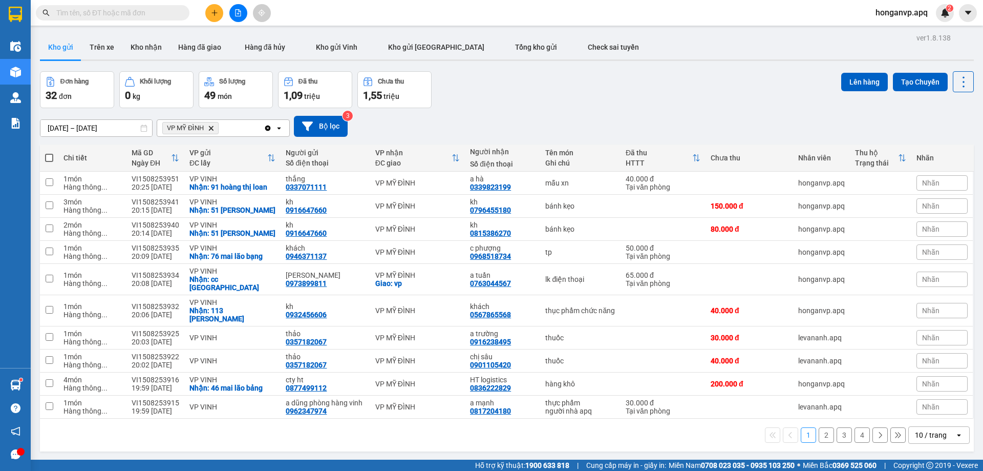
click at [209, 128] on icon "Delete" at bounding box center [211, 128] width 6 height 6
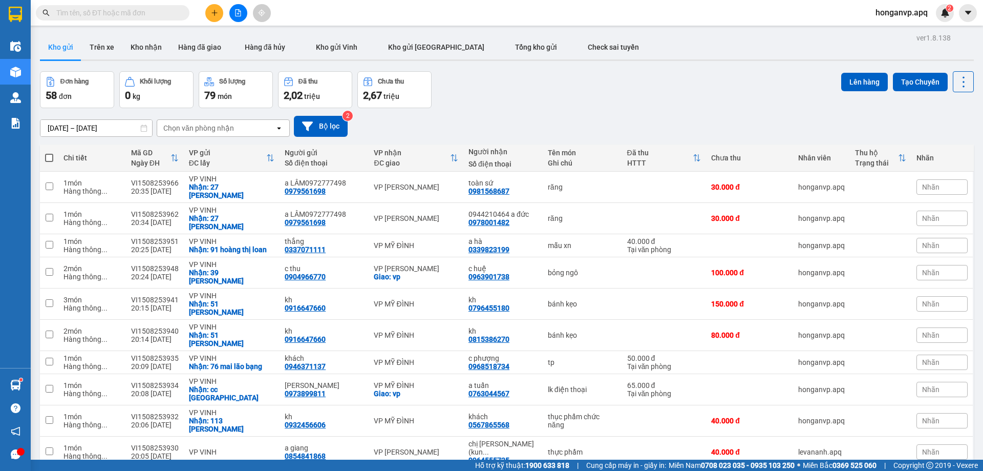
click at [214, 128] on div "Chọn văn phòng nhận" at bounding box center [198, 128] width 71 height 10
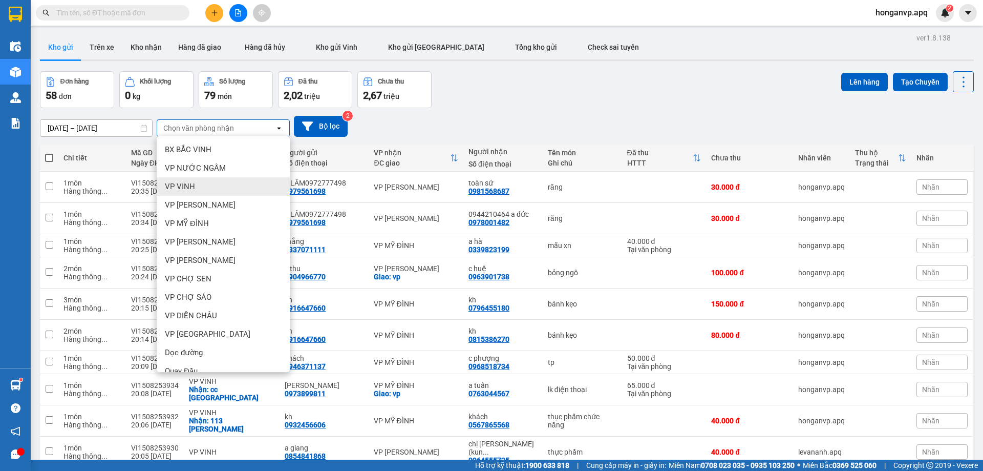
scroll to position [86, 0]
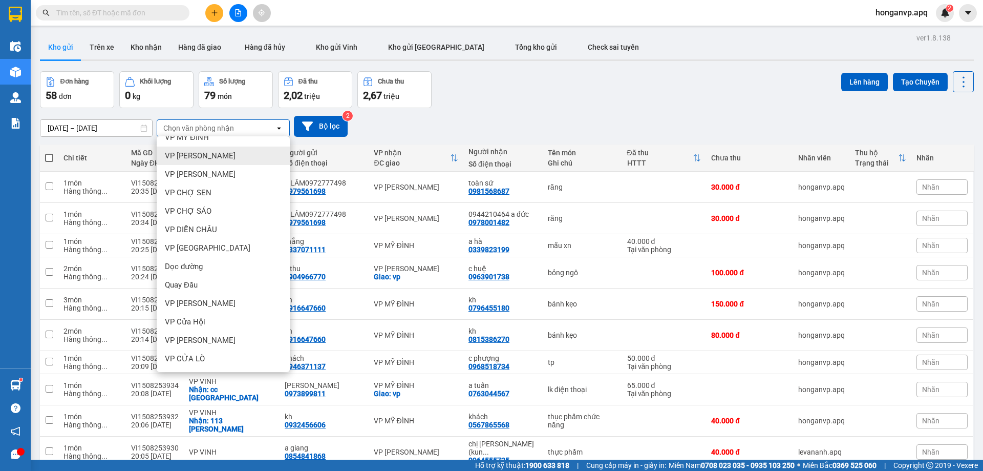
click at [203, 148] on div "VP [PERSON_NAME]" at bounding box center [223, 155] width 133 height 18
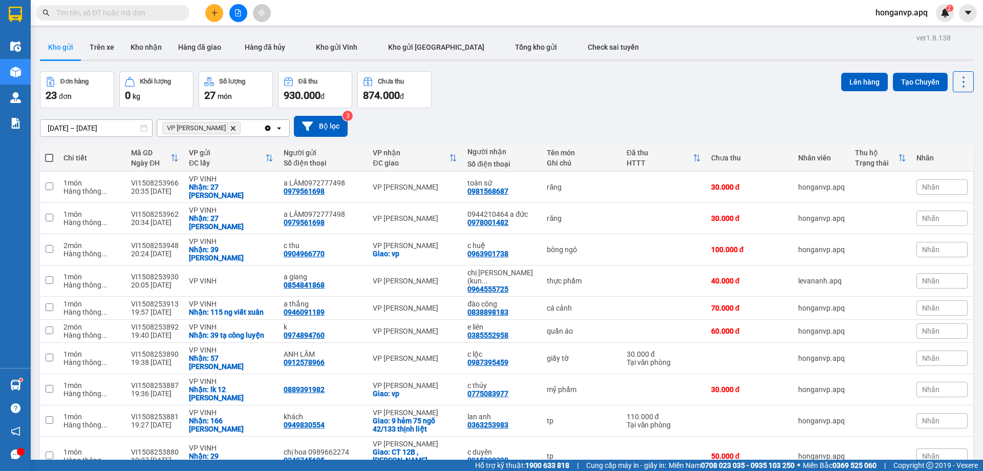
click at [230, 128] on icon "Delete" at bounding box center [233, 128] width 6 height 6
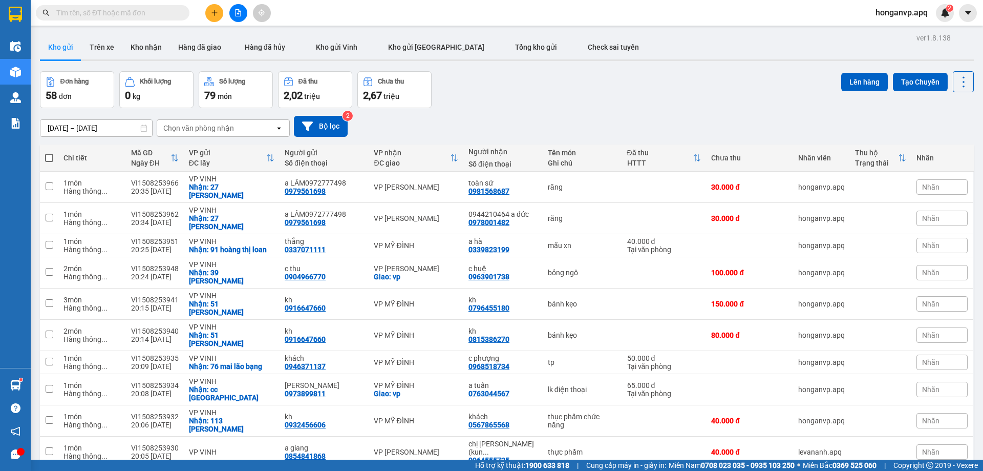
click at [214, 128] on div "Chọn văn phòng nhận" at bounding box center [198, 128] width 71 height 10
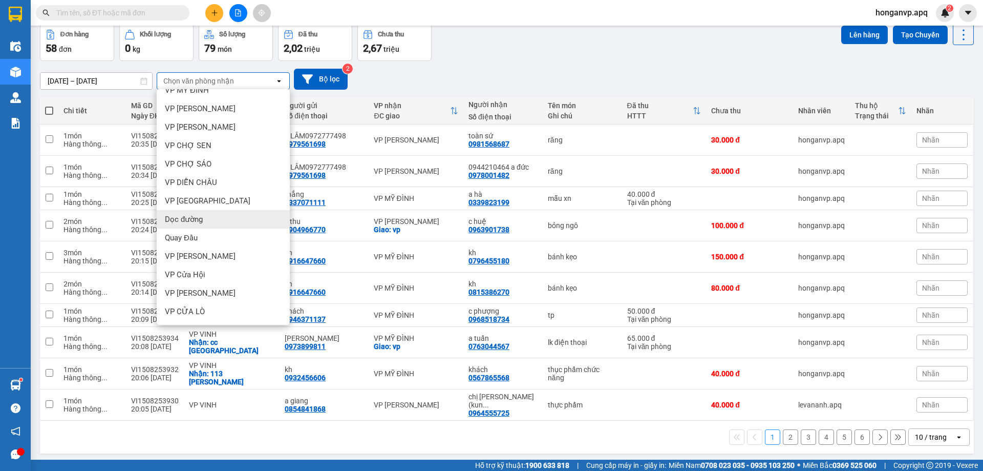
scroll to position [0, 0]
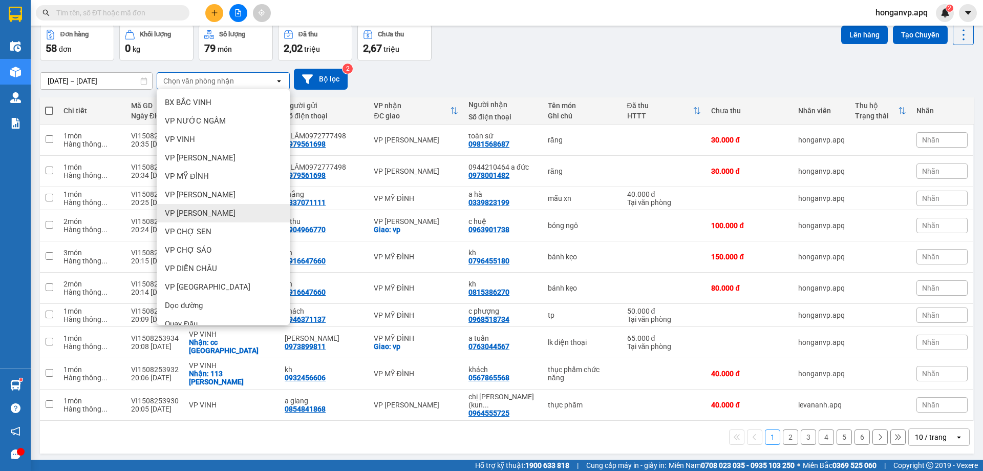
click at [188, 209] on span "VP [PERSON_NAME]" at bounding box center [200, 213] width 71 height 10
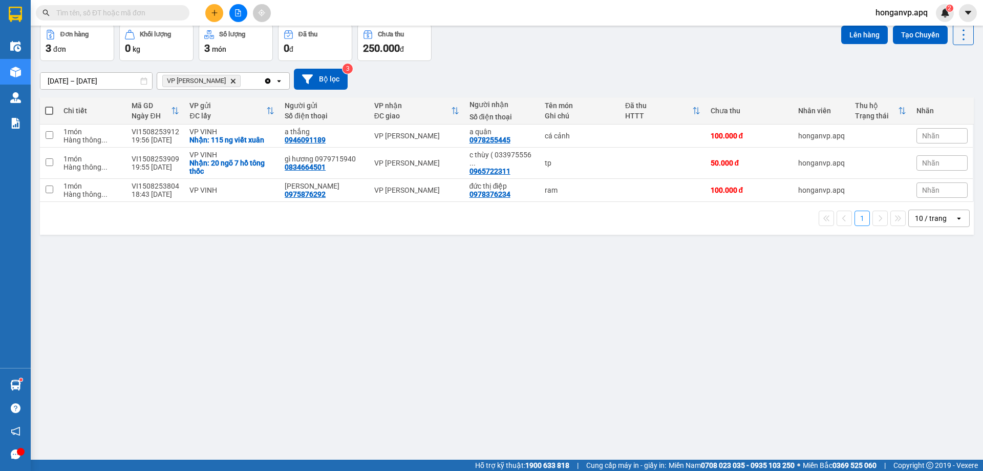
click at [231, 81] on icon "VP GIA LÂM, close by backspace" at bounding box center [233, 80] width 5 height 5
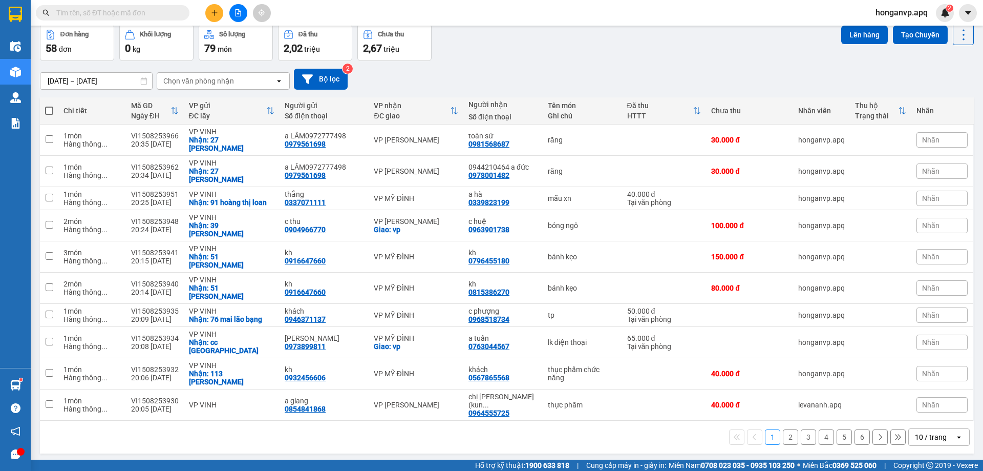
click at [527, 60] on div "Đơn hàng 58 đơn Khối lượng 0 kg Số lượng 79 món Đã thu 2,02 triệu Chưa thu 2,67…" at bounding box center [507, 42] width 934 height 37
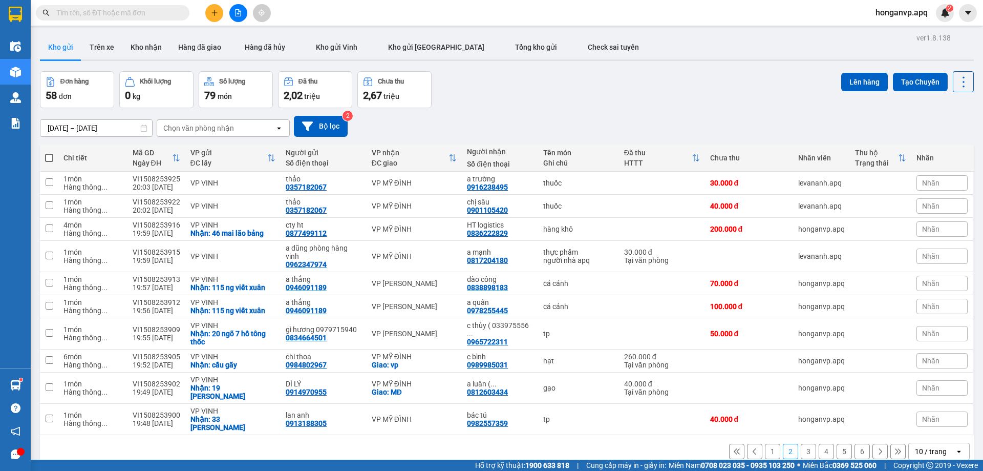
click at [801, 443] on button "3" at bounding box center [808, 450] width 15 height 15
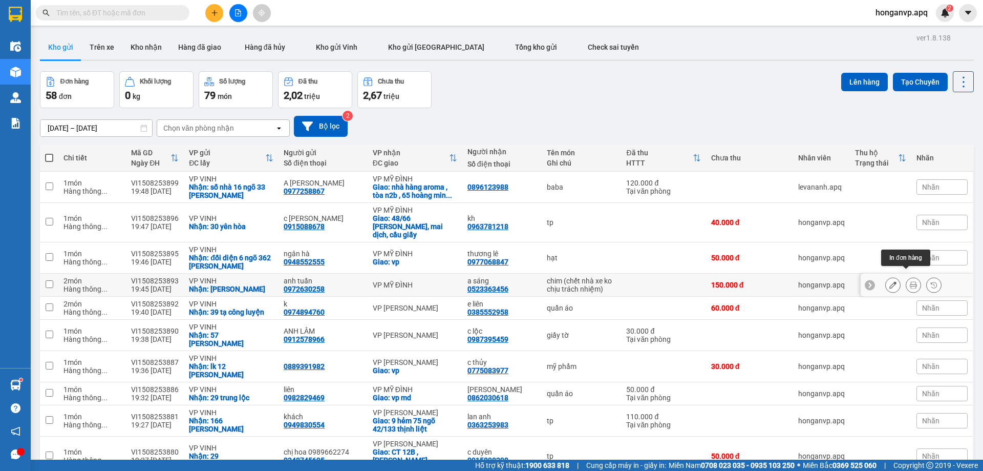
click at [910, 281] on icon at bounding box center [913, 284] width 7 height 7
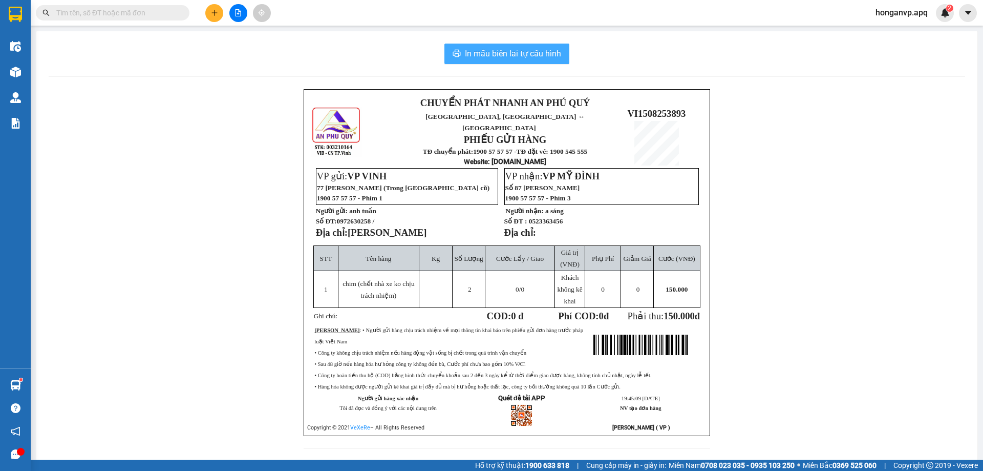
click at [511, 56] on span "In mẫu biên lai tự cấu hình" at bounding box center [513, 53] width 96 height 13
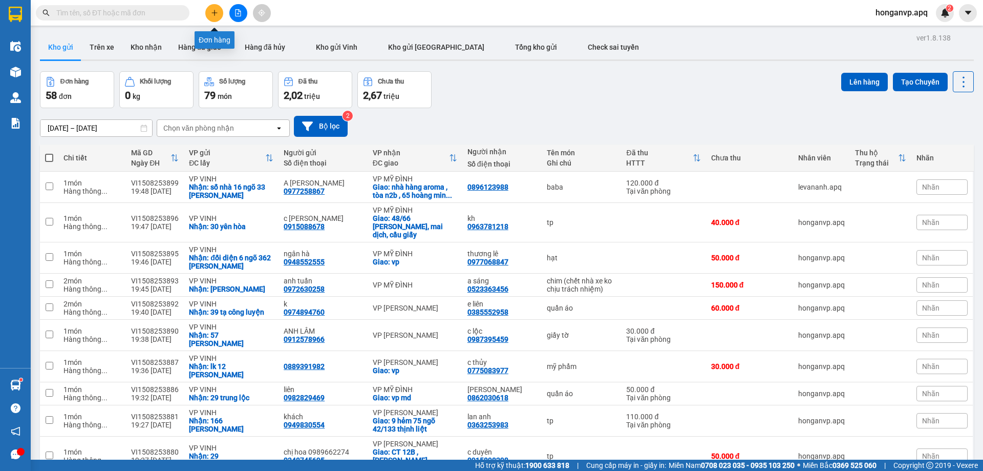
click at [214, 10] on icon "plus" at bounding box center [214, 12] width 7 height 7
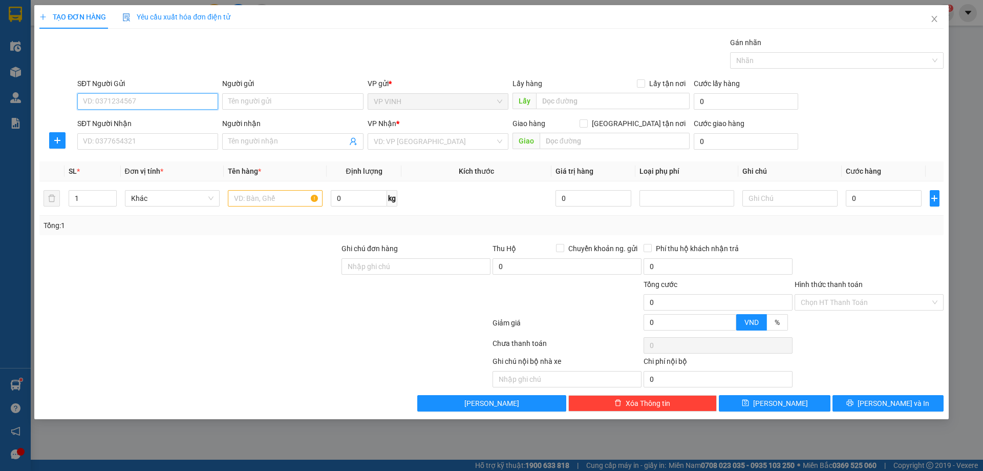
click at [111, 97] on input "SĐT Người Gửi" at bounding box center [147, 101] width 141 height 16
click at [105, 156] on div "0974577393 - bac chín" at bounding box center [147, 154] width 129 height 11
type input "0974577393"
type input "bac chín"
type input "0974577393"
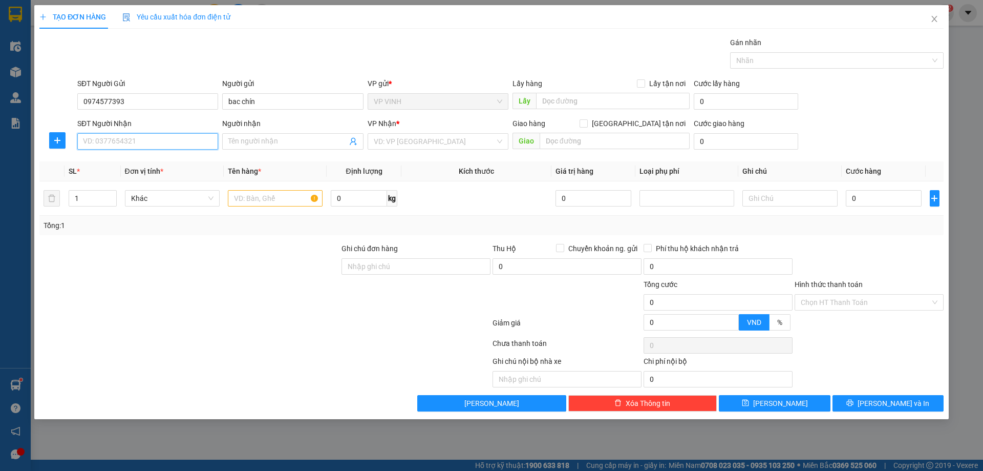
click at [166, 144] on input "SĐT Người Nhận" at bounding box center [147, 141] width 141 height 16
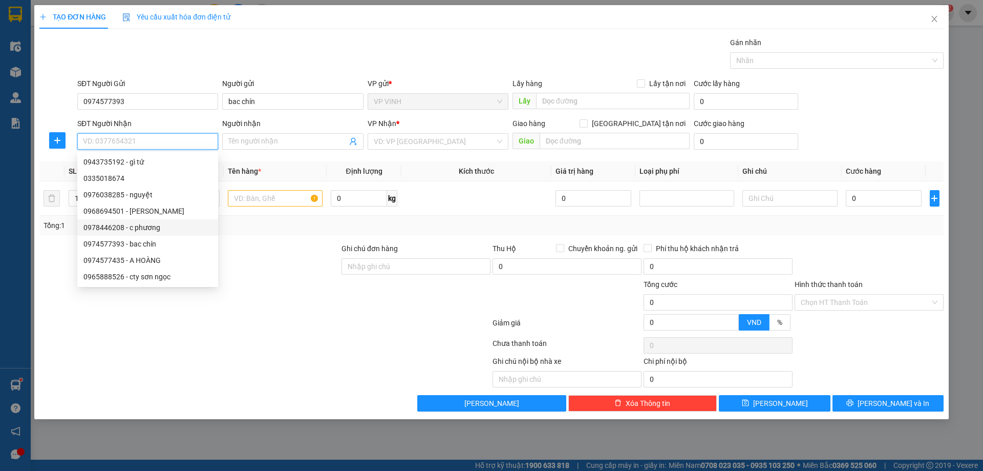
click at [102, 229] on div "0978446208 - c phương" at bounding box center [147, 227] width 129 height 11
type input "0978446208"
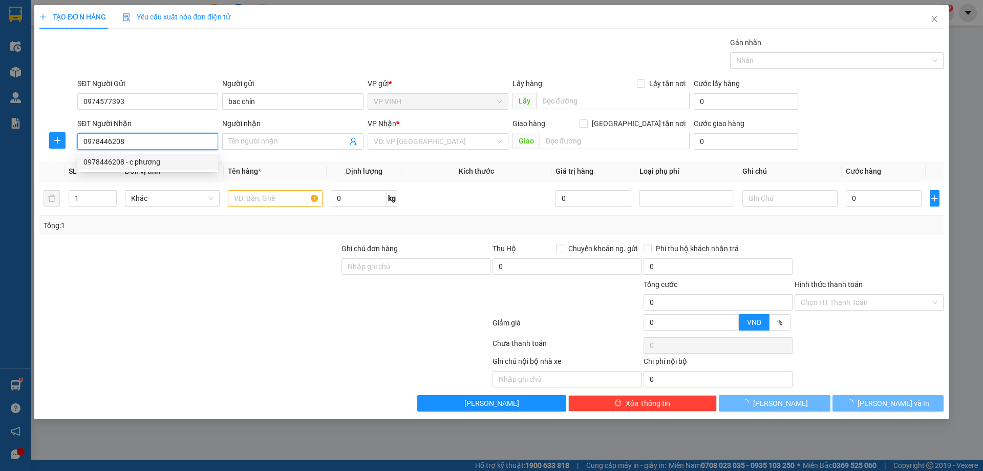
type input "c phương"
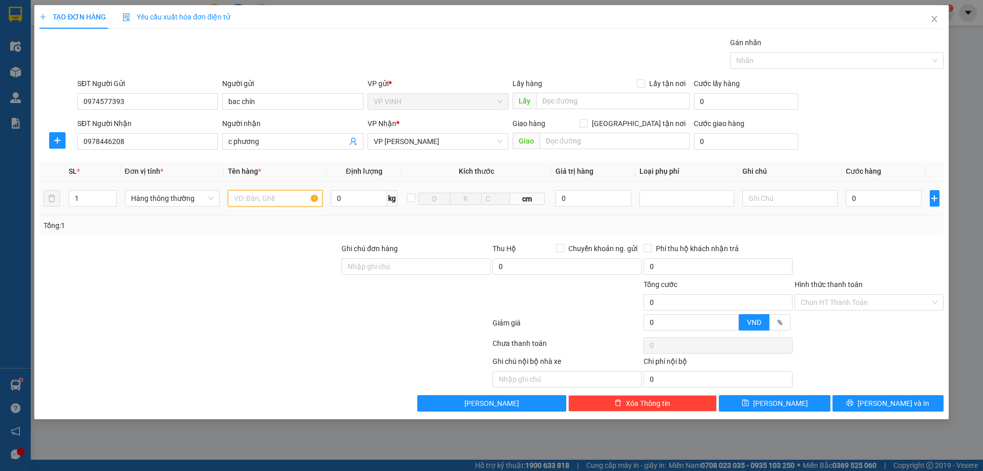
click at [269, 198] on input "text" at bounding box center [275, 198] width 95 height 16
click at [252, 200] on input "tp" at bounding box center [275, 198] width 95 height 16
type input "hoa quả"
click at [863, 202] on input "0" at bounding box center [884, 198] width 76 height 16
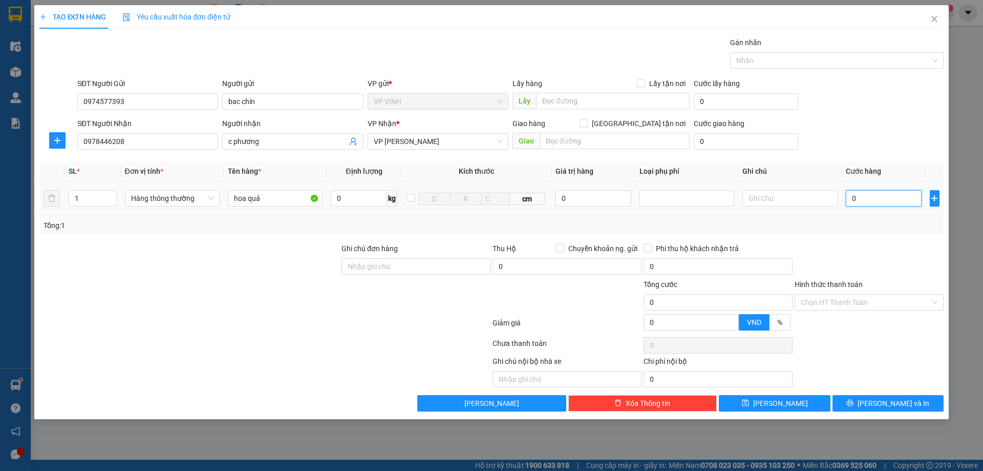
type input "4"
type input "40"
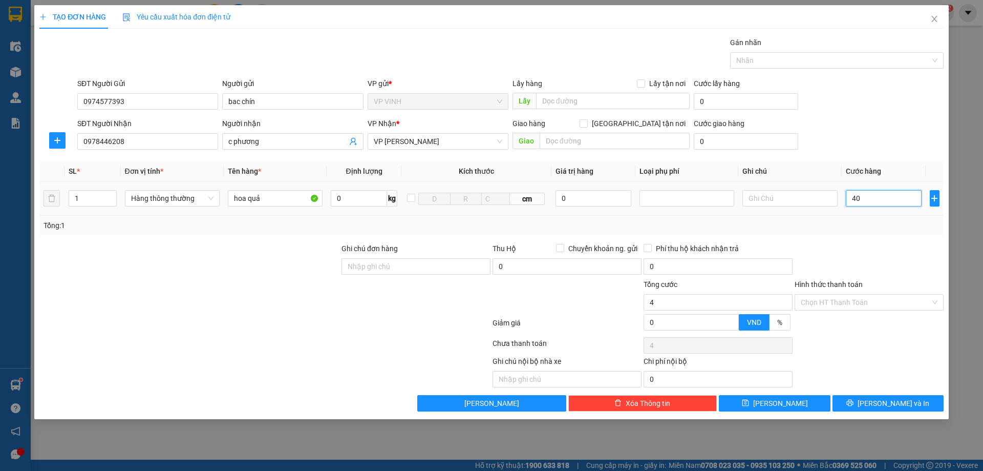
type input "40"
type input "40.000"
click at [856, 301] on input "Hình thức thanh toán" at bounding box center [866, 301] width 130 height 15
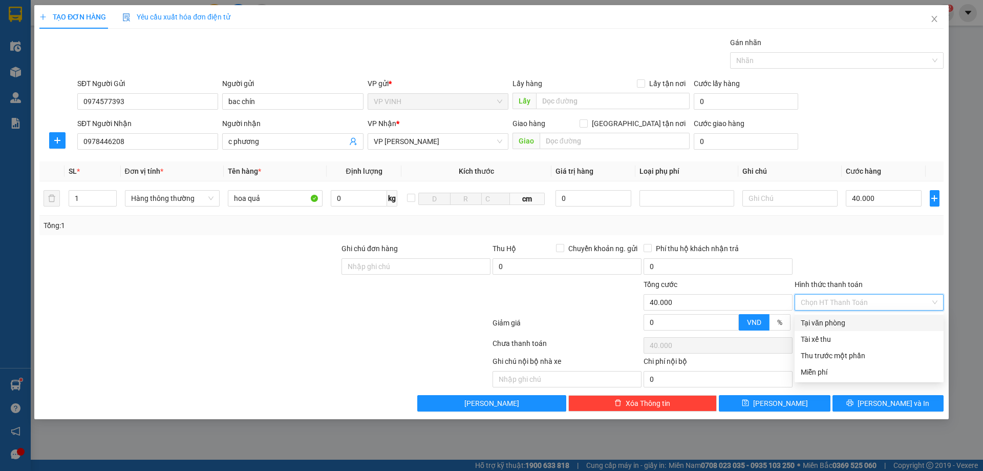
click at [827, 329] on div "Tại văn phòng" at bounding box center [869, 322] width 149 height 16
type input "0"
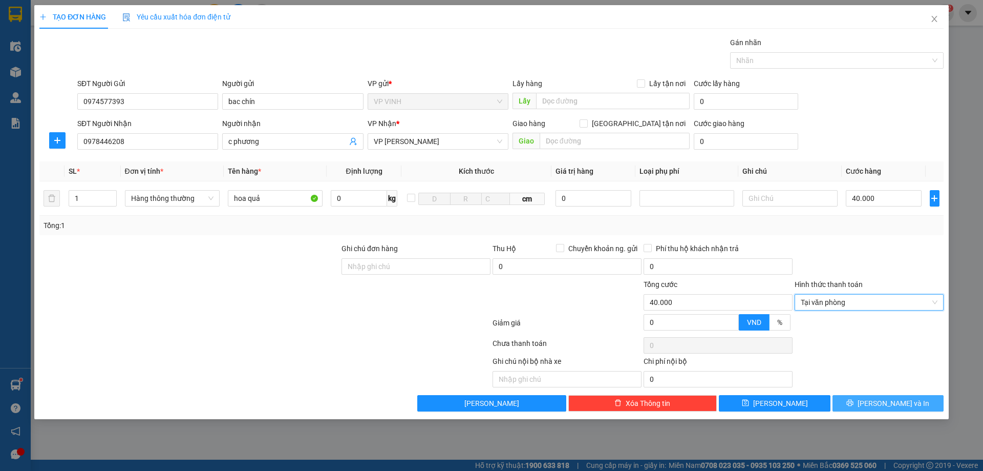
click at [851, 399] on button "[PERSON_NAME] và In" at bounding box center [888, 403] width 111 height 16
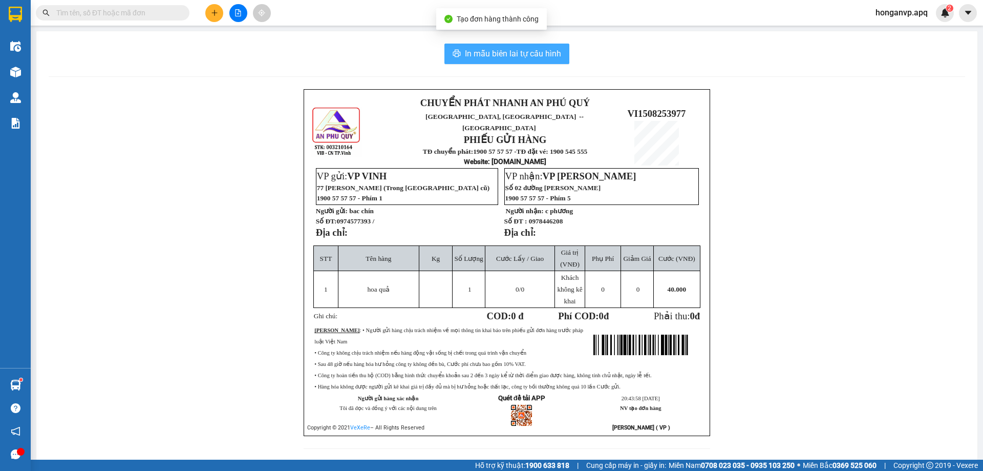
click at [506, 49] on span "In mẫu biên lai tự cấu hình" at bounding box center [513, 53] width 96 height 13
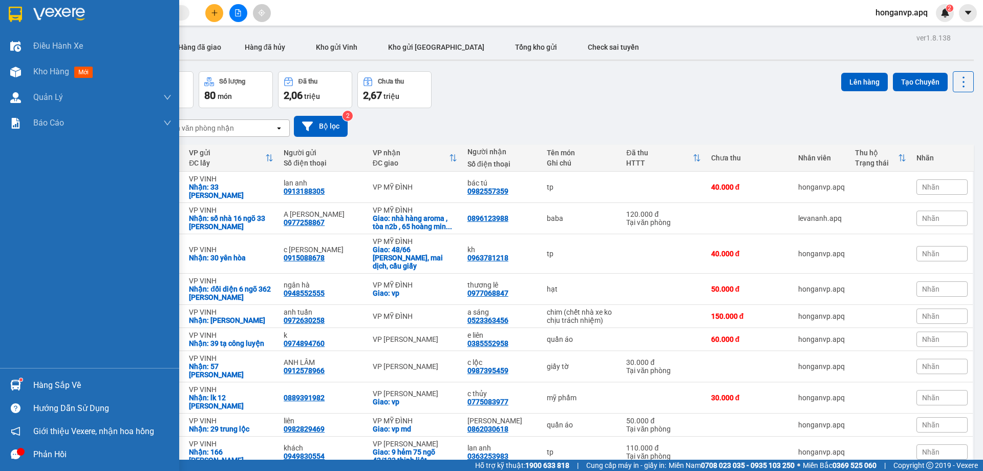
click at [60, 12] on img at bounding box center [59, 14] width 52 height 15
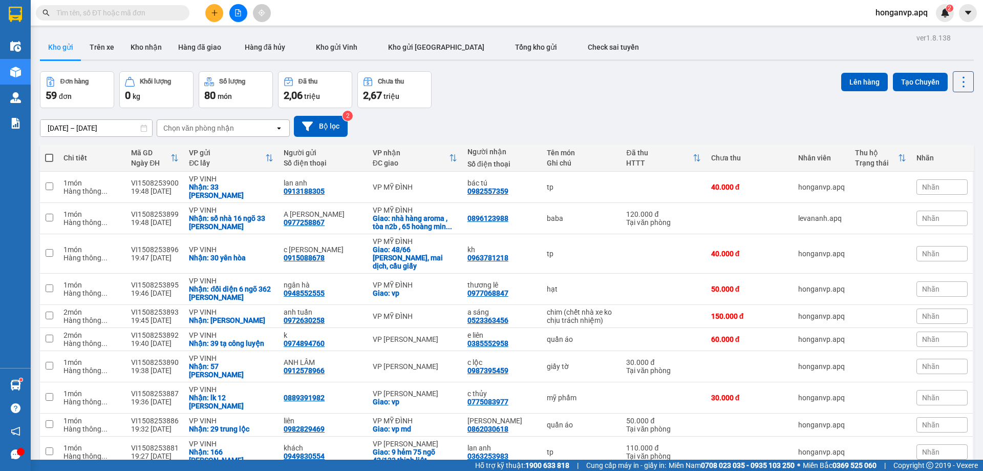
scroll to position [47, 0]
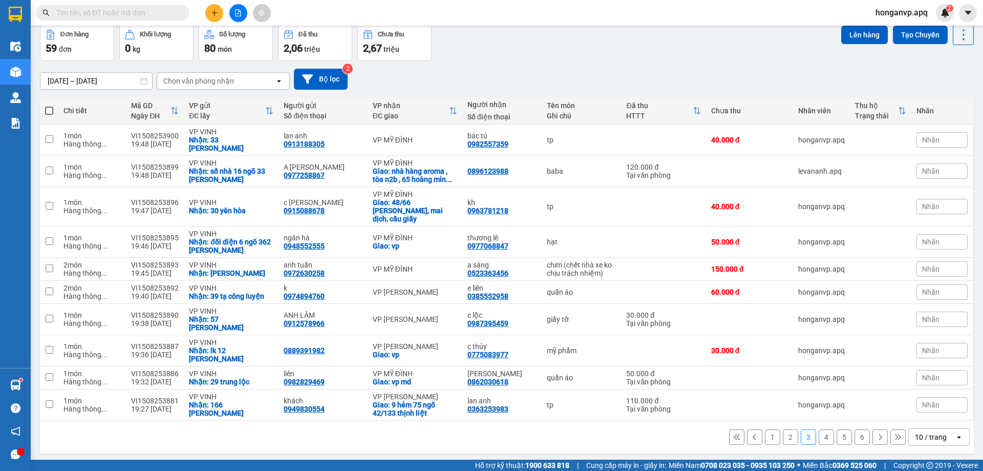
click at [765, 429] on button "1" at bounding box center [772, 436] width 15 height 15
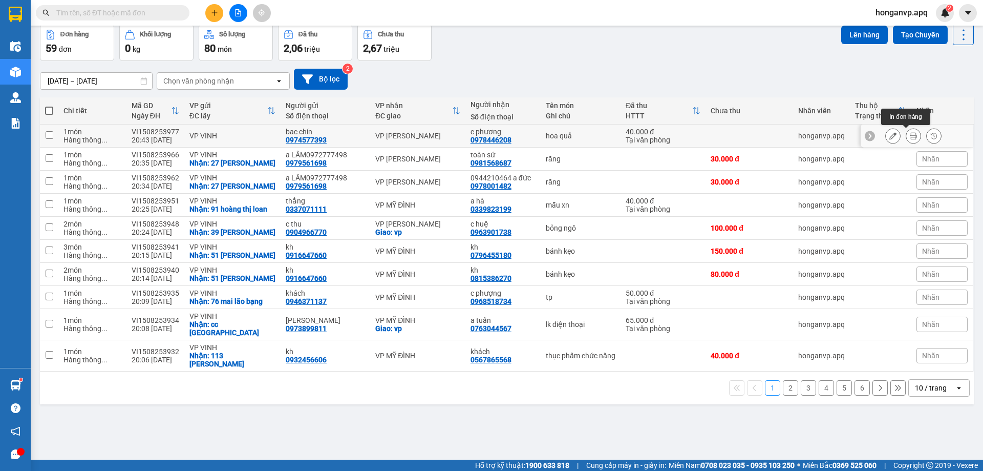
click at [910, 135] on icon at bounding box center [913, 135] width 7 height 7
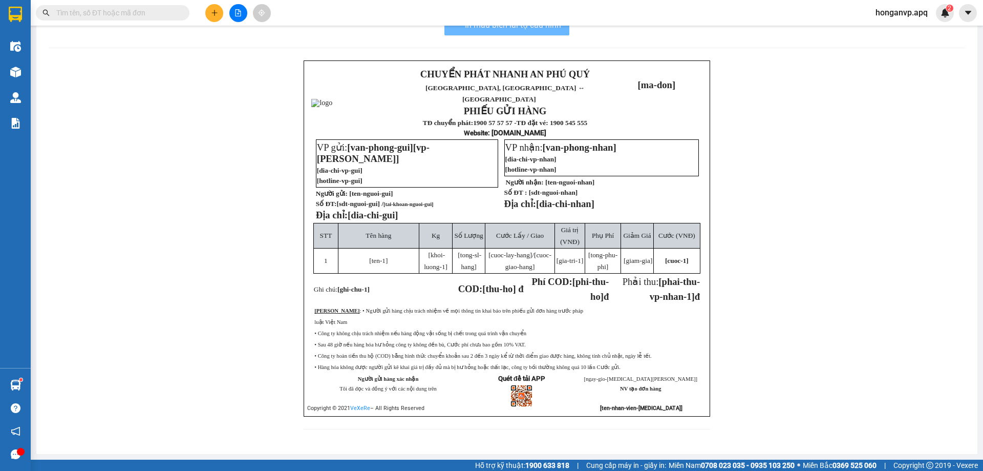
scroll to position [7, 0]
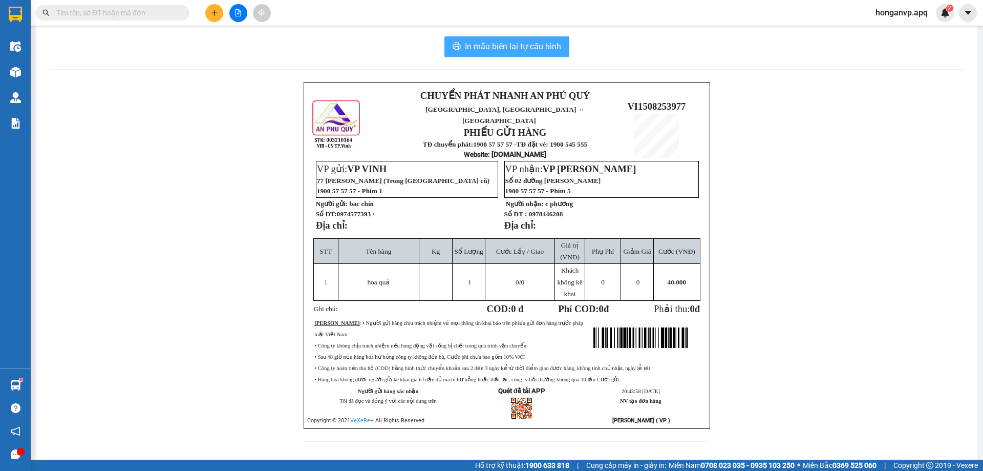
click at [477, 46] on span "In mẫu biên lai tự cấu hình" at bounding box center [513, 46] width 96 height 13
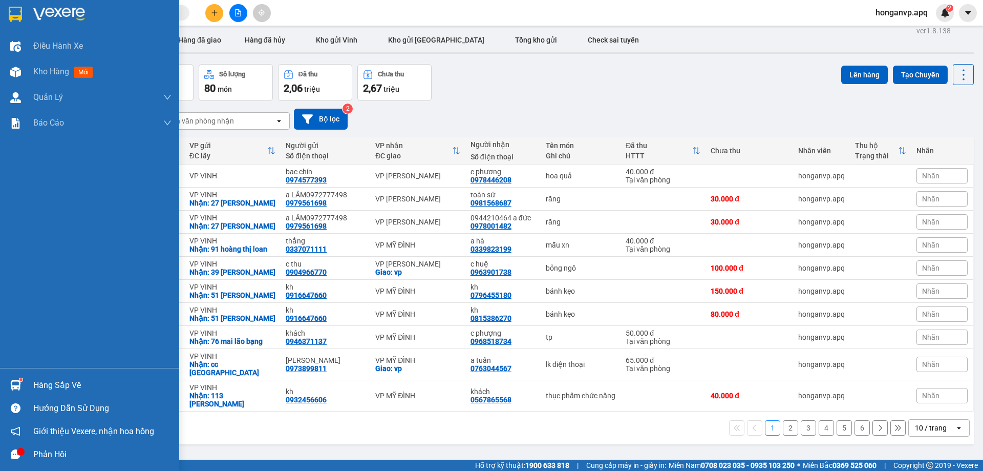
click at [59, 387] on div "Hàng sắp về" at bounding box center [102, 384] width 138 height 15
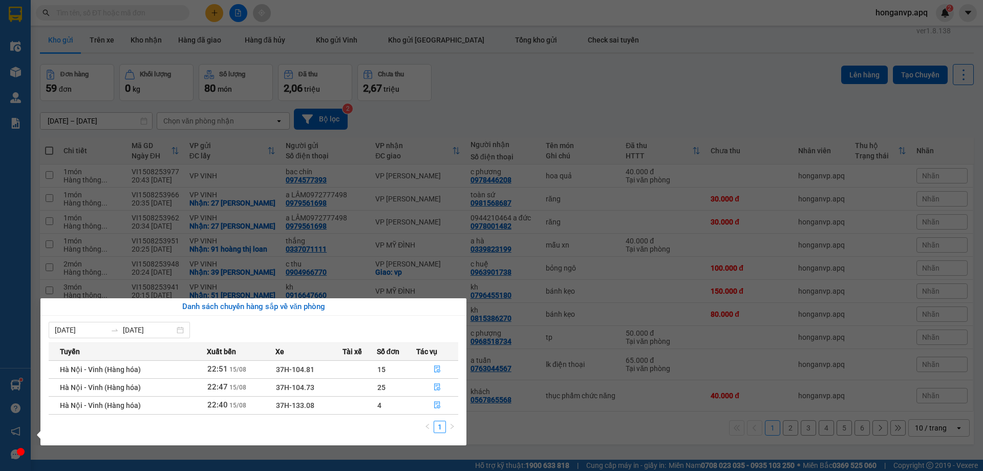
click at [560, 90] on section "Kết quả tìm kiếm ( 123 ) Bộ lọc Mã ĐH Trạng thái Món hàng Thu hộ Tổng cước Chưa…" at bounding box center [491, 235] width 983 height 471
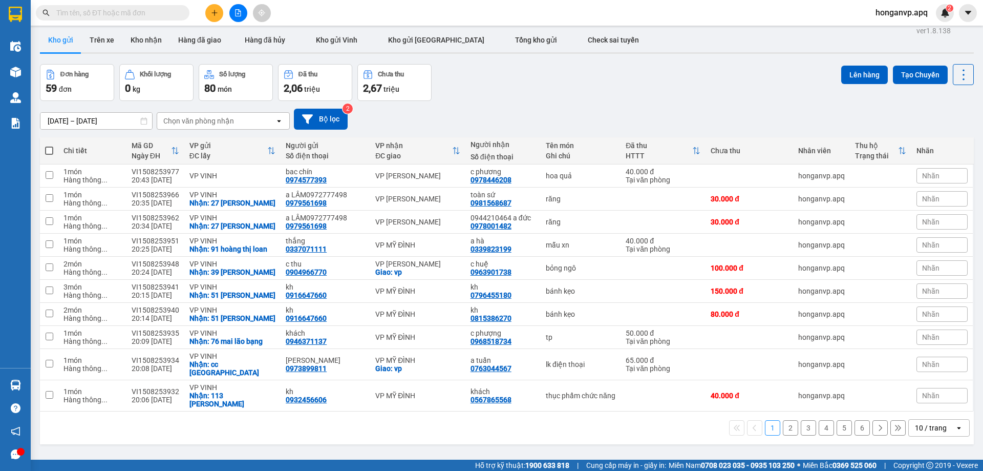
click at [783, 422] on button "2" at bounding box center [790, 427] width 15 height 15
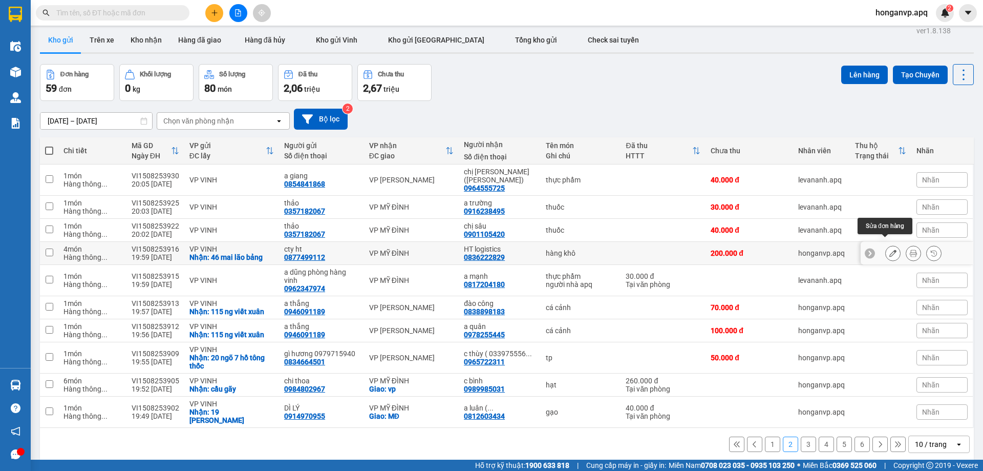
click at [889, 249] on icon at bounding box center [892, 252] width 7 height 7
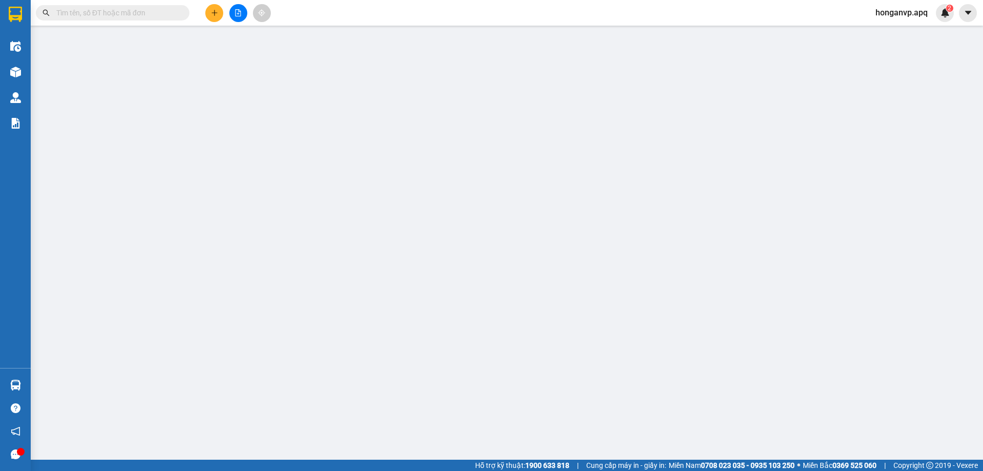
type input "0877499112"
type input "cty ht"
checkbox input "true"
type input "46 mai lão bảng"
type input "0836222829"
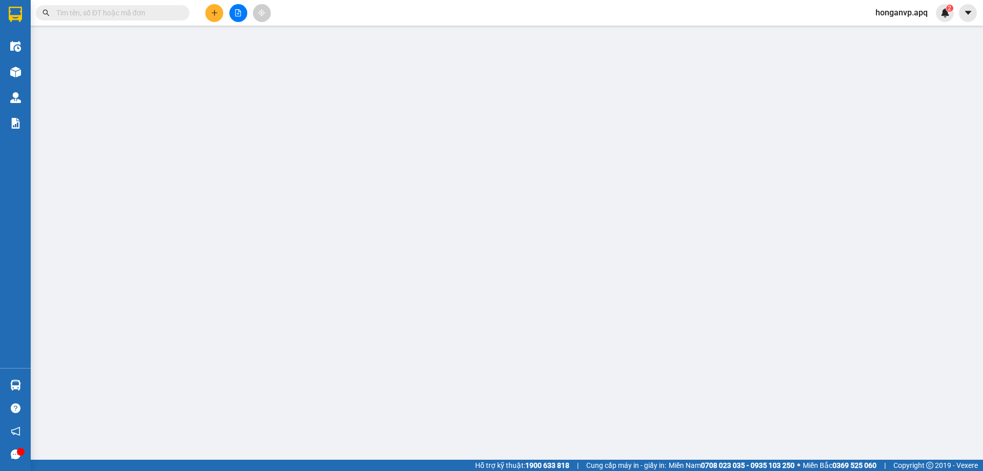
type input "HT logistics"
type input "200.000"
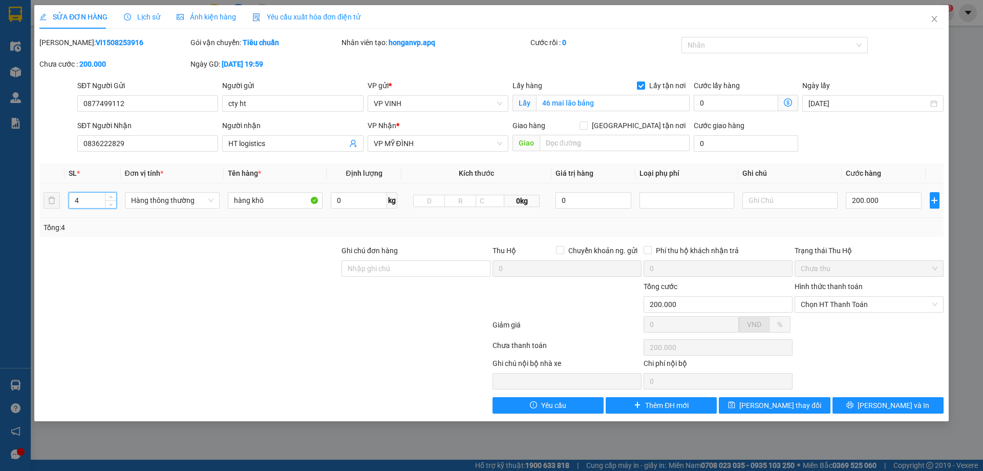
click at [94, 200] on input "4" at bounding box center [92, 200] width 47 height 15
type input "3"
click at [886, 199] on input "200.000" at bounding box center [884, 200] width 76 height 16
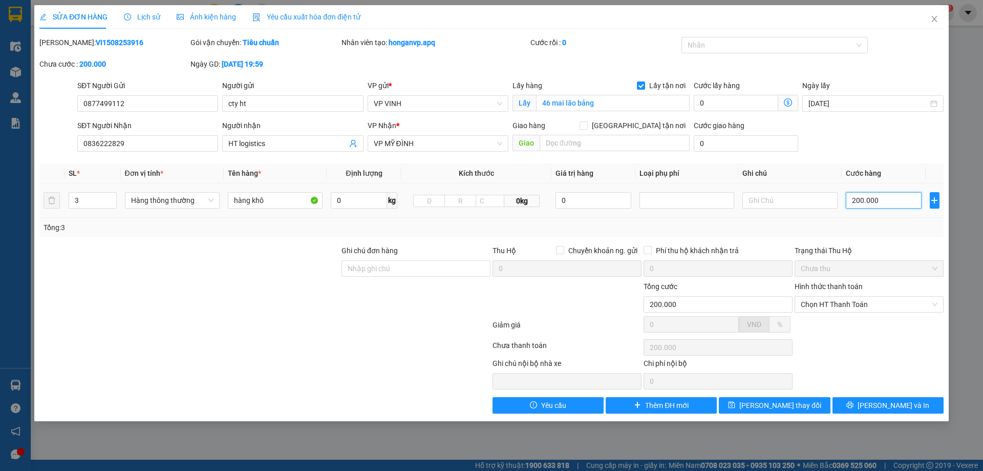
type input "1"
type input "15"
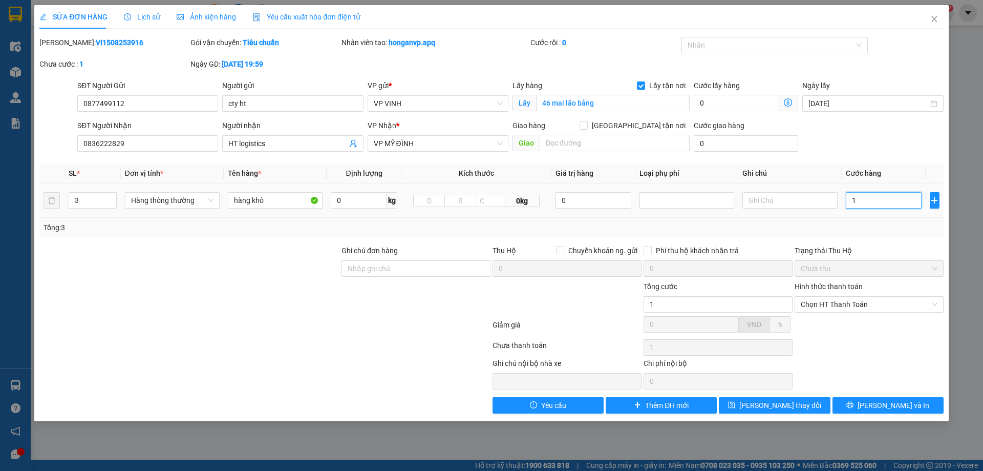
type input "15"
type input "150"
type input "150.000"
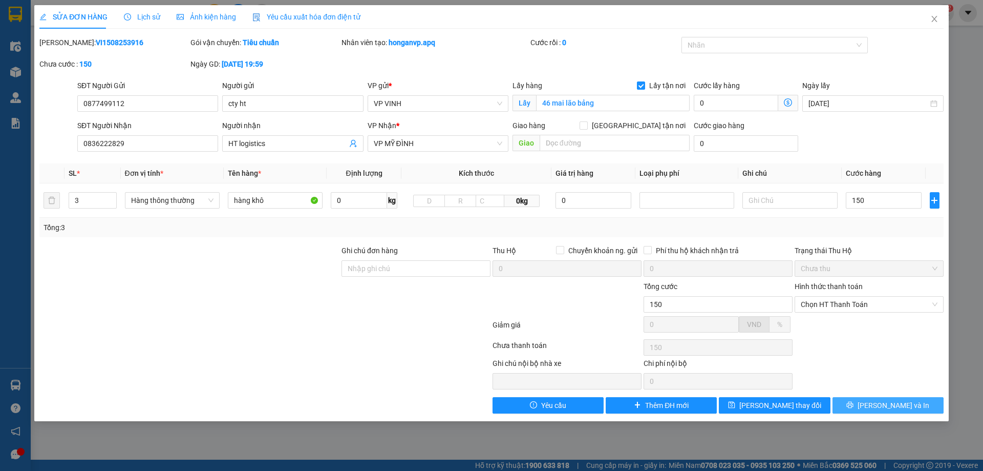
type input "150.000"
click at [854, 402] on icon "printer" at bounding box center [850, 404] width 7 height 7
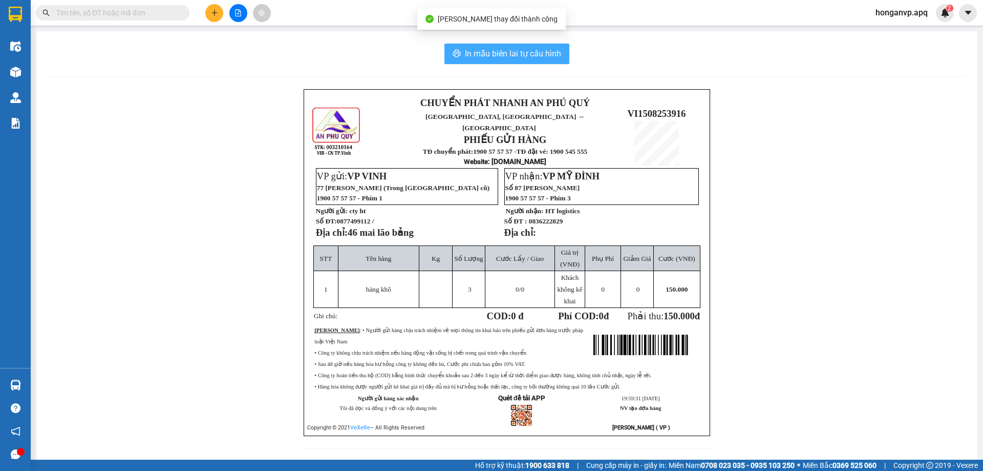
click at [518, 53] on span "In mẫu biên lai tự cấu hình" at bounding box center [513, 53] width 96 height 13
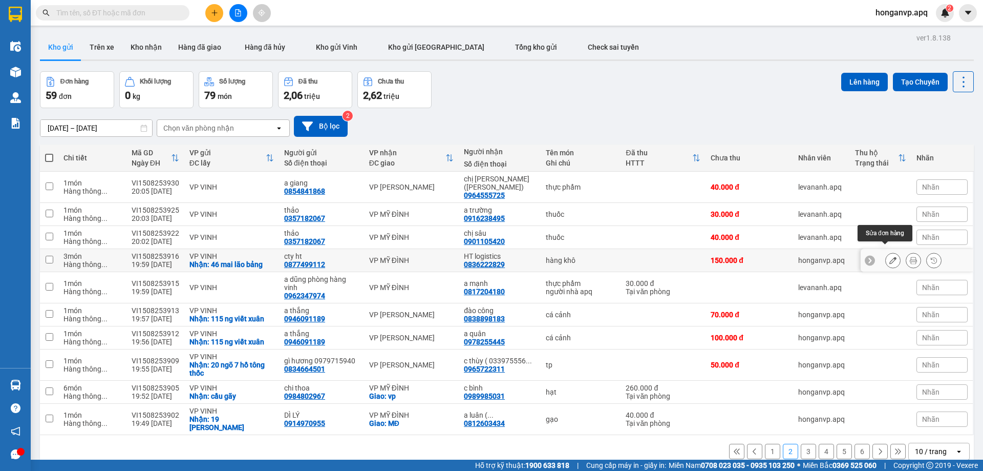
click at [889, 257] on icon at bounding box center [892, 260] width 7 height 7
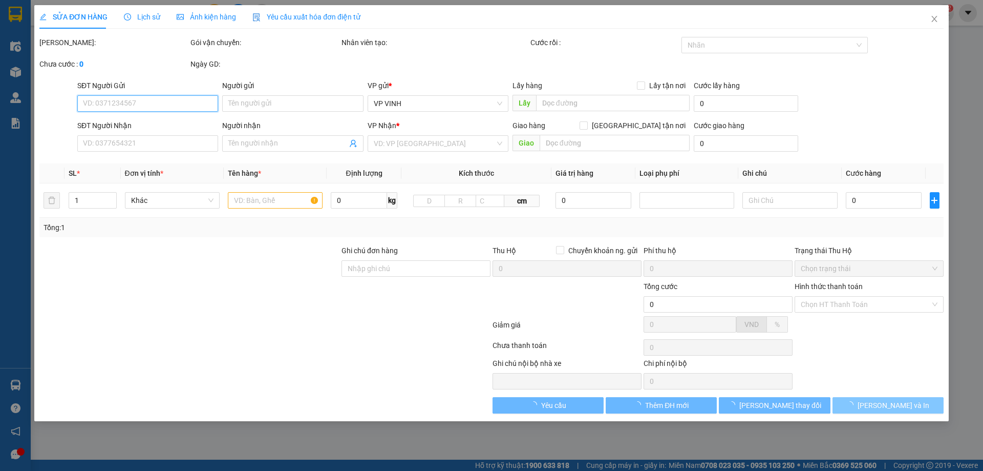
type input "0877499112"
type input "cty ht"
checkbox input "true"
type input "46 mai lão bảng"
type input "0836222829"
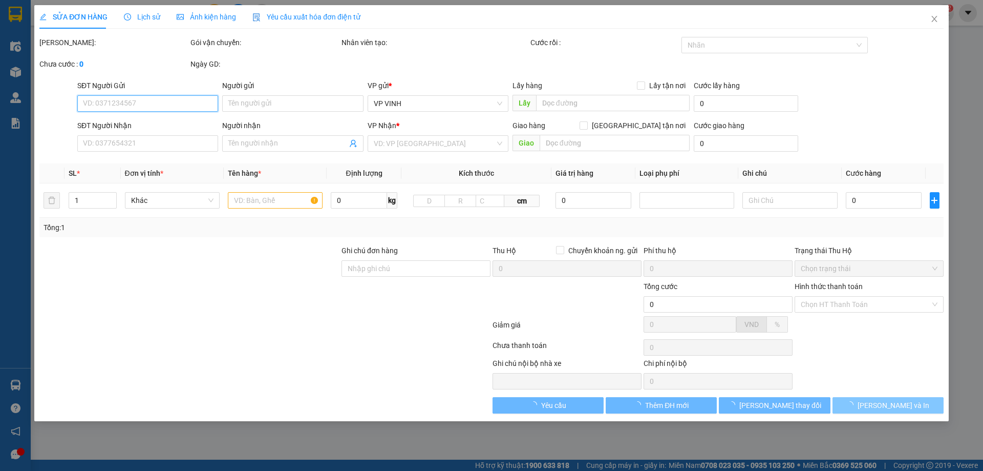
type input "HT logistics"
type input "150.000"
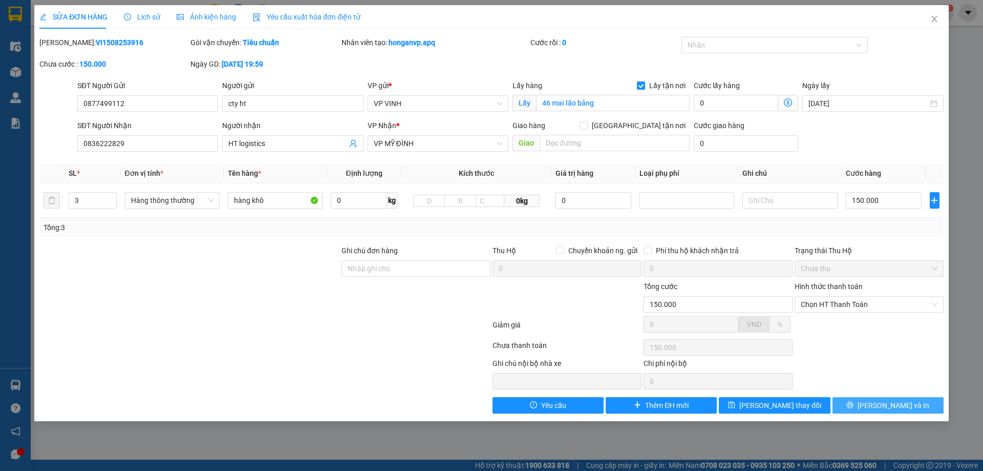
click at [864, 410] on button "[PERSON_NAME] và In" at bounding box center [888, 405] width 111 height 16
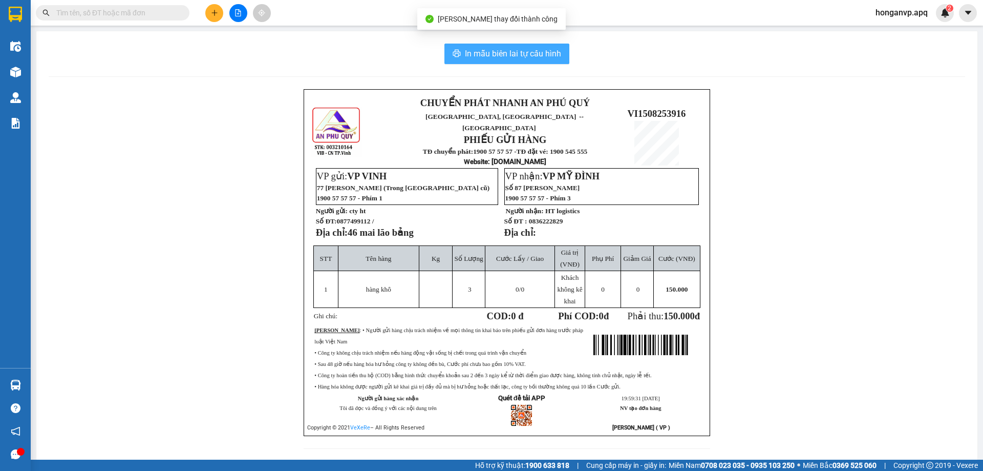
click at [496, 50] on span "In mẫu biên lai tự cấu hình" at bounding box center [513, 53] width 96 height 13
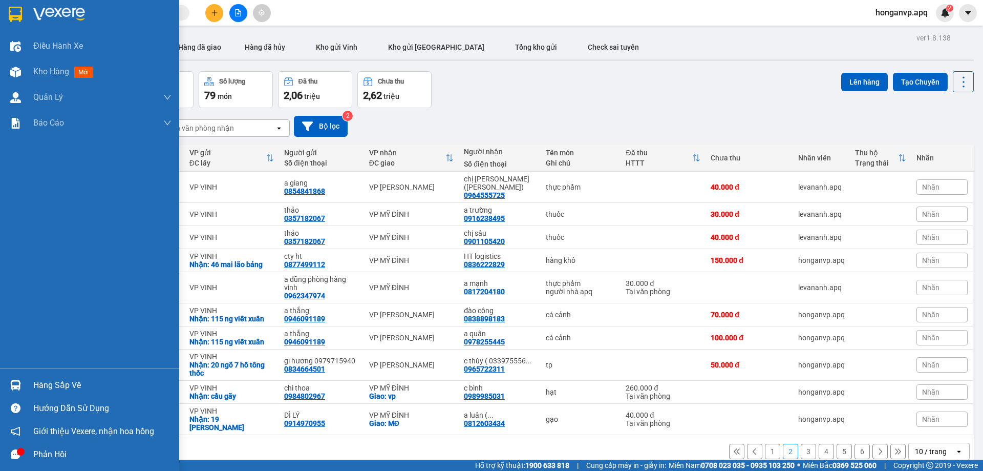
click at [48, 13] on img at bounding box center [59, 14] width 52 height 15
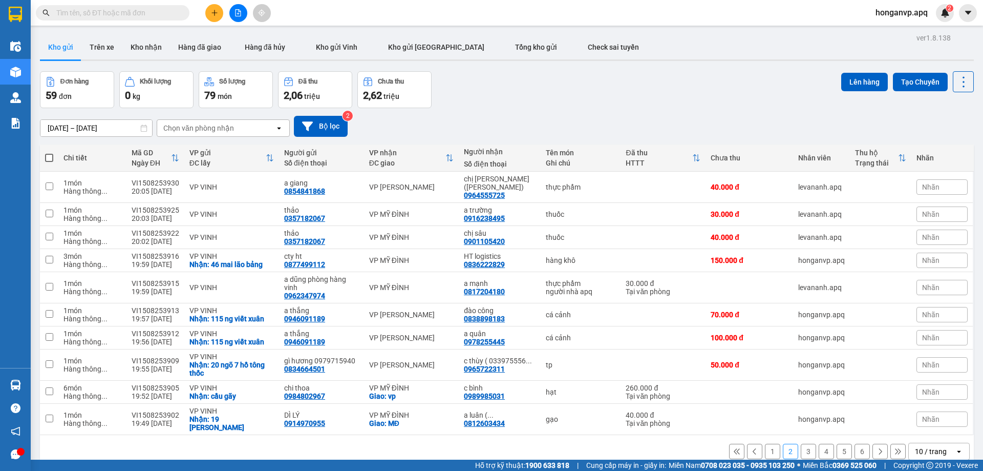
click at [221, 124] on div "Chọn văn phòng nhận" at bounding box center [198, 128] width 71 height 10
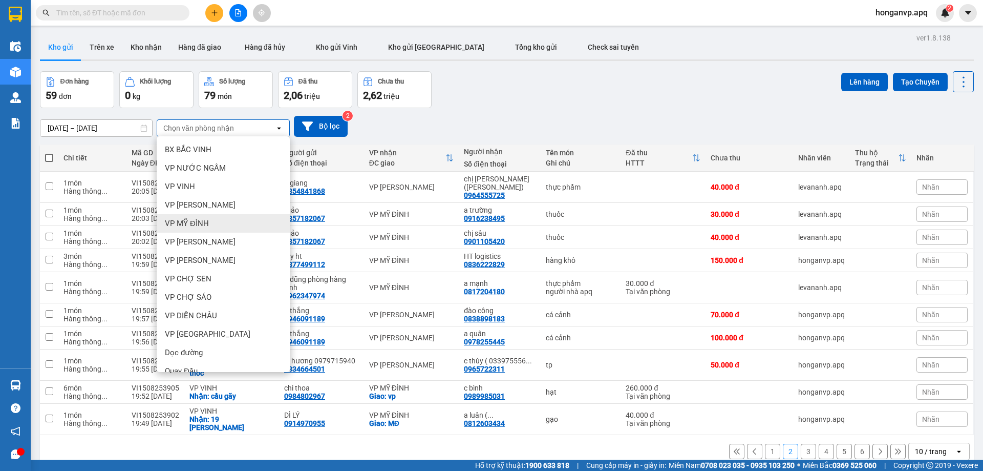
click at [191, 222] on span "VP MỸ ĐÌNH" at bounding box center [187, 223] width 44 height 10
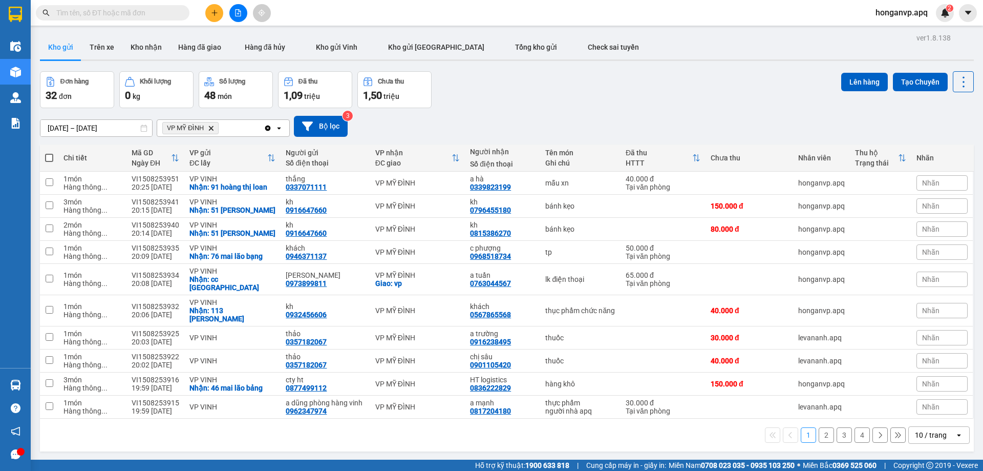
click at [577, 90] on div "Đơn hàng 32 đơn Khối lượng 0 kg Số lượng 48 món Đã thu 1,09 triệu Chưa thu 1,50…" at bounding box center [507, 89] width 934 height 37
click at [213, 125] on icon "Delete" at bounding box center [211, 128] width 6 height 6
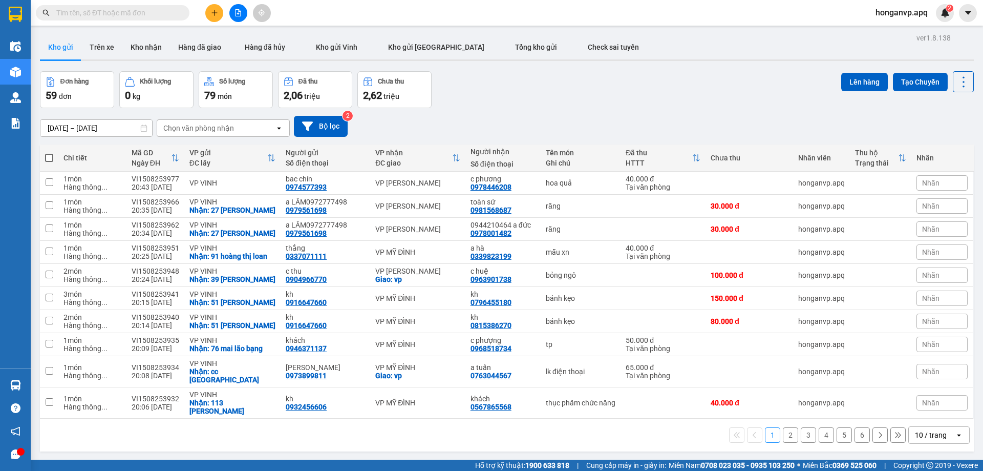
click at [213, 125] on div "Chọn văn phòng nhận" at bounding box center [198, 128] width 71 height 10
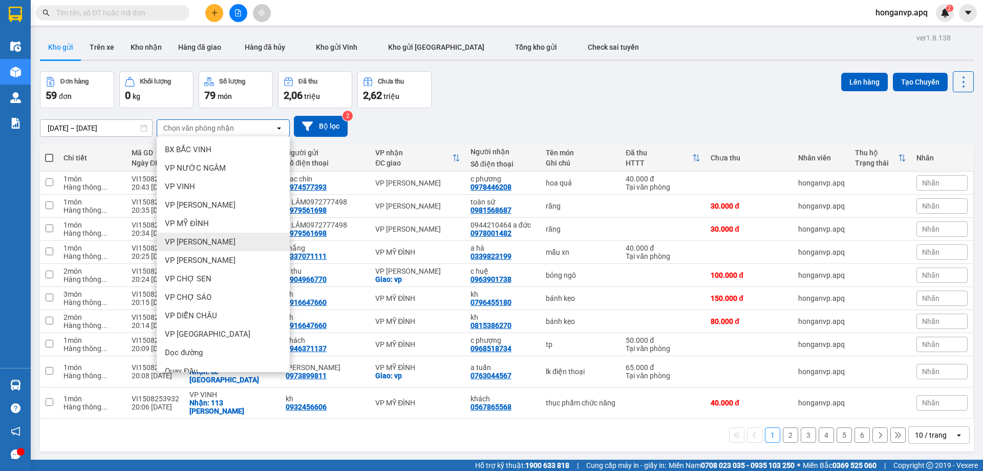
click at [190, 239] on span "VP [PERSON_NAME]" at bounding box center [200, 242] width 71 height 10
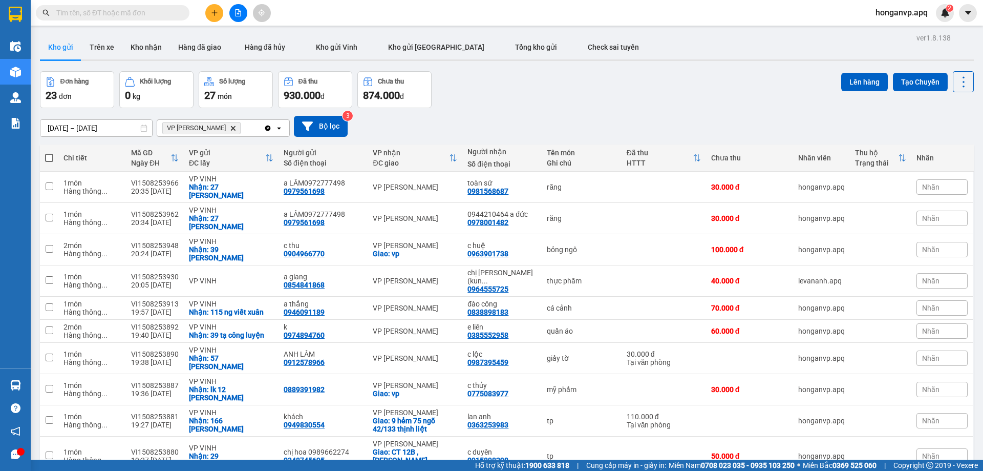
click at [230, 125] on icon "Delete" at bounding box center [233, 128] width 6 height 6
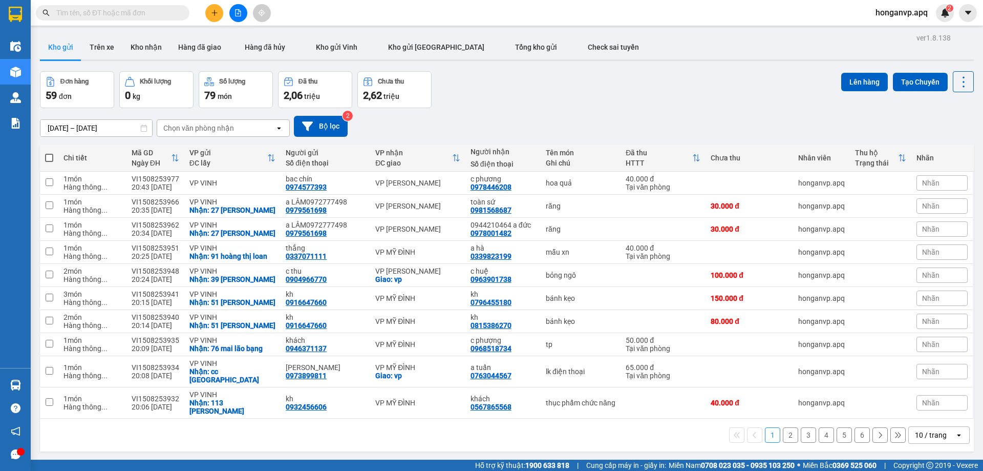
click at [205, 128] on div "Chọn văn phòng nhận" at bounding box center [198, 128] width 71 height 10
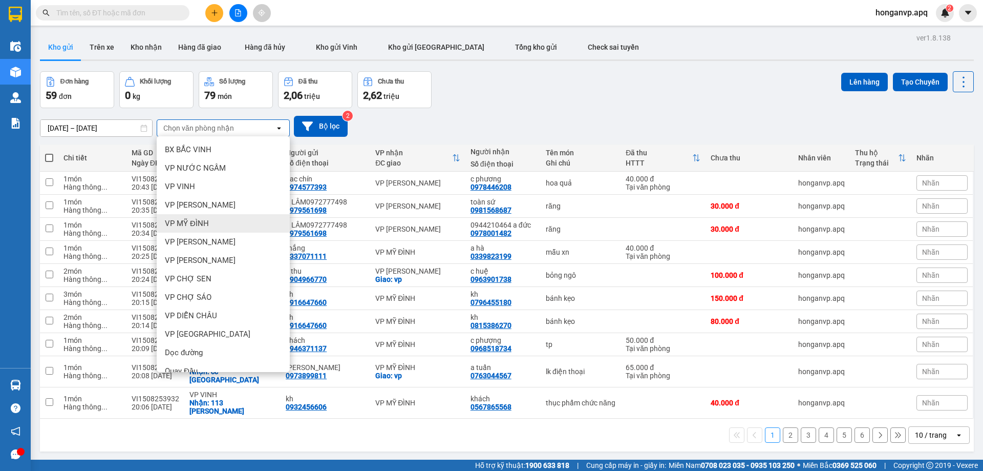
click at [181, 220] on span "VP MỸ ĐÌNH" at bounding box center [187, 223] width 44 height 10
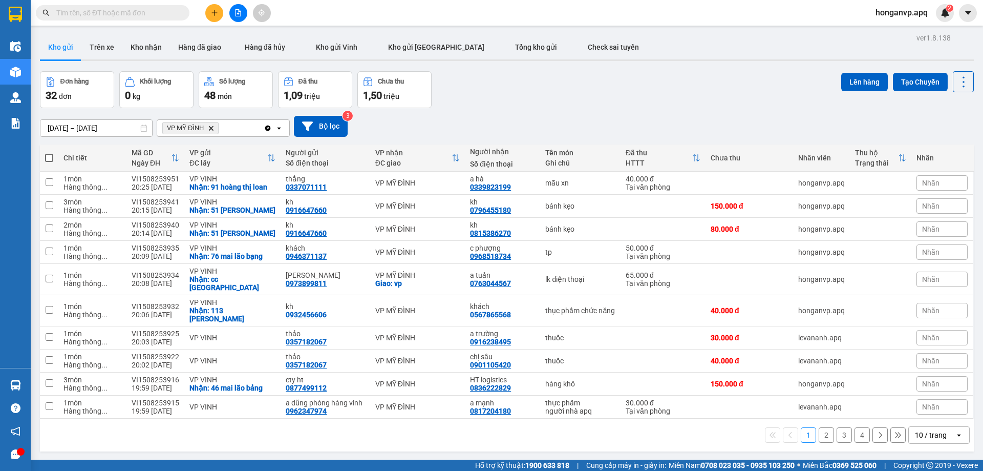
click at [210, 126] on icon "Delete" at bounding box center [211, 128] width 6 height 6
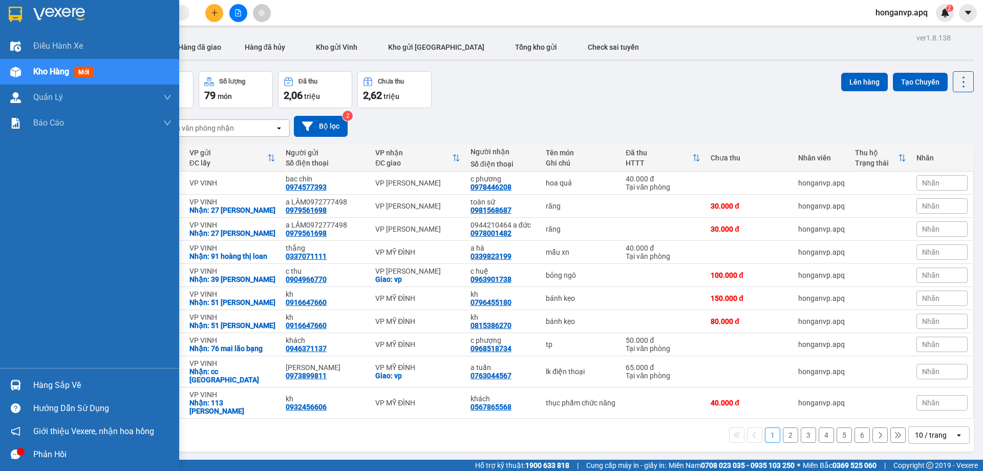
click at [44, 11] on img at bounding box center [59, 14] width 52 height 15
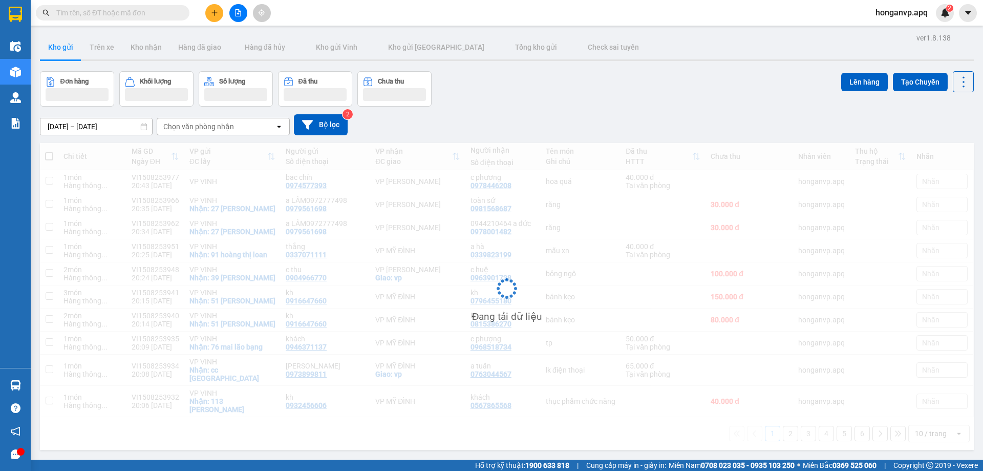
click at [545, 105] on div "Đơn hàng Khối lượng Số lượng Đã thu Chưa thu Lên hàng Tạo Chuyến" at bounding box center [507, 88] width 934 height 35
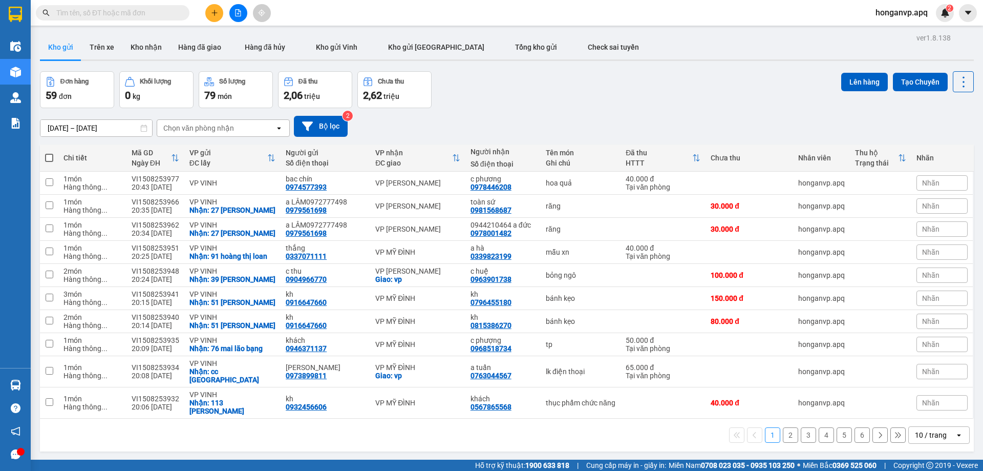
click at [209, 15] on button at bounding box center [214, 13] width 18 height 18
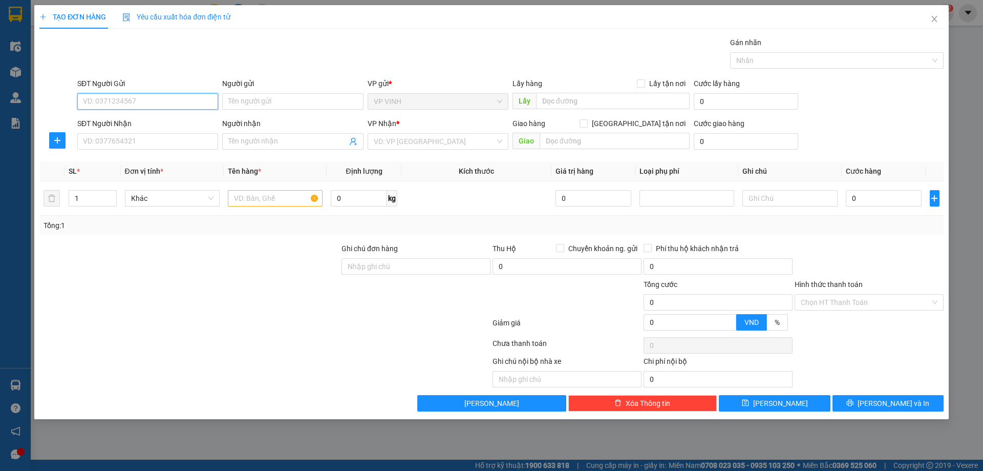
click at [140, 99] on input "SĐT Người Gửi" at bounding box center [147, 101] width 141 height 16
click at [118, 99] on input "0982590883" at bounding box center [147, 101] width 141 height 16
click at [115, 100] on input "0982590883" at bounding box center [147, 101] width 141 height 16
type input "0982590983"
click at [144, 124] on div "0982590983 - CHỊ QUÝ" at bounding box center [147, 121] width 129 height 11
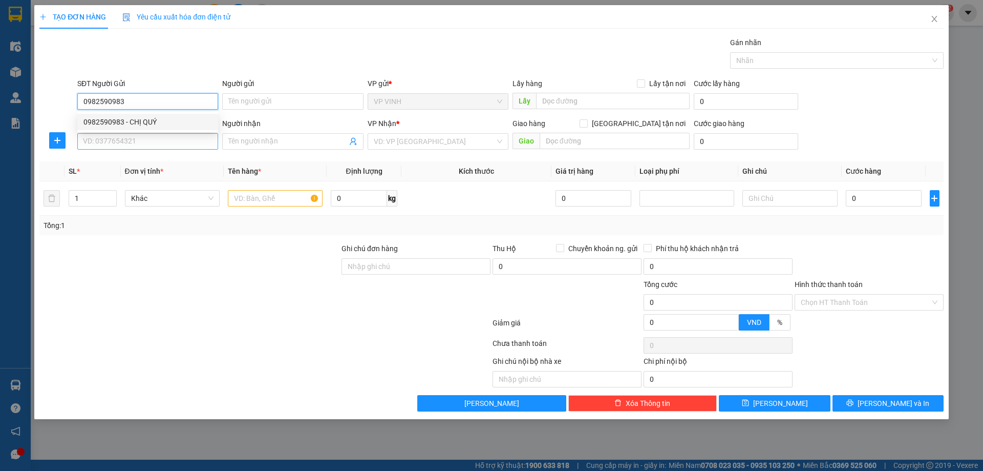
type input "CHỊ QUÝ"
checkbox input "true"
type input "VP Vinh"
type input "0982590983"
click at [147, 141] on input "SĐT Người Nhận" at bounding box center [147, 141] width 141 height 16
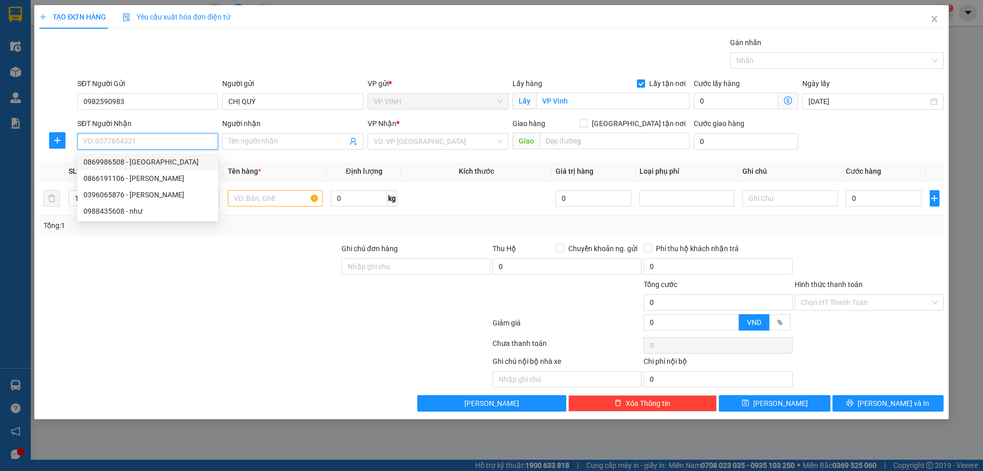
click at [101, 163] on div "0869986508 - [GEOGRAPHIC_DATA]" at bounding box center [147, 161] width 129 height 11
type input "0869986508"
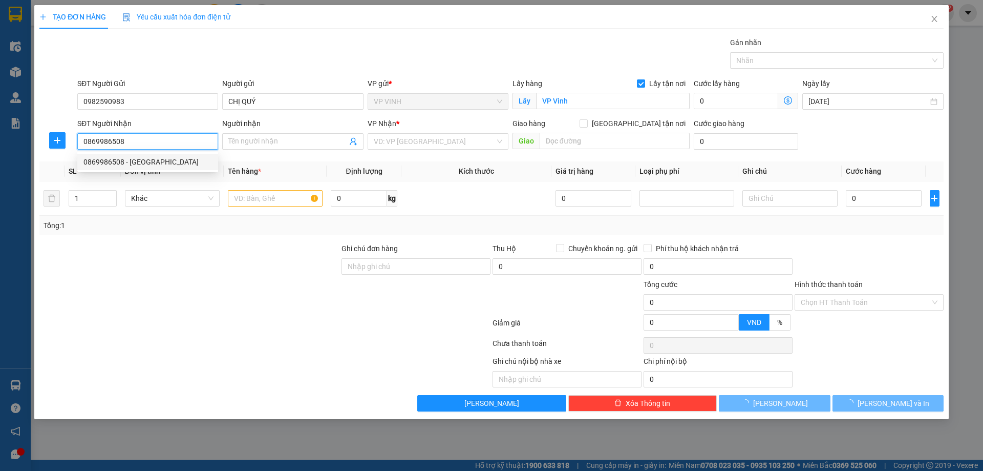
type input "[PERSON_NAME]"
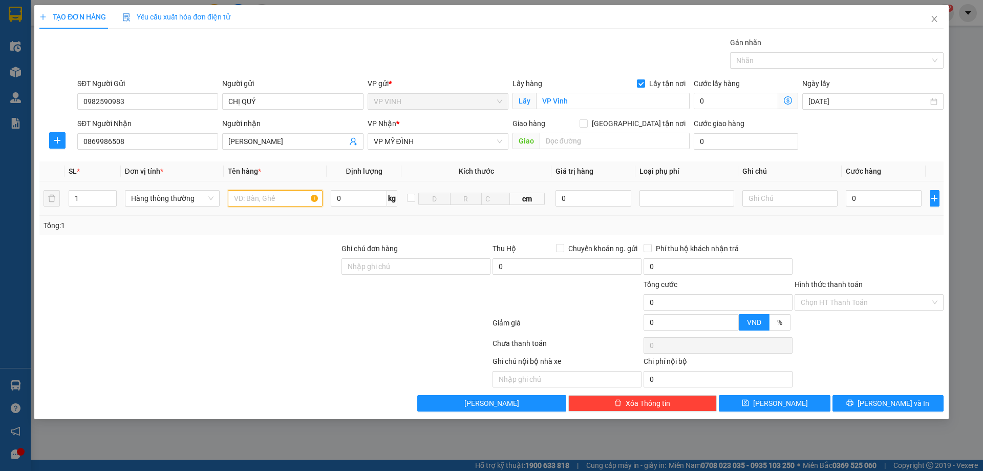
click at [259, 198] on input "text" at bounding box center [275, 198] width 95 height 16
type input "tp"
click at [865, 203] on input "0" at bounding box center [884, 198] width 76 height 16
type input "5"
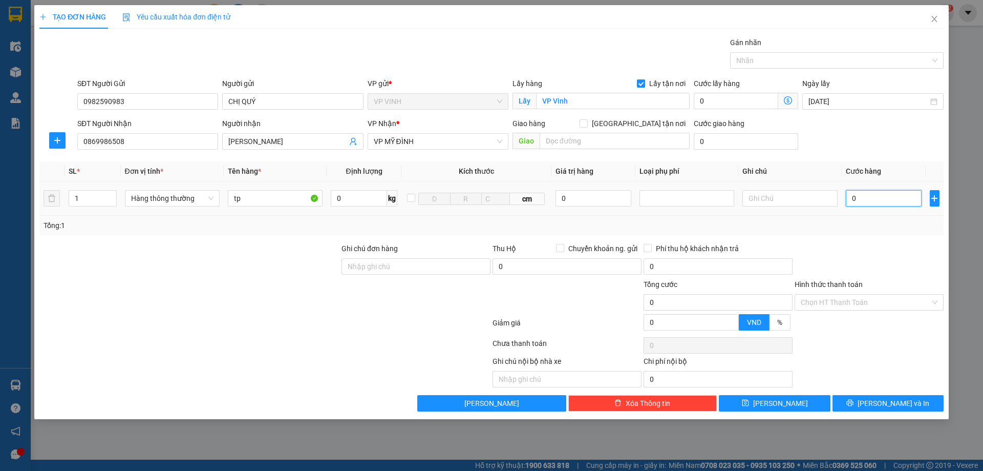
type input "5"
type input "50"
type input "50.000"
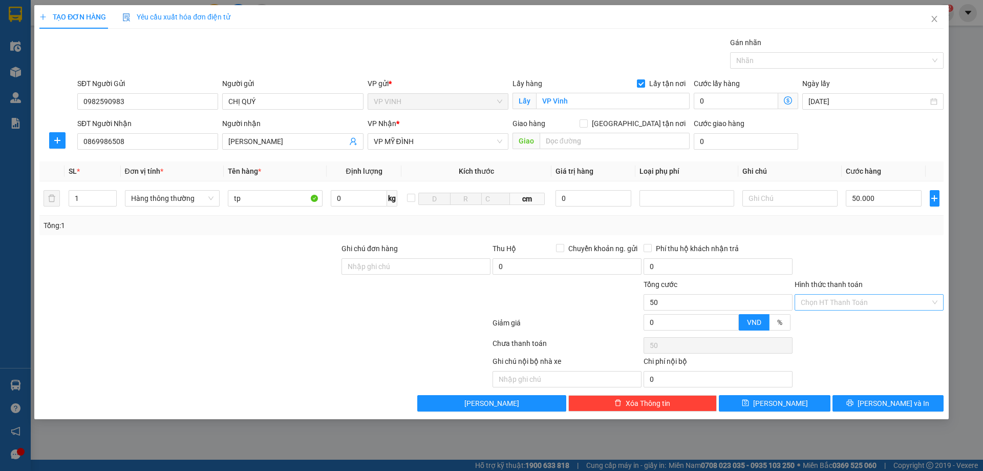
type input "50.000"
click at [846, 302] on input "Hình thức thanh toán" at bounding box center [866, 301] width 130 height 15
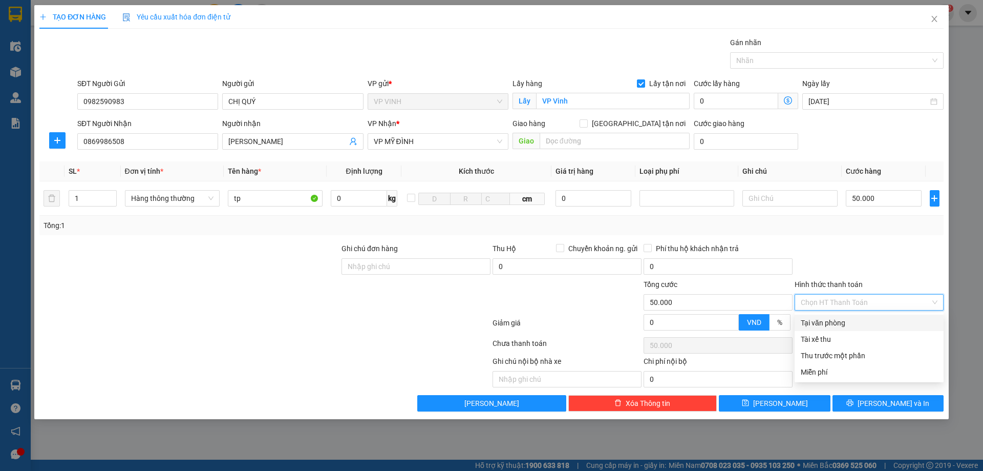
click at [833, 320] on div "Tại văn phòng" at bounding box center [869, 322] width 137 height 11
type input "0"
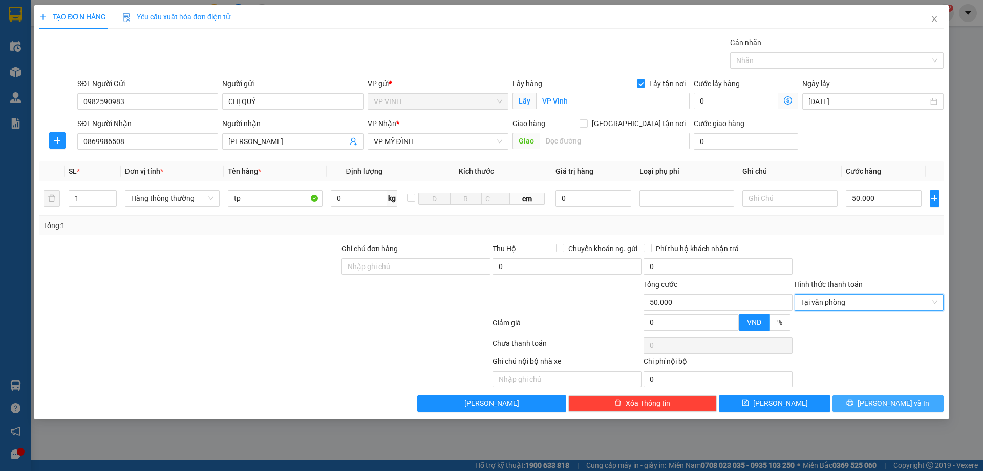
click at [851, 398] on button "[PERSON_NAME] và In" at bounding box center [888, 403] width 111 height 16
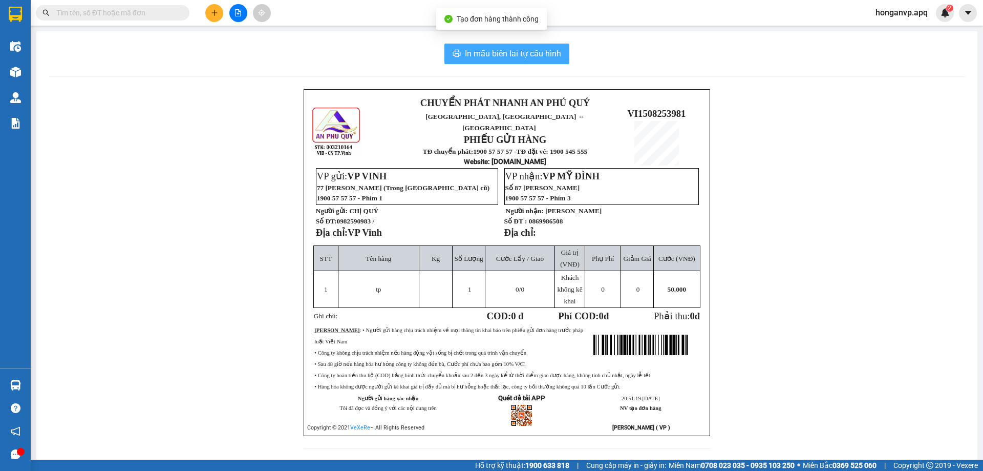
click at [496, 56] on span "In mẫu biên lai tự cấu hình" at bounding box center [513, 53] width 96 height 13
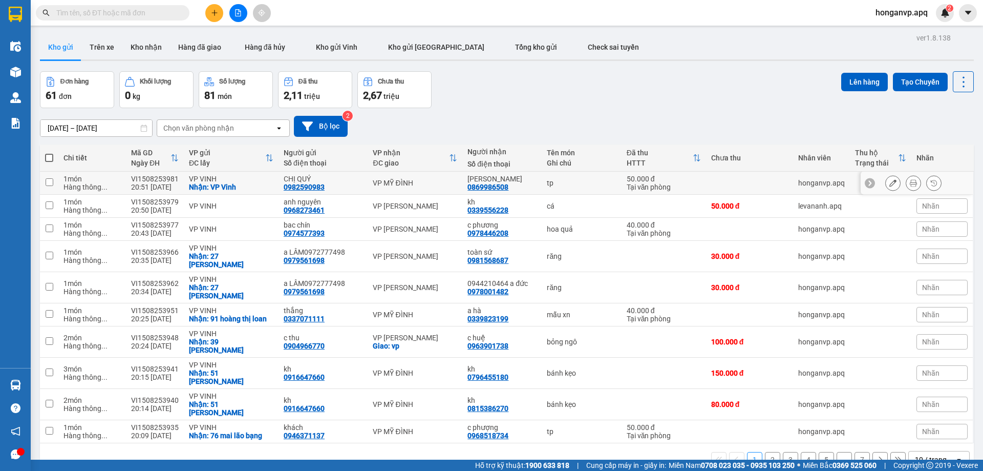
click at [889, 183] on icon at bounding box center [892, 182] width 7 height 7
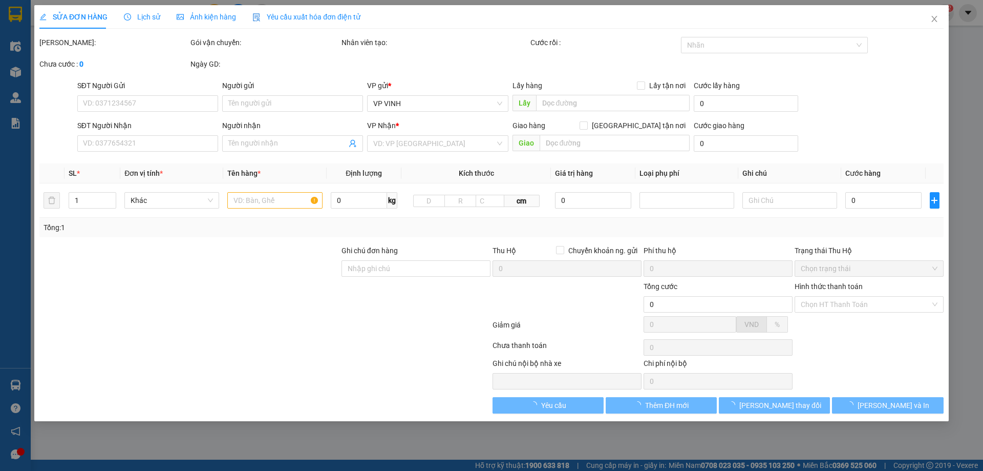
type input "0982590983"
type input "CHỊ QUÝ"
checkbox input "true"
type input "VP Vinh"
type input "0869986508"
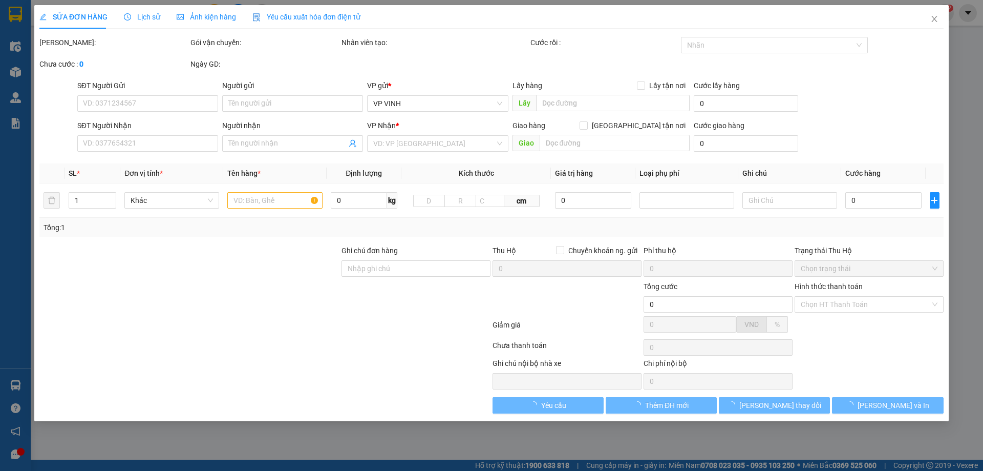
type input "[PERSON_NAME]"
type input "50.000"
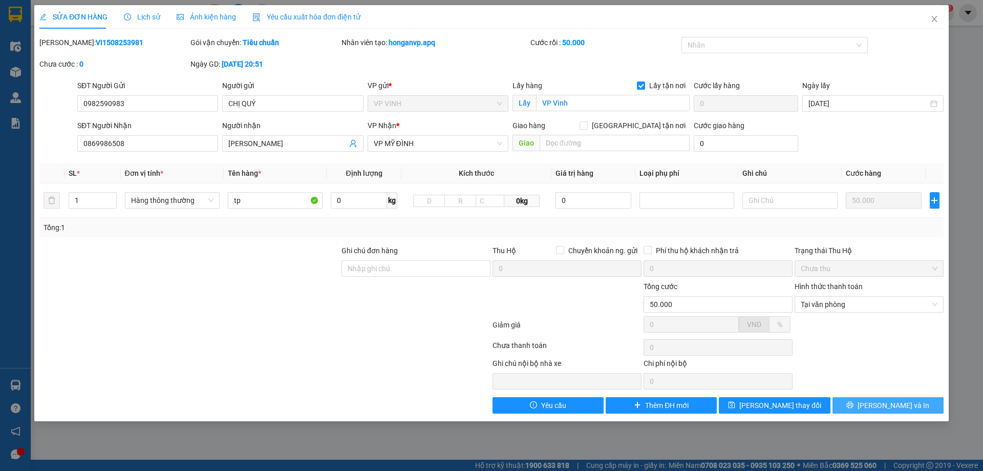
click at [864, 407] on button "[PERSON_NAME] và In" at bounding box center [888, 405] width 111 height 16
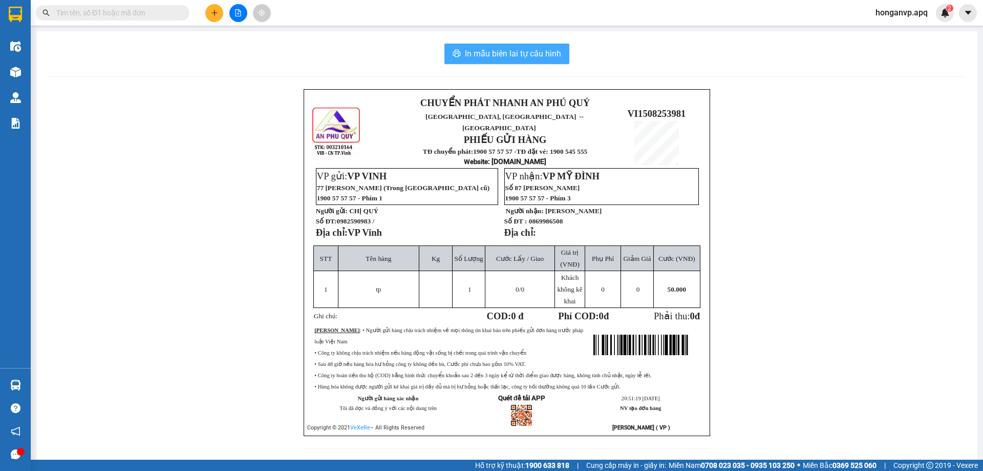
click at [525, 57] on span "In mẫu biên lai tự cấu hình" at bounding box center [513, 53] width 96 height 13
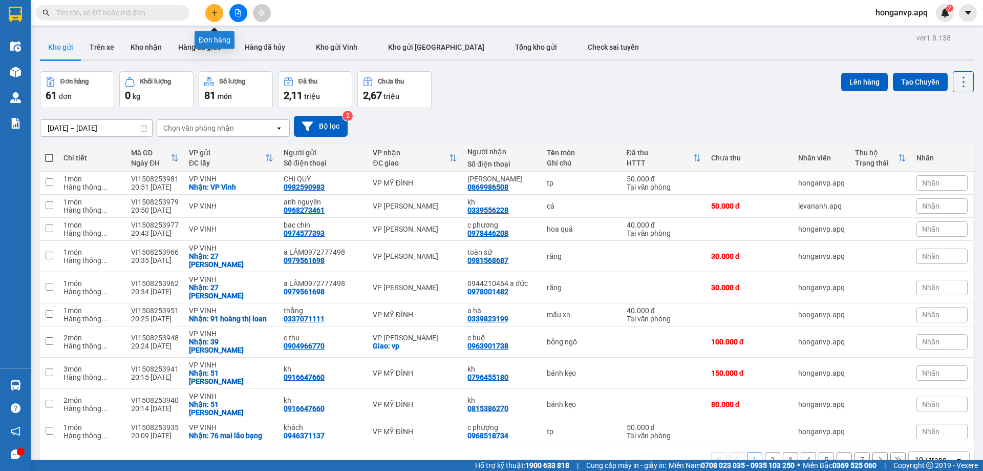
click at [216, 8] on button at bounding box center [214, 13] width 18 height 18
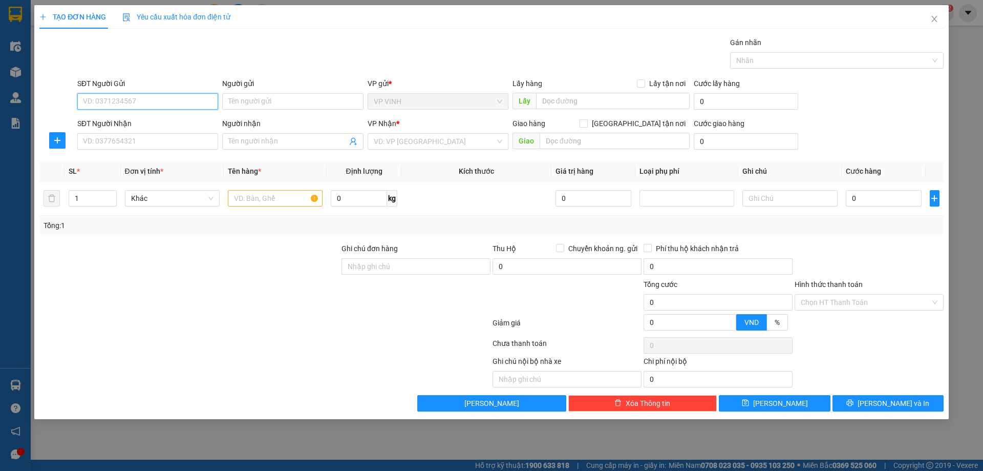
click at [154, 102] on input "SĐT Người Gửi" at bounding box center [147, 101] width 141 height 16
click at [933, 19] on icon "close" at bounding box center [934, 19] width 8 height 8
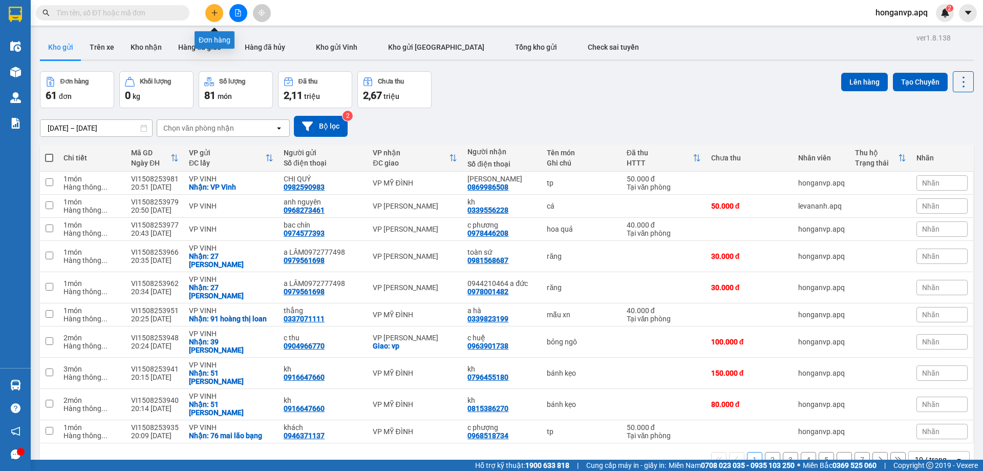
click at [213, 11] on icon "plus" at bounding box center [214, 12] width 7 height 7
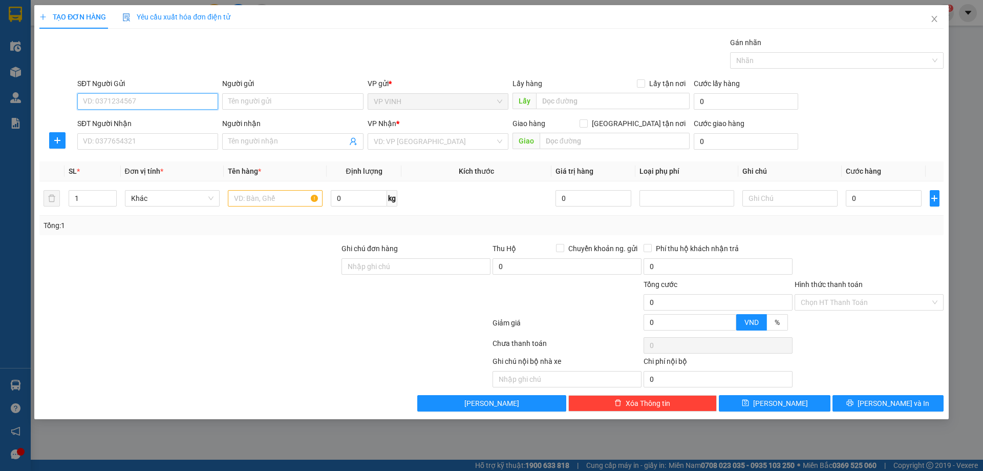
click at [126, 99] on input "SĐT Người Gửi" at bounding box center [147, 101] width 141 height 16
type input "0763073699"
click at [250, 99] on input "Người gửi" at bounding box center [292, 101] width 141 height 16
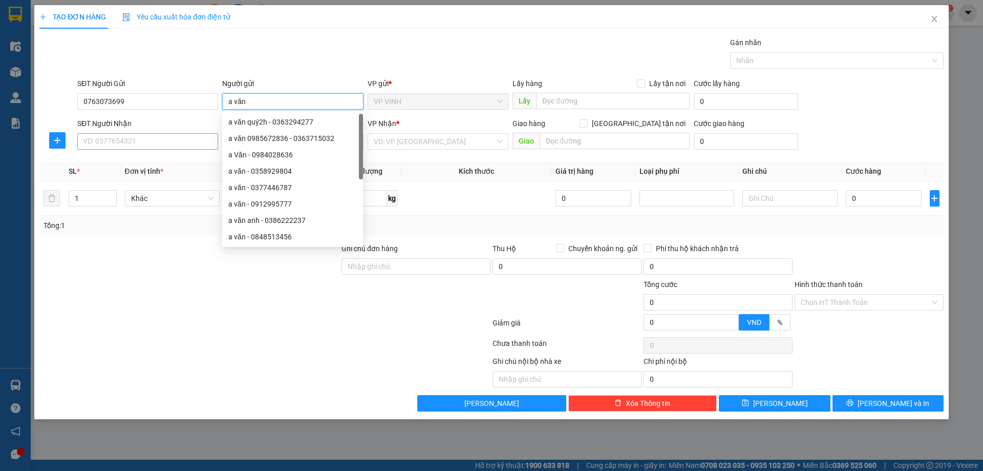
type input "a văn"
click at [103, 142] on input "SĐT Người Nhận" at bounding box center [147, 141] width 141 height 16
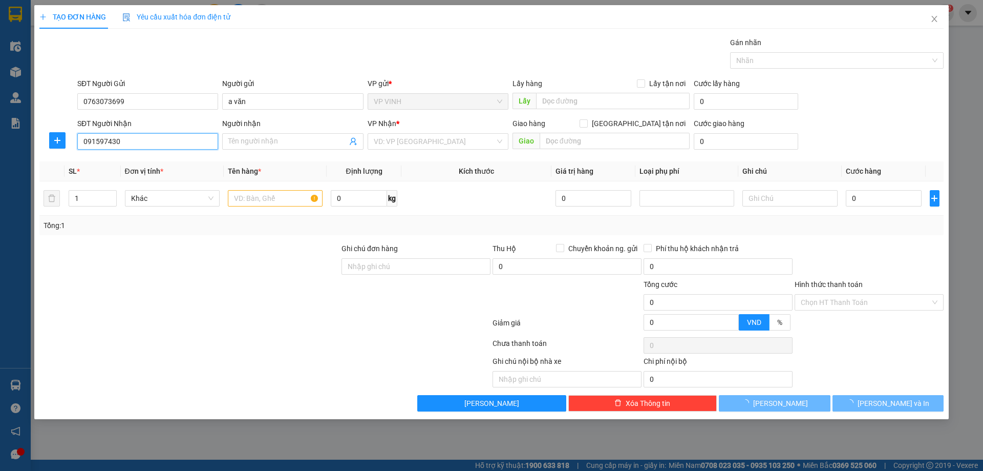
type input "0915974306"
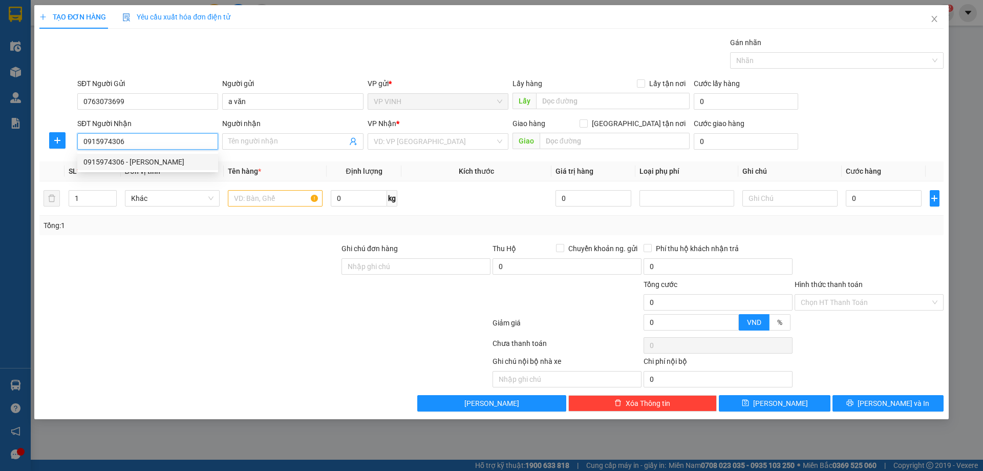
click at [113, 160] on div "0915974306 - [PERSON_NAME]" at bounding box center [147, 161] width 129 height 11
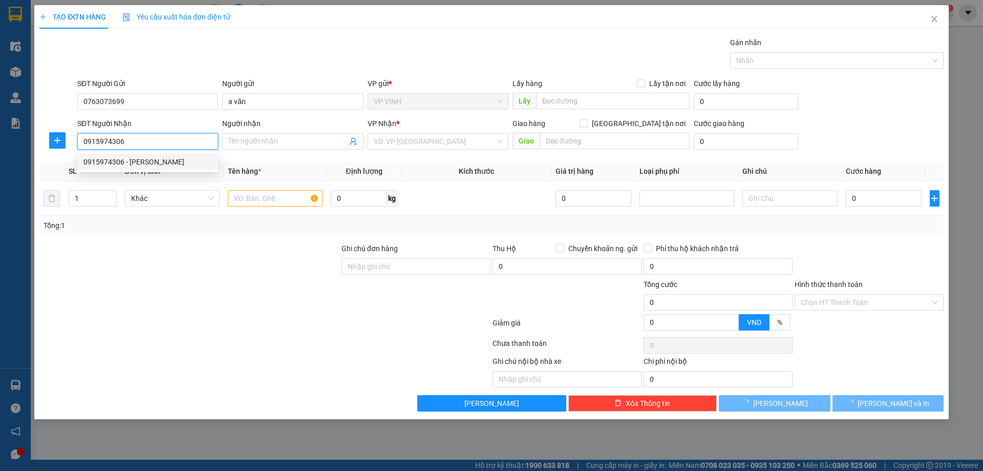
type input "[PERSON_NAME]"
checkbox input "true"
type input "80 ng cảnh chân (khách tự ra vp lấy )"
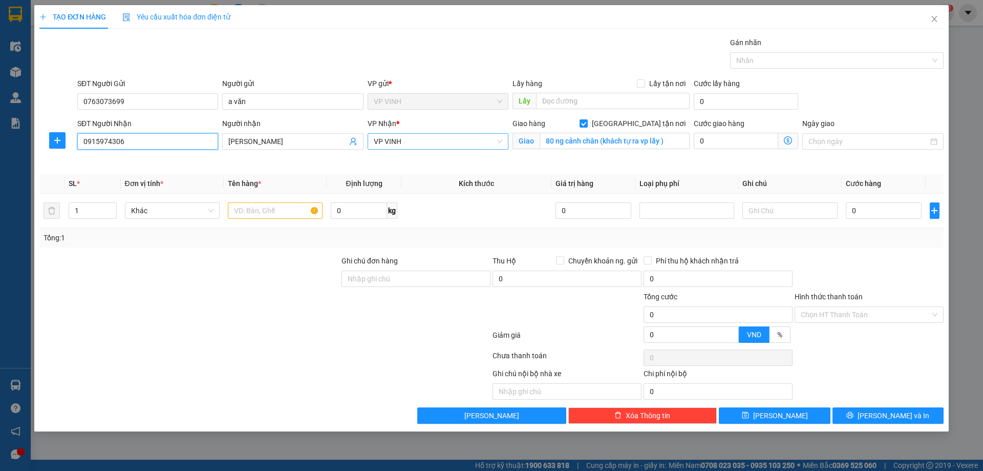
click at [408, 137] on span "VP VINH" at bounding box center [438, 141] width 129 height 15
type input "0915974306"
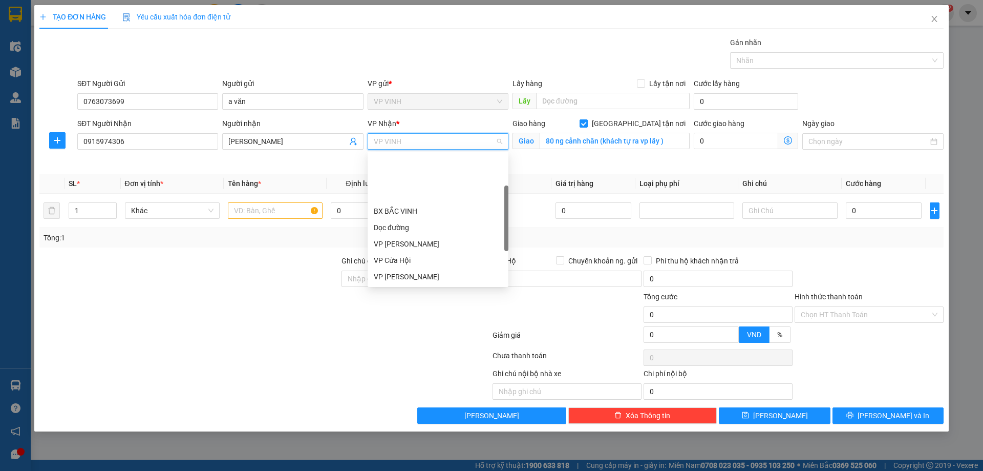
scroll to position [66, 0]
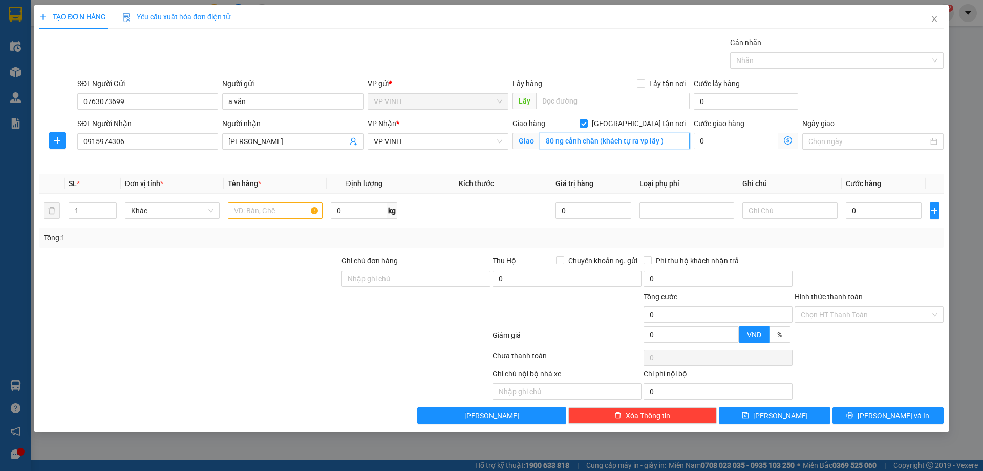
click at [575, 141] on input "80 ng cảnh chân (khách tự ra vp lấy )" at bounding box center [615, 141] width 150 height 16
click at [587, 123] on input "[GEOGRAPHIC_DATA] tận nơi" at bounding box center [583, 122] width 7 height 7
checkbox input "false"
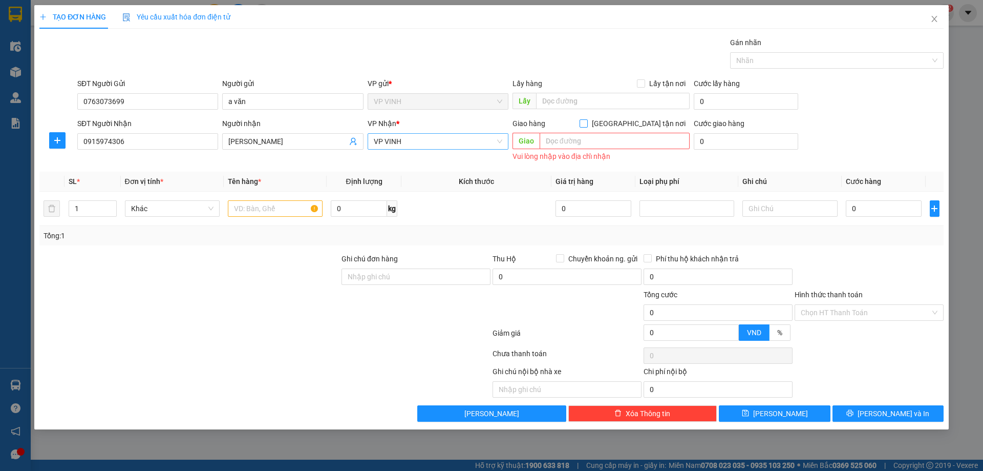
click at [445, 139] on span "VP VINH" at bounding box center [438, 141] width 129 height 15
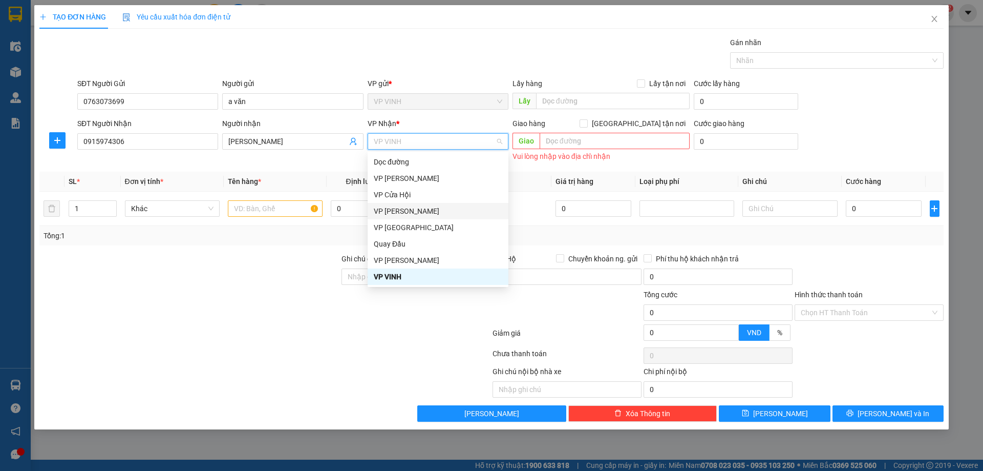
scroll to position [147, 0]
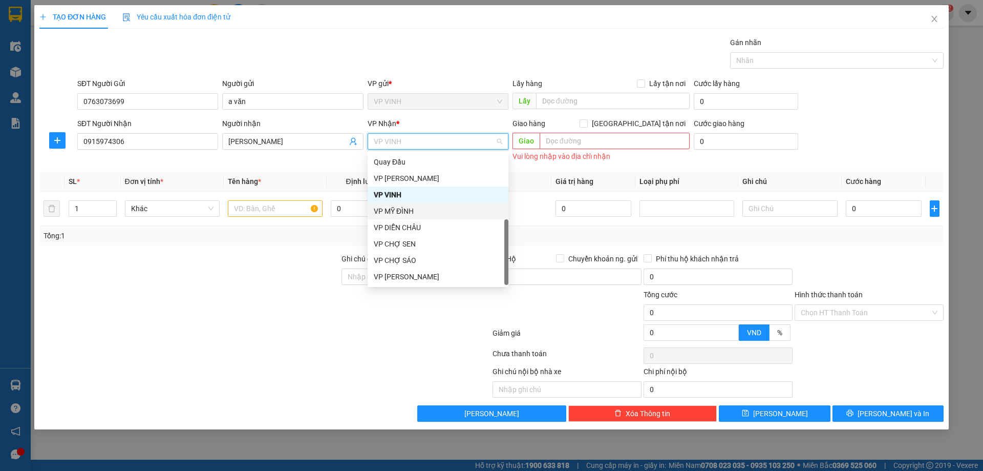
click at [415, 204] on div "VP MỸ ĐÌNH" at bounding box center [438, 211] width 141 height 16
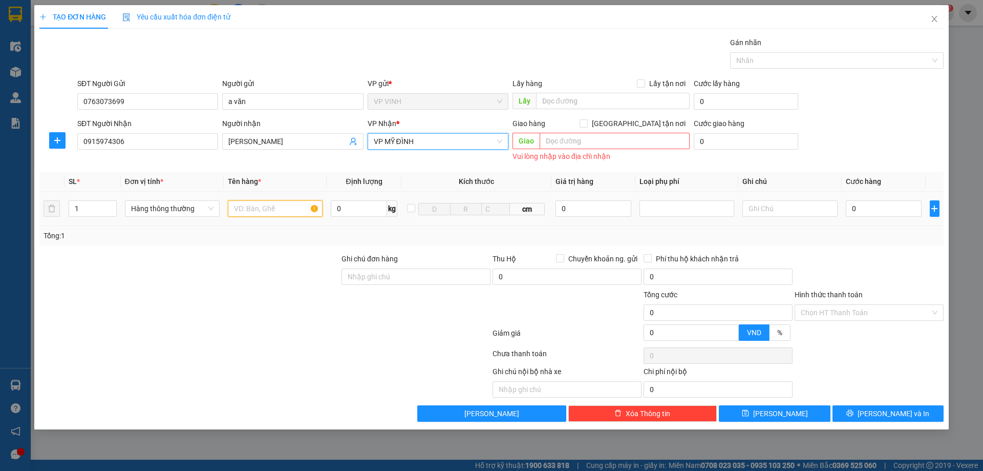
click at [254, 208] on input "text" at bounding box center [275, 208] width 95 height 16
type input "tp+hoa quả"
click at [892, 210] on input "0" at bounding box center [884, 208] width 76 height 16
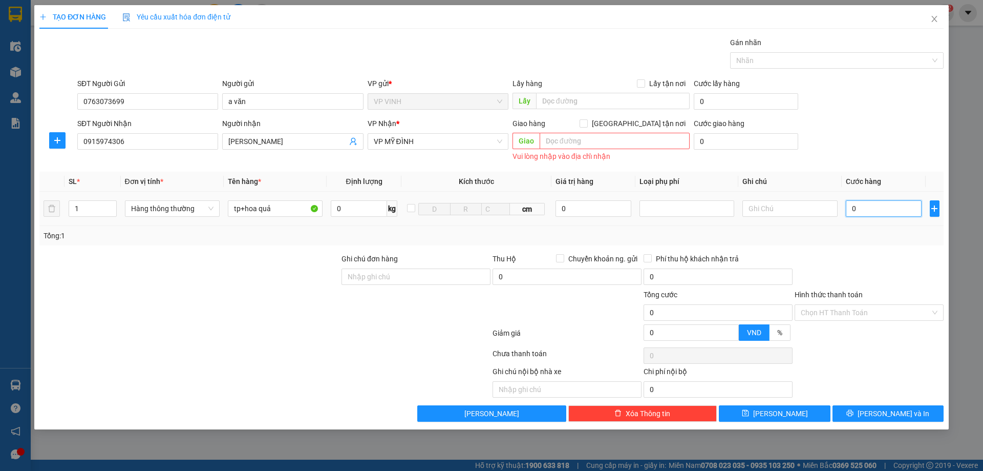
type input "4"
type input "40"
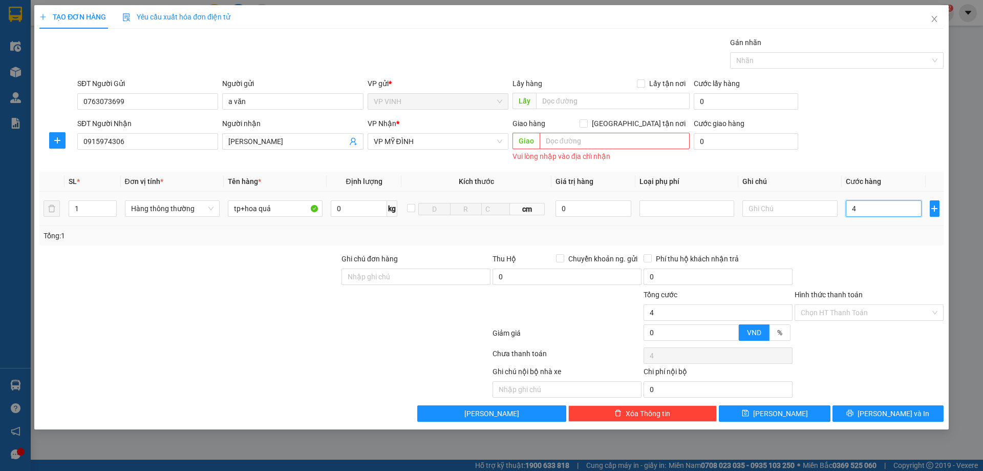
type input "40"
type input "40.000"
click at [858, 311] on input "Hình thức thanh toán" at bounding box center [866, 312] width 130 height 15
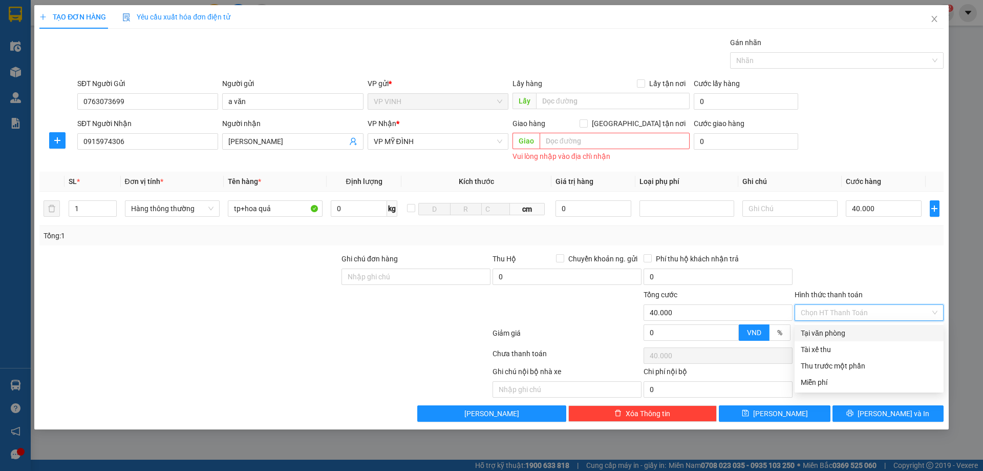
click at [838, 338] on div "Tại văn phòng" at bounding box center [869, 332] width 137 height 11
type input "0"
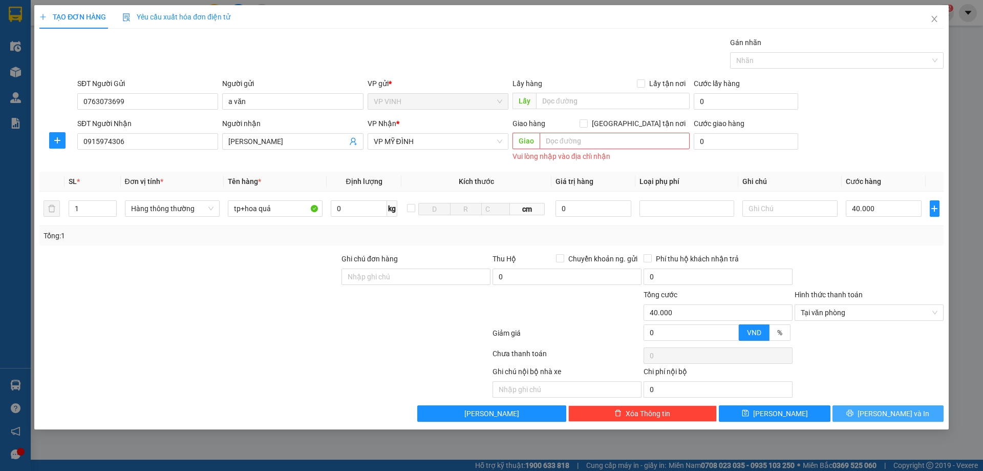
click at [868, 418] on button "[PERSON_NAME] và In" at bounding box center [888, 413] width 111 height 16
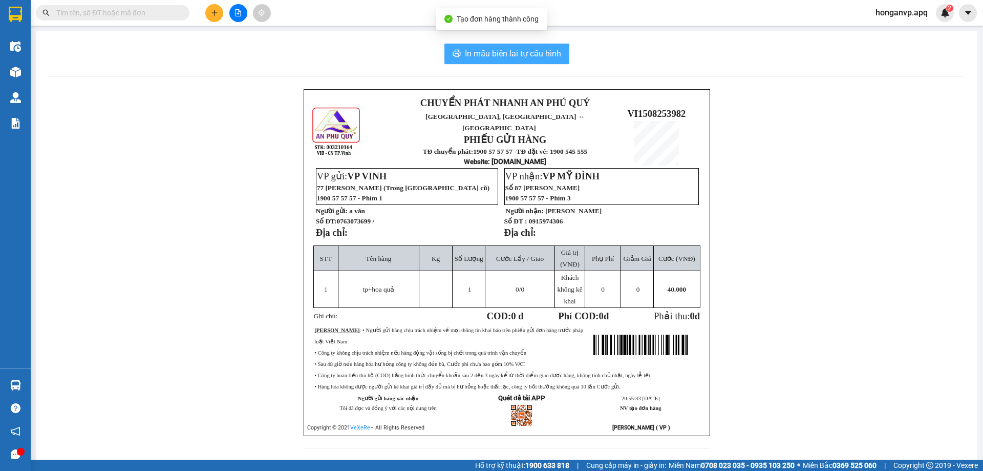
click at [523, 48] on span "In mẫu biên lai tự cấu hình" at bounding box center [513, 53] width 96 height 13
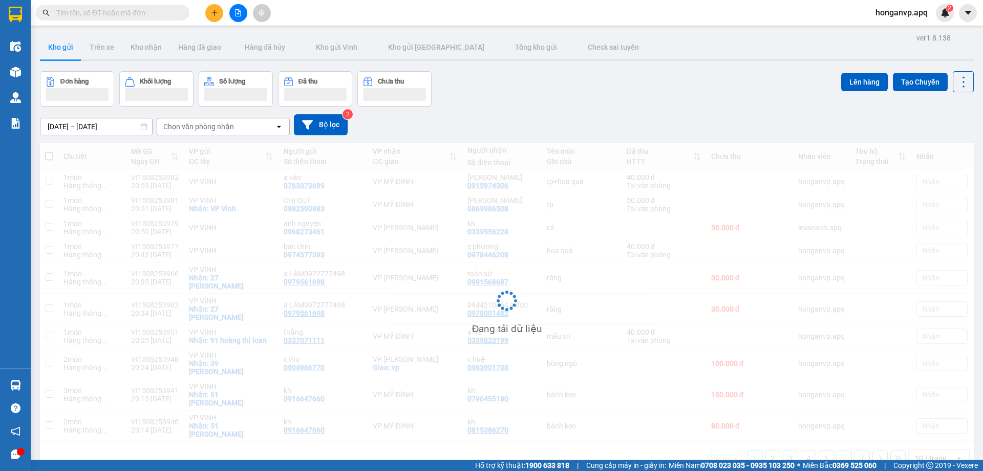
click at [662, 100] on div "Đơn hàng Khối lượng Số lượng Đã thu Chưa thu Lên hàng Tạo Chuyến" at bounding box center [507, 88] width 934 height 35
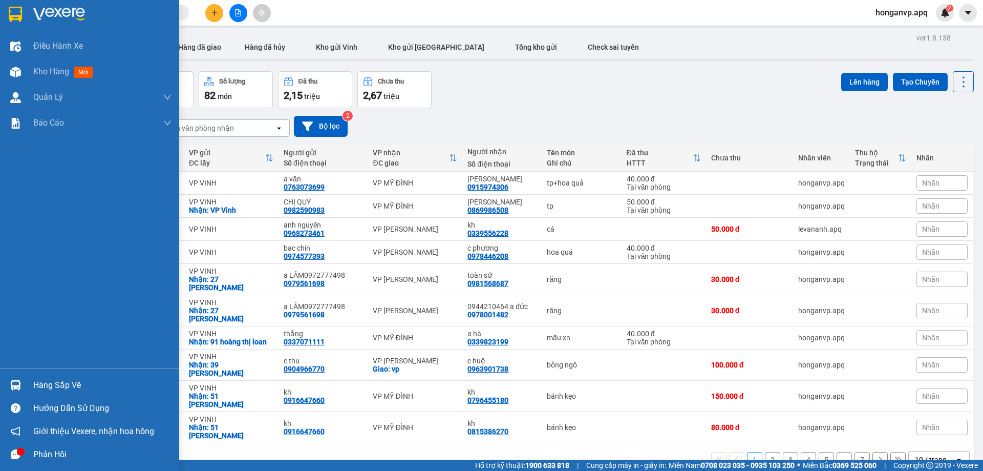
click at [56, 6] on div at bounding box center [89, 16] width 179 height 33
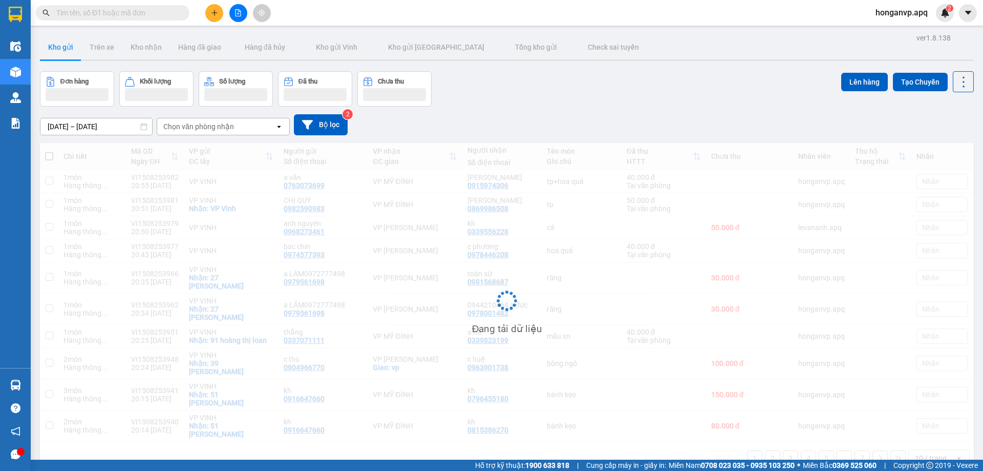
click at [223, 129] on div "Chọn văn phòng nhận" at bounding box center [198, 126] width 71 height 10
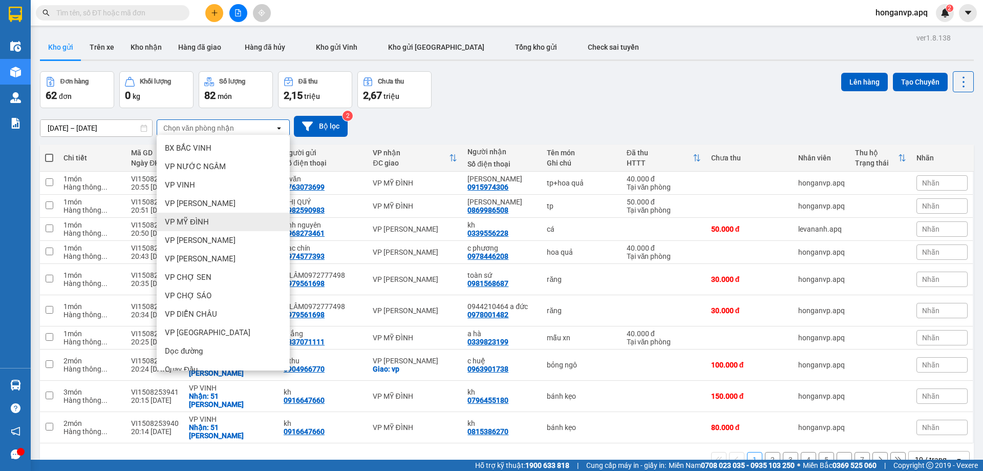
click at [189, 222] on span "VP MỸ ĐÌNH" at bounding box center [187, 222] width 44 height 10
